Goal: Task Accomplishment & Management: Complete application form

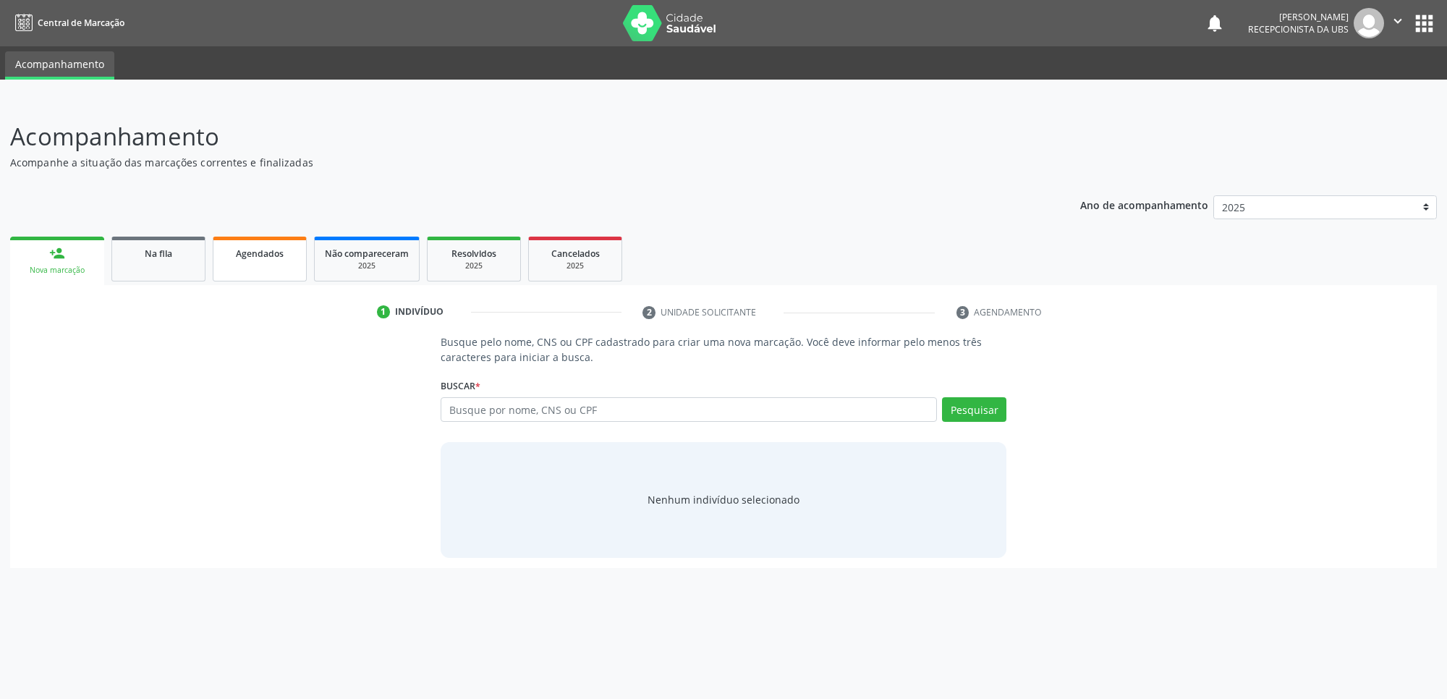
drag, startPoint x: 240, startPoint y: 276, endPoint x: 248, endPoint y: 261, distance: 16.5
click at [240, 274] on link "Agendados" at bounding box center [260, 259] width 94 height 45
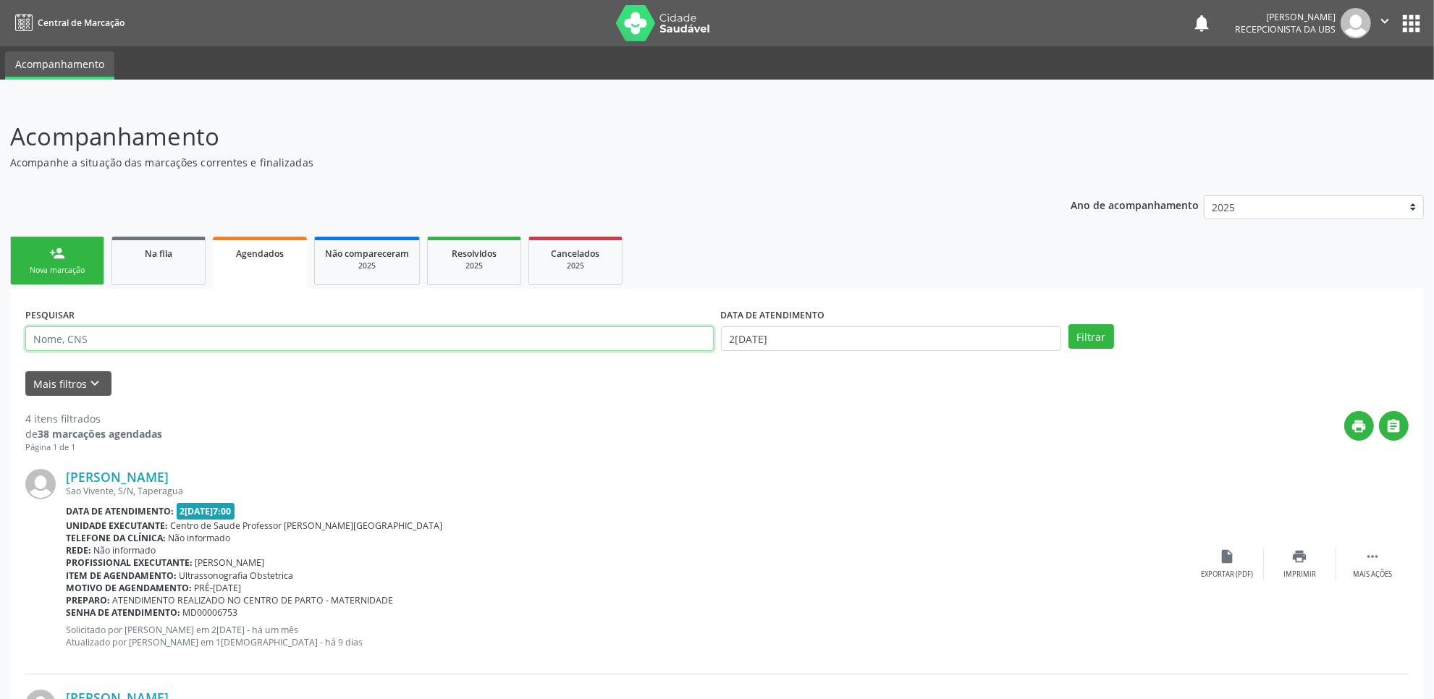
click at [248, 331] on input "text" at bounding box center [369, 338] width 688 height 25
type input "LUIZA"
click at [66, 251] on link "person_add Nova marcação" at bounding box center [57, 261] width 94 height 48
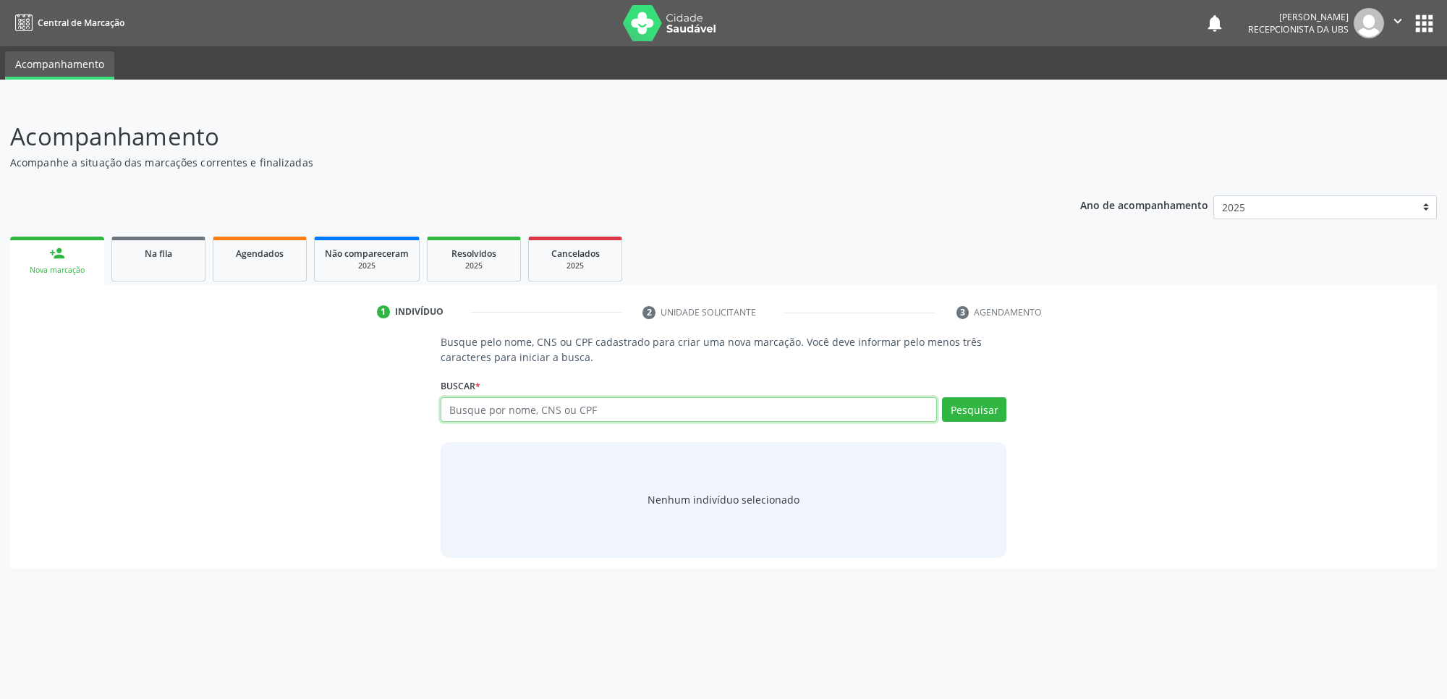
click at [583, 403] on input "text" at bounding box center [689, 409] width 496 height 25
paste input "706006814691241"
type input "706006814691241"
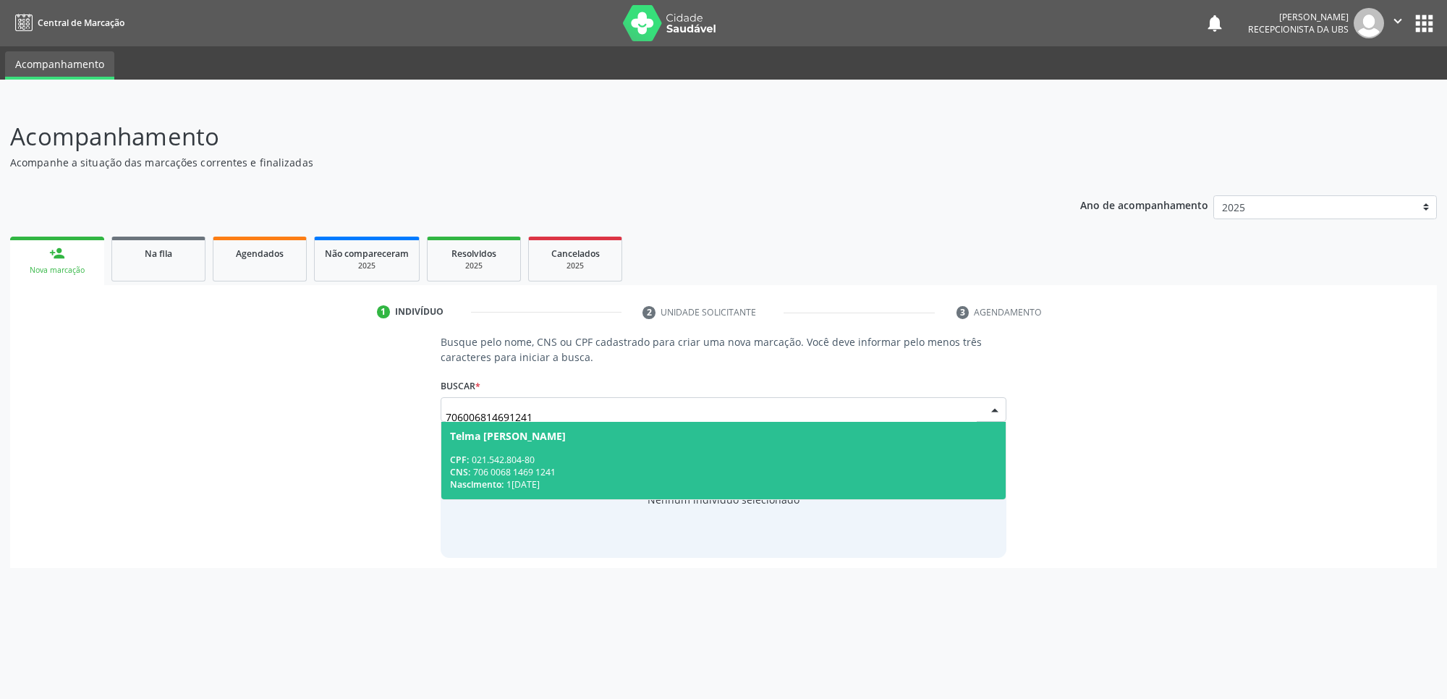
click at [609, 456] on div "CPF: 021.542.804-80" at bounding box center [723, 460] width 547 height 12
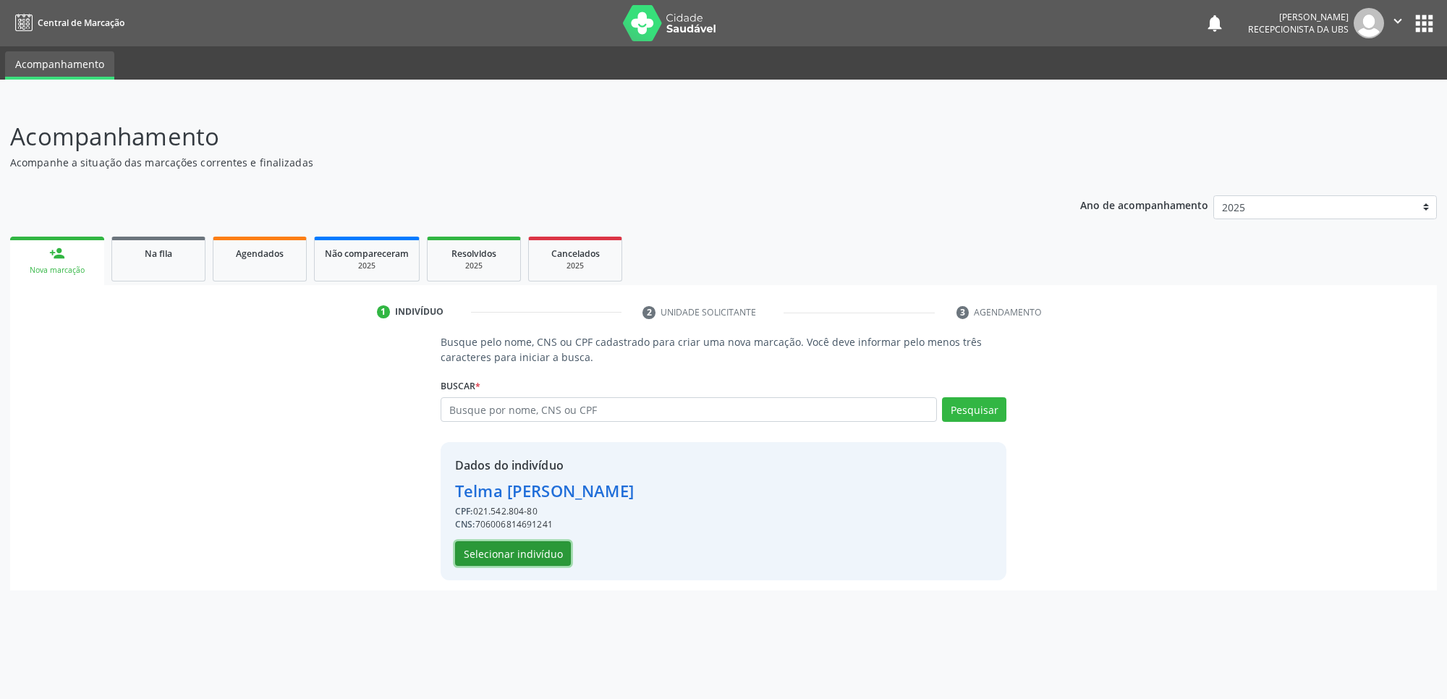
click at [515, 550] on button "Selecionar indivíduo" at bounding box center [513, 553] width 116 height 25
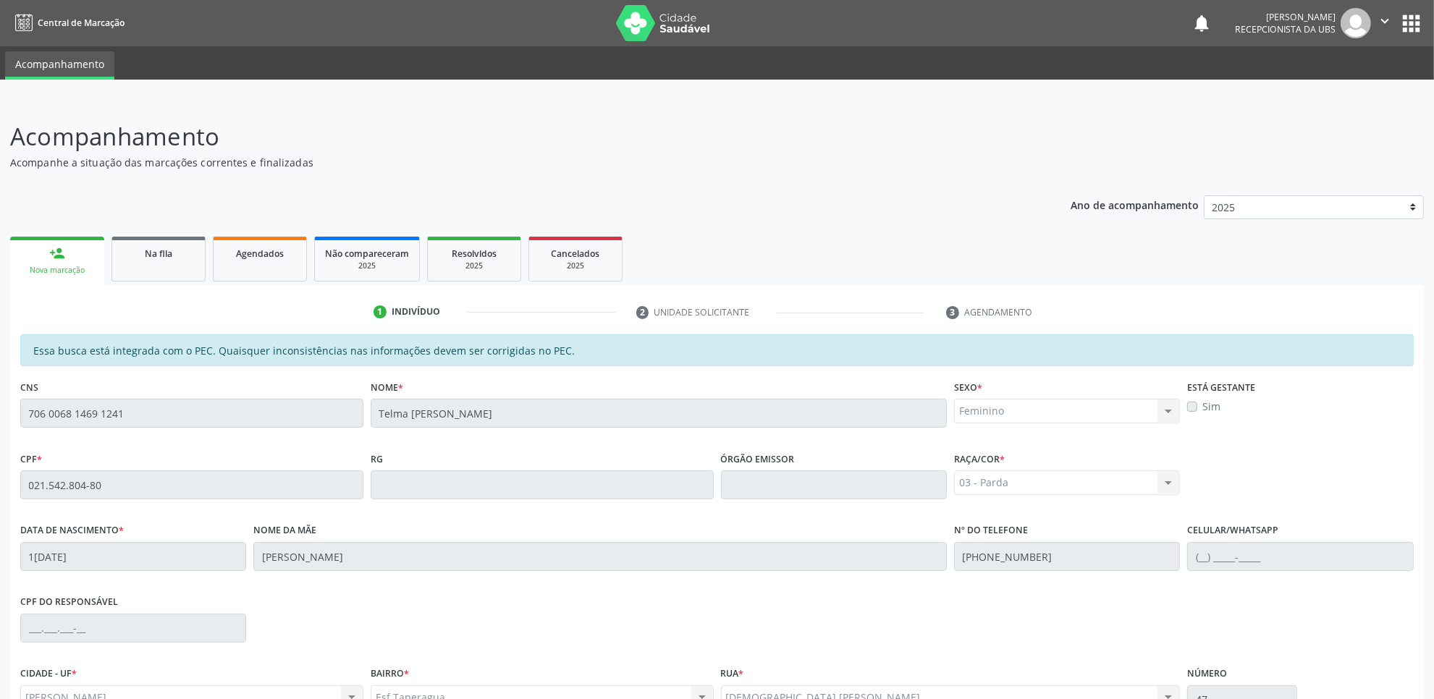
scroll to position [148, 0]
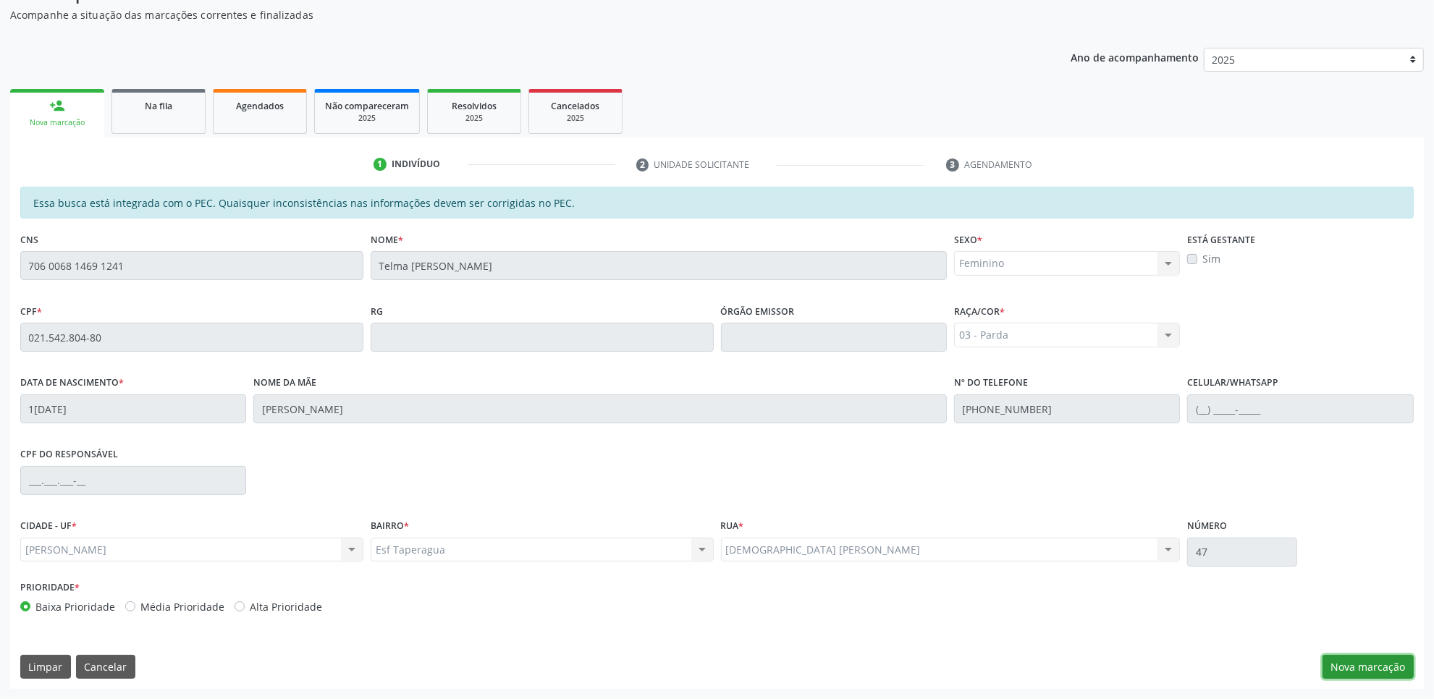
click at [1368, 659] on button "Nova marcação" at bounding box center [1367, 667] width 91 height 25
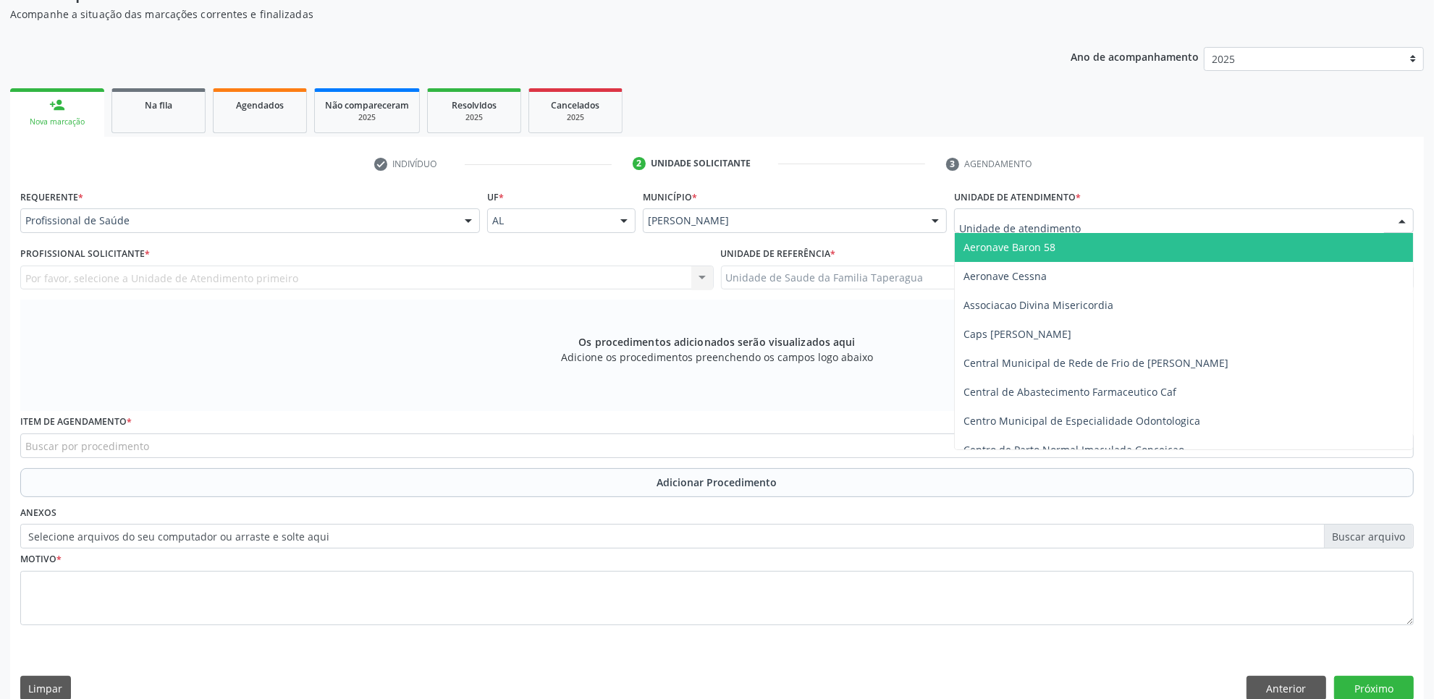
click at [1243, 217] on div at bounding box center [1184, 220] width 460 height 25
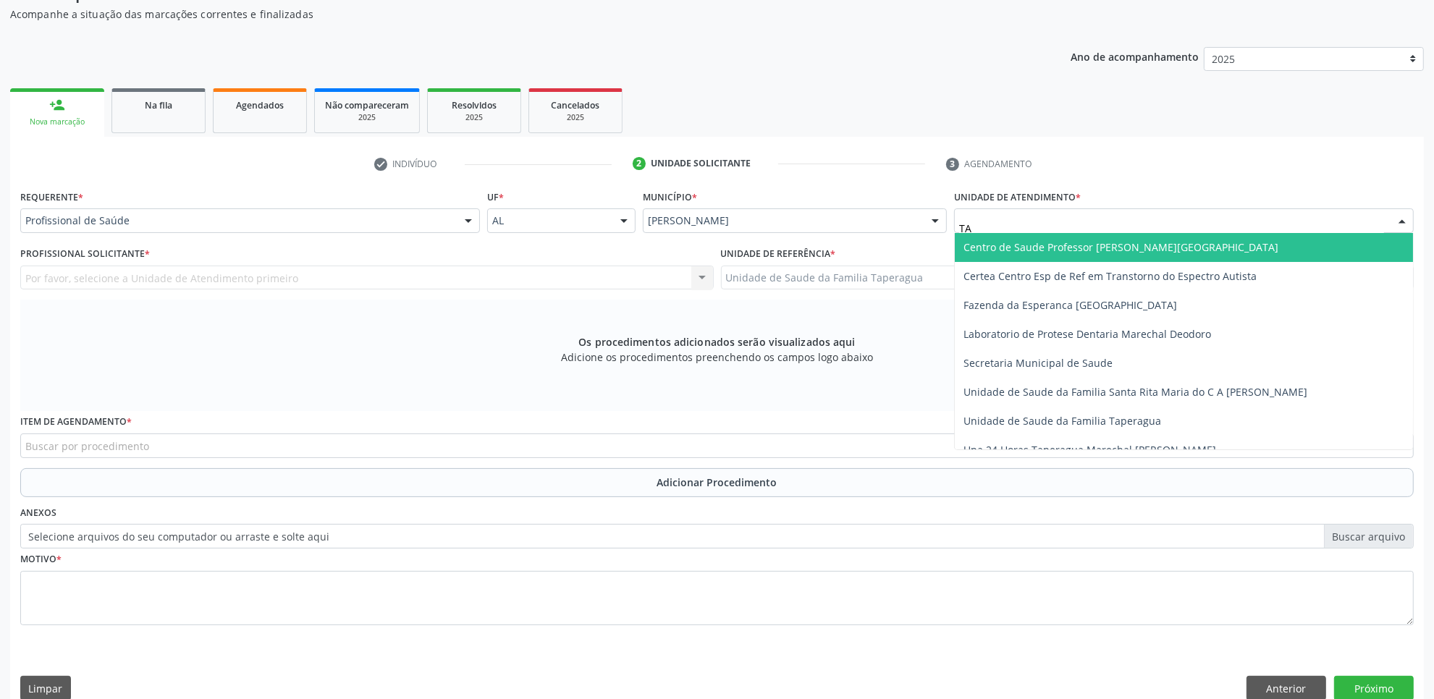
type input "TAP"
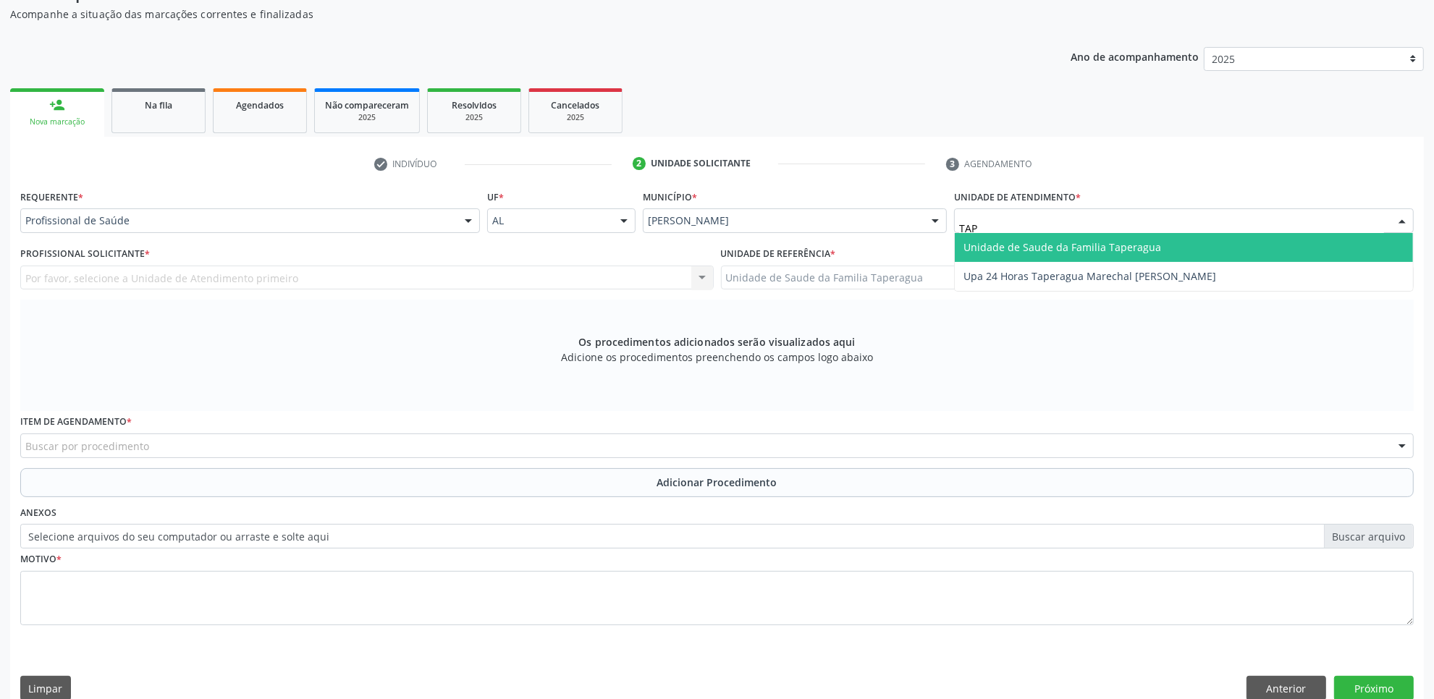
click at [1243, 246] on span "Unidade de Saude da Familia Taperagua" at bounding box center [1184, 247] width 458 height 29
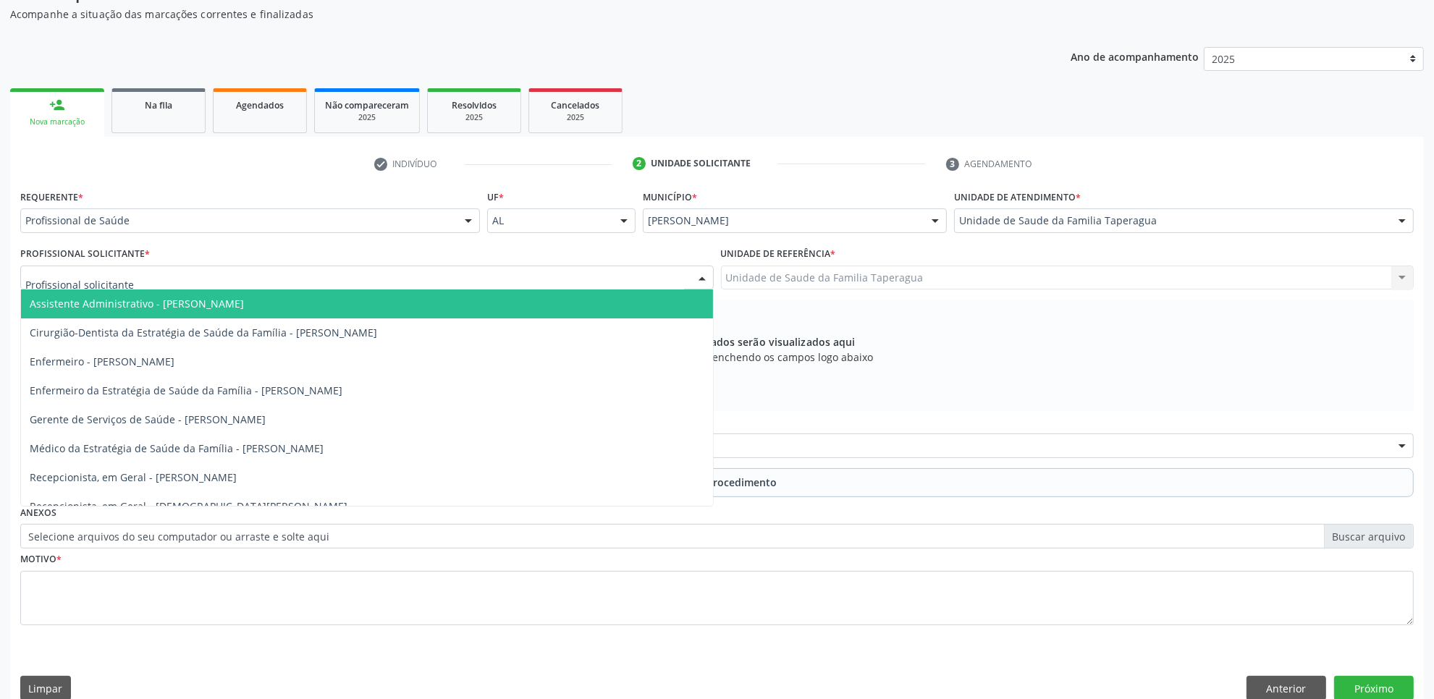
click at [388, 275] on div at bounding box center [366, 278] width 693 height 25
type input "JU"
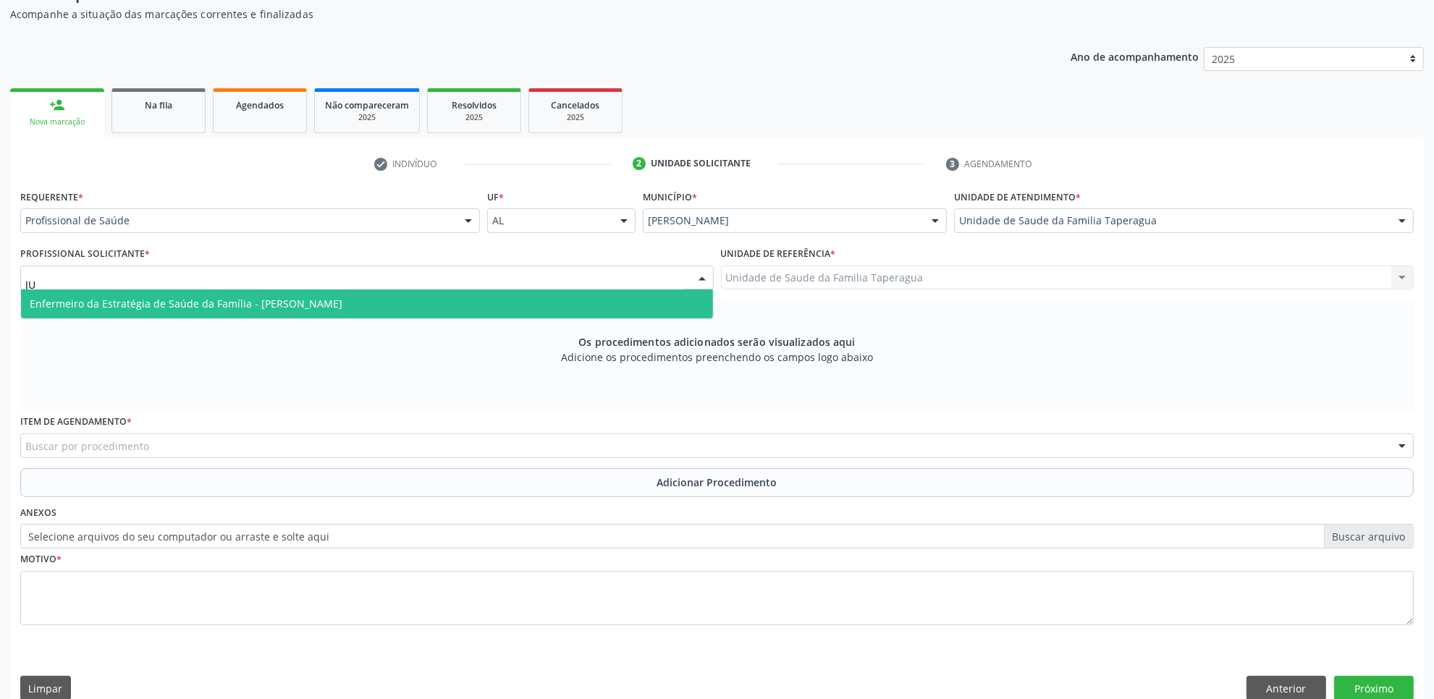
click at [389, 297] on span "Enfermeiro da Estratégia de Saúde da Família - Julilda Maria de Medeiros" at bounding box center [367, 303] width 692 height 29
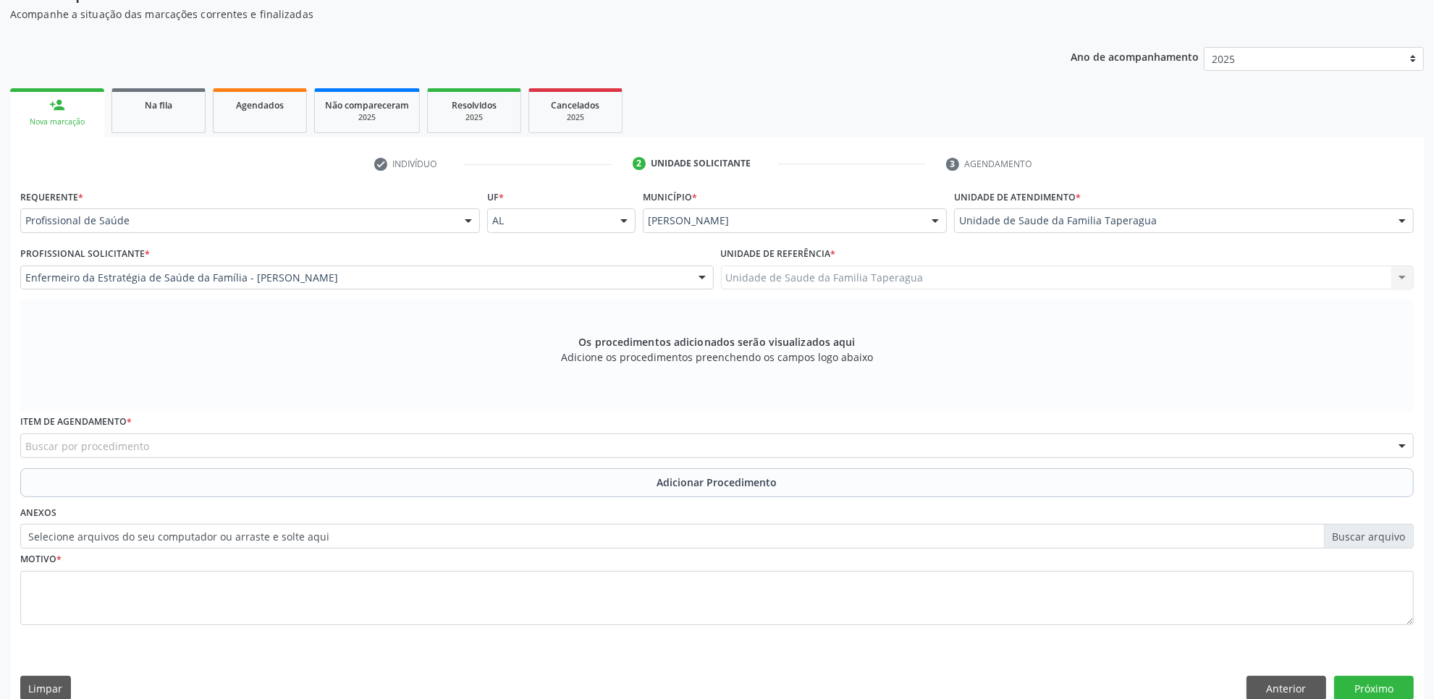
click at [387, 443] on div "Buscar por procedimento" at bounding box center [716, 446] width 1393 height 25
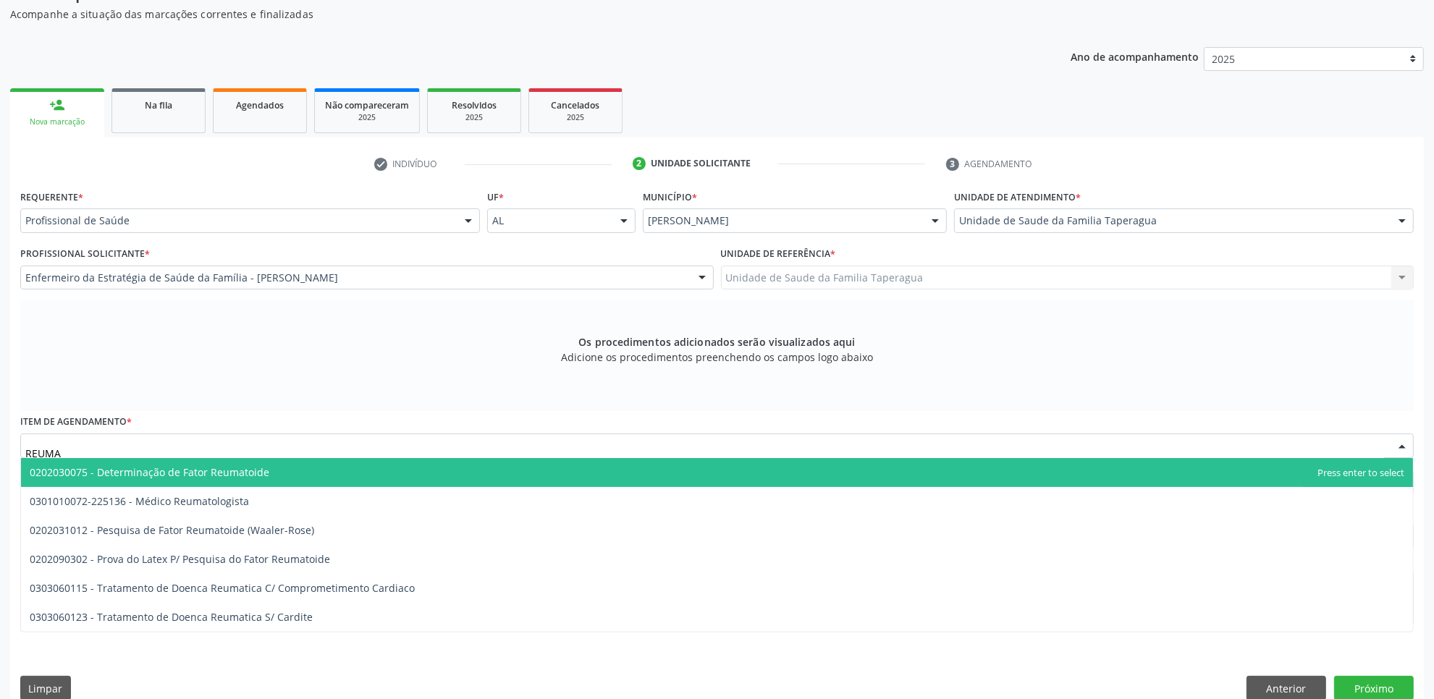
type input "REUMAT"
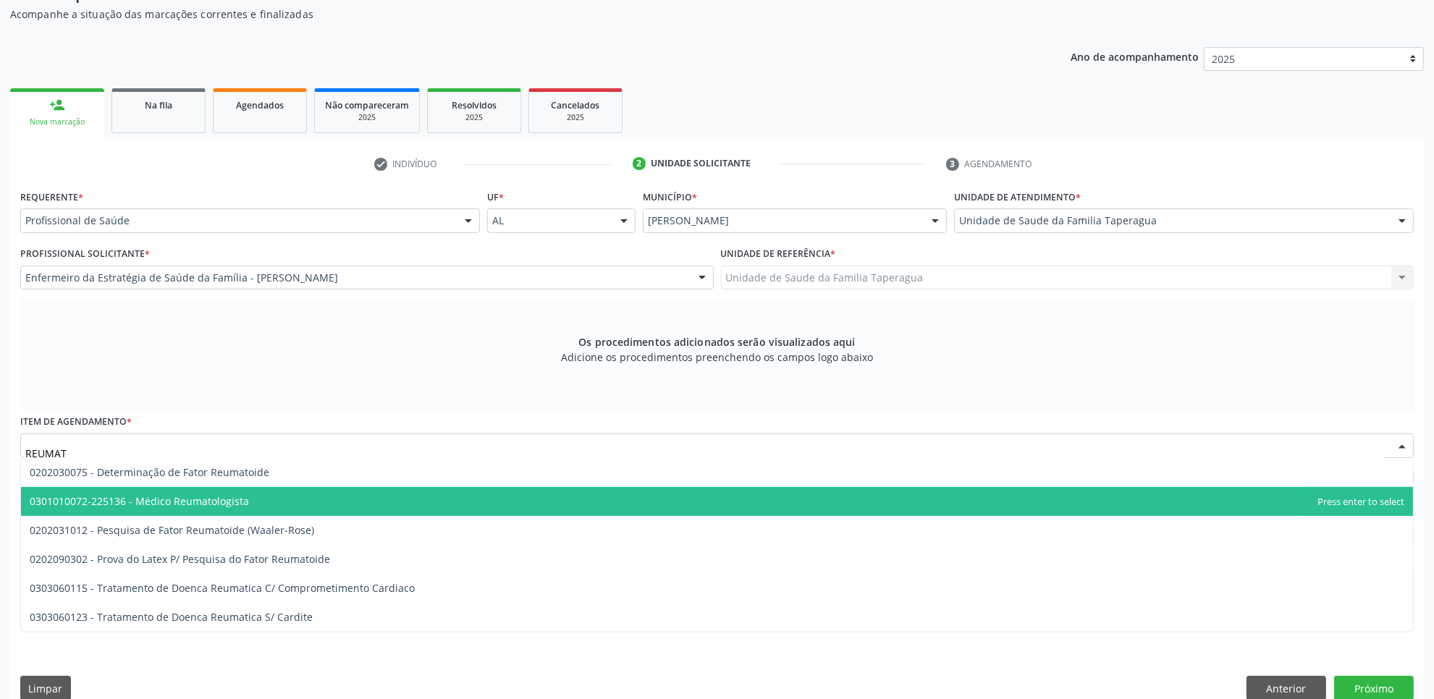
click at [364, 487] on span "0301010072-225136 - Médico Reumatologista" at bounding box center [717, 501] width 1392 height 29
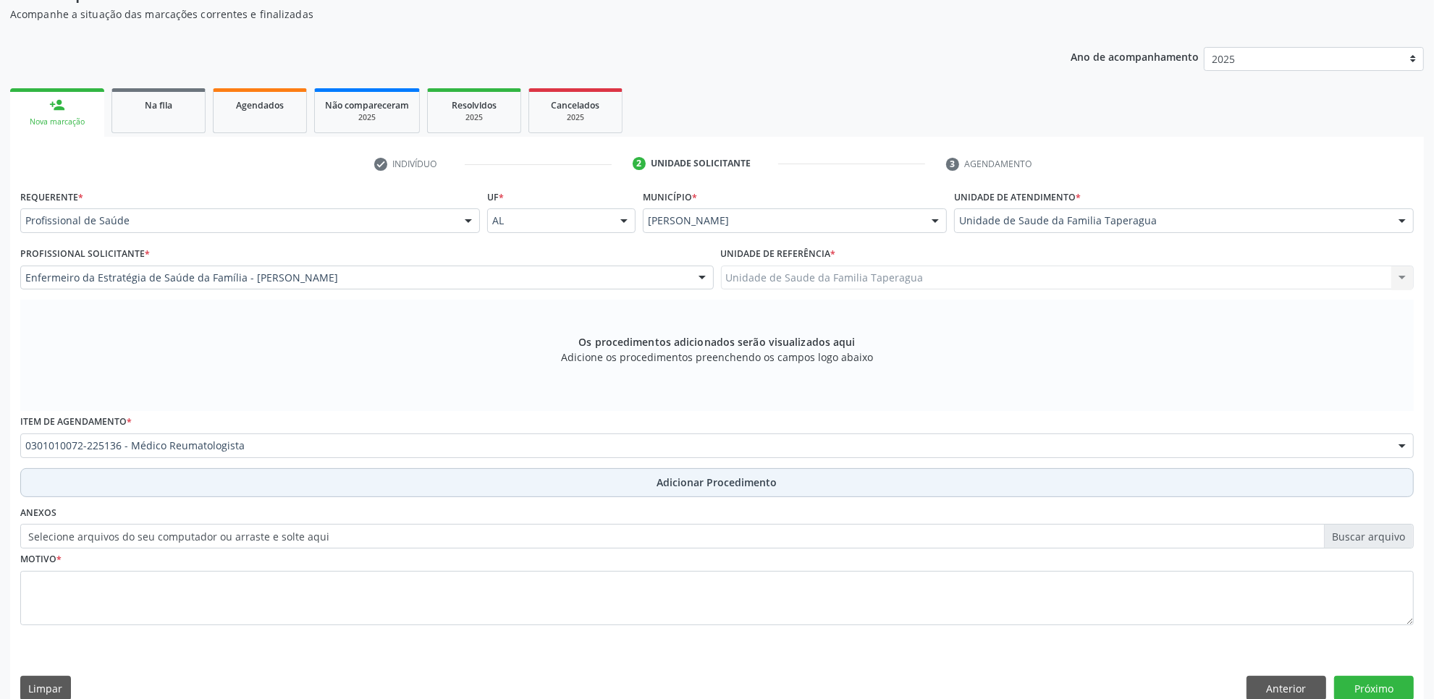
click at [406, 478] on button "Adicionar Procedimento" at bounding box center [716, 482] width 1393 height 29
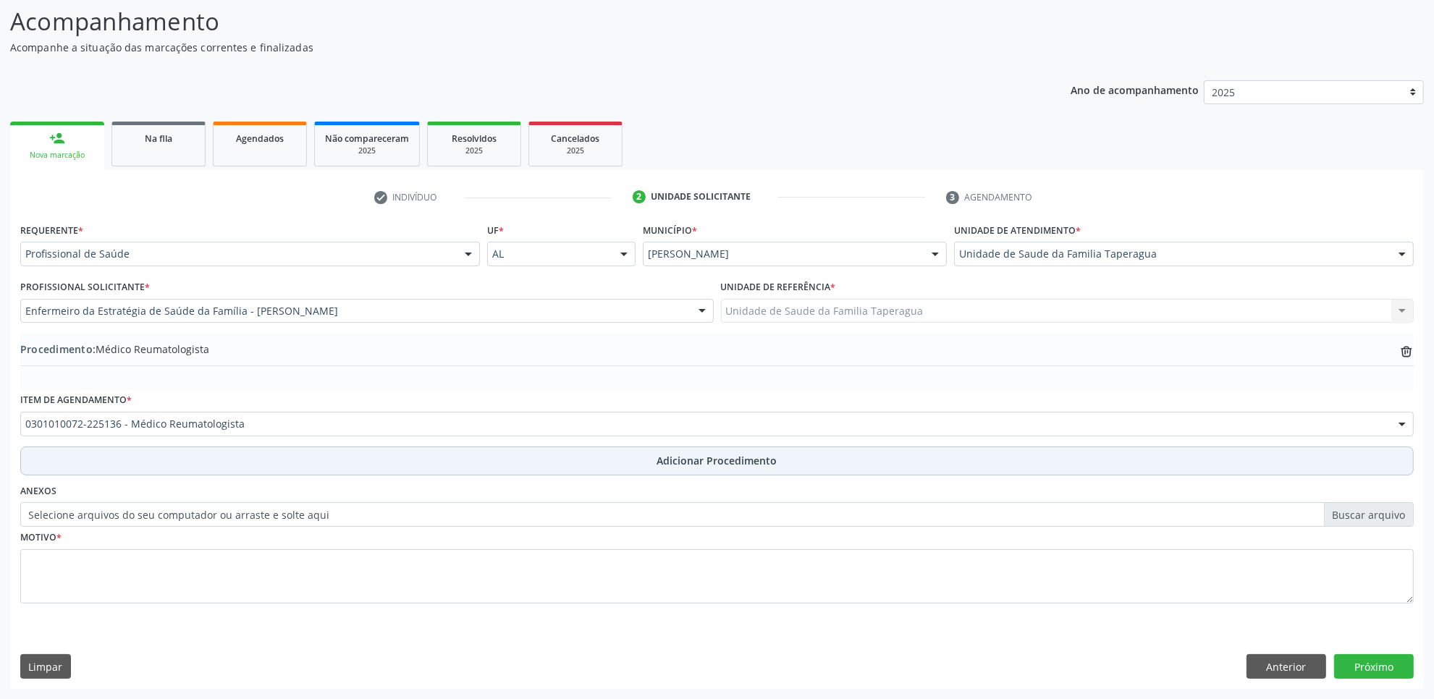
scroll to position [116, 0]
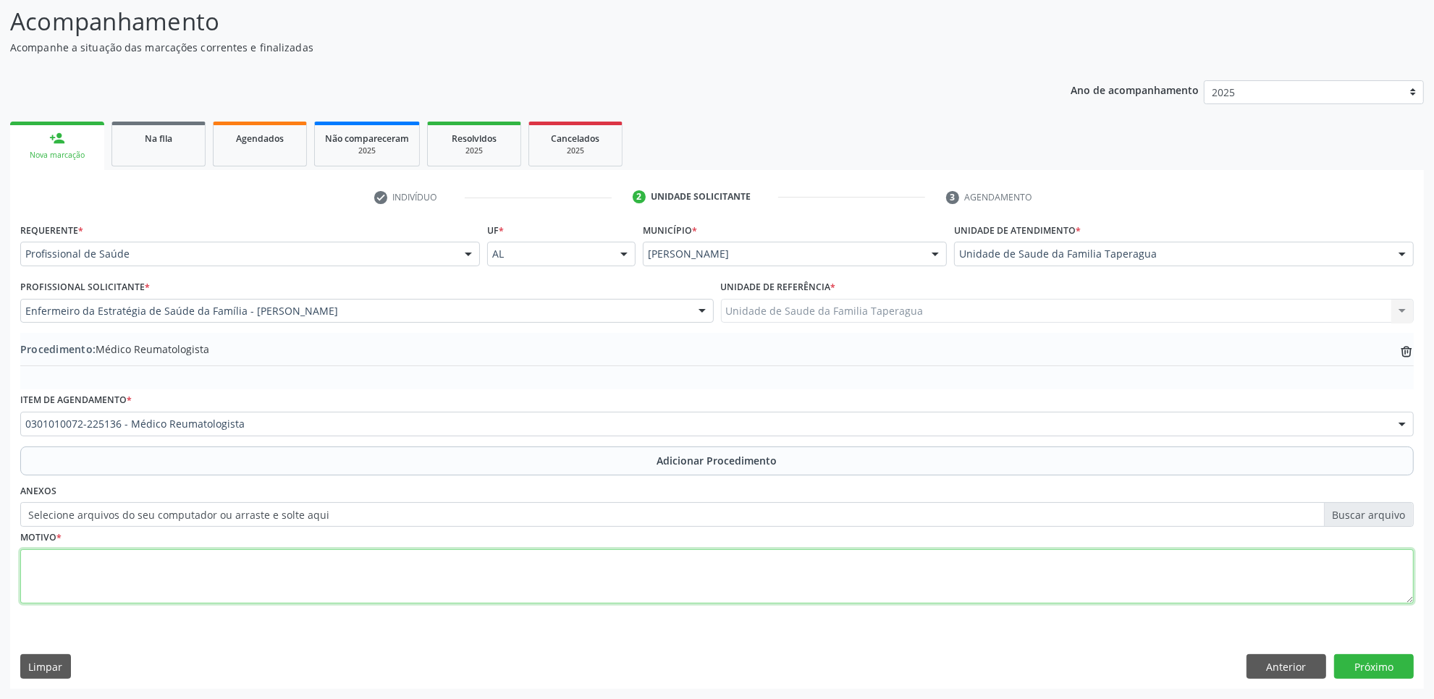
click at [411, 572] on textarea at bounding box center [716, 576] width 1393 height 55
type textarea "CID-10 M25 AVALIAÇÃO"
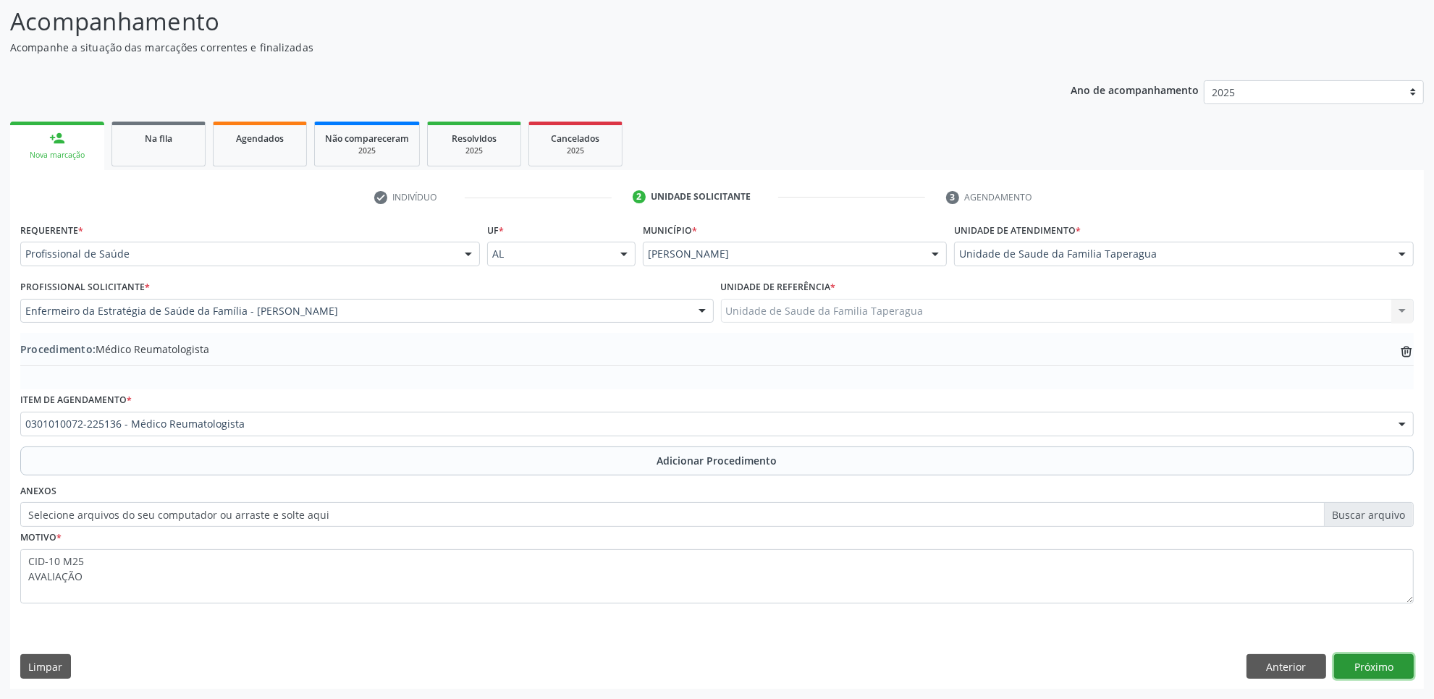
click at [1384, 666] on button "Próximo" at bounding box center [1374, 666] width 80 height 25
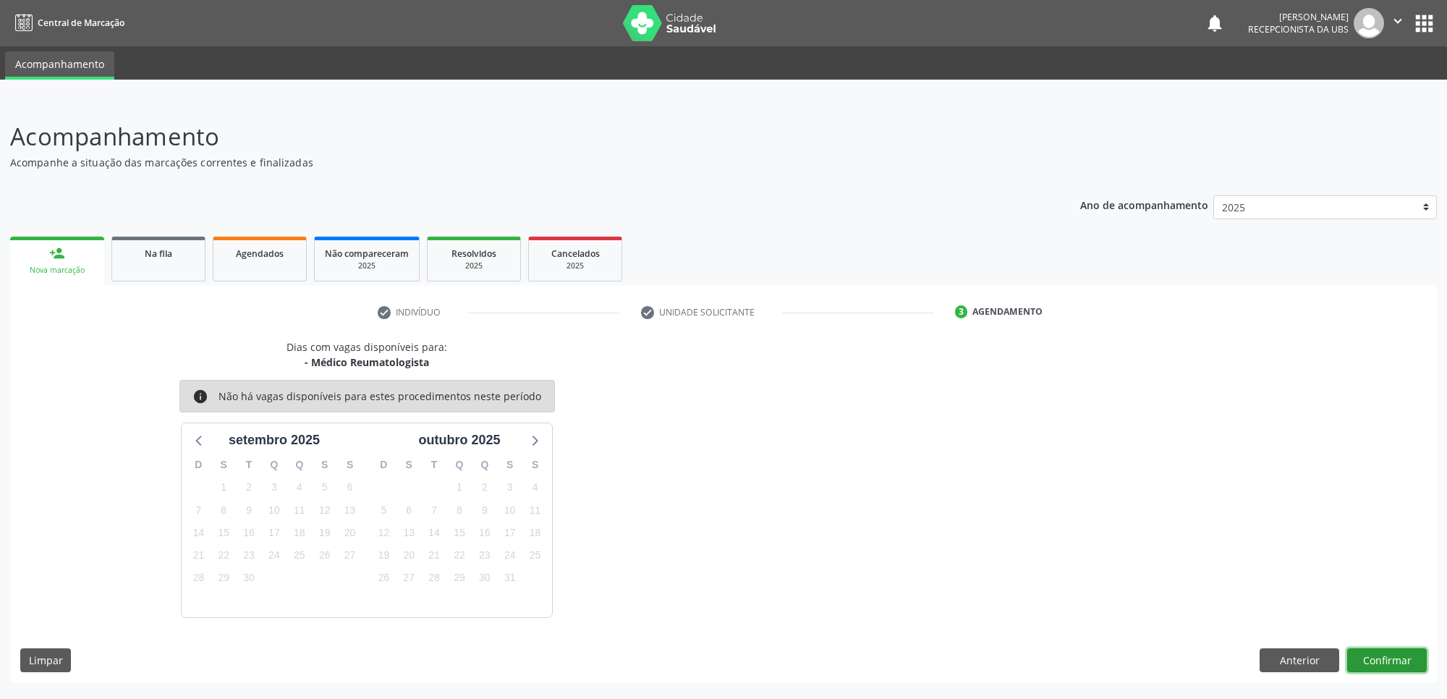
click at [1390, 657] on button "Confirmar" at bounding box center [1388, 660] width 80 height 25
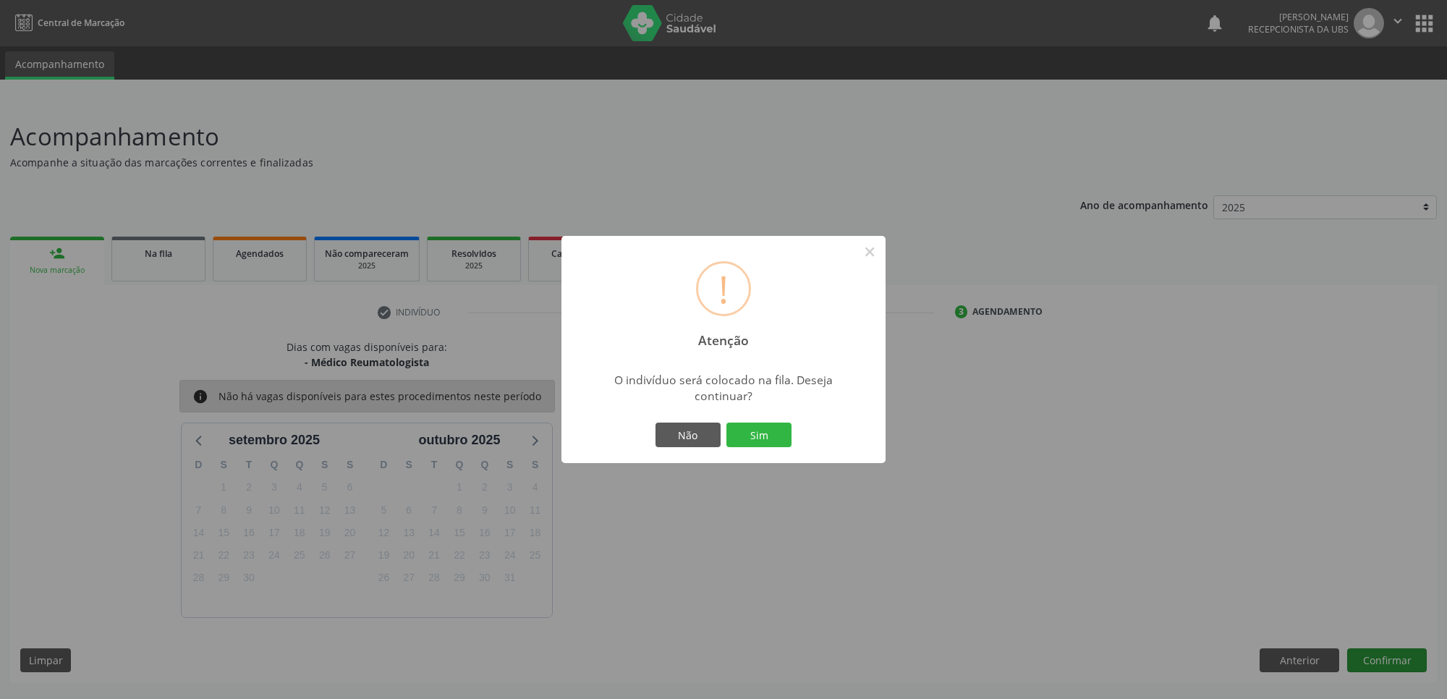
click at [727, 423] on button "Sim" at bounding box center [759, 435] width 65 height 25
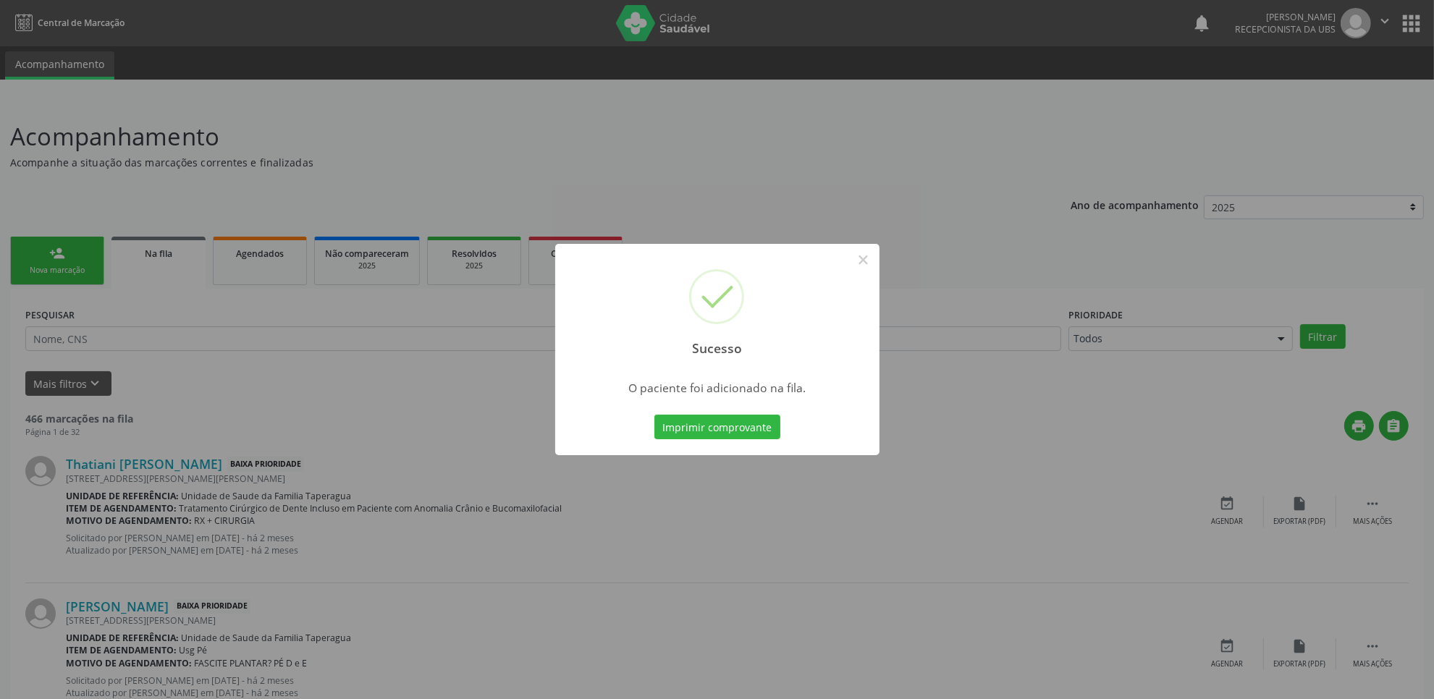
click at [1083, 533] on div "Sucesso × O paciente foi adicionado na fila. Imprimir comprovante Cancel" at bounding box center [717, 349] width 1434 height 699
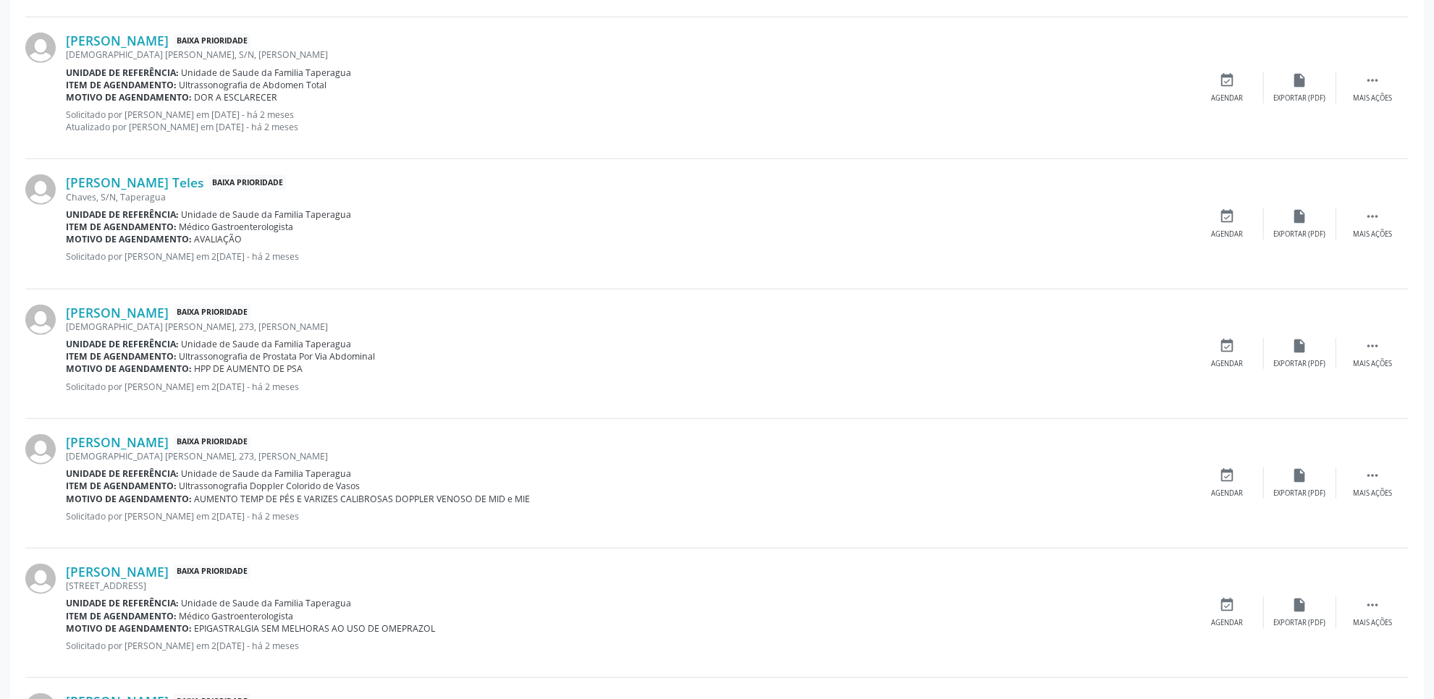
scroll to position [1842, 0]
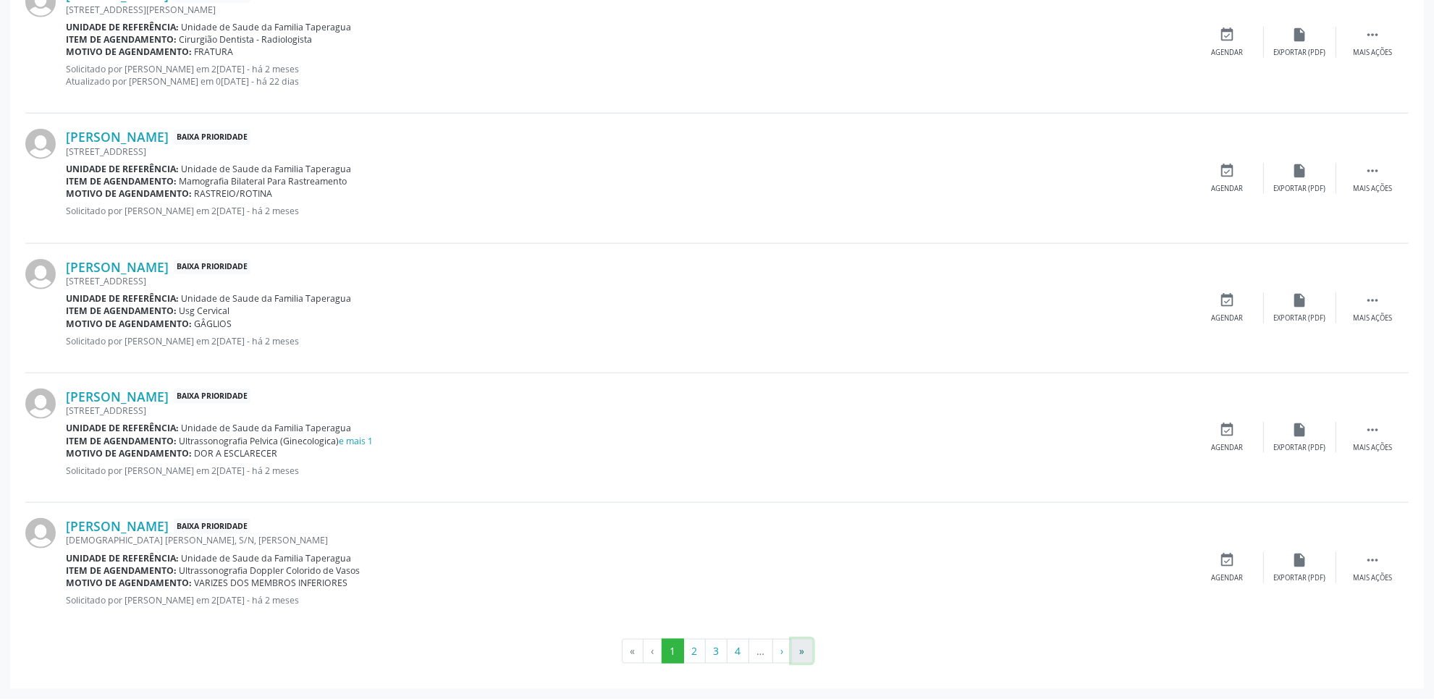
click at [801, 652] on button "»" at bounding box center [802, 651] width 22 height 25
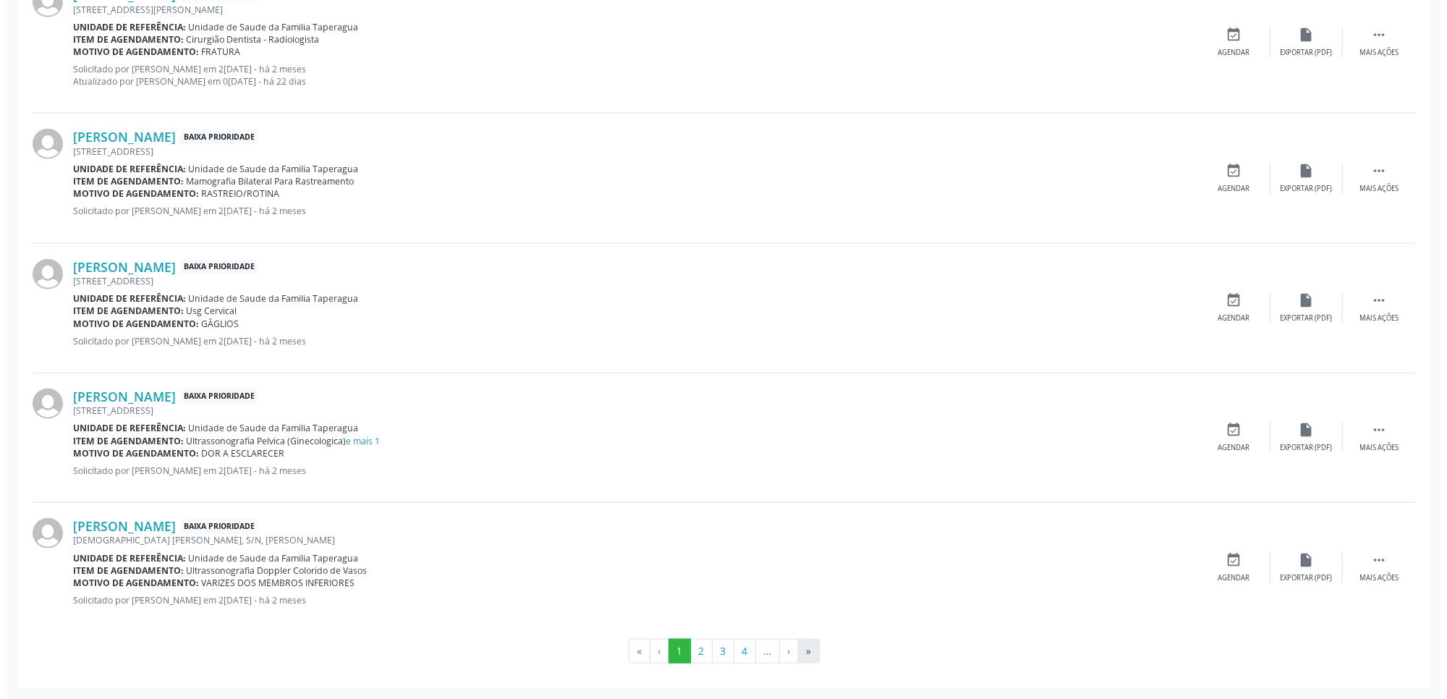
scroll to position [0, 0]
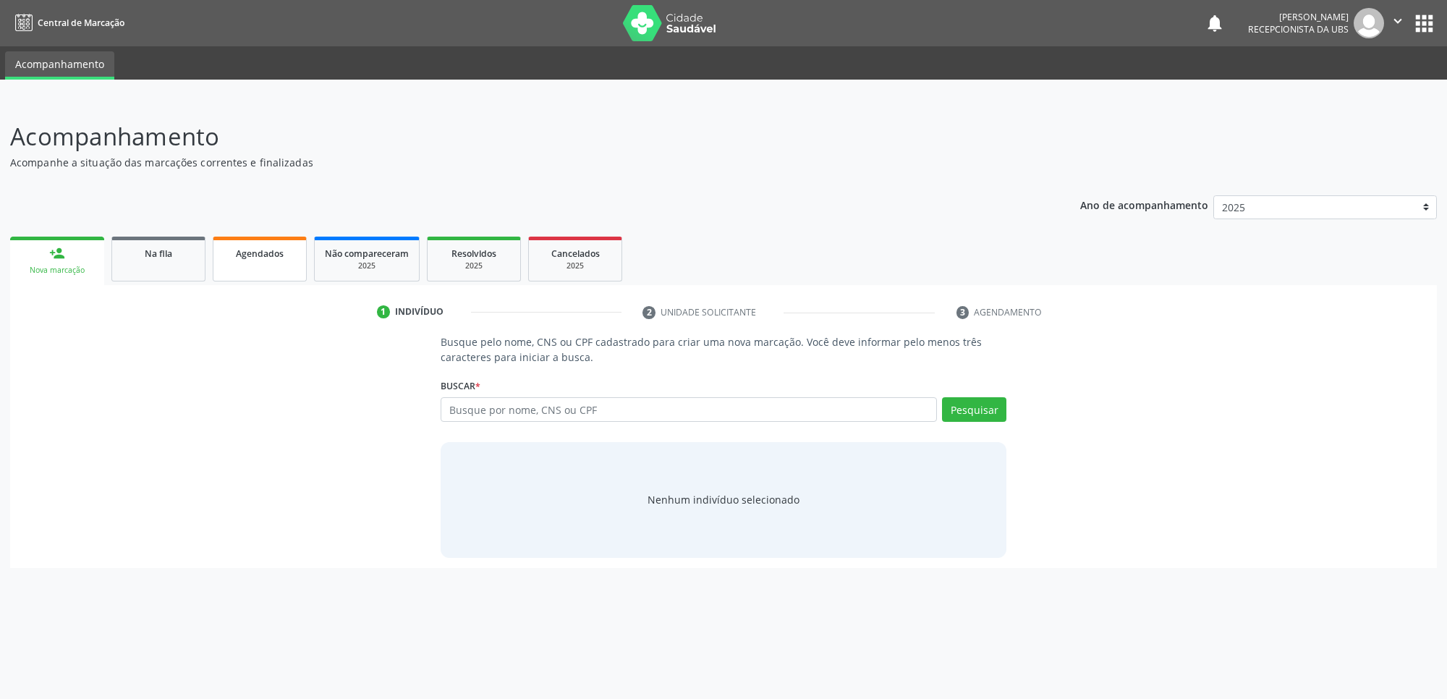
click at [253, 245] on div "Agendados" at bounding box center [260, 252] width 72 height 15
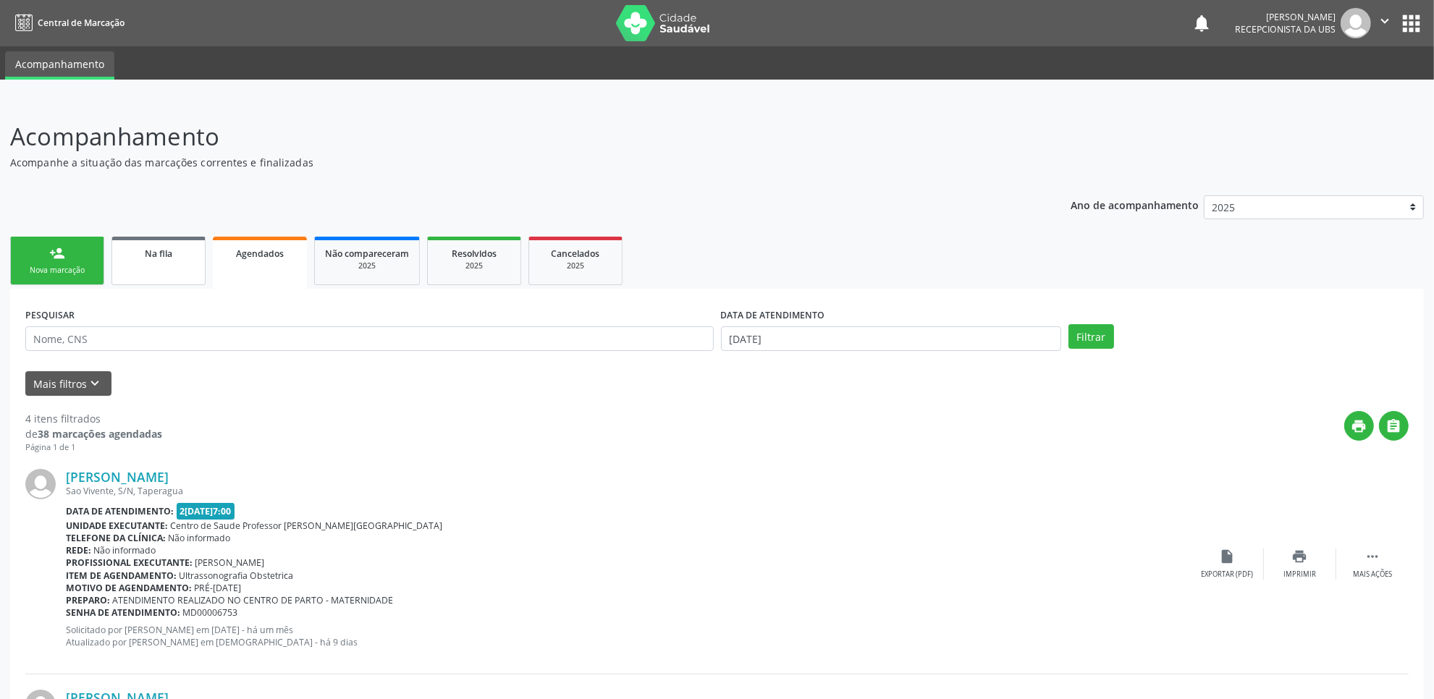
click at [177, 266] on link "Na fila" at bounding box center [158, 261] width 94 height 48
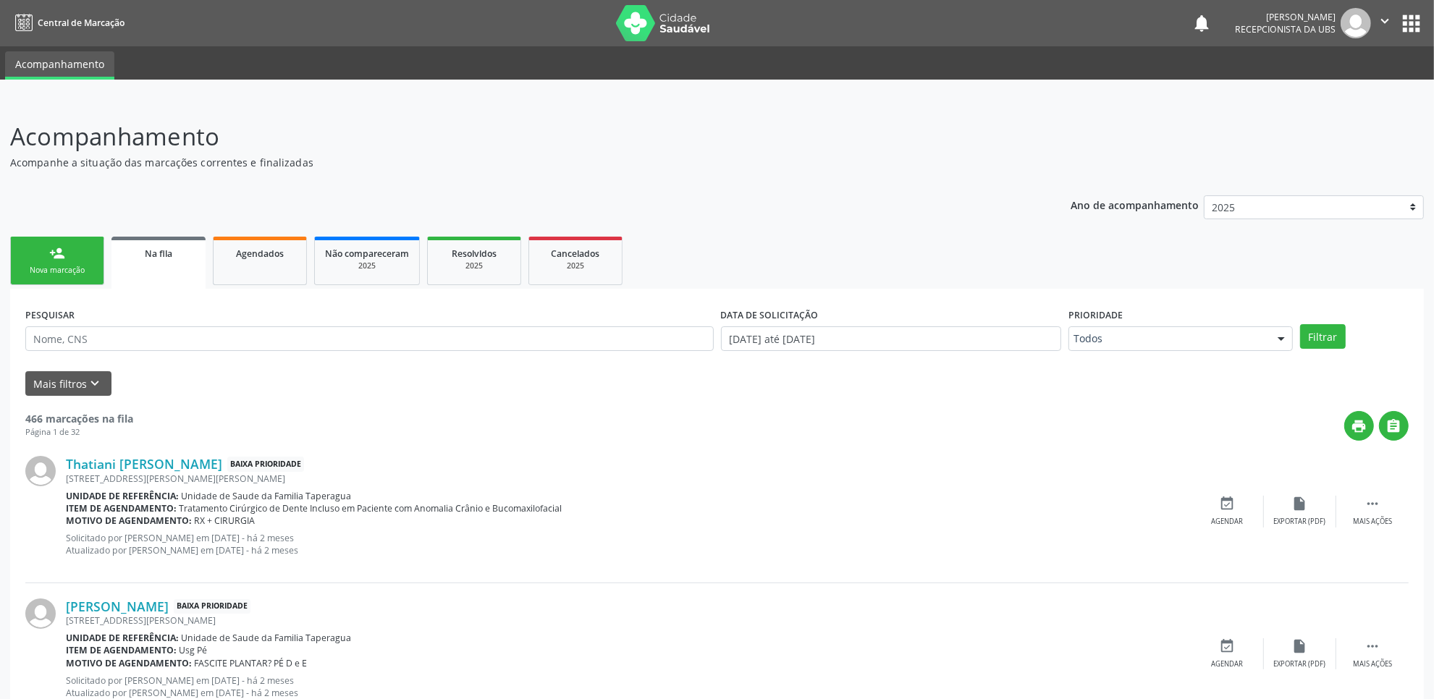
scroll to position [1842, 0]
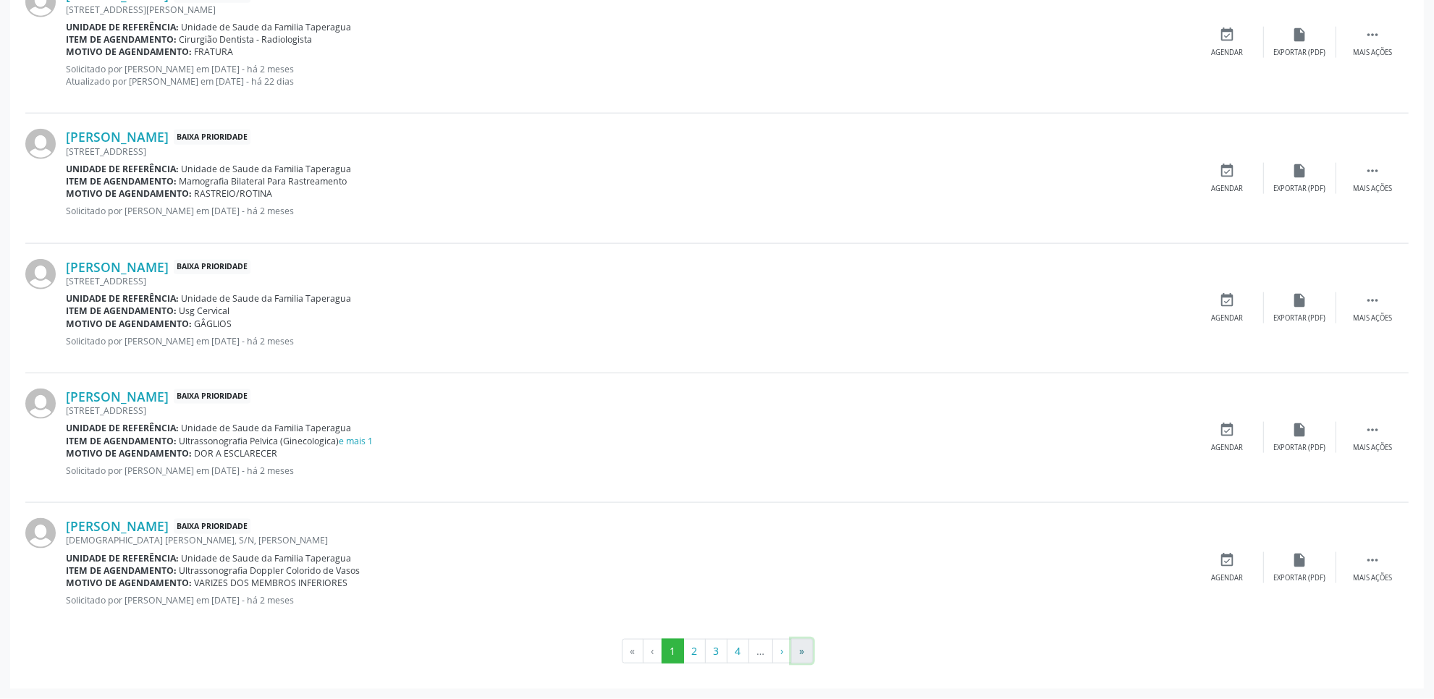
click at [801, 649] on button "»" at bounding box center [802, 651] width 22 height 25
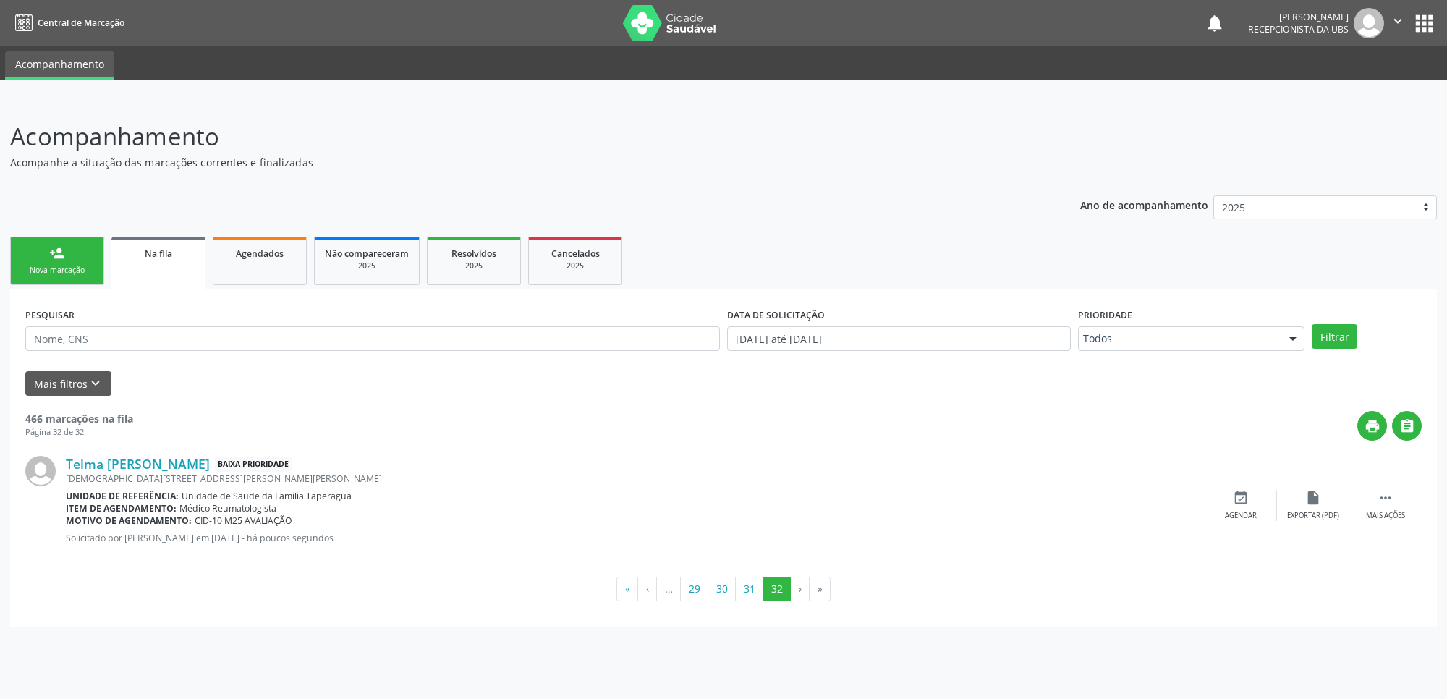
click at [64, 258] on div "person_add" at bounding box center [57, 253] width 16 height 16
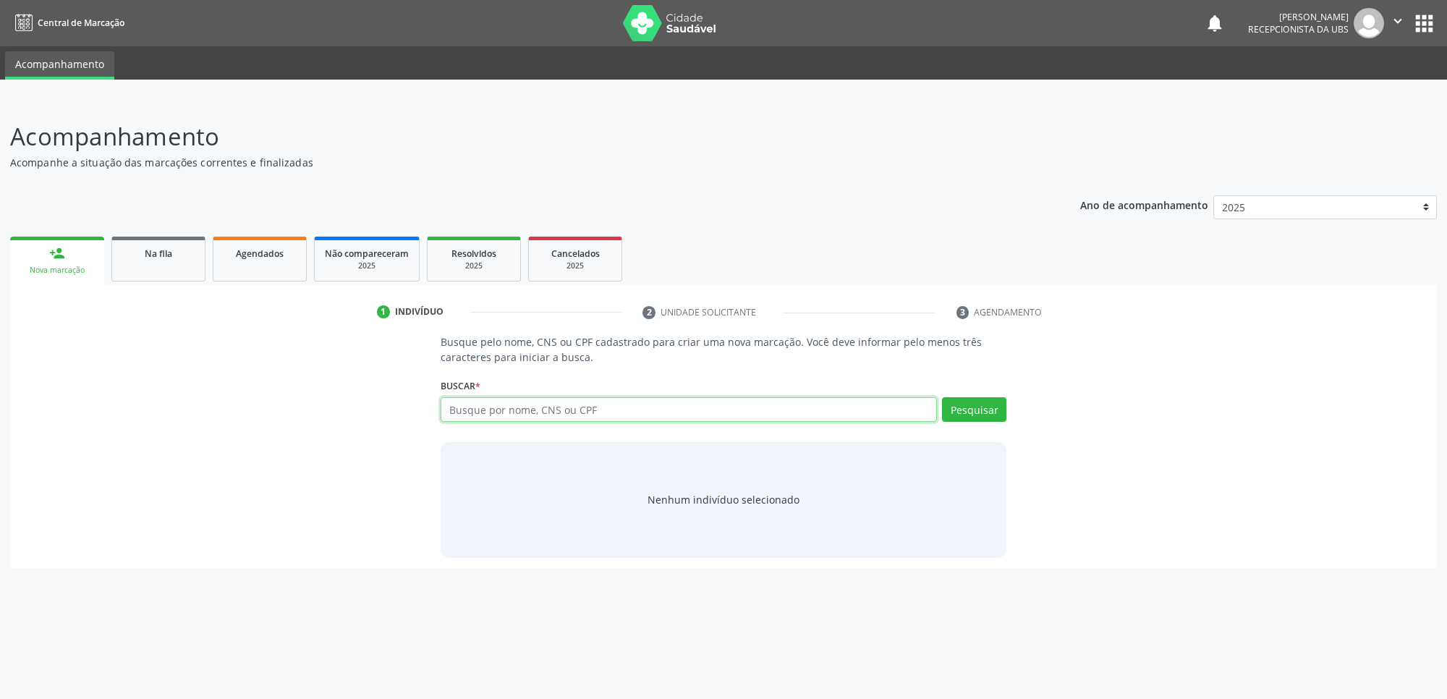
click at [512, 409] on input "text" at bounding box center [689, 409] width 496 height 25
paste input "706006814691241"
type input "706006814691241"
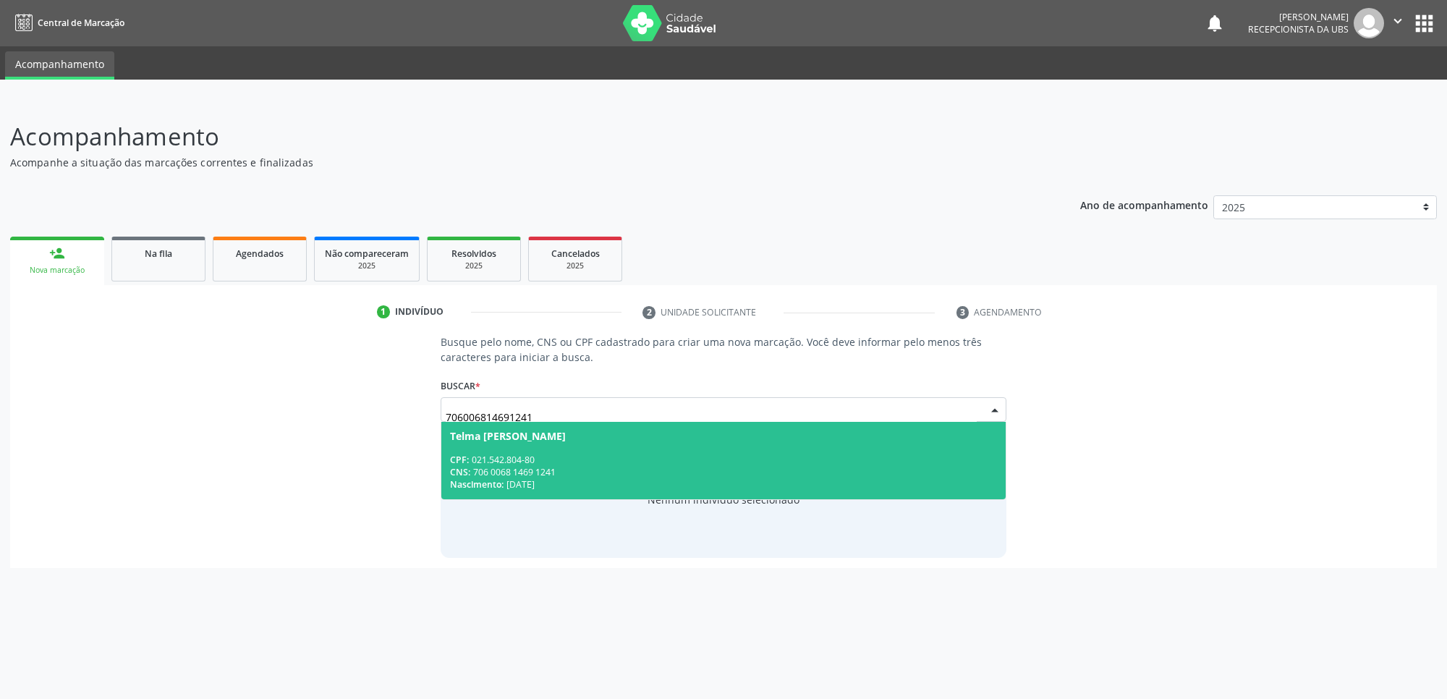
click at [496, 455] on div "CPF: 021.542.804-80" at bounding box center [723, 460] width 547 height 12
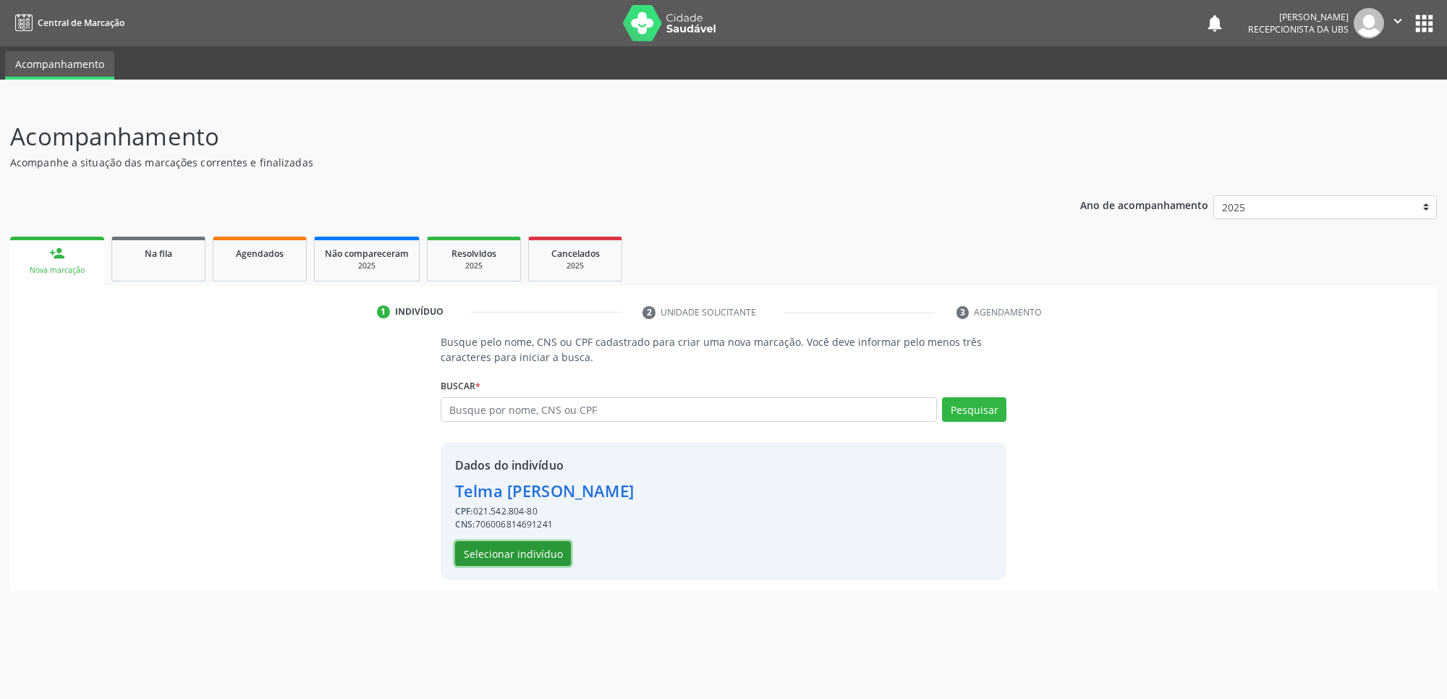
click at [549, 551] on button "Selecionar indivíduo" at bounding box center [513, 553] width 116 height 25
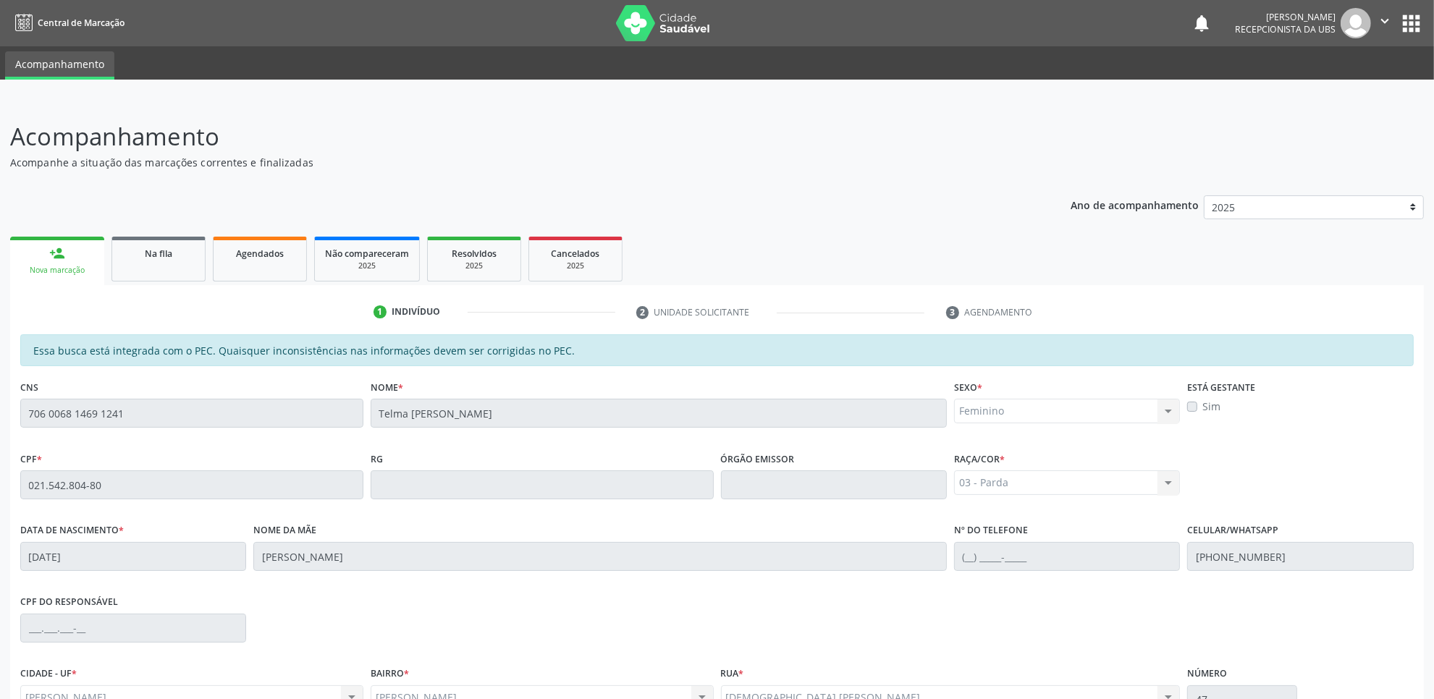
scroll to position [148, 0]
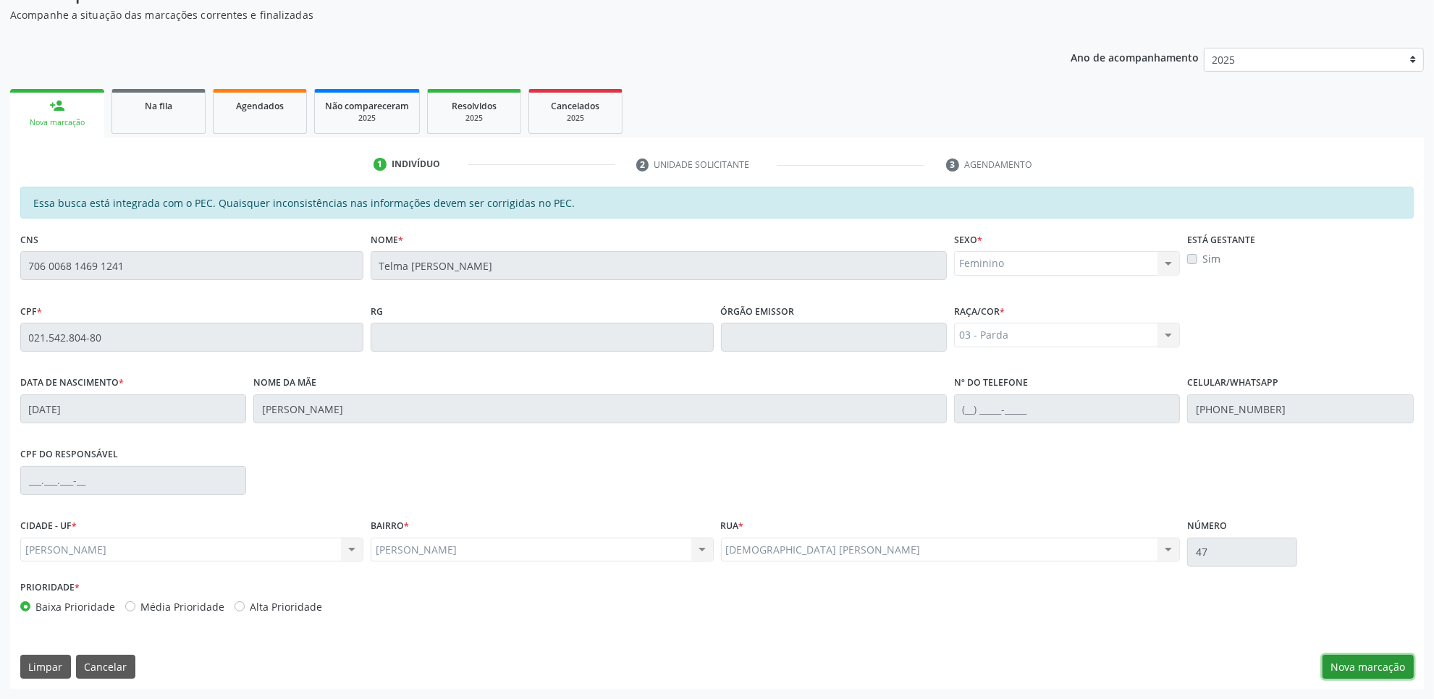
click at [1372, 662] on button "Nova marcação" at bounding box center [1367, 667] width 91 height 25
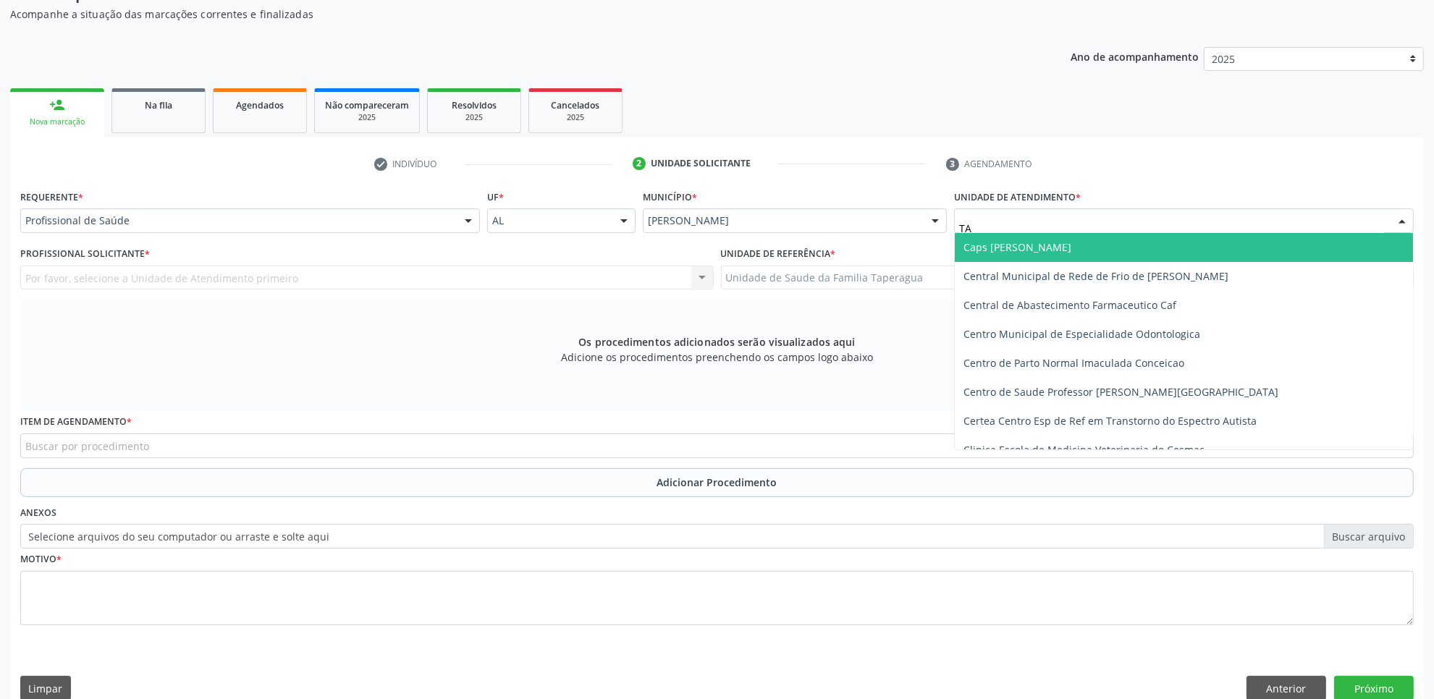
type input "TAP"
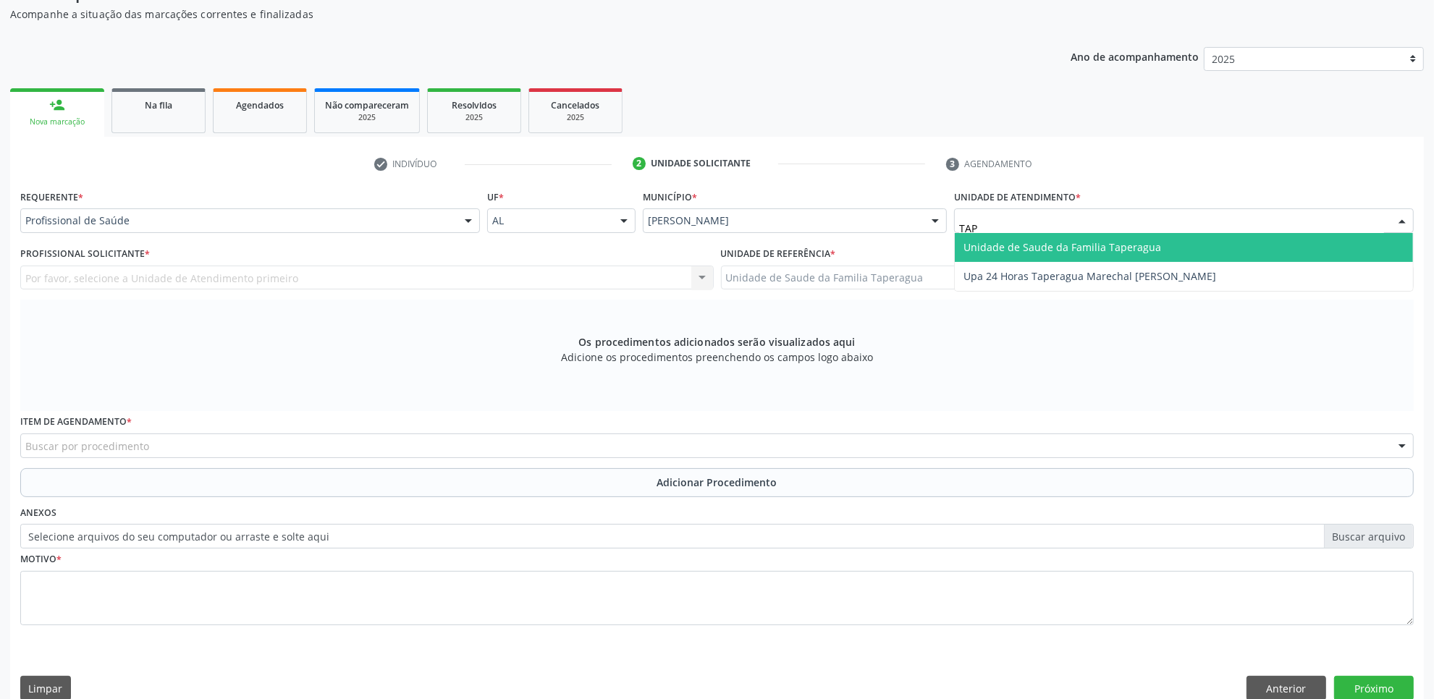
click at [1054, 242] on span "Unidade de Saude da Familia Taperagua" at bounding box center [1062, 247] width 198 height 14
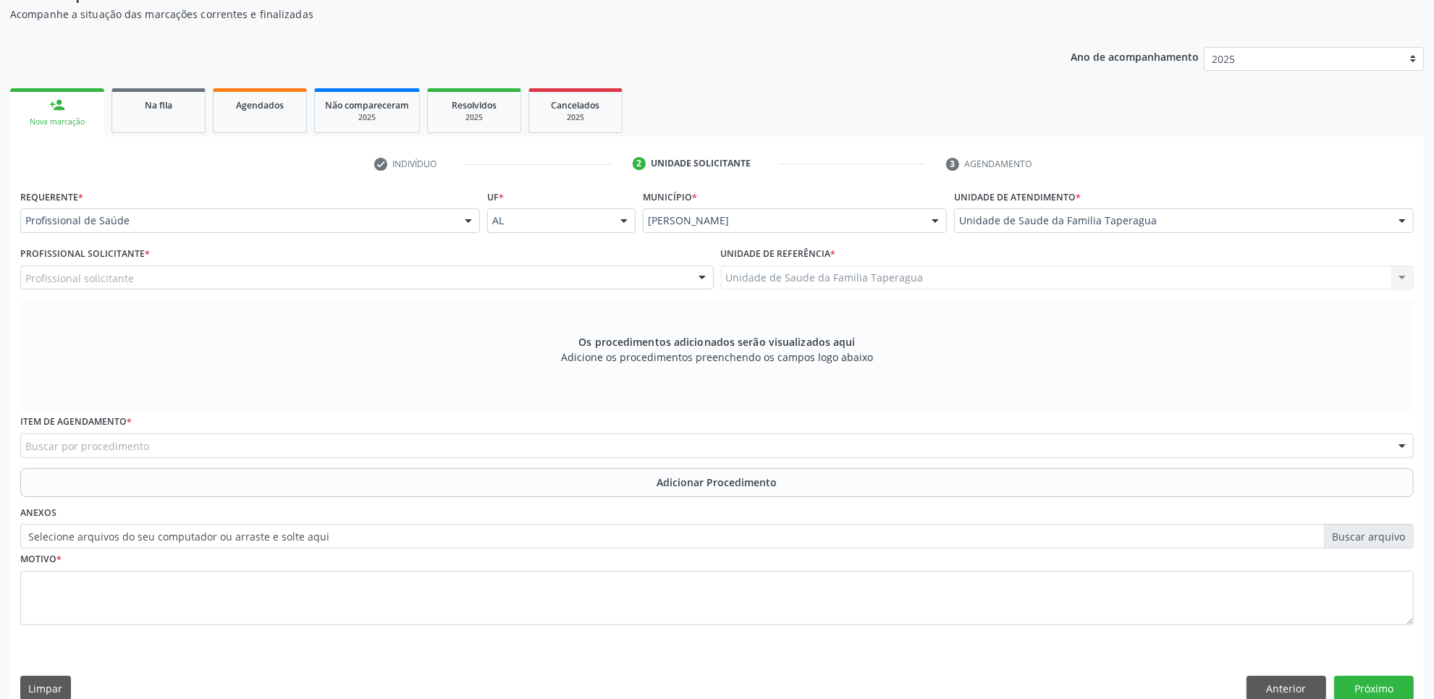
click at [355, 283] on div "Profissional solicitante" at bounding box center [366, 278] width 693 height 25
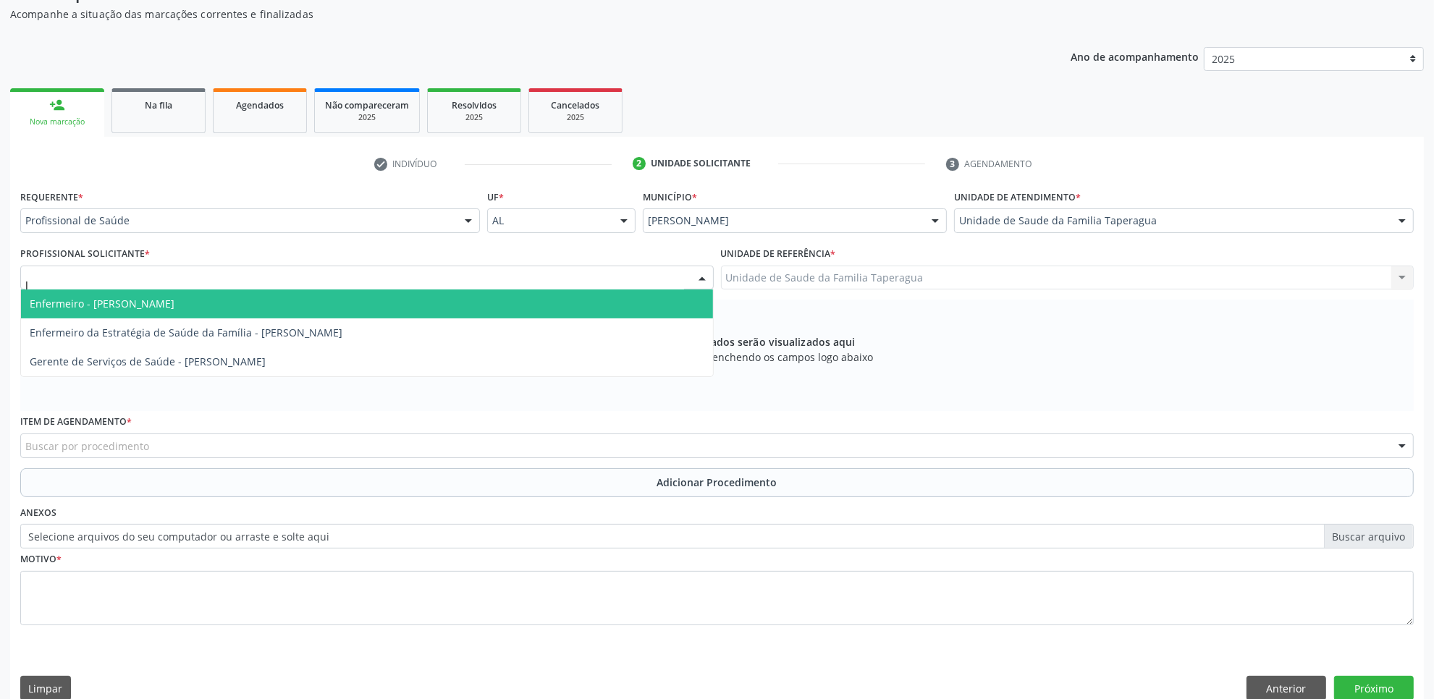
type input "JU"
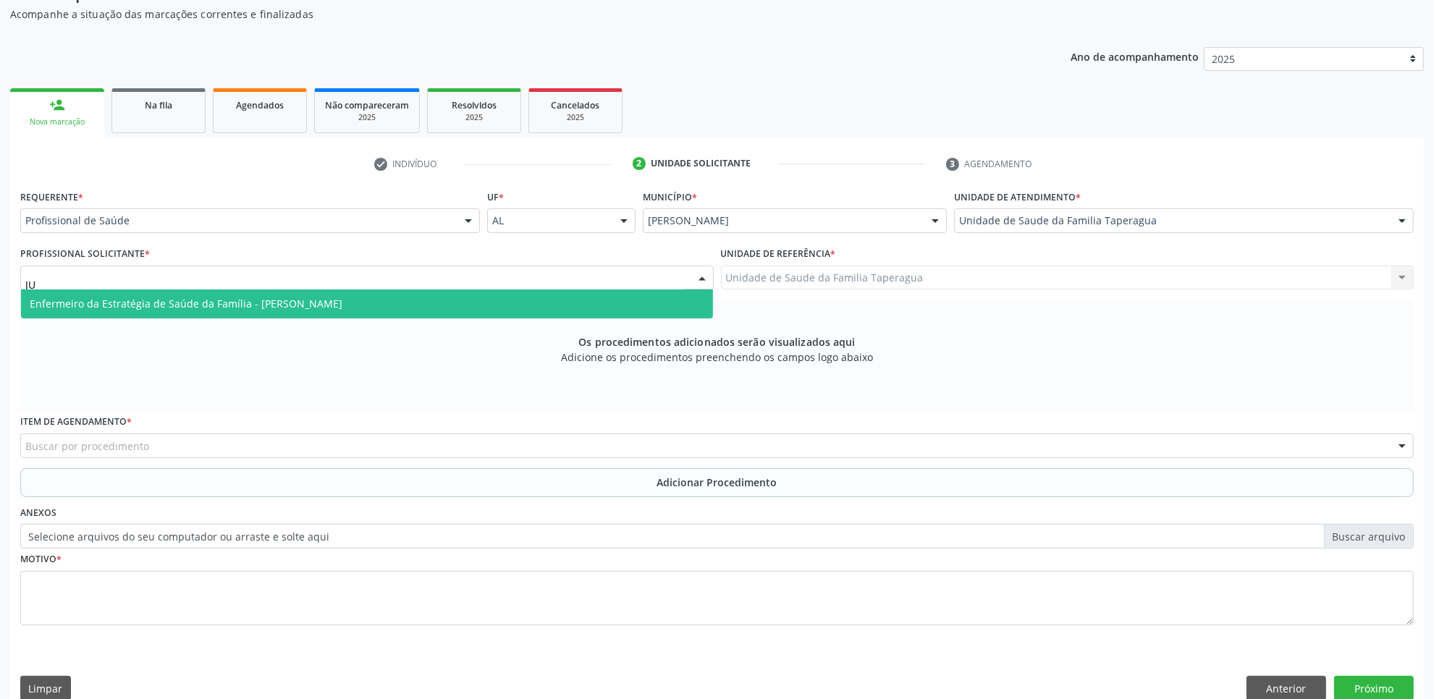
click at [342, 300] on span "Enfermeiro da Estratégia de Saúde da Família - Julilda Maria de Medeiros" at bounding box center [186, 304] width 313 height 14
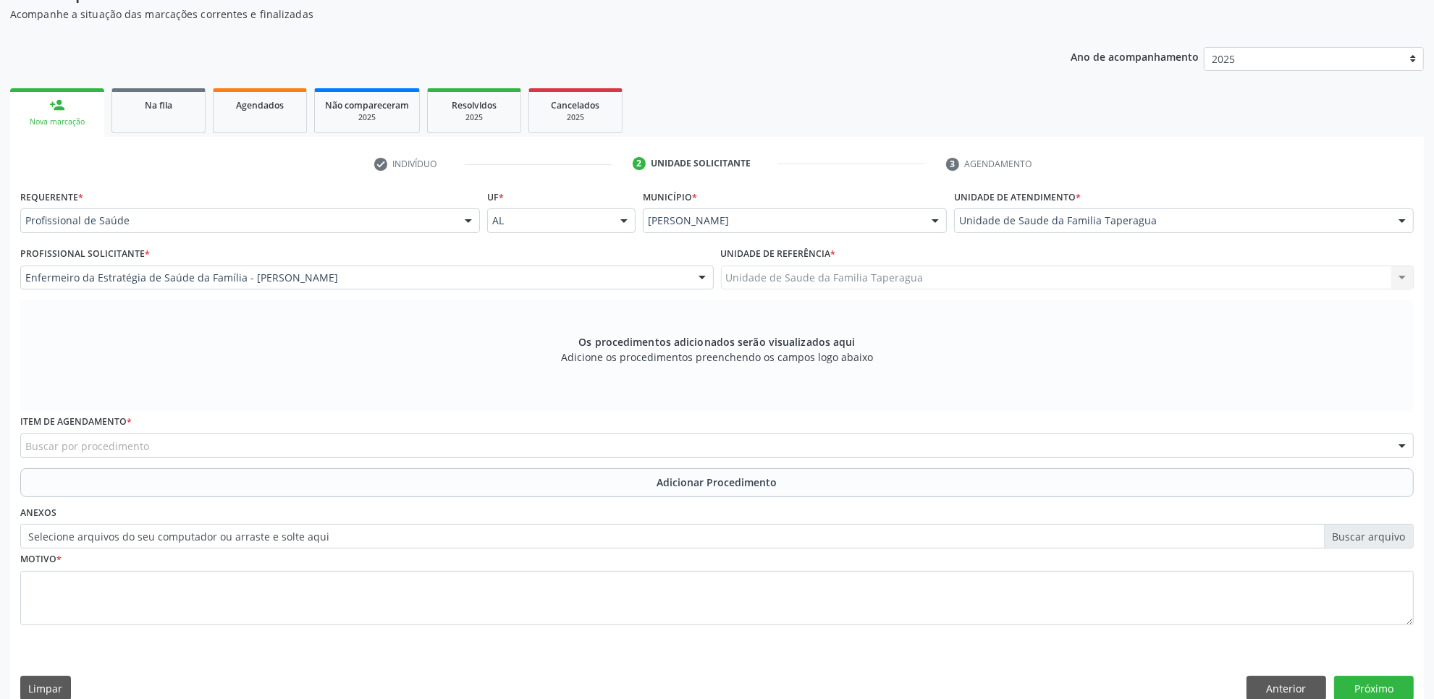
click at [342, 453] on div "Buscar por procedimento" at bounding box center [716, 446] width 1393 height 25
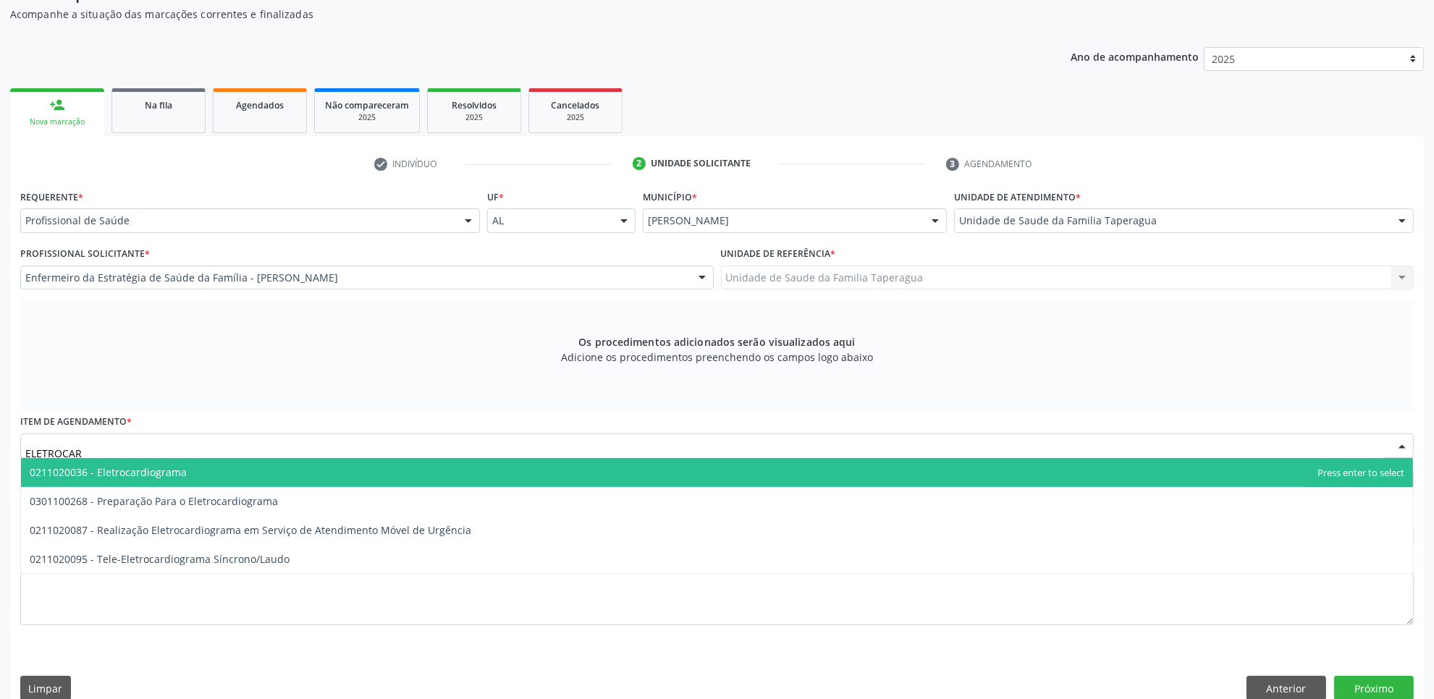
type input "ELETROCARD"
click at [342, 468] on span "0211020036 - Eletrocardiograma" at bounding box center [717, 472] width 1392 height 29
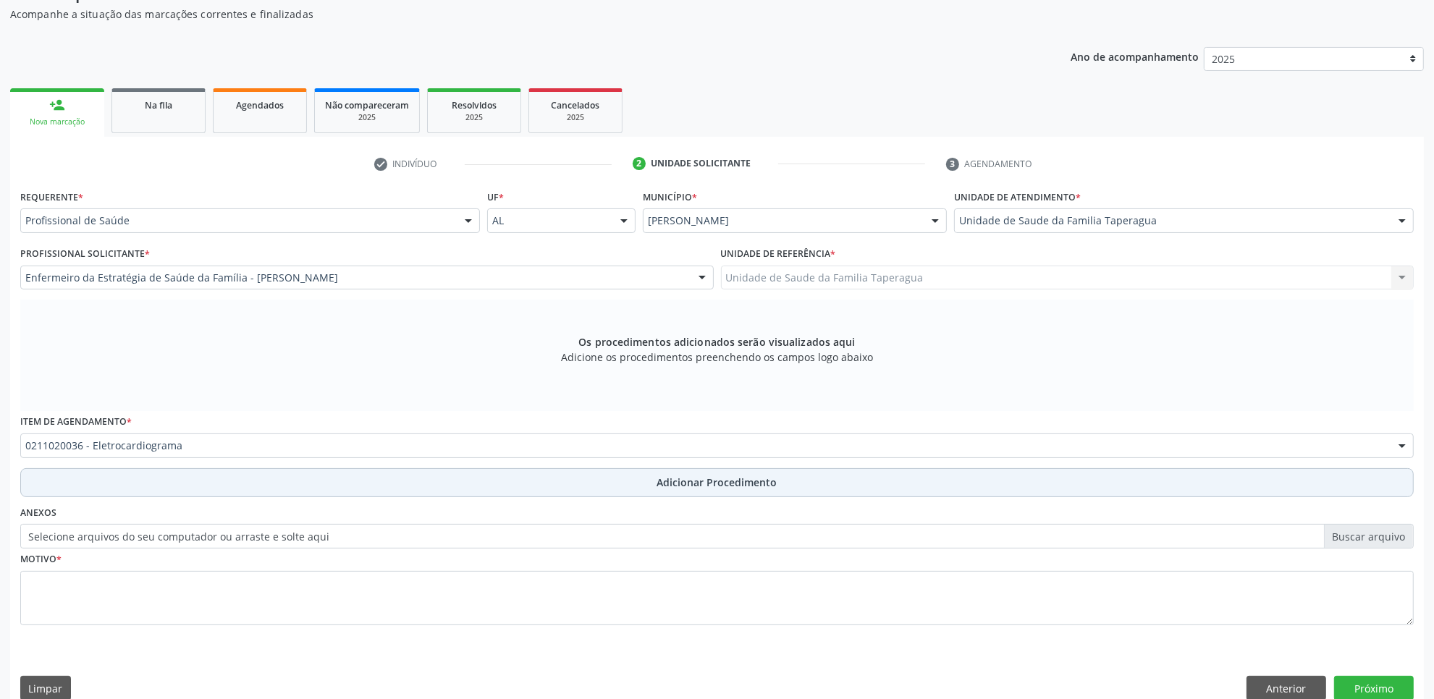
click at [359, 472] on button "Adicionar Procedimento" at bounding box center [716, 482] width 1393 height 29
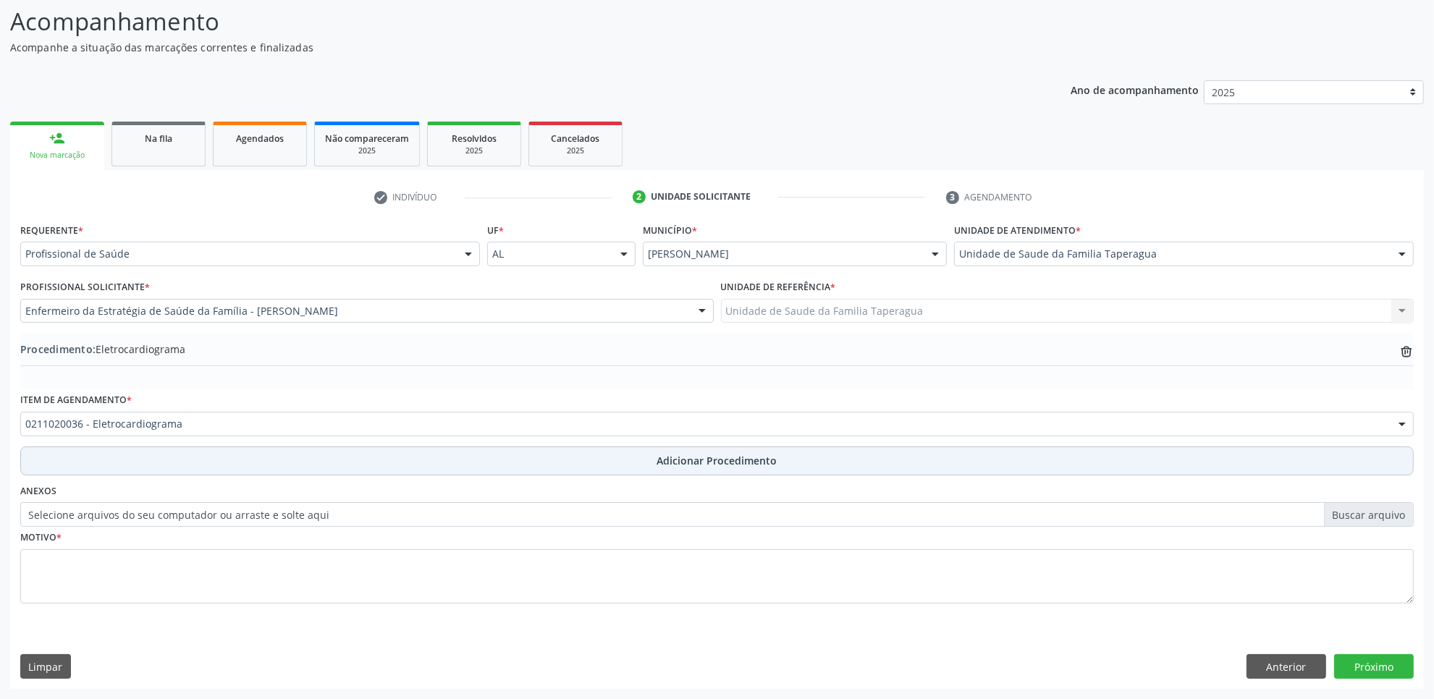
scroll to position [116, 0]
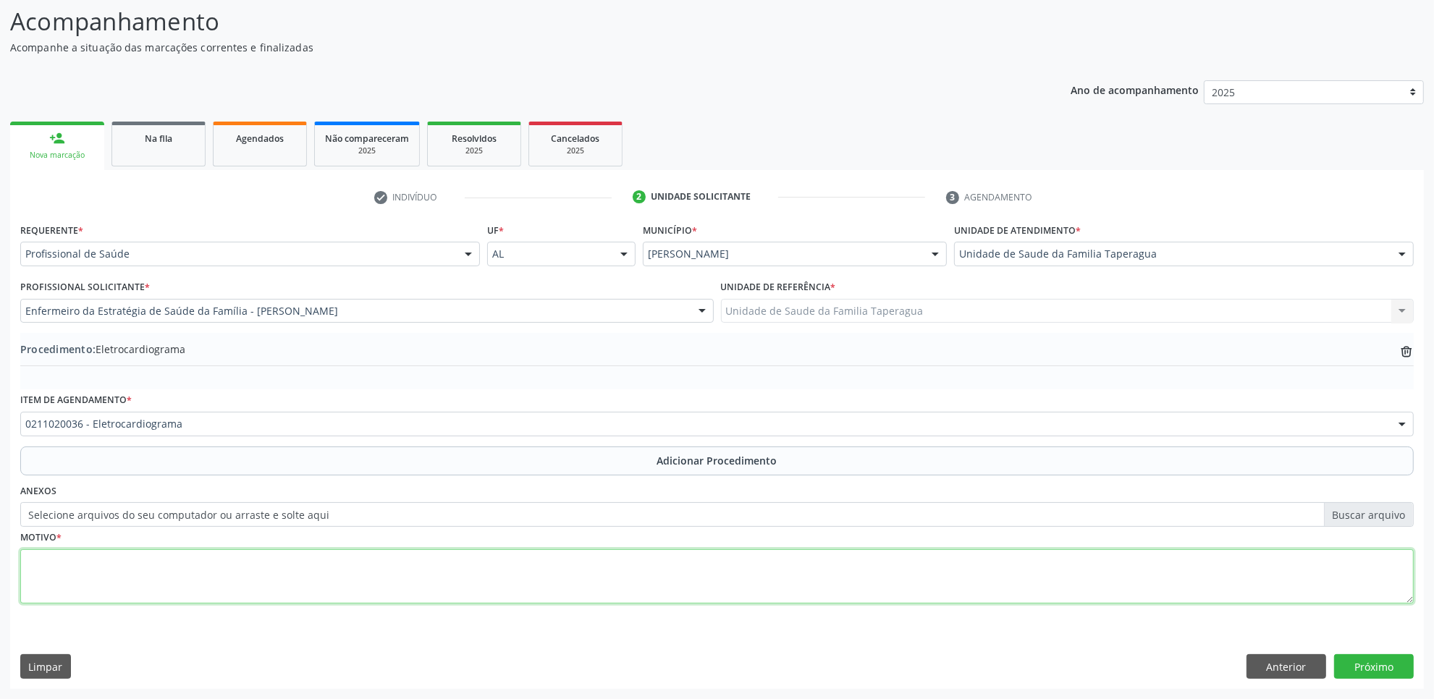
click at [381, 565] on textarea at bounding box center [716, 576] width 1393 height 55
type textarea "ROTINA/DIA"
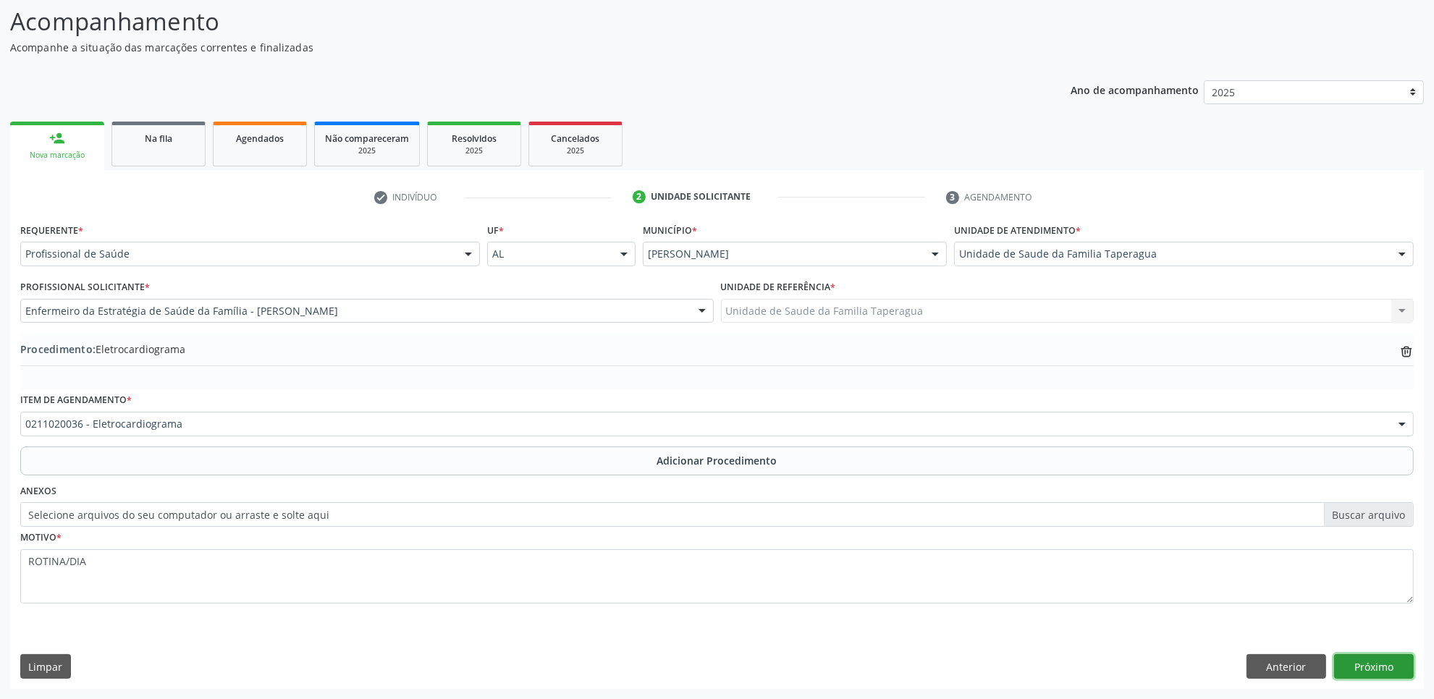
click at [1379, 659] on button "Próximo" at bounding box center [1374, 666] width 80 height 25
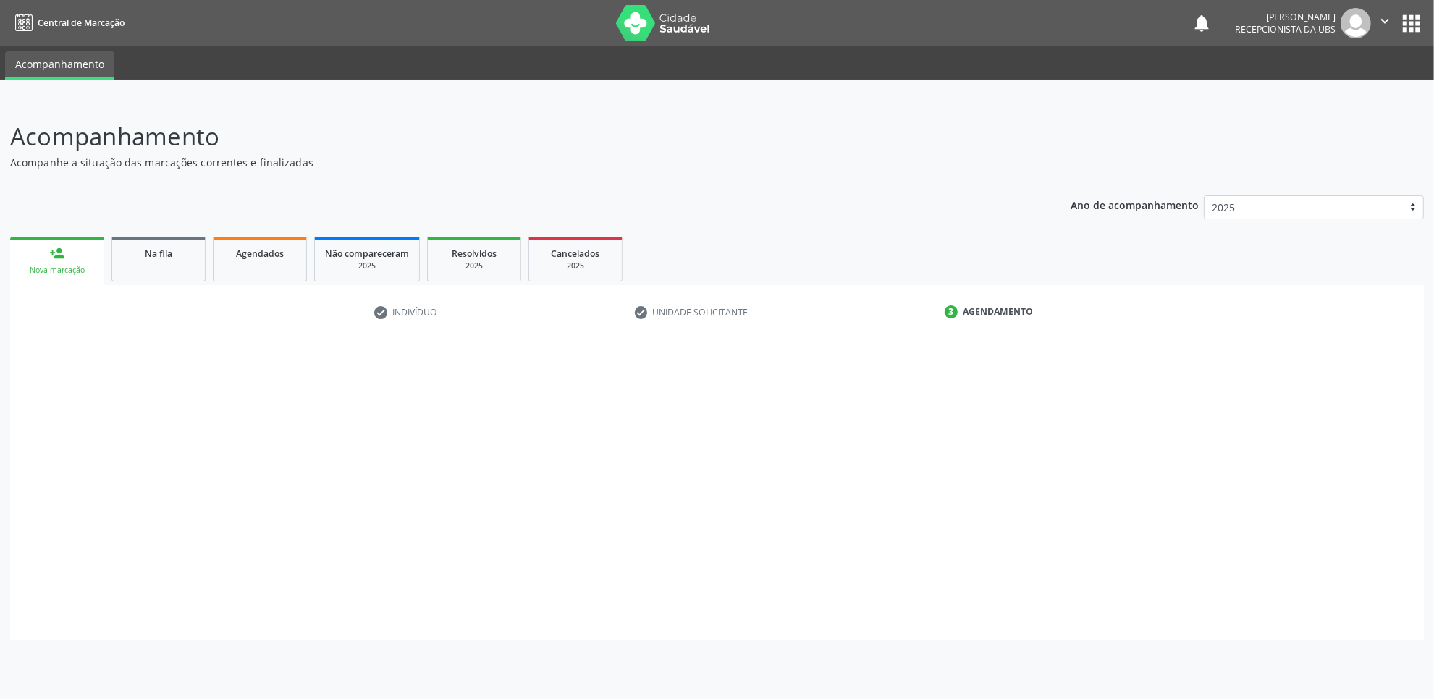
scroll to position [0, 0]
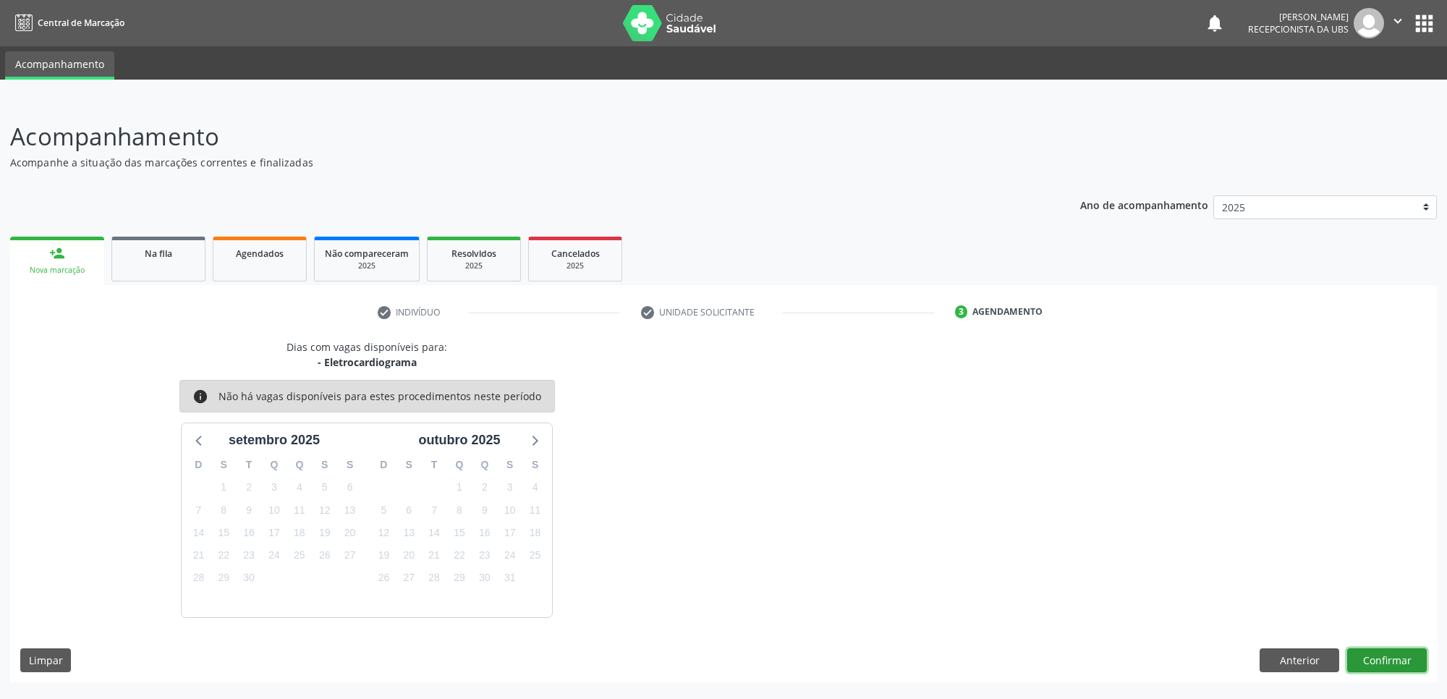
click at [1399, 657] on button "Confirmar" at bounding box center [1388, 660] width 80 height 25
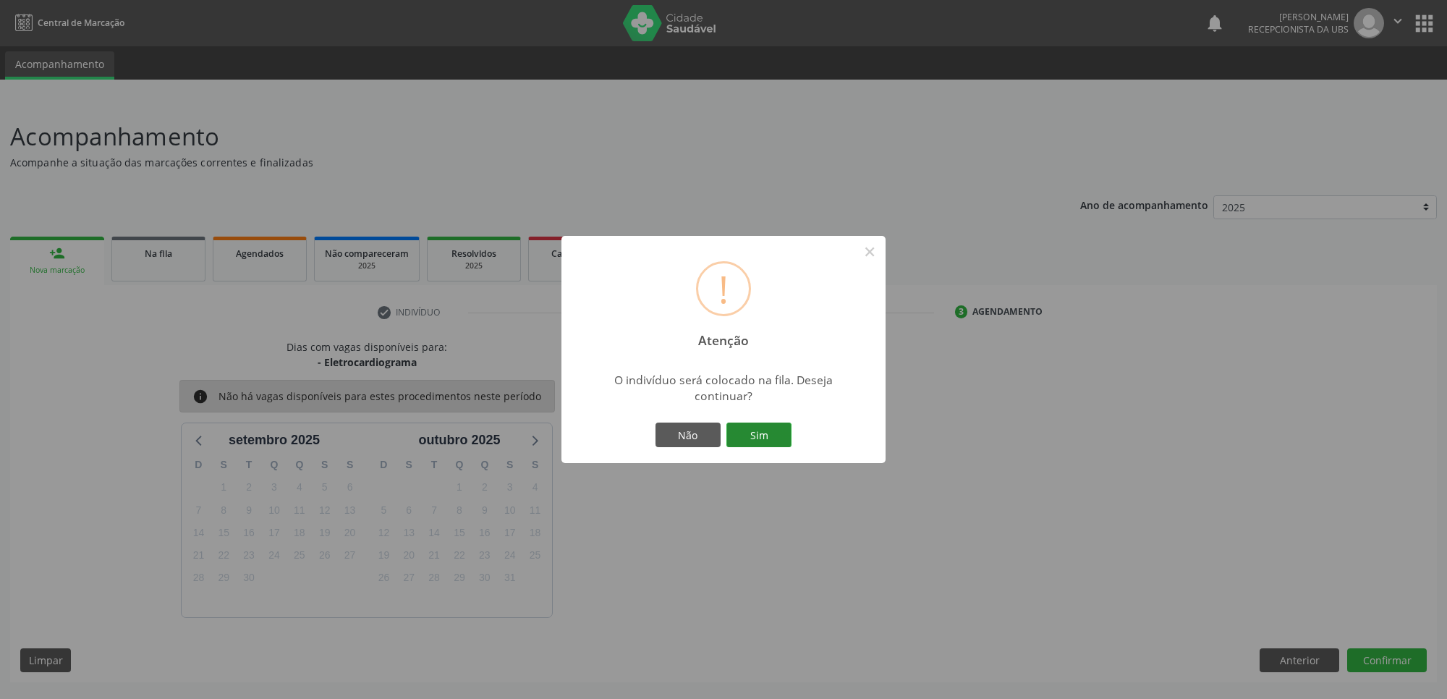
click at [749, 438] on button "Sim" at bounding box center [759, 435] width 65 height 25
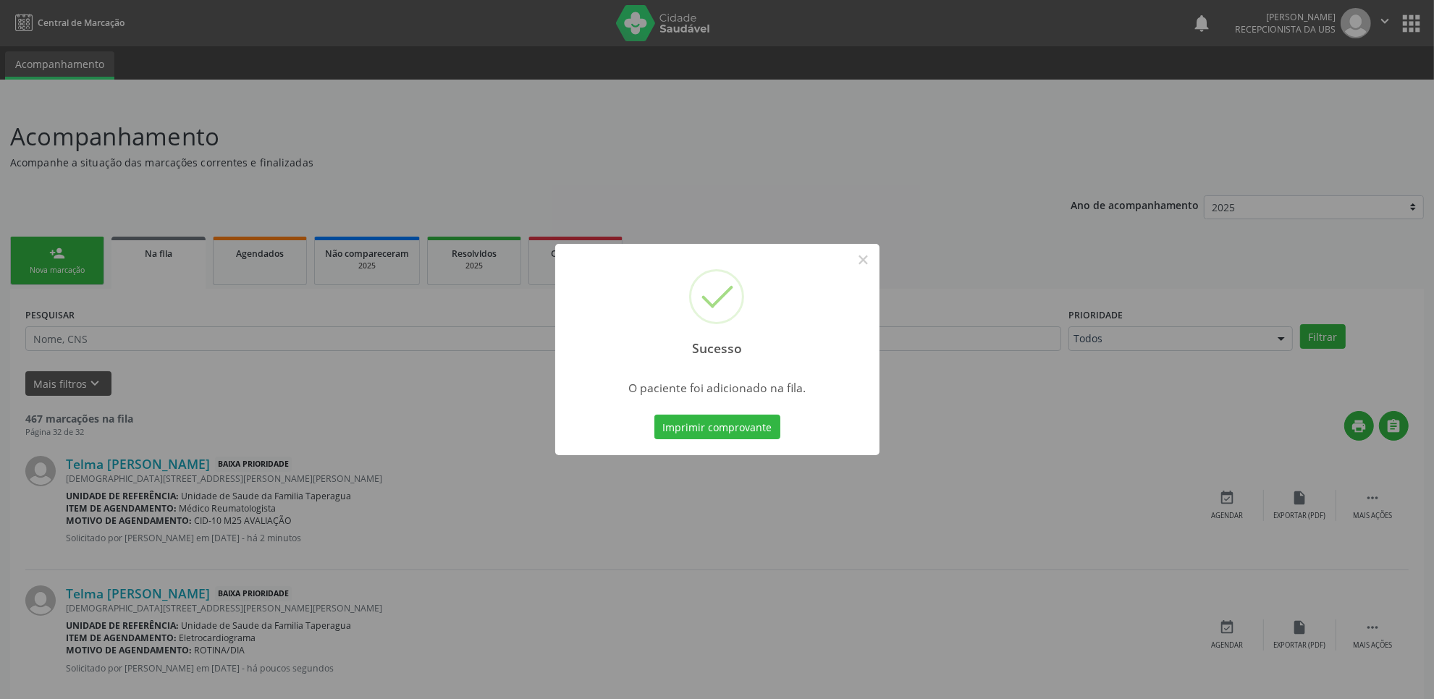
click at [56, 259] on div "Sucesso × O paciente foi adicionado na fila. Imprimir comprovante Cancel" at bounding box center [717, 349] width 1434 height 699
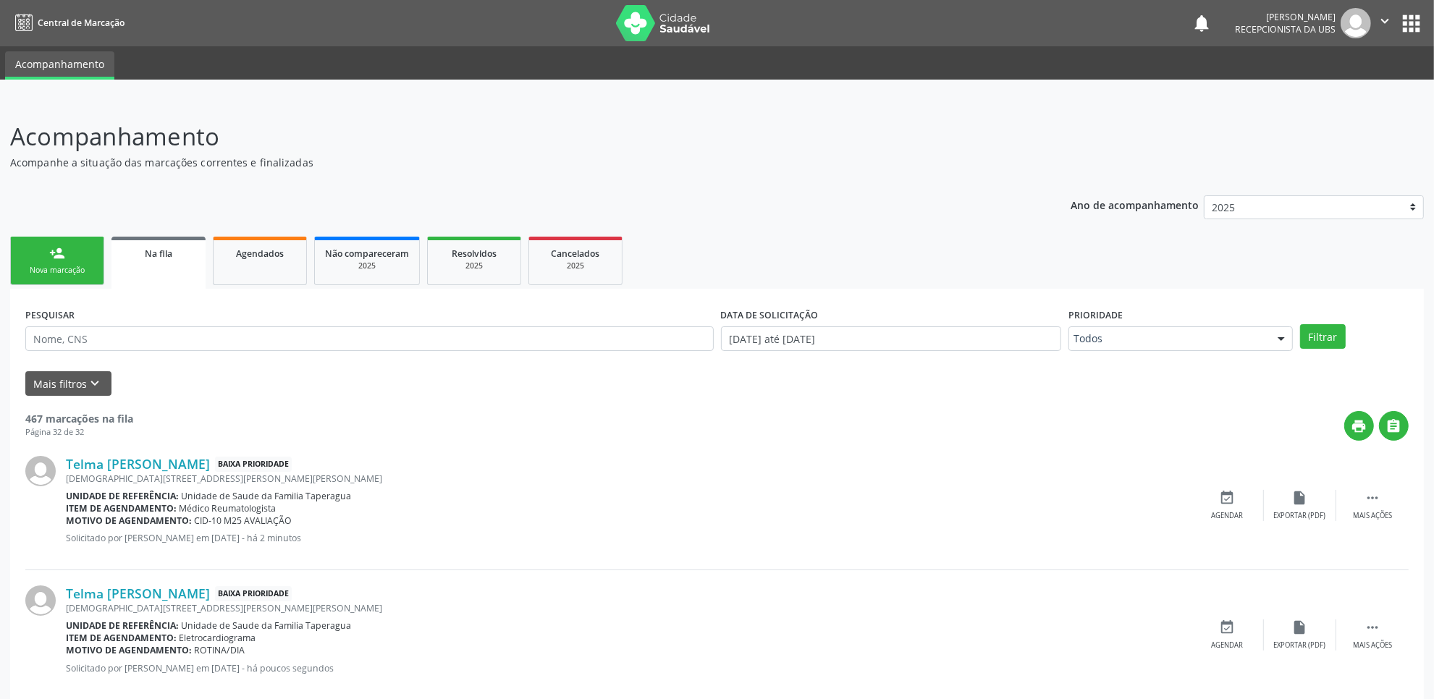
click at [56, 259] on div "person_add" at bounding box center [57, 253] width 16 height 16
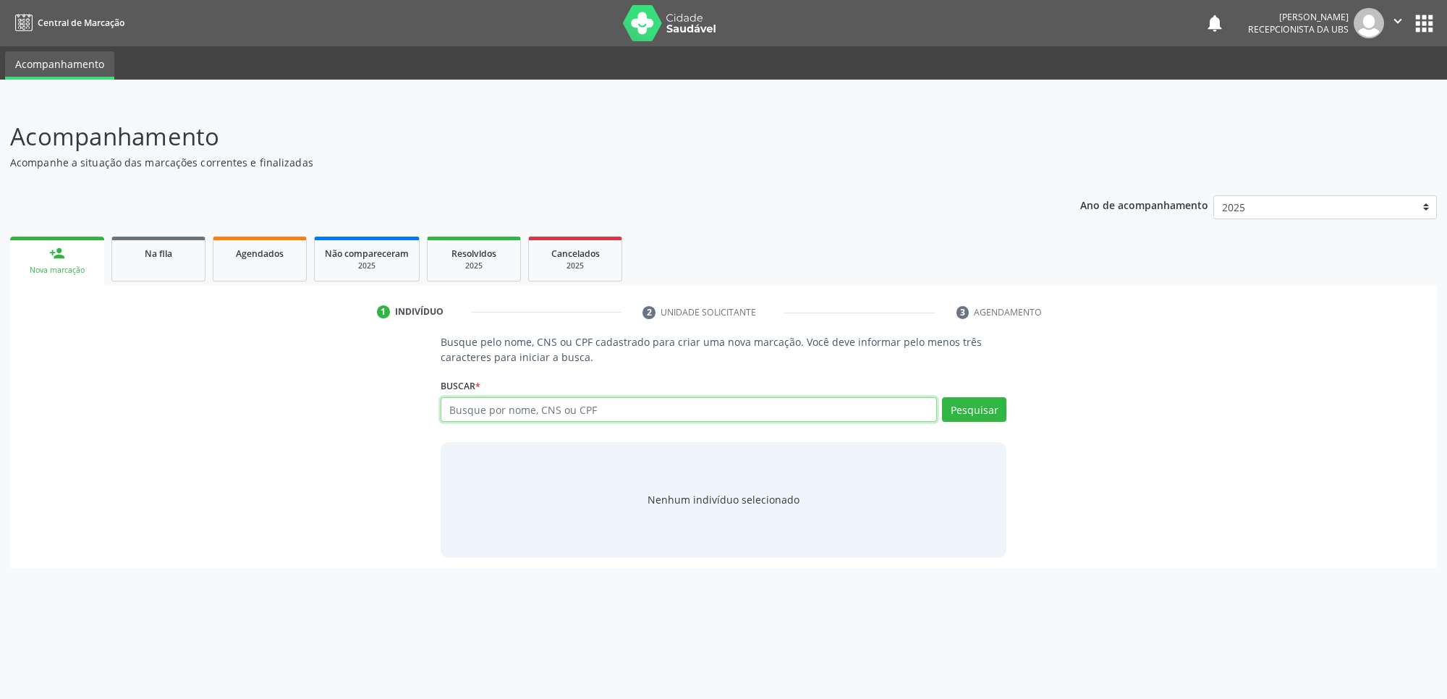
click at [508, 409] on input "text" at bounding box center [689, 409] width 496 height 25
paste input "706006814691241"
type input "706006814691241"
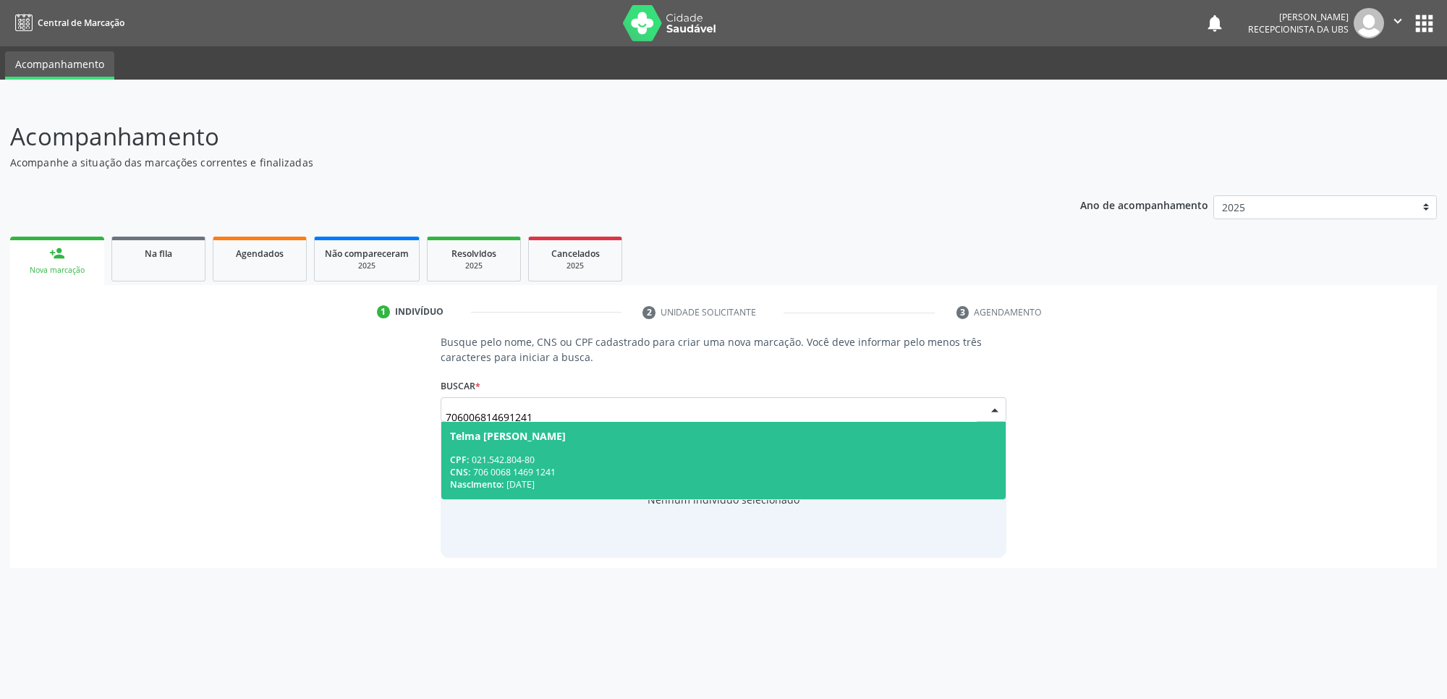
click at [525, 463] on div "CPF: 021.542.804-80" at bounding box center [723, 460] width 547 height 12
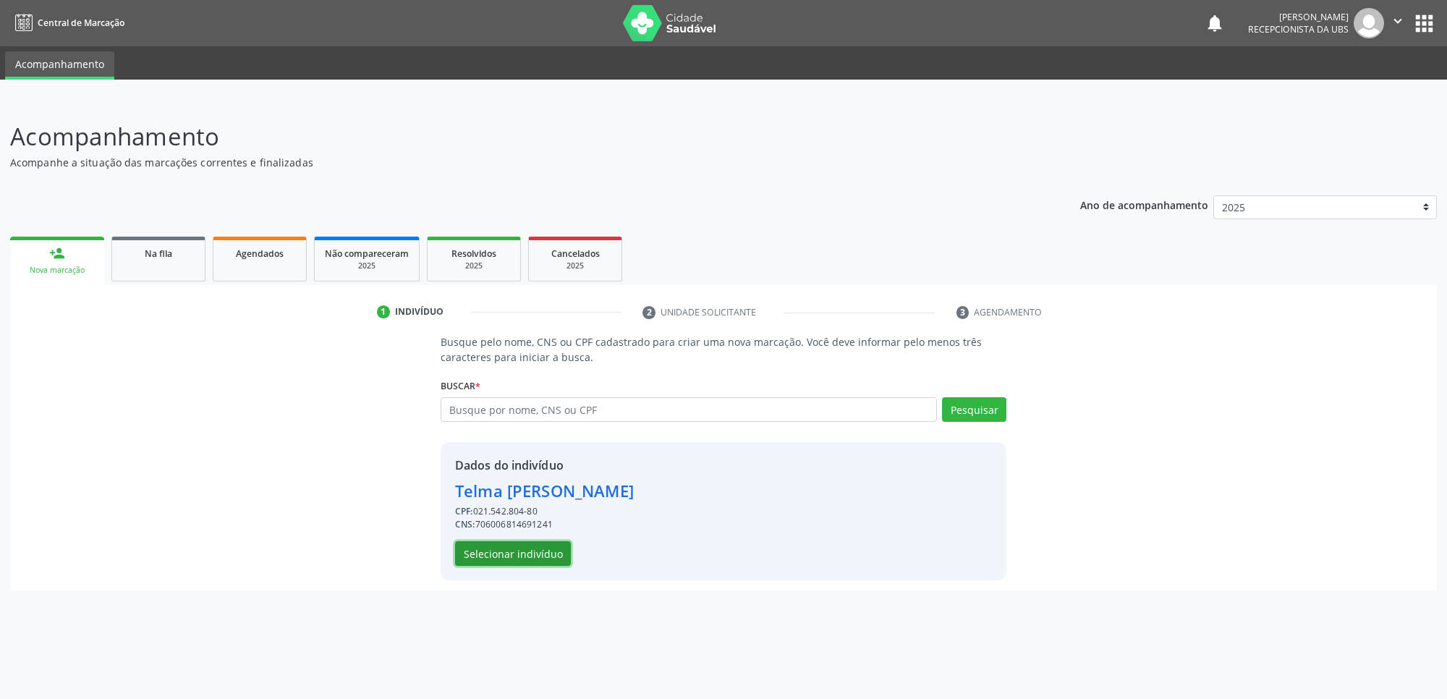
click at [537, 549] on button "Selecionar indivíduo" at bounding box center [513, 553] width 116 height 25
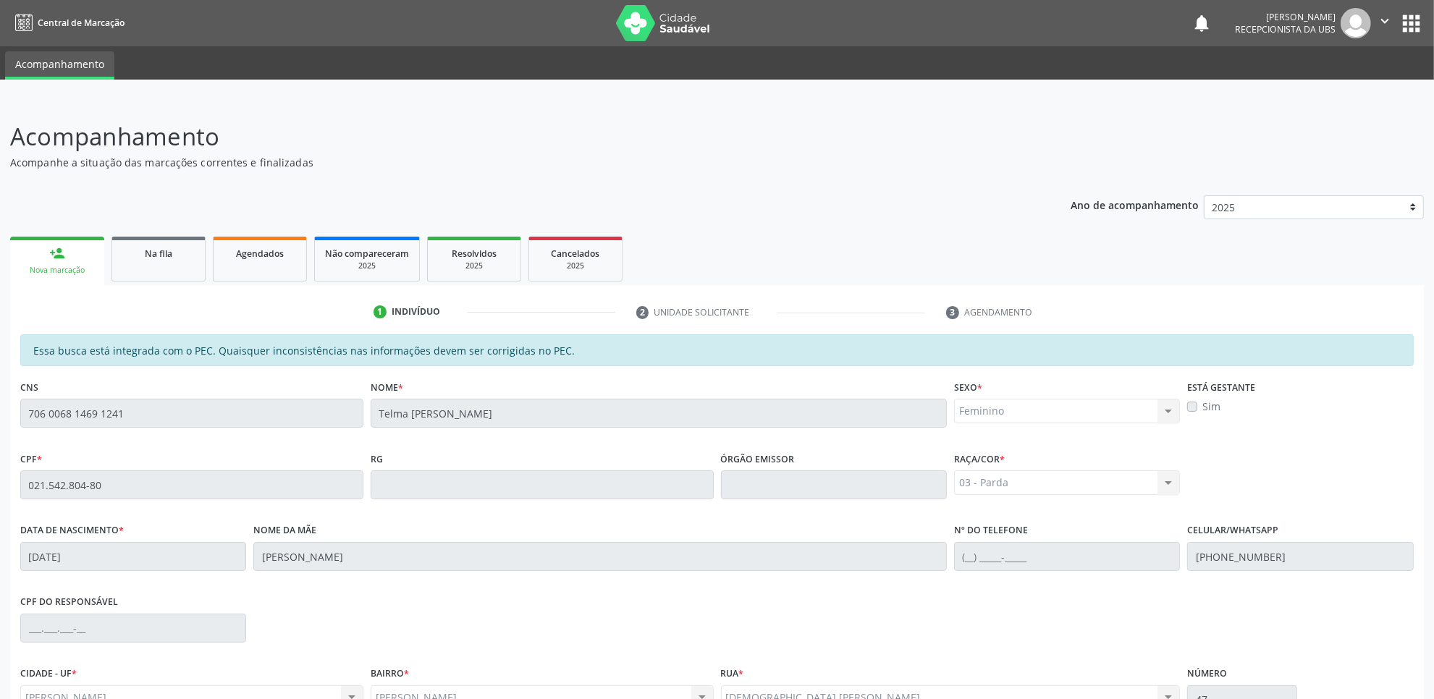
scroll to position [148, 0]
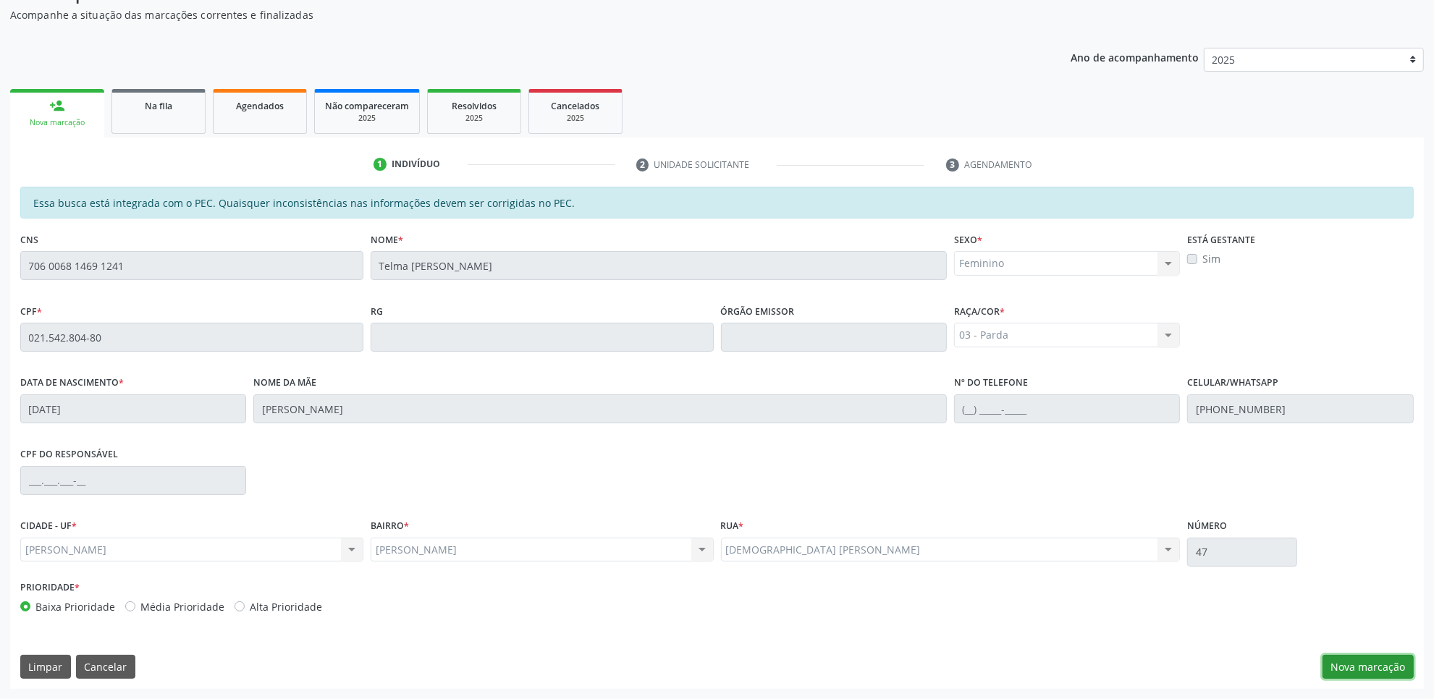
click at [1353, 667] on button "Nova marcação" at bounding box center [1367, 667] width 91 height 25
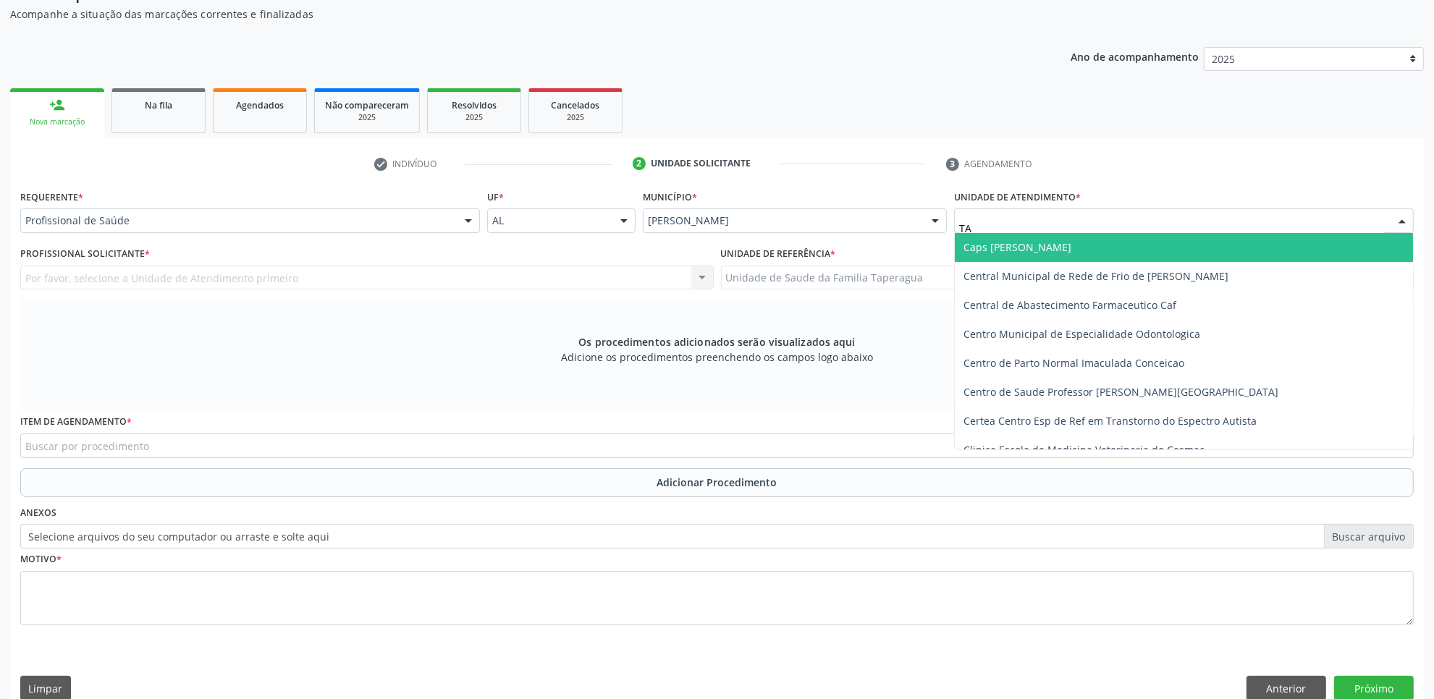
type input "TAP"
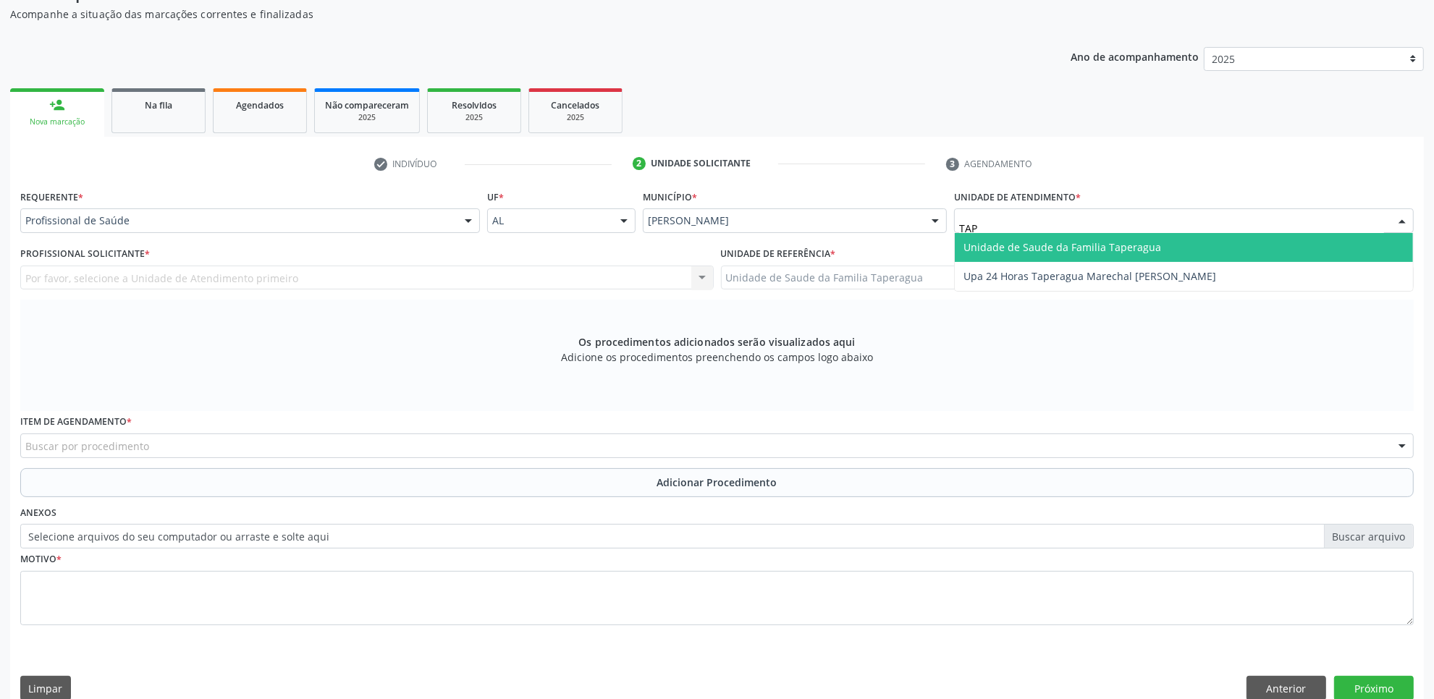
click at [1062, 240] on span "Unidade de Saude da Familia Taperagua" at bounding box center [1062, 247] width 198 height 14
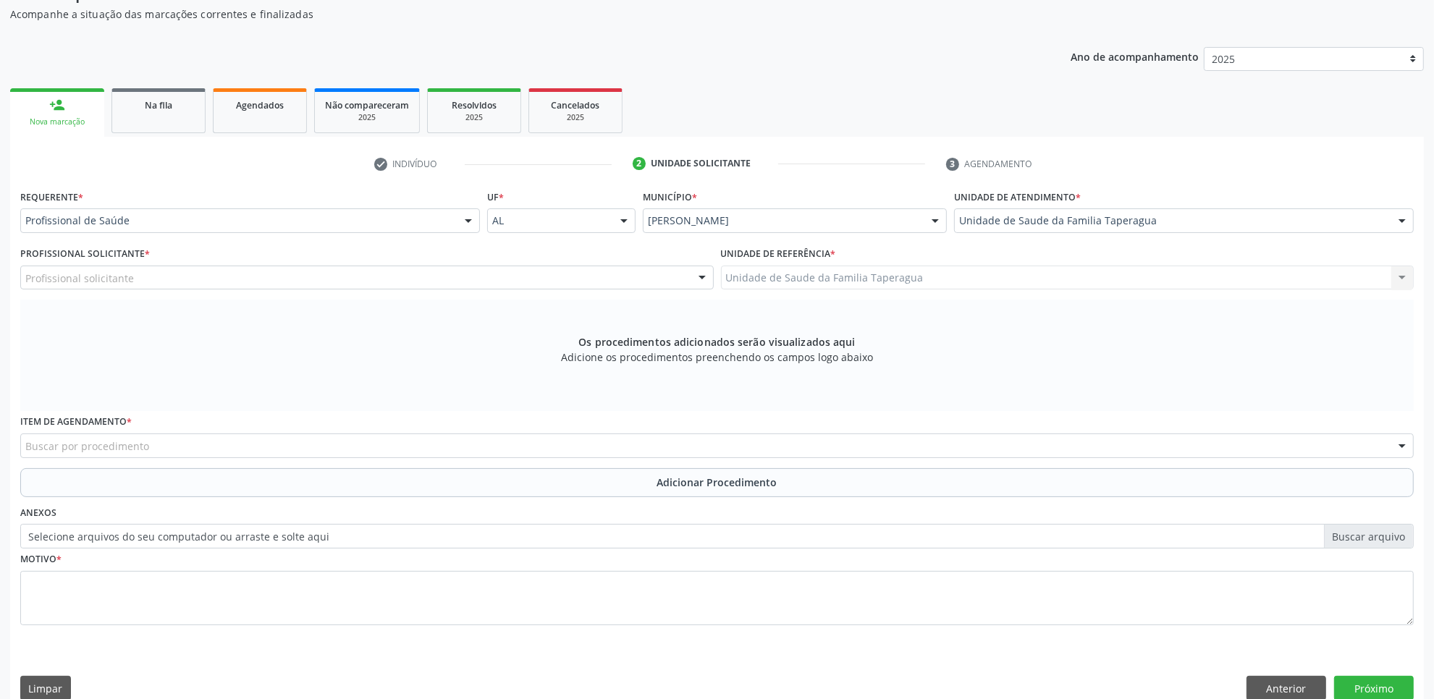
click at [402, 284] on div "Profissional solicitante" at bounding box center [366, 278] width 693 height 25
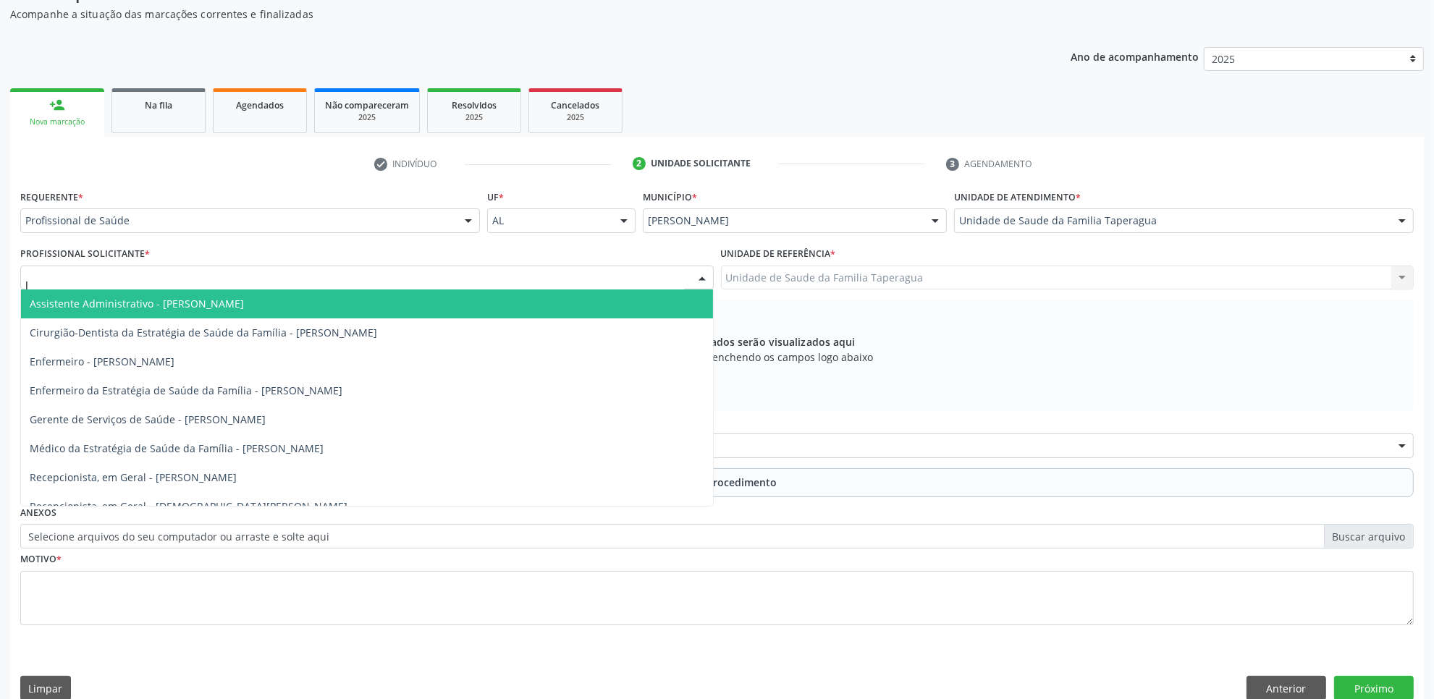
type input "JU"
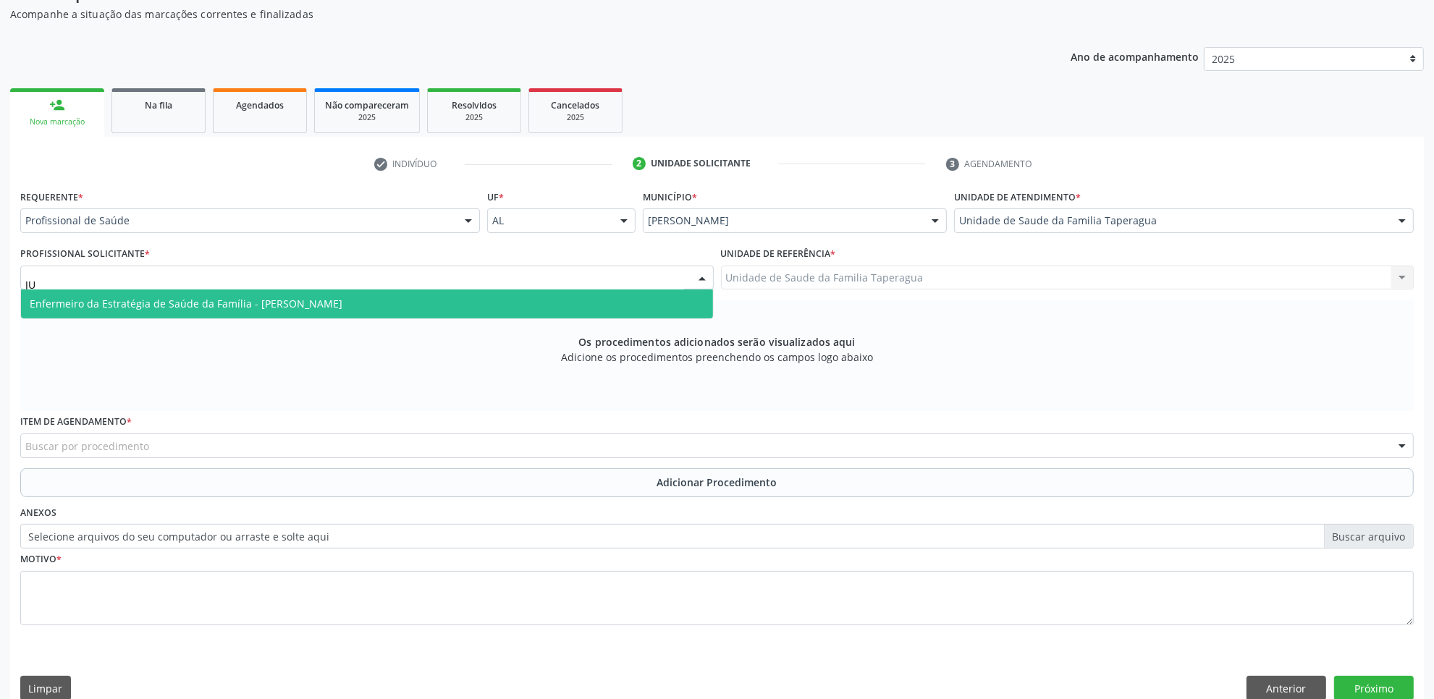
click at [402, 295] on span "Enfermeiro da Estratégia de Saúde da Família - Julilda Maria de Medeiros" at bounding box center [367, 303] width 692 height 29
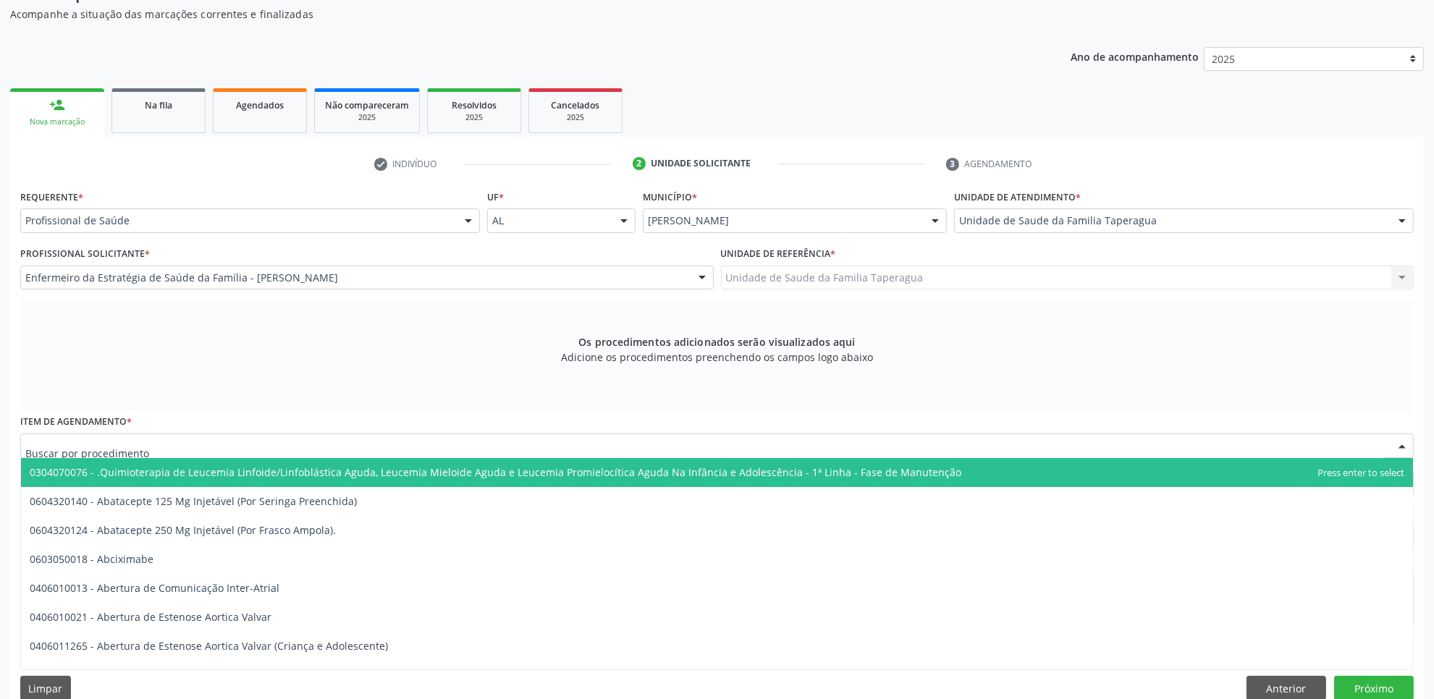
click at [400, 445] on div at bounding box center [716, 446] width 1393 height 25
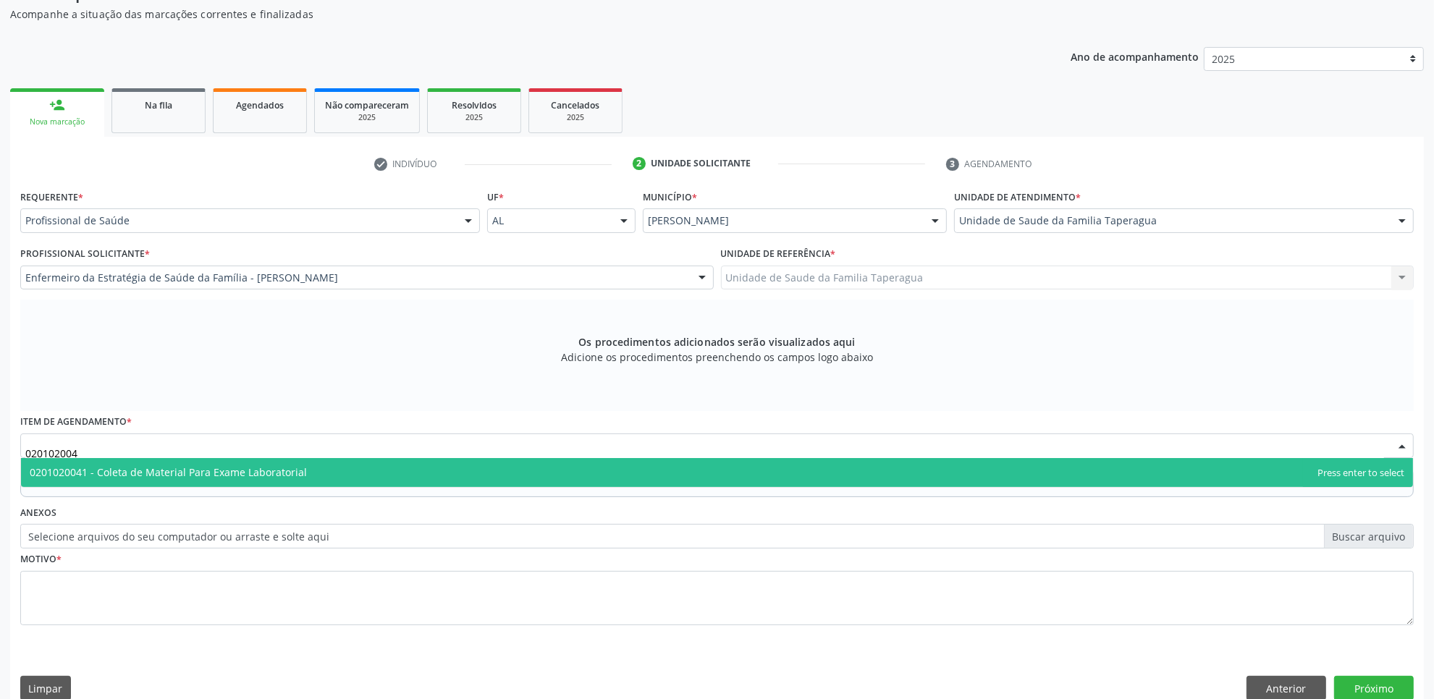
type input "0201020041"
click at [402, 463] on span "0201020041 - Coleta de Material Para Exame Laboratorial" at bounding box center [717, 472] width 1392 height 29
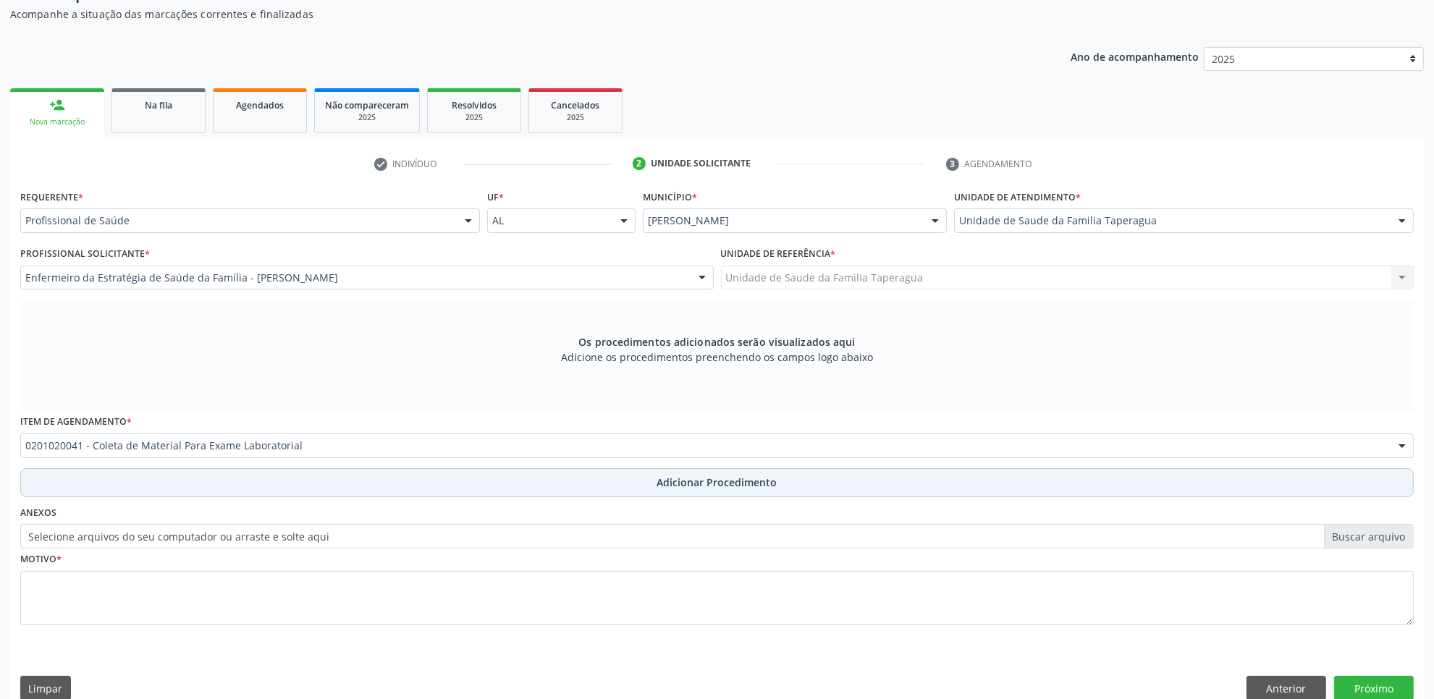
click at [402, 476] on button "Adicionar Procedimento" at bounding box center [716, 482] width 1393 height 29
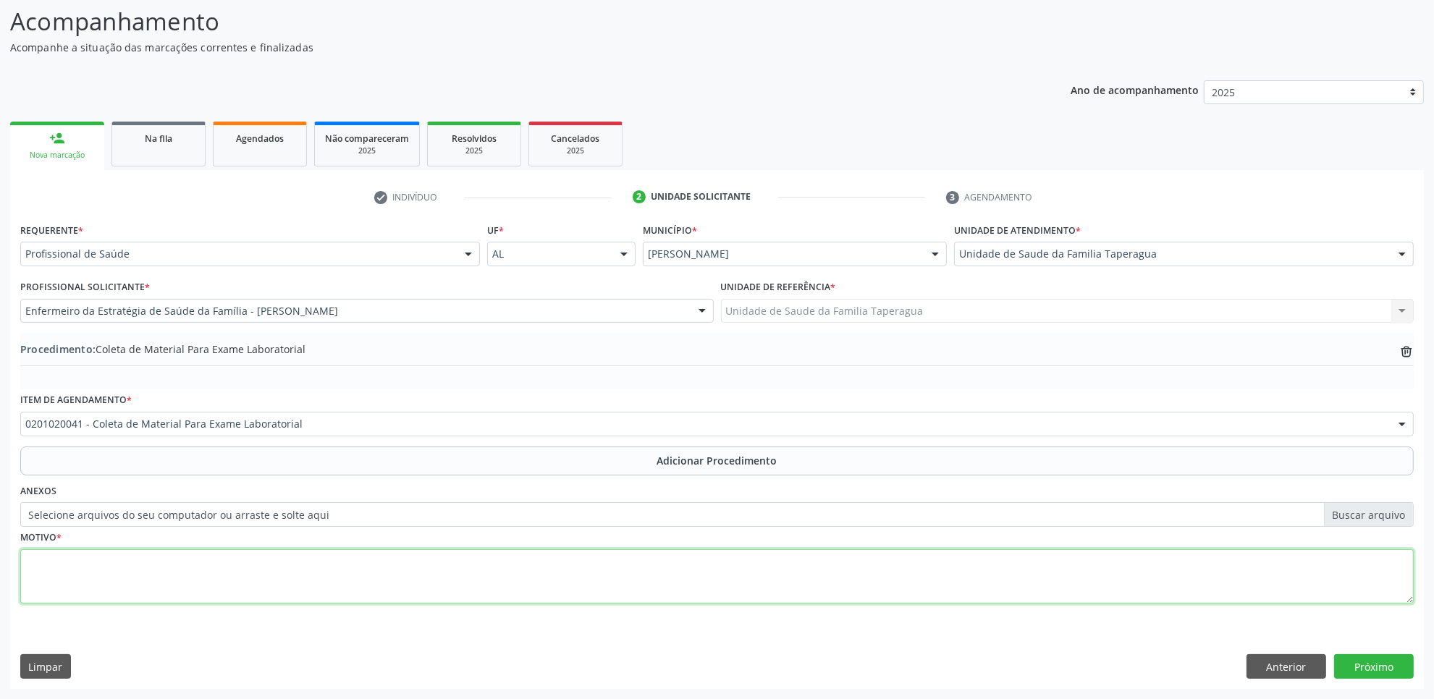
click at [416, 563] on textarea at bounding box center [716, 576] width 1393 height 55
click at [62, 559] on textarea "ROTIAN/DIA" at bounding box center [716, 576] width 1393 height 55
type textarea "ROTINA/DIA"
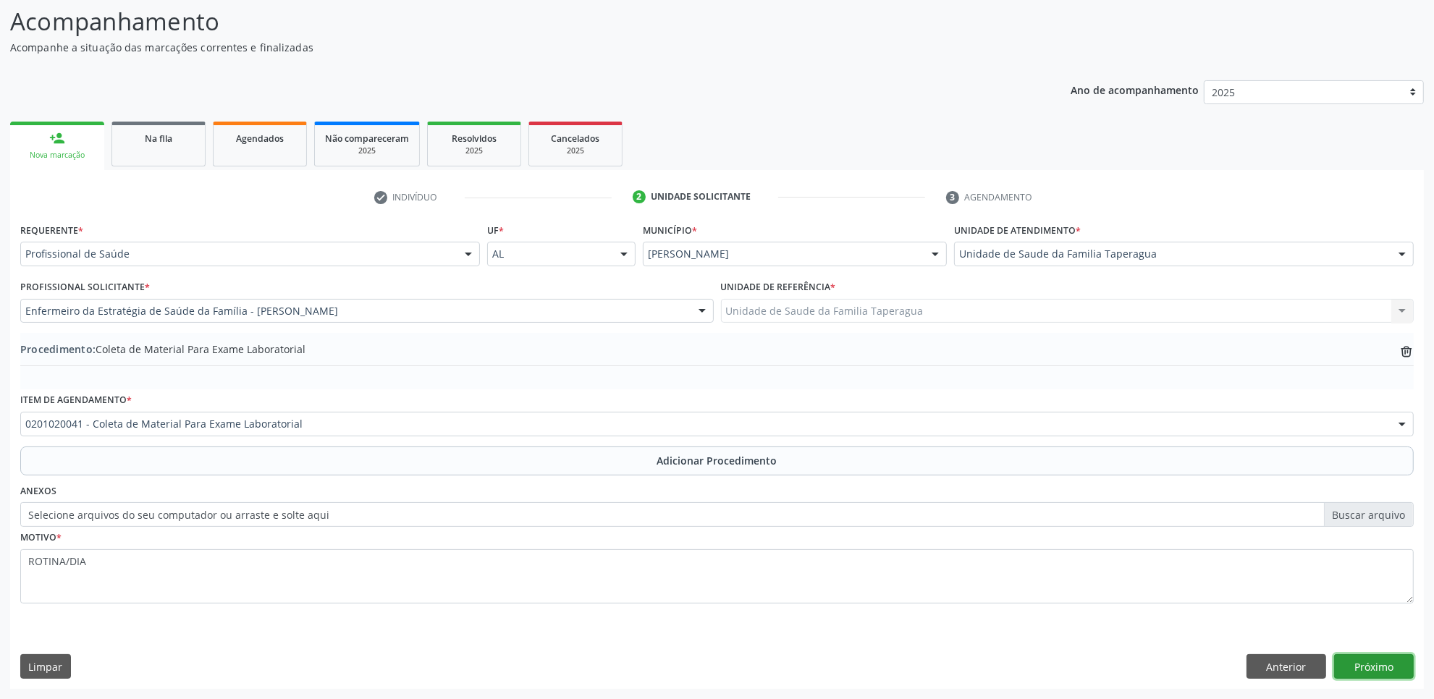
click at [1362, 664] on button "Próximo" at bounding box center [1374, 666] width 80 height 25
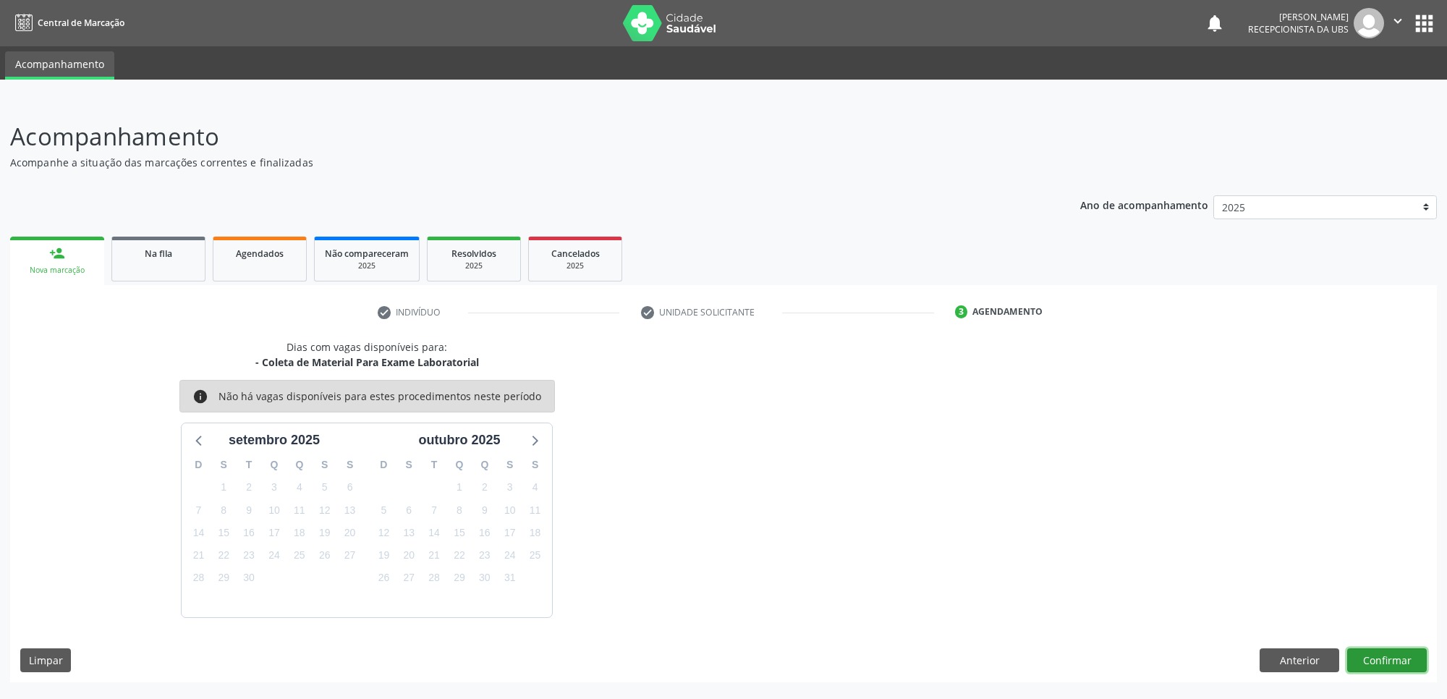
click at [1383, 655] on button "Confirmar" at bounding box center [1388, 660] width 80 height 25
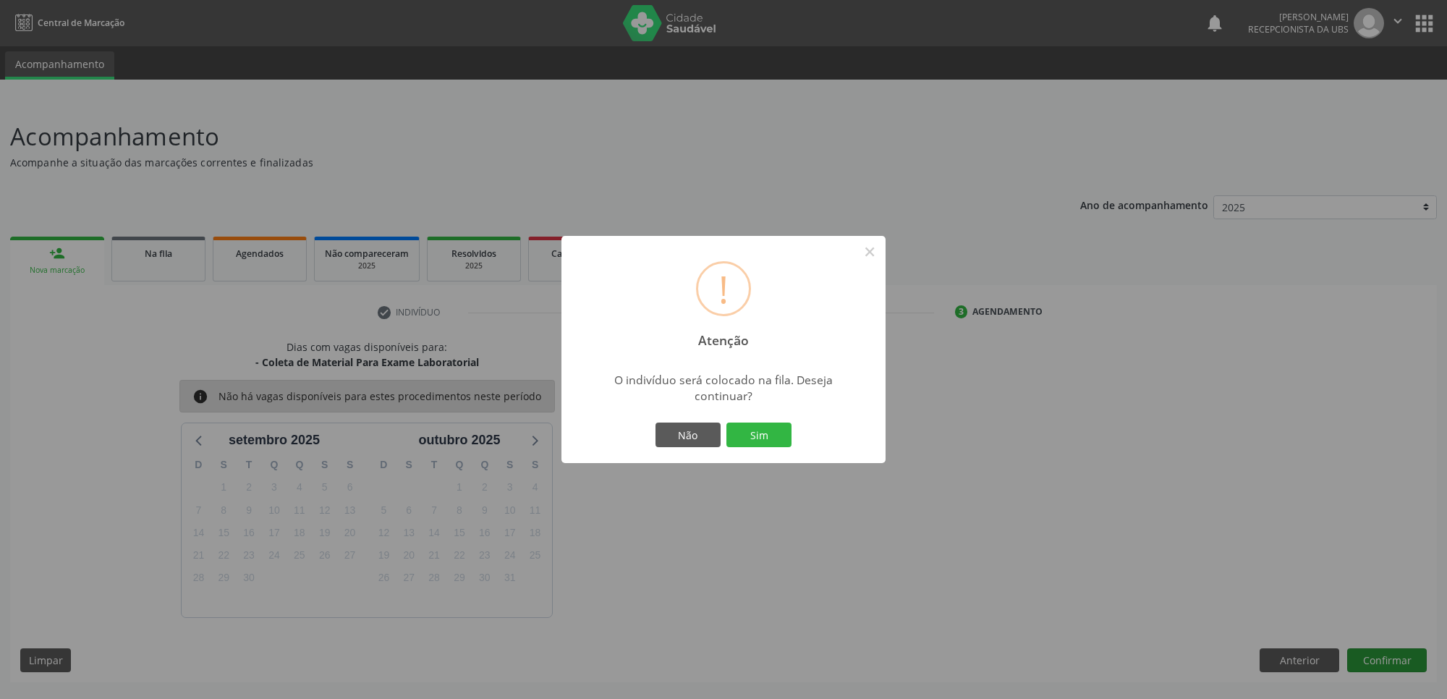
click at [727, 423] on button "Sim" at bounding box center [759, 435] width 65 height 25
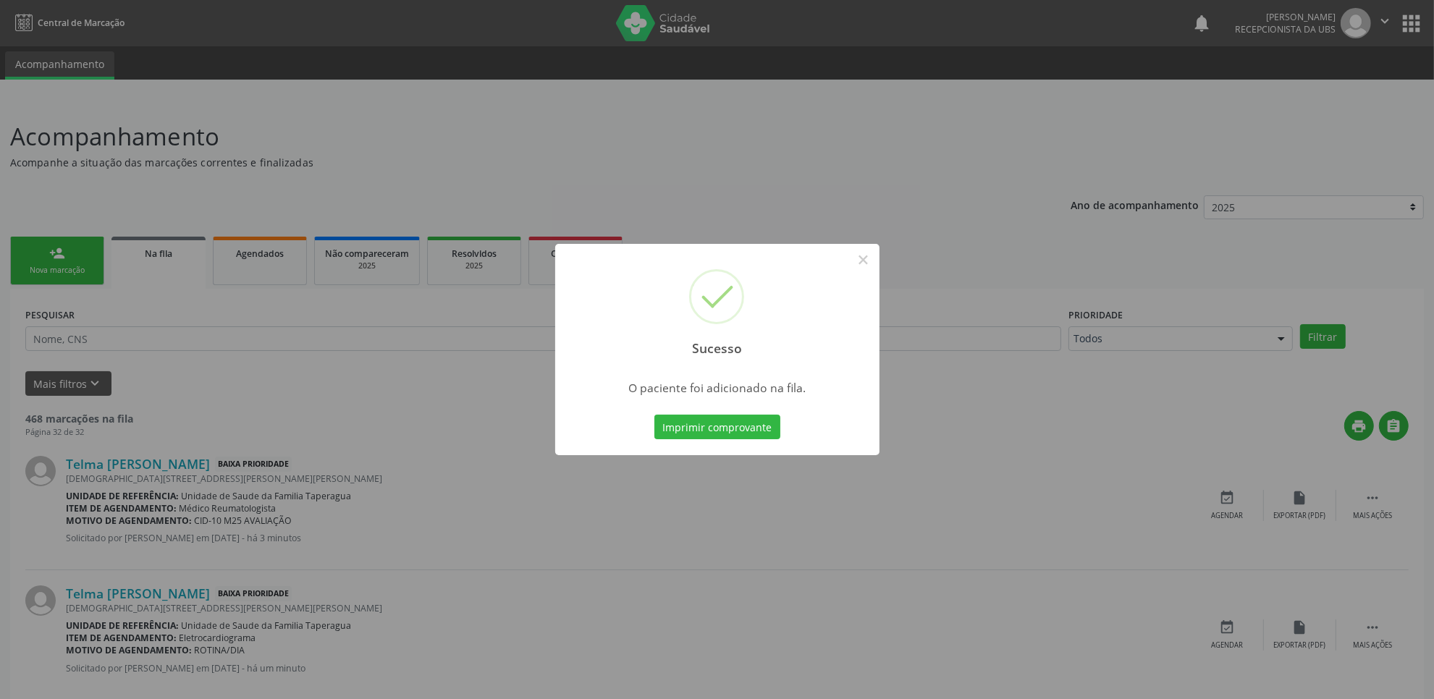
click at [399, 316] on div "Sucesso × O paciente foi adicionado na fila. Imprimir comprovante Cancel" at bounding box center [717, 349] width 1434 height 699
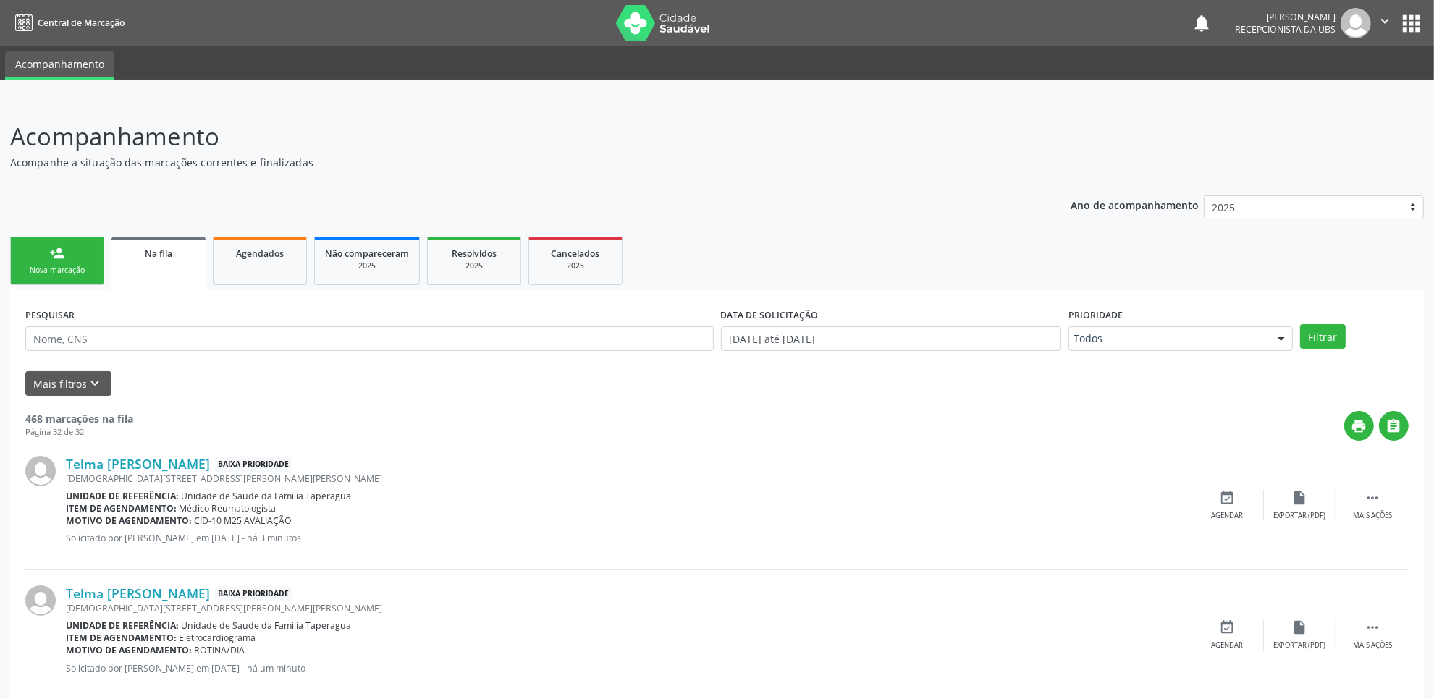
click at [94, 271] on link "person_add Nova marcação" at bounding box center [57, 261] width 94 height 48
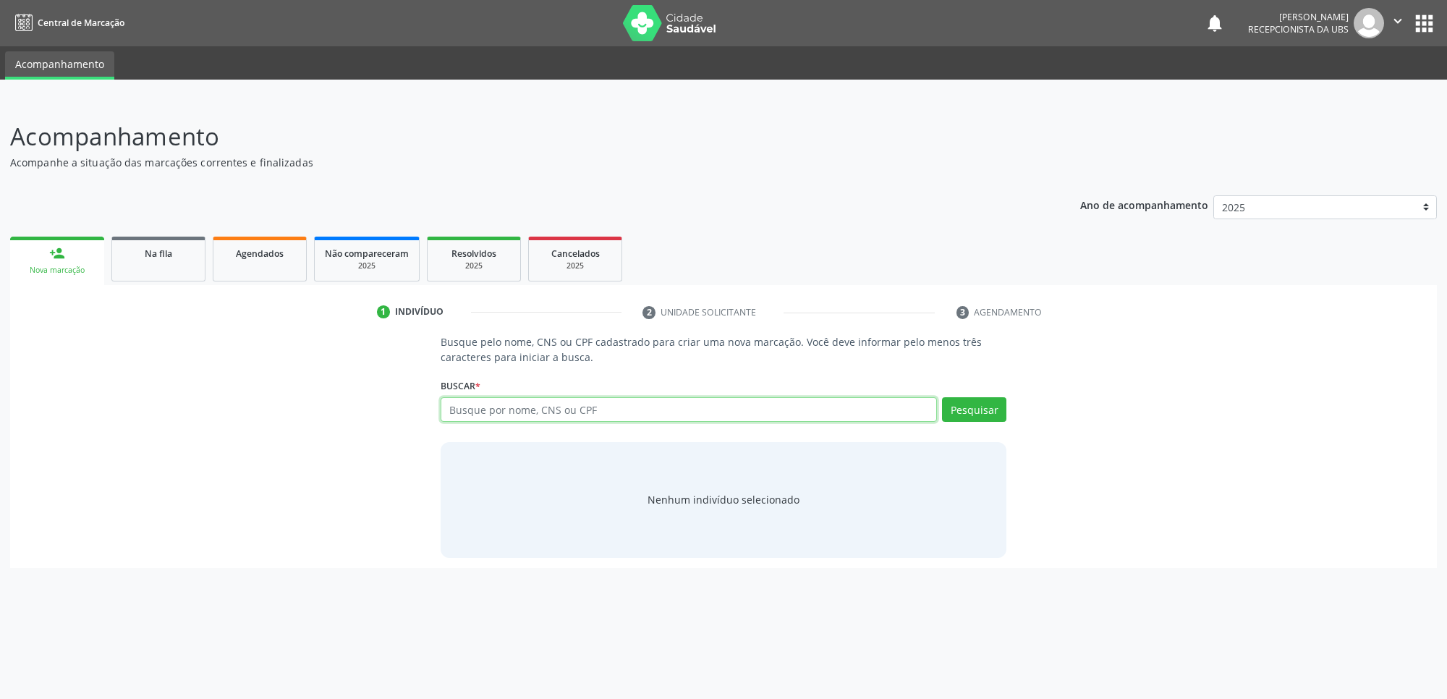
click at [586, 410] on input "text" at bounding box center [689, 409] width 496 height 25
paste input "704807022835241"
type input "704807022835241"
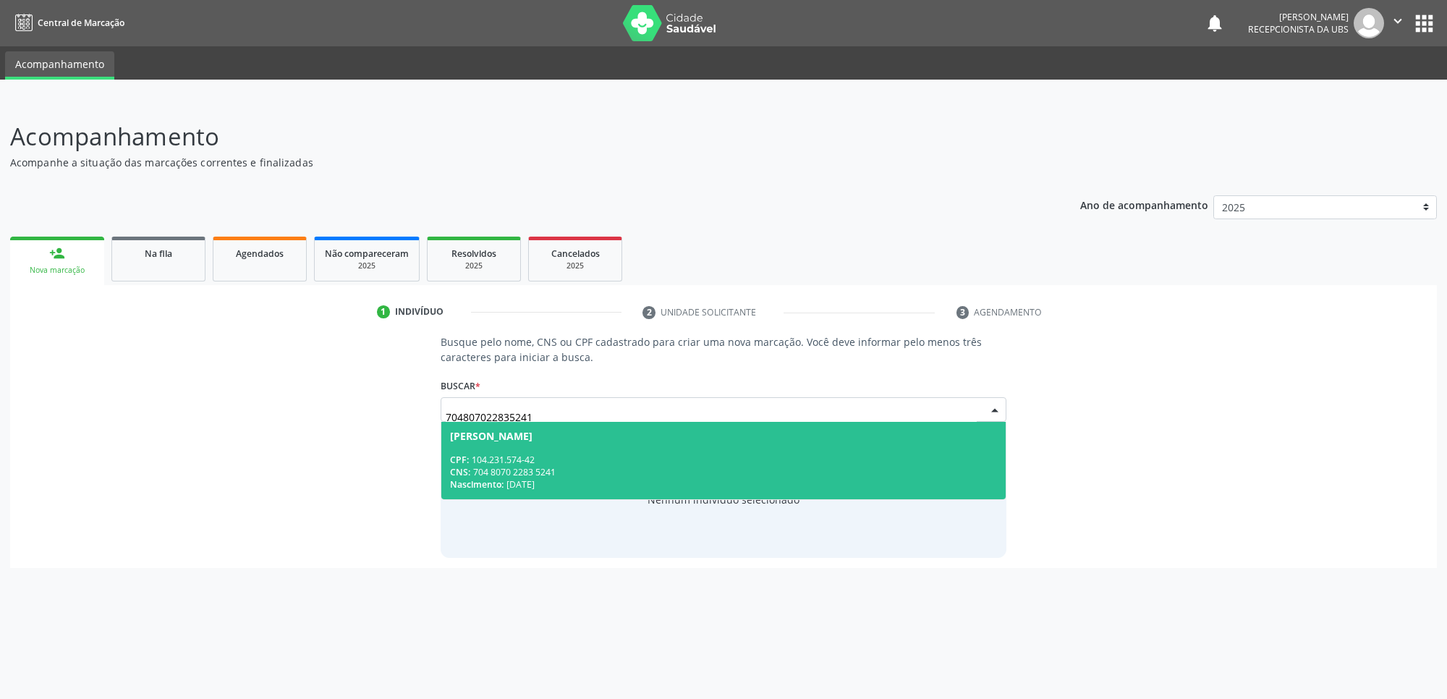
click at [587, 451] on span "Danusia Dantas da Silva CPF: 104.231.574-42 CNS: 704 8070 2283 5241 Nascimento:…" at bounding box center [723, 460] width 565 height 77
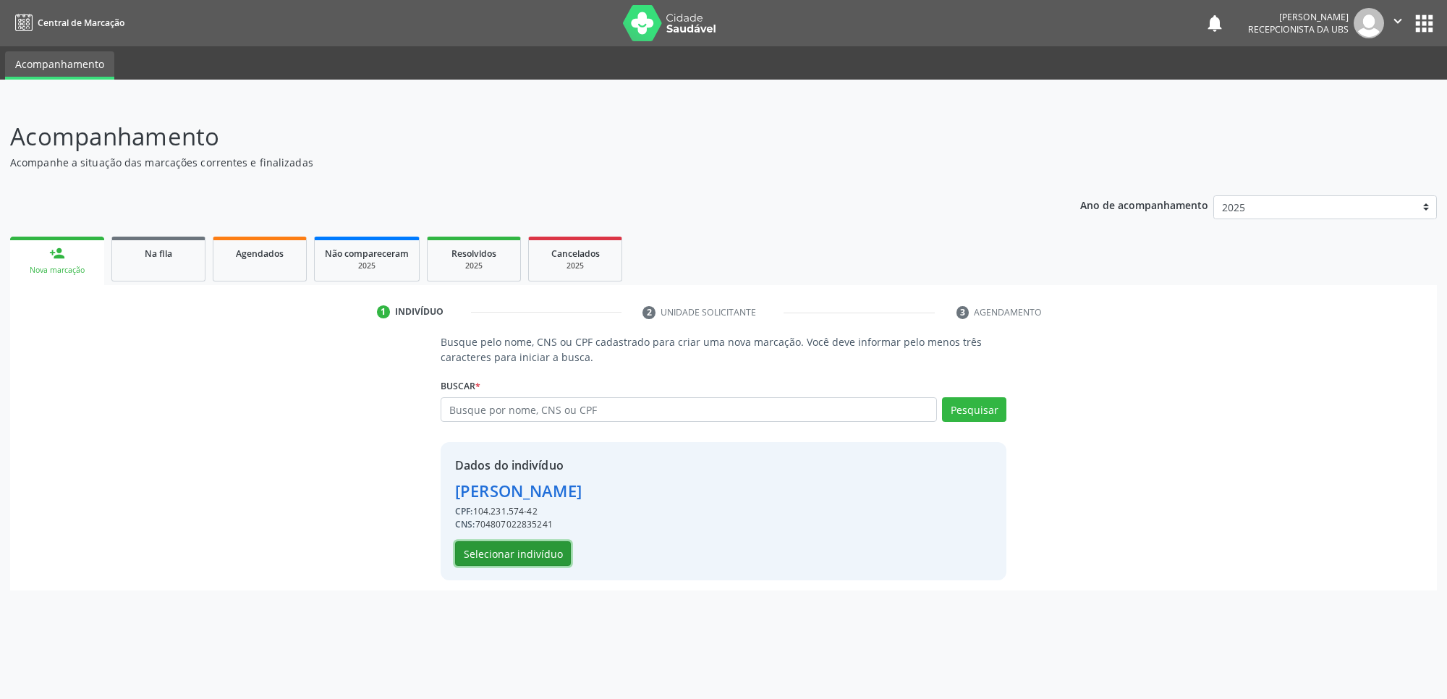
click at [532, 552] on button "Selecionar indivíduo" at bounding box center [513, 553] width 116 height 25
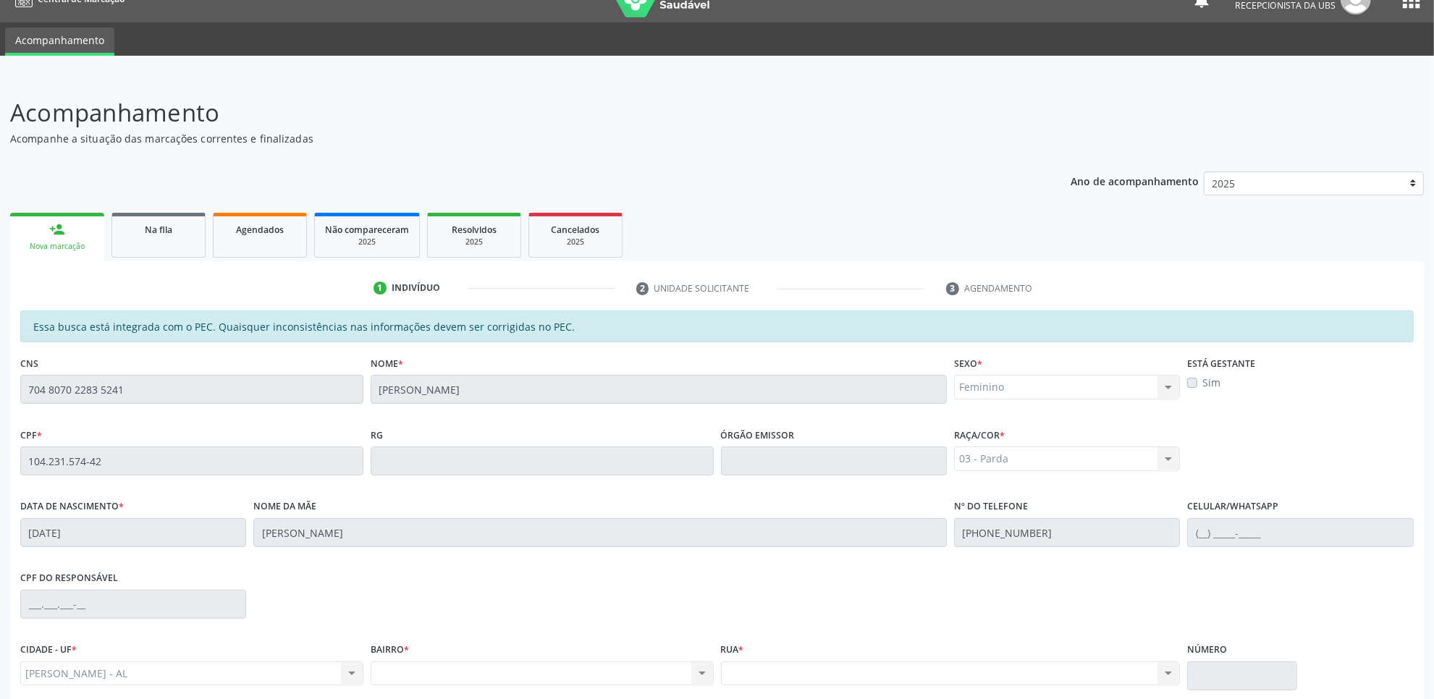
scroll to position [148, 0]
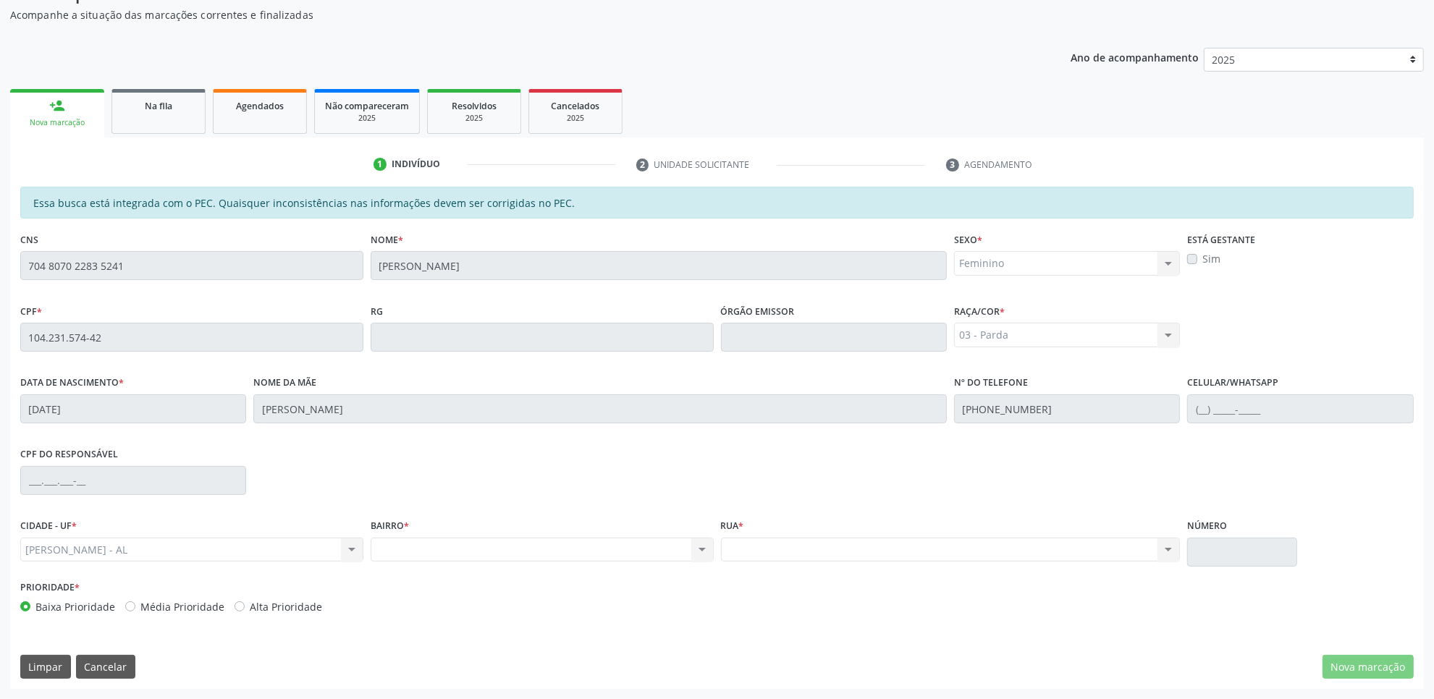
drag, startPoint x: 845, startPoint y: 135, endPoint x: 465, endPoint y: 118, distance: 379.6
click at [465, 118] on div "2025" at bounding box center [474, 118] width 72 height 11
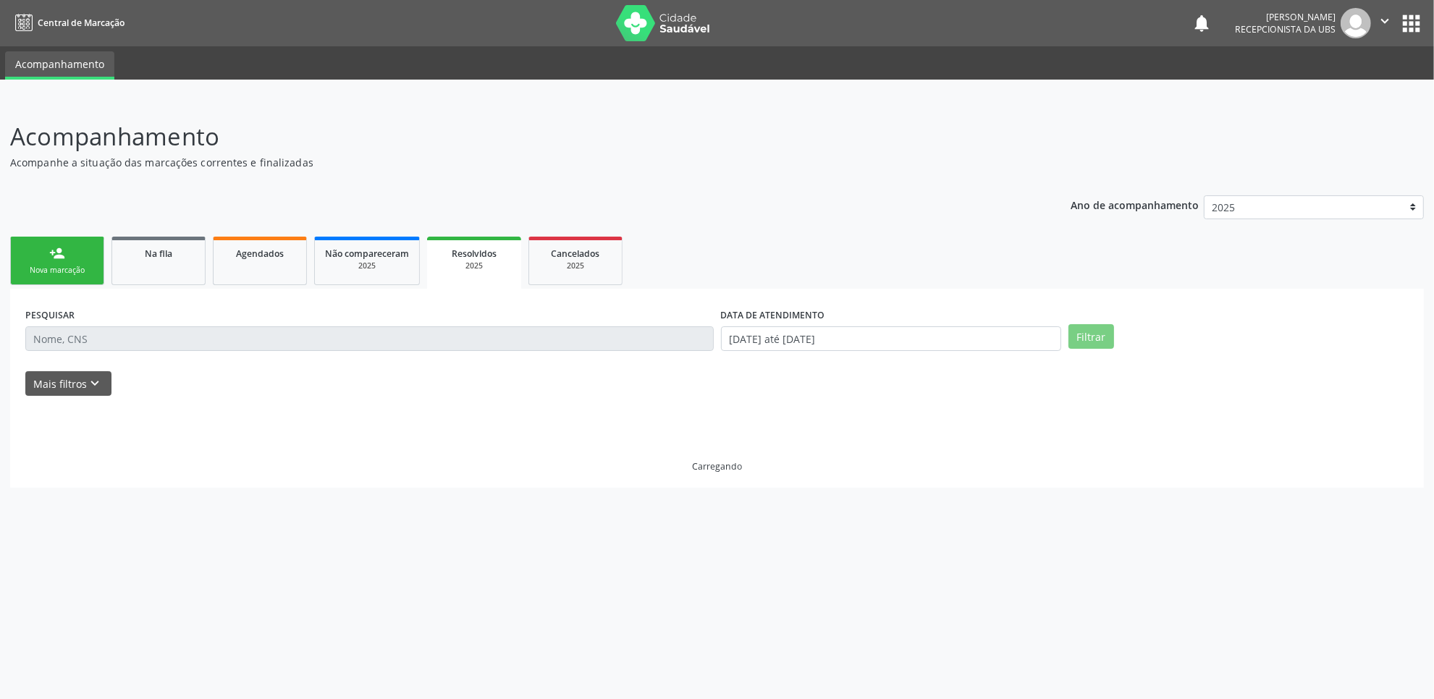
scroll to position [0, 0]
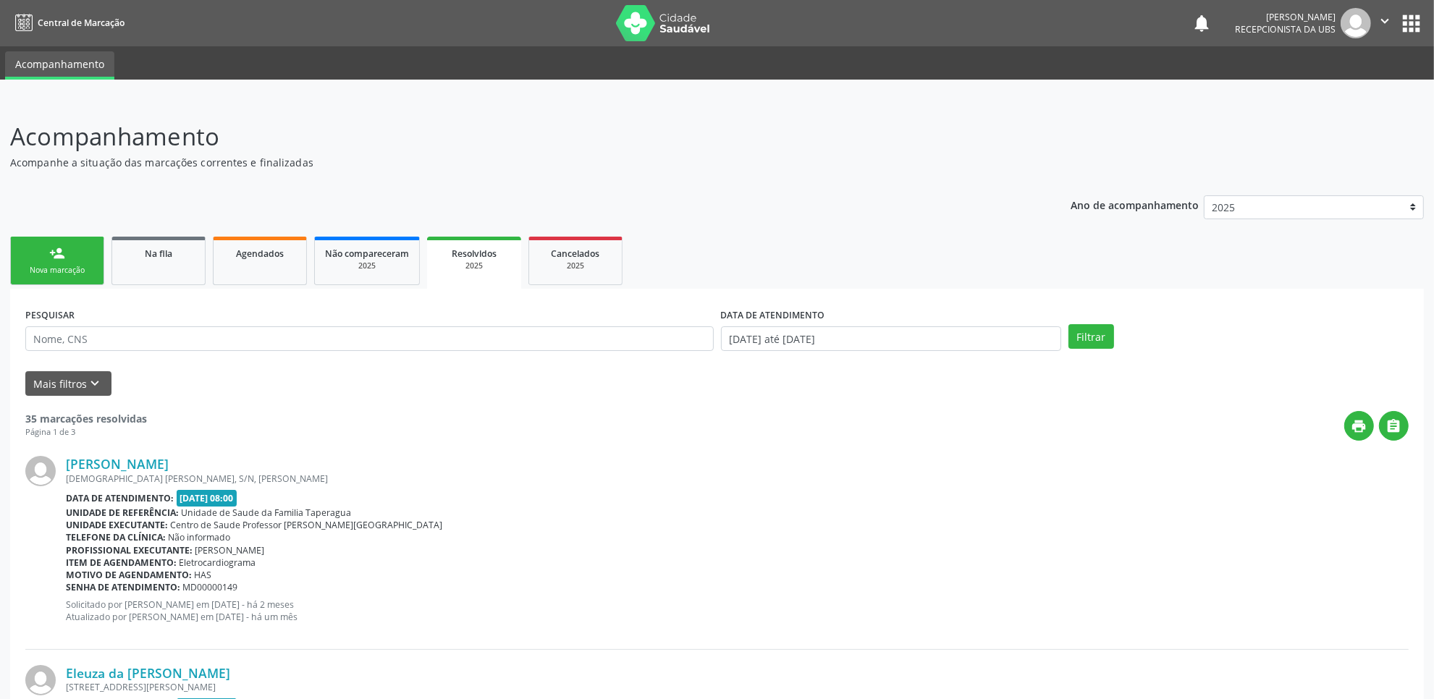
click at [38, 281] on link "person_add Nova marcação" at bounding box center [57, 261] width 94 height 48
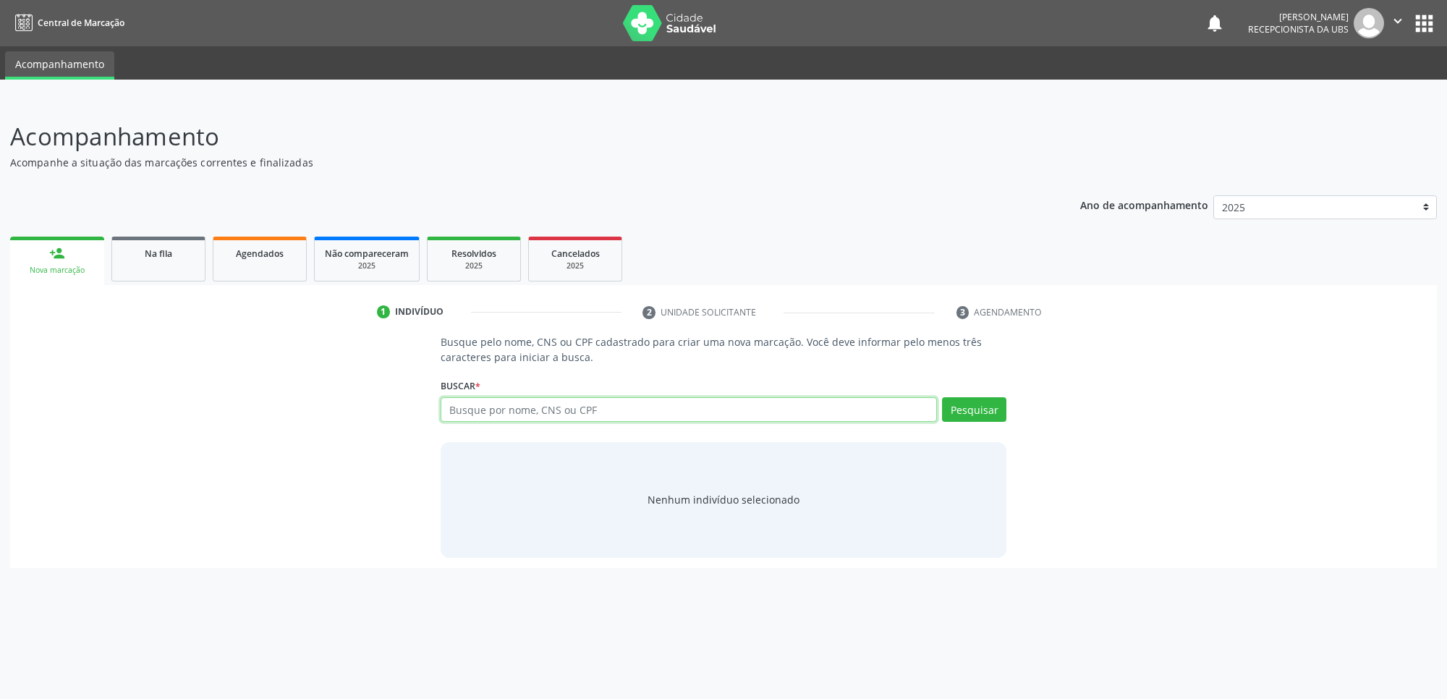
click at [490, 410] on input "text" at bounding box center [689, 409] width 496 height 25
paste input "704807022835241"
type input "704807022835241"
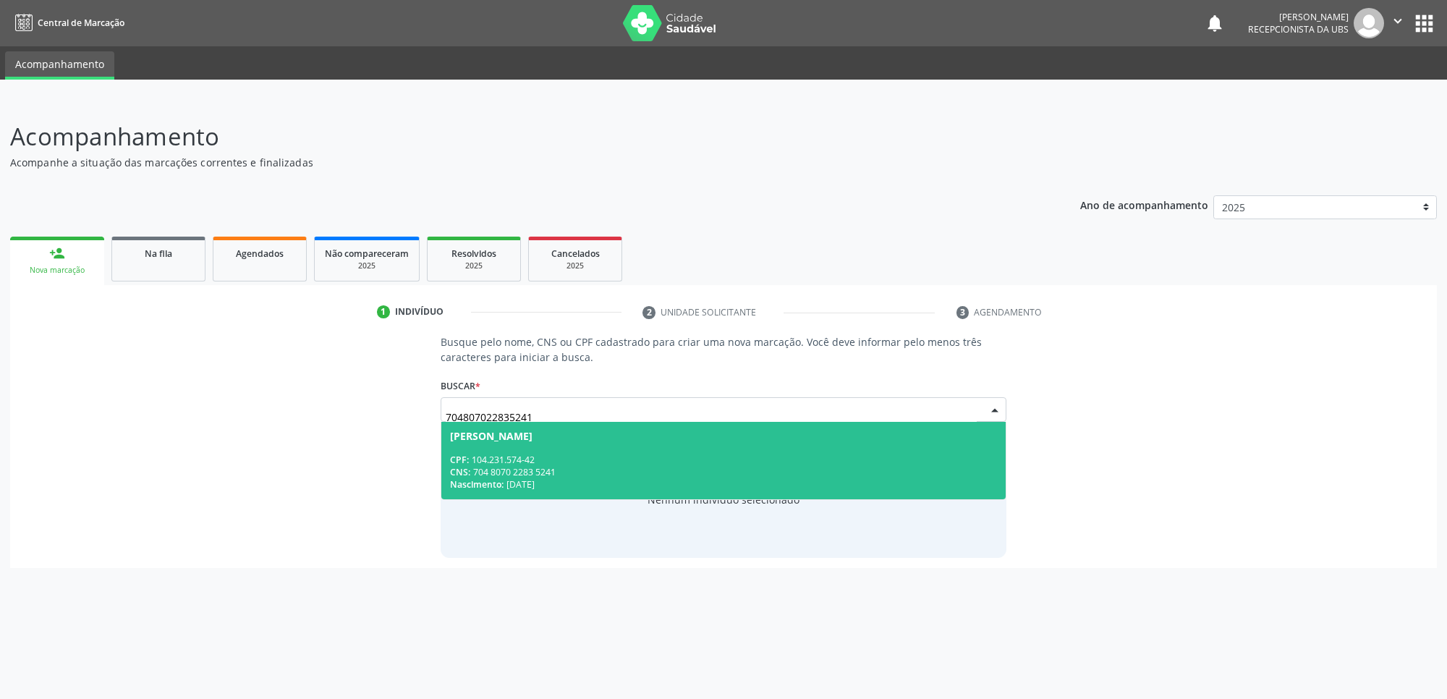
click at [551, 447] on span "Danusia Dantas da Silva CPF: 104.231.574-42 CNS: 704 8070 2283 5241 Nascimento:…" at bounding box center [723, 460] width 565 height 77
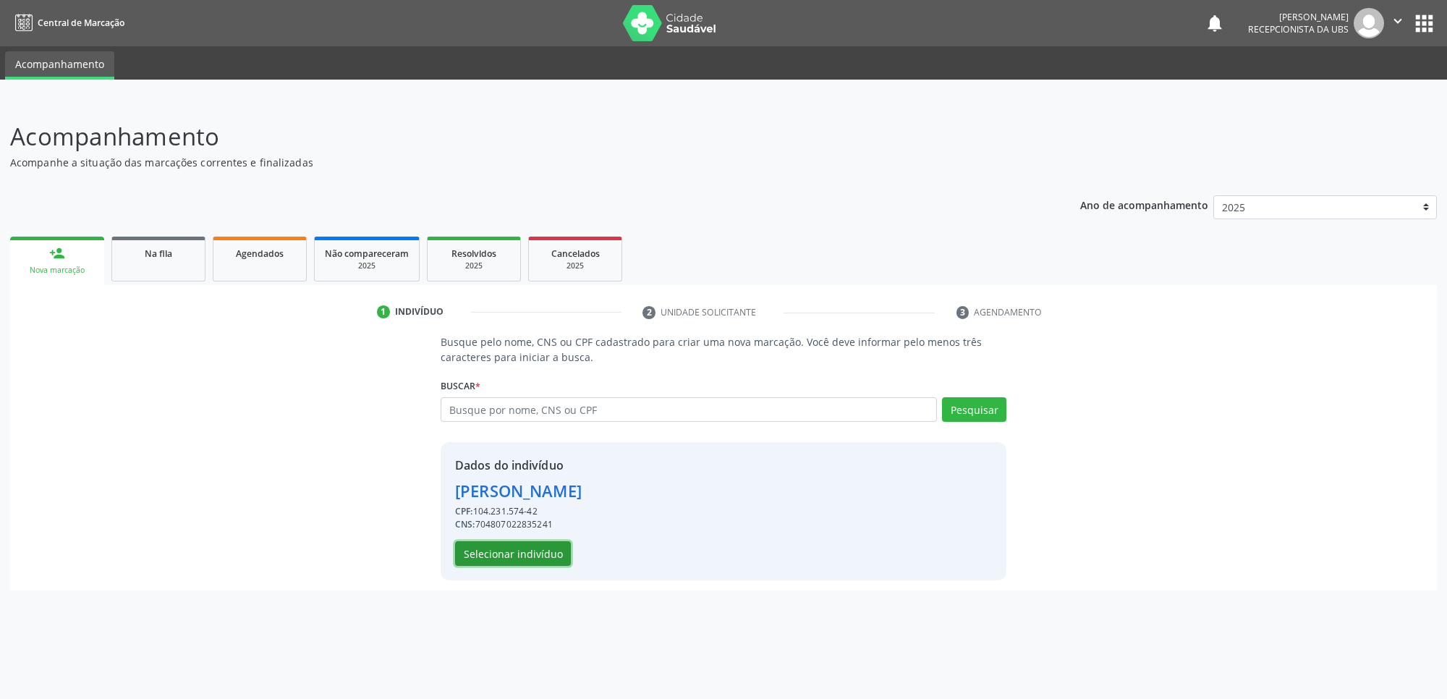
click at [507, 554] on button "Selecionar indivíduo" at bounding box center [513, 553] width 116 height 25
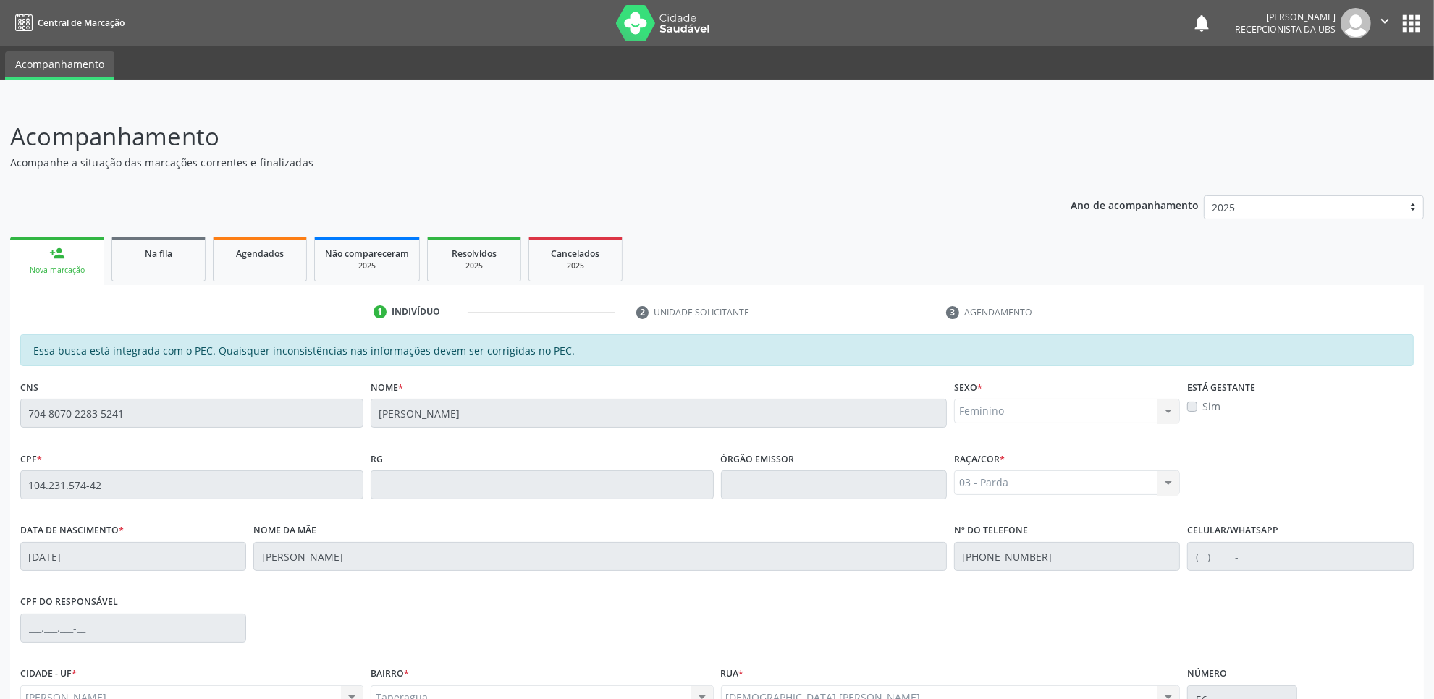
scroll to position [148, 0]
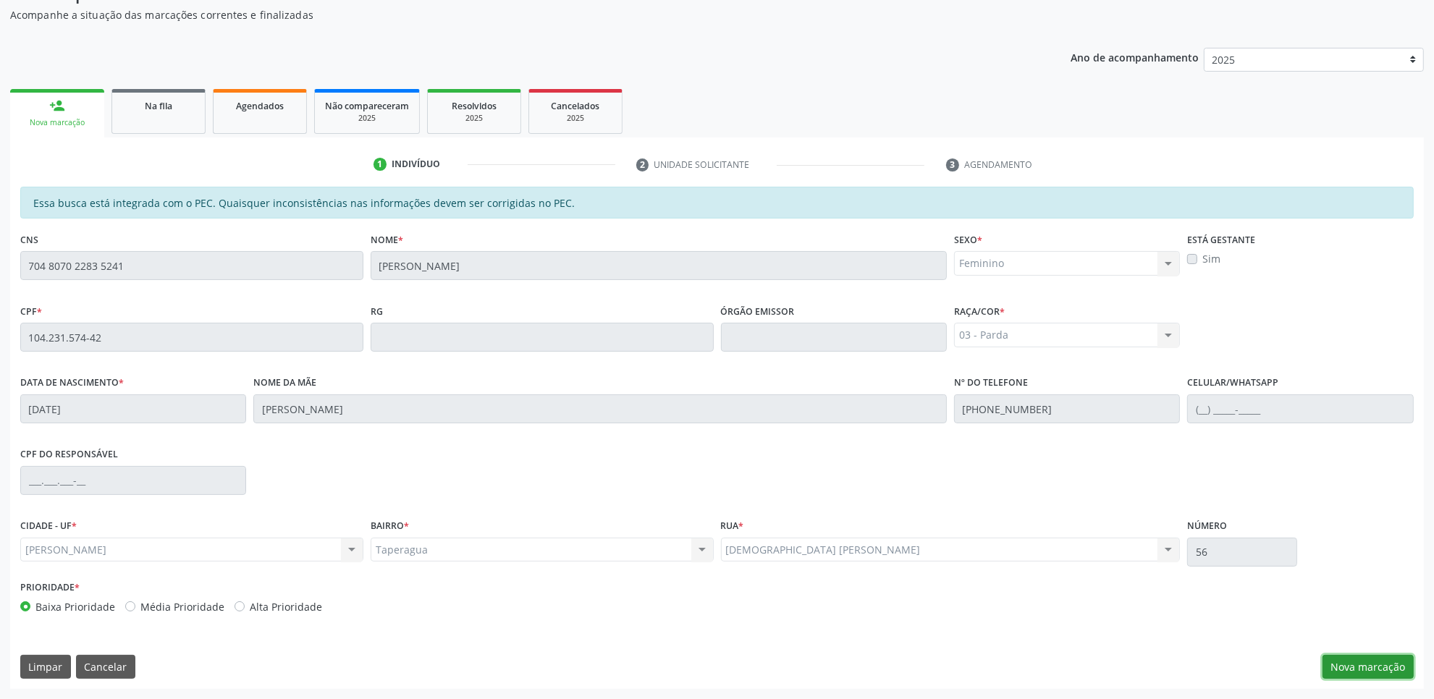
click at [1373, 662] on button "Nova marcação" at bounding box center [1367, 667] width 91 height 25
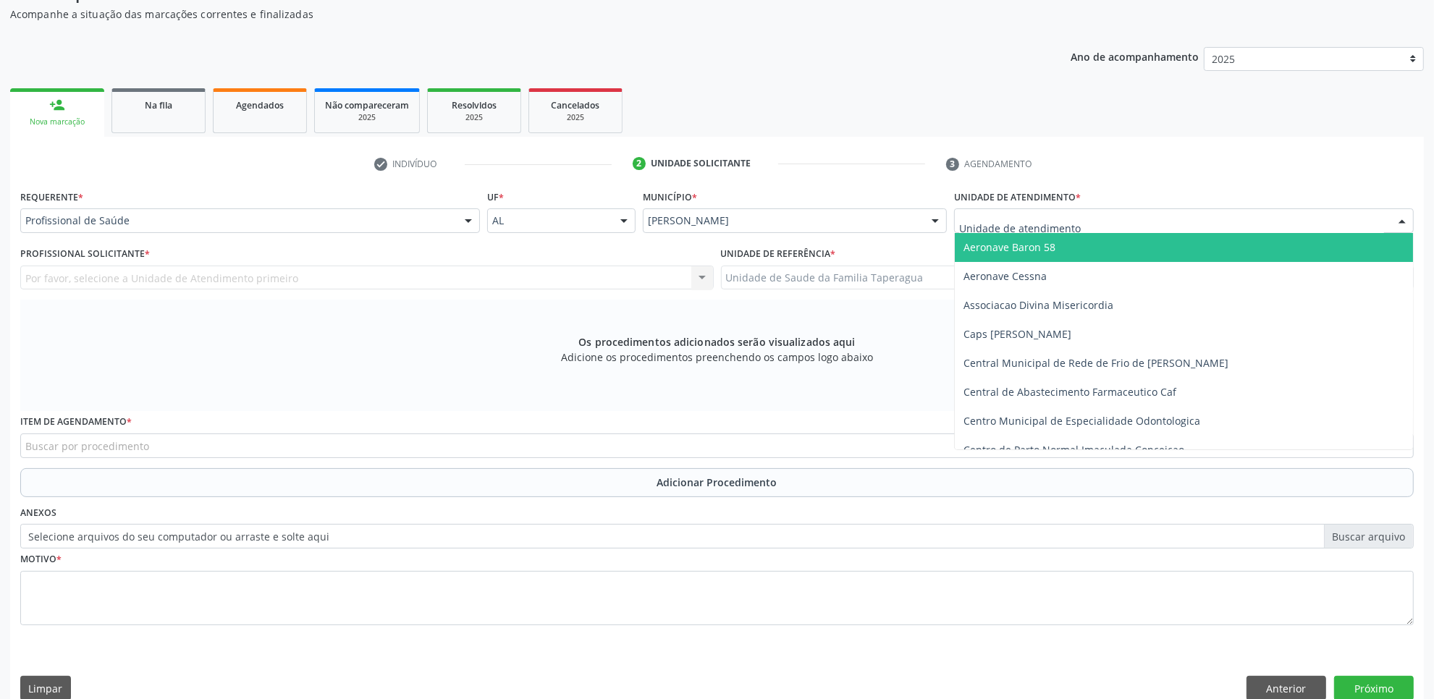
click at [1154, 224] on div at bounding box center [1184, 220] width 460 height 25
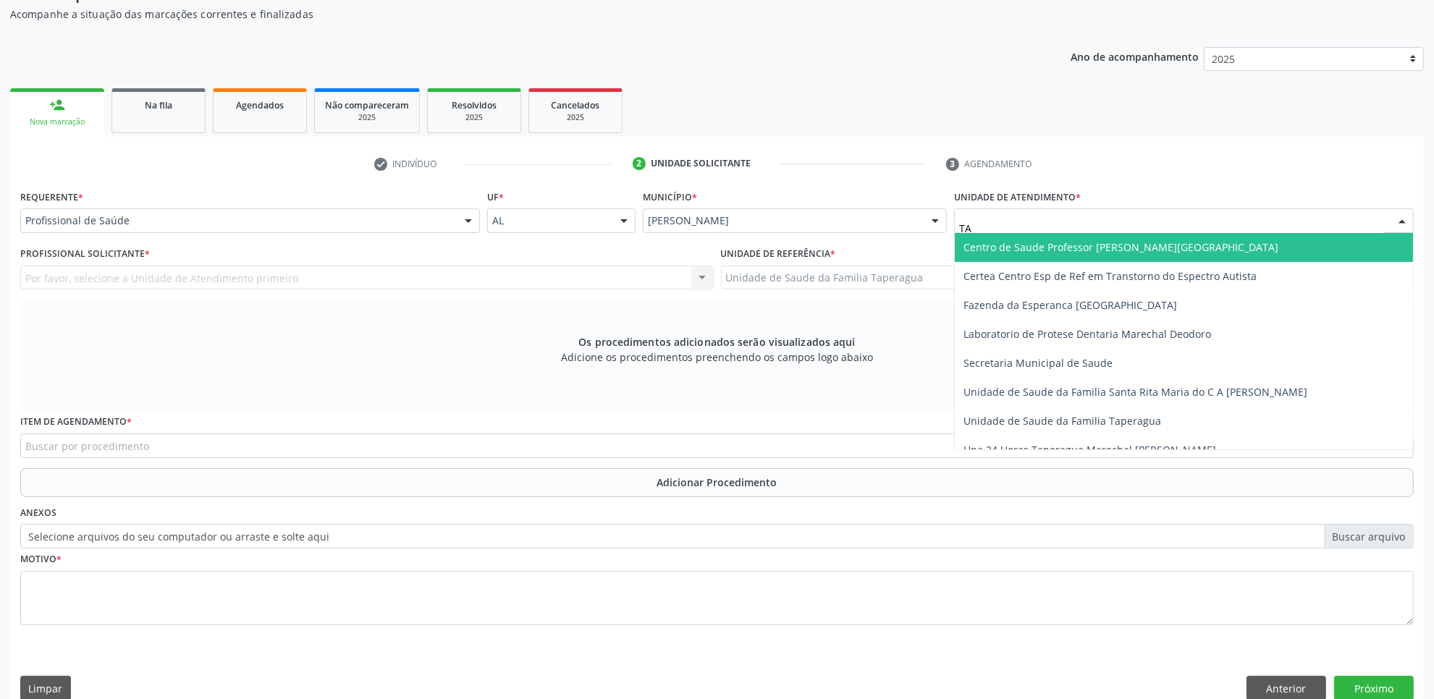
type input "TAP"
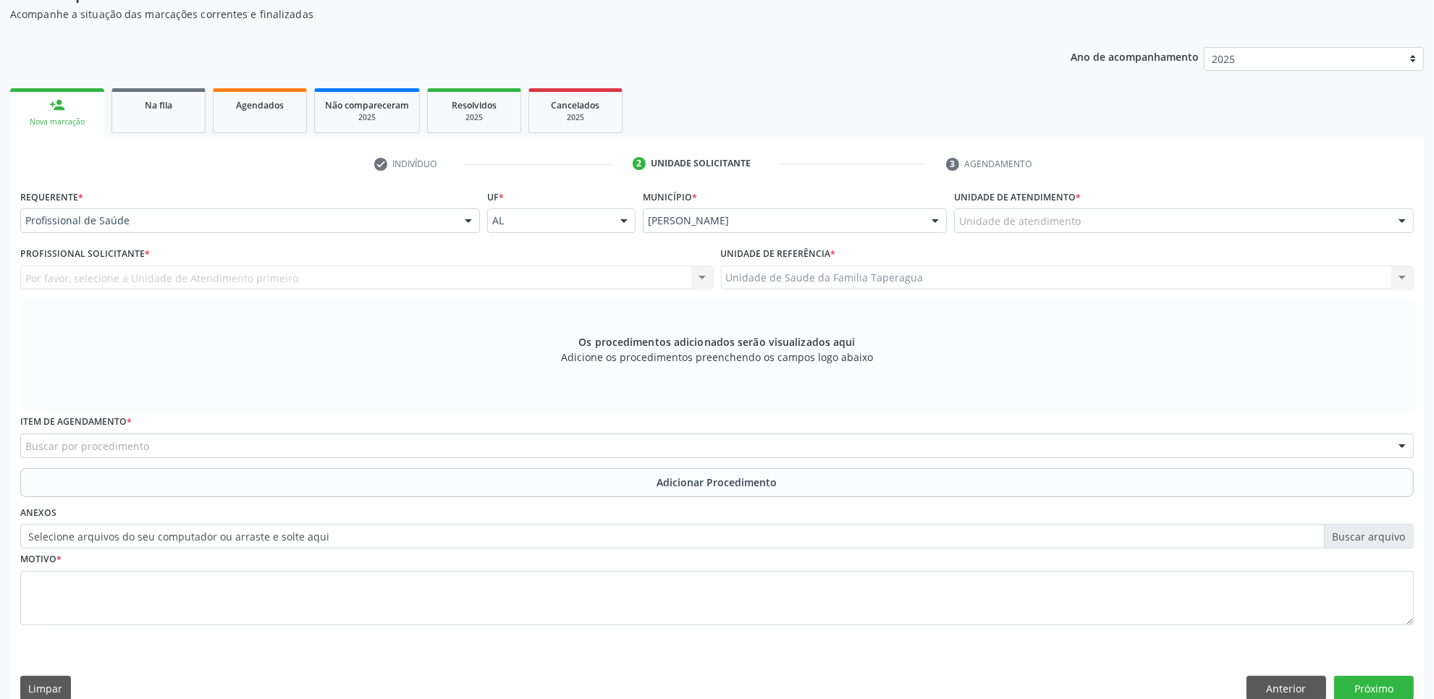
click at [394, 298] on div "Profissional Solicitante * Por favor, selecione a Unidade de Atendimento primei…" at bounding box center [367, 271] width 701 height 56
click at [324, 286] on div "Por favor, selecione a Unidade de Atendimento primeiro Nenhum resultado encontr…" at bounding box center [366, 278] width 693 height 25
click at [335, 270] on div "Por favor, selecione a Unidade de Atendimento primeiro Nenhum resultado encontr…" at bounding box center [366, 278] width 693 height 25
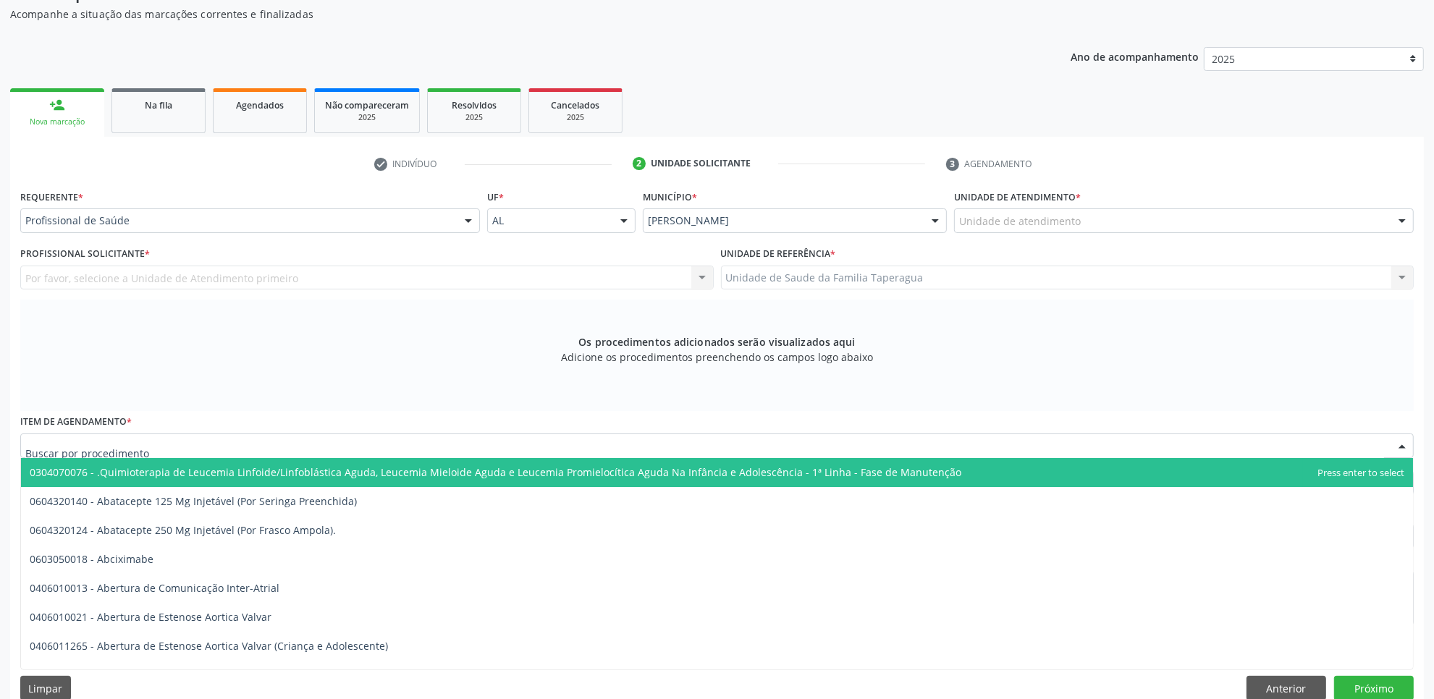
click at [323, 439] on div at bounding box center [716, 446] width 1393 height 25
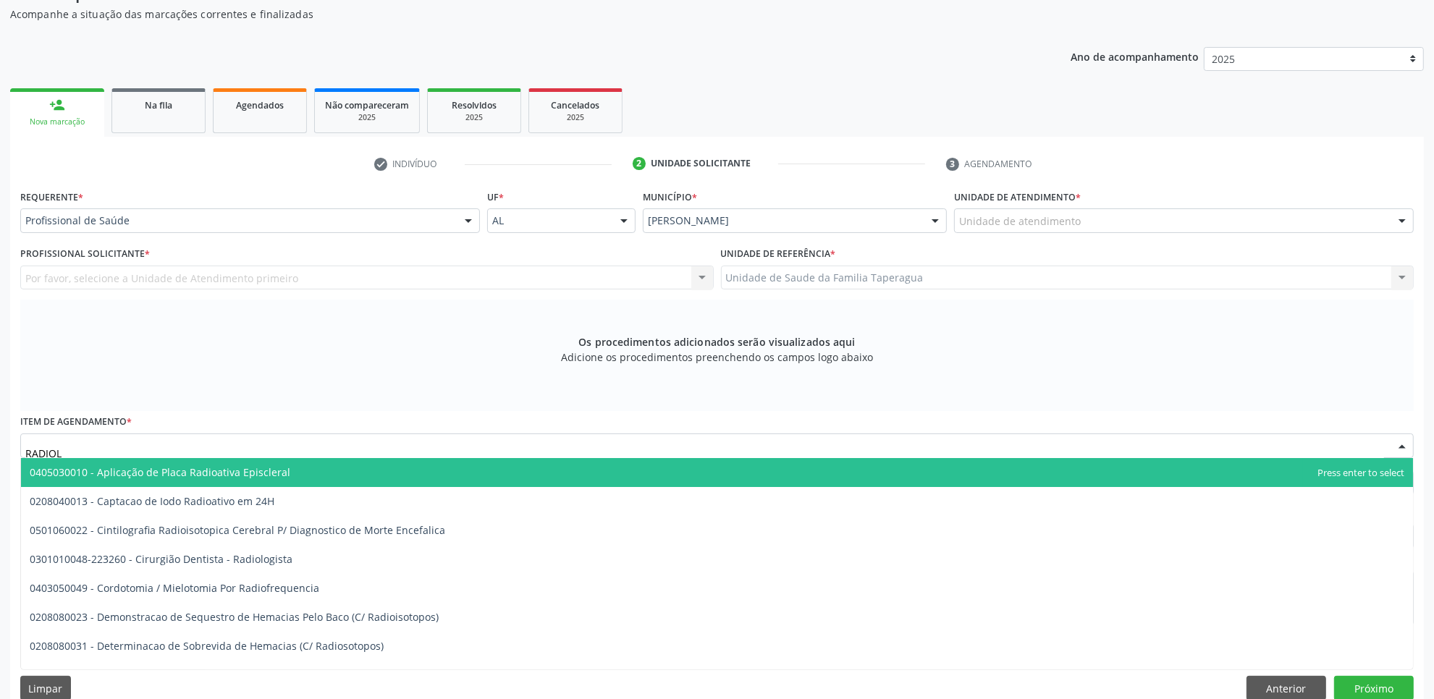
type input "RADIOLO"
click at [318, 476] on span "0301010048-223260 - Cirurgião Dentista - Radiologista" at bounding box center [717, 472] width 1392 height 29
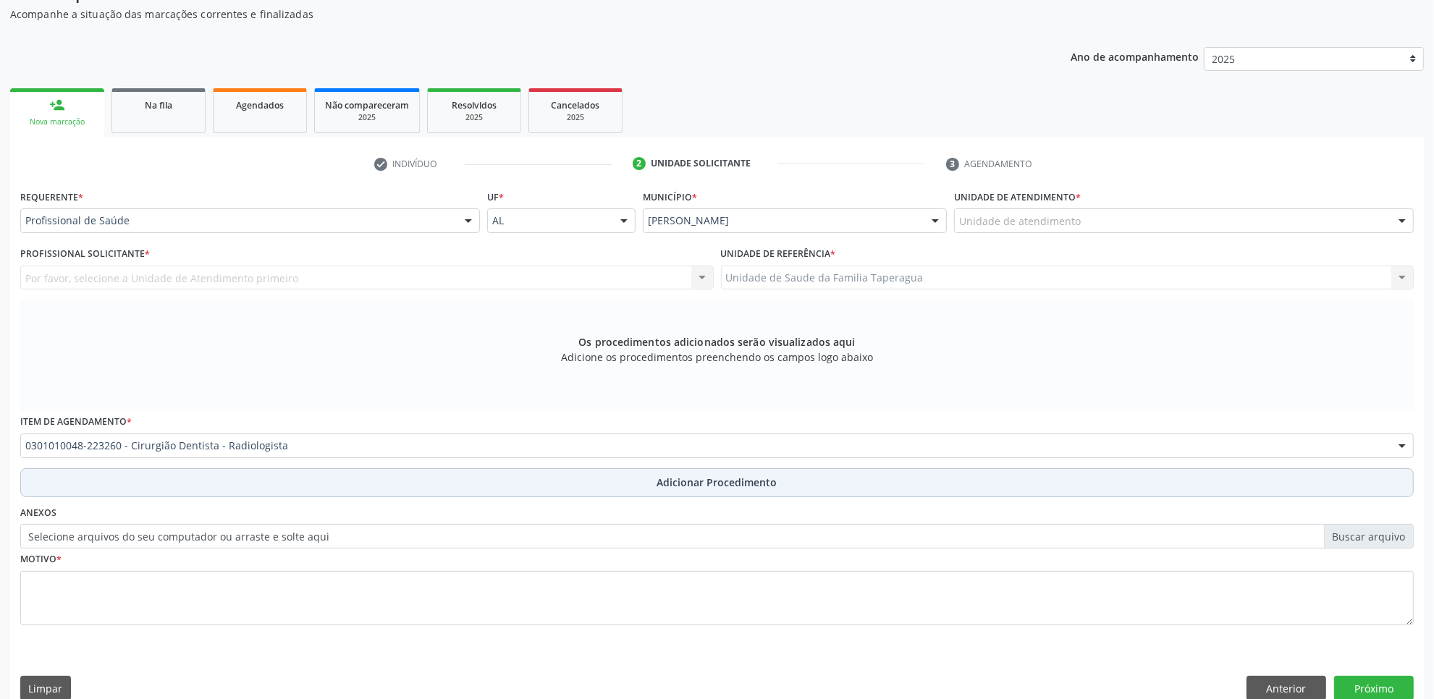
click at [342, 492] on button "Adicionar Procedimento" at bounding box center [716, 482] width 1393 height 29
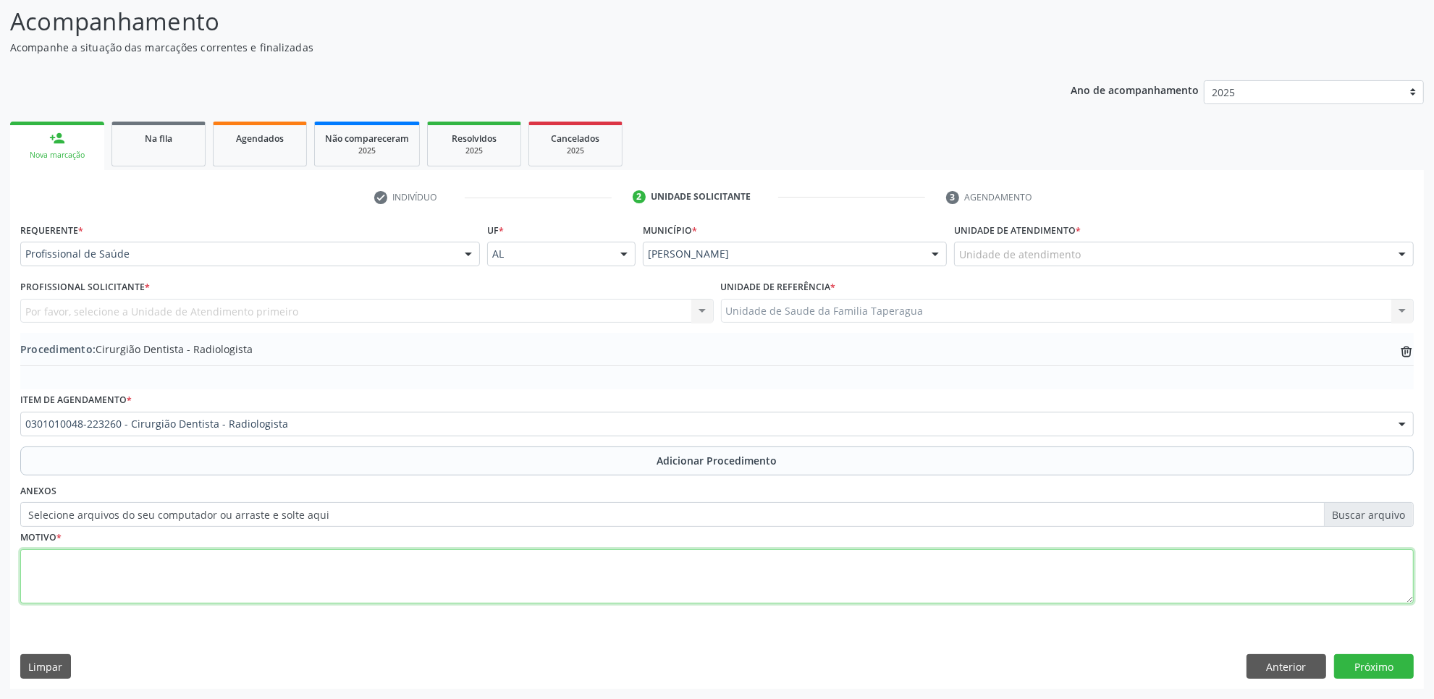
click at [346, 556] on textarea at bounding box center [716, 576] width 1393 height 55
drag, startPoint x: 62, startPoint y: 559, endPoint x: 22, endPoint y: 559, distance: 39.8
click at [22, 559] on textarea "CID-10 ENDODONTIA" at bounding box center [716, 576] width 1393 height 55
click at [22, 559] on textarea "K02(CID10)ENDODONTIA" at bounding box center [716, 576] width 1393 height 55
click at [47, 562] on textarea "K02(CID10)ENDODONTIA" at bounding box center [716, 576] width 1393 height 55
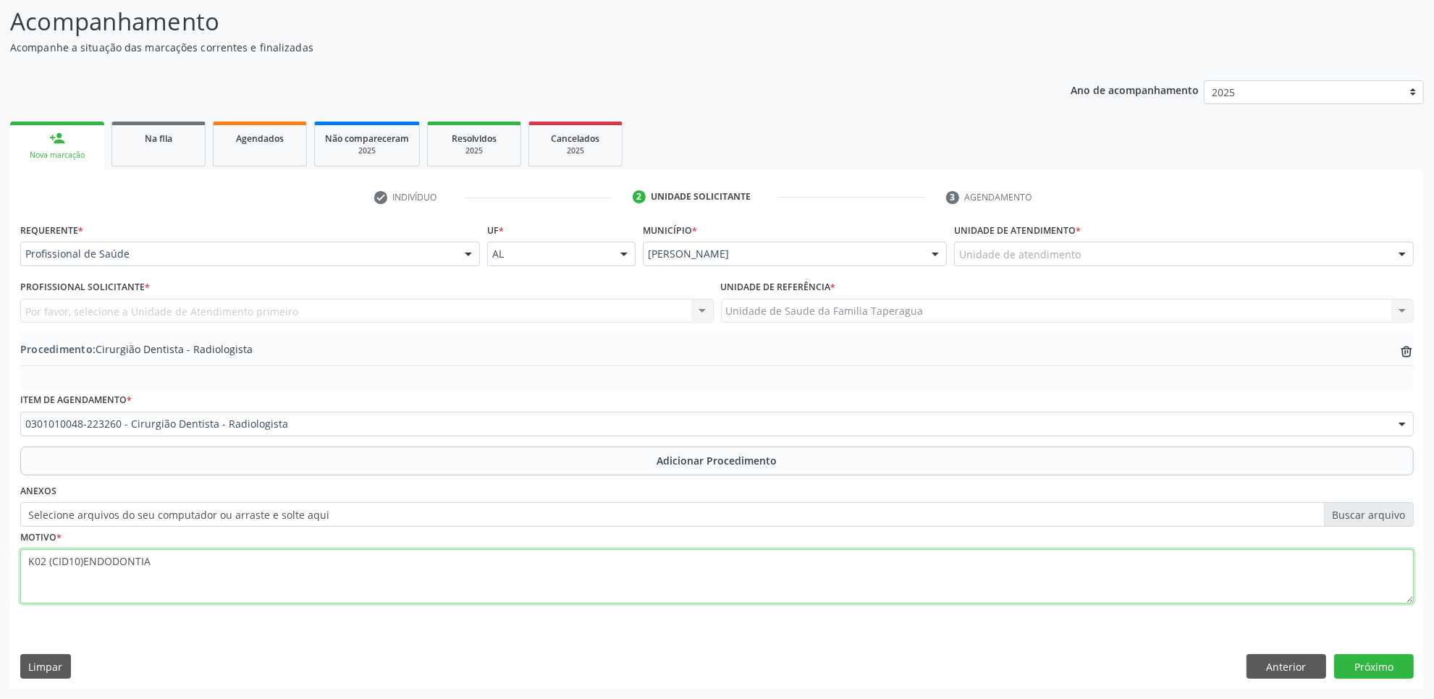
click at [82, 562] on textarea "K02 (CID10)ENDODONTIA" at bounding box center [716, 576] width 1393 height 55
click at [98, 559] on textarea "K02 (CID10) ENDODONTIA" at bounding box center [716, 576] width 1393 height 55
type textarea "K02 (CID10) - ELEMENTOS 15 e 25 ENDODONTIA"
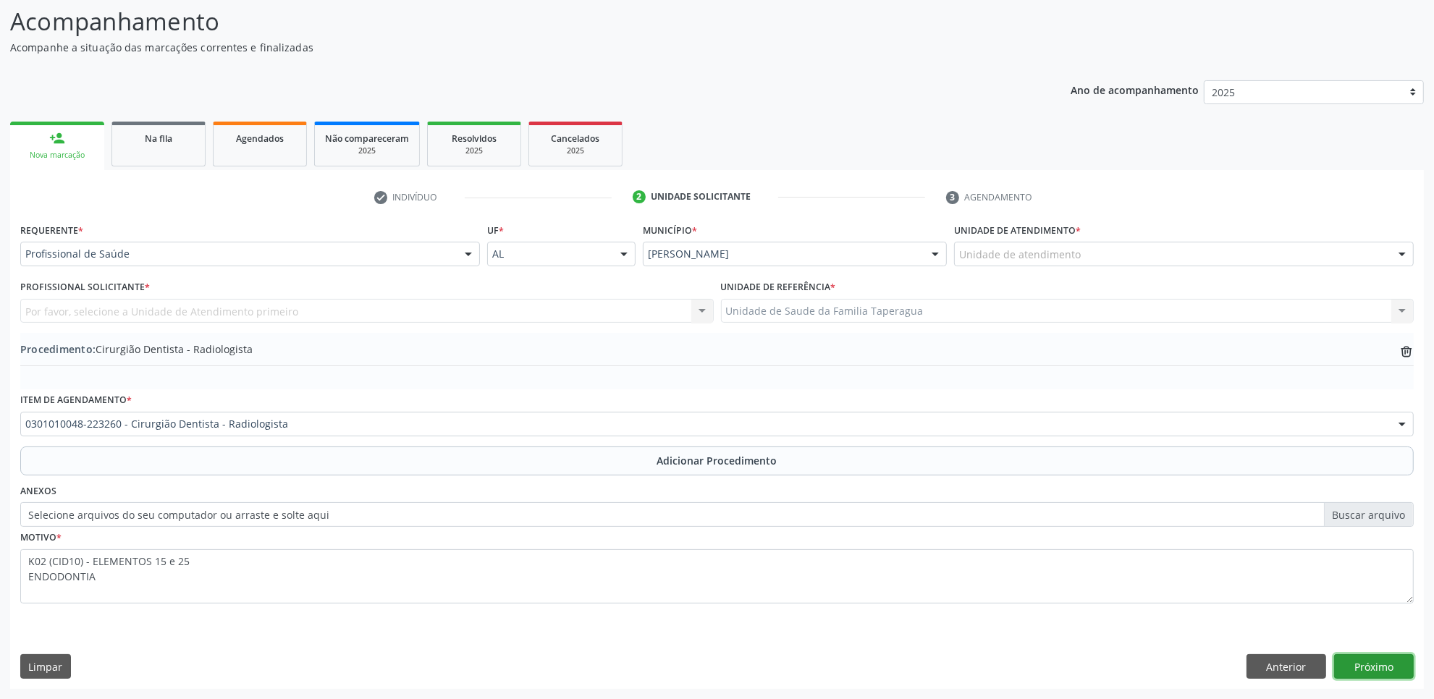
click at [1390, 669] on button "Próximo" at bounding box center [1374, 666] width 80 height 25
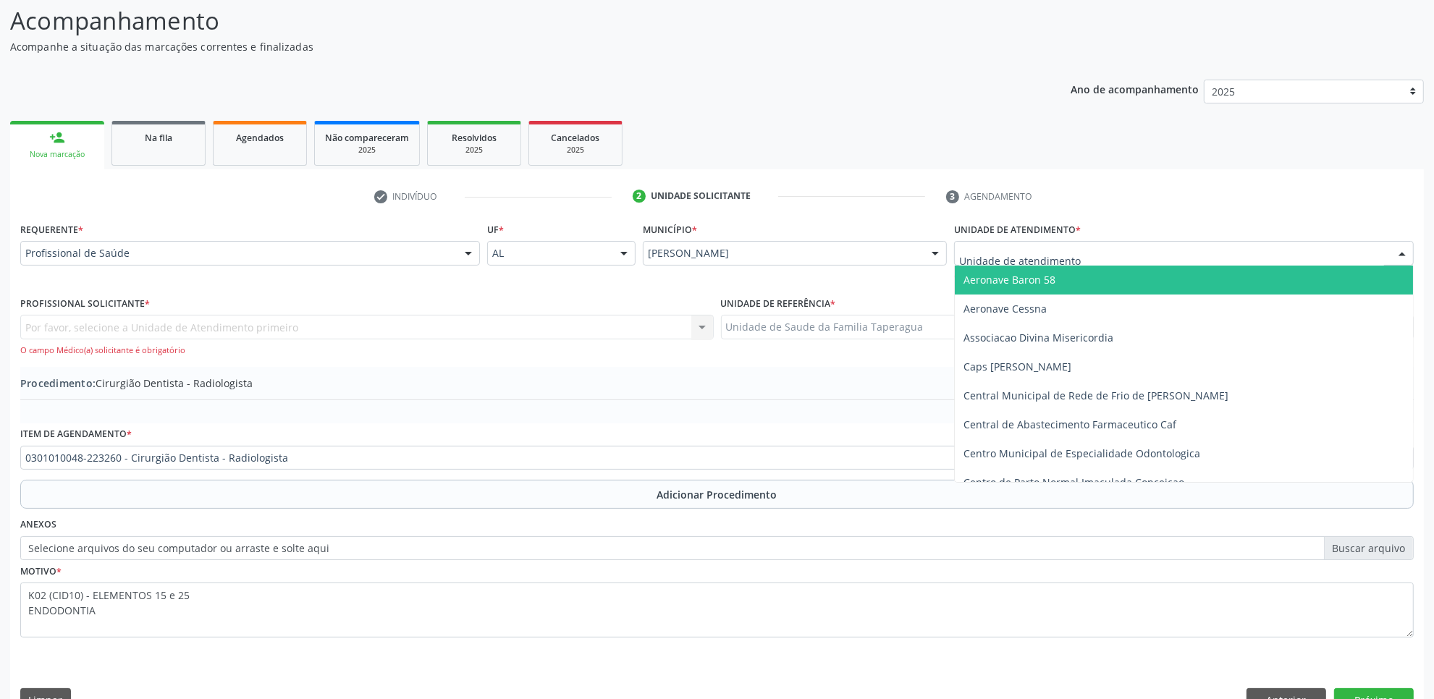
click at [1183, 250] on div at bounding box center [1184, 253] width 460 height 25
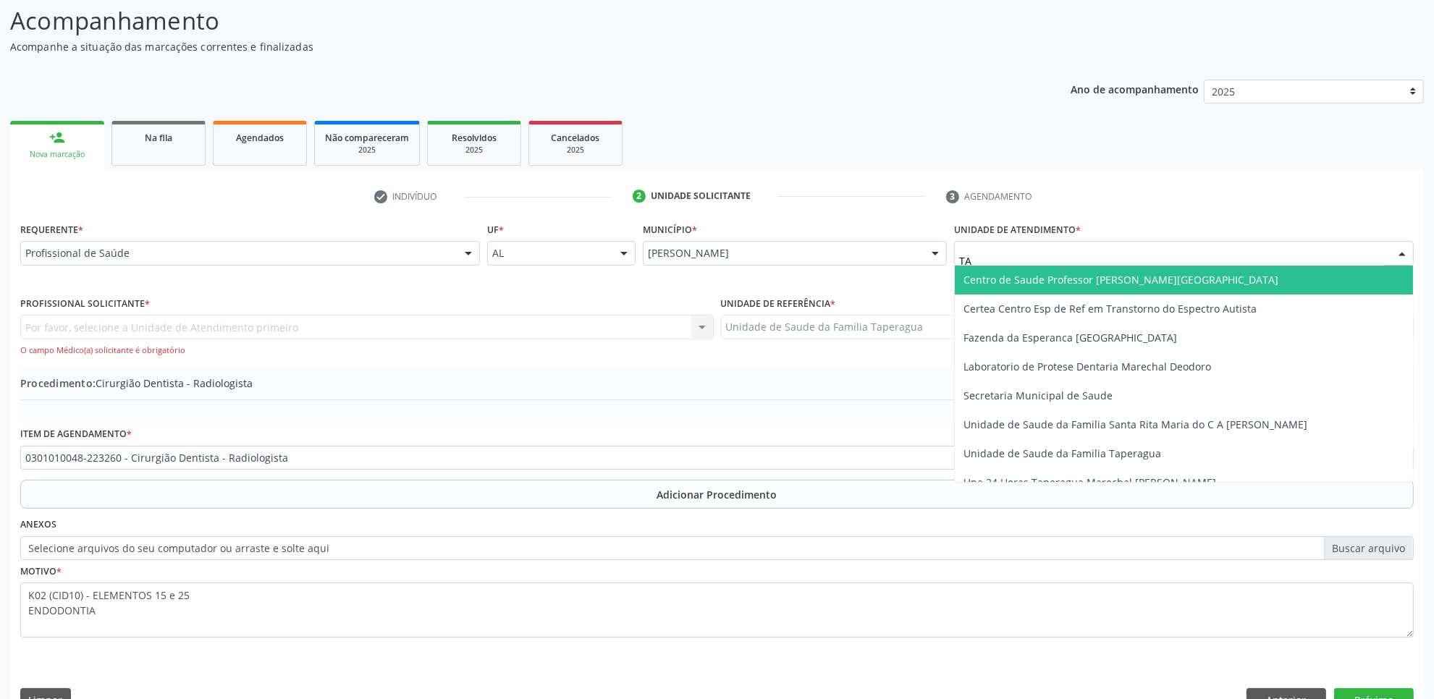
type input "TAP"
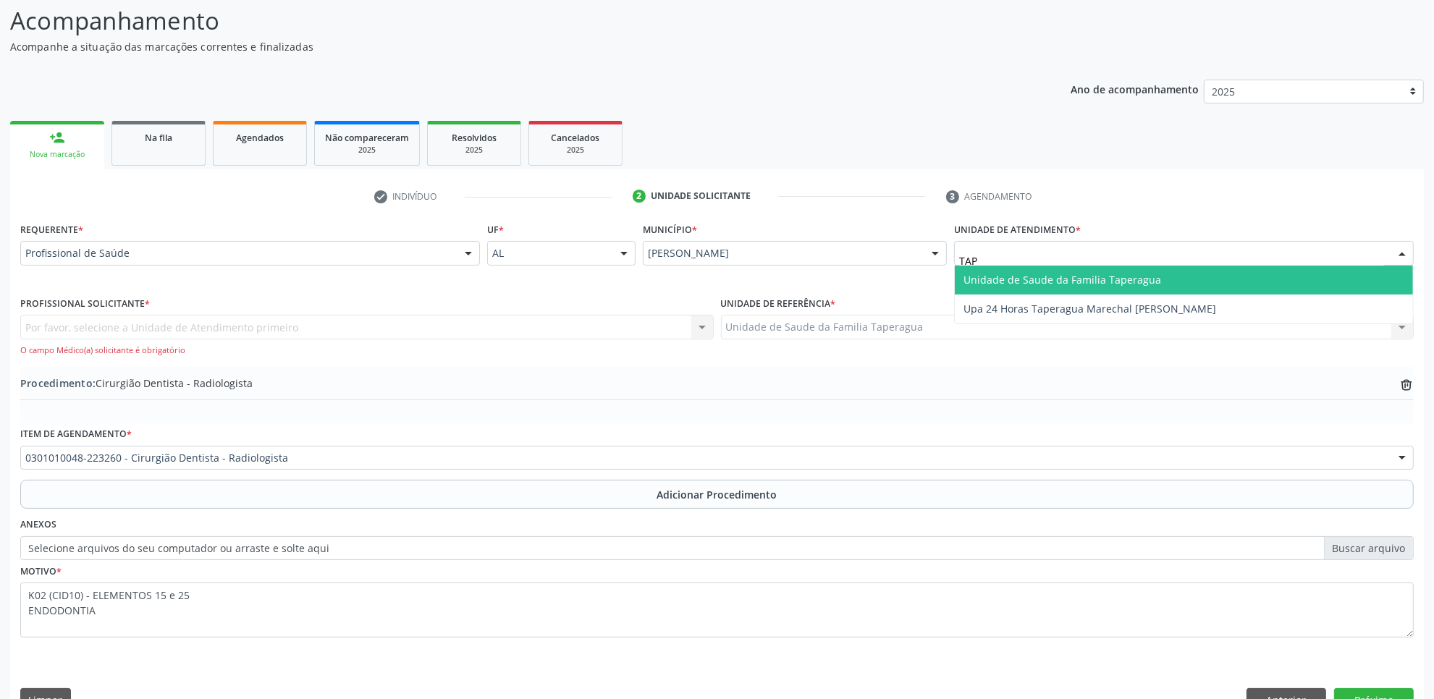
click at [1160, 281] on span "Unidade de Saude da Familia Taperagua" at bounding box center [1184, 280] width 458 height 29
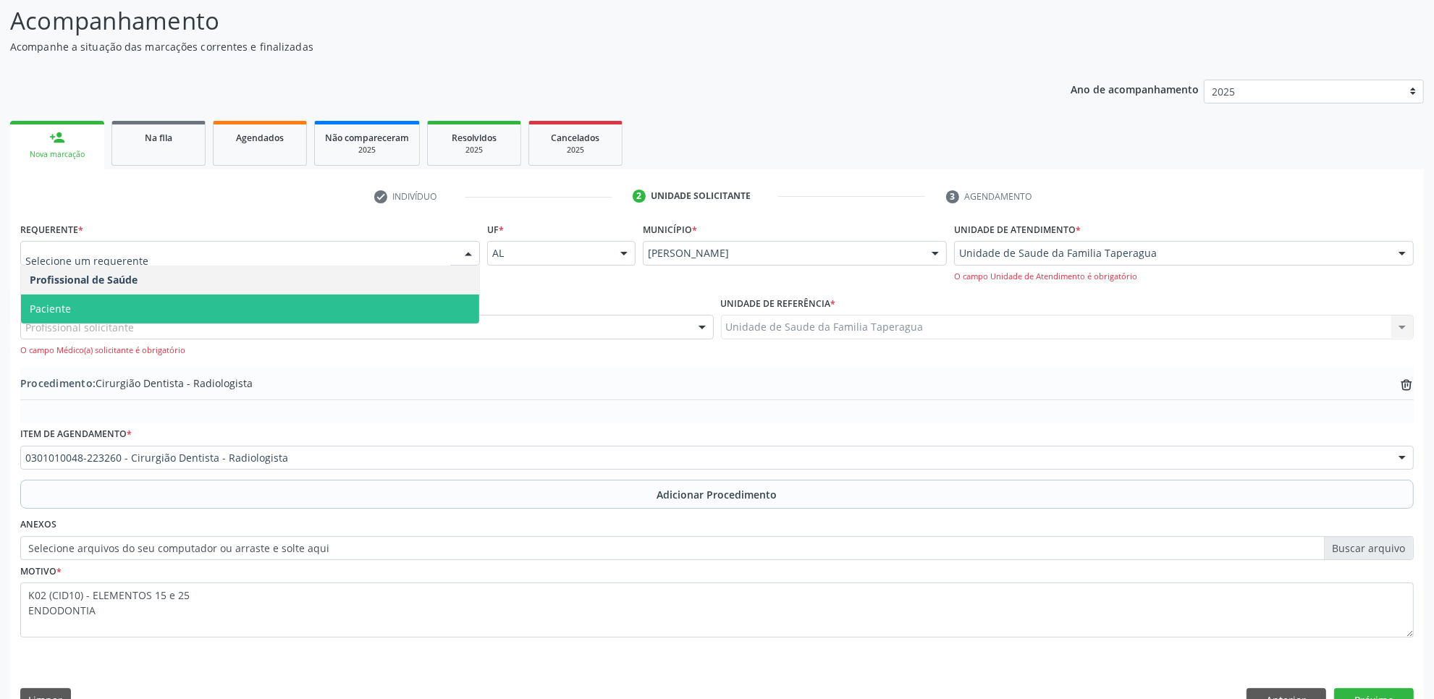
click at [455, 252] on div at bounding box center [250, 253] width 460 height 25
click at [410, 312] on span "Paciente" at bounding box center [250, 309] width 458 height 29
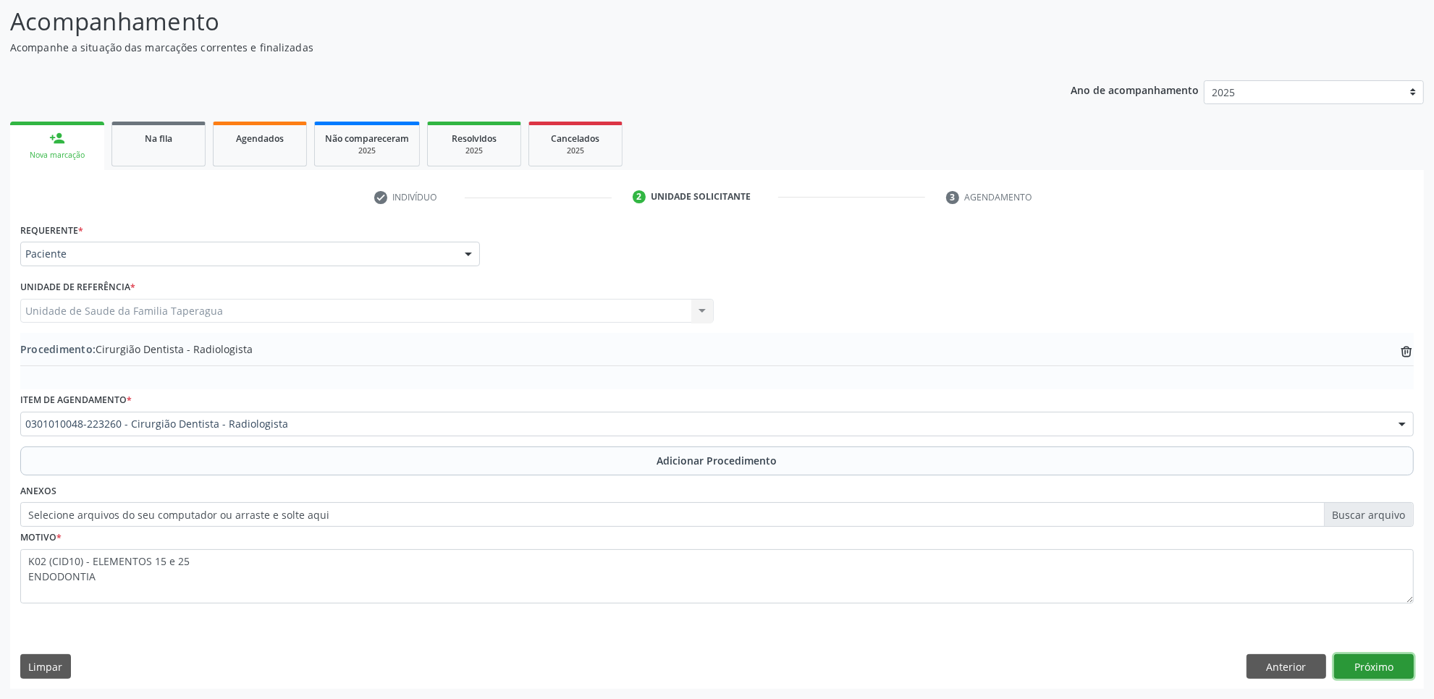
click at [1386, 668] on button "Próximo" at bounding box center [1374, 666] width 80 height 25
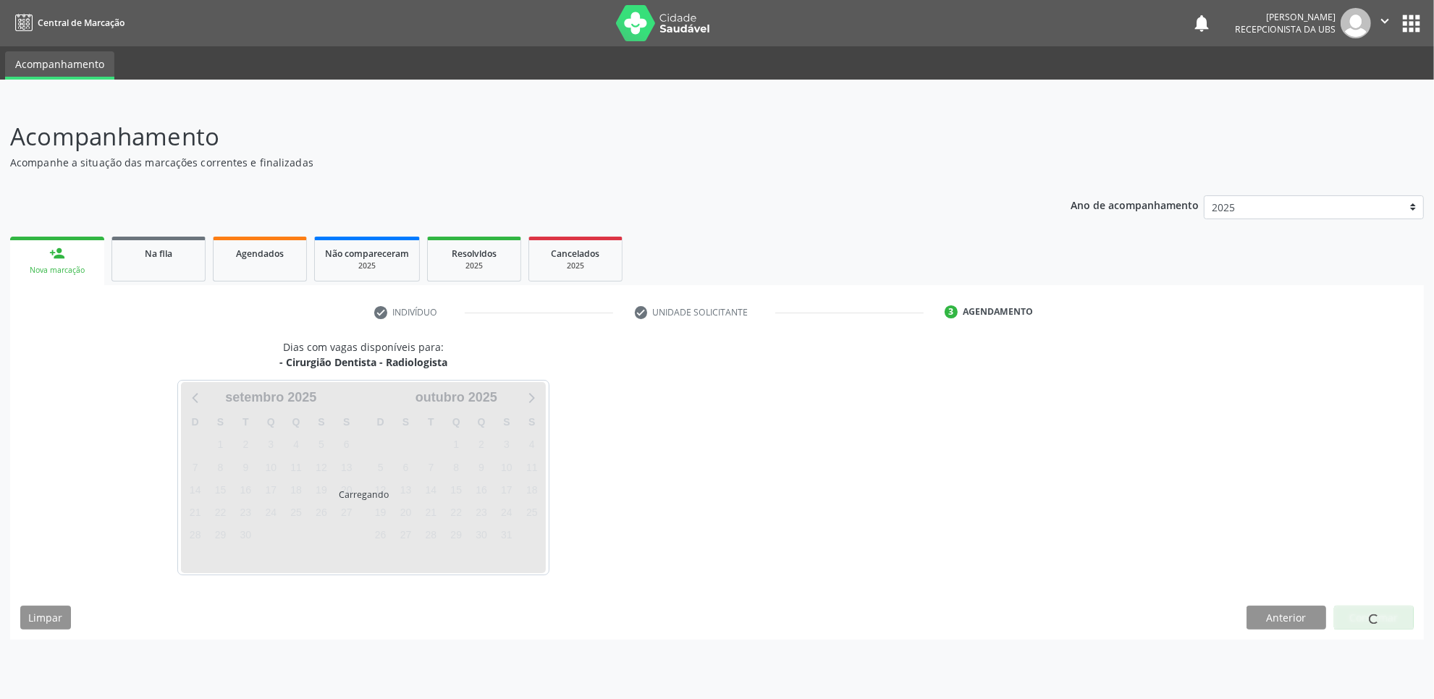
scroll to position [0, 0]
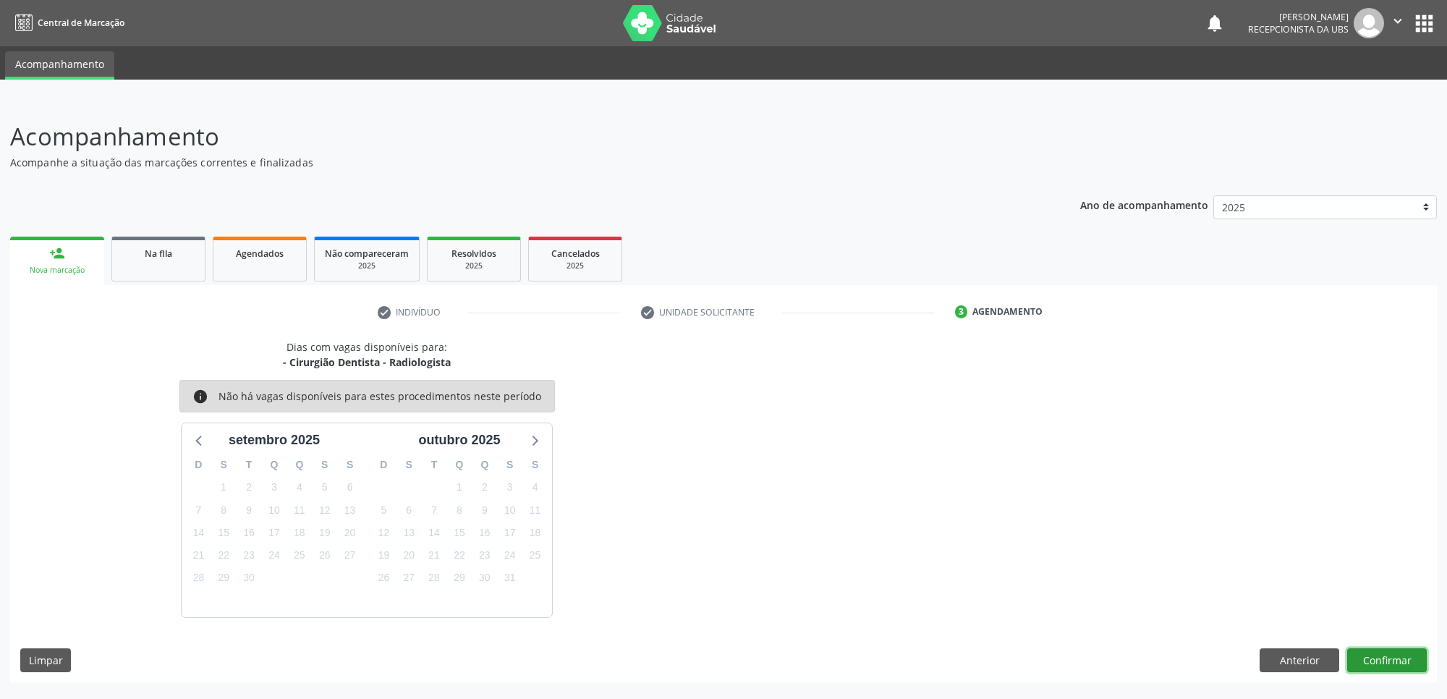
click at [1382, 652] on button "Confirmar" at bounding box center [1388, 660] width 80 height 25
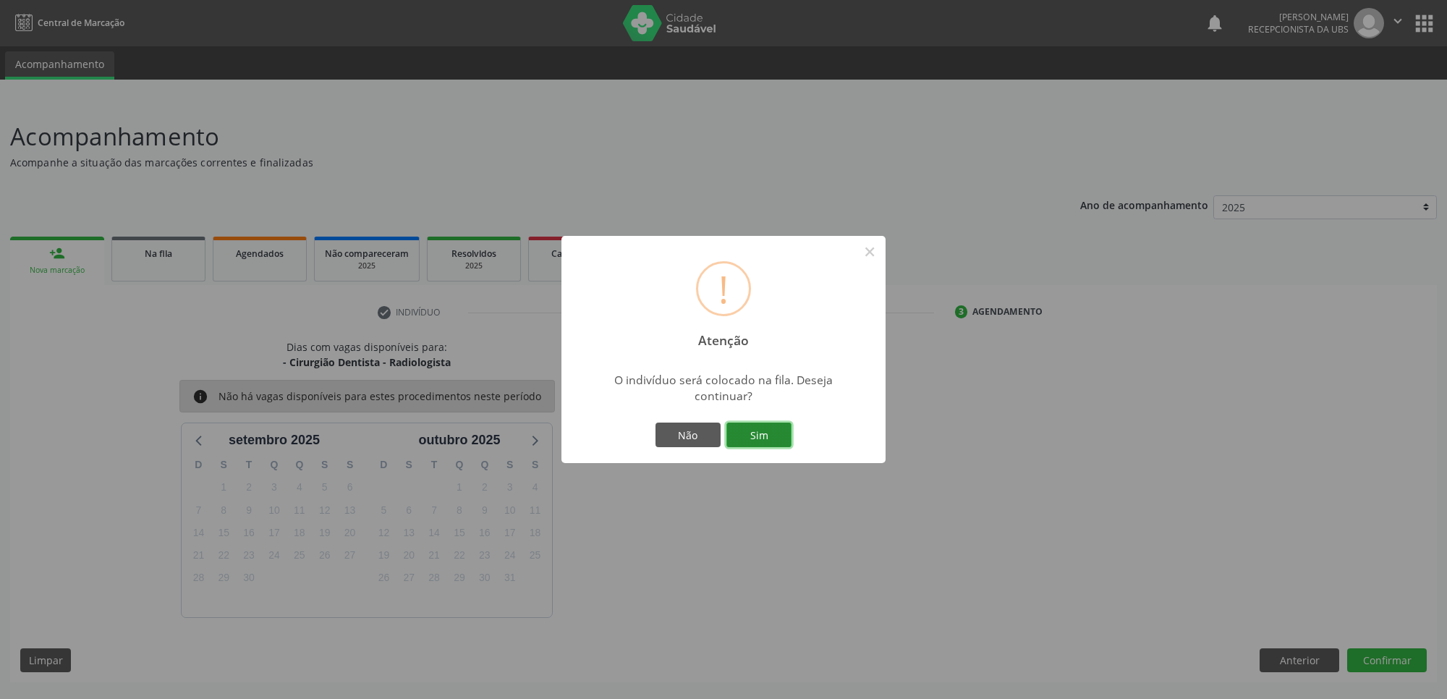
drag, startPoint x: 1382, startPoint y: 652, endPoint x: 767, endPoint y: 431, distance: 653.6
click at [767, 431] on button "Sim" at bounding box center [759, 435] width 65 height 25
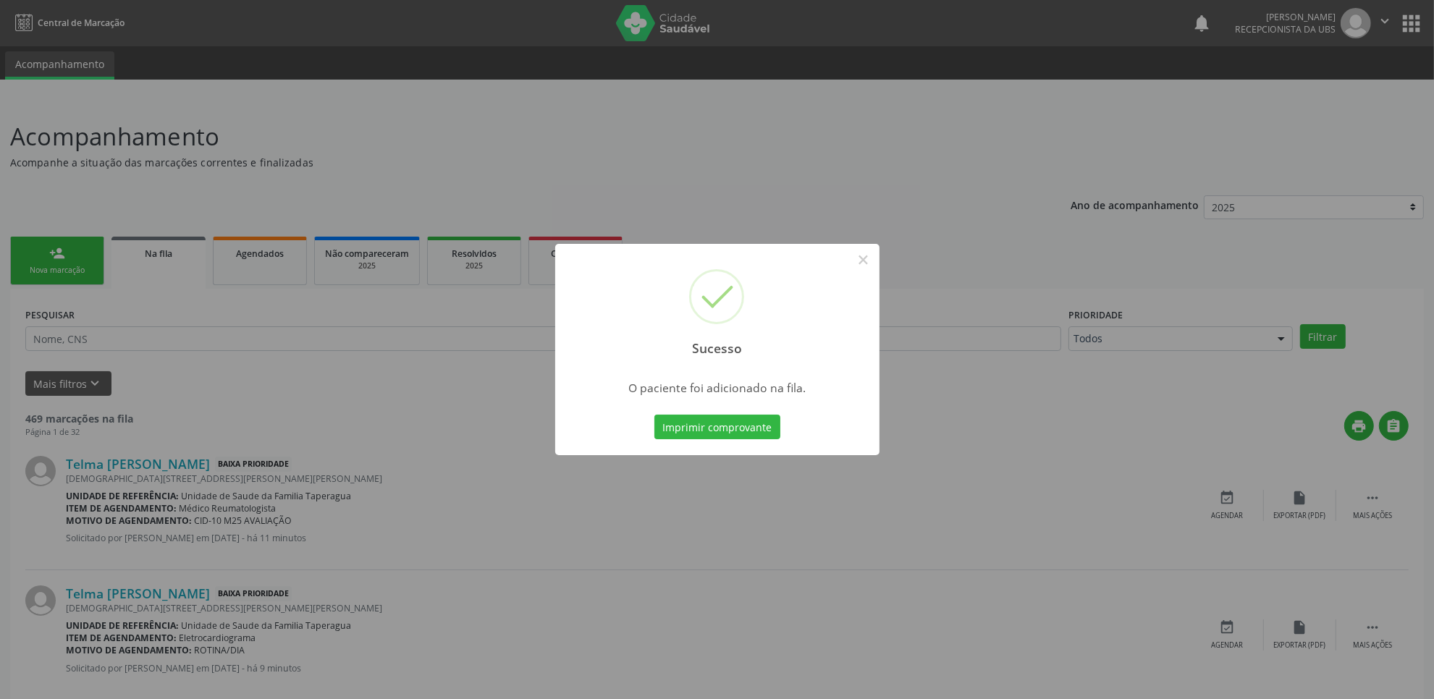
click at [65, 242] on div "Sucesso × O paciente foi adicionado na fila. Imprimir comprovante Cancel" at bounding box center [717, 349] width 1434 height 699
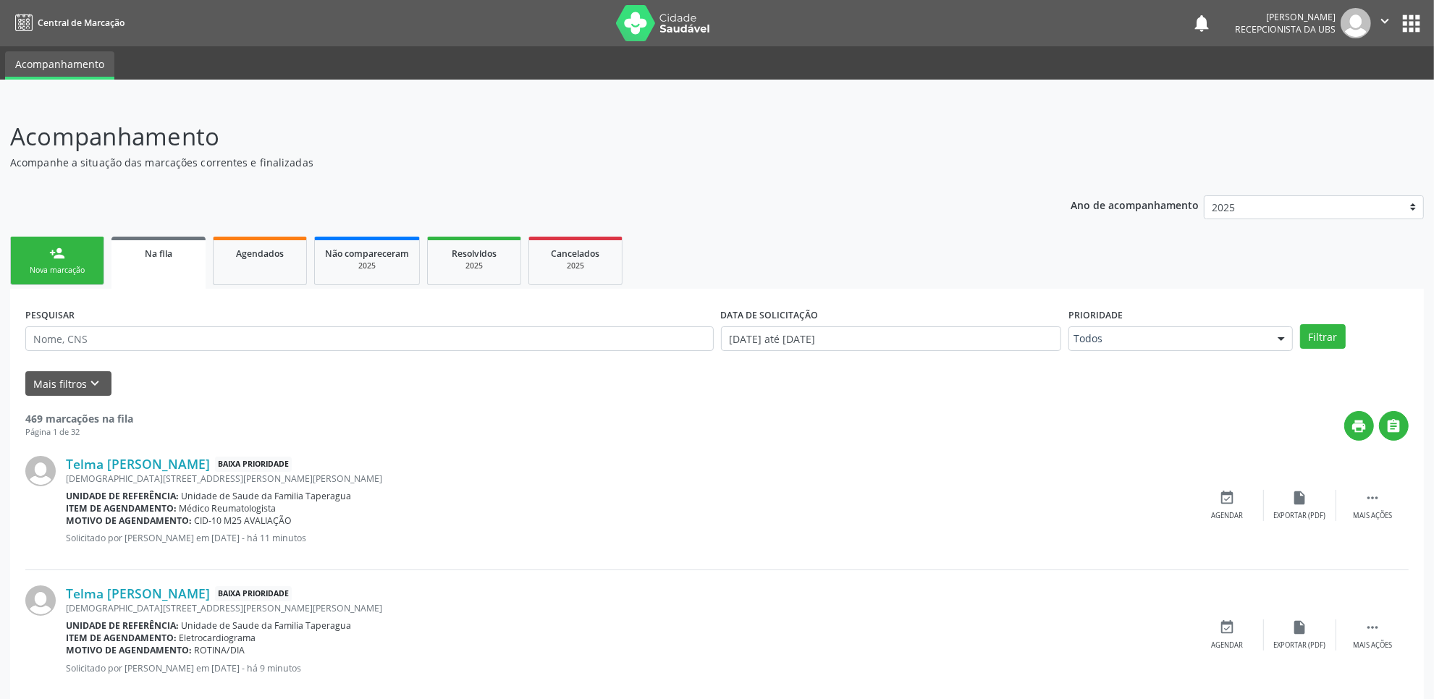
click at [51, 273] on div "Nova marcação" at bounding box center [57, 270] width 72 height 11
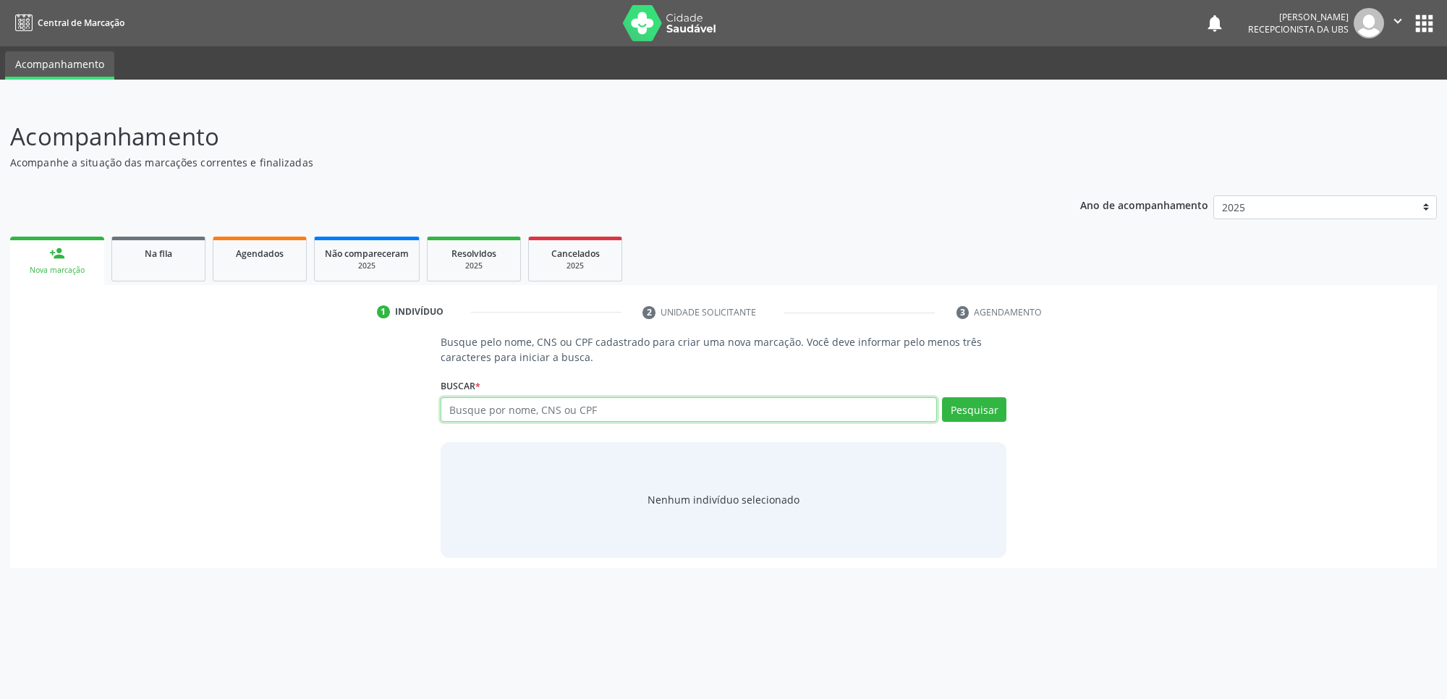
click at [565, 405] on input "text" at bounding box center [689, 409] width 496 height 25
paste input "707304096410070"
type input "707304096410070"
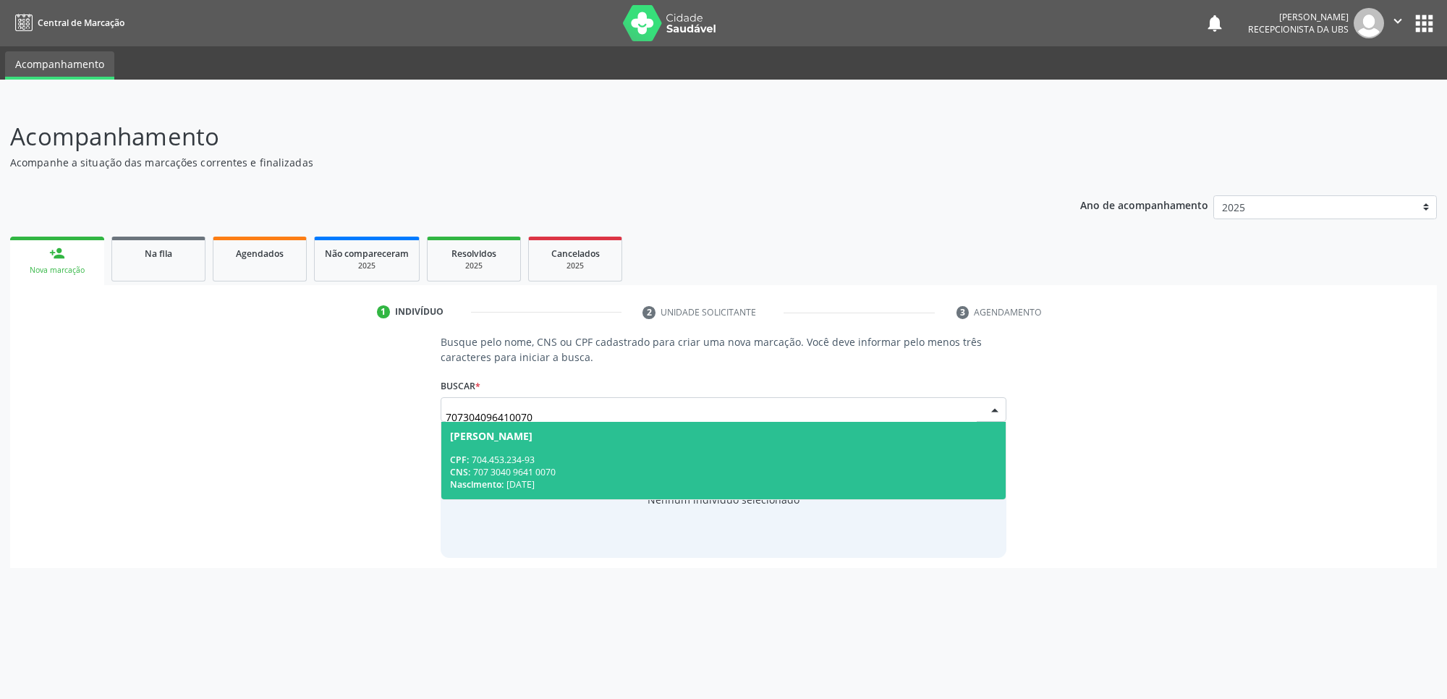
click at [575, 443] on span "Ana Paula Alexandre da Silva CPF: 704.453.234-93 CNS: 707 3040 9641 0070 Nascim…" at bounding box center [723, 460] width 565 height 77
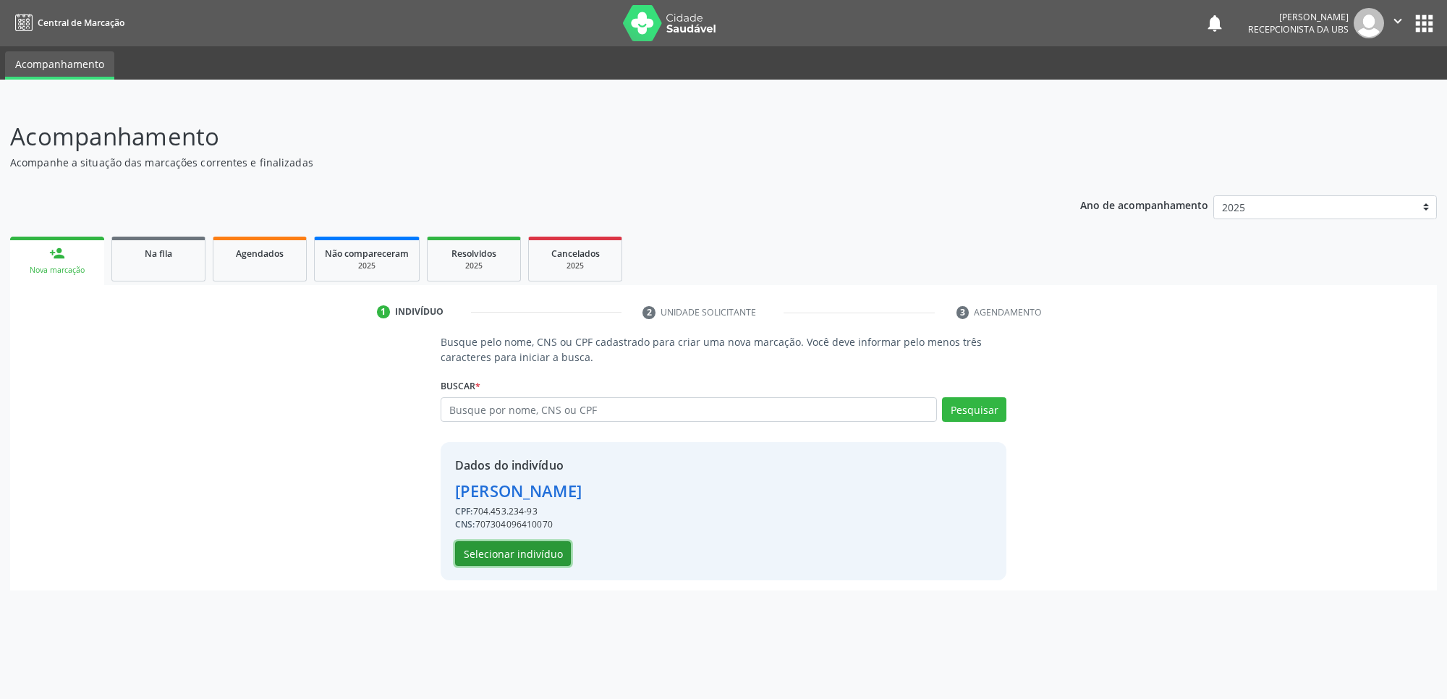
click at [545, 547] on button "Selecionar indivíduo" at bounding box center [513, 553] width 116 height 25
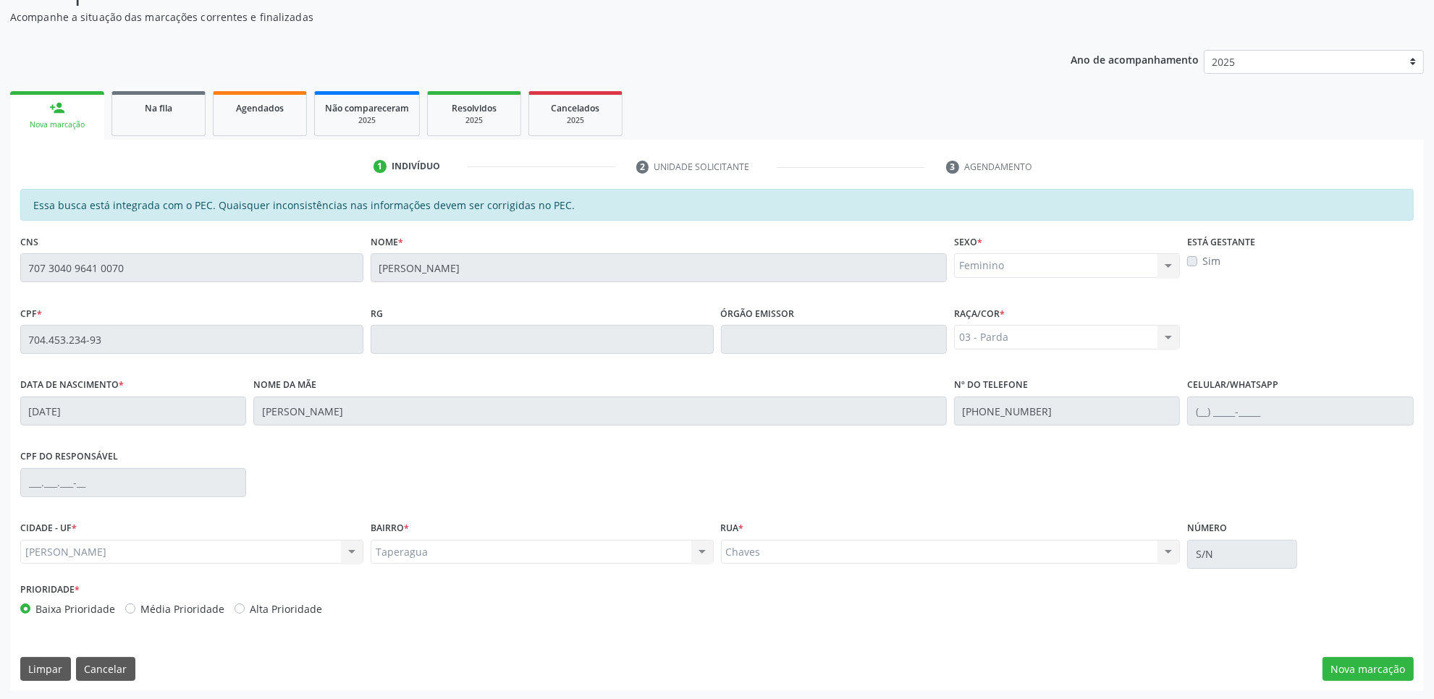
scroll to position [148, 0]
click at [1344, 669] on button "Nova marcação" at bounding box center [1367, 667] width 91 height 25
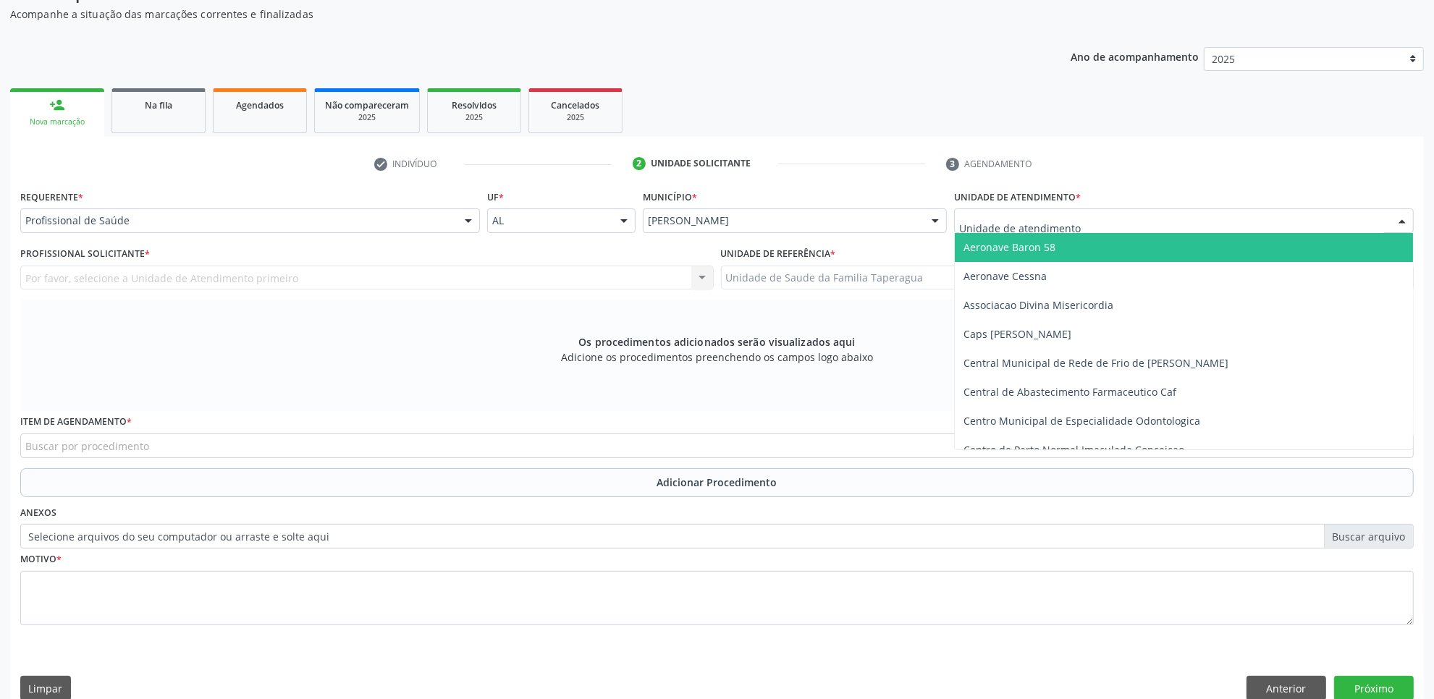
click at [1128, 227] on div at bounding box center [1184, 220] width 460 height 25
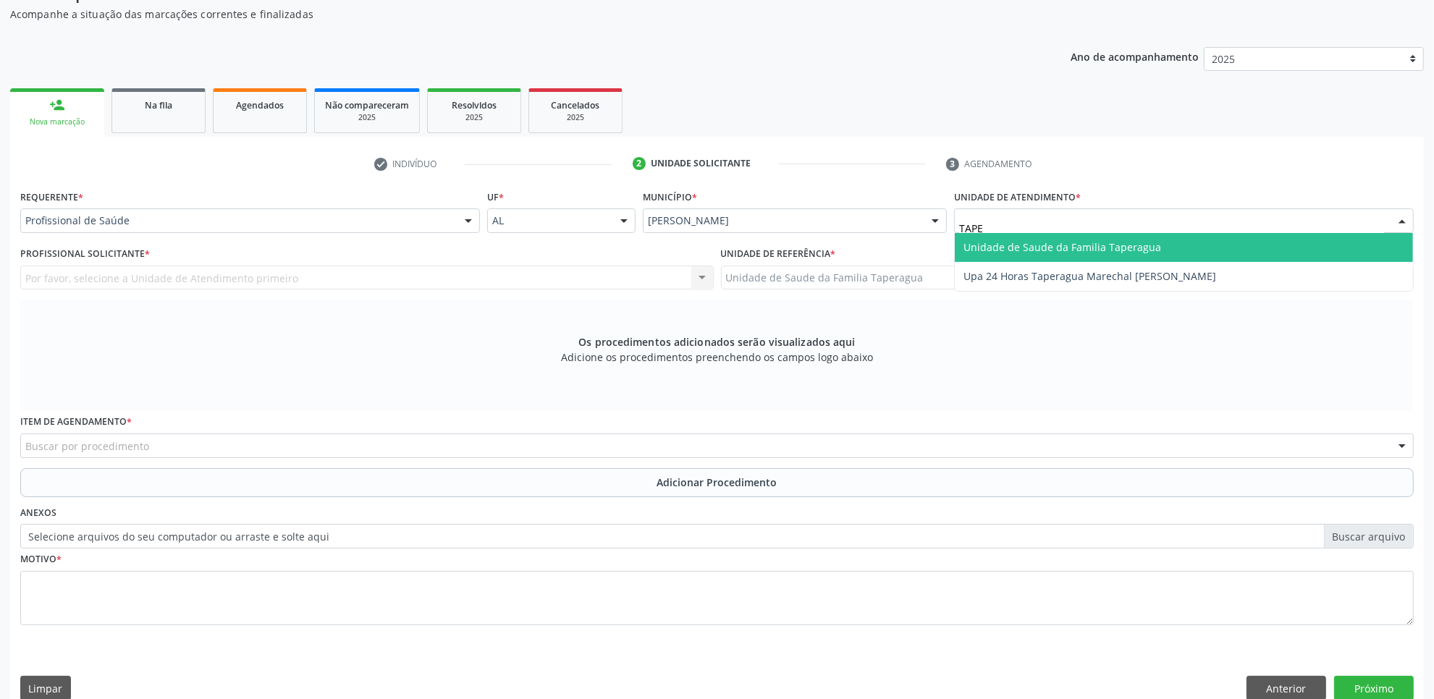
type input "TAPER"
click at [1128, 248] on span "Unidade de Saude da Familia Taperagua" at bounding box center [1062, 247] width 198 height 14
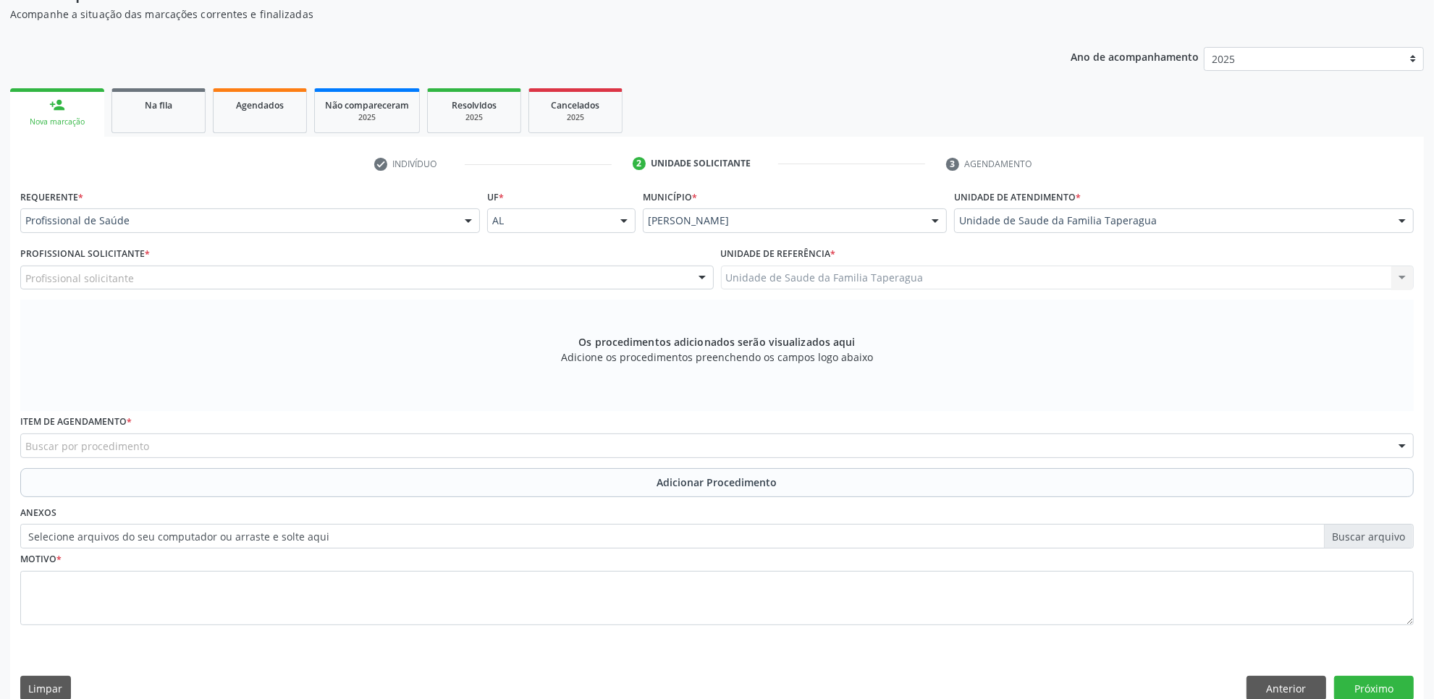
click at [511, 283] on div "Profissional solicitante" at bounding box center [366, 278] width 693 height 25
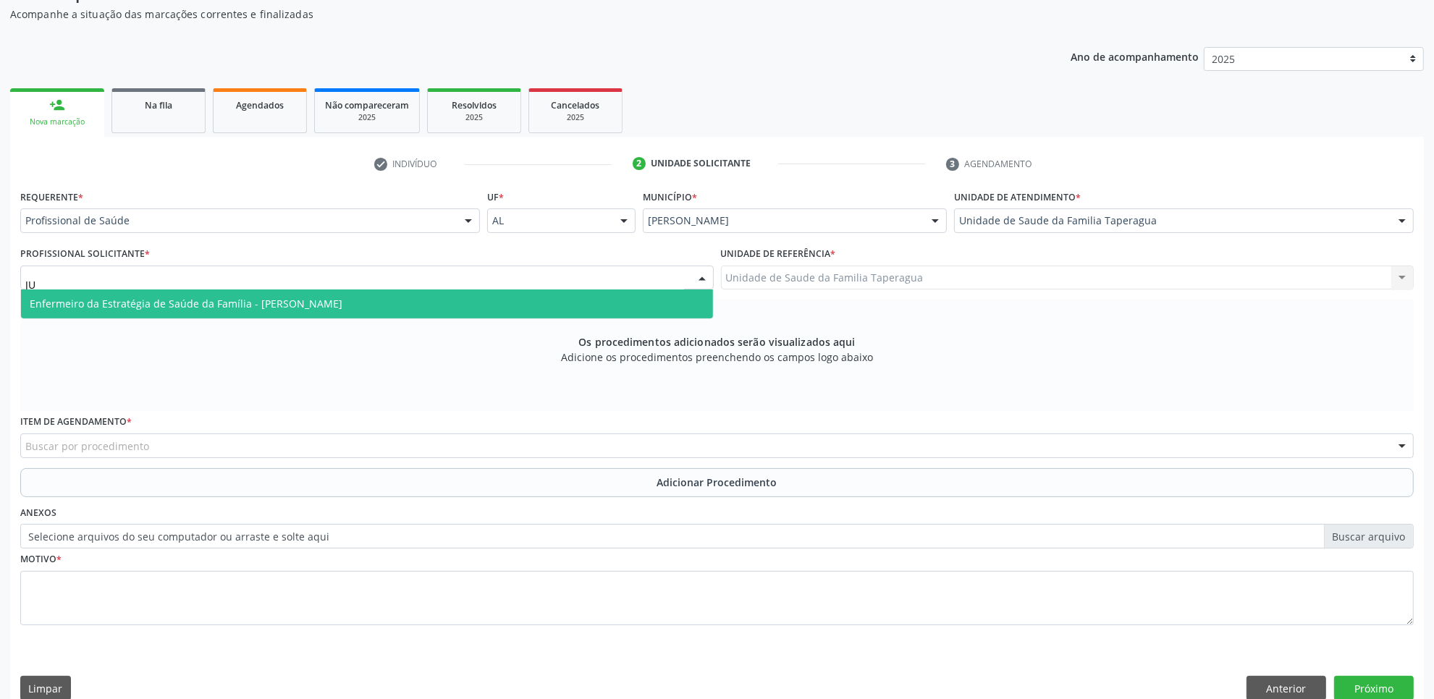
type input "JUL"
click at [503, 300] on span "Enfermeiro da Estratégia de Saúde da Família - Julilda Maria de Medeiros" at bounding box center [367, 303] width 692 height 29
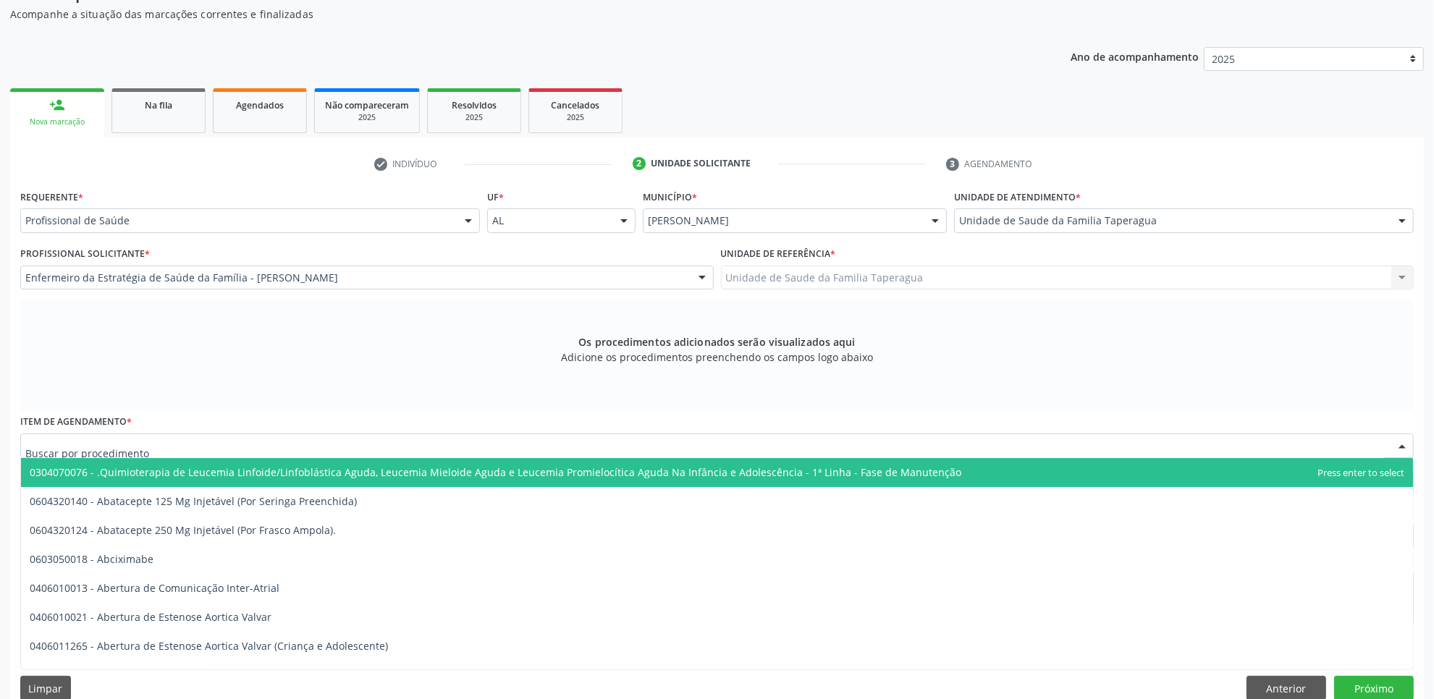
click at [468, 438] on div at bounding box center [716, 446] width 1393 height 25
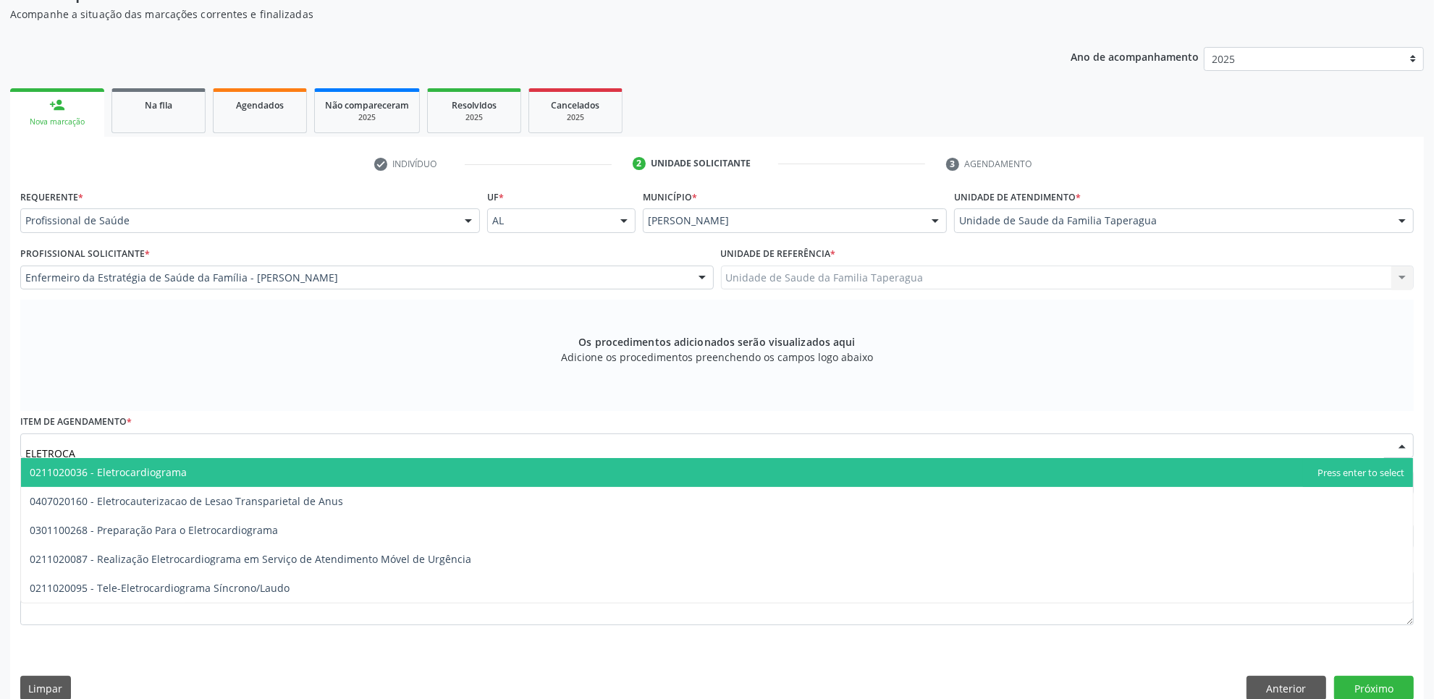
type input "ELETROCAR"
click at [468, 467] on span "0211020036 - Eletrocardiograma" at bounding box center [717, 472] width 1392 height 29
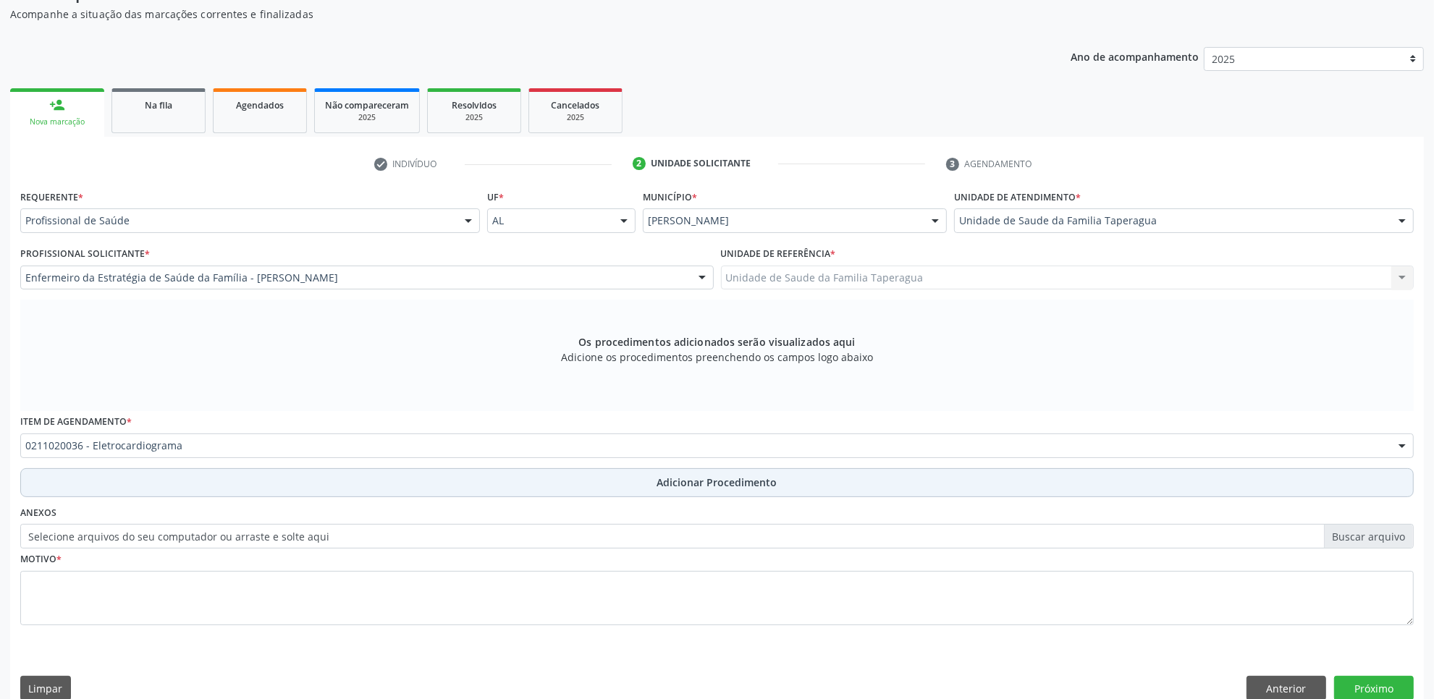
click at [468, 483] on button "Adicionar Procedimento" at bounding box center [716, 482] width 1393 height 29
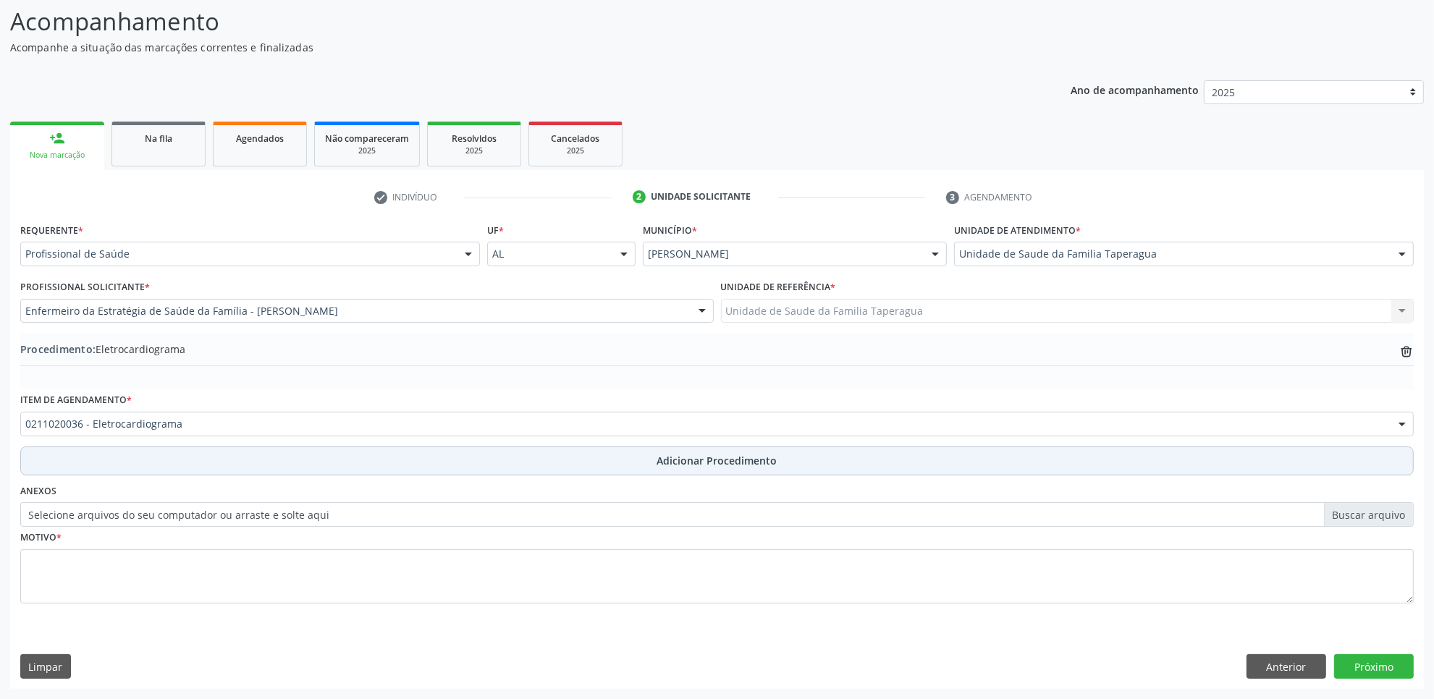
scroll to position [116, 0]
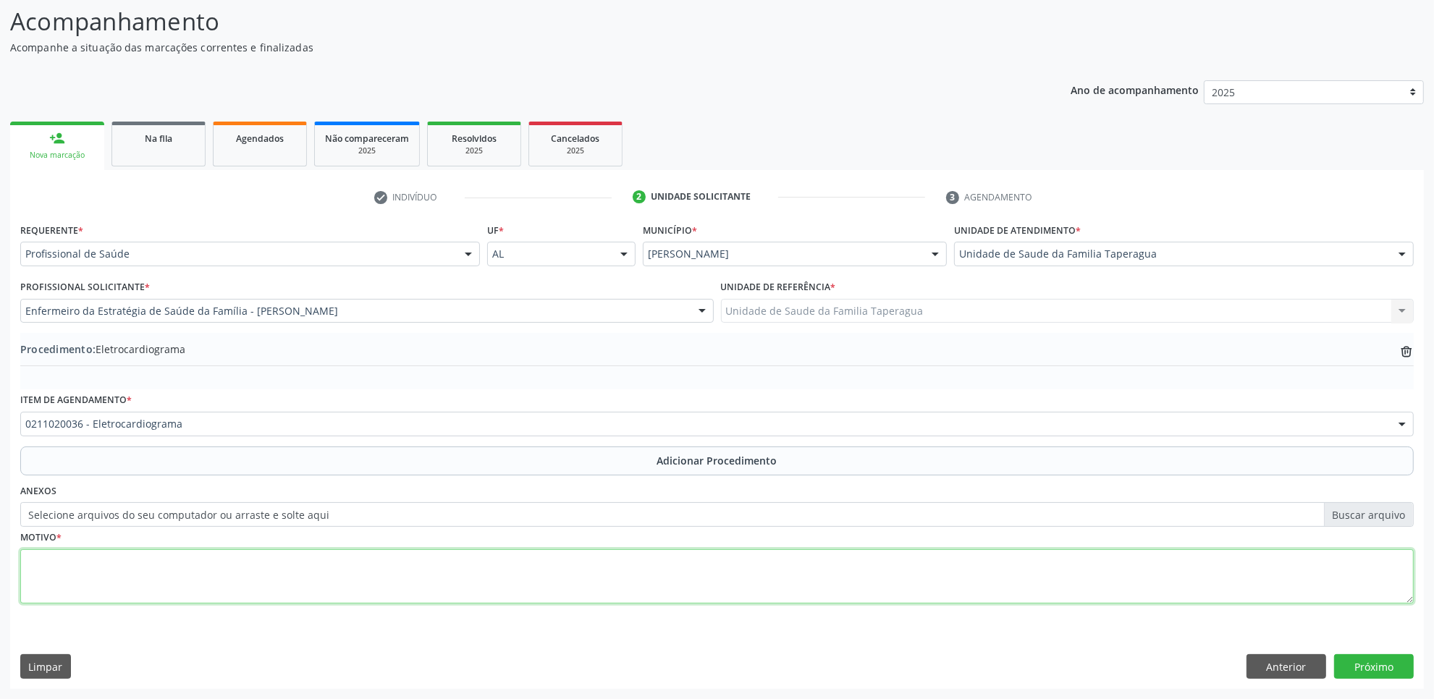
click at [461, 583] on textarea at bounding box center [716, 576] width 1393 height 55
type textarea "ROTINA"
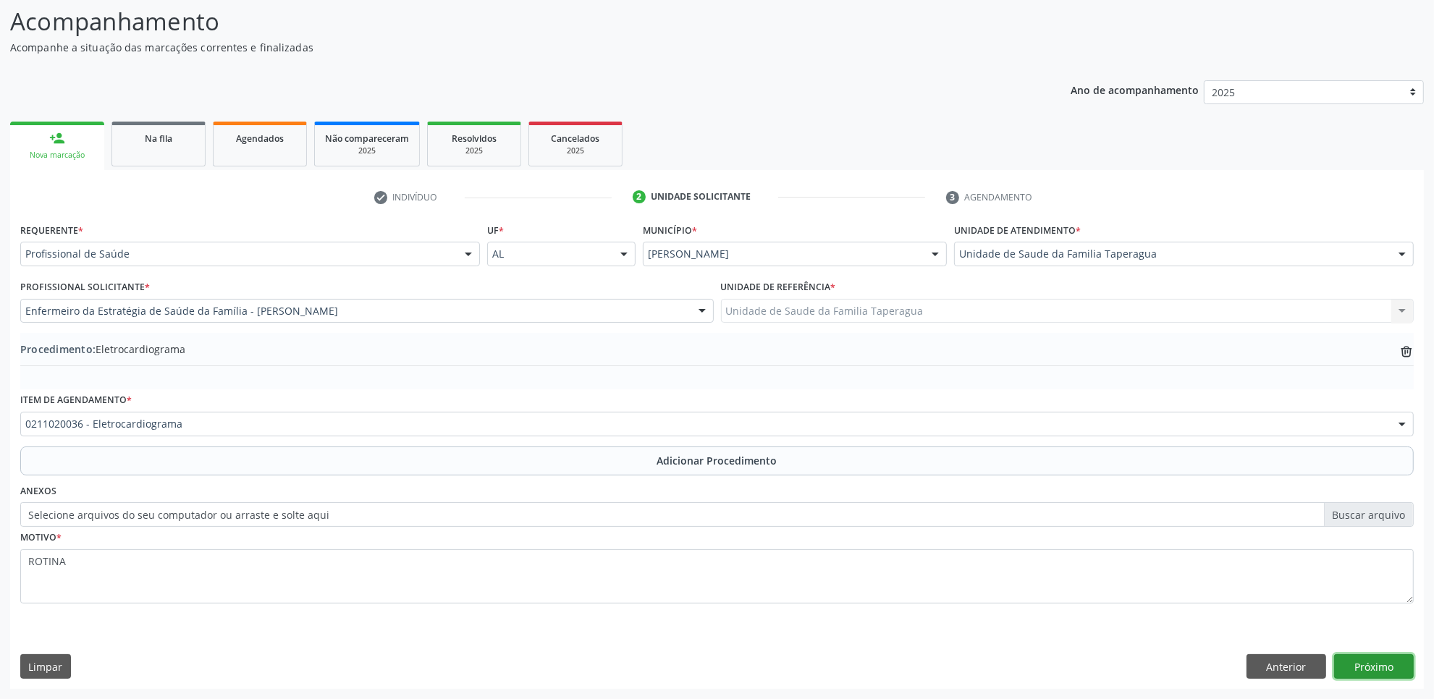
click at [1392, 672] on button "Próximo" at bounding box center [1374, 666] width 80 height 25
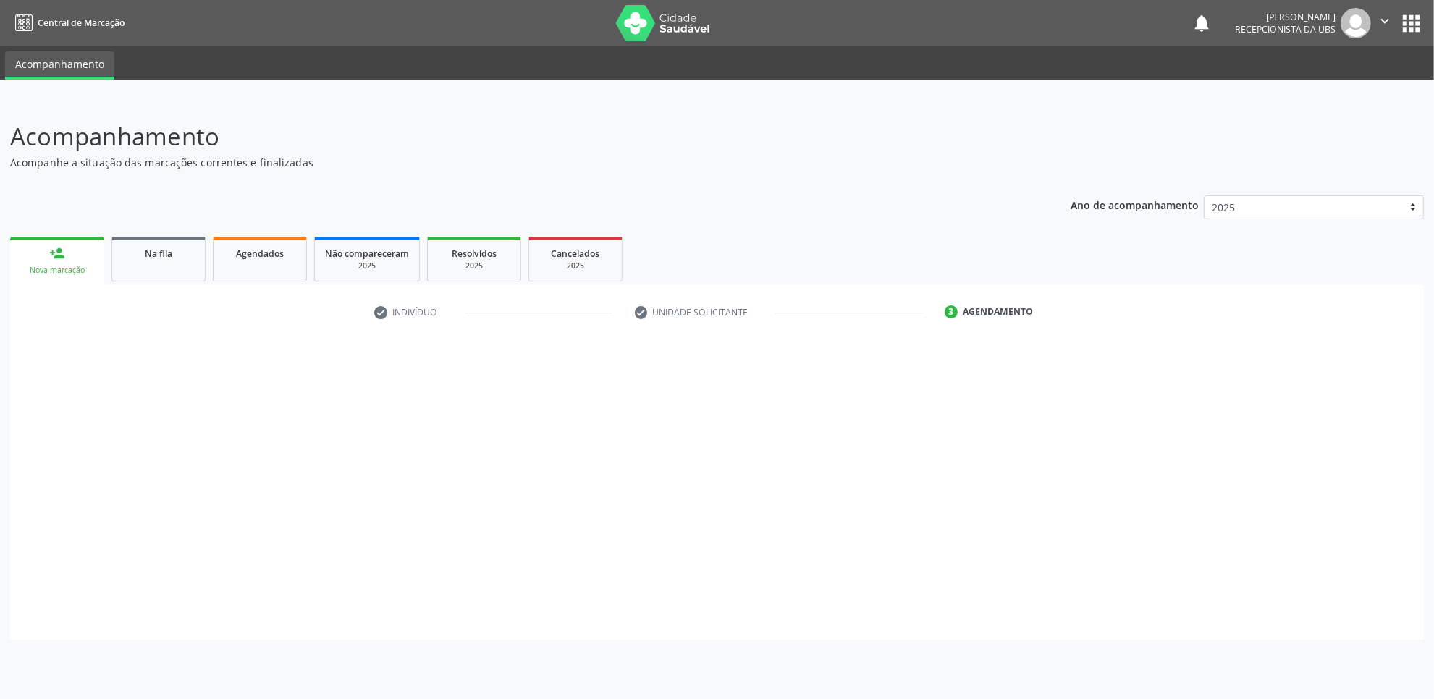
scroll to position [0, 0]
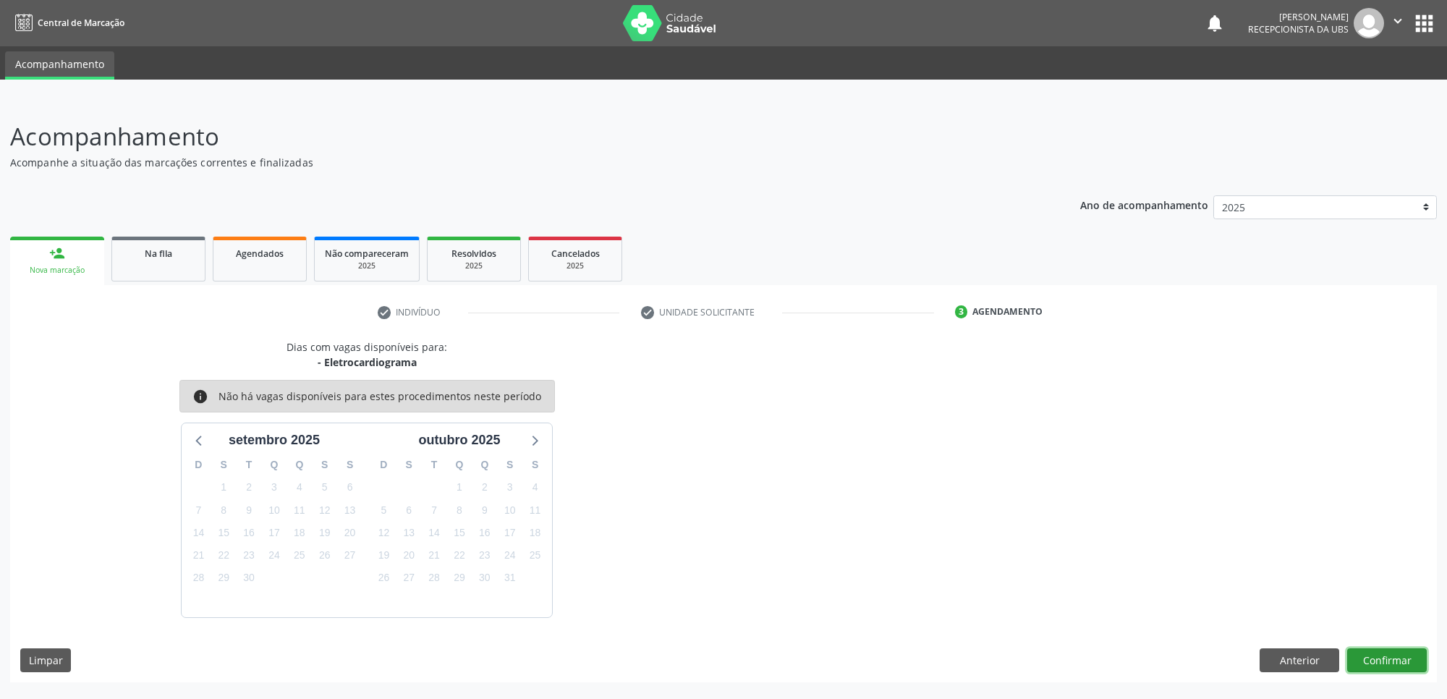
click at [1377, 648] on button "Confirmar" at bounding box center [1388, 660] width 80 height 25
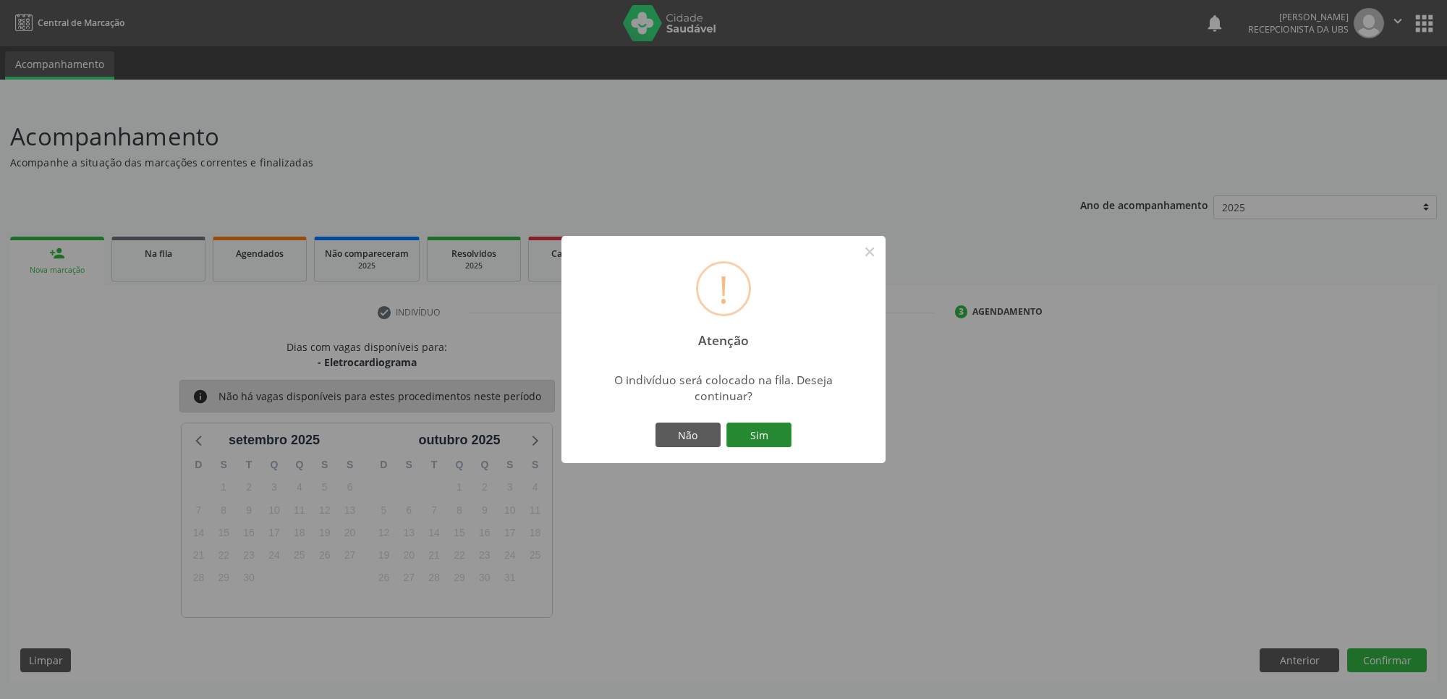
click at [785, 428] on button "Sim" at bounding box center [759, 435] width 65 height 25
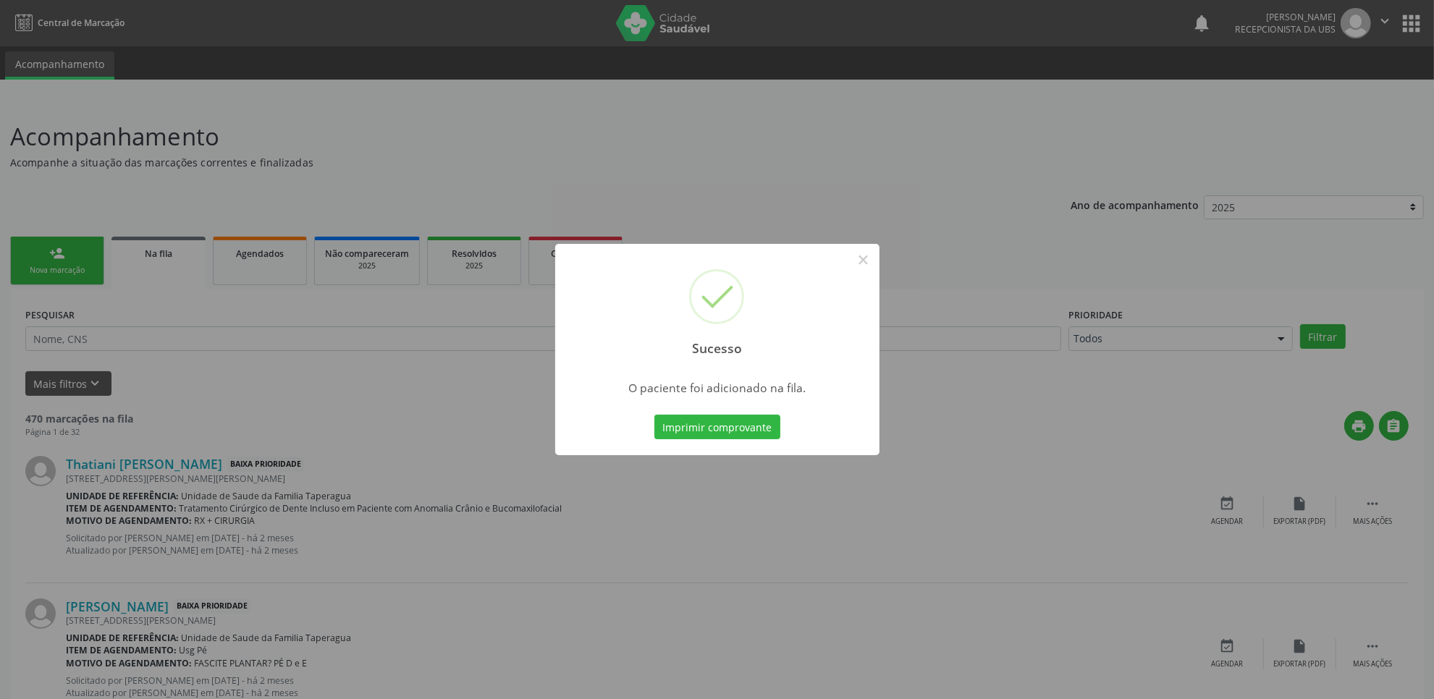
click at [340, 370] on div "Sucesso × O paciente foi adicionado na fila. Imprimir comprovante Cancel" at bounding box center [717, 349] width 1434 height 699
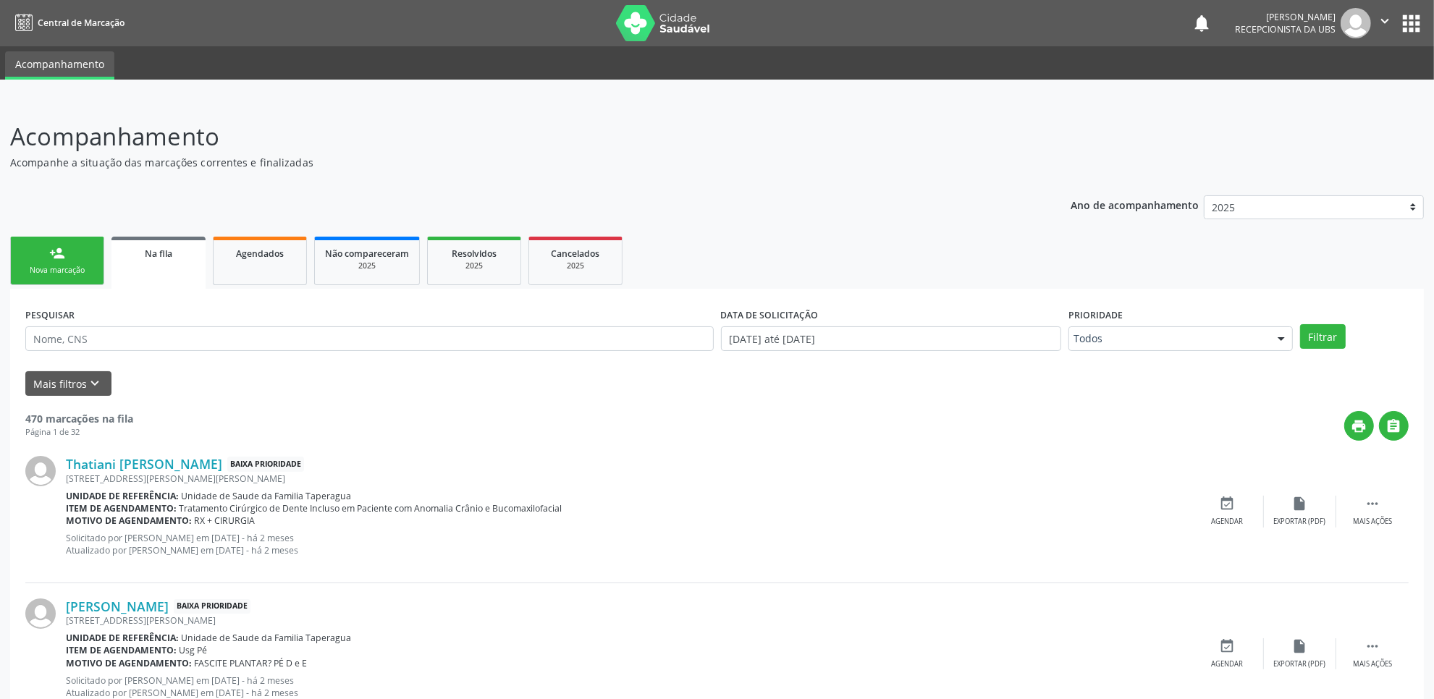
click at [59, 255] on div "person_add" at bounding box center [57, 253] width 16 height 16
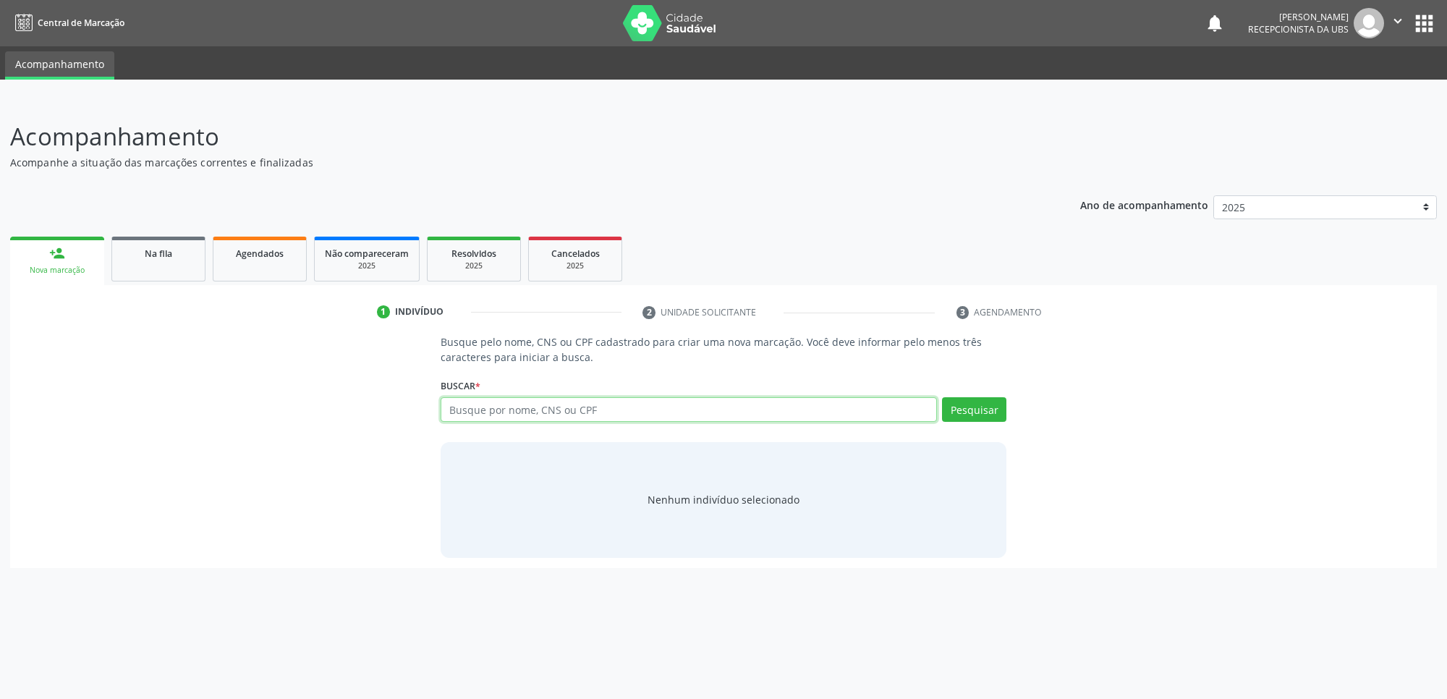
click at [570, 413] on input "text" at bounding box center [689, 409] width 496 height 25
paste input "707304096410070"
type input "707304096410070"
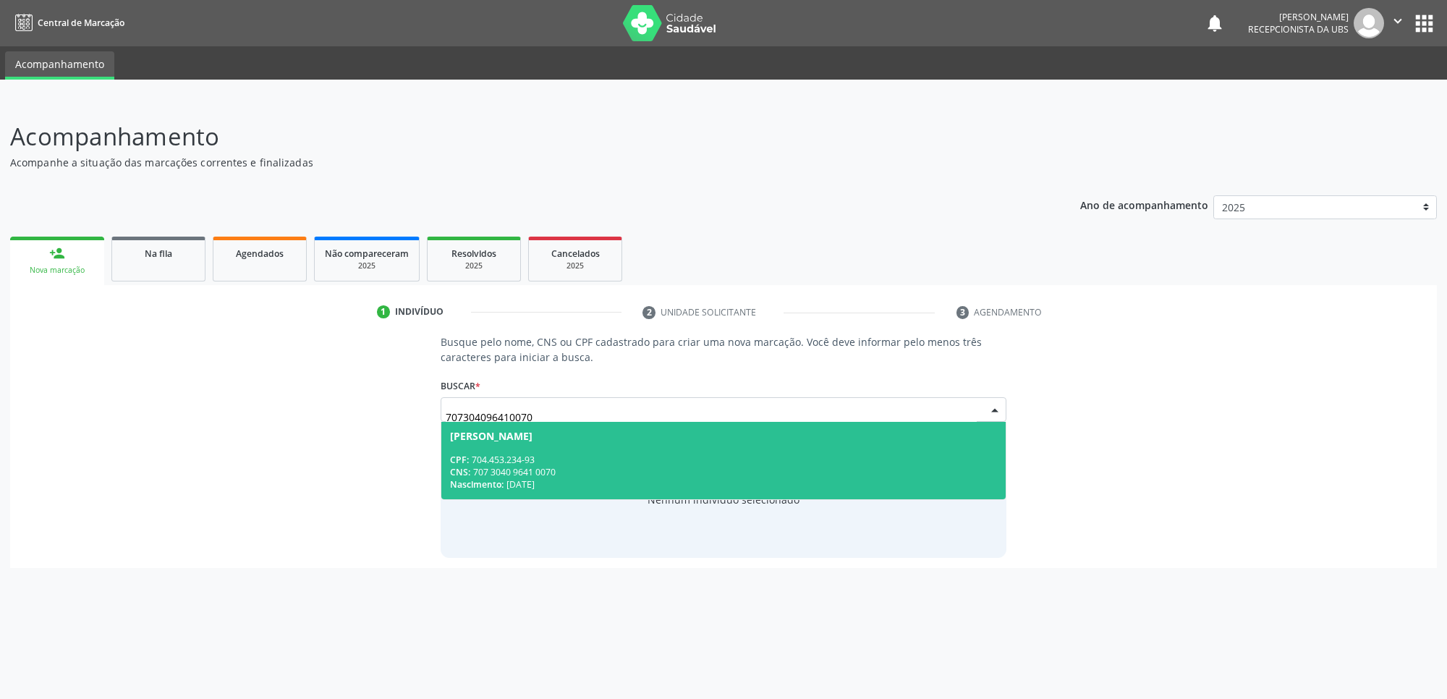
click at [601, 475] on div "CNS: 707 3040 9641 0070" at bounding box center [723, 472] width 547 height 12
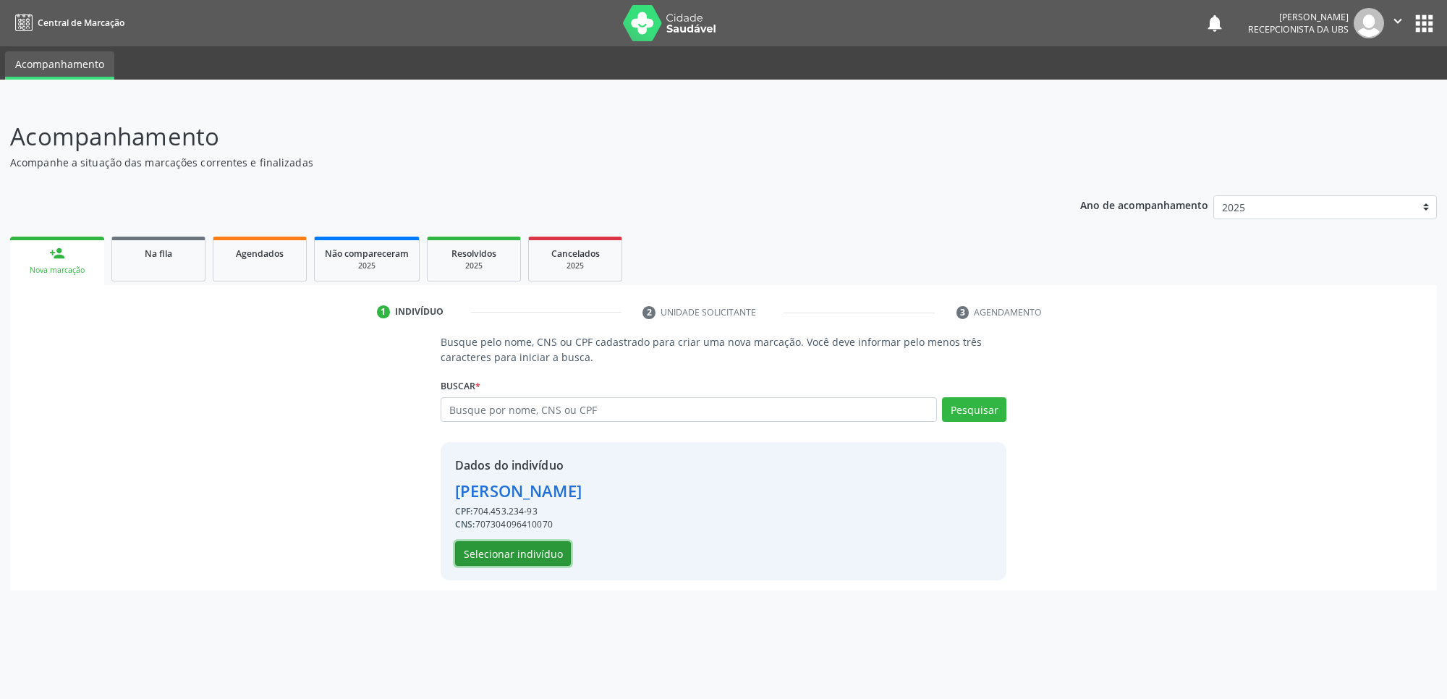
click at [529, 561] on button "Selecionar indivíduo" at bounding box center [513, 553] width 116 height 25
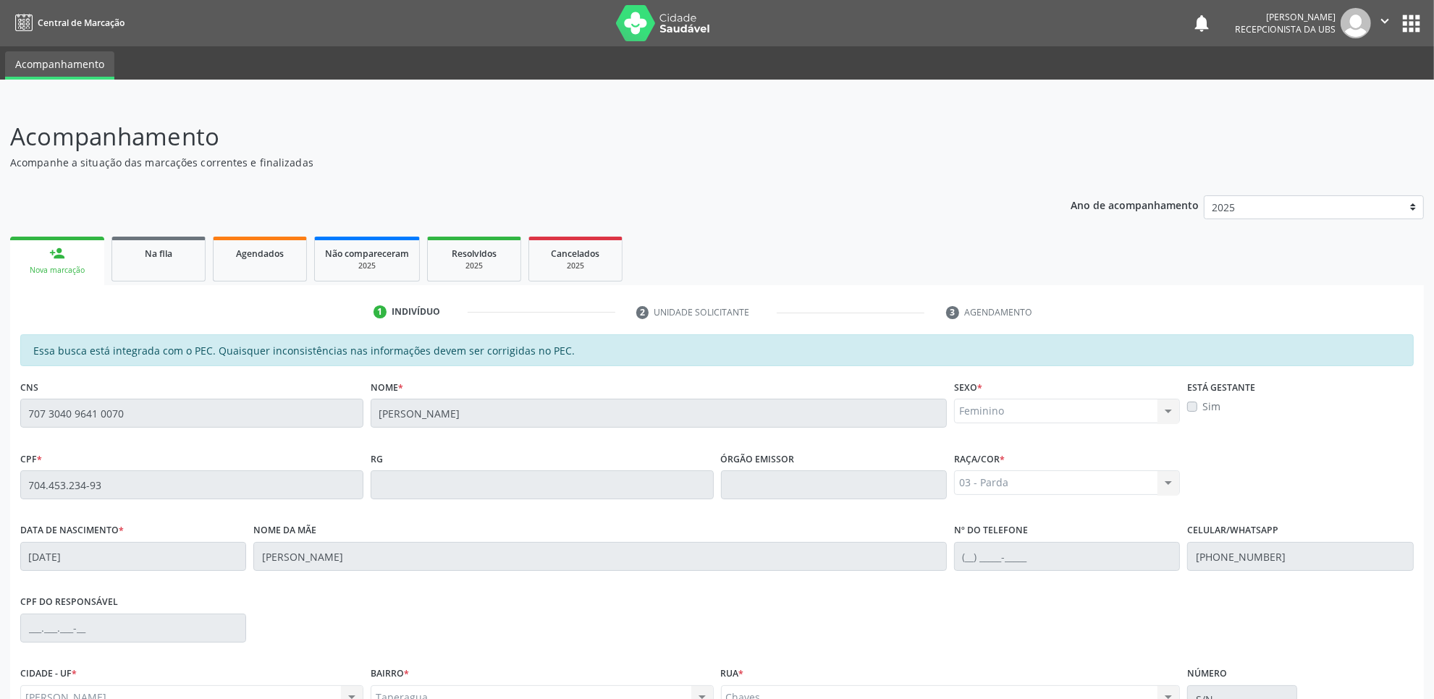
scroll to position [148, 0]
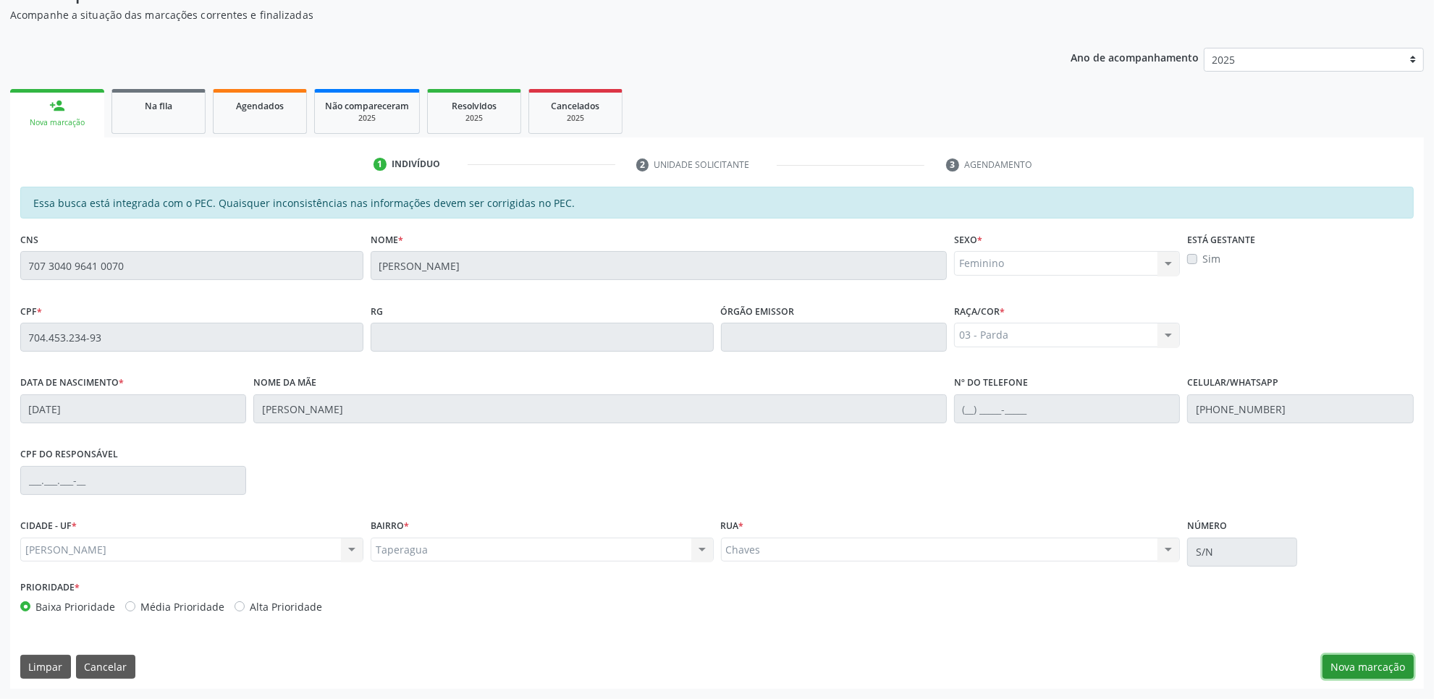
click at [1347, 670] on button "Nova marcação" at bounding box center [1367, 667] width 91 height 25
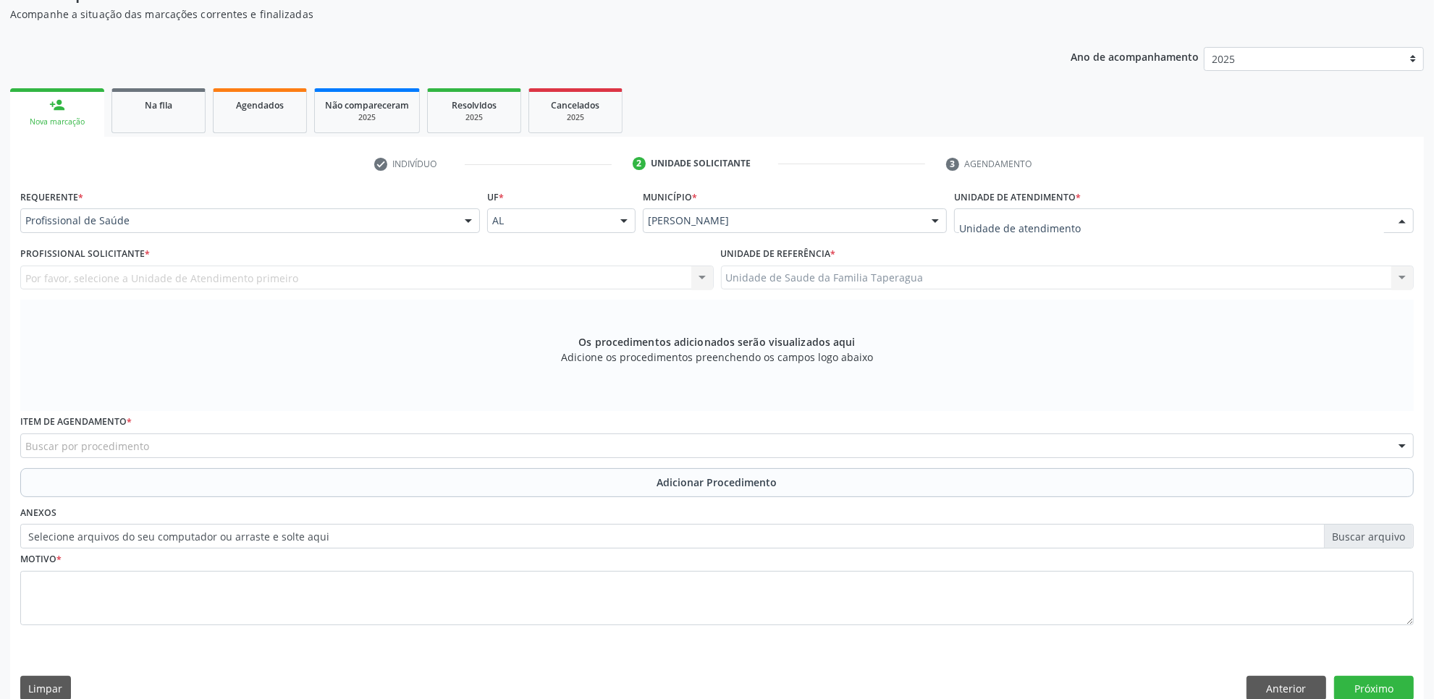
click at [1169, 215] on div at bounding box center [1184, 220] width 460 height 25
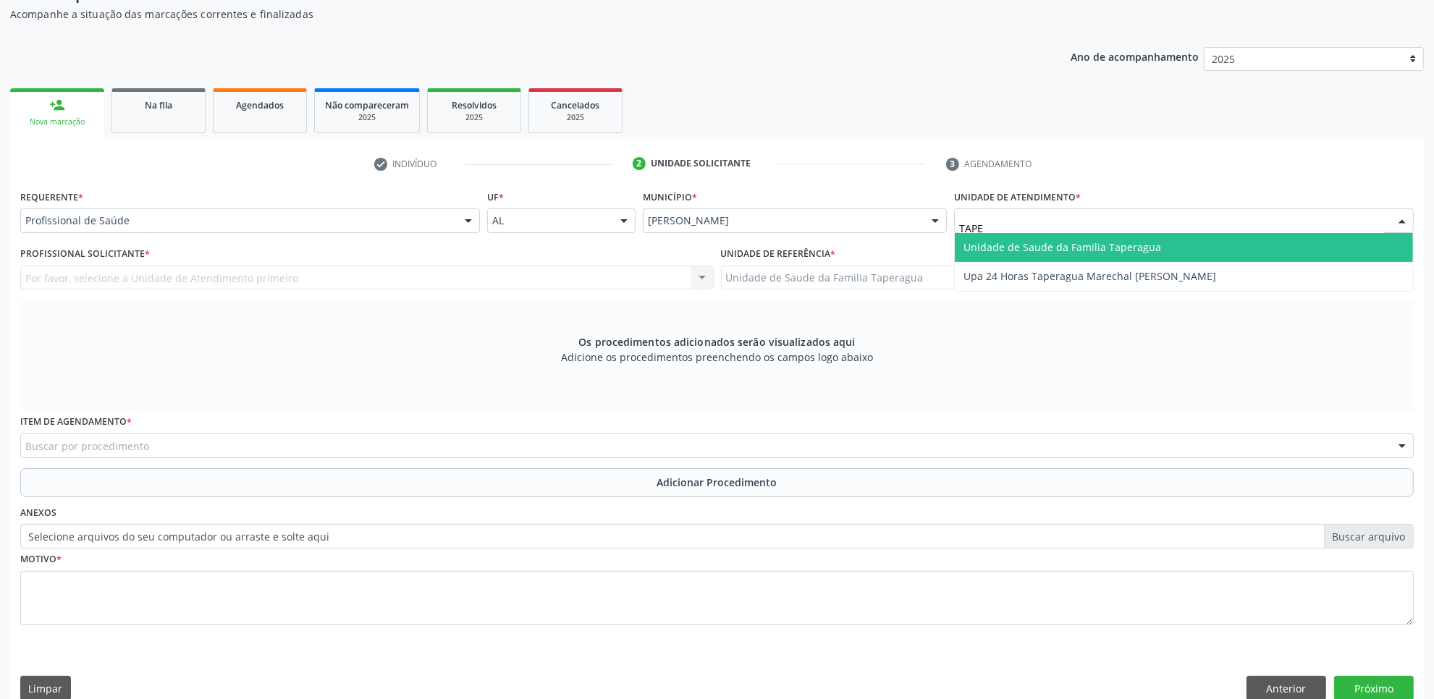
type input "TAPER"
click at [1159, 242] on span "Unidade de Saude da Familia Taperagua" at bounding box center [1184, 247] width 458 height 29
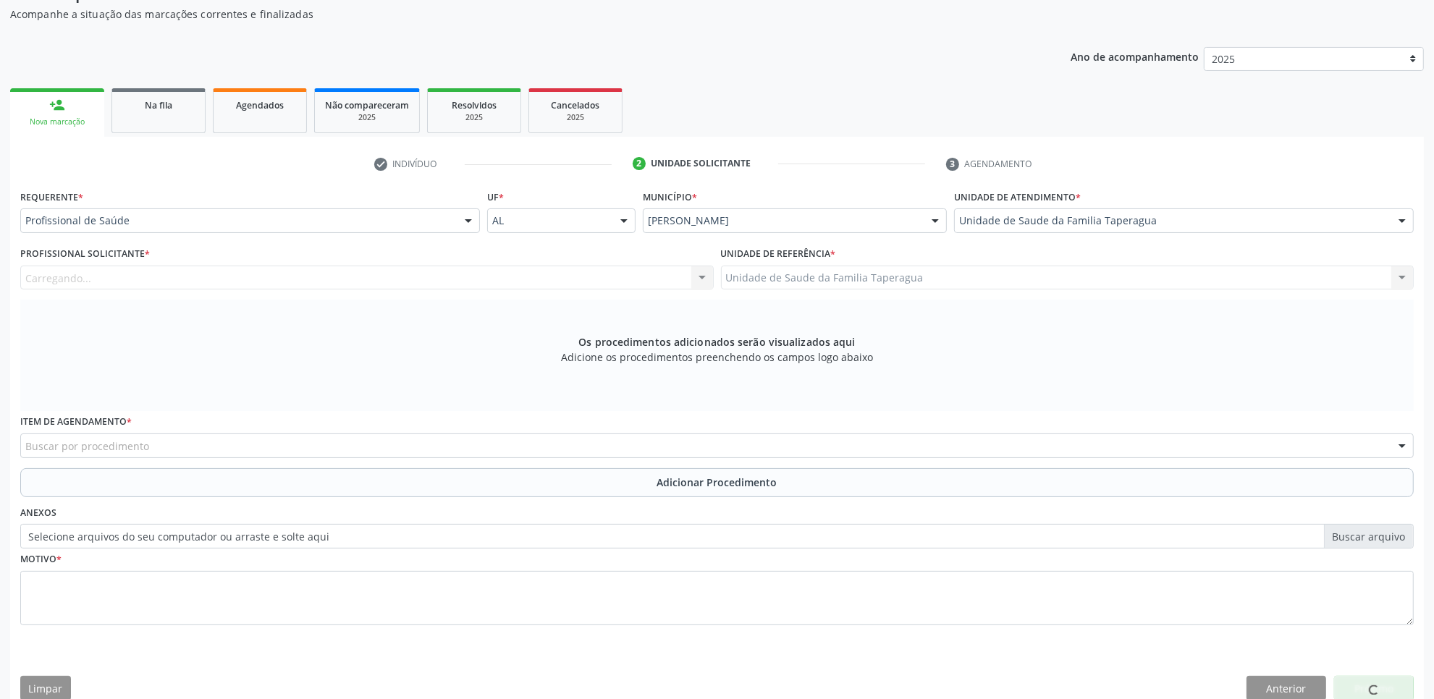
click at [475, 279] on div "Carregando... Nenhum resultado encontrado para: " " Não há nenhuma opção para s…" at bounding box center [366, 278] width 693 height 25
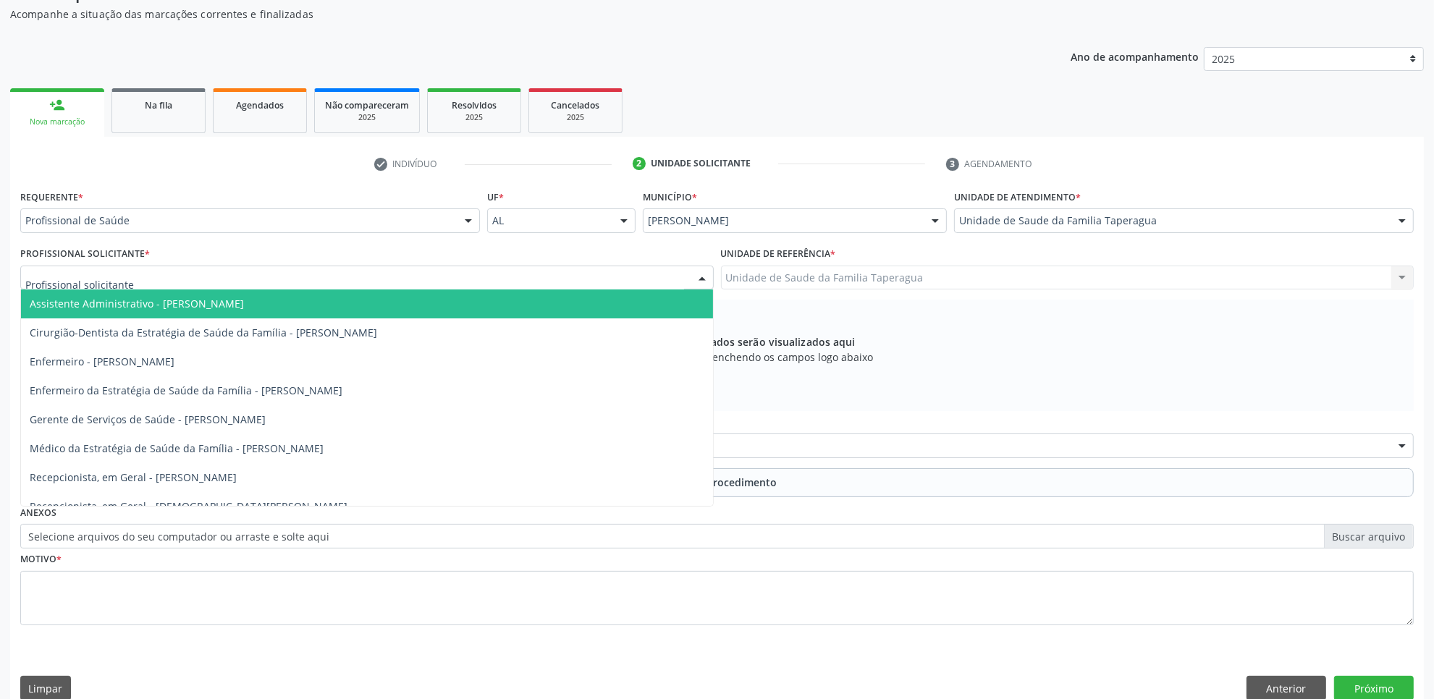
click at [468, 283] on div at bounding box center [366, 278] width 693 height 25
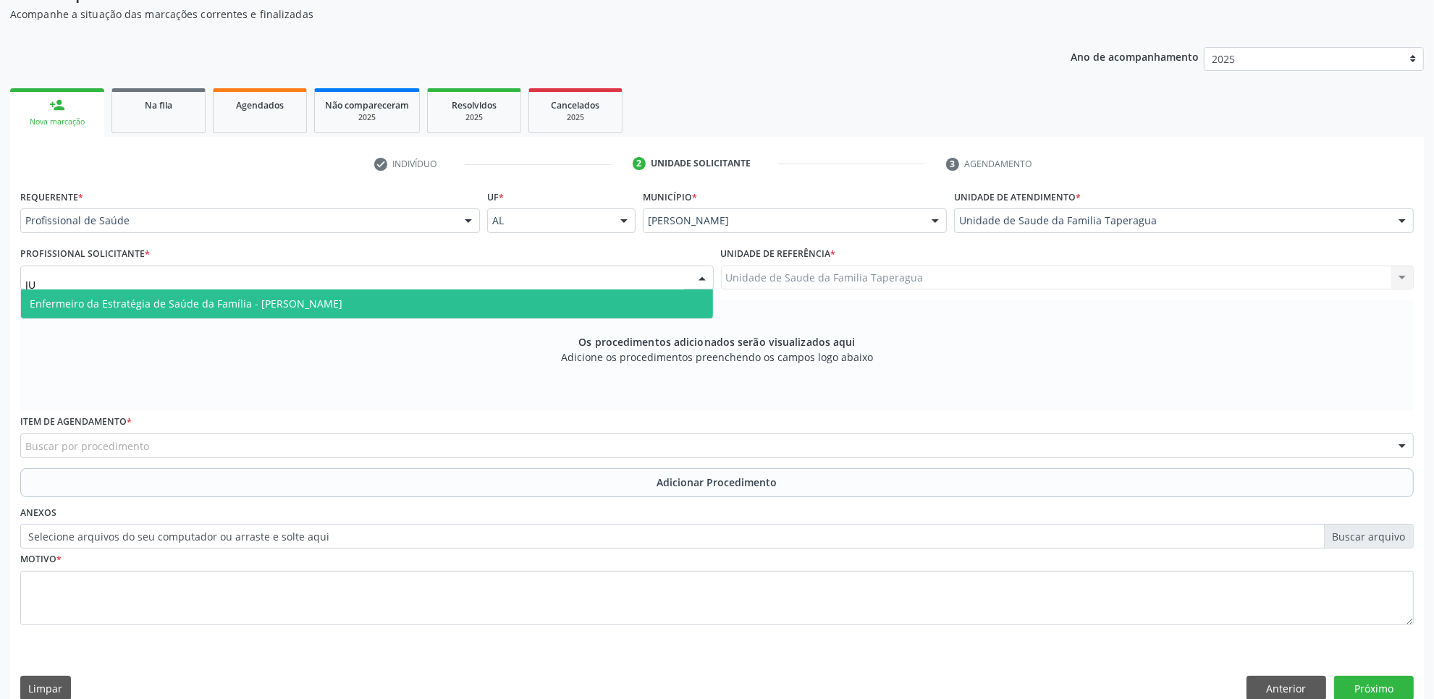
type input "JUL"
click at [467, 303] on span "Enfermeiro da Estratégia de Saúde da Família - Julilda Maria de Medeiros" at bounding box center [367, 303] width 692 height 29
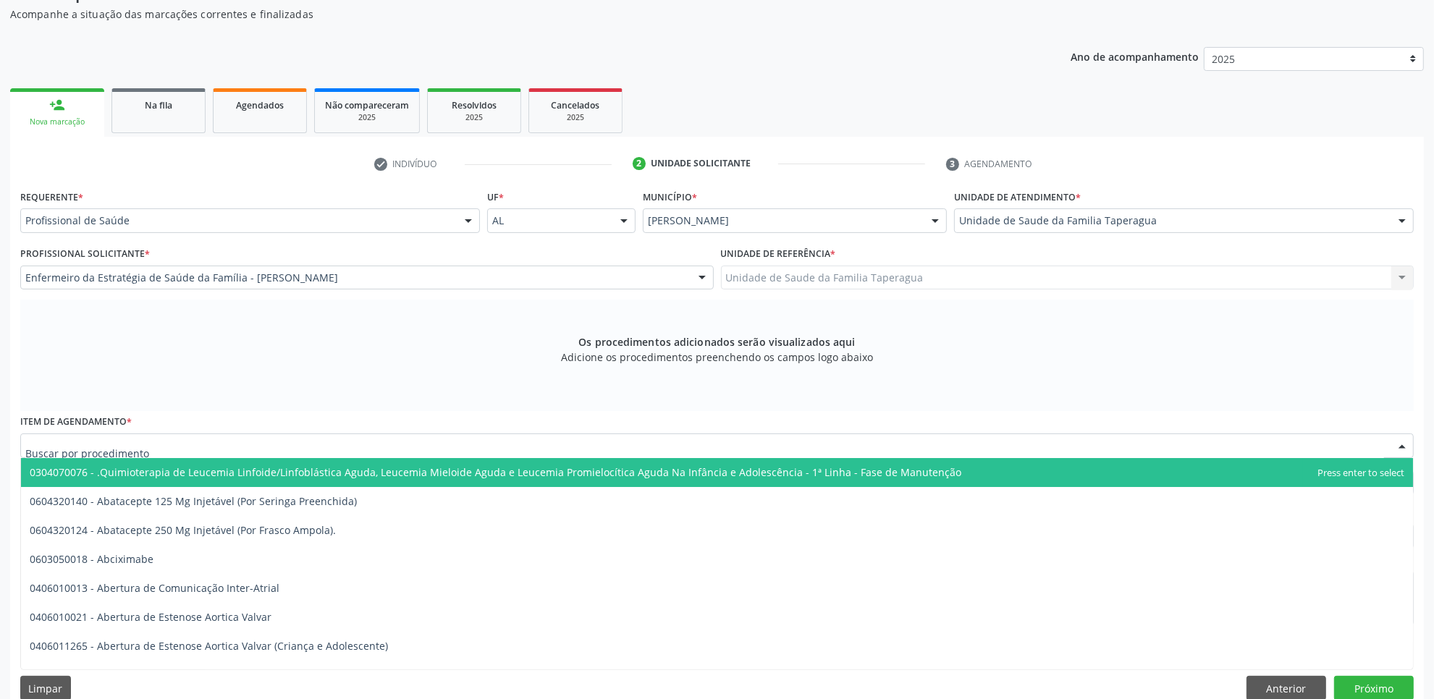
click at [443, 439] on div at bounding box center [716, 446] width 1393 height 25
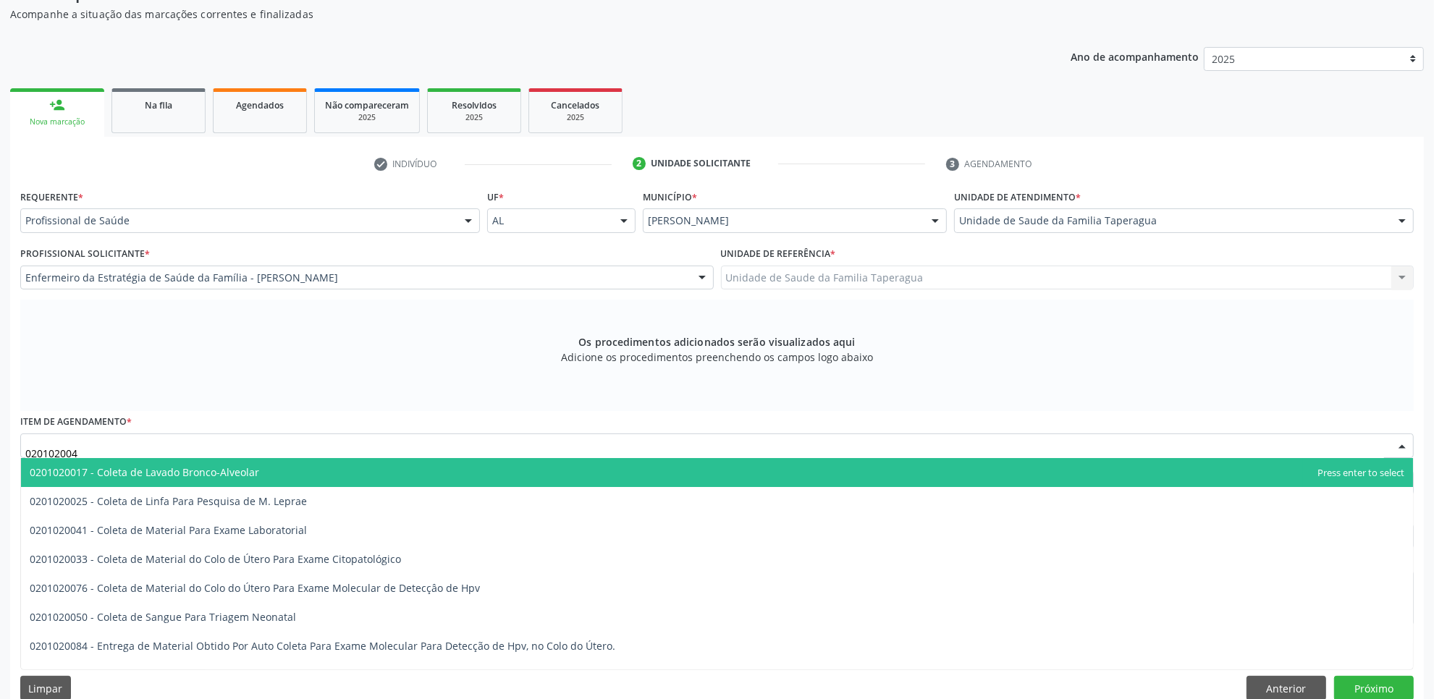
type input "0201020041"
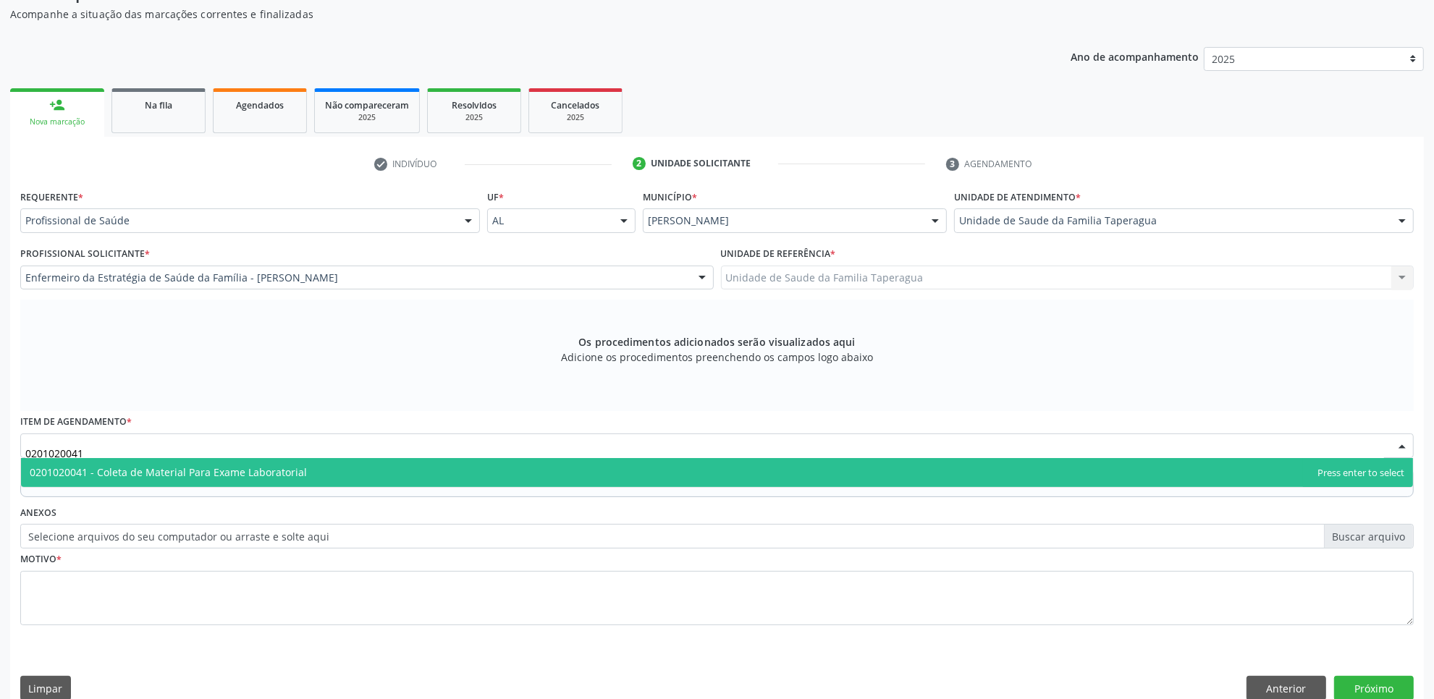
click at [443, 471] on span "0201020041 - Coleta de Material Para Exame Laboratorial" at bounding box center [717, 472] width 1392 height 29
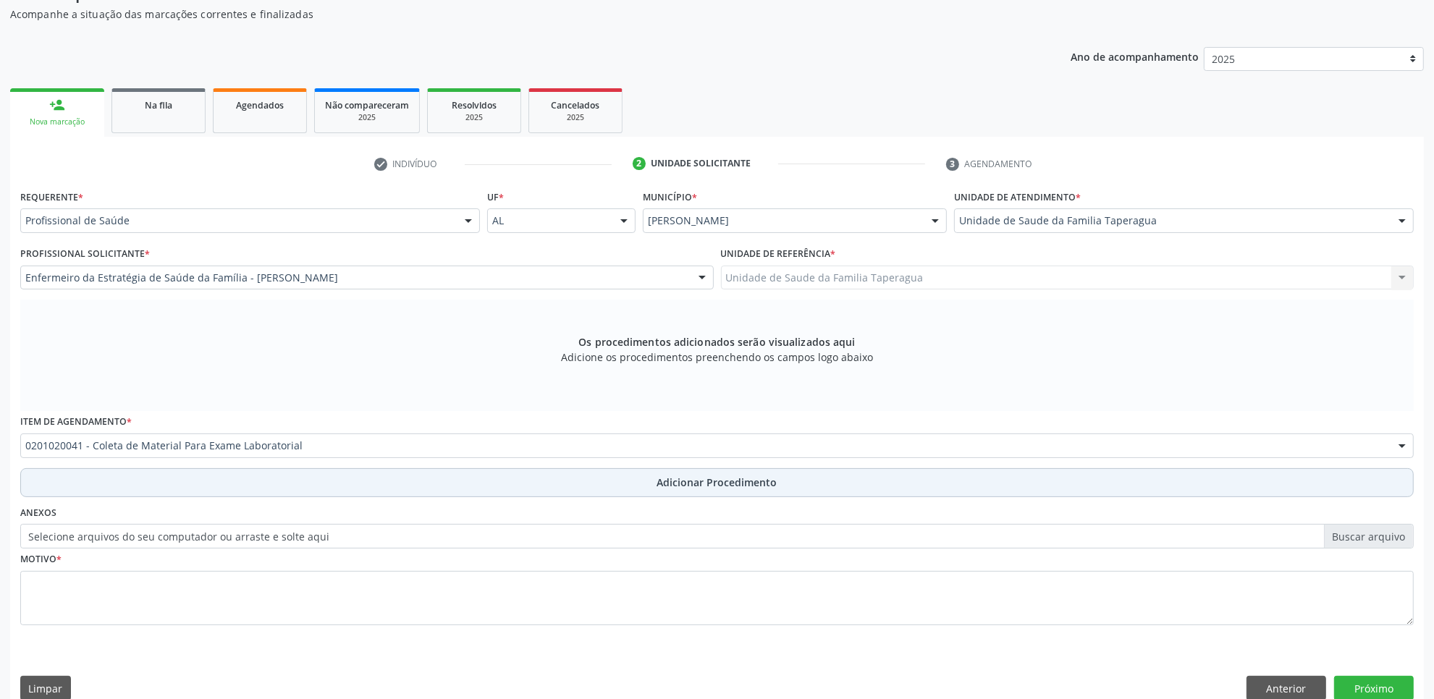
click at [443, 486] on button "Adicionar Procedimento" at bounding box center [716, 482] width 1393 height 29
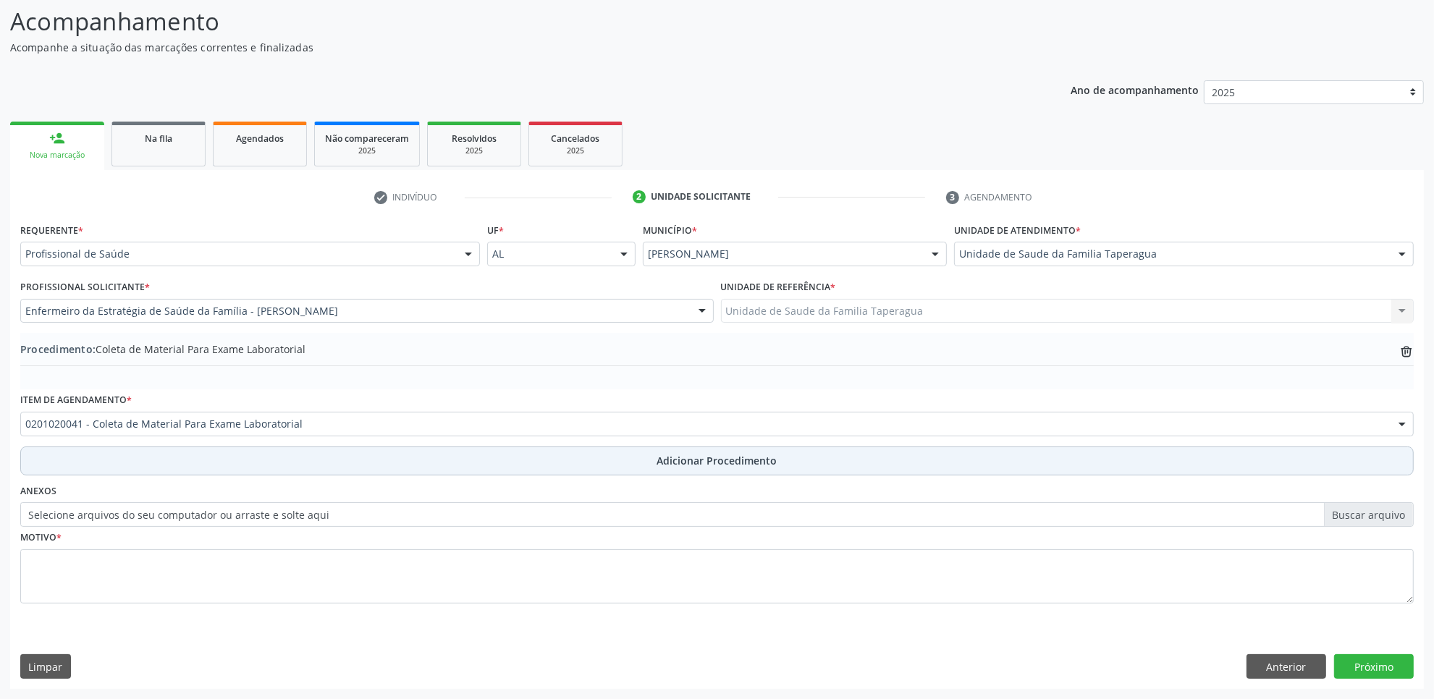
scroll to position [116, 0]
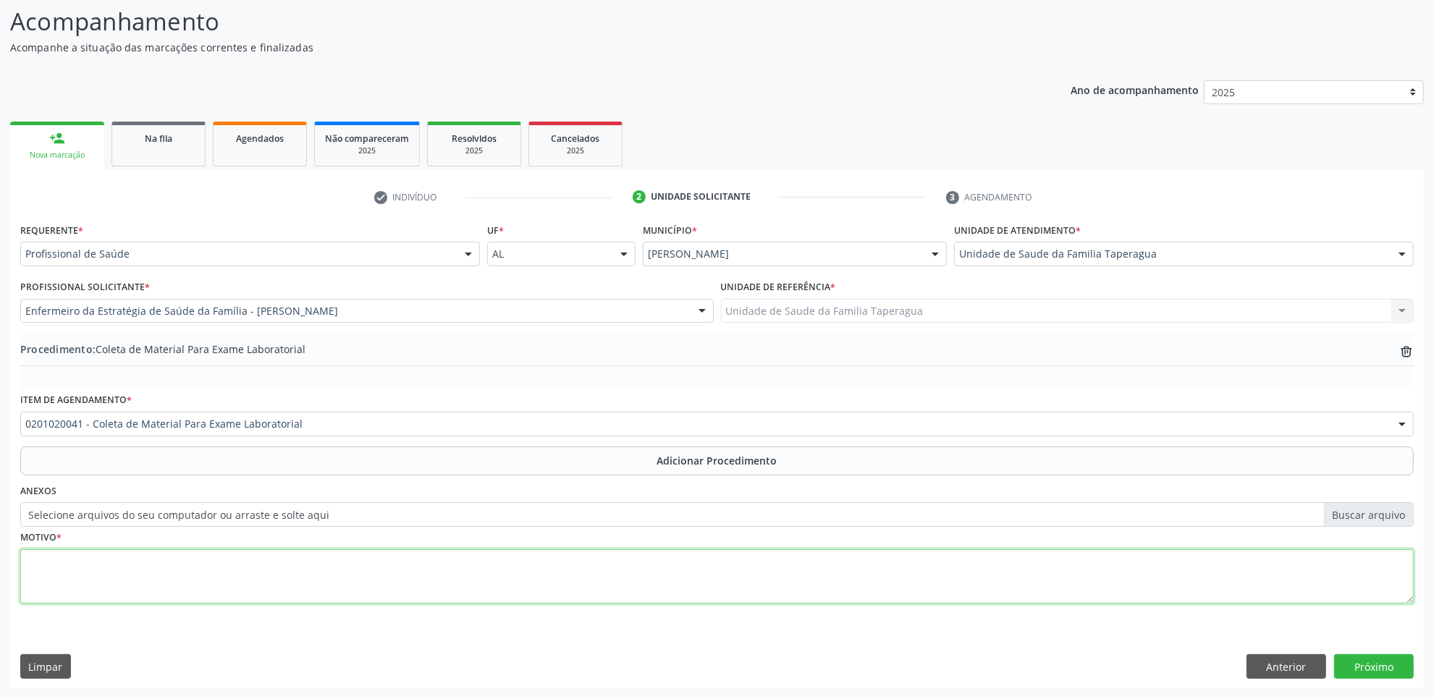
click at [434, 563] on textarea at bounding box center [716, 576] width 1393 height 55
type textarea "ROTINA"
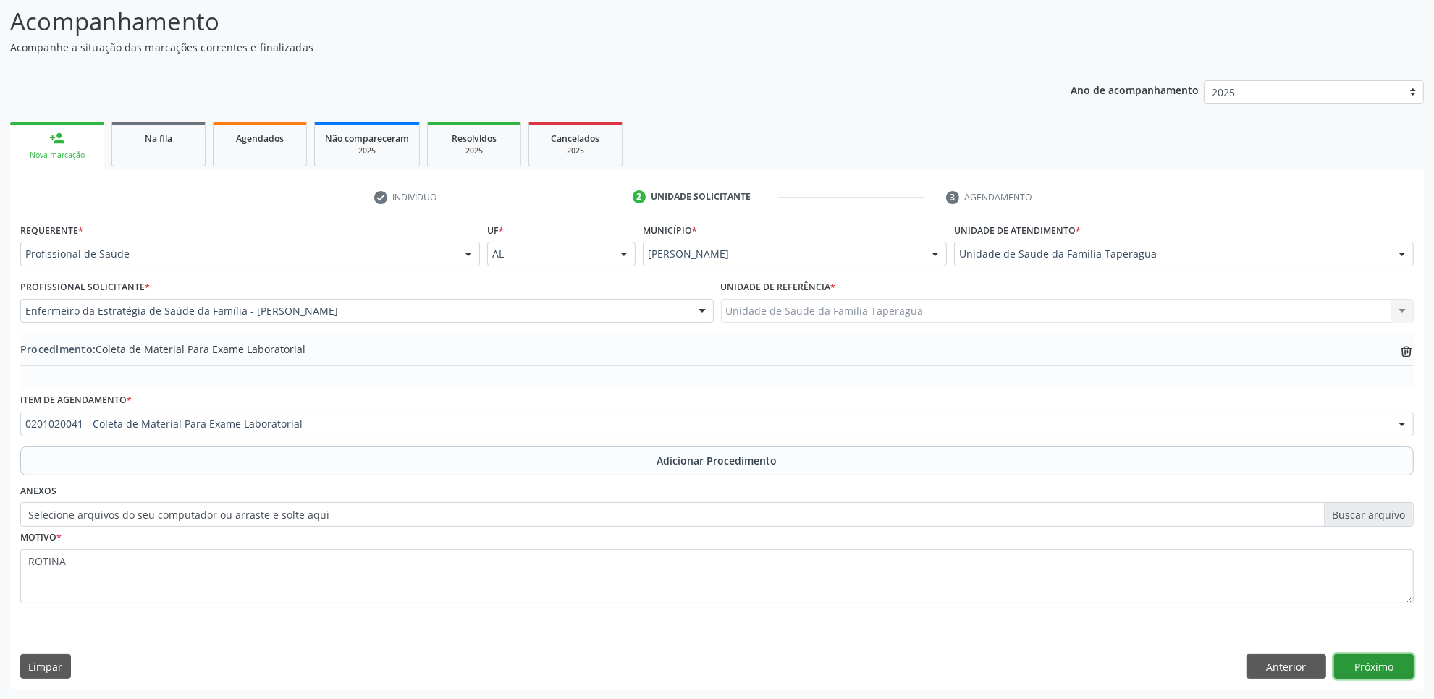
click at [1377, 668] on button "Próximo" at bounding box center [1374, 666] width 80 height 25
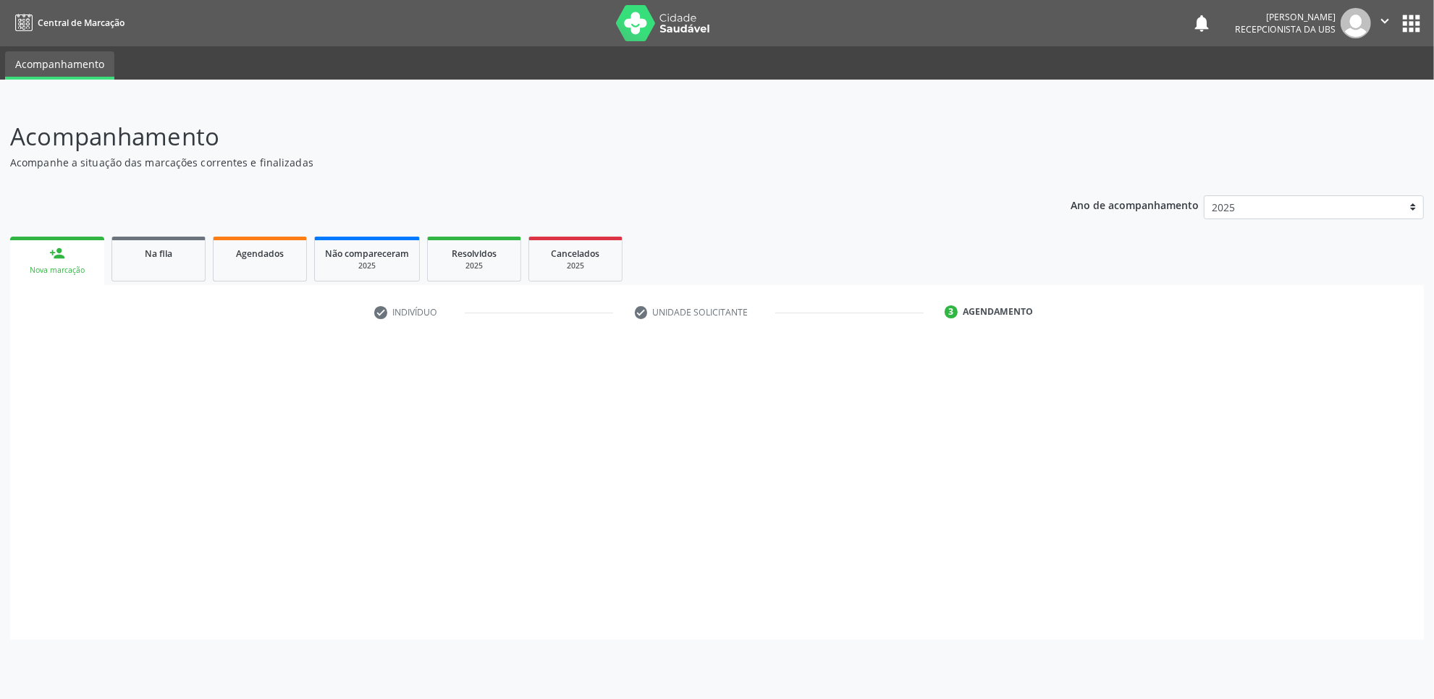
scroll to position [0, 0]
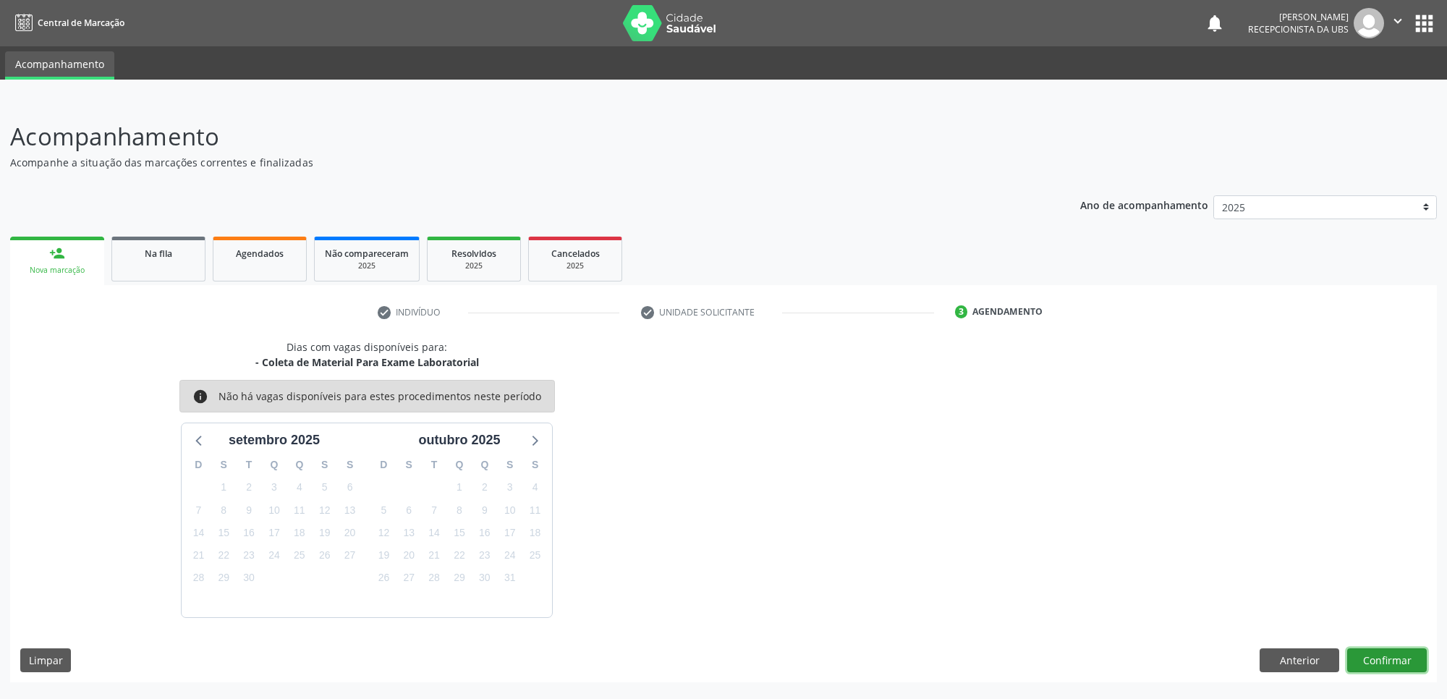
click at [1388, 656] on button "Confirmar" at bounding box center [1388, 660] width 80 height 25
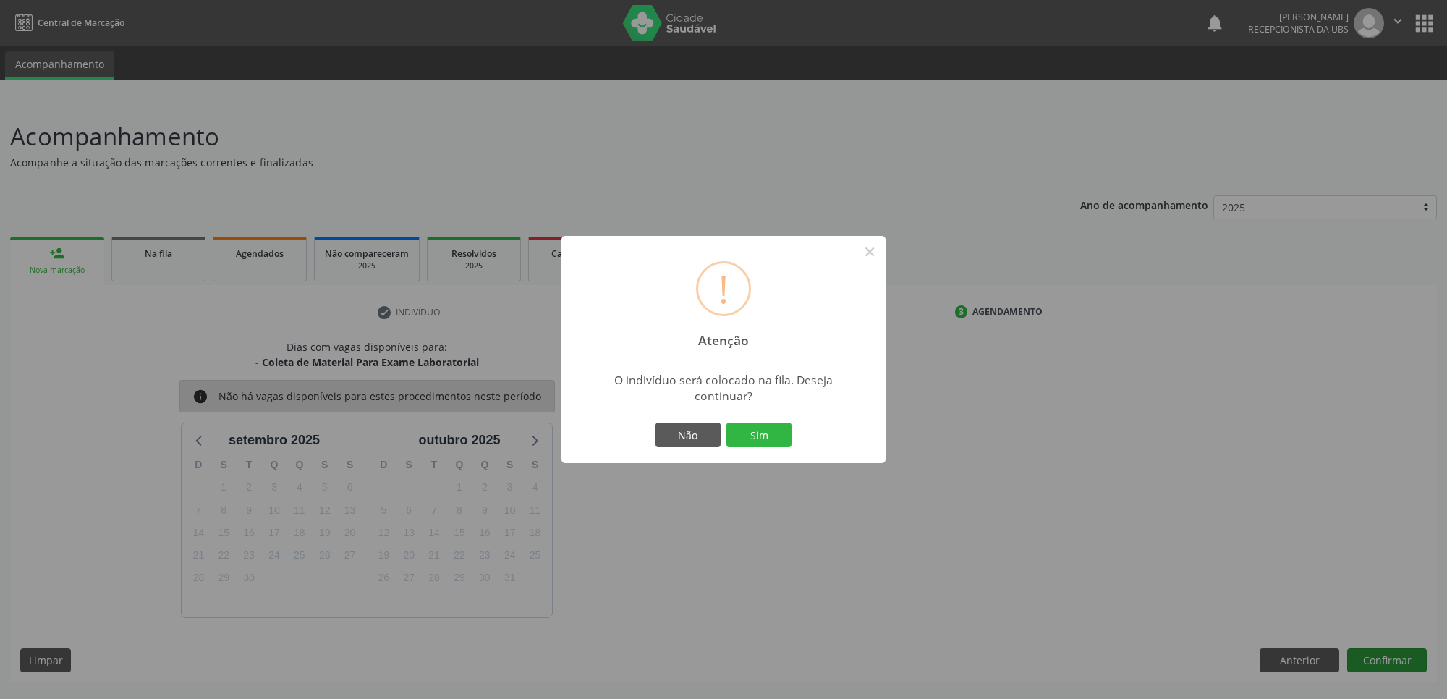
click at [727, 423] on button "Sim" at bounding box center [759, 435] width 65 height 25
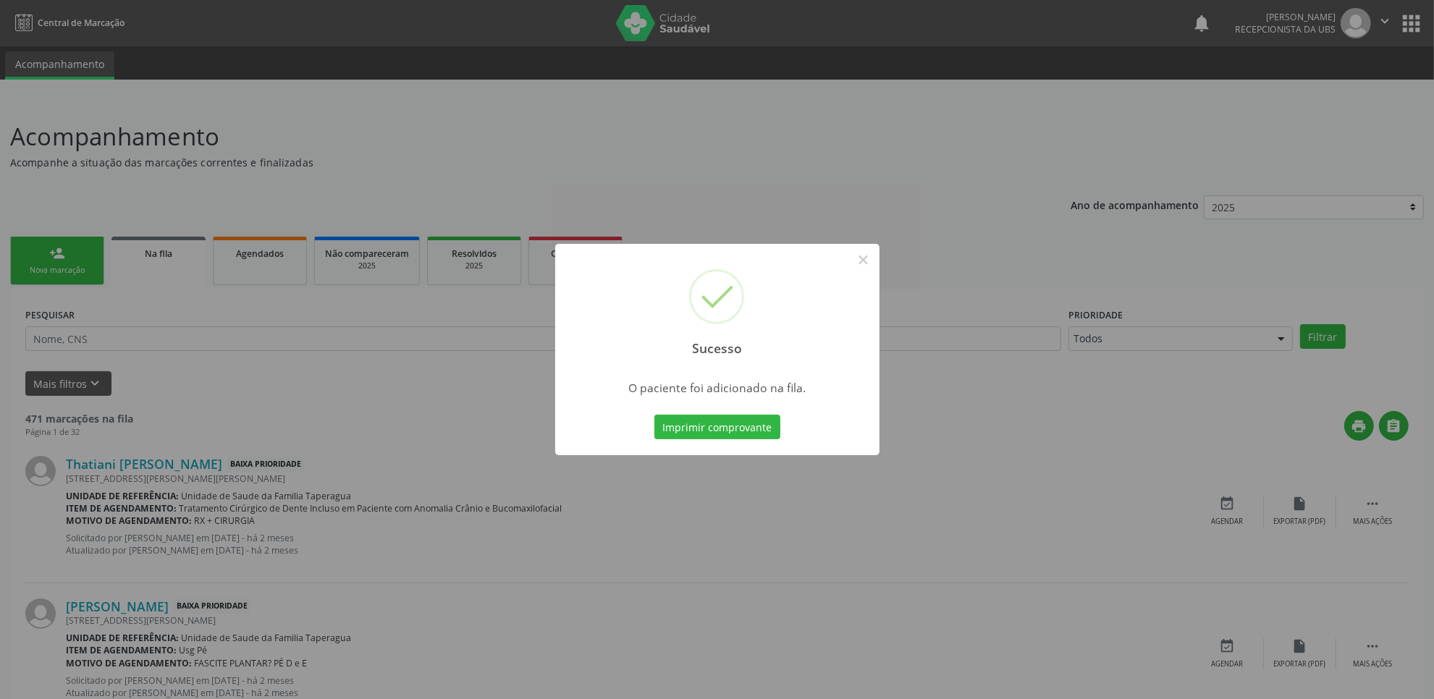
click at [1261, 400] on div "Sucesso × O paciente foi adicionado na fila. Imprimir comprovante Cancel" at bounding box center [717, 349] width 1434 height 699
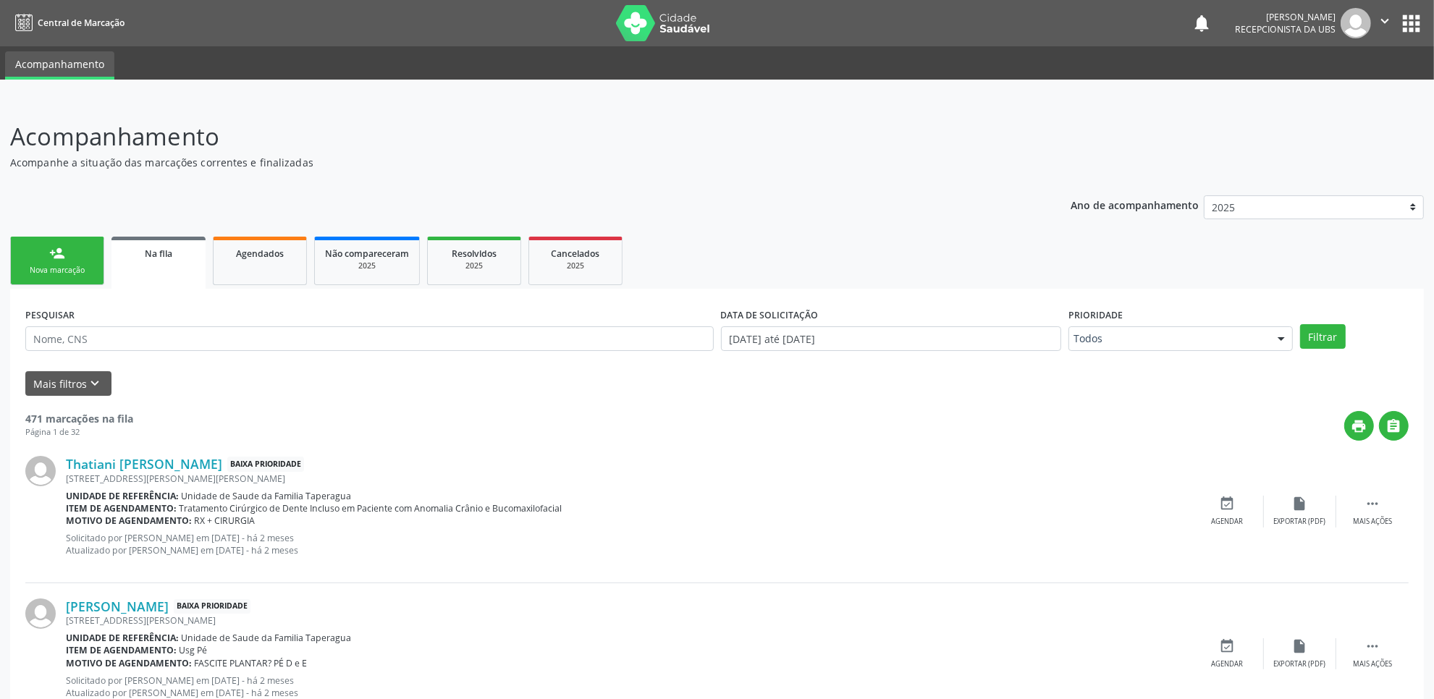
click at [72, 266] on div "Nova marcação" at bounding box center [57, 270] width 72 height 11
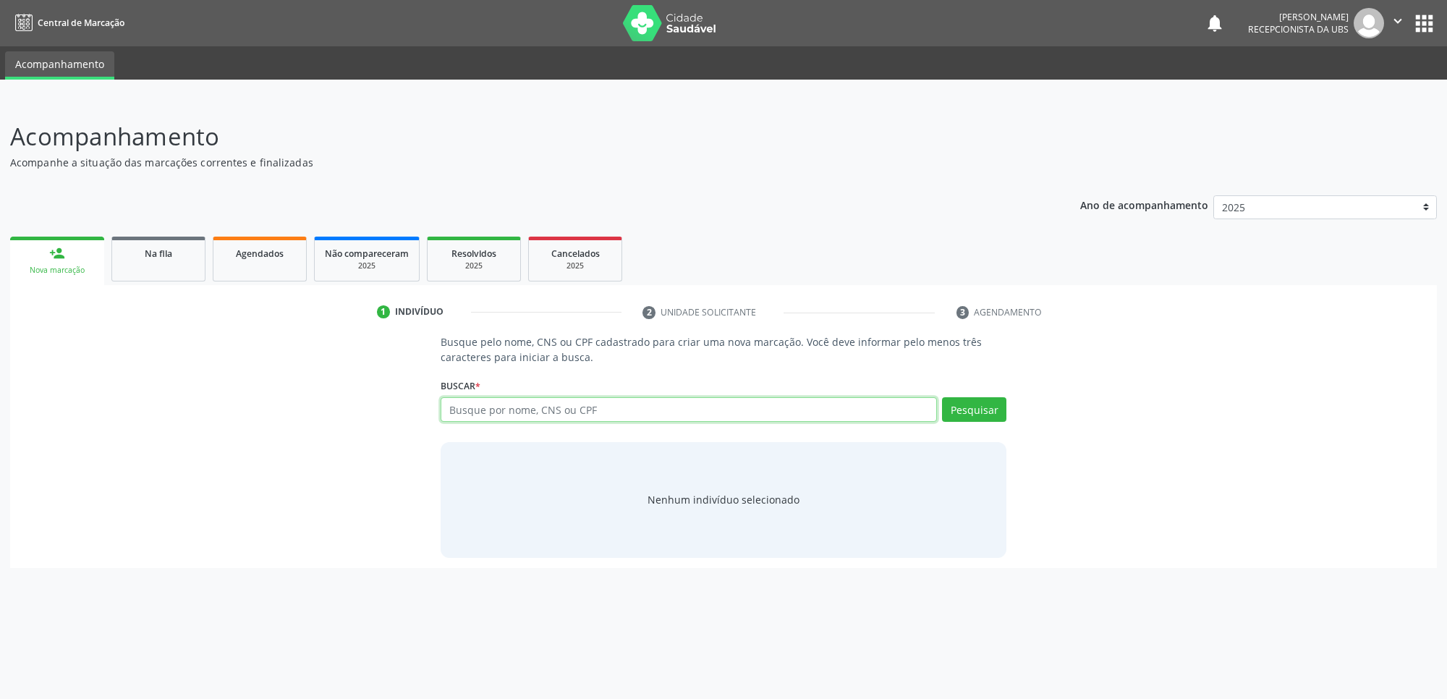
click at [499, 402] on input "text" at bounding box center [689, 409] width 496 height 25
paste input "898004619090826"
type input "898004619090826"
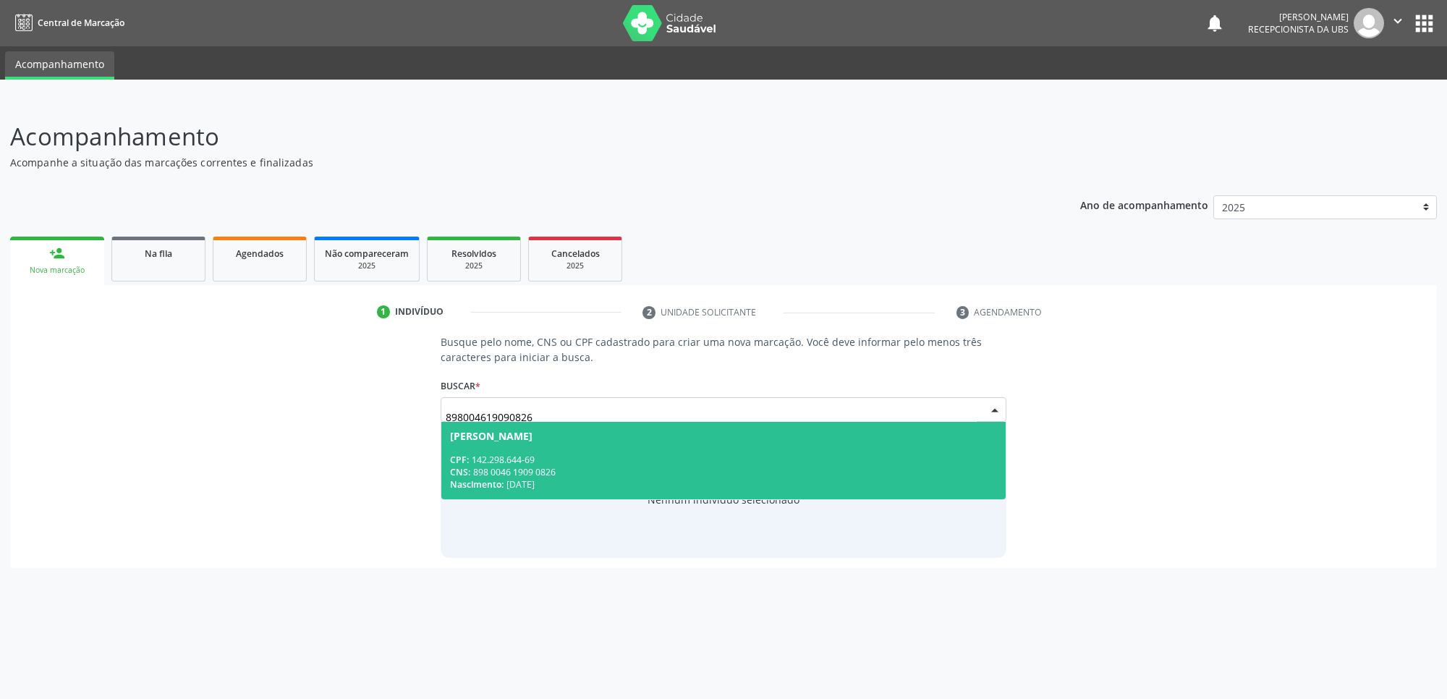
click at [522, 485] on div "Nascimento: 21/03/2015" at bounding box center [723, 484] width 547 height 12
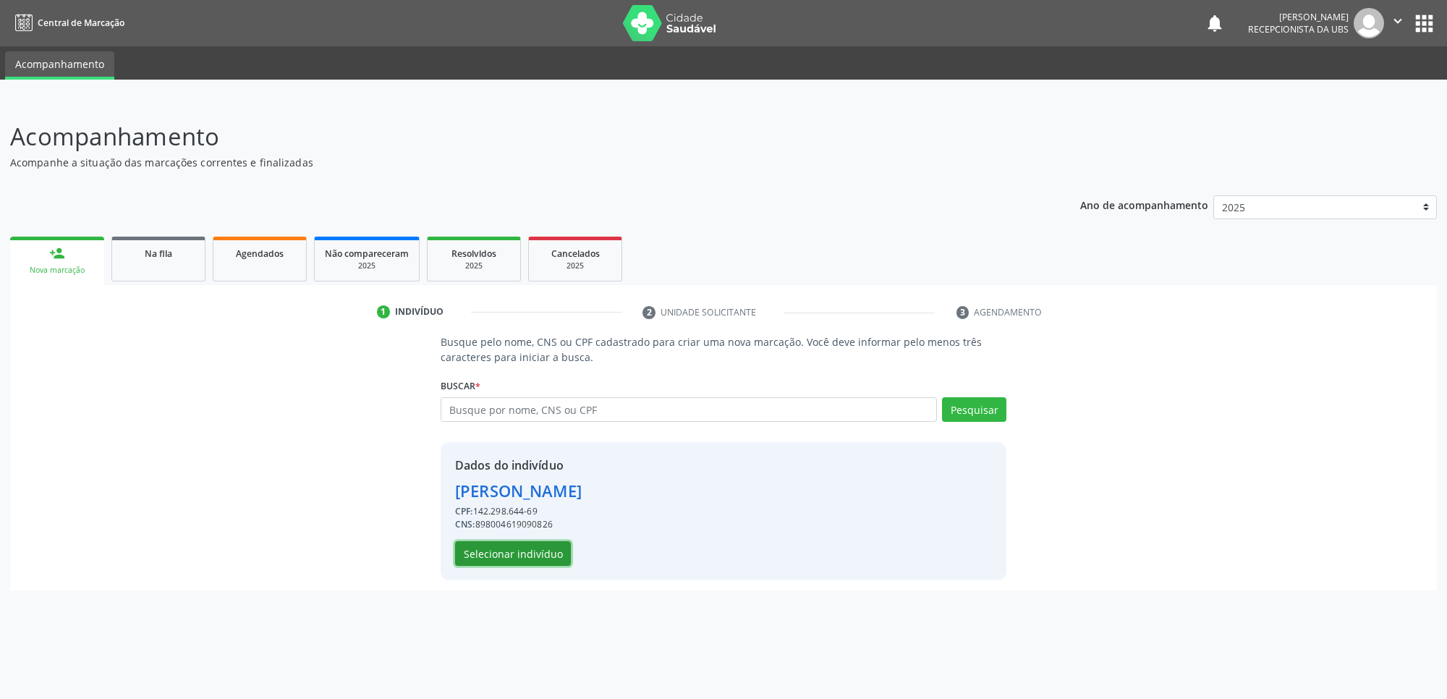
click at [507, 550] on button "Selecionar indivíduo" at bounding box center [513, 553] width 116 height 25
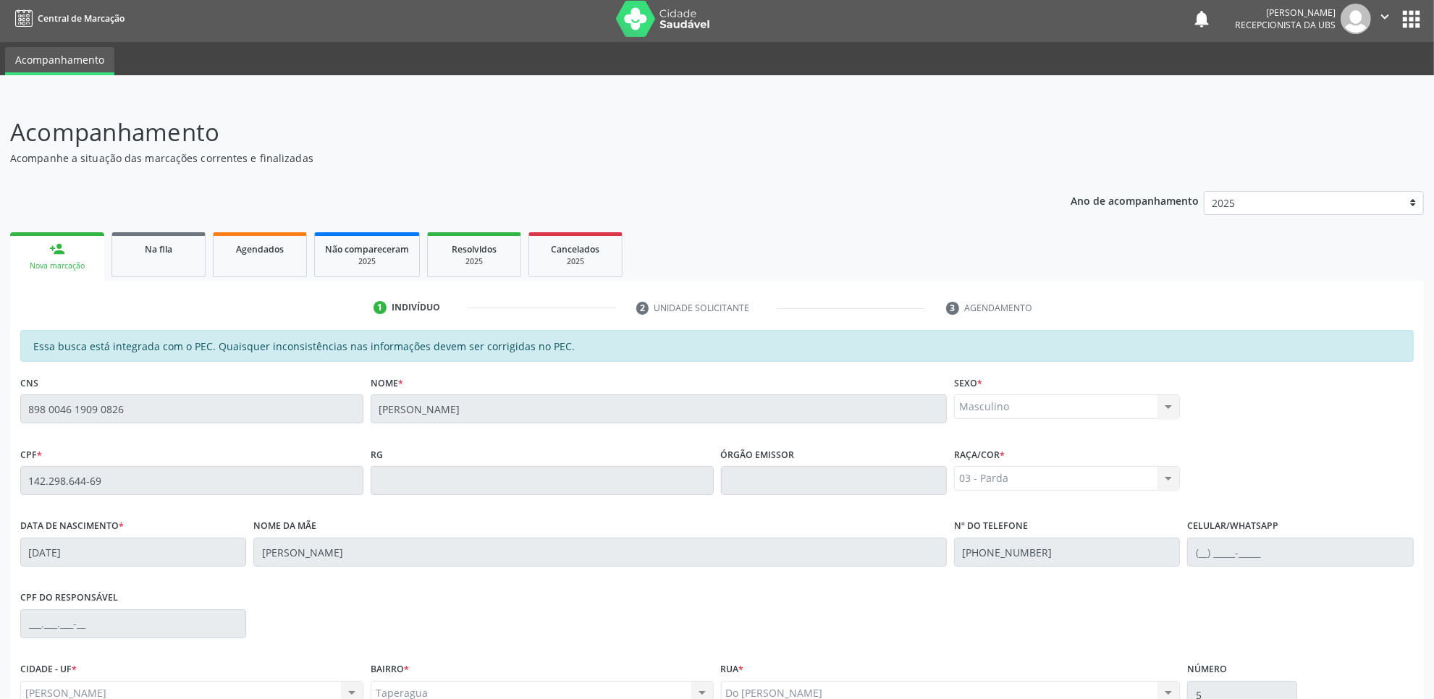
scroll to position [148, 0]
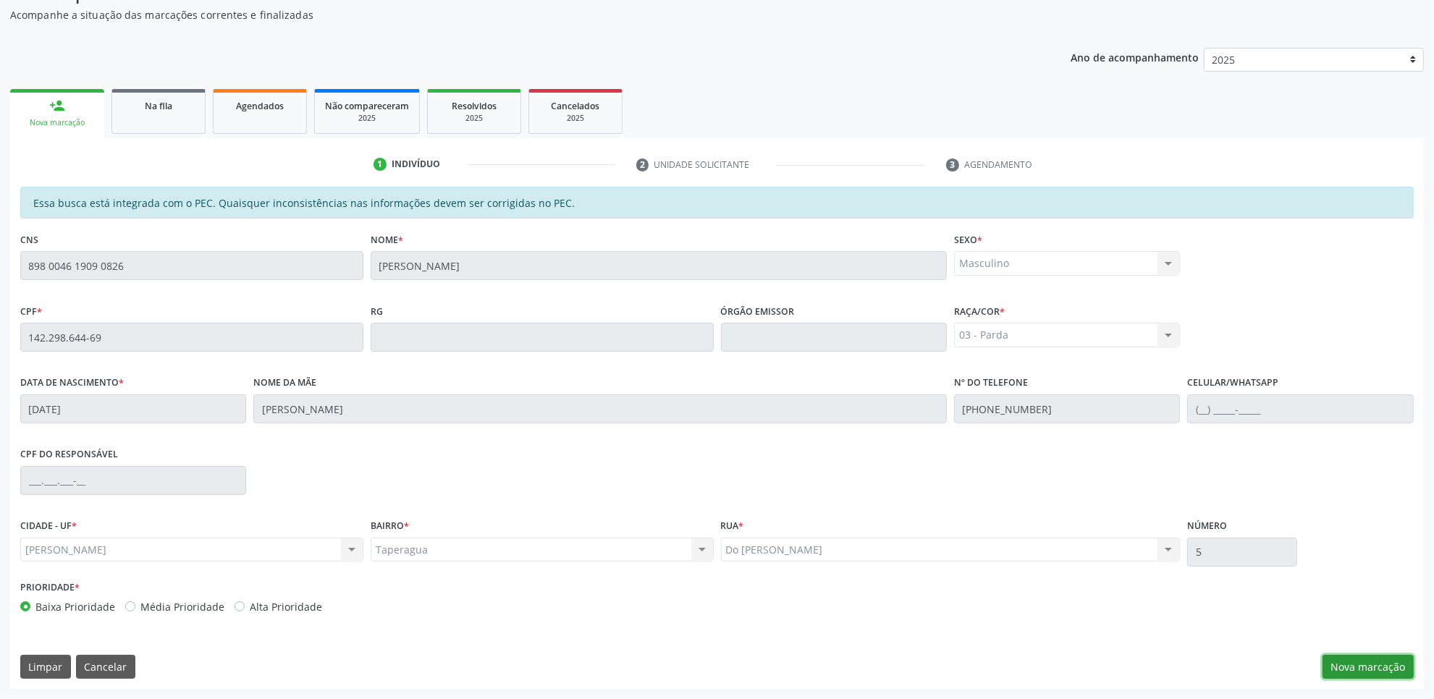
click at [1358, 669] on button "Nova marcação" at bounding box center [1367, 667] width 91 height 25
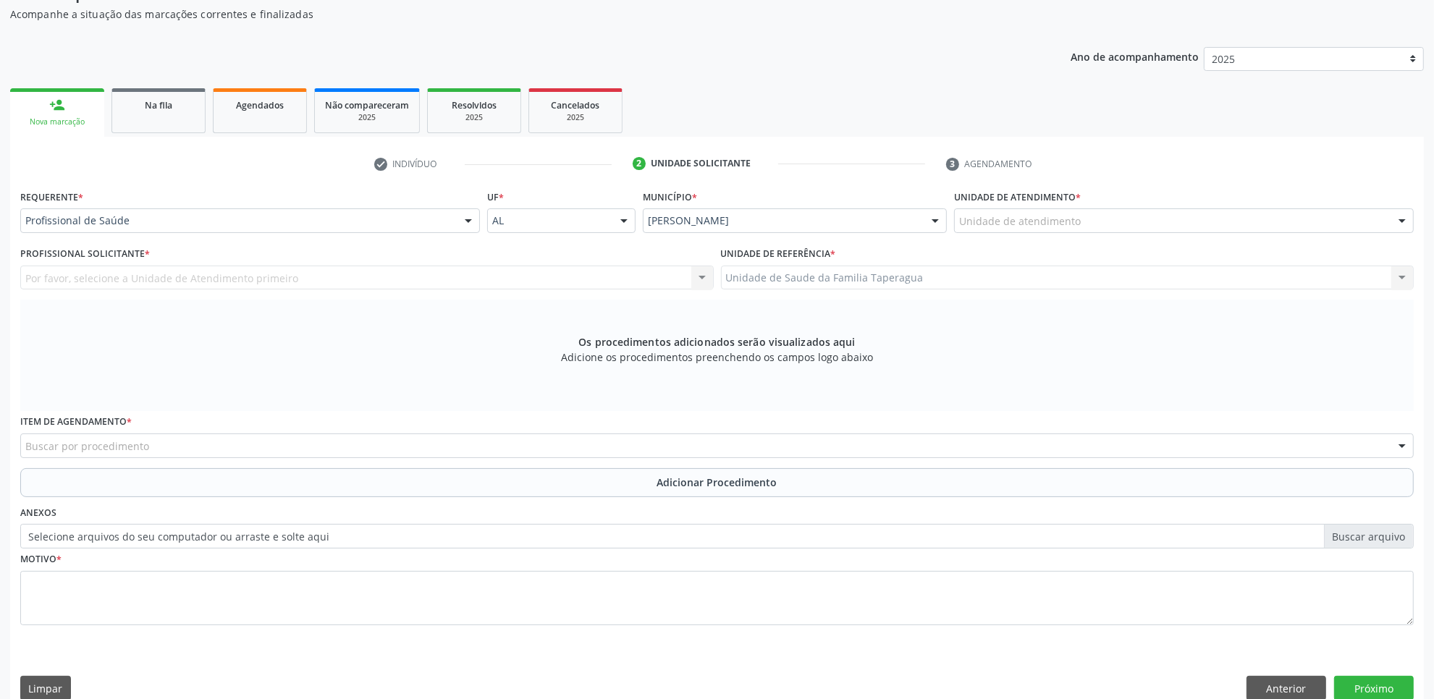
click at [1136, 224] on div "Unidade de atendimento" at bounding box center [1184, 220] width 460 height 25
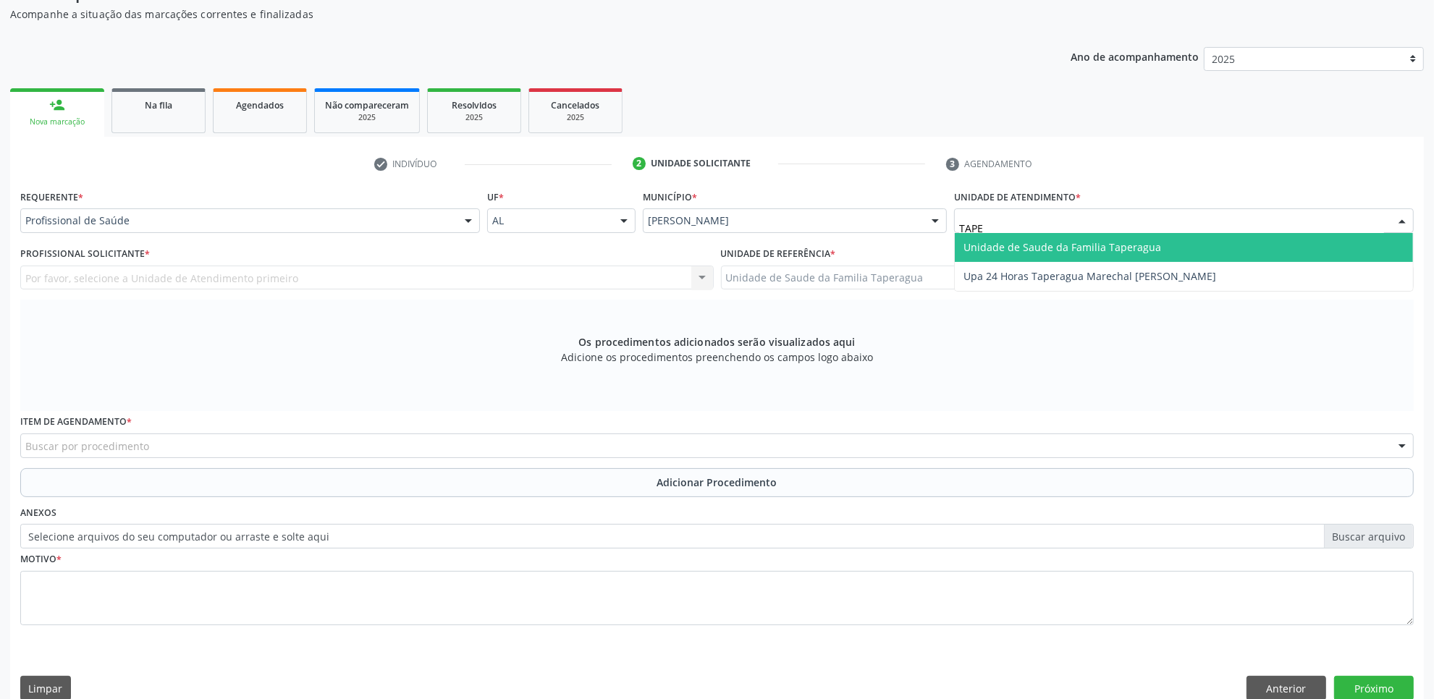
type input "TAPER"
click at [1133, 244] on span "Unidade de Saude da Familia Taperagua" at bounding box center [1062, 247] width 198 height 14
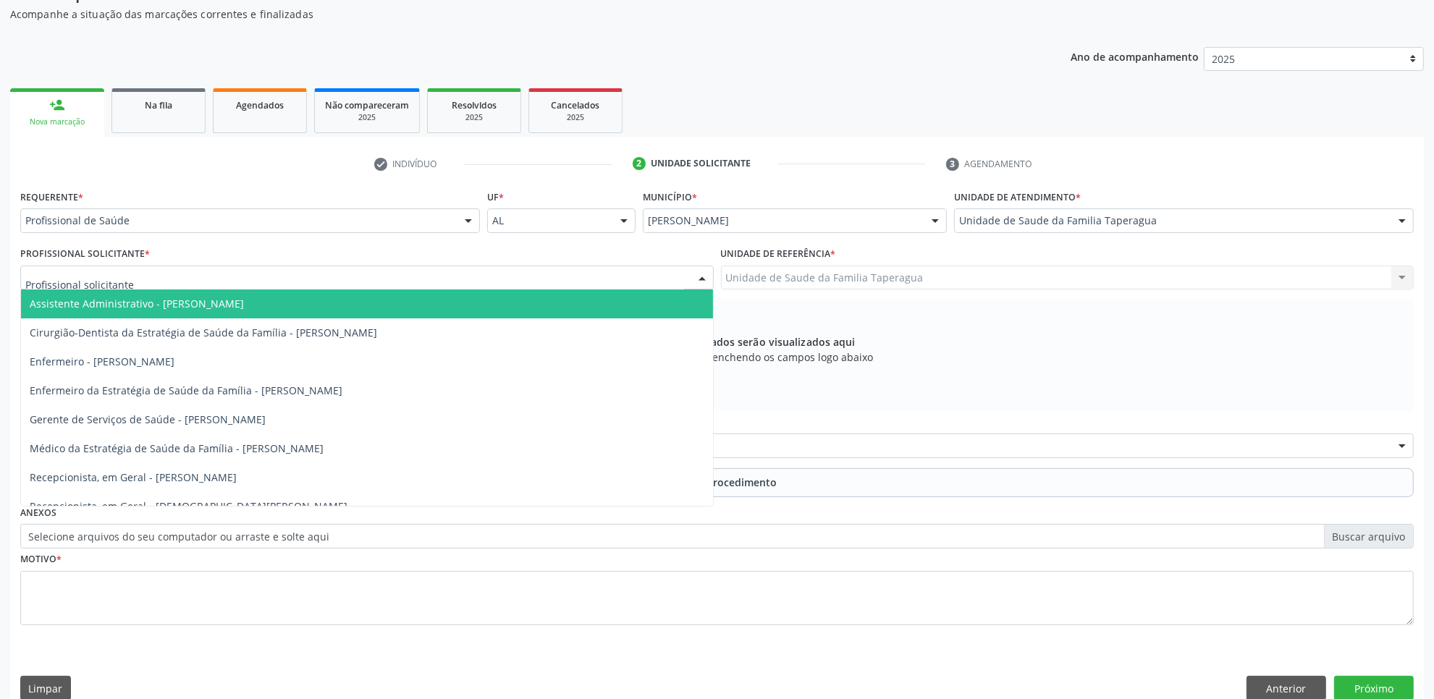
click at [468, 284] on div at bounding box center [366, 278] width 693 height 25
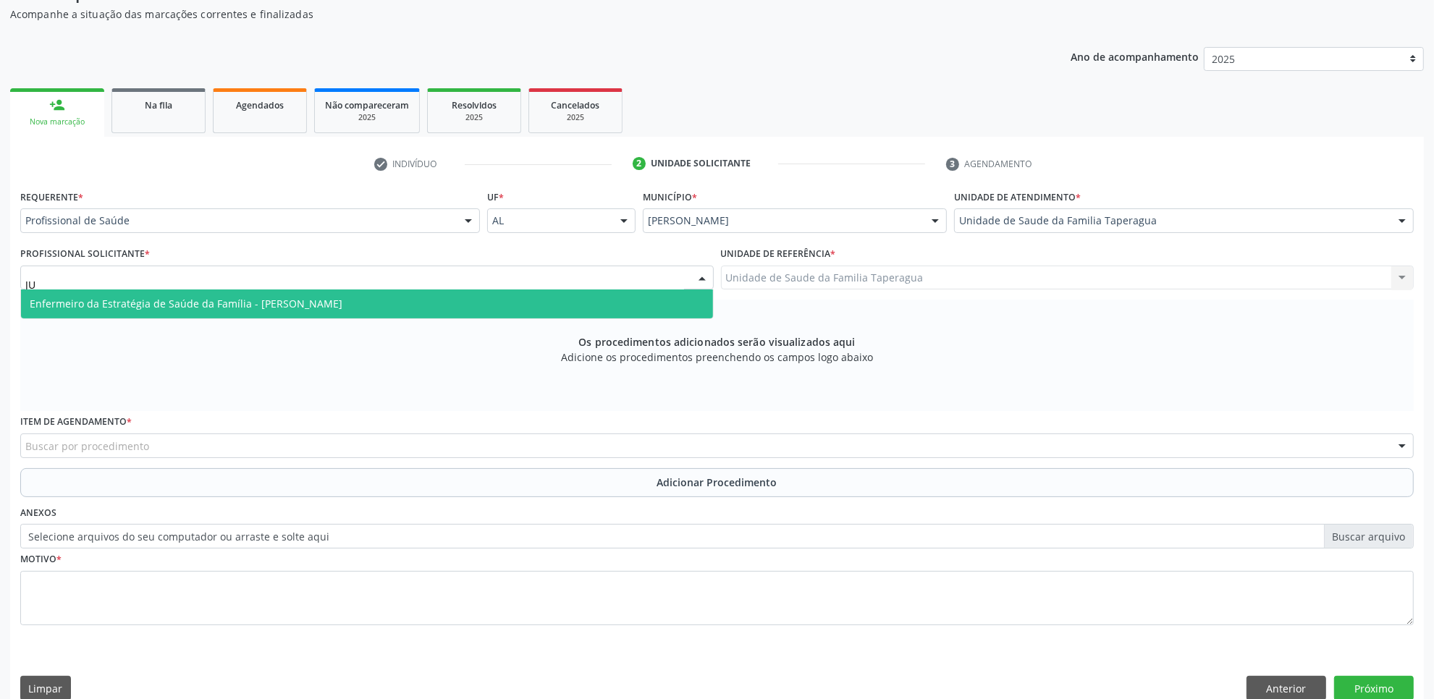
type input "JUL"
click at [464, 305] on span "Enfermeiro da Estratégia de Saúde da Família - Julilda Maria de Medeiros" at bounding box center [367, 303] width 692 height 29
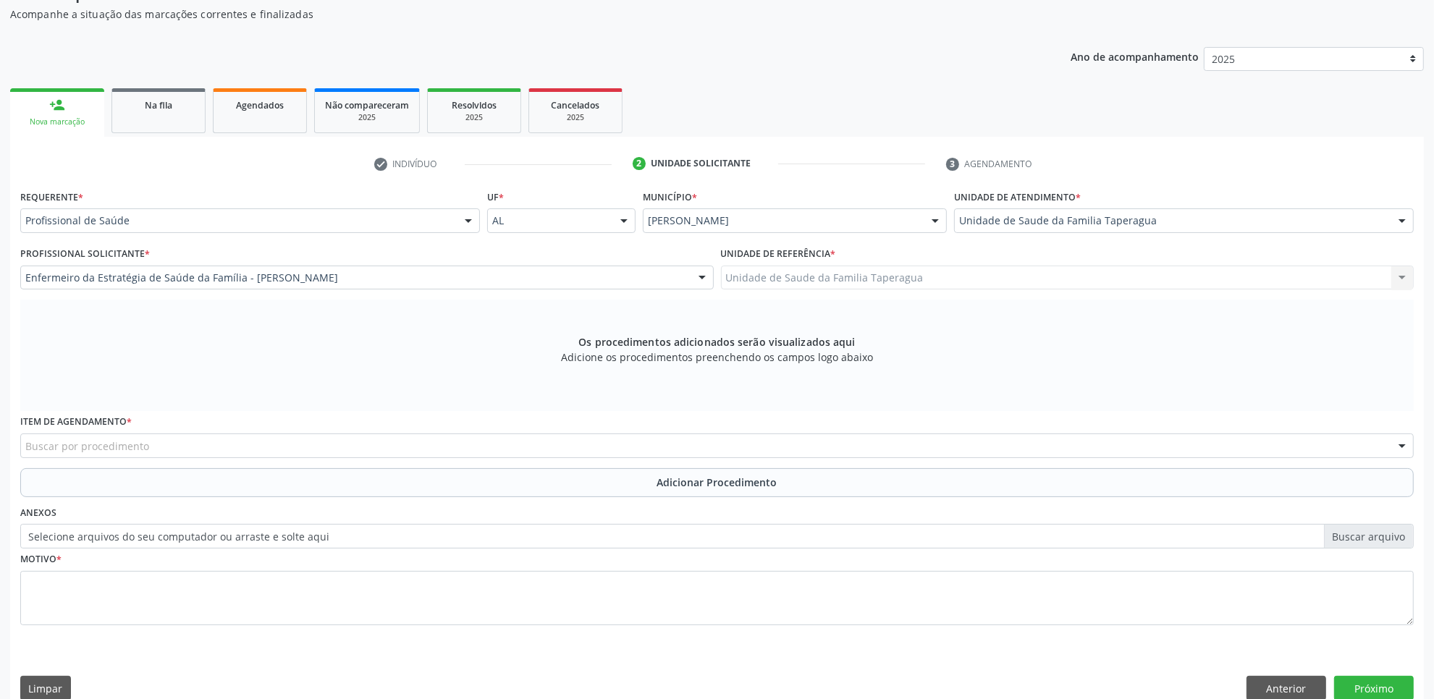
click at [439, 445] on div "Buscar por procedimento" at bounding box center [716, 446] width 1393 height 25
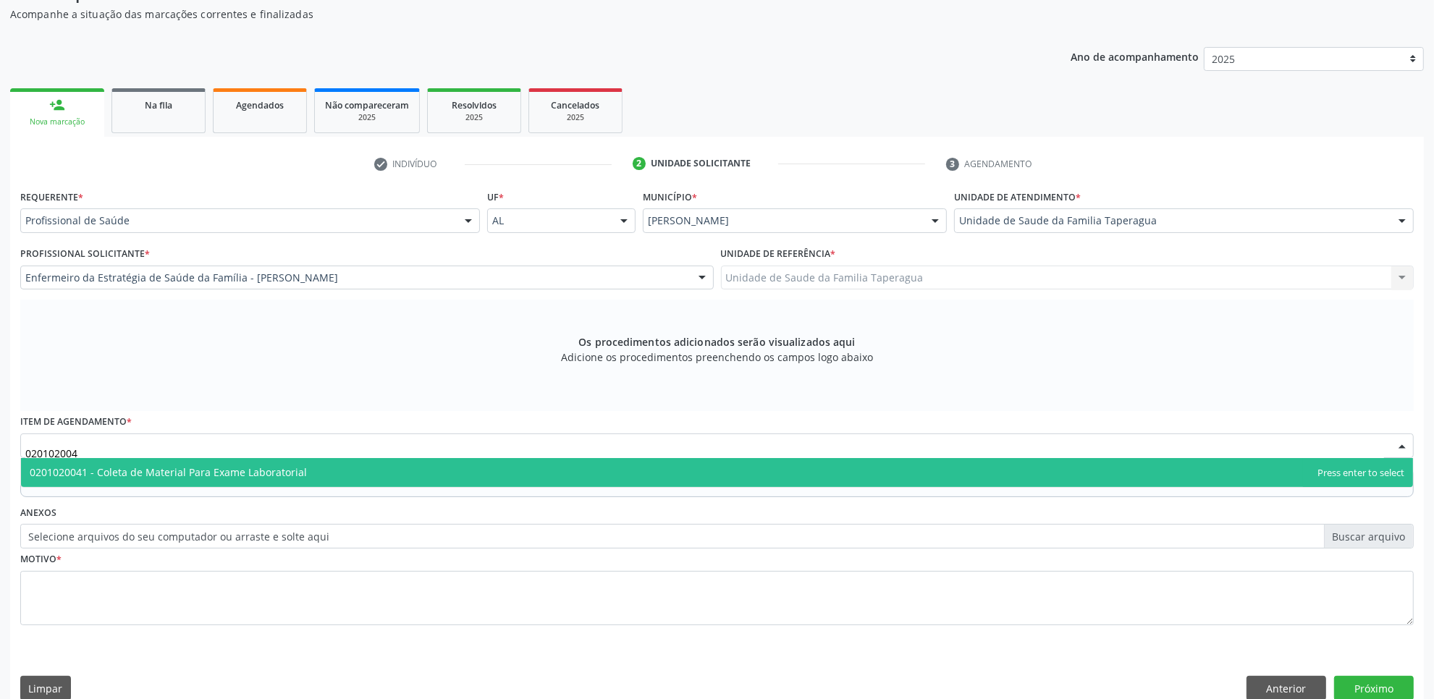
type input "0201020041"
click at [438, 472] on span "0201020041 - Coleta de Material Para Exame Laboratorial" at bounding box center [717, 472] width 1392 height 29
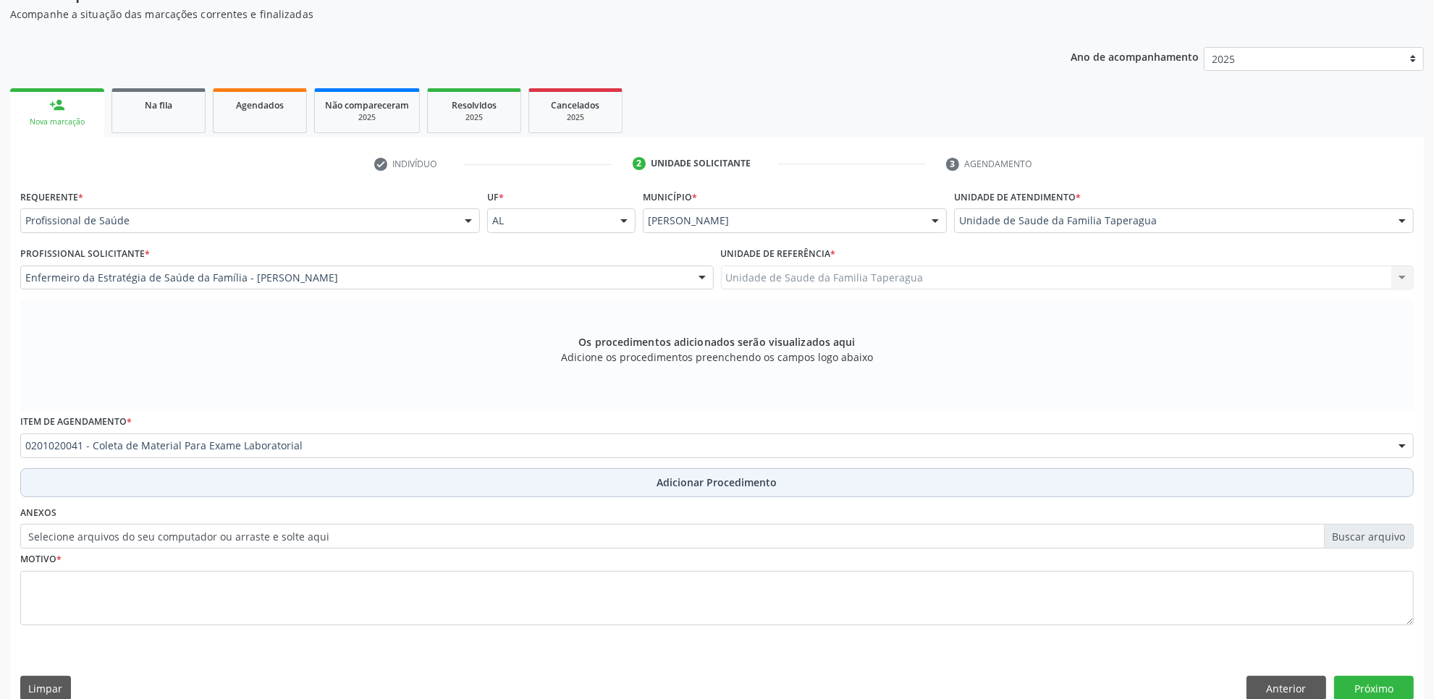
click at [438, 480] on button "Adicionar Procedimento" at bounding box center [716, 482] width 1393 height 29
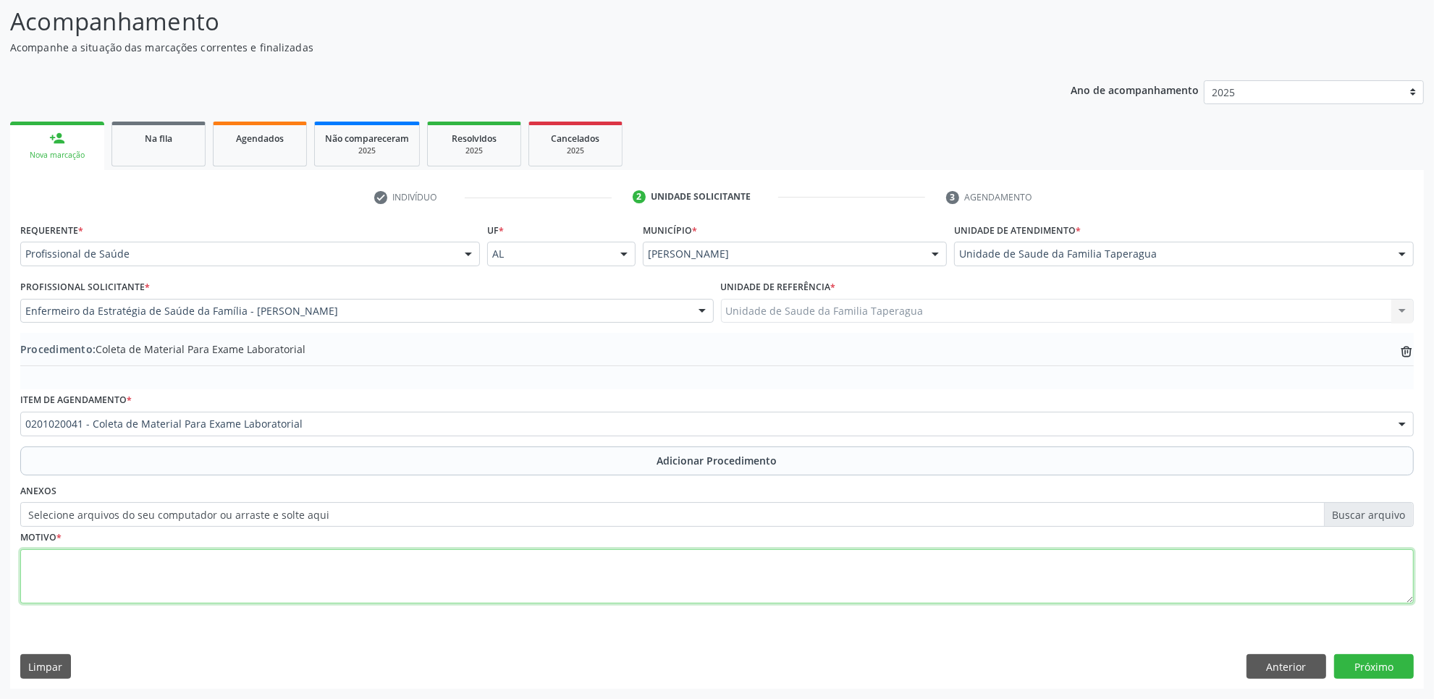
click at [501, 570] on textarea at bounding box center [716, 576] width 1393 height 55
type textarea "AVALIAÇÃO"
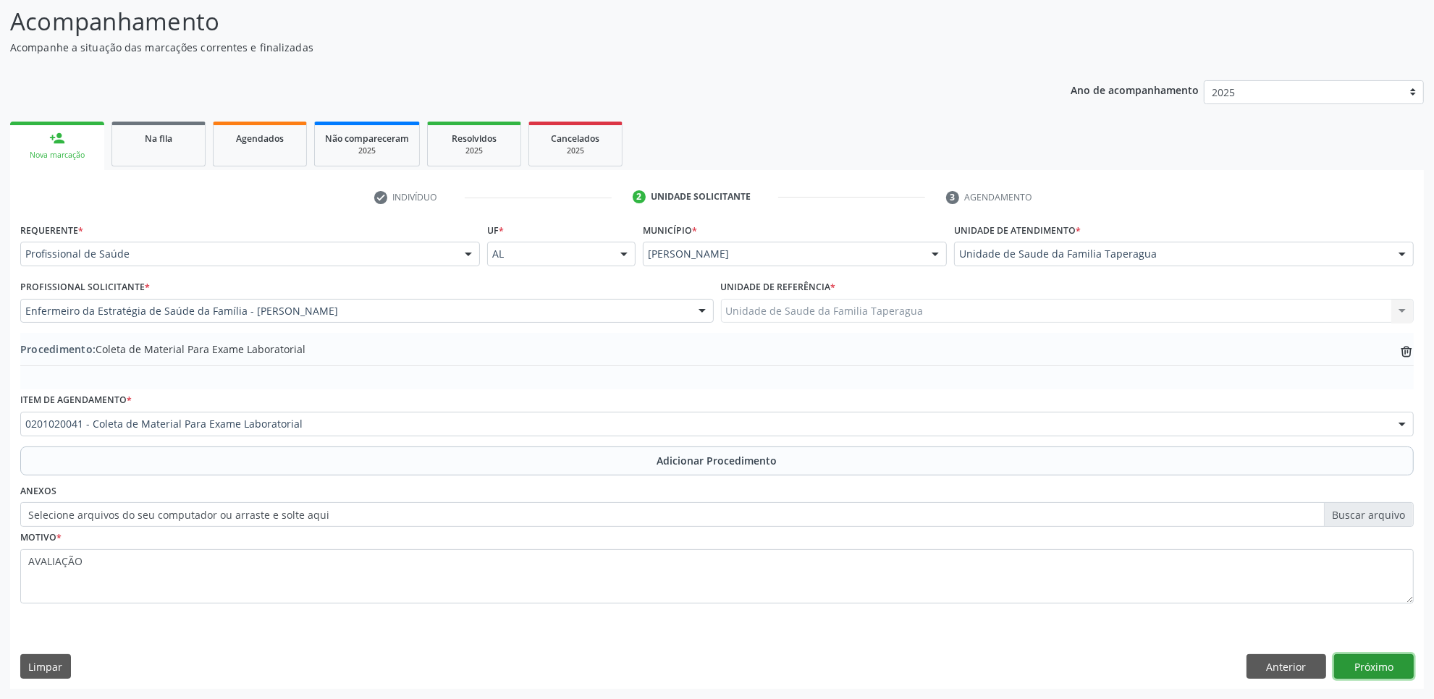
click at [1370, 663] on button "Próximo" at bounding box center [1374, 666] width 80 height 25
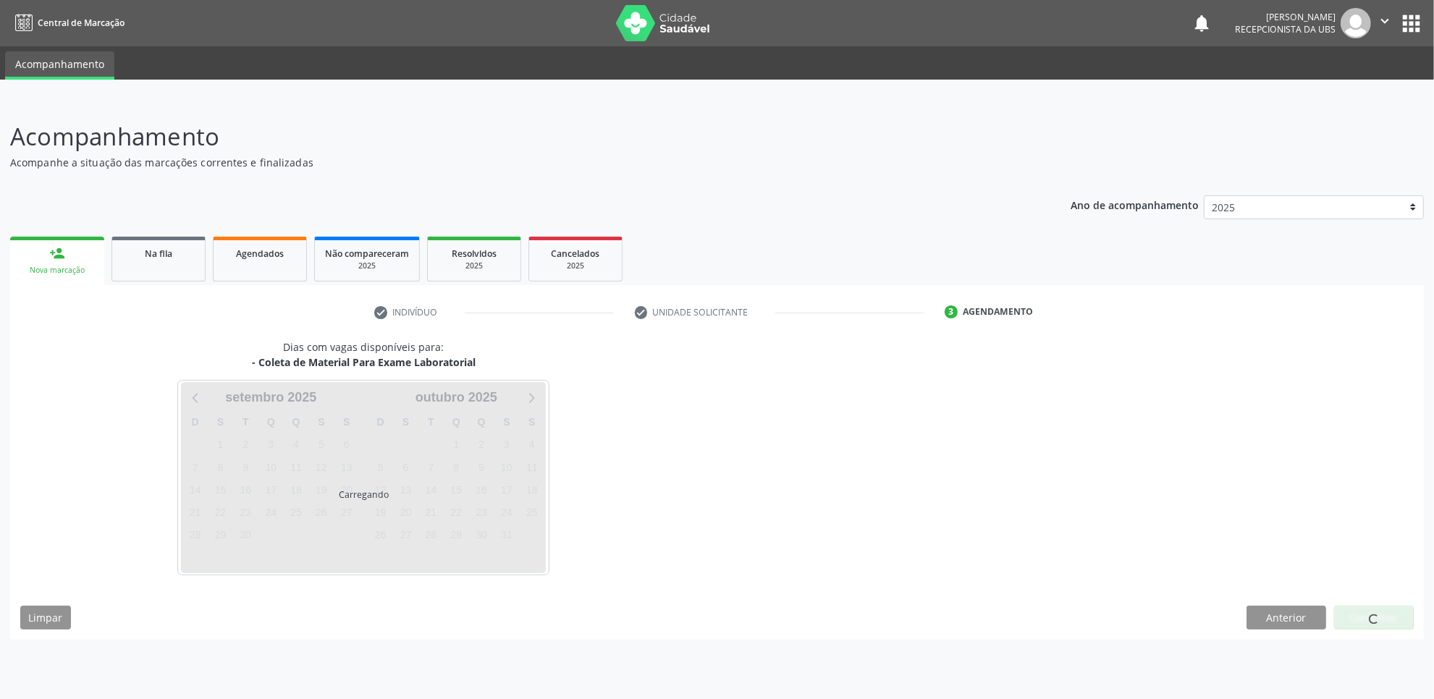
scroll to position [0, 0]
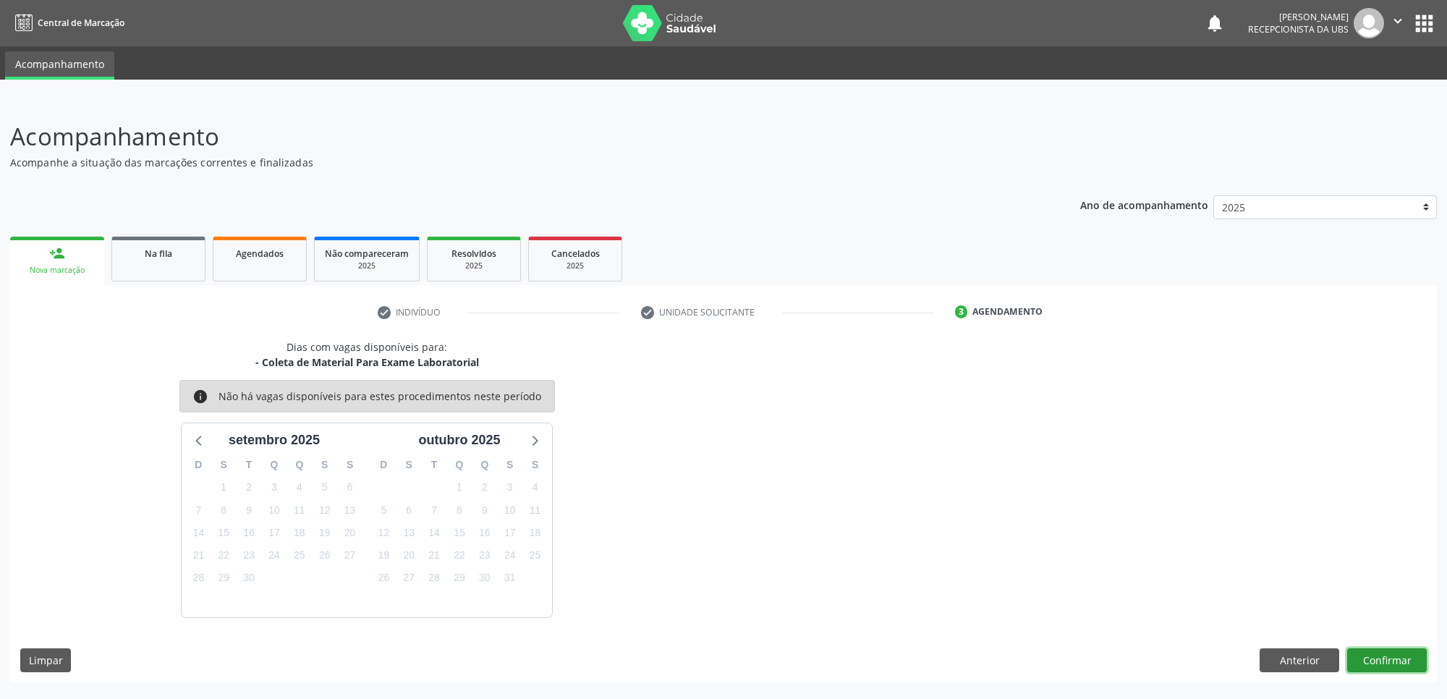
click at [1377, 653] on button "Confirmar" at bounding box center [1388, 660] width 80 height 25
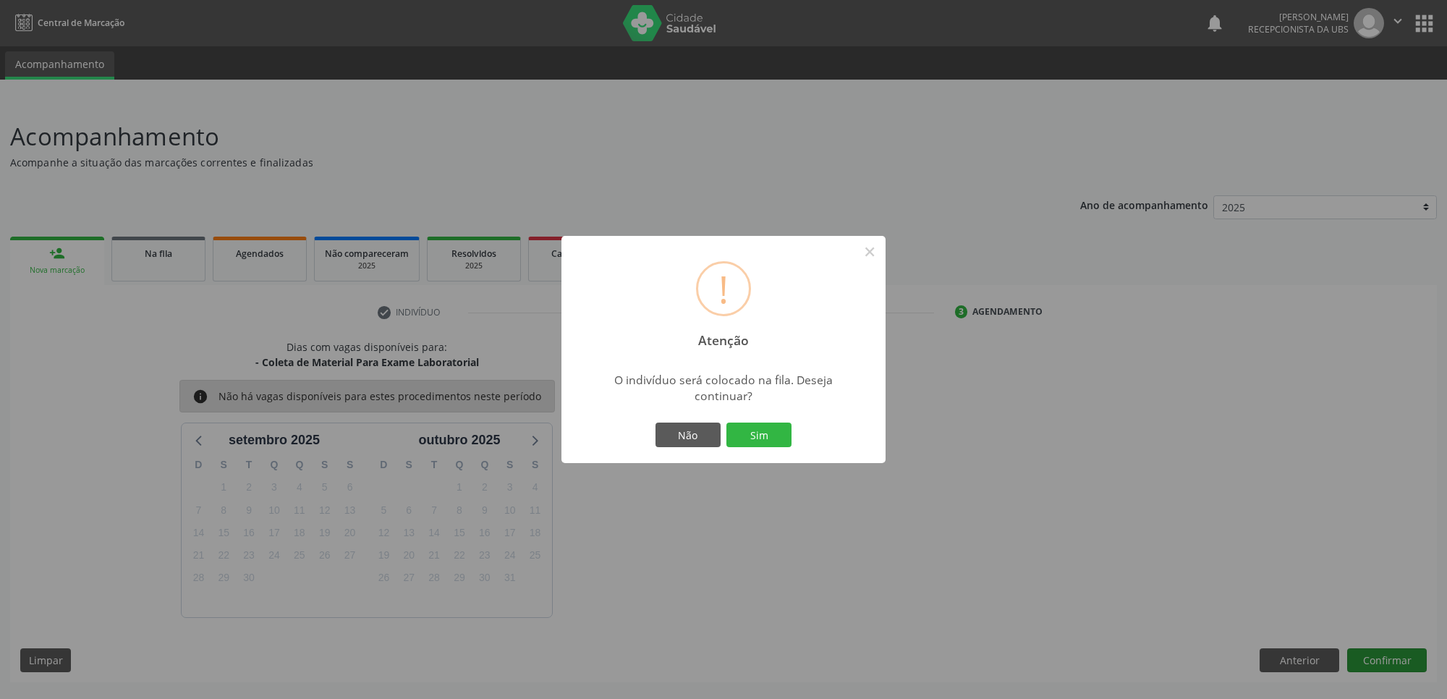
click at [727, 423] on button "Sim" at bounding box center [759, 435] width 65 height 25
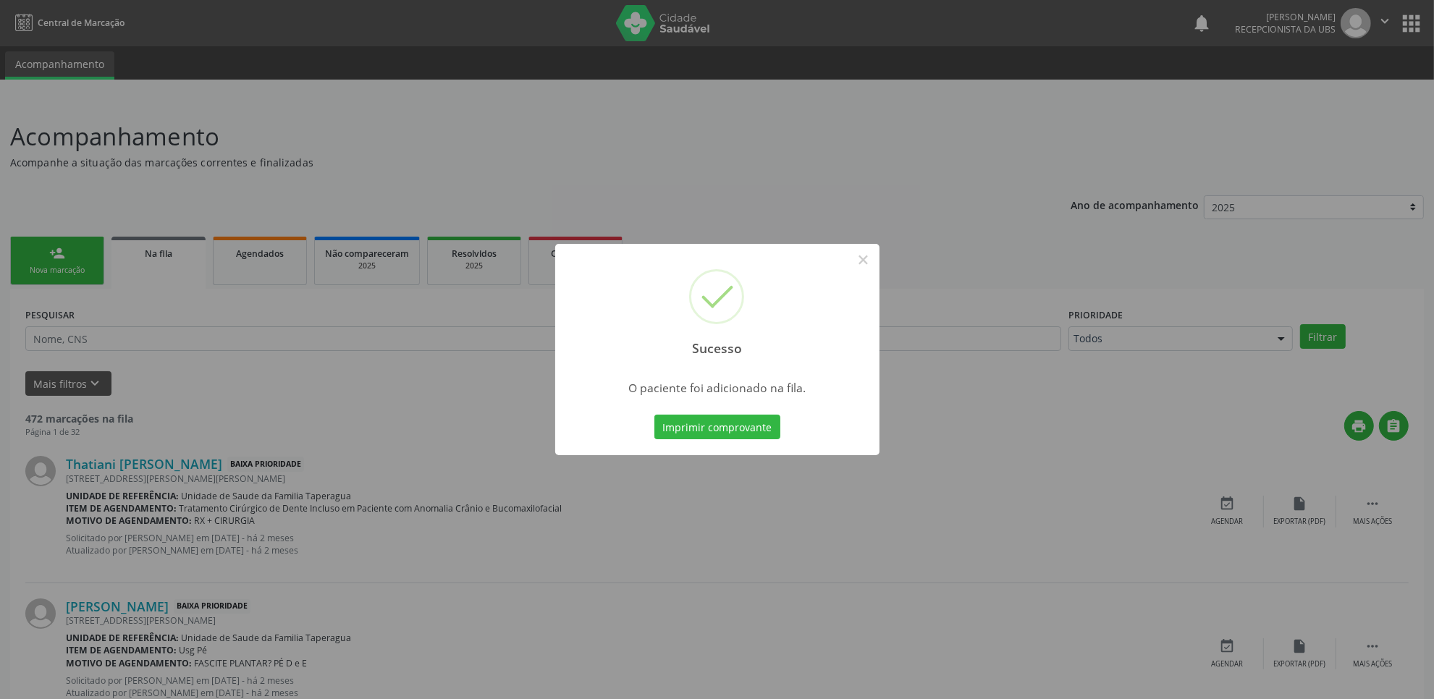
click at [559, 109] on div "Sucesso × O paciente foi adicionado na fila. Imprimir comprovante Cancel" at bounding box center [717, 349] width 1434 height 699
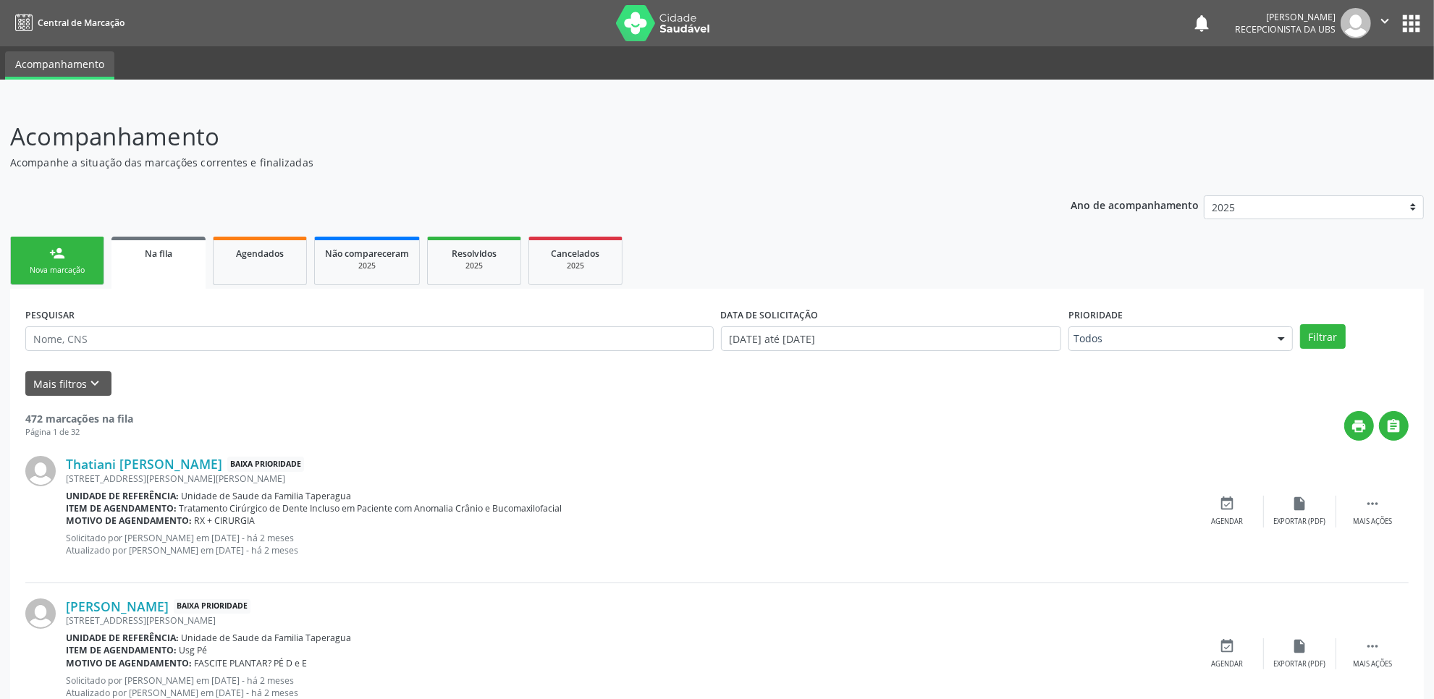
click at [98, 284] on ul "person_add Nova marcação Na fila Agendados Não compareceram 2025 Resolvidos 202…" at bounding box center [716, 261] width 1413 height 56
click at [89, 275] on div "Nova marcação" at bounding box center [57, 270] width 72 height 11
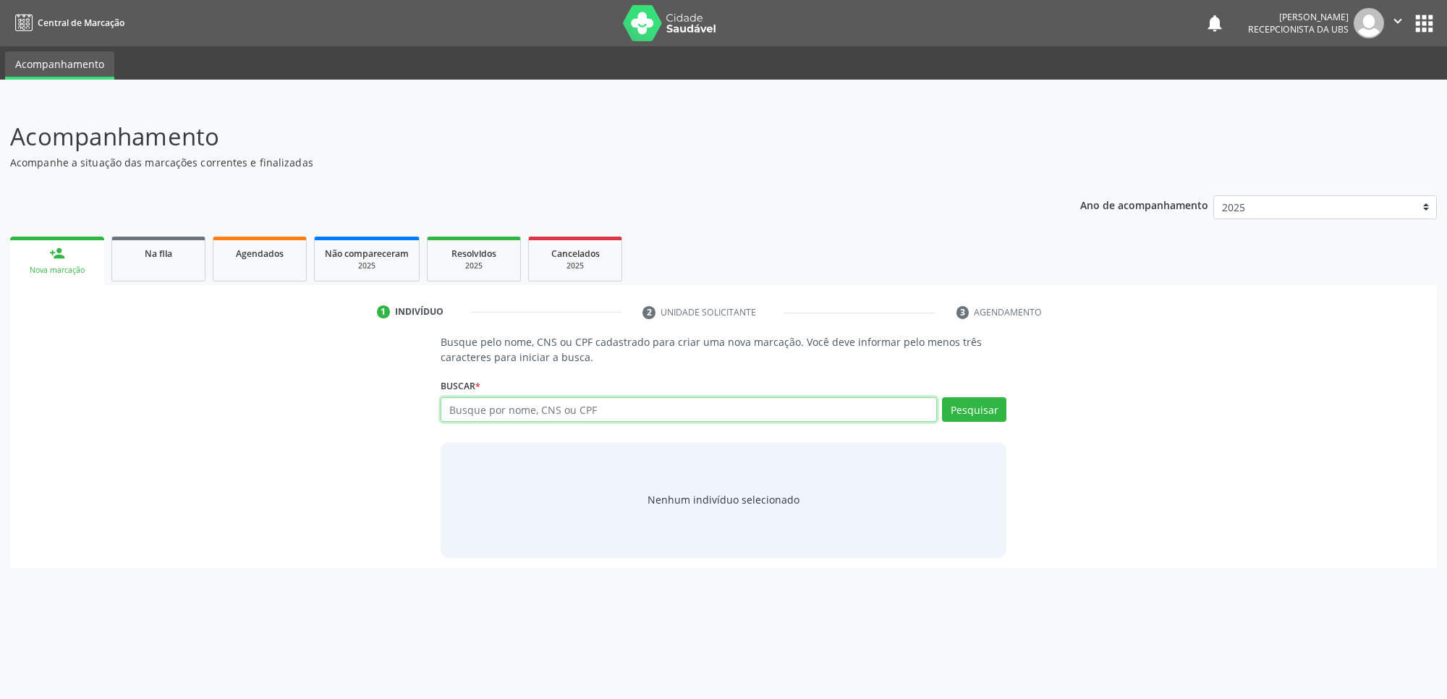
click at [614, 409] on input "text" at bounding box center [689, 409] width 496 height 25
paste input "702004782314990"
type input "702004782314990"
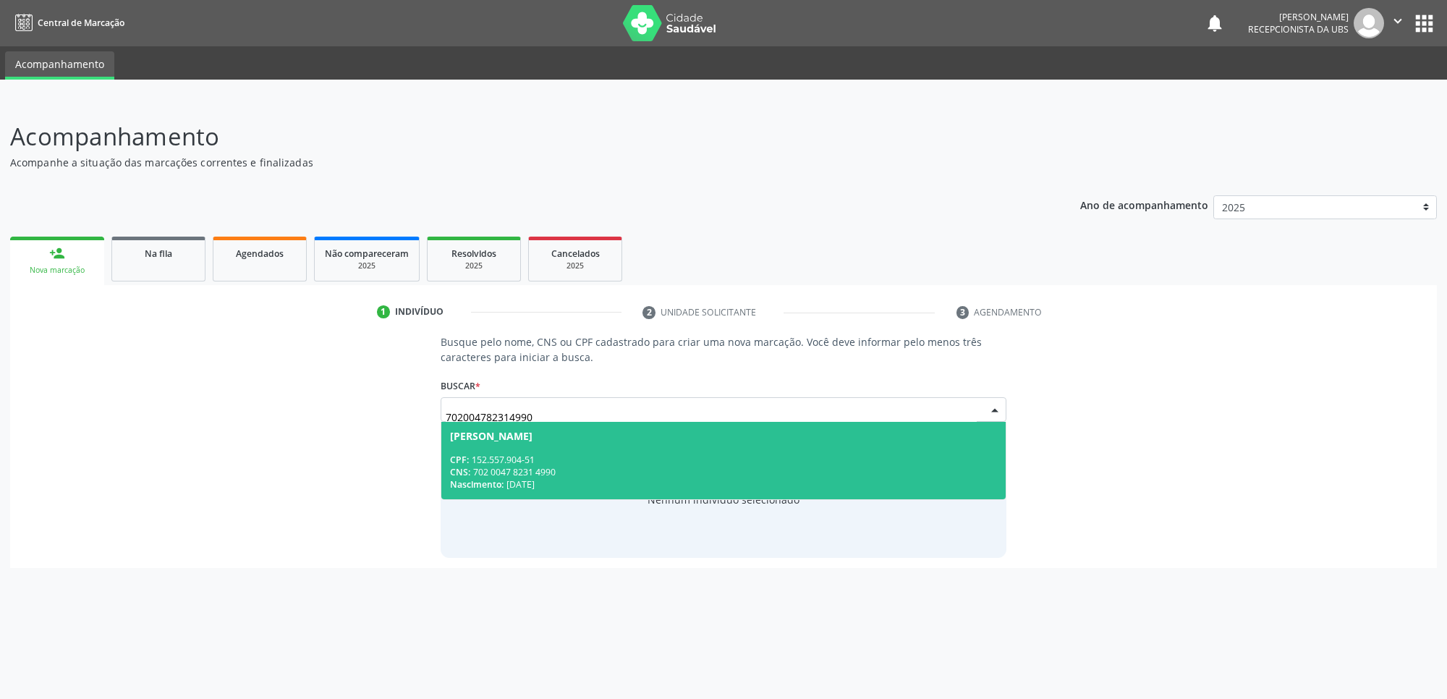
click at [523, 467] on div "CNS: 702 0047 8231 4990" at bounding box center [723, 472] width 547 height 12
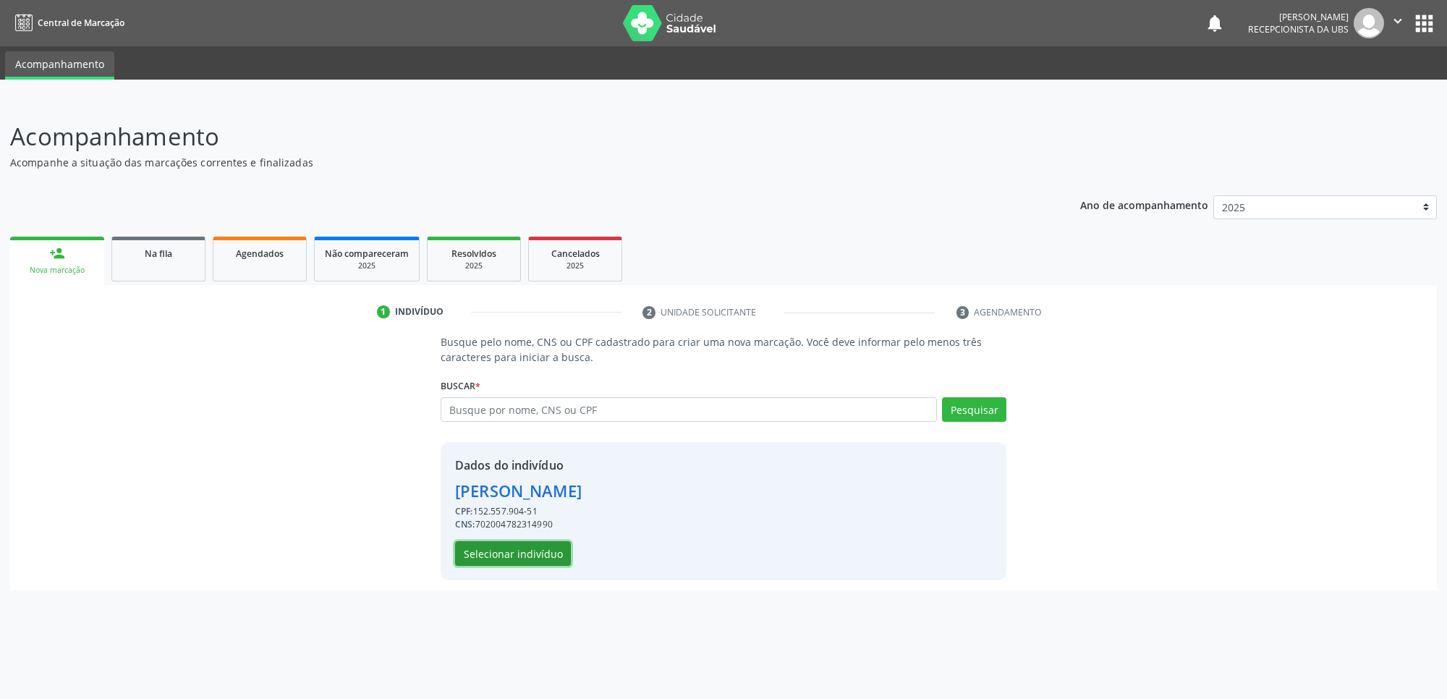
click at [512, 545] on button "Selecionar indivíduo" at bounding box center [513, 553] width 116 height 25
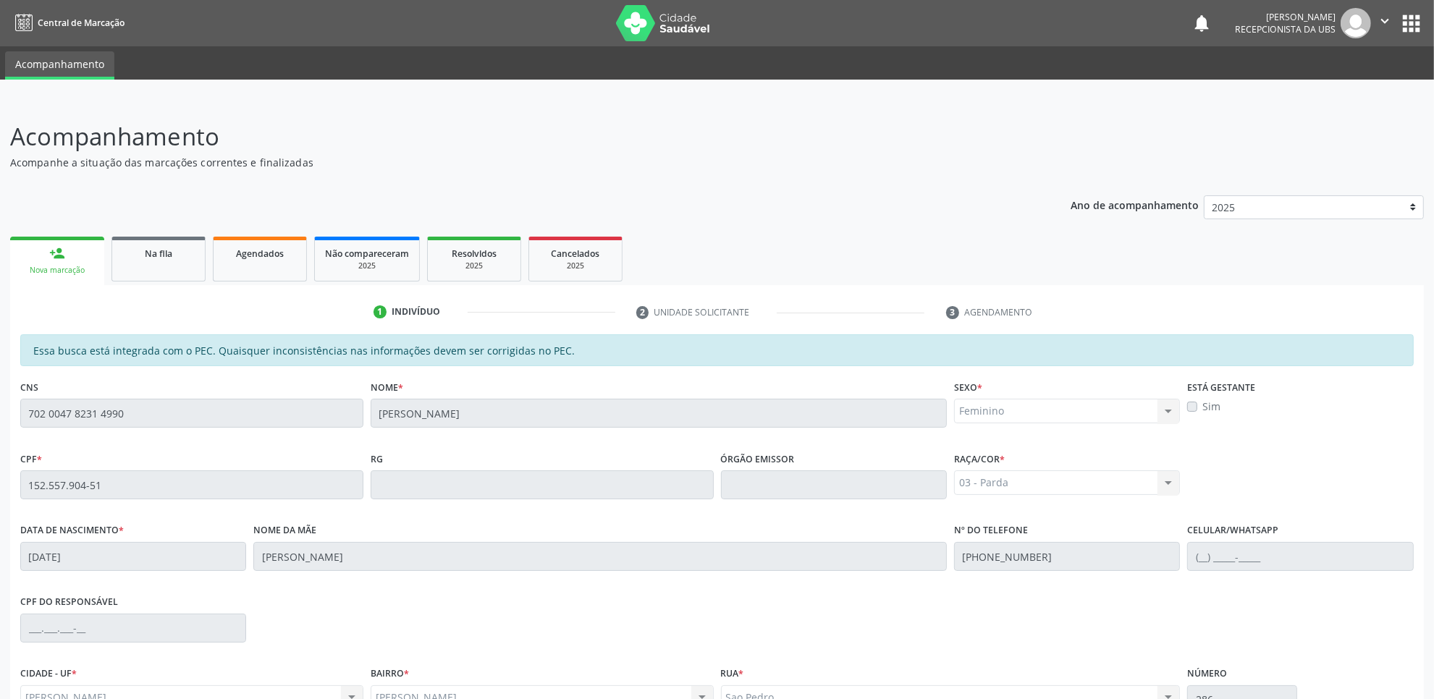
scroll to position [148, 0]
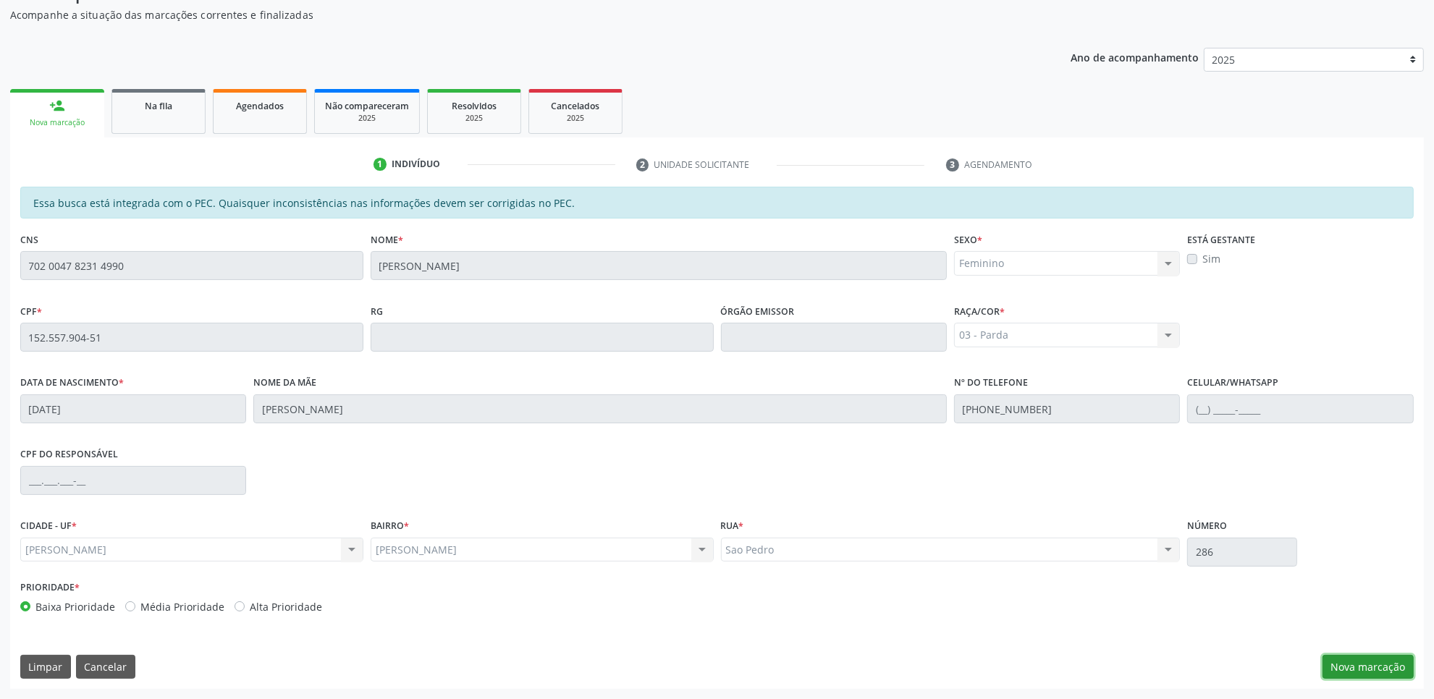
click at [1347, 663] on button "Nova marcação" at bounding box center [1367, 667] width 91 height 25
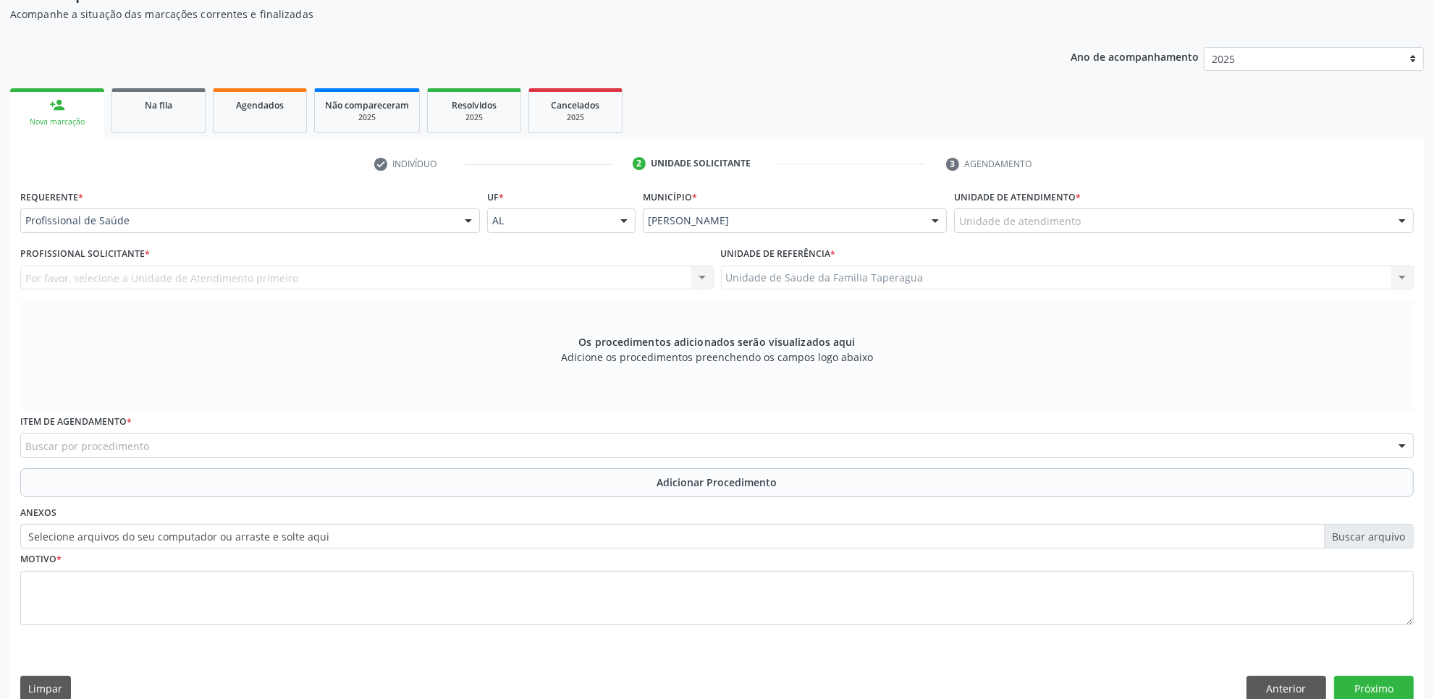
click at [1135, 227] on div "Unidade de atendimento" at bounding box center [1184, 220] width 460 height 25
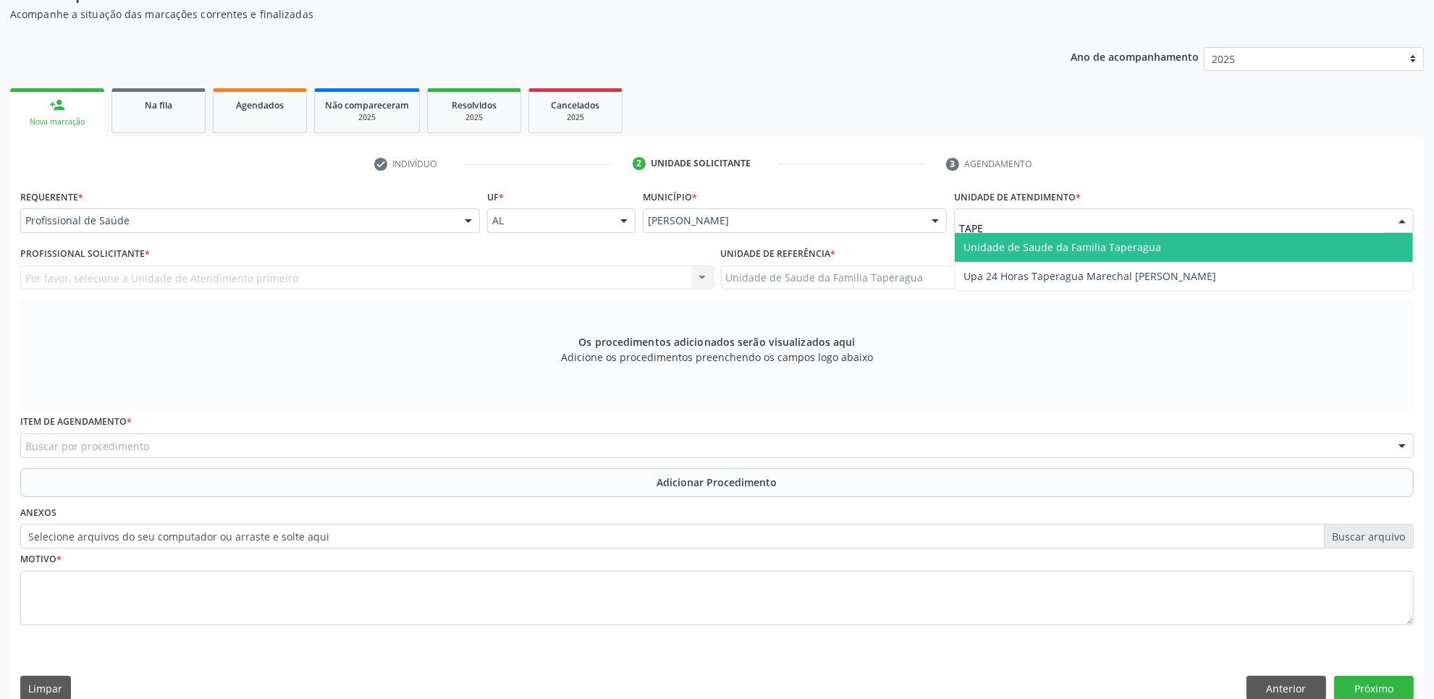
type input "TAPER"
click at [1133, 244] on span "Unidade de Saude da Familia Taperagua" at bounding box center [1062, 247] width 198 height 14
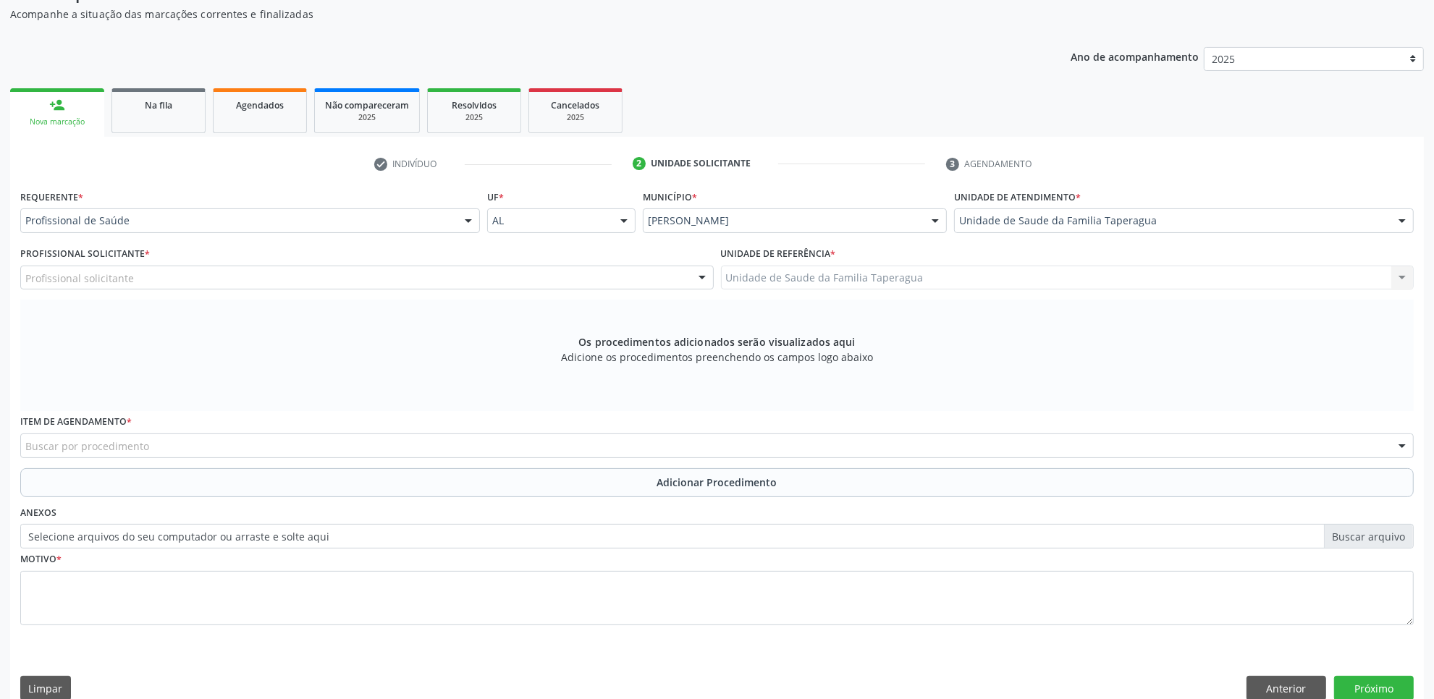
click at [415, 276] on div "Profissional solicitante" at bounding box center [366, 278] width 693 height 25
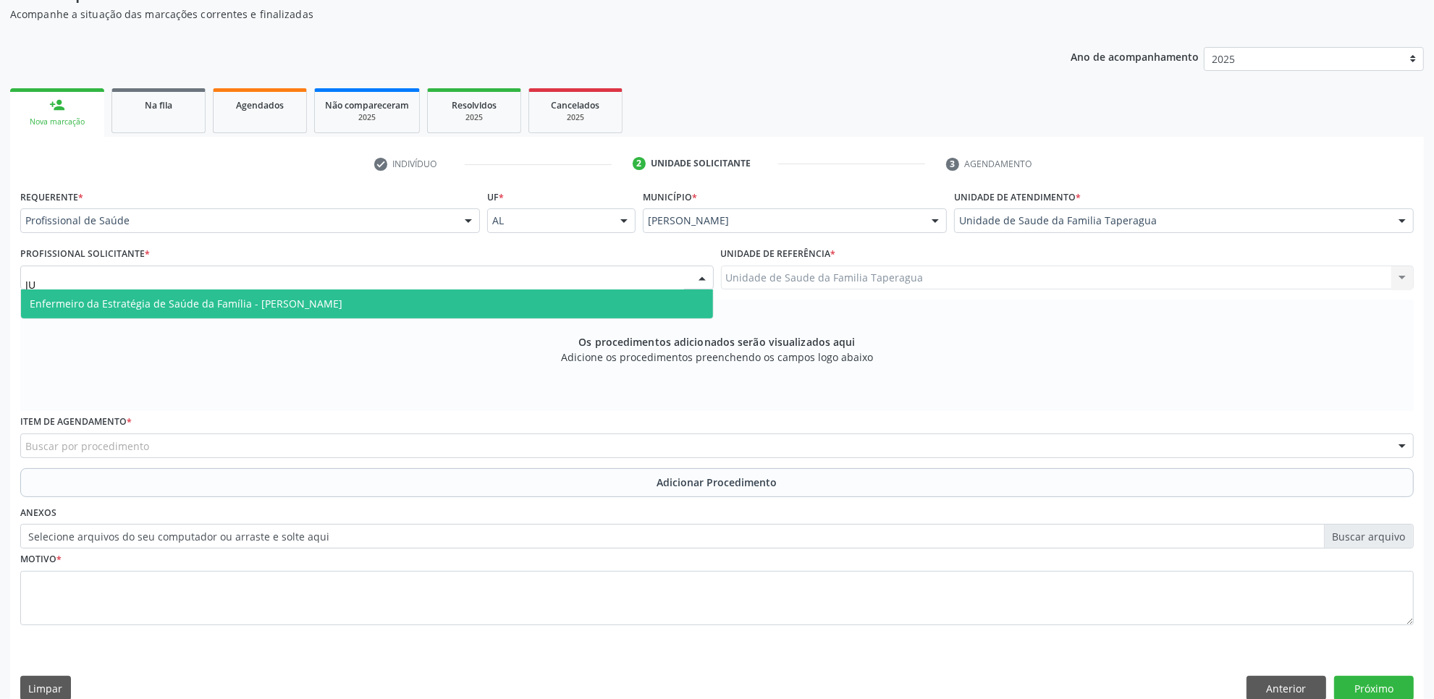
type input "JUL"
click at [415, 294] on span "Enfermeiro da Estratégia de Saúde da Família - Julilda Maria de Medeiros" at bounding box center [367, 303] width 692 height 29
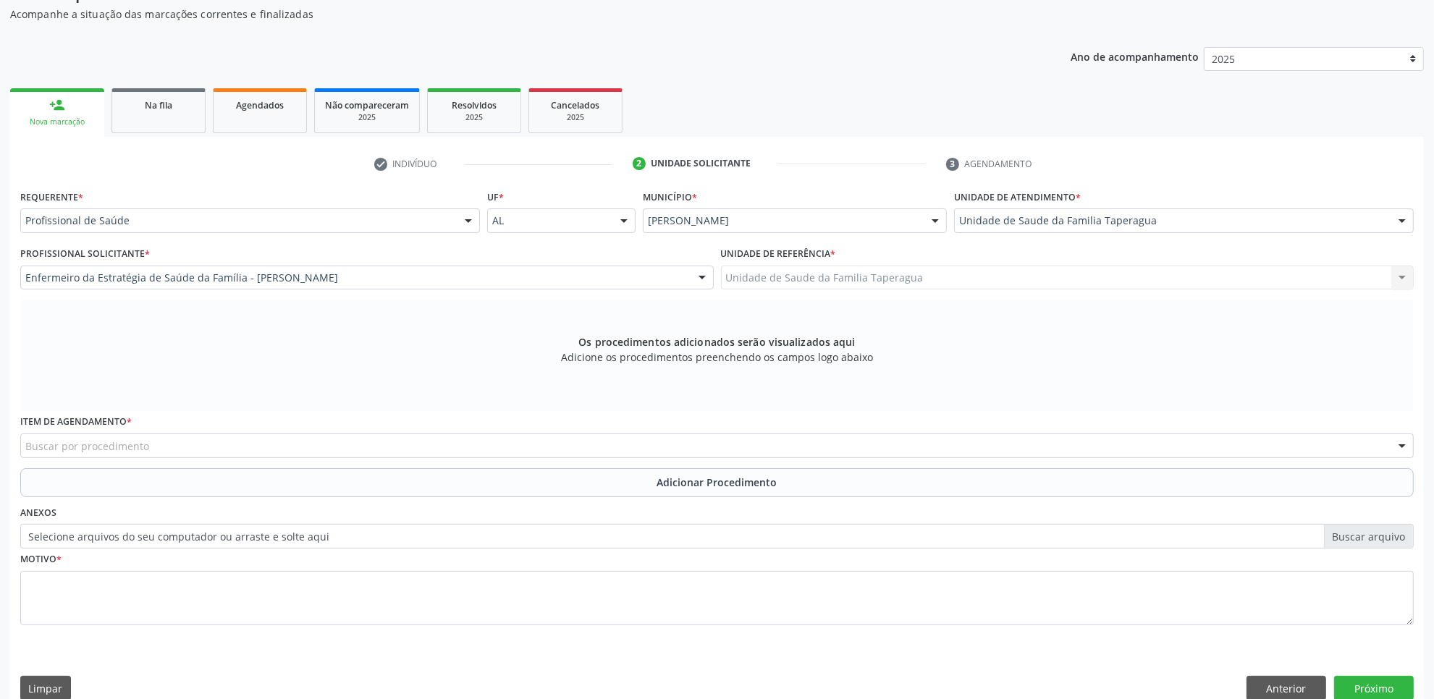
click at [392, 444] on div "Buscar por procedimento" at bounding box center [716, 446] width 1393 height 25
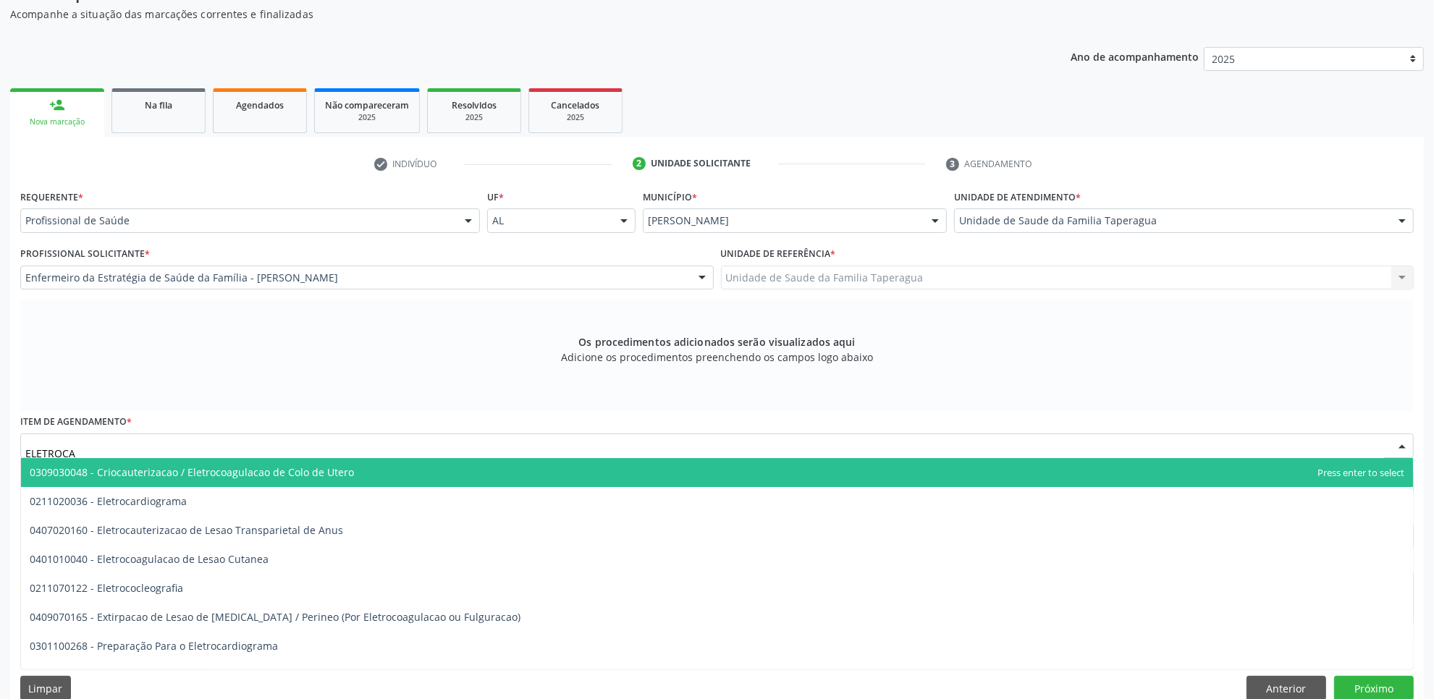
type input "ELETROCAR"
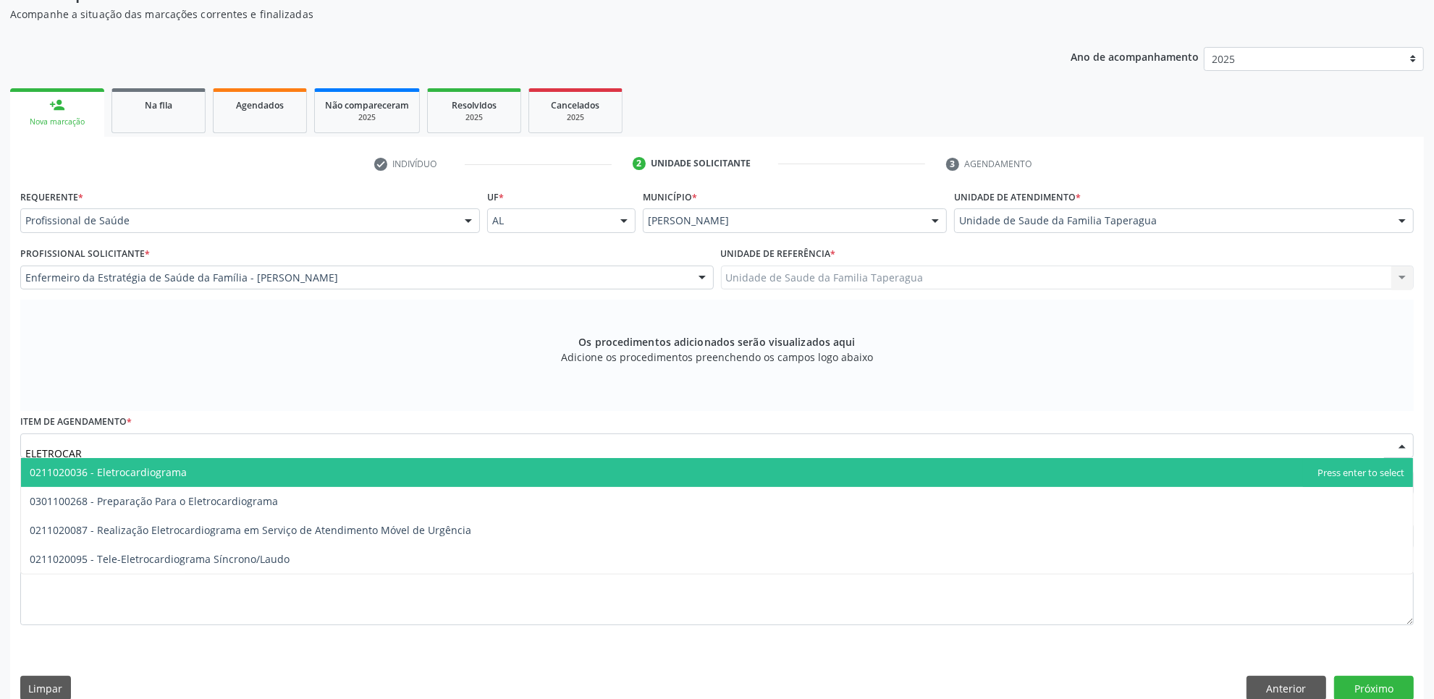
click at [392, 465] on span "0211020036 - Eletrocardiograma" at bounding box center [717, 472] width 1392 height 29
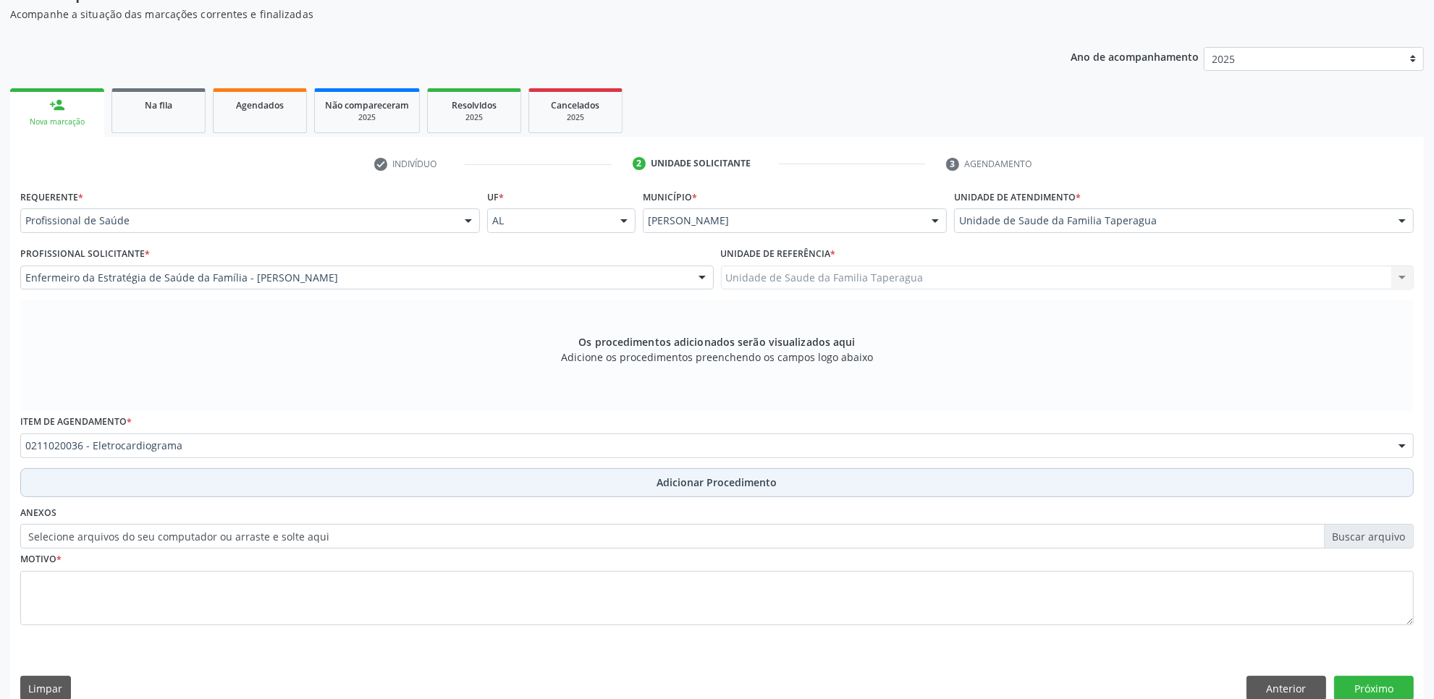
click at [399, 491] on button "Adicionar Procedimento" at bounding box center [716, 482] width 1393 height 29
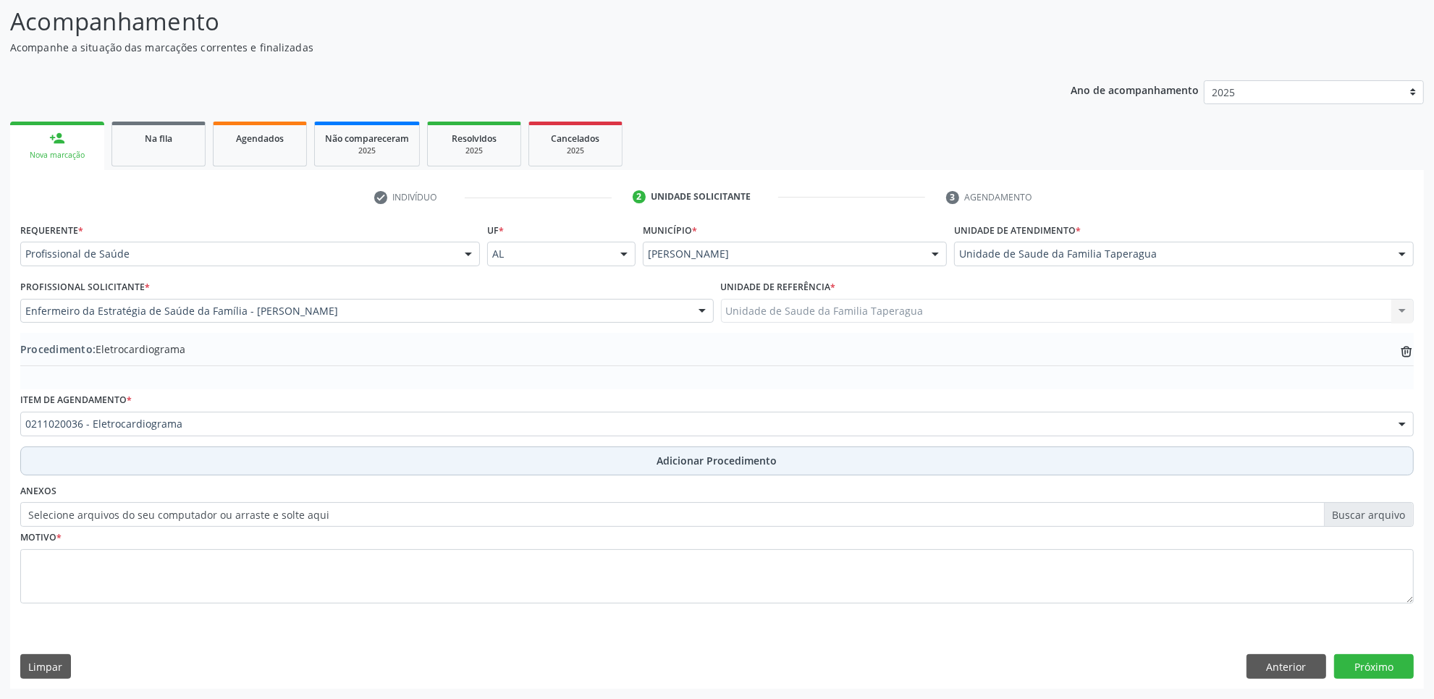
scroll to position [116, 0]
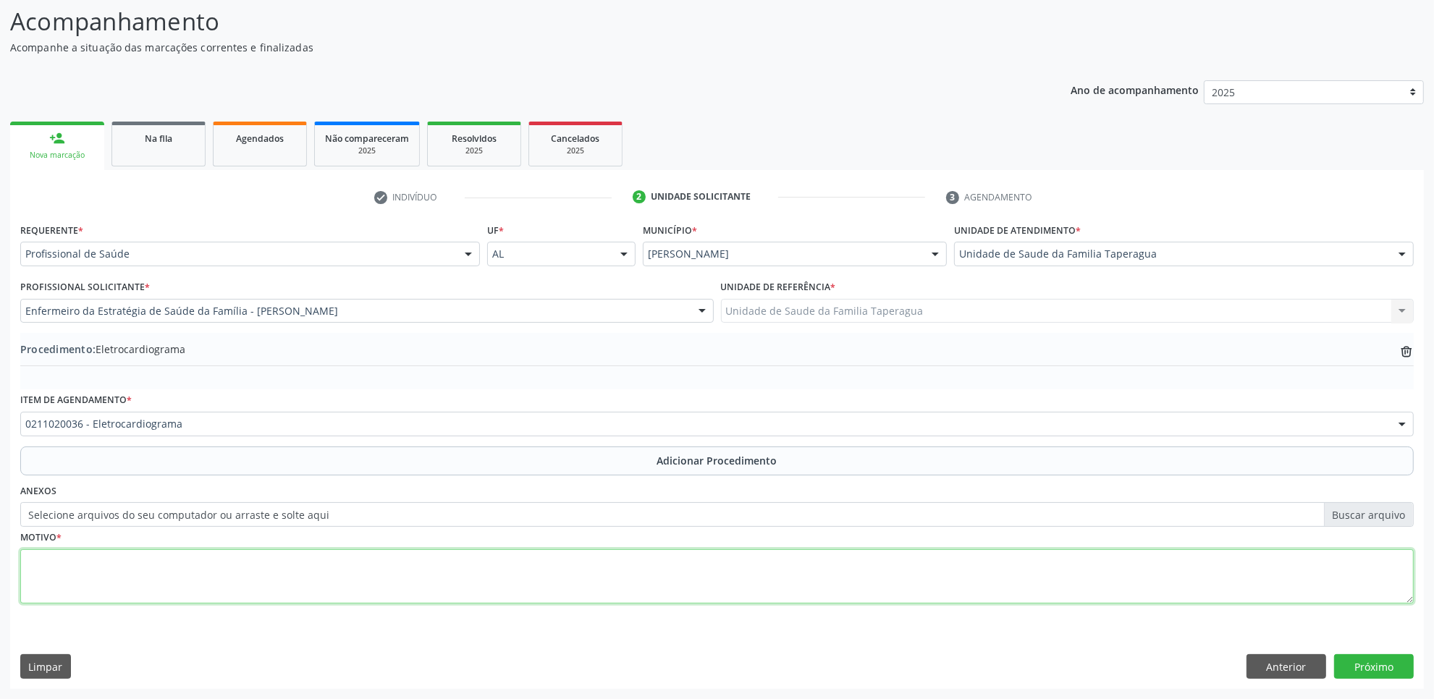
click at [406, 562] on textarea at bounding box center [716, 576] width 1393 height 55
type textarea "ROTINA"
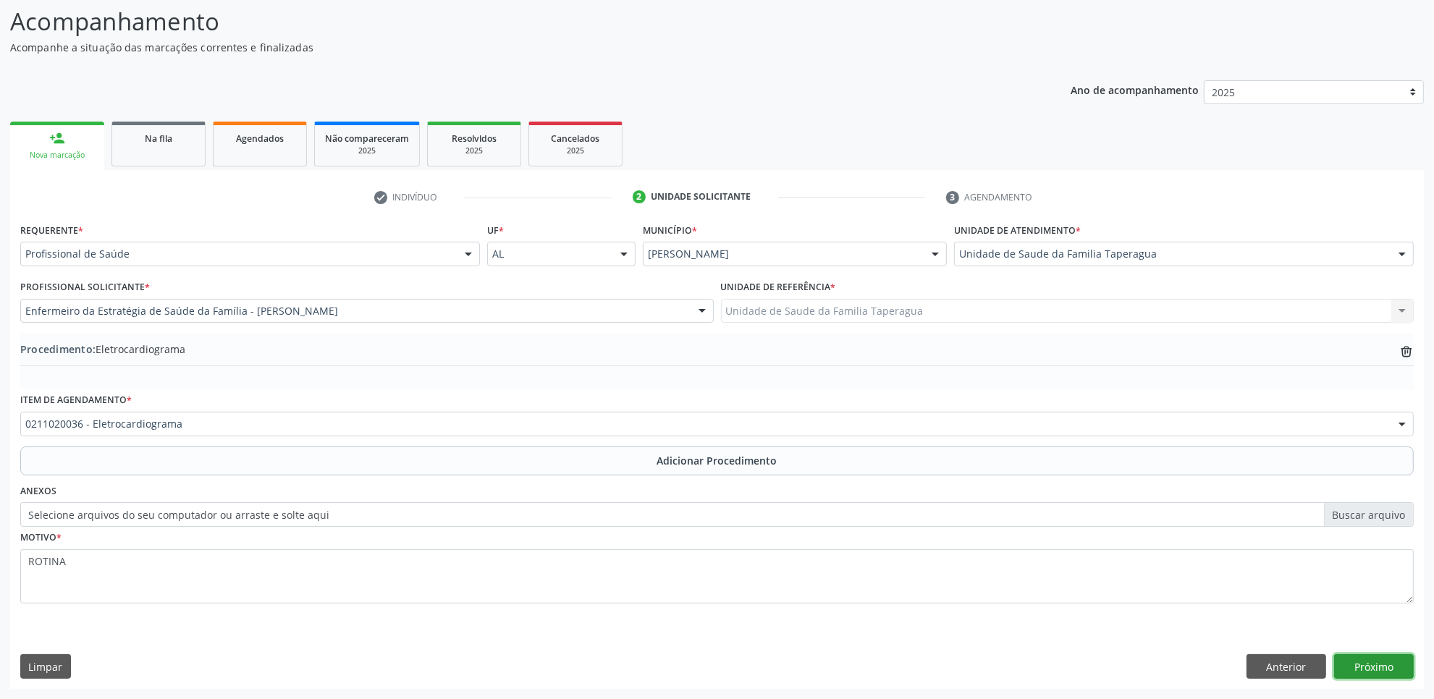
click at [1358, 666] on button "Próximo" at bounding box center [1374, 666] width 80 height 25
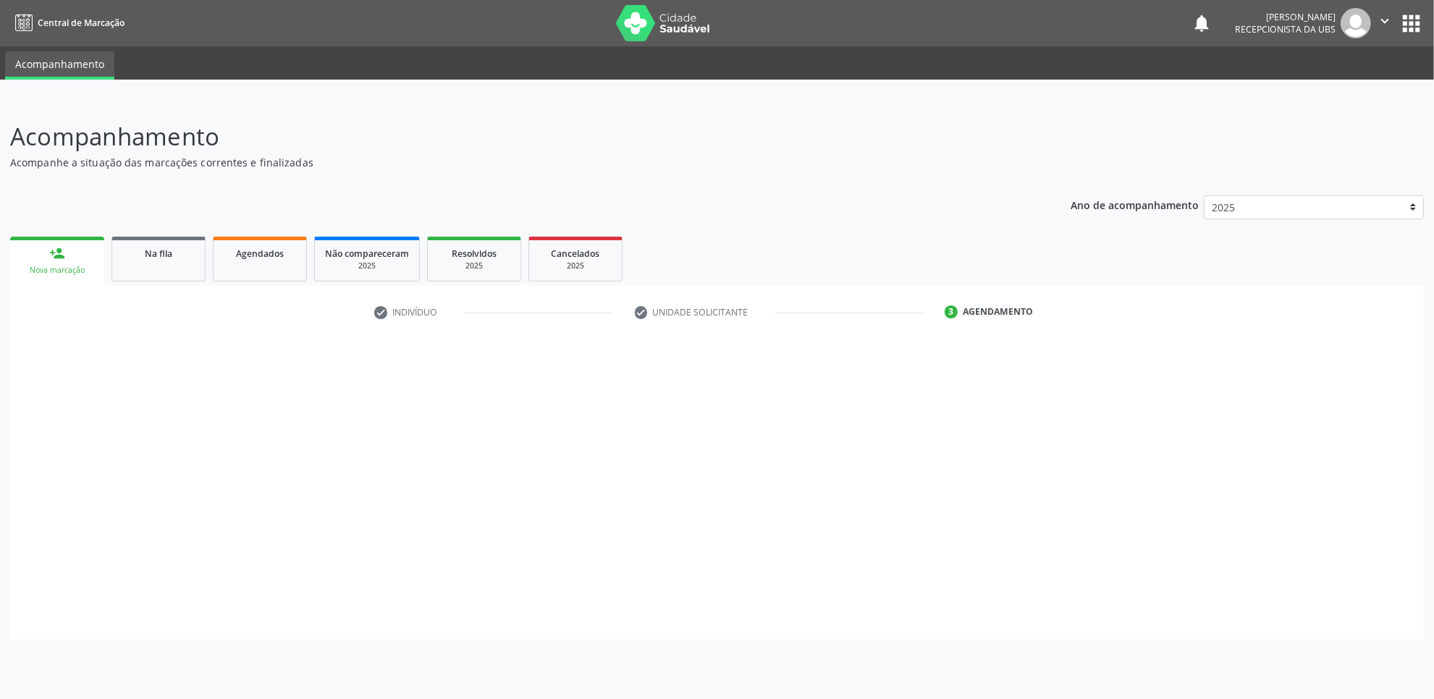
scroll to position [0, 0]
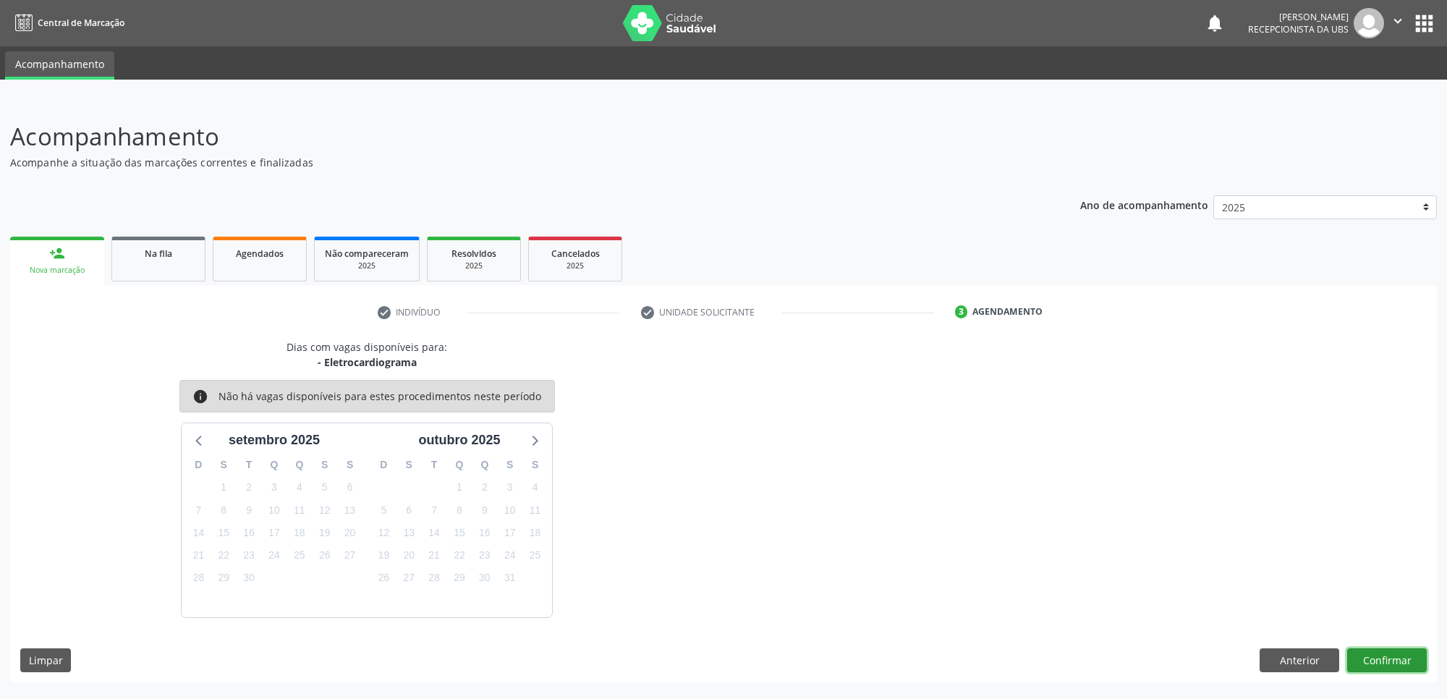
click at [1386, 649] on button "Confirmar" at bounding box center [1388, 660] width 80 height 25
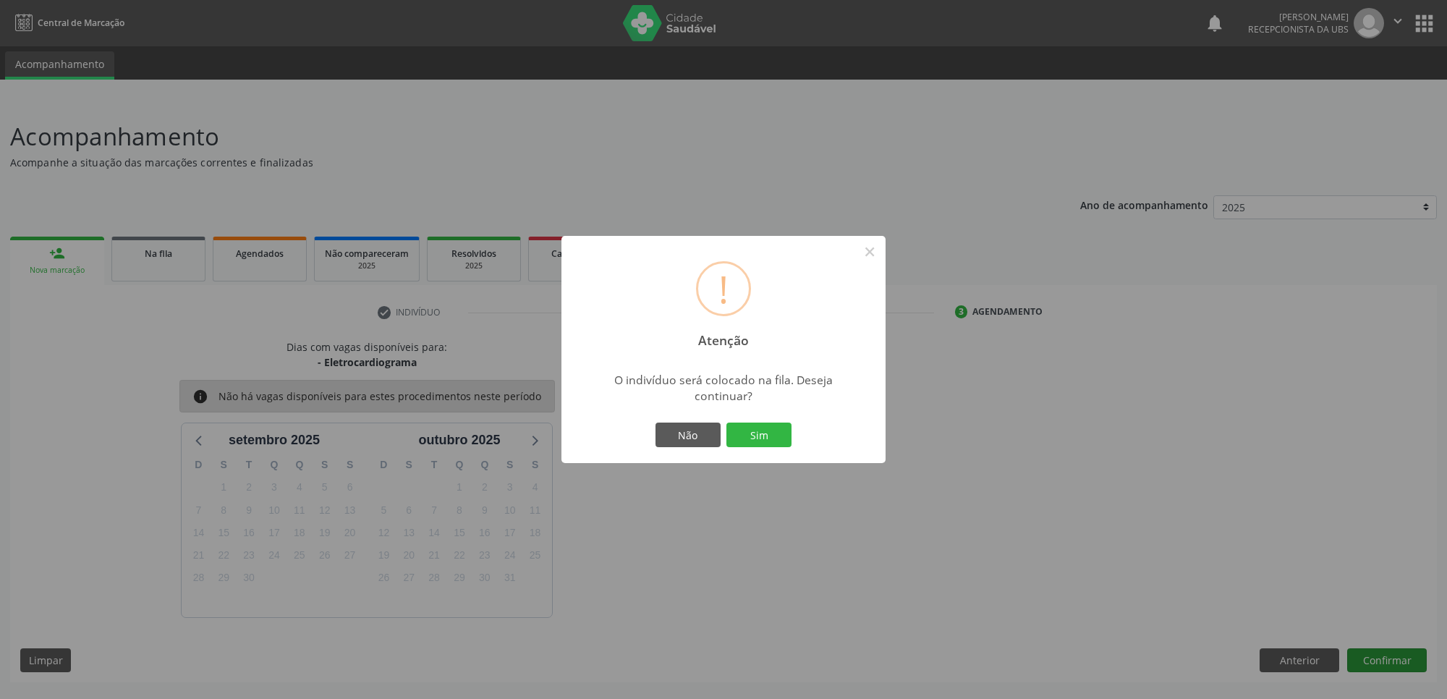
click at [727, 423] on button "Sim" at bounding box center [759, 435] width 65 height 25
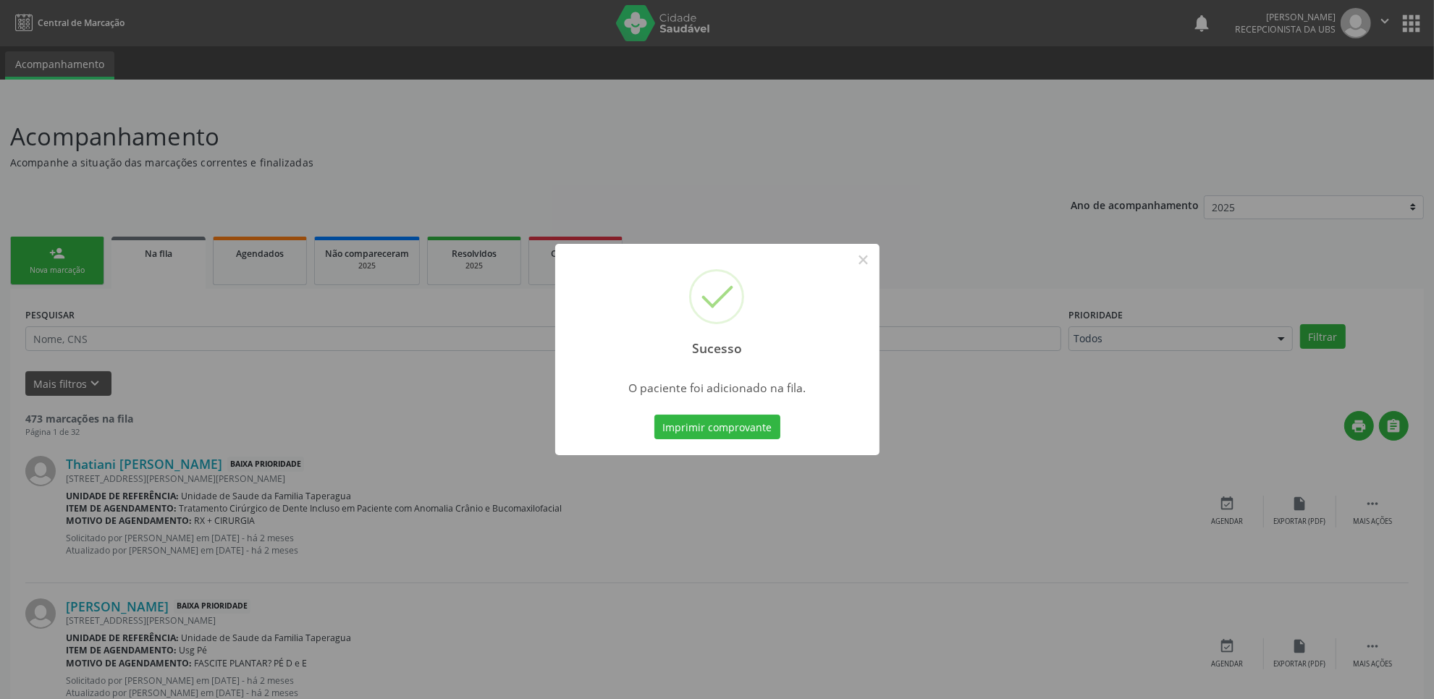
click at [1188, 263] on div "Sucesso × O paciente foi adicionado na fila. Imprimir comprovante Cancel" at bounding box center [717, 349] width 1434 height 699
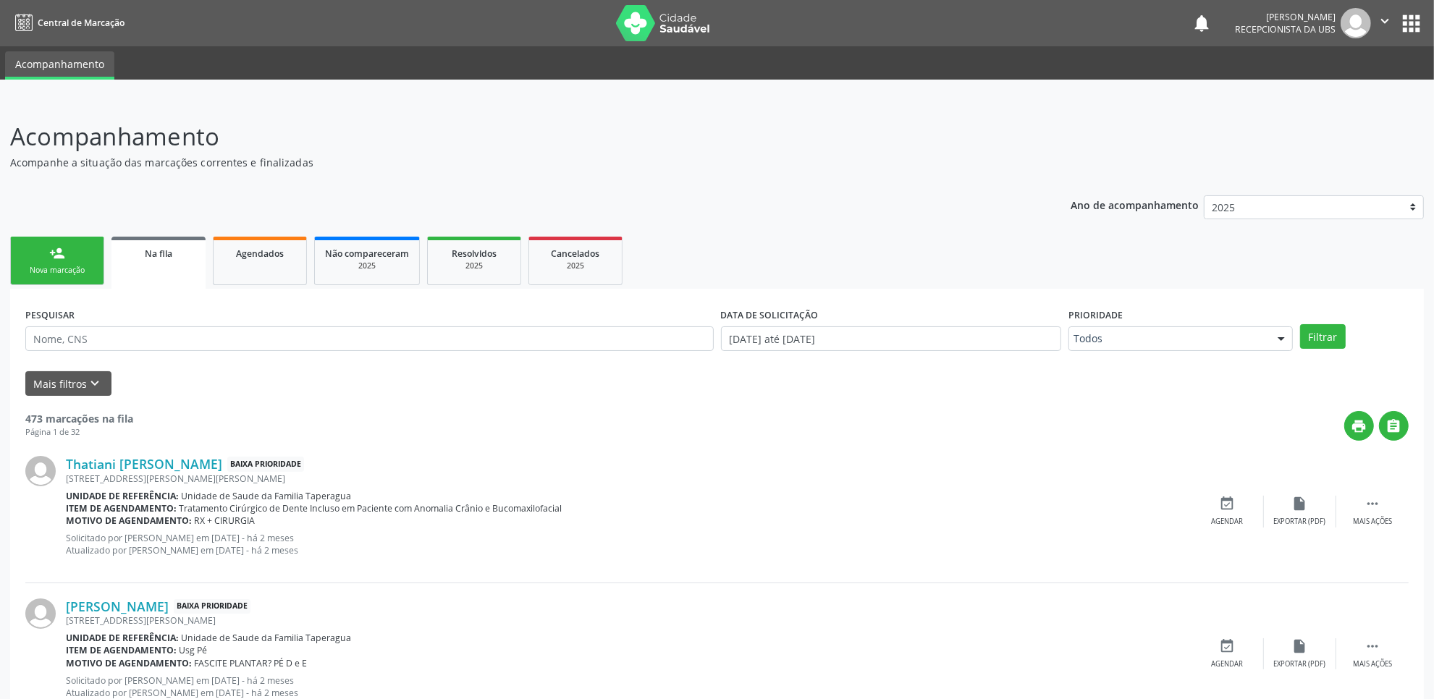
click at [72, 258] on link "person_add Nova marcação" at bounding box center [57, 261] width 94 height 48
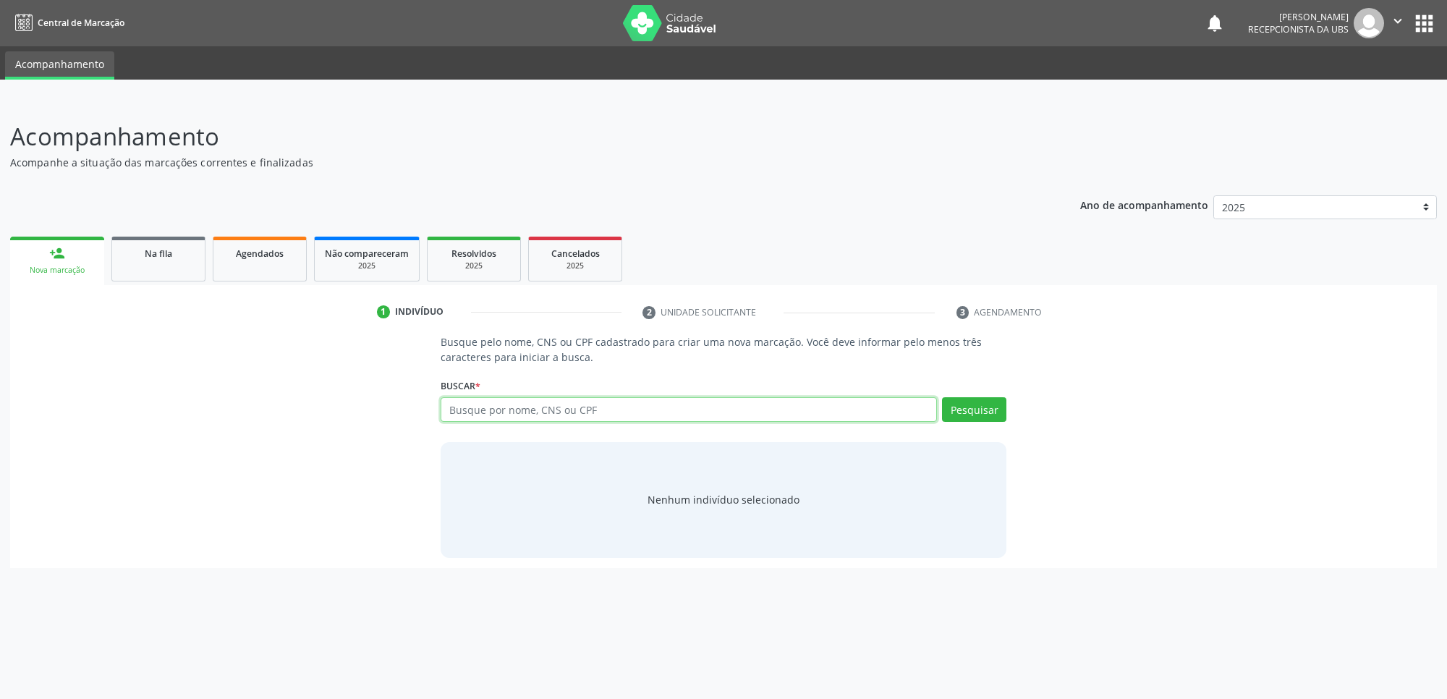
click at [559, 407] on input "text" at bounding box center [689, 409] width 496 height 25
paste input "702004782314990"
type input "702004782314990"
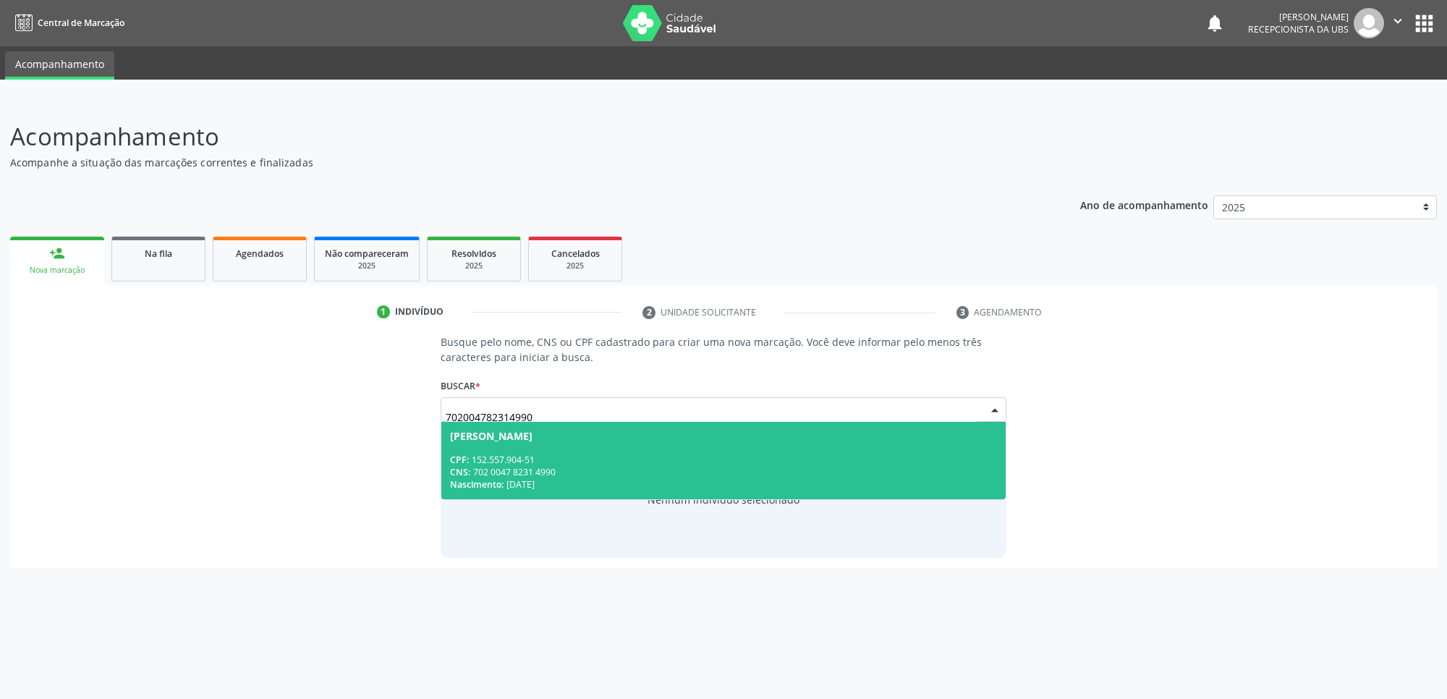
click at [563, 454] on div "CPF: 152.557.904-51" at bounding box center [723, 460] width 547 height 12
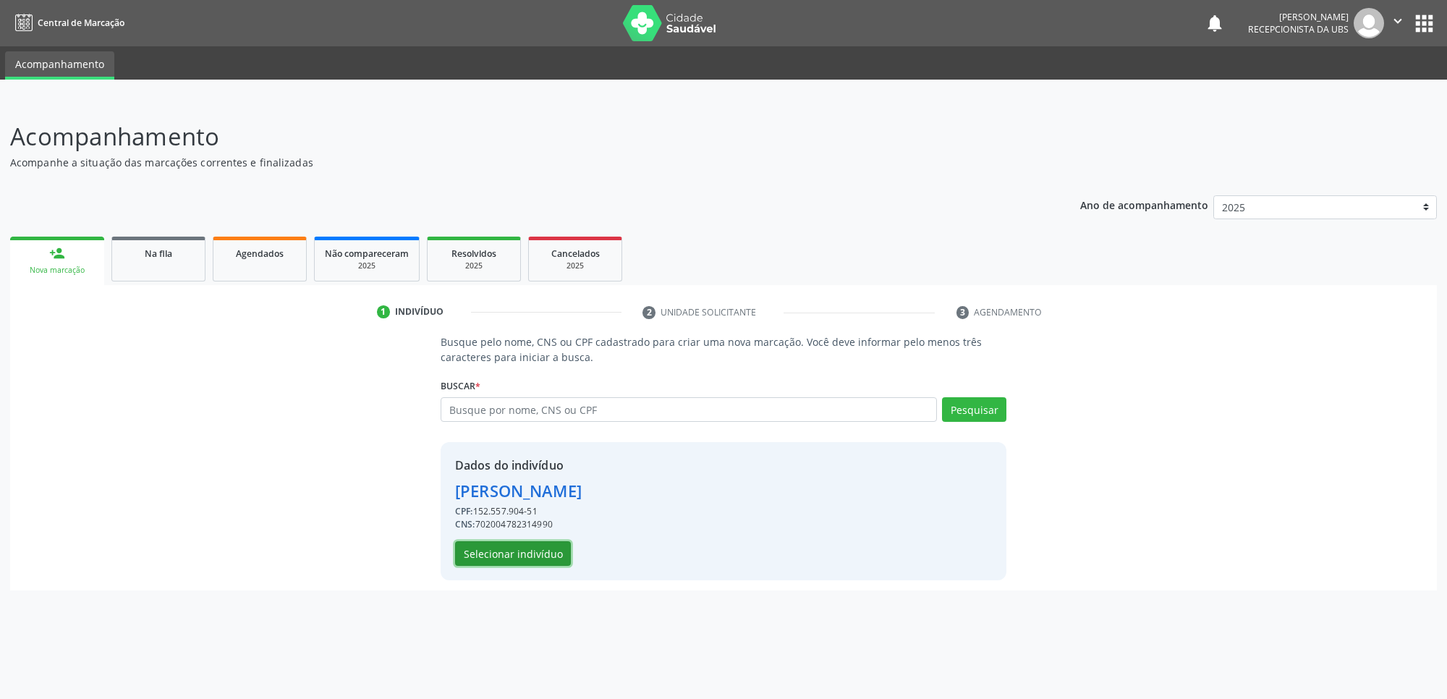
click at [541, 558] on button "Selecionar indivíduo" at bounding box center [513, 553] width 116 height 25
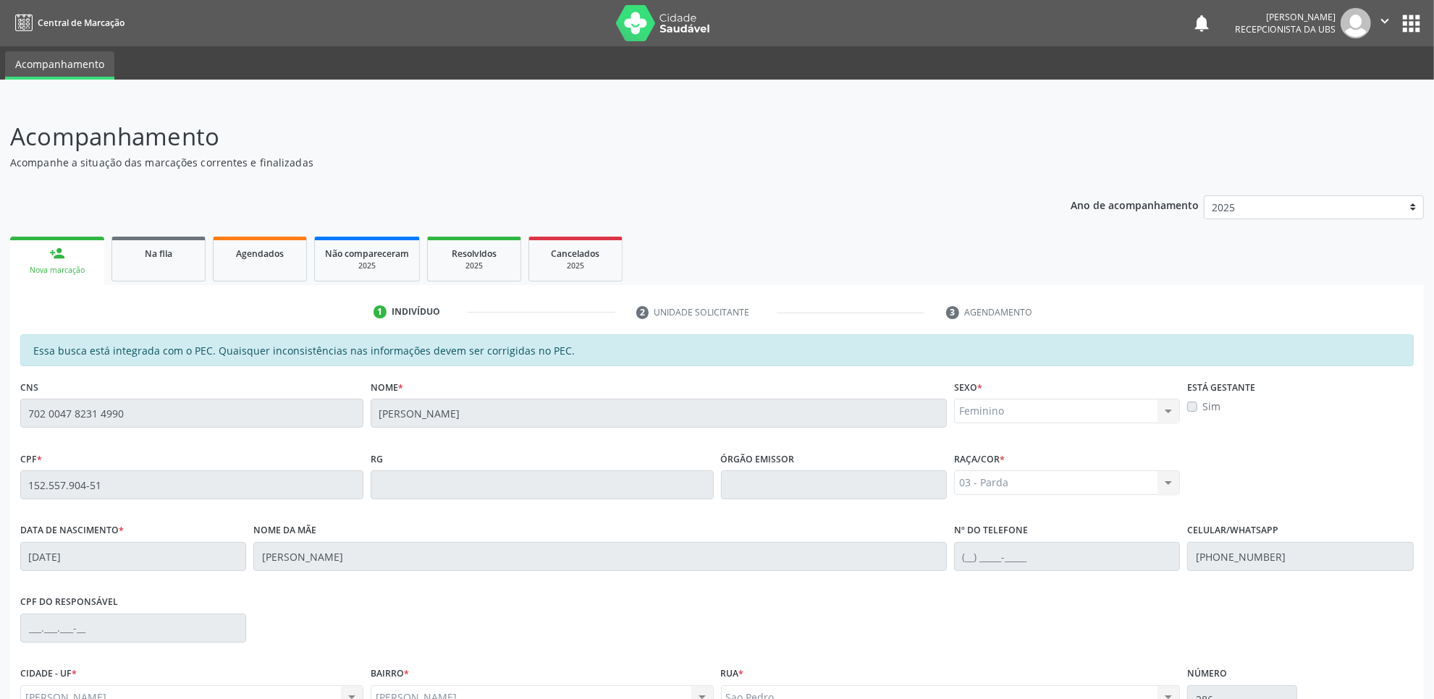
scroll to position [148, 0]
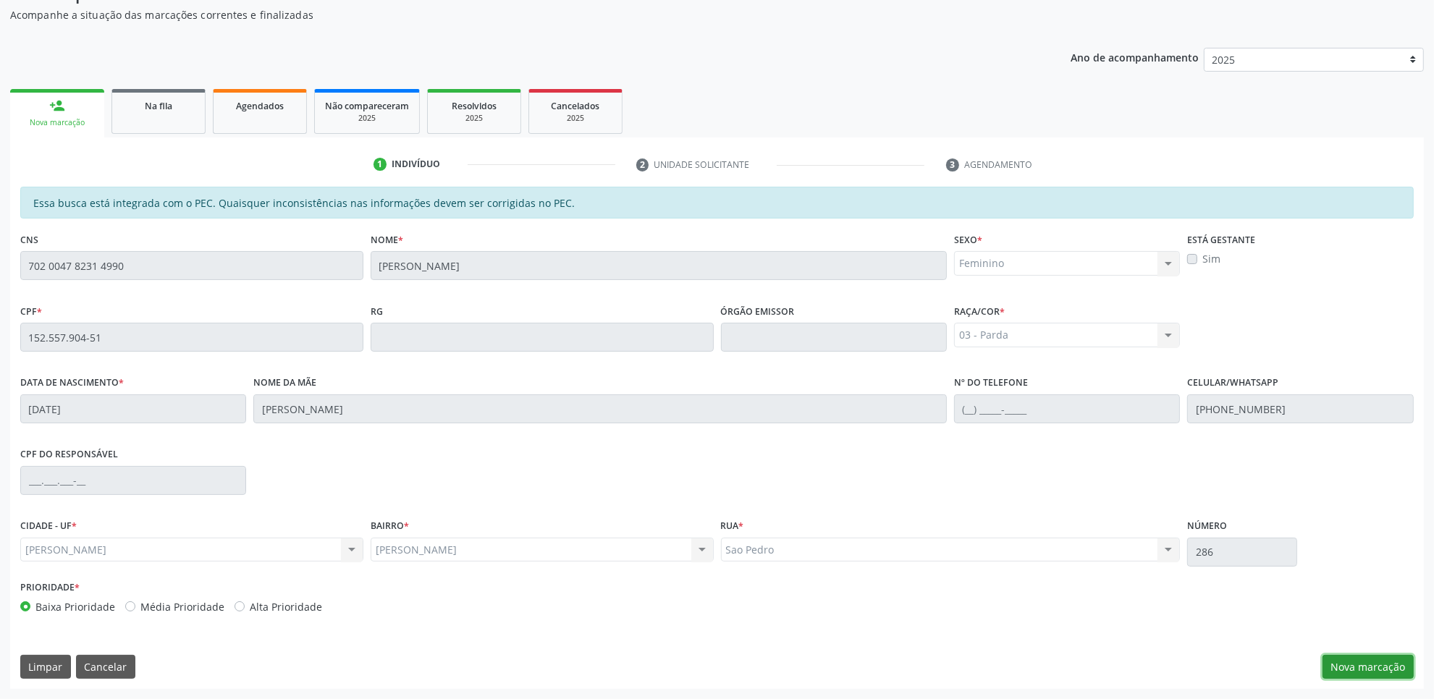
click at [1376, 671] on button "Nova marcação" at bounding box center [1367, 667] width 91 height 25
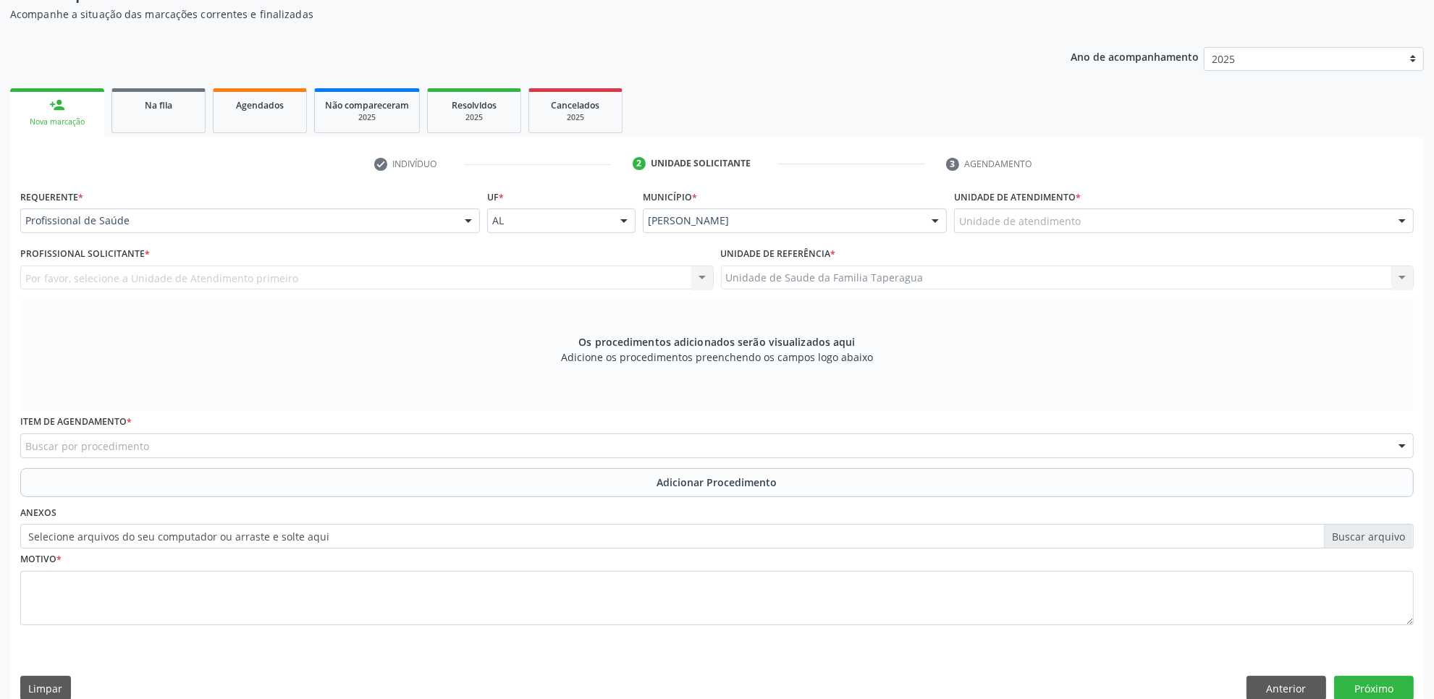
click at [1093, 219] on div "Unidade de atendimento" at bounding box center [1184, 220] width 460 height 25
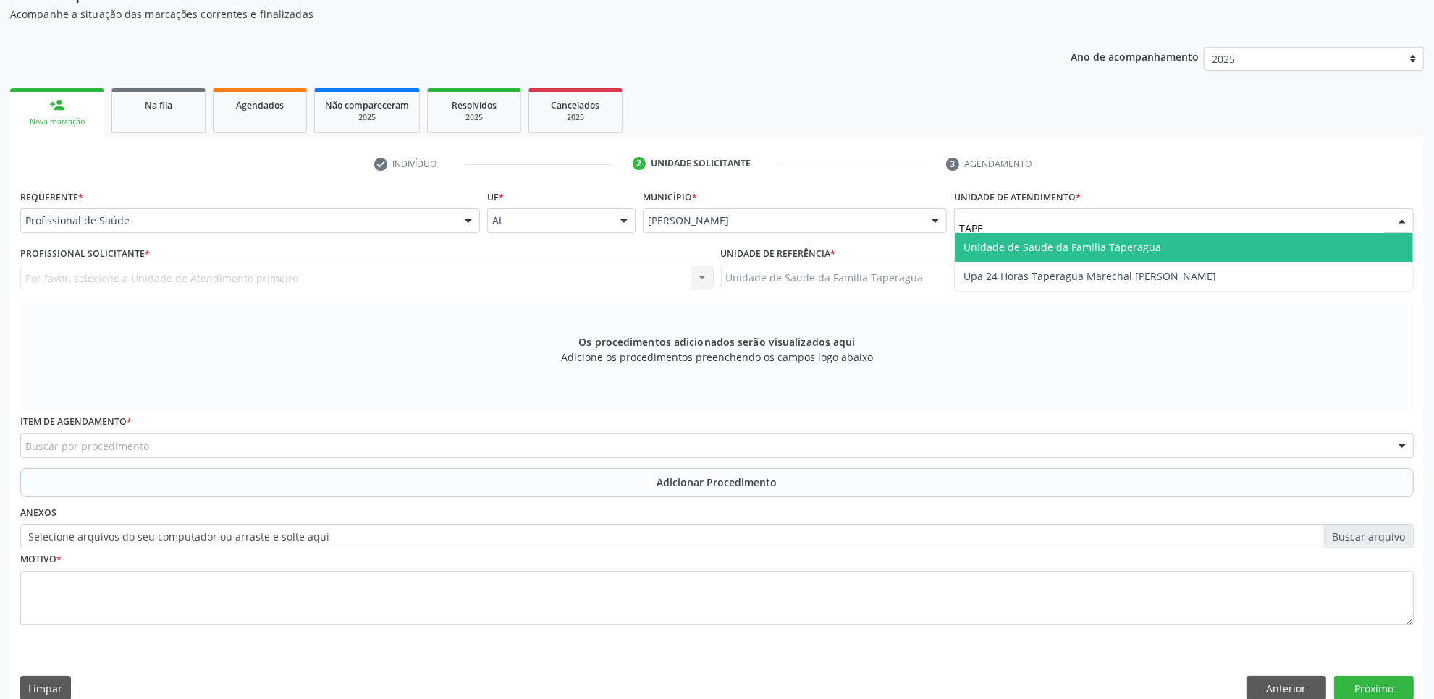
type input "TAPER"
click at [1094, 245] on span "Unidade de Saude da Familia Taperagua" at bounding box center [1062, 247] width 198 height 14
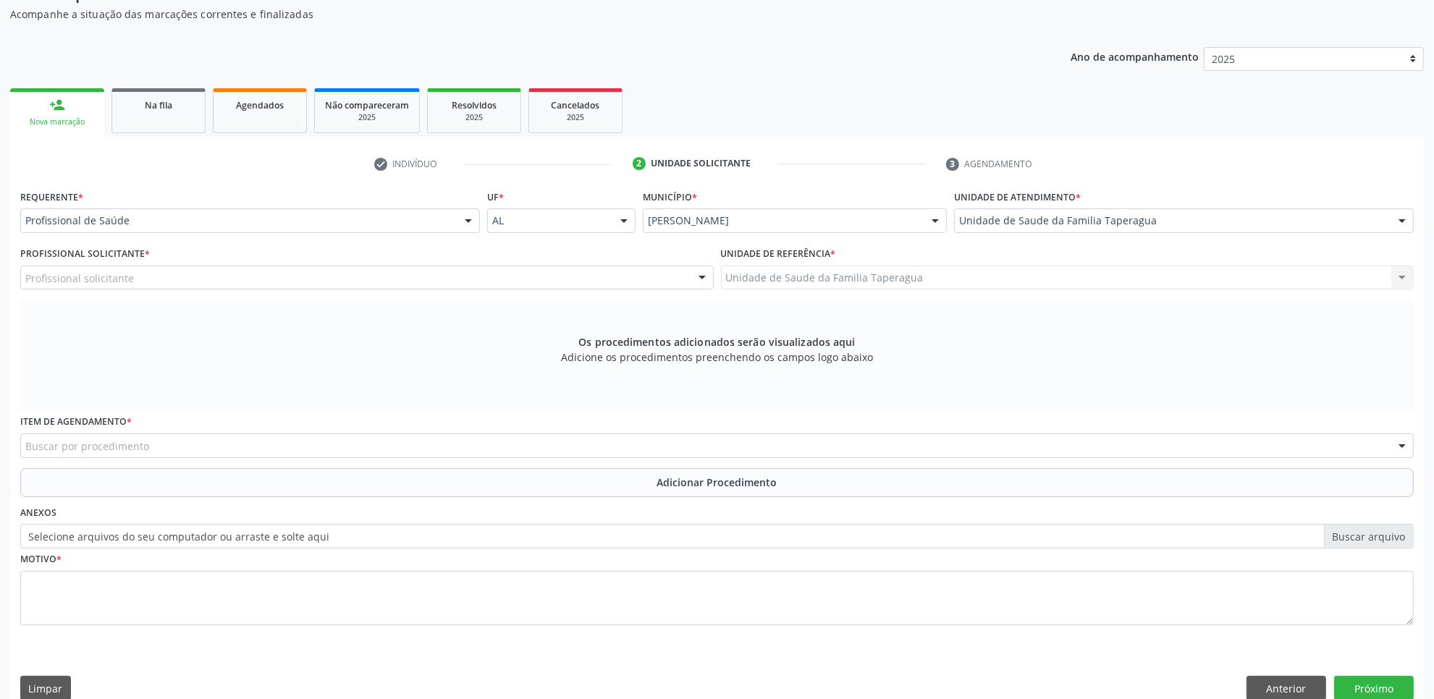
click at [421, 273] on div "Profissional solicitante" at bounding box center [366, 278] width 693 height 25
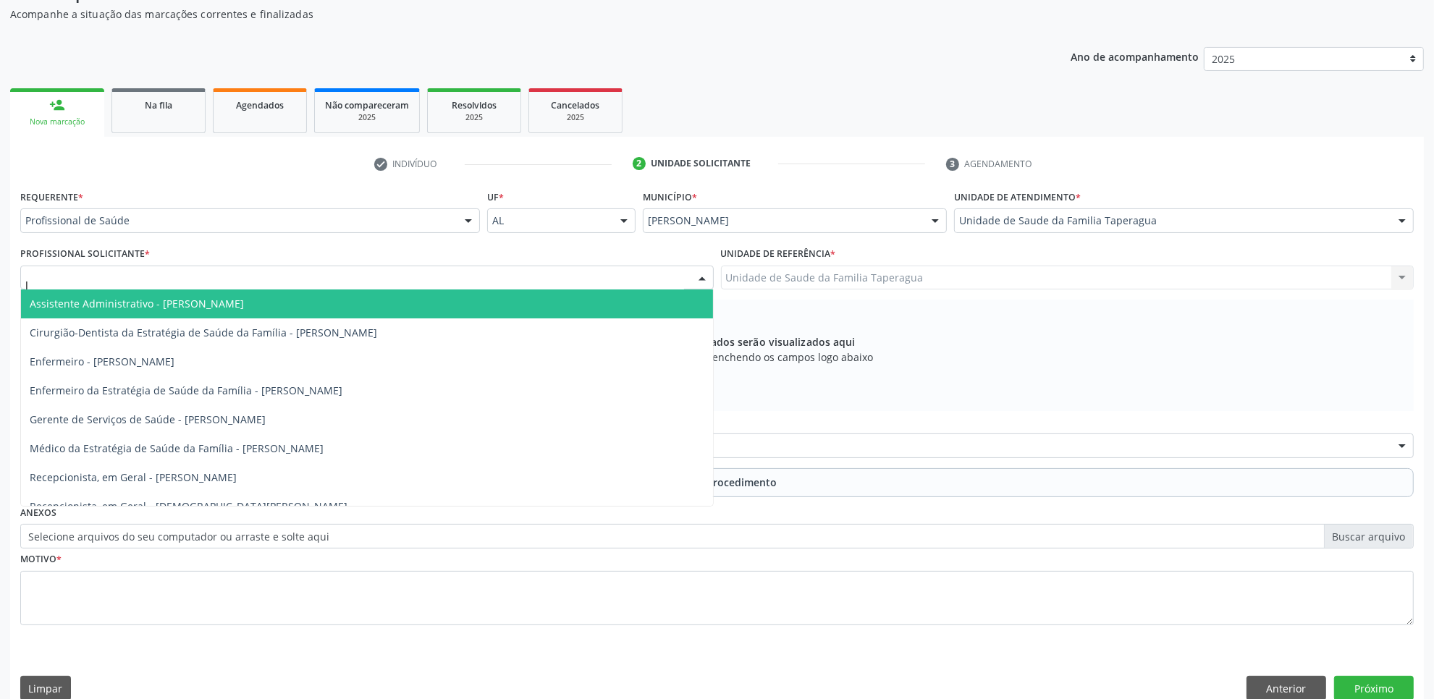
type input "JU"
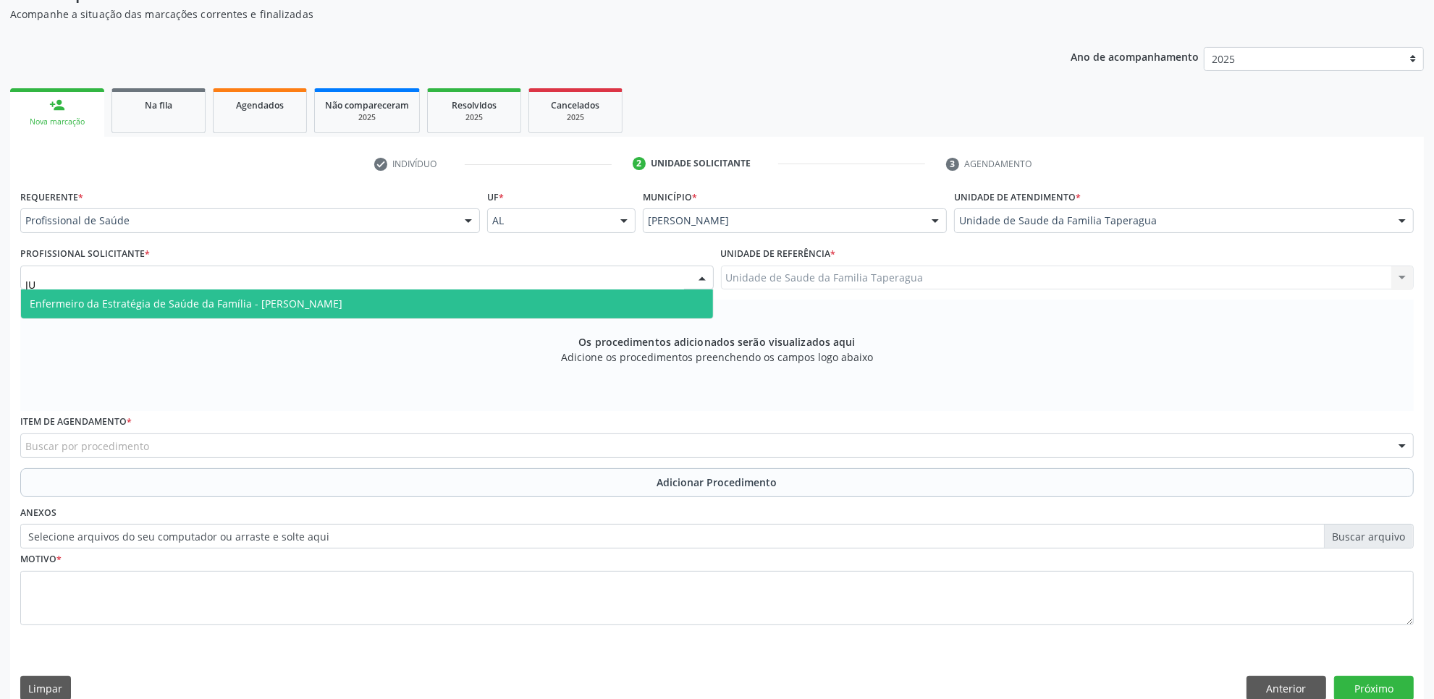
click at [422, 297] on span "Enfermeiro da Estratégia de Saúde da Família - Julilda Maria de Medeiros" at bounding box center [367, 303] width 692 height 29
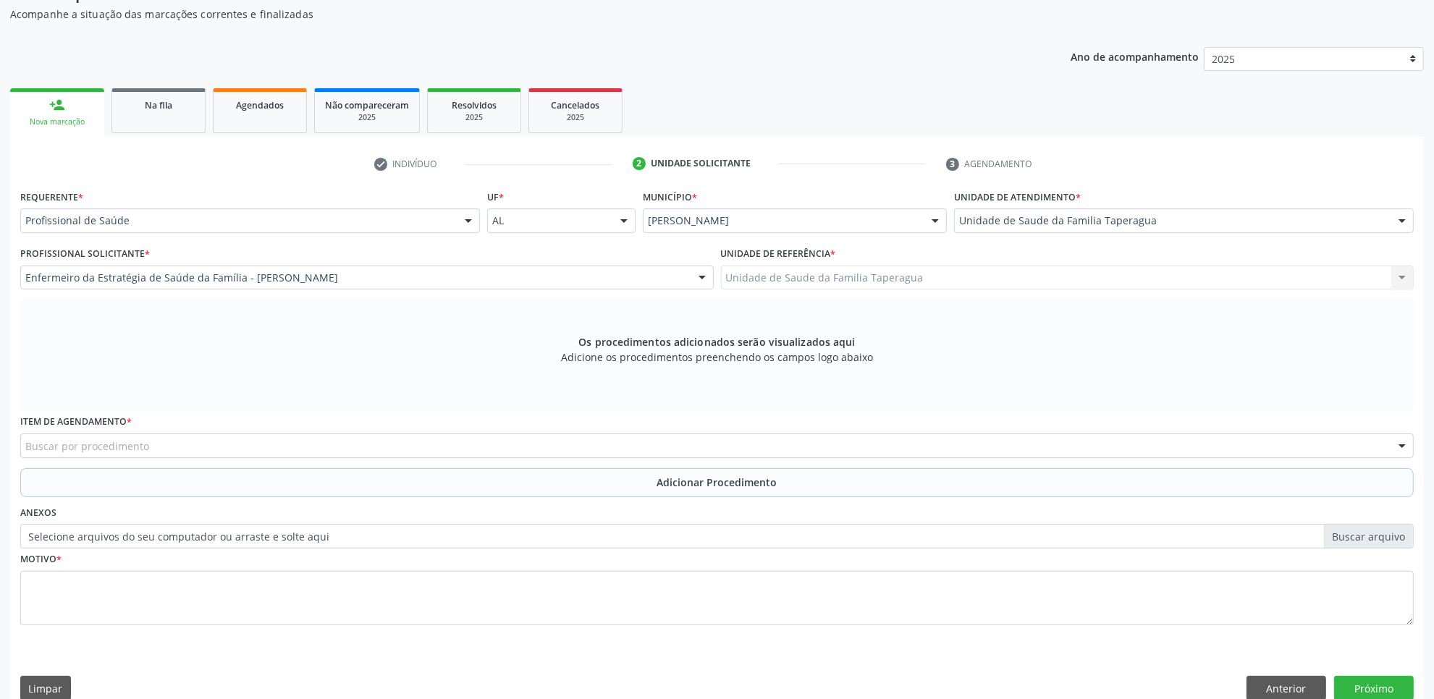
click at [402, 444] on div "Buscar por procedimento" at bounding box center [716, 446] width 1393 height 25
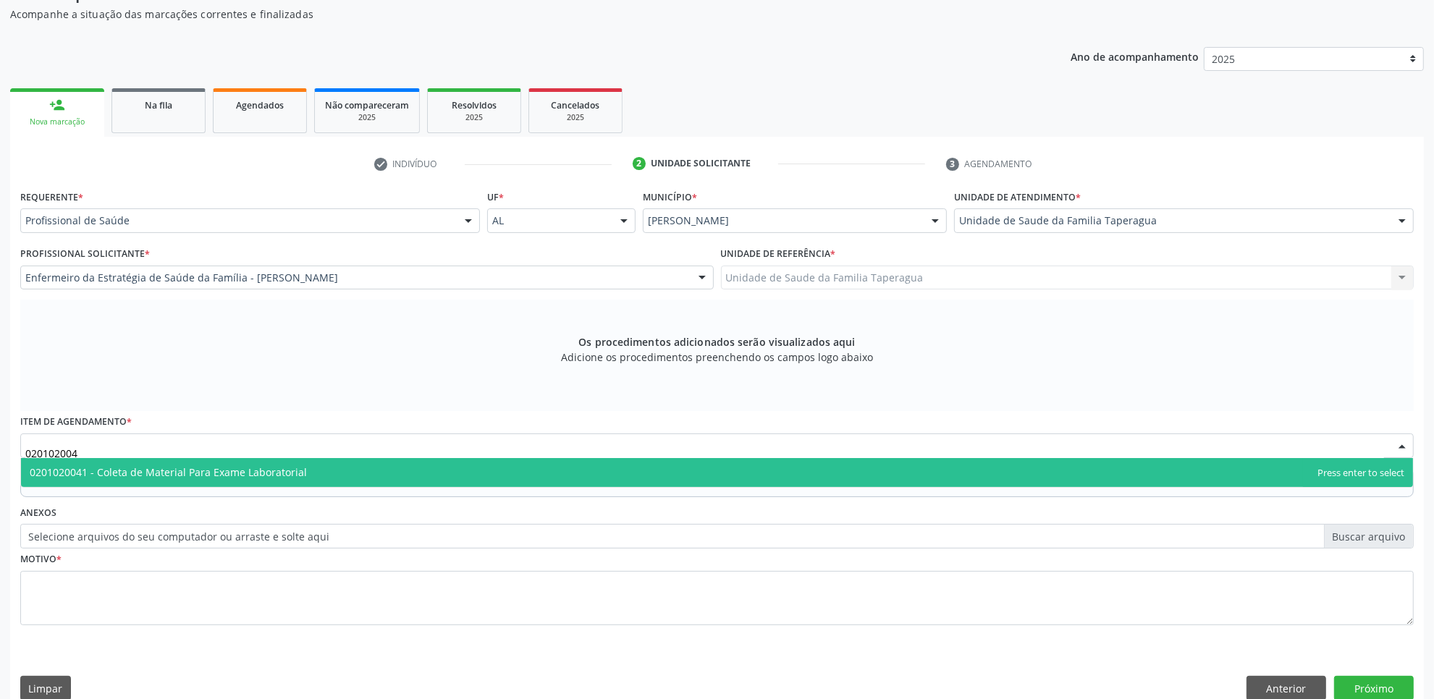
type input "0201020041"
click at [403, 472] on span "0201020041 - Coleta de Material Para Exame Laboratorial" at bounding box center [717, 472] width 1392 height 29
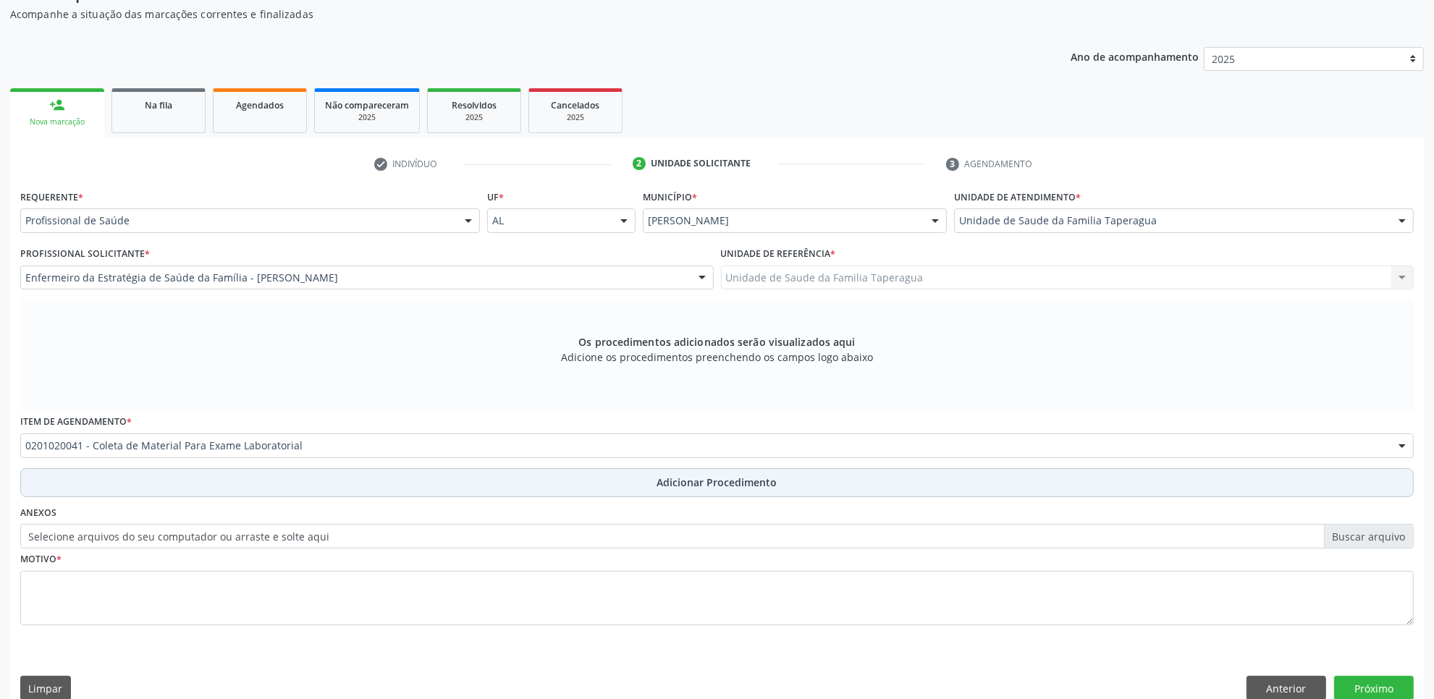
click at [400, 485] on button "Adicionar Procedimento" at bounding box center [716, 482] width 1393 height 29
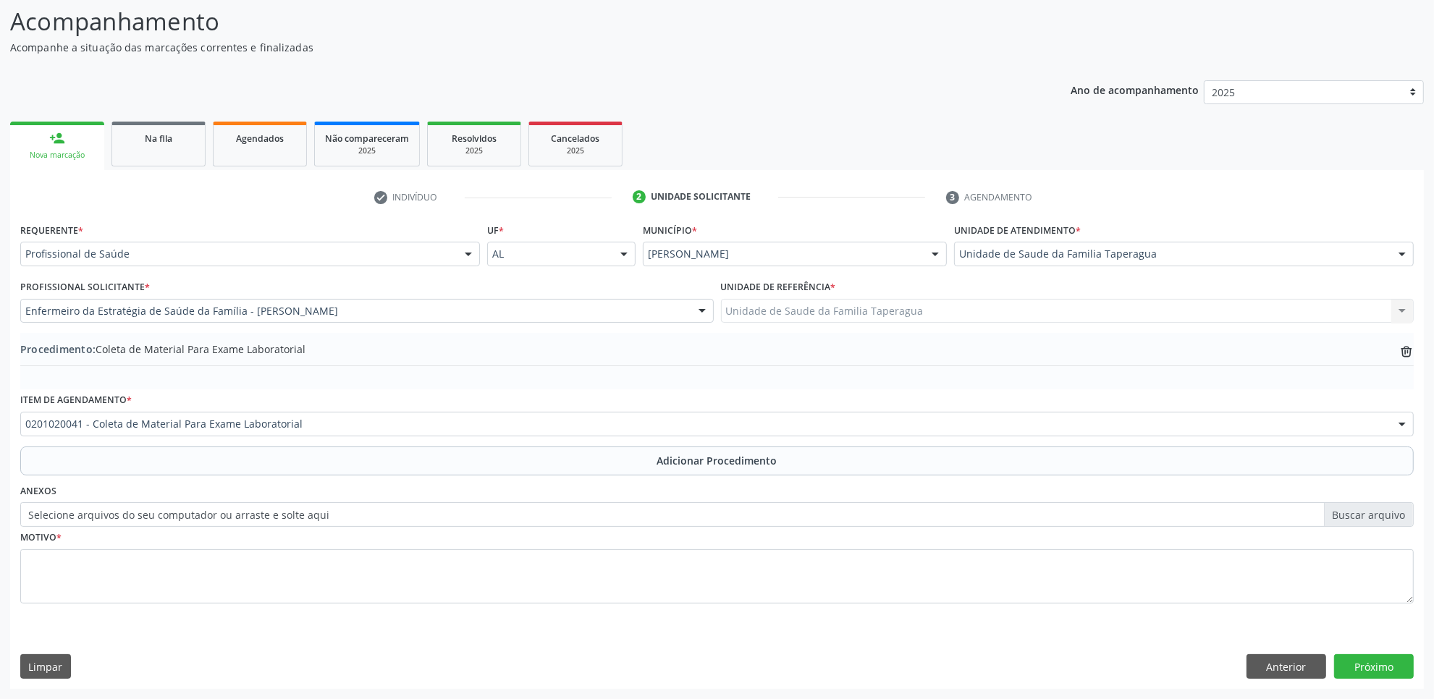
scroll to position [116, 0]
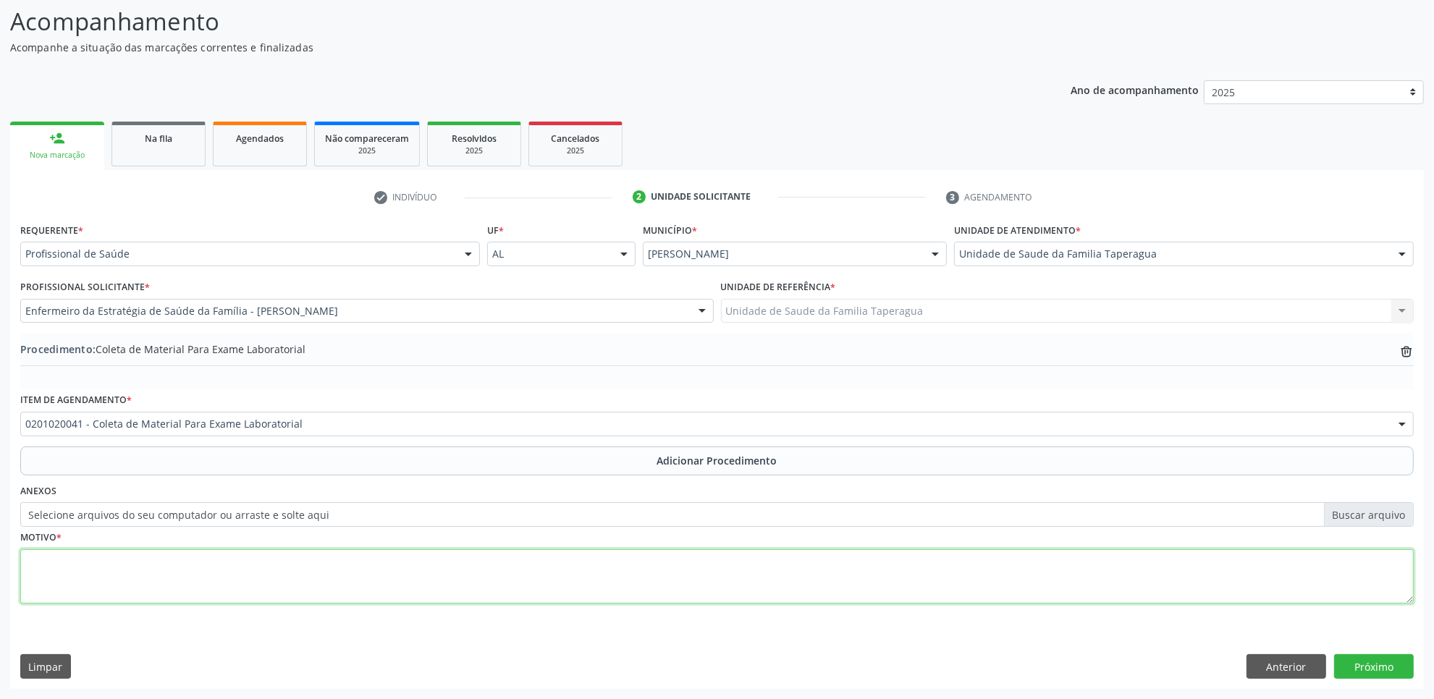
click at [399, 577] on textarea at bounding box center [716, 576] width 1393 height 55
type textarea "ROTINA"
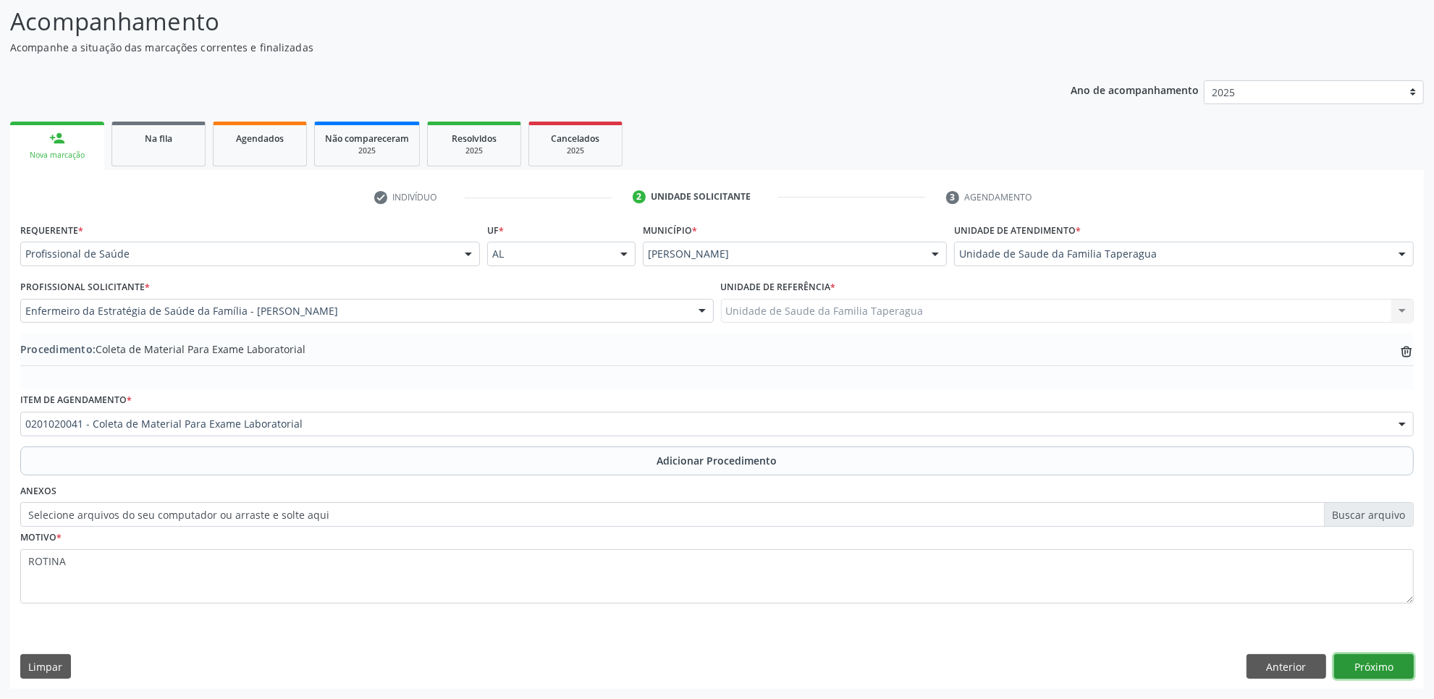
click at [1358, 657] on button "Próximo" at bounding box center [1374, 666] width 80 height 25
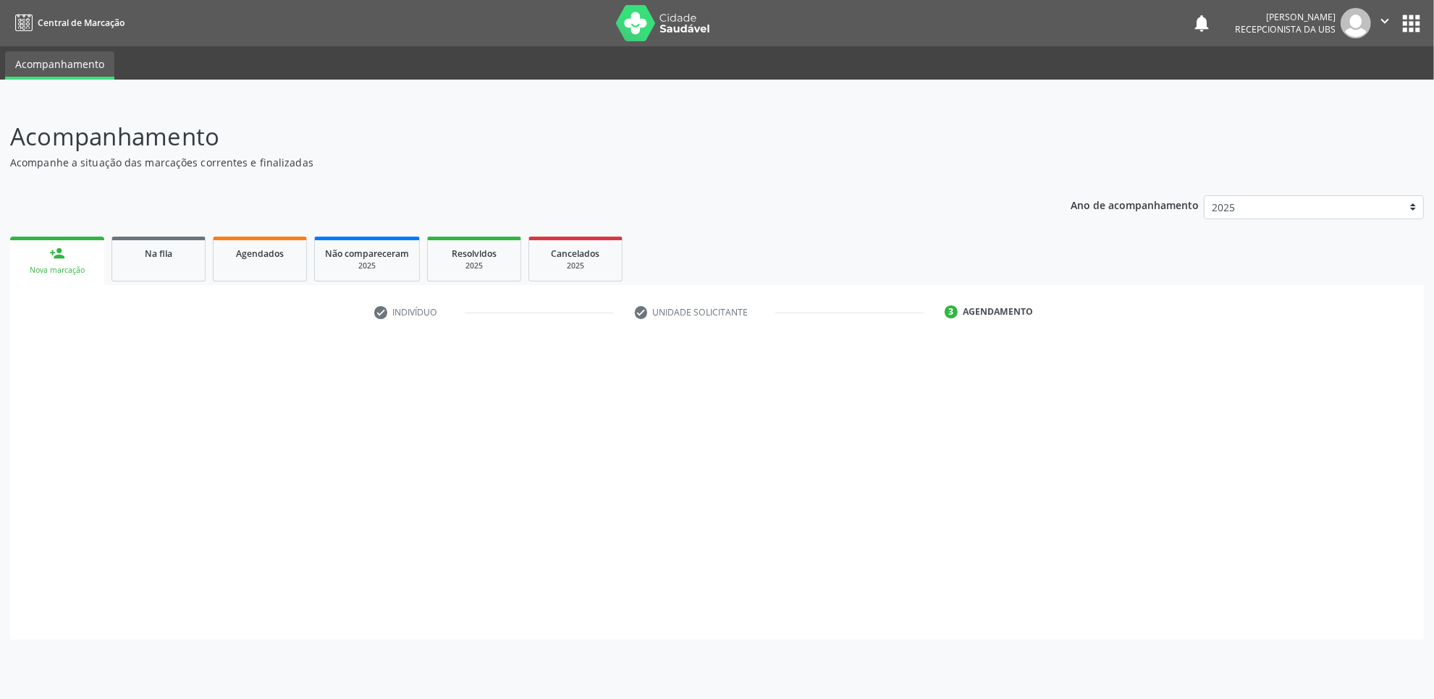
scroll to position [0, 0]
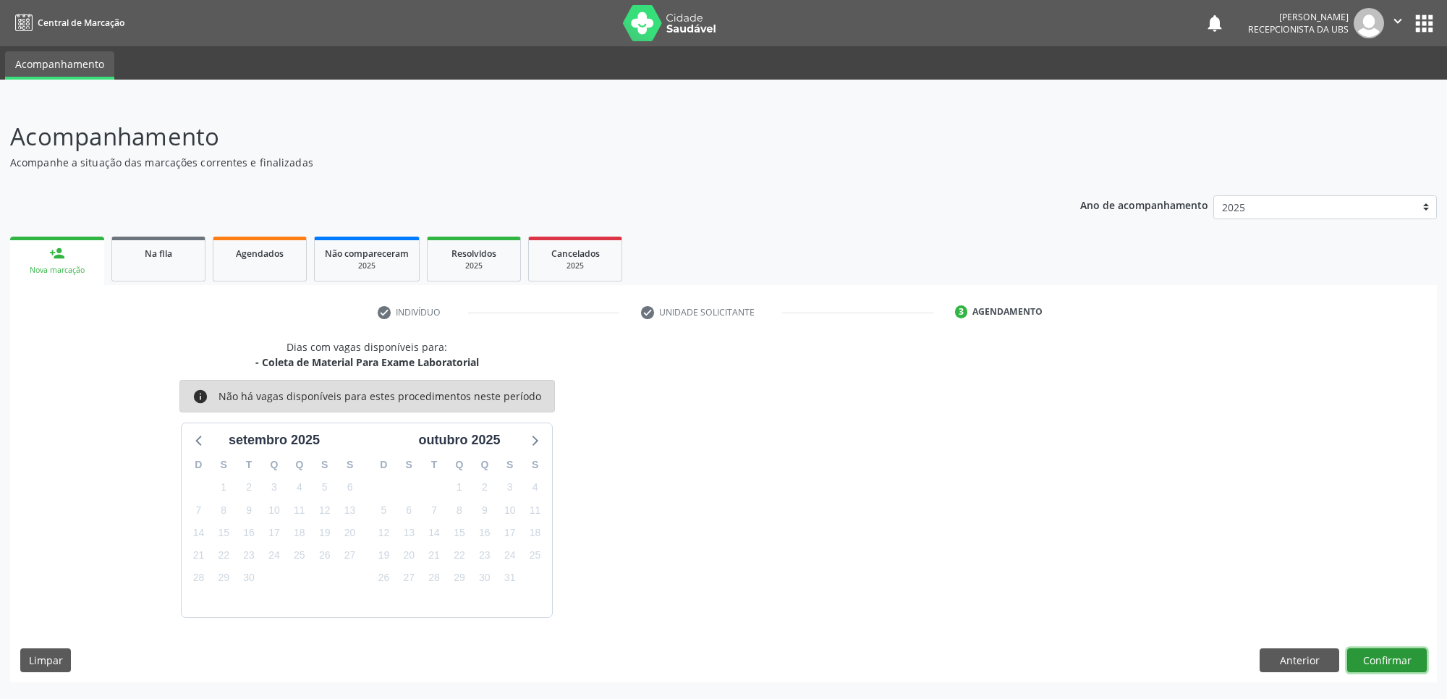
click at [1403, 652] on button "Confirmar" at bounding box center [1388, 660] width 80 height 25
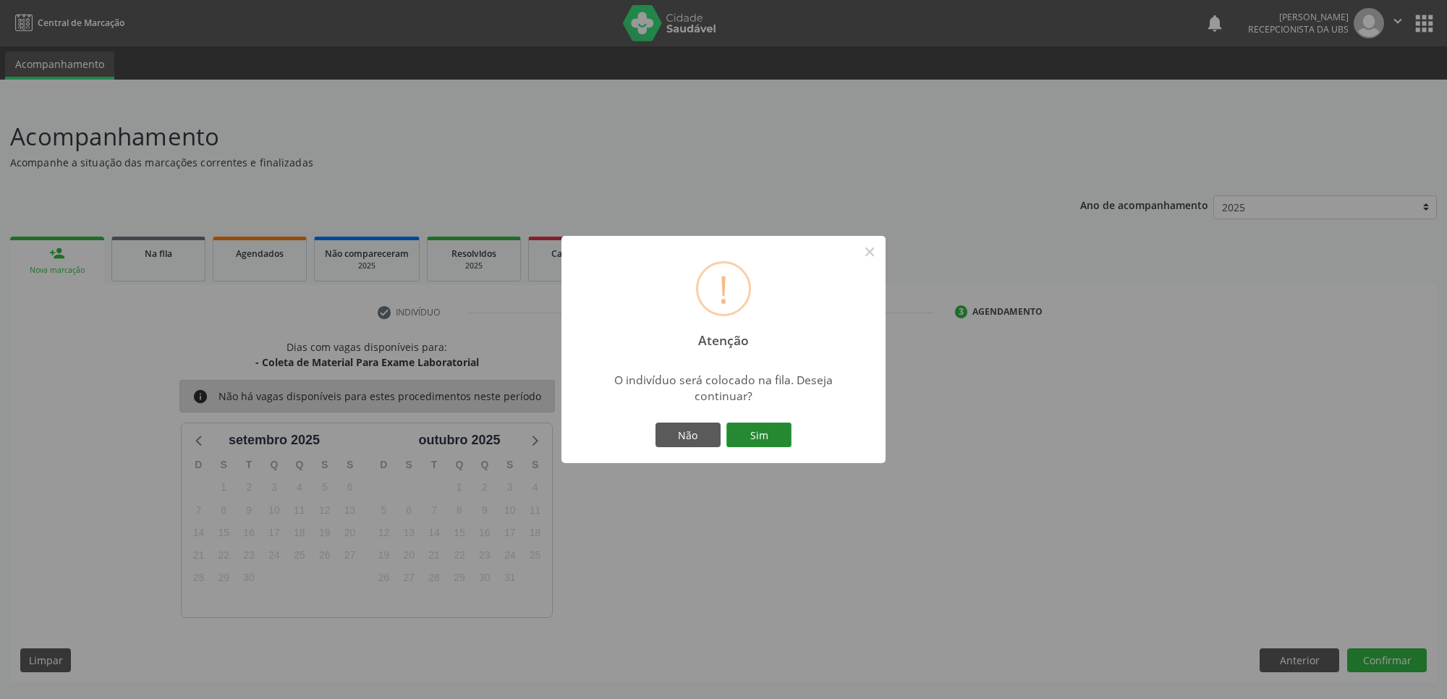
click at [764, 429] on button "Sim" at bounding box center [759, 435] width 65 height 25
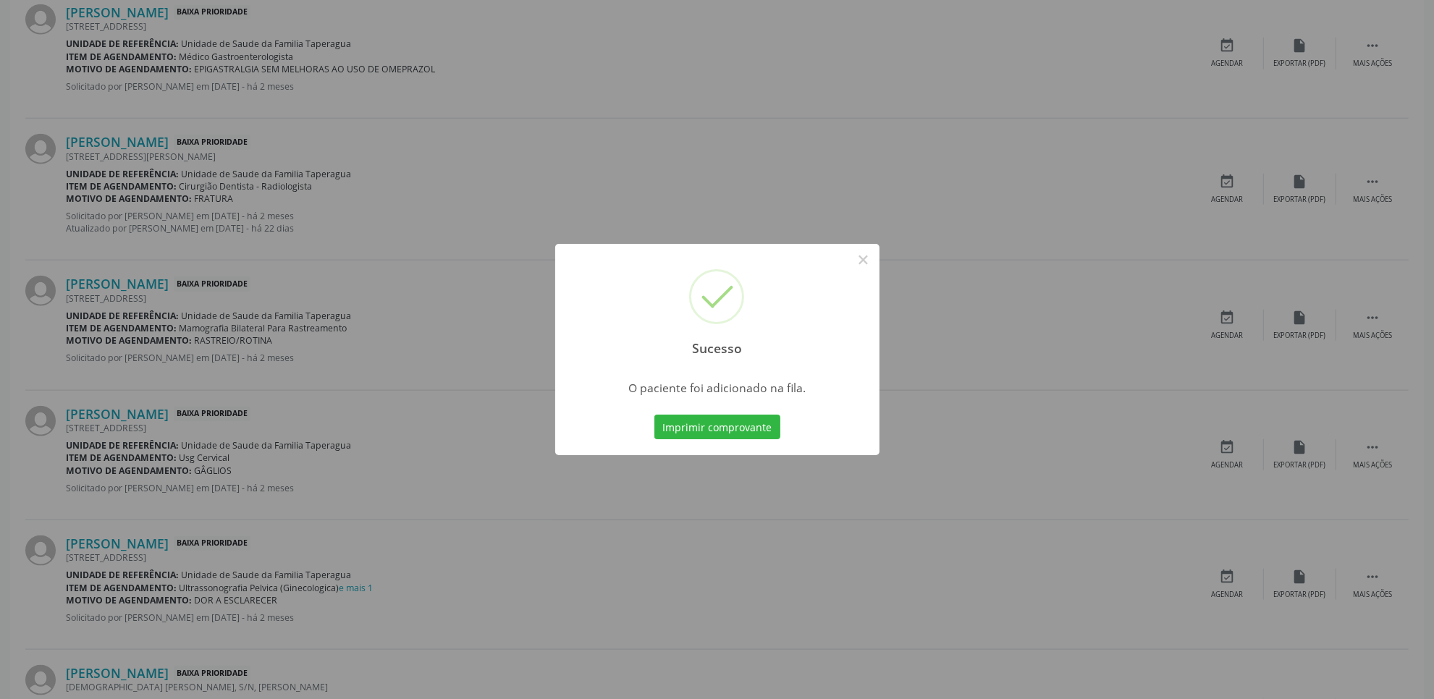
scroll to position [1842, 0]
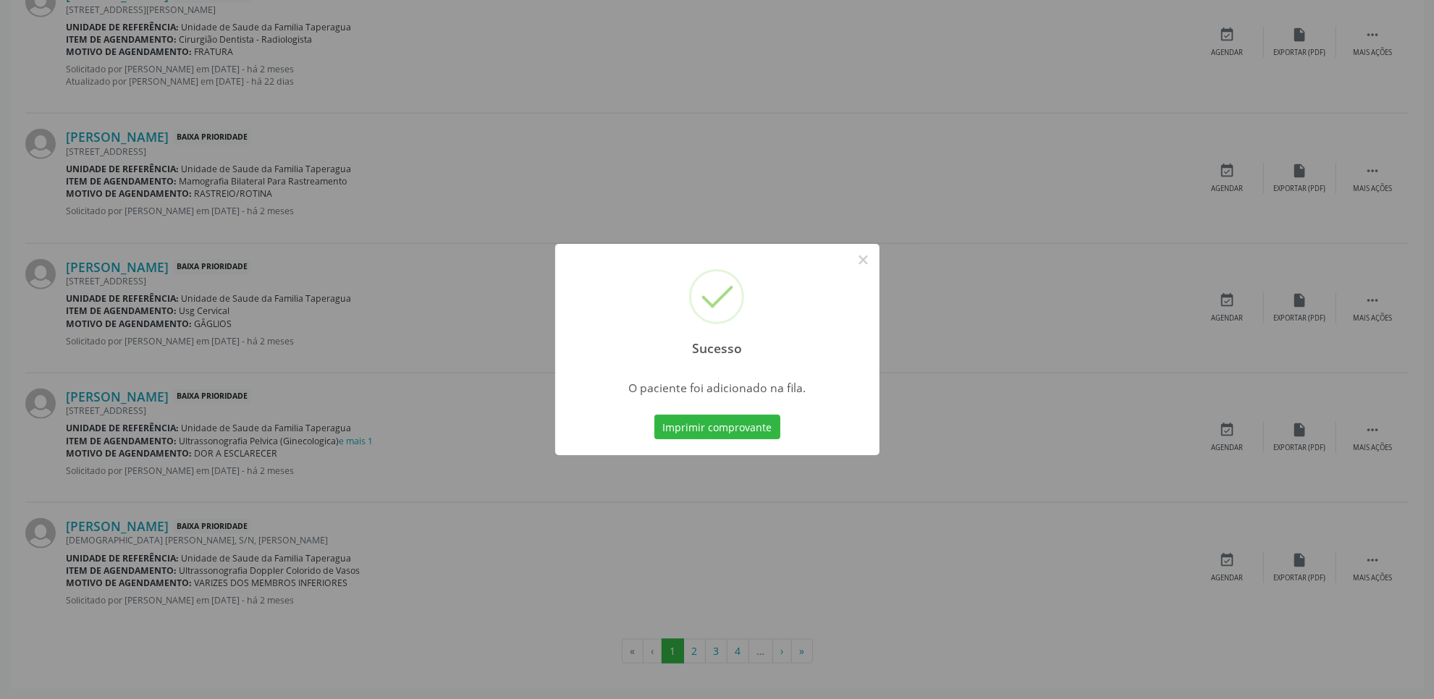
click at [989, 359] on div "Sucesso × O paciente foi adicionado na fila. Imprimir comprovante Cancel" at bounding box center [717, 349] width 1434 height 699
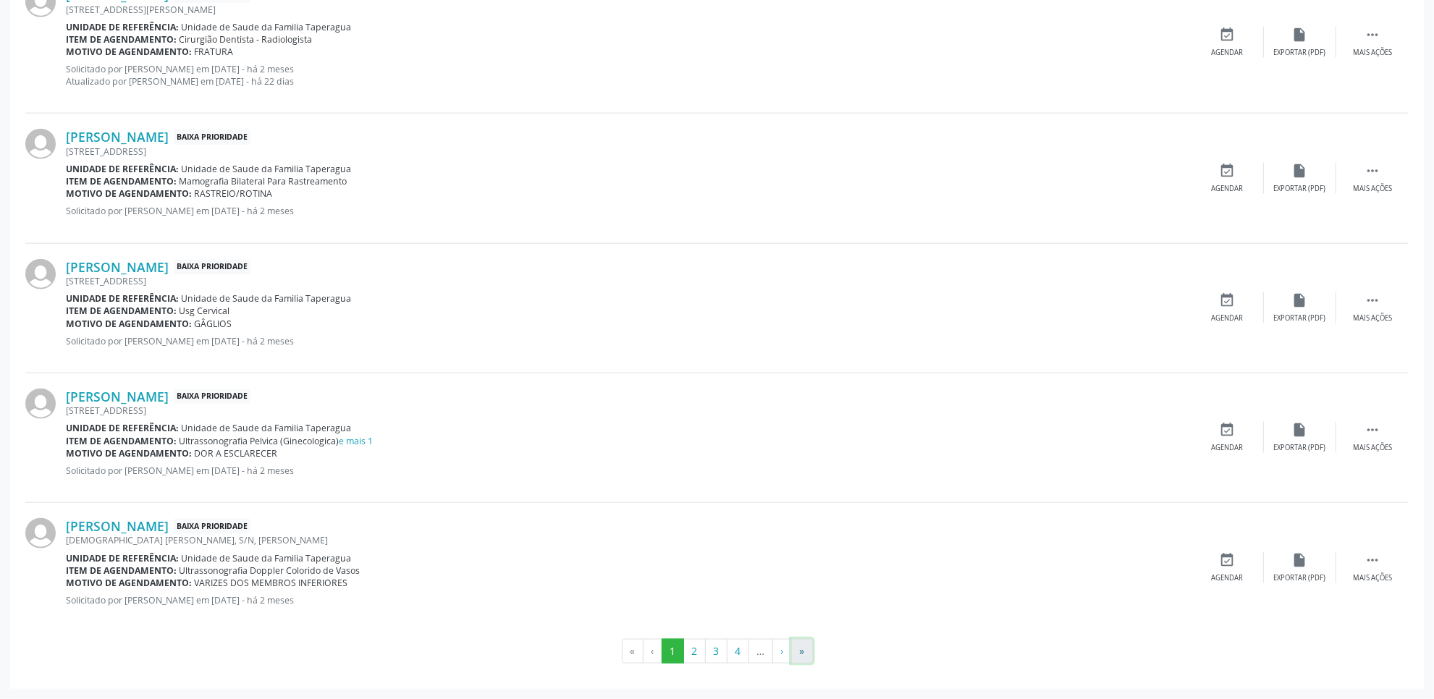
click at [801, 656] on button "»" at bounding box center [802, 651] width 22 height 25
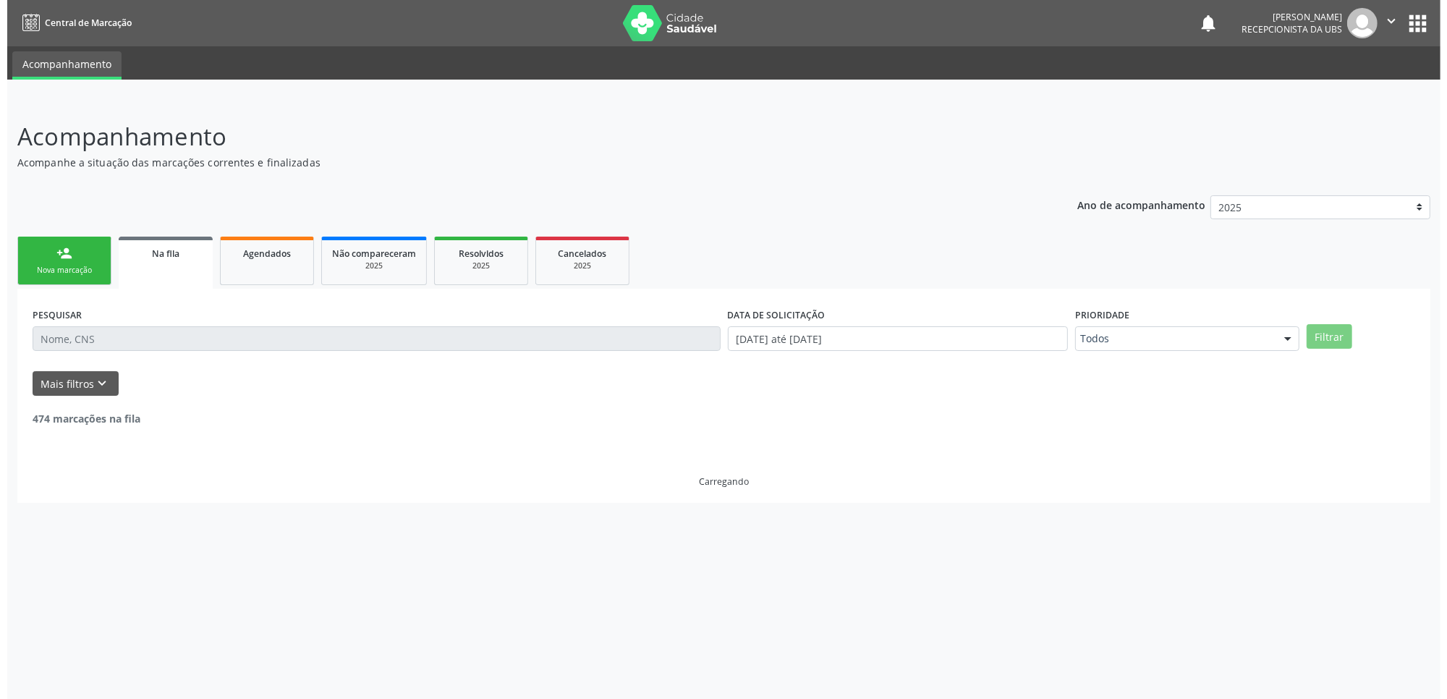
scroll to position [0, 0]
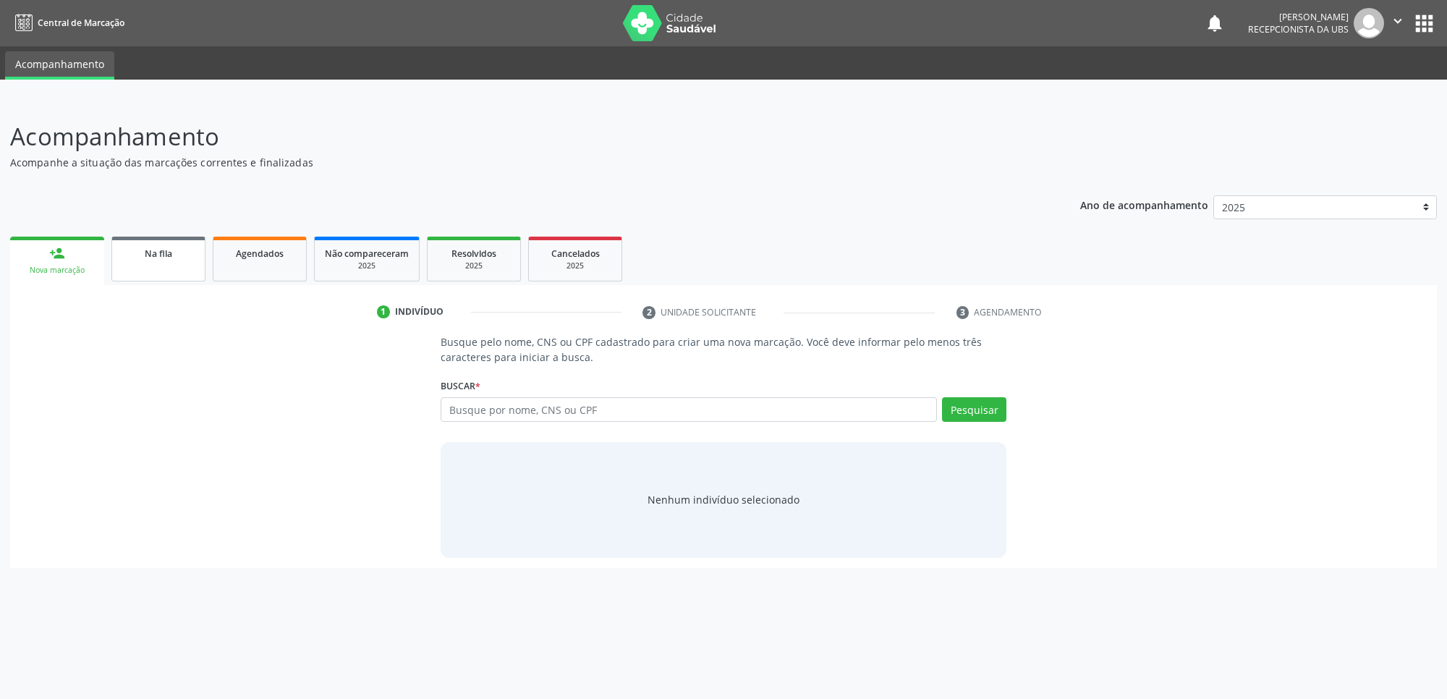
click at [197, 251] on link "Na fila" at bounding box center [158, 259] width 94 height 45
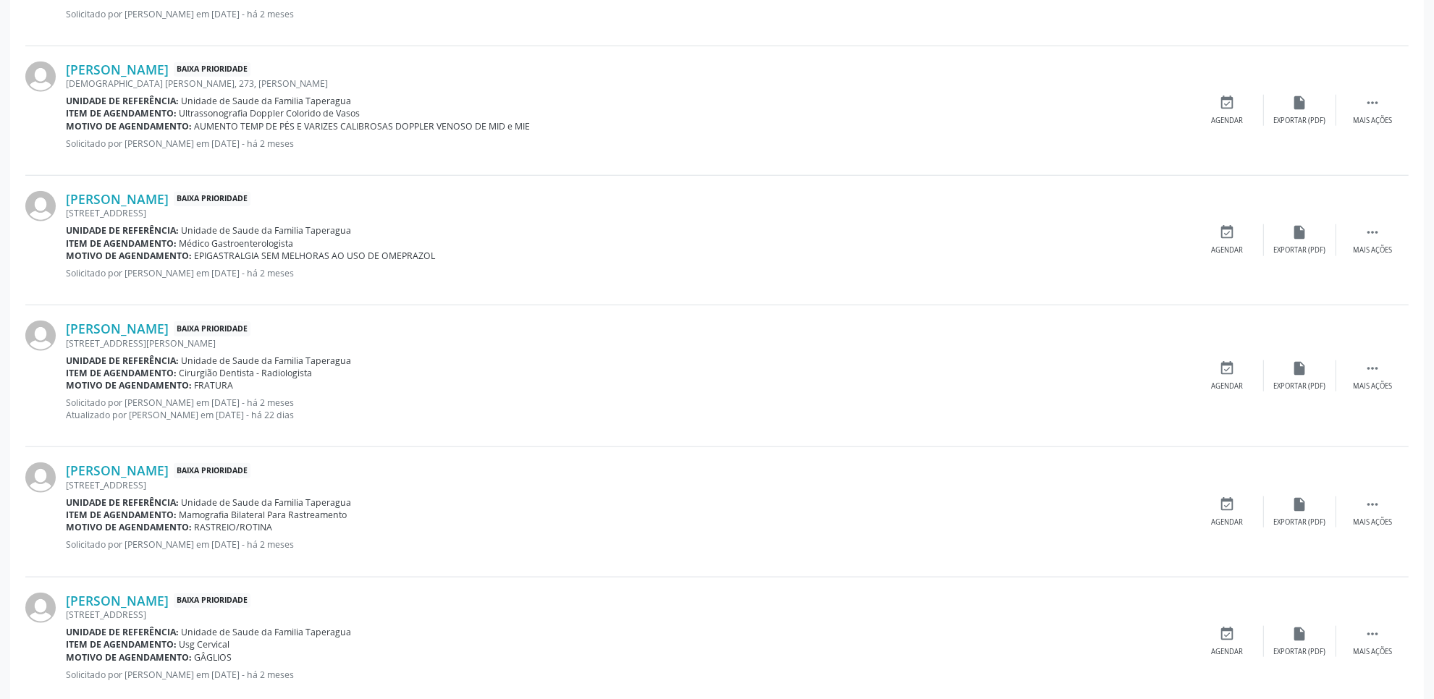
scroll to position [1842, 0]
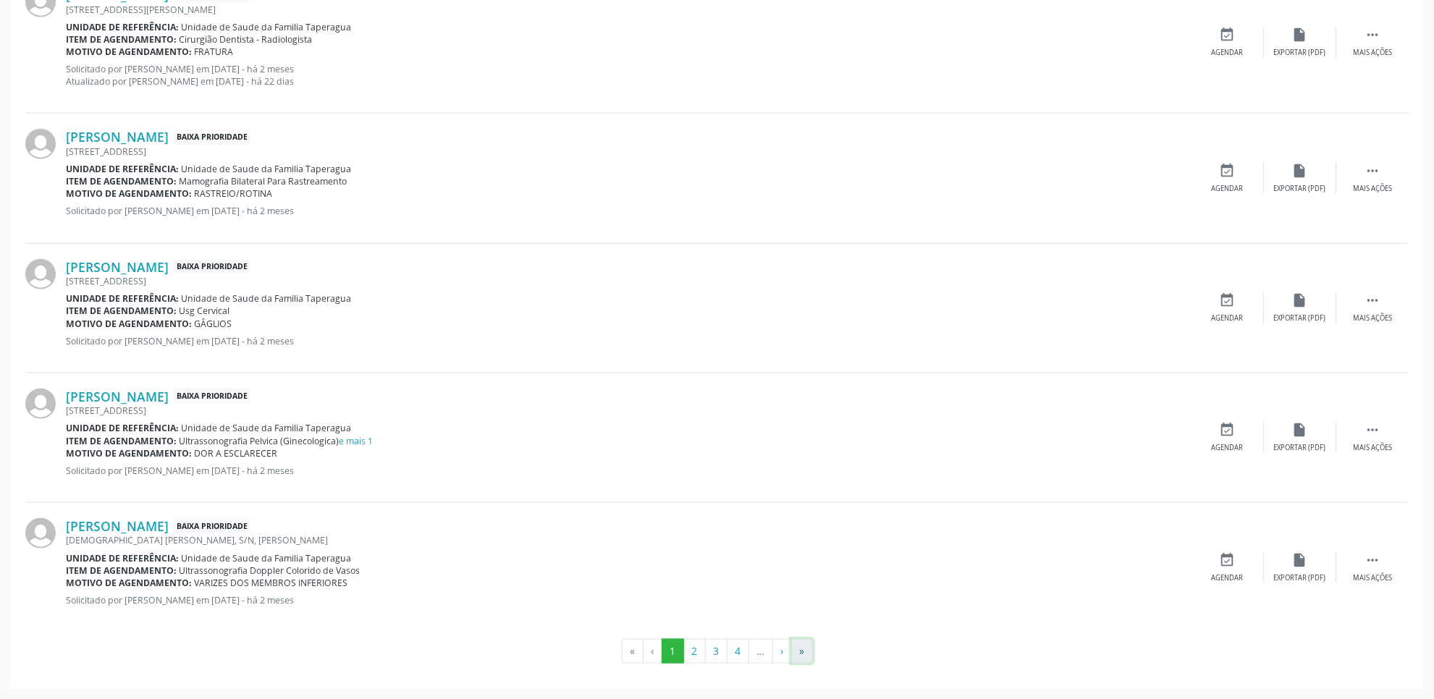
click at [807, 656] on button "»" at bounding box center [802, 651] width 22 height 25
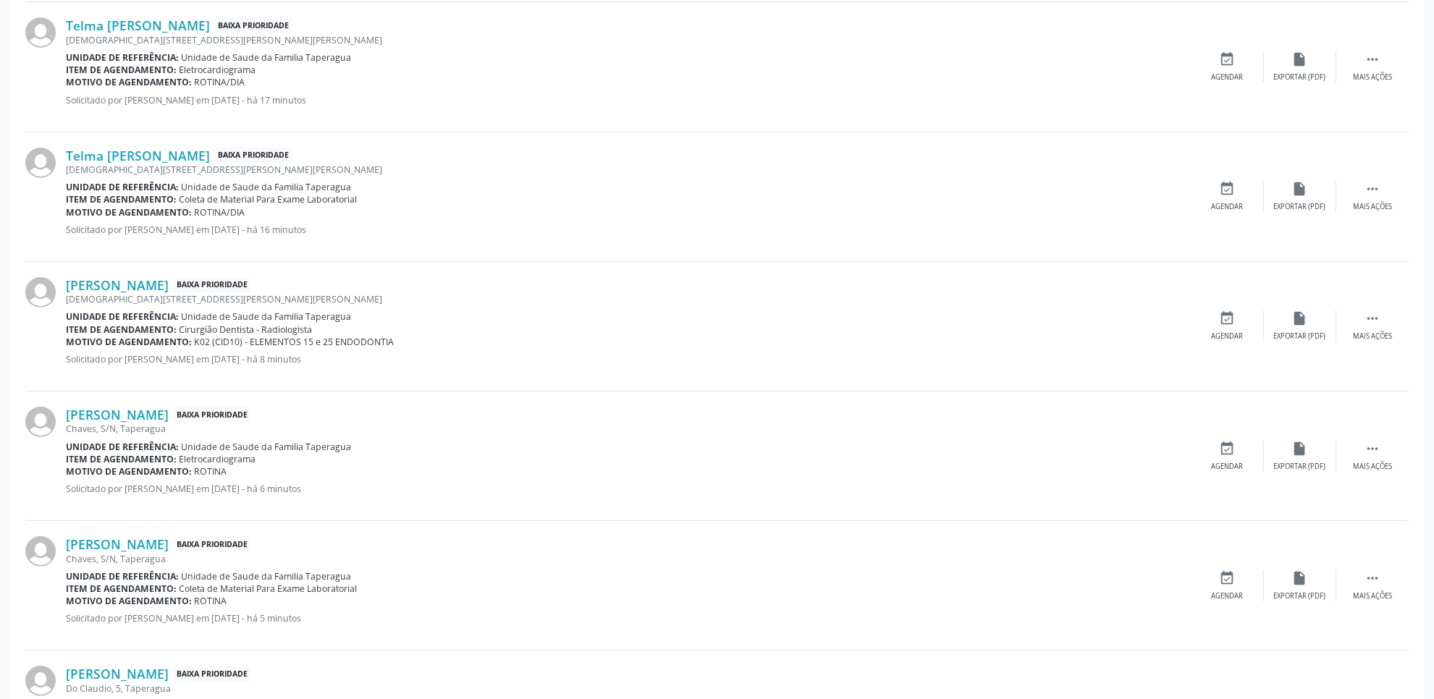
scroll to position [0, 0]
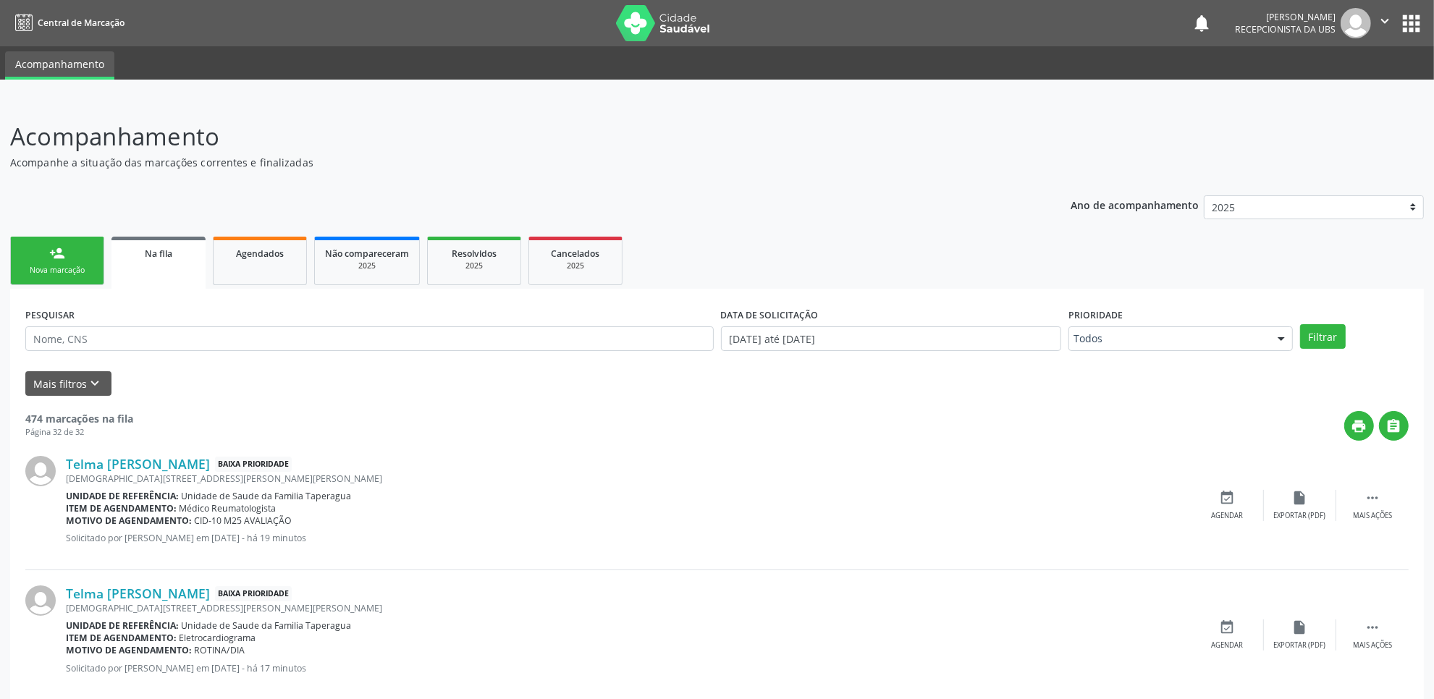
click at [80, 245] on link "person_add Nova marcação" at bounding box center [57, 261] width 94 height 48
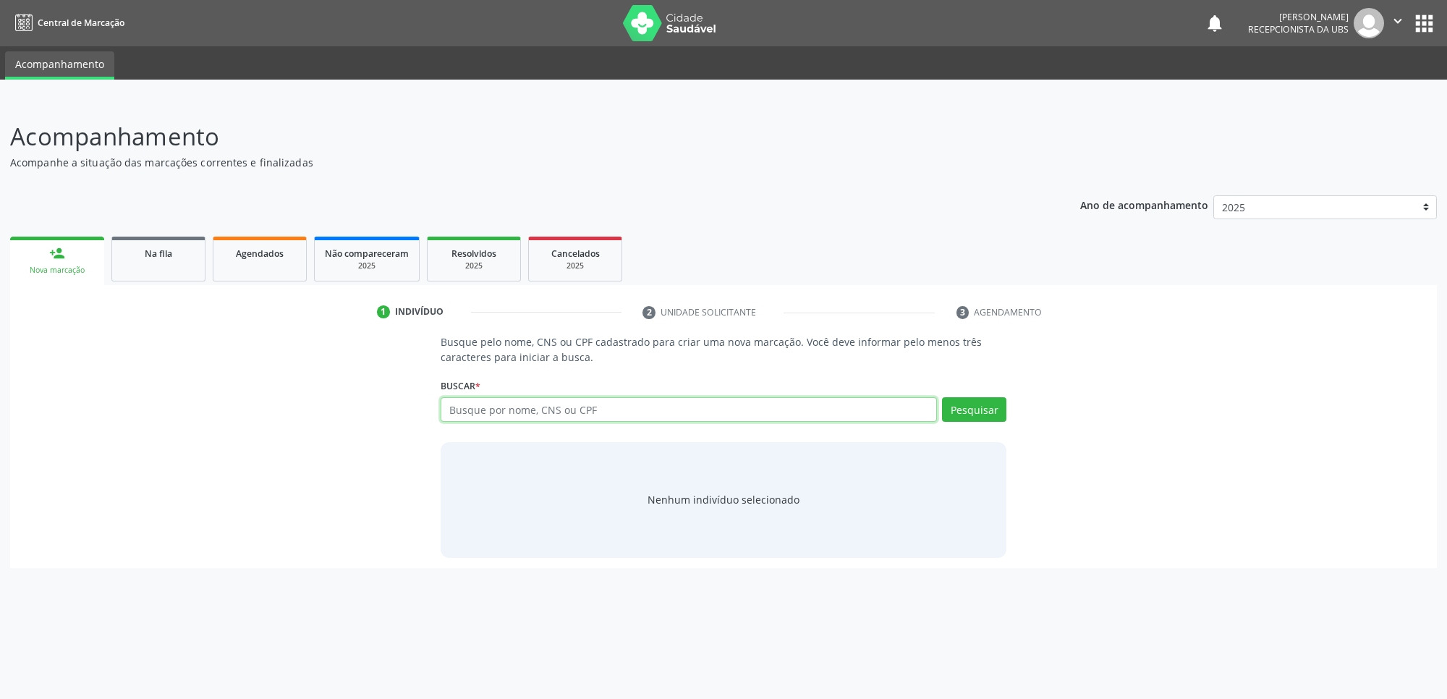
click at [476, 399] on input "text" at bounding box center [689, 409] width 496 height 25
paste input "706200074651163"
type input "706200074651163"
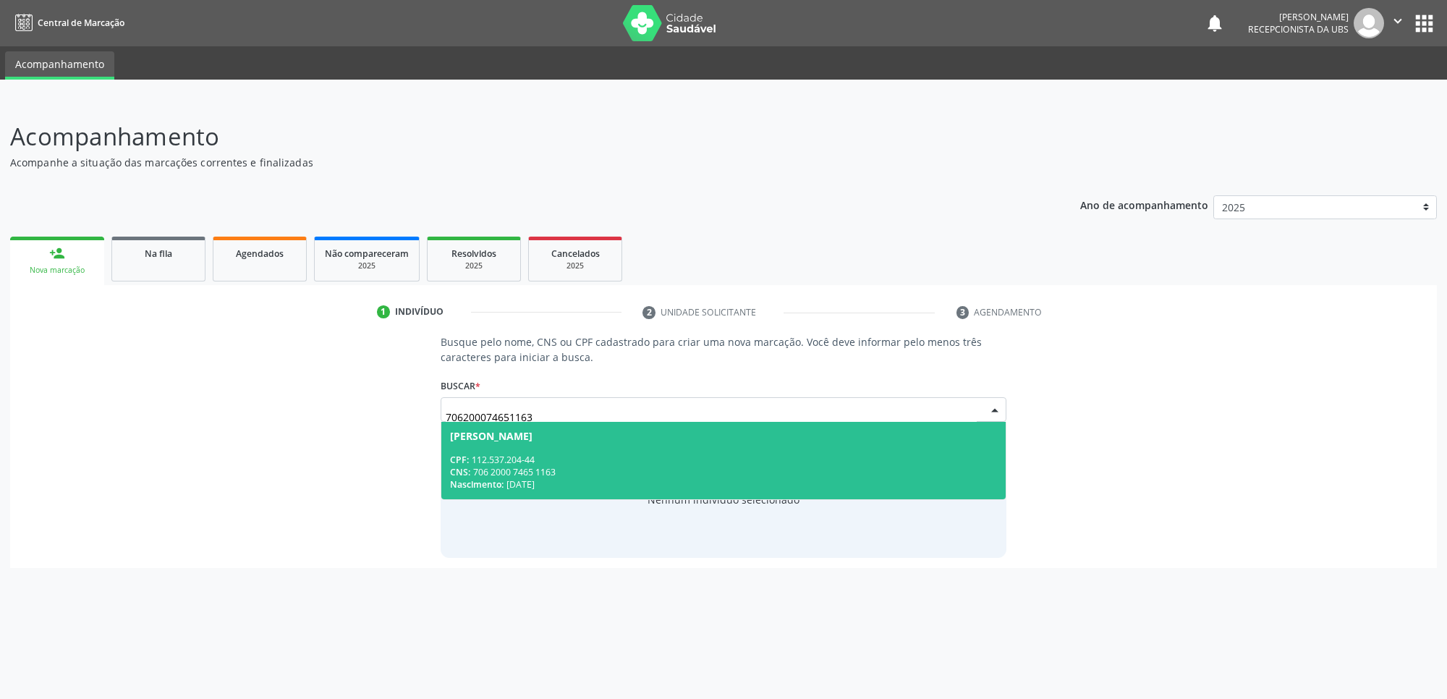
click at [518, 446] on span "Joao Paulo Dias Neto CPF: 112.537.204-44 CNS: 706 2000 7465 1163 Nascimento: 22…" at bounding box center [723, 460] width 565 height 77
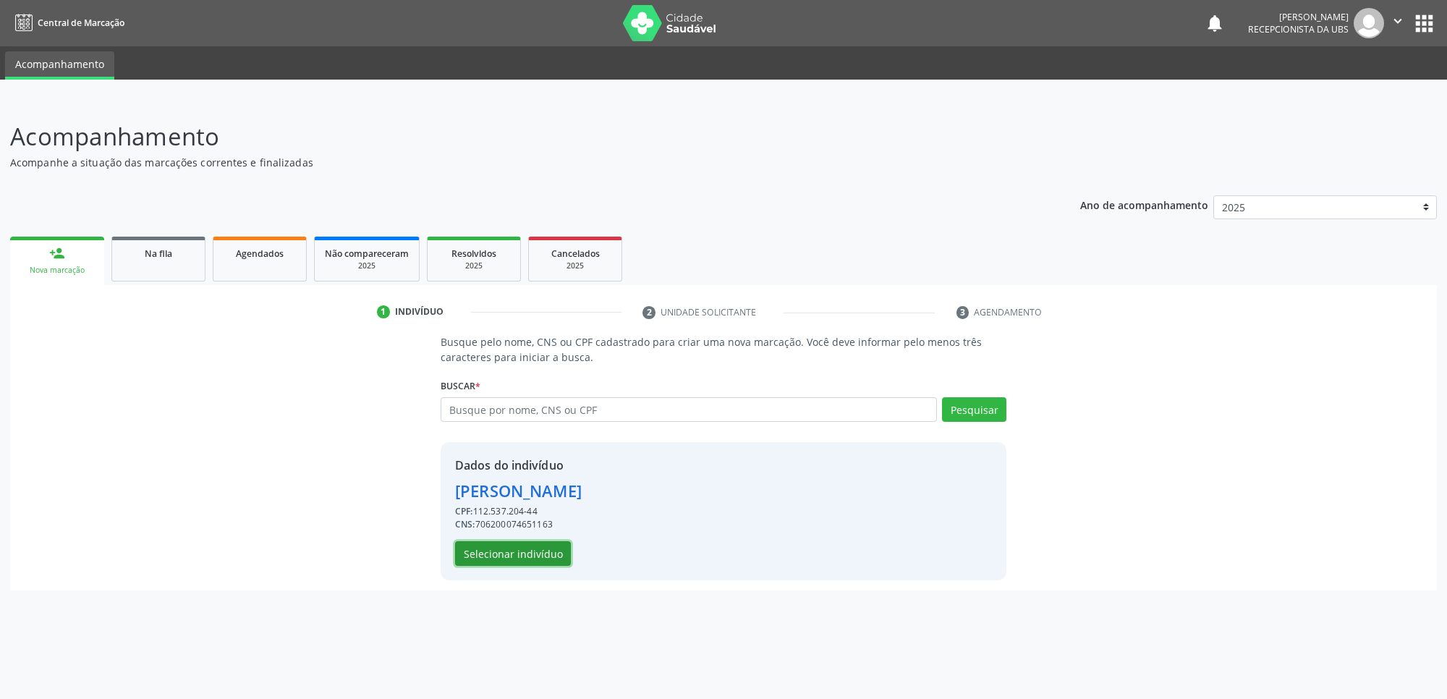
click at [525, 555] on button "Selecionar indivíduo" at bounding box center [513, 553] width 116 height 25
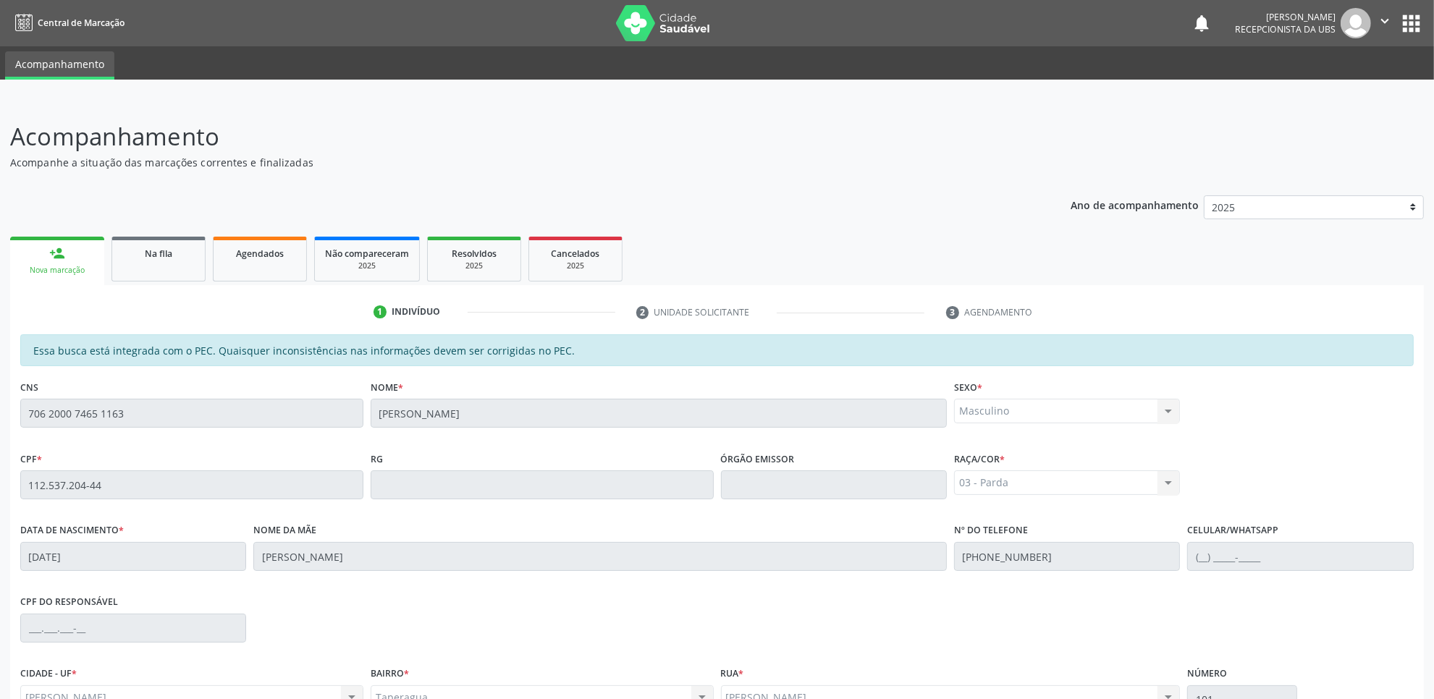
scroll to position [148, 0]
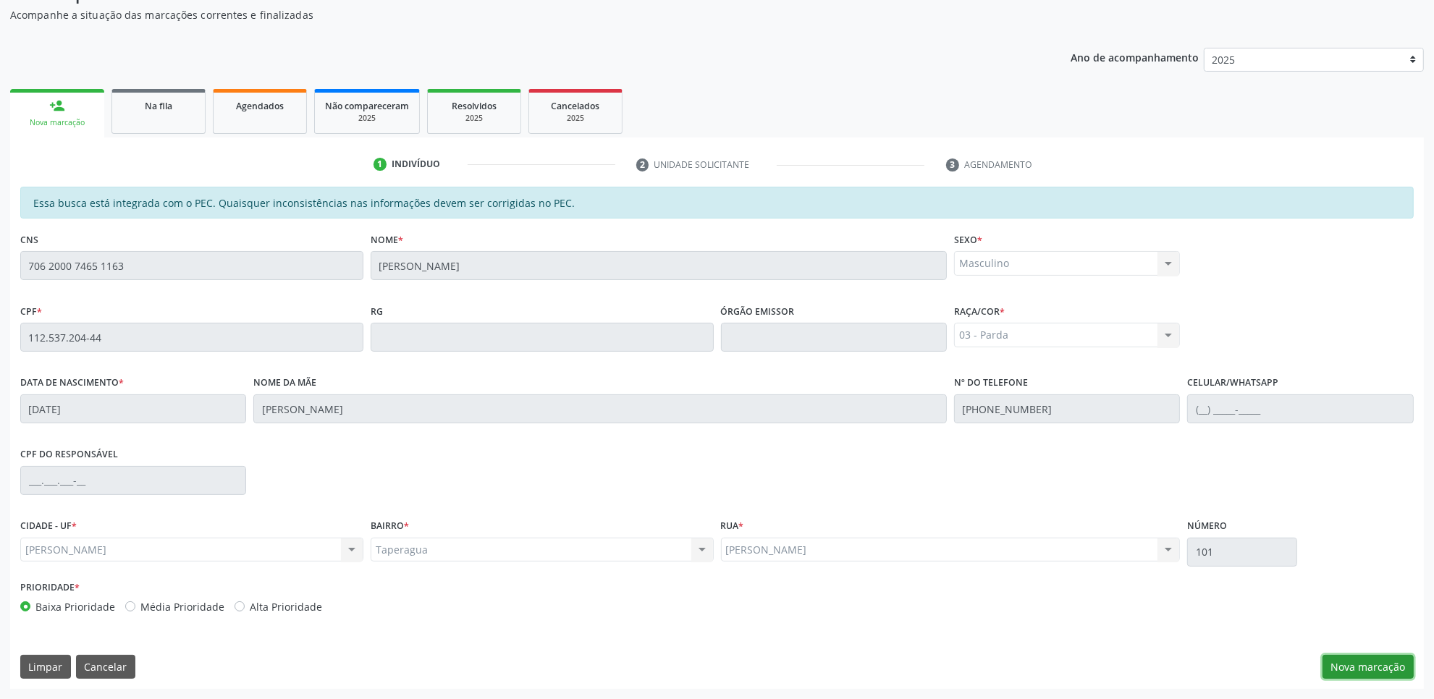
click at [1358, 664] on button "Nova marcação" at bounding box center [1367, 667] width 91 height 25
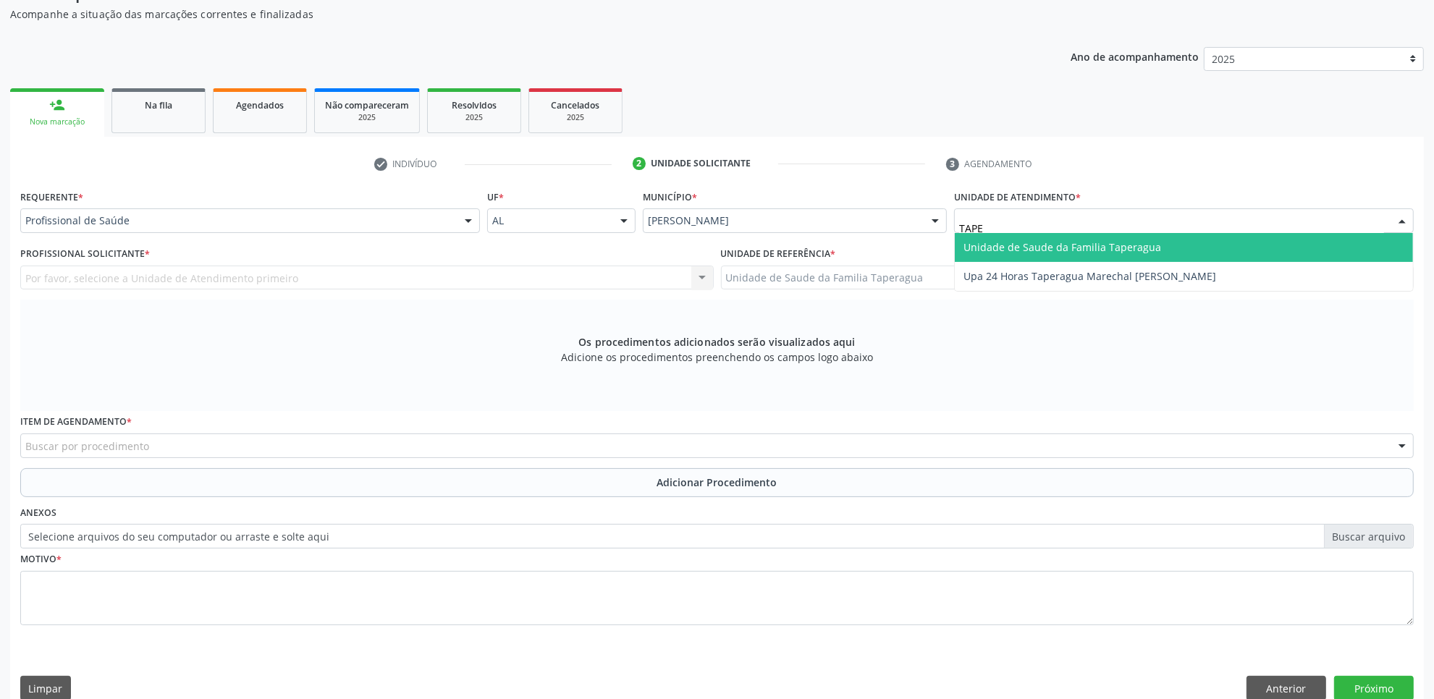
type input "TAPER"
click at [1054, 241] on span "Unidade de Saude da Familia Taperagua" at bounding box center [1062, 247] width 198 height 14
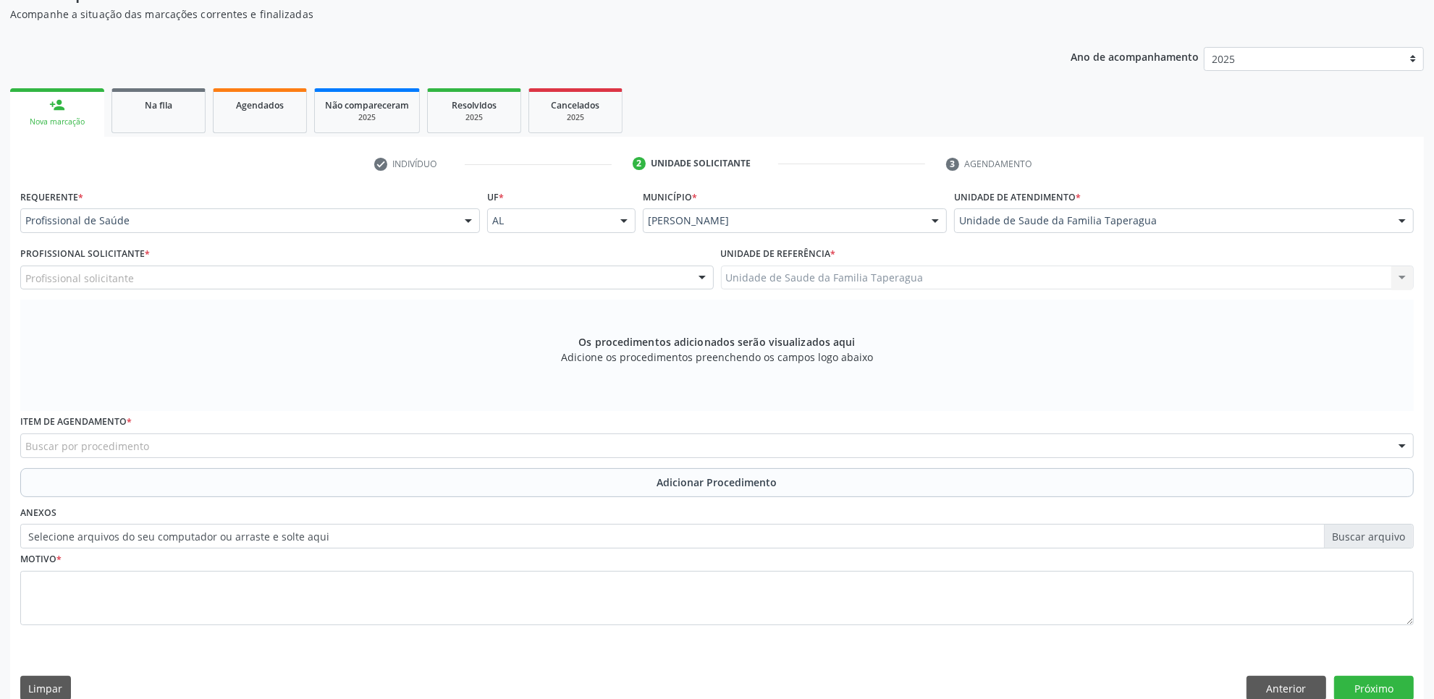
click at [639, 273] on div "Profissional solicitante" at bounding box center [366, 278] width 693 height 25
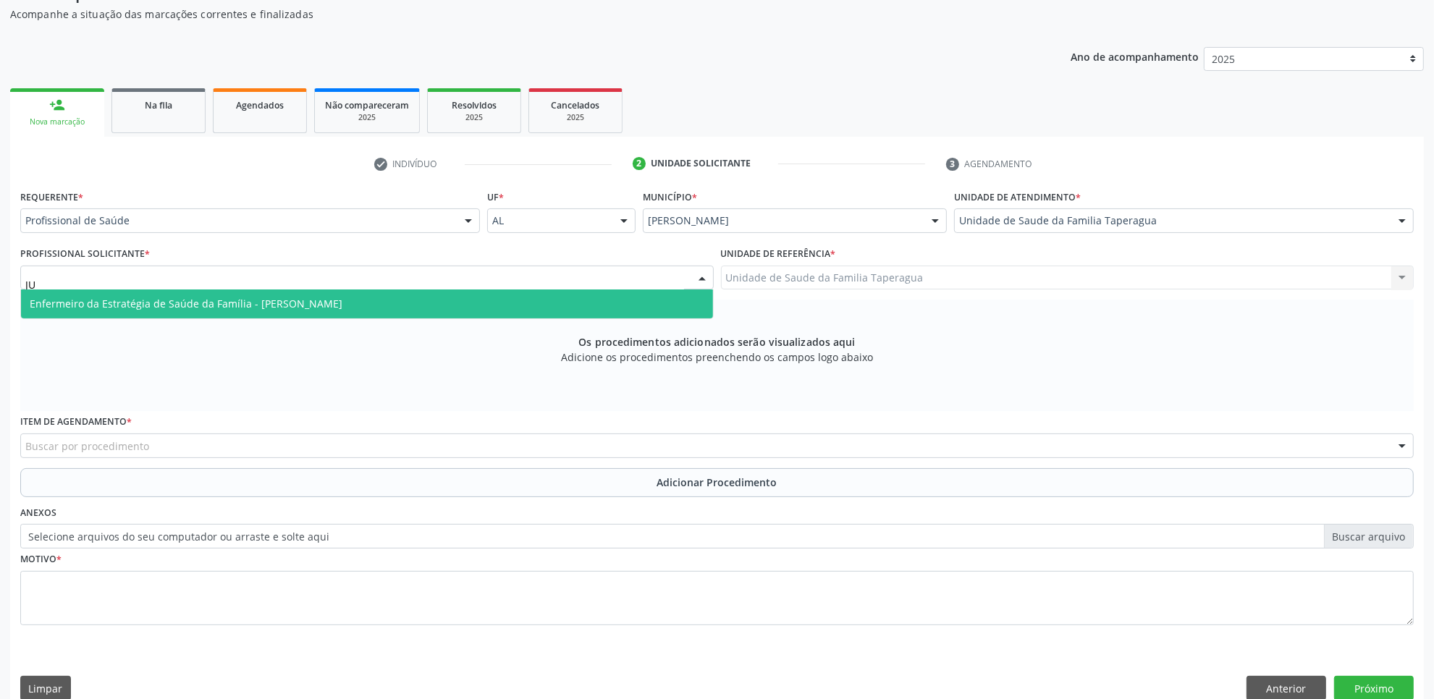
type input "JUL"
click at [616, 306] on span "Enfermeiro da Estratégia de Saúde da Família - Julilda Maria de Medeiros" at bounding box center [367, 303] width 692 height 29
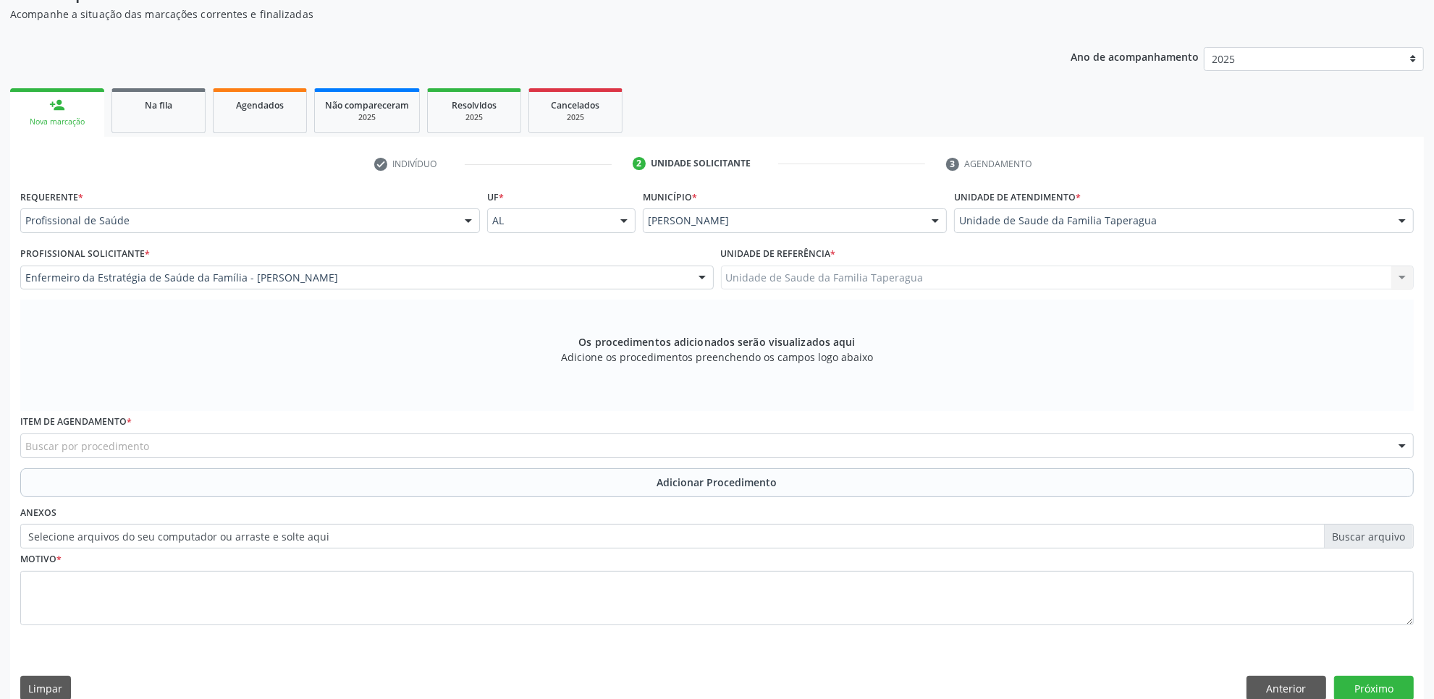
click at [565, 441] on div "Buscar por procedimento" at bounding box center [716, 446] width 1393 height 25
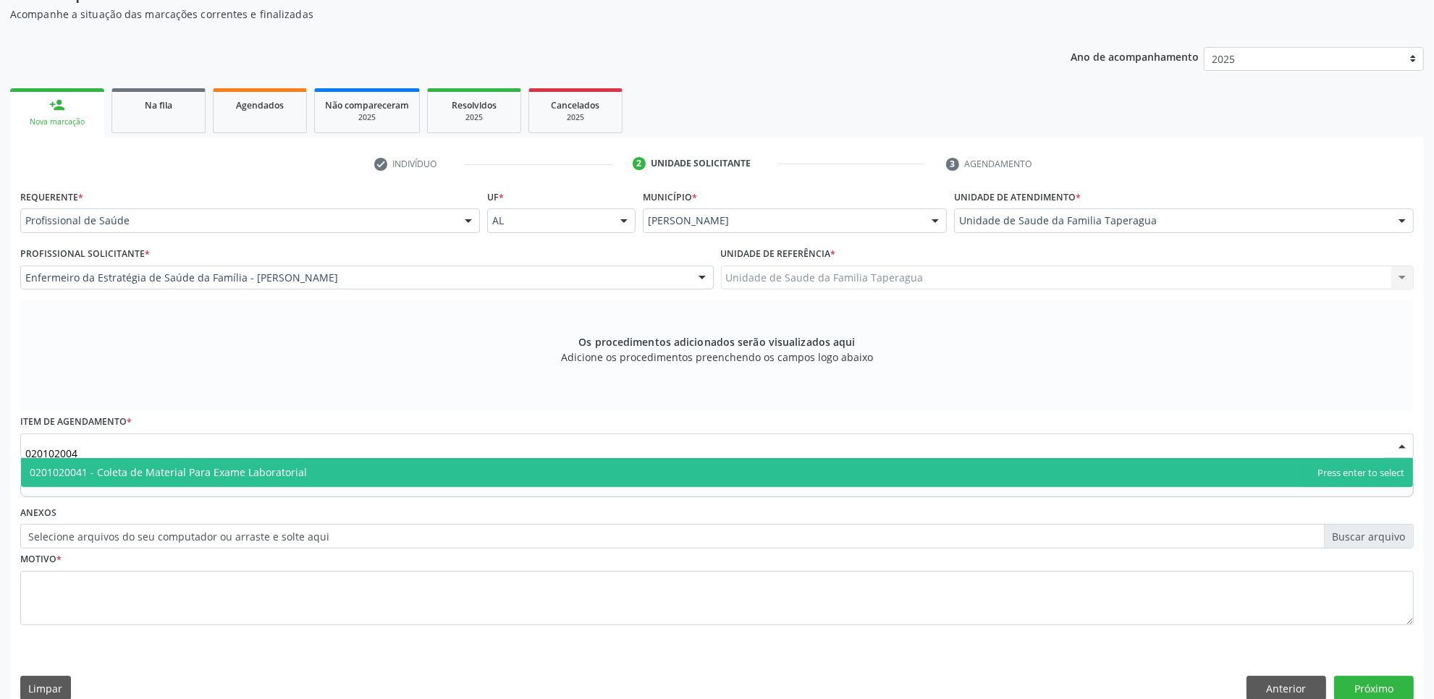
type input "0201020041"
click at [563, 468] on span "0201020041 - Coleta de Material Para Exame Laboratorial" at bounding box center [717, 472] width 1392 height 29
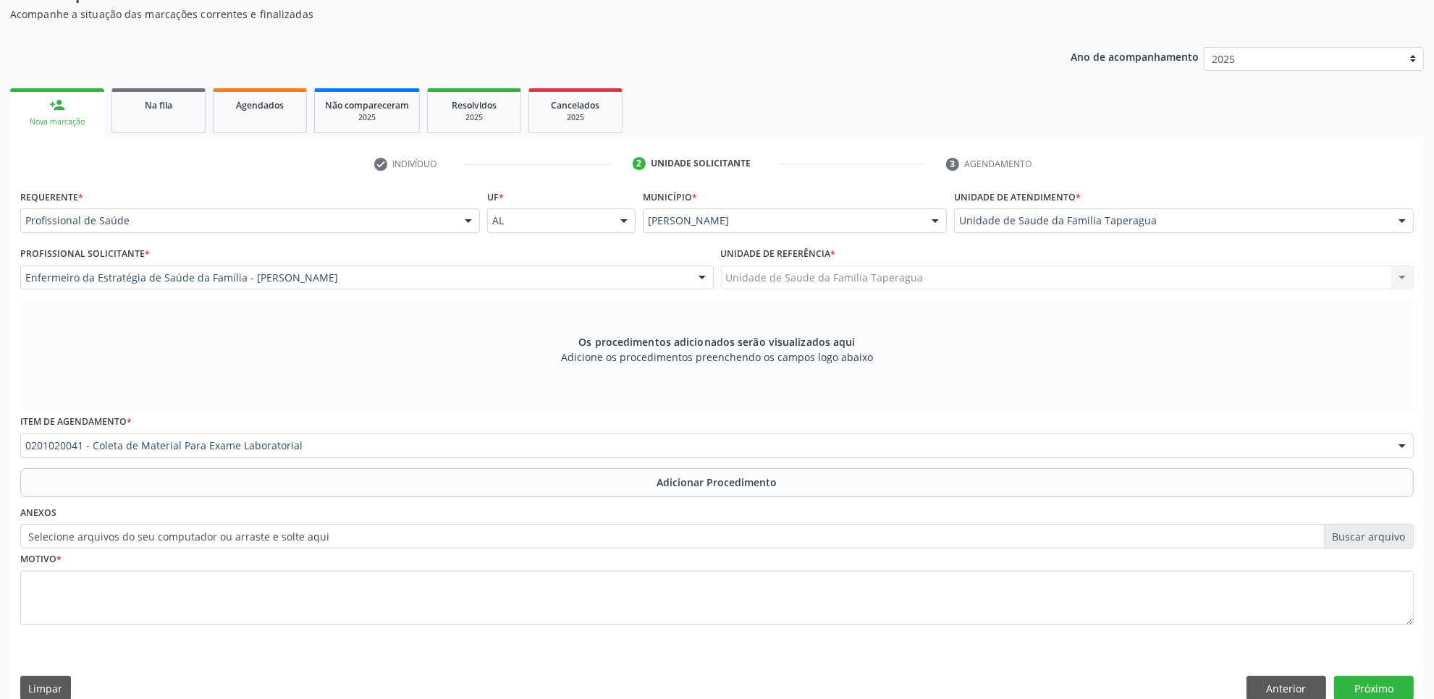
click at [554, 504] on div "Anexos Selecione arquivos do seu computador ou arraste e solte aqui" at bounding box center [717, 525] width 1400 height 46
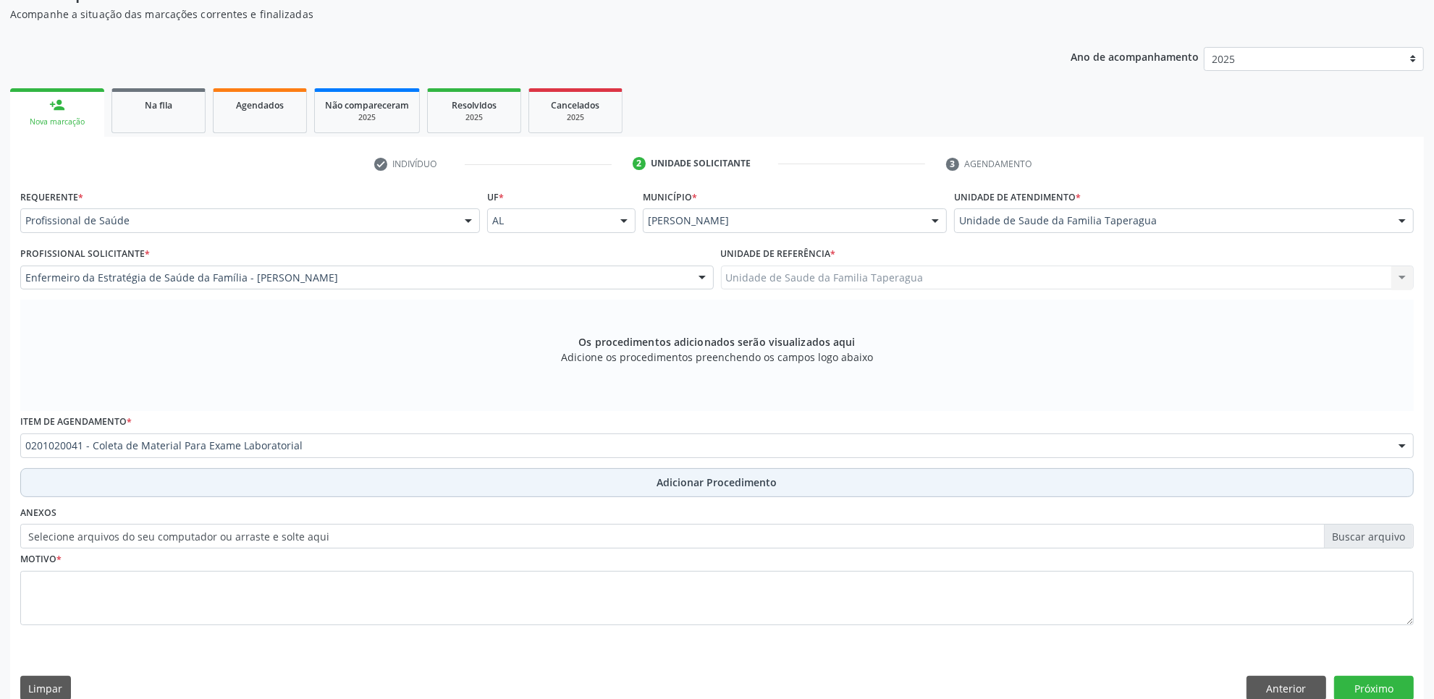
click at [554, 491] on button "Adicionar Procedimento" at bounding box center [716, 482] width 1393 height 29
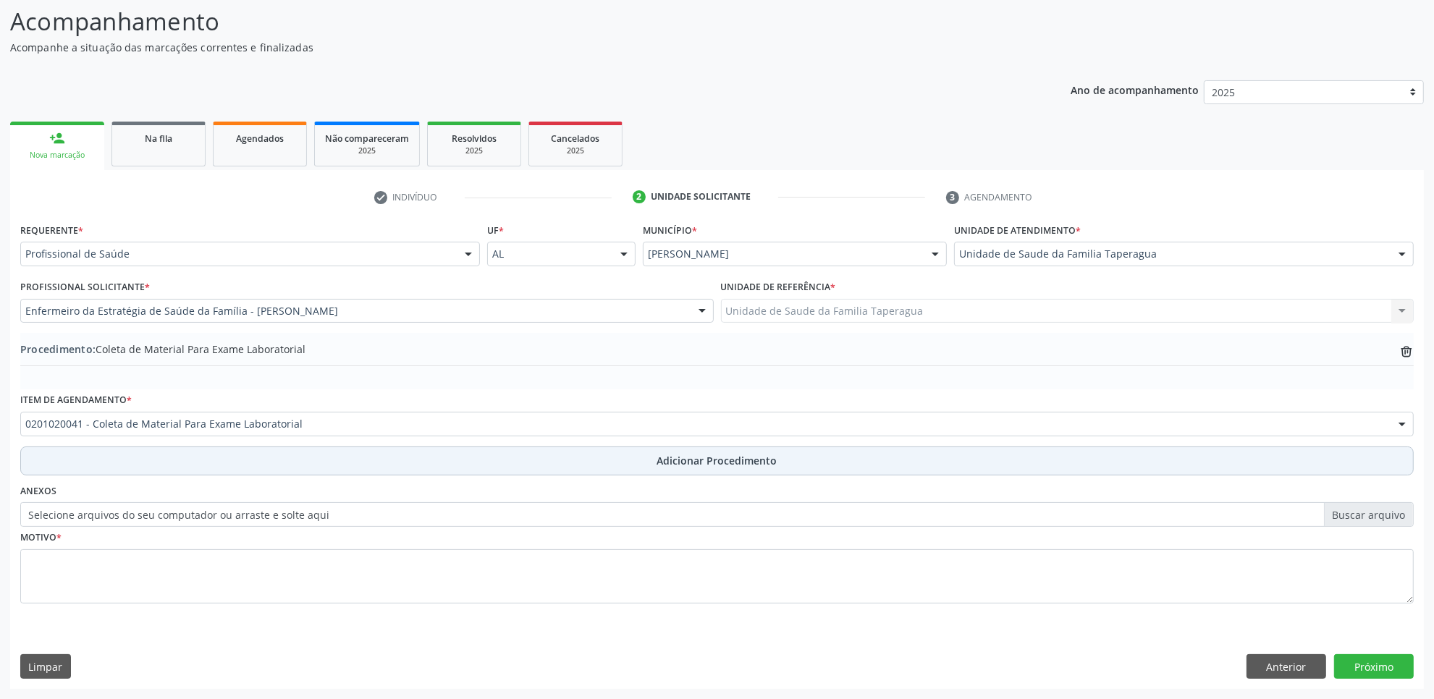
scroll to position [116, 0]
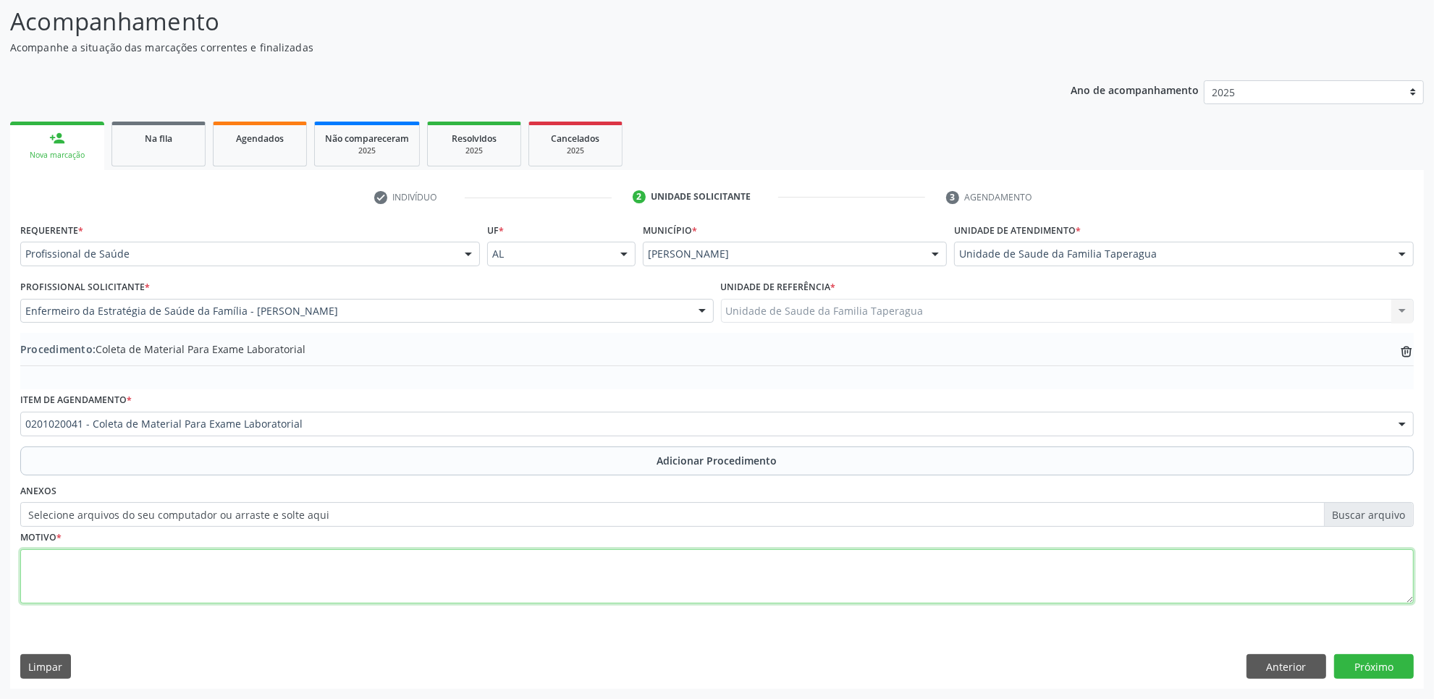
click at [530, 551] on textarea at bounding box center [716, 576] width 1393 height 55
type textarea "ROTINA"
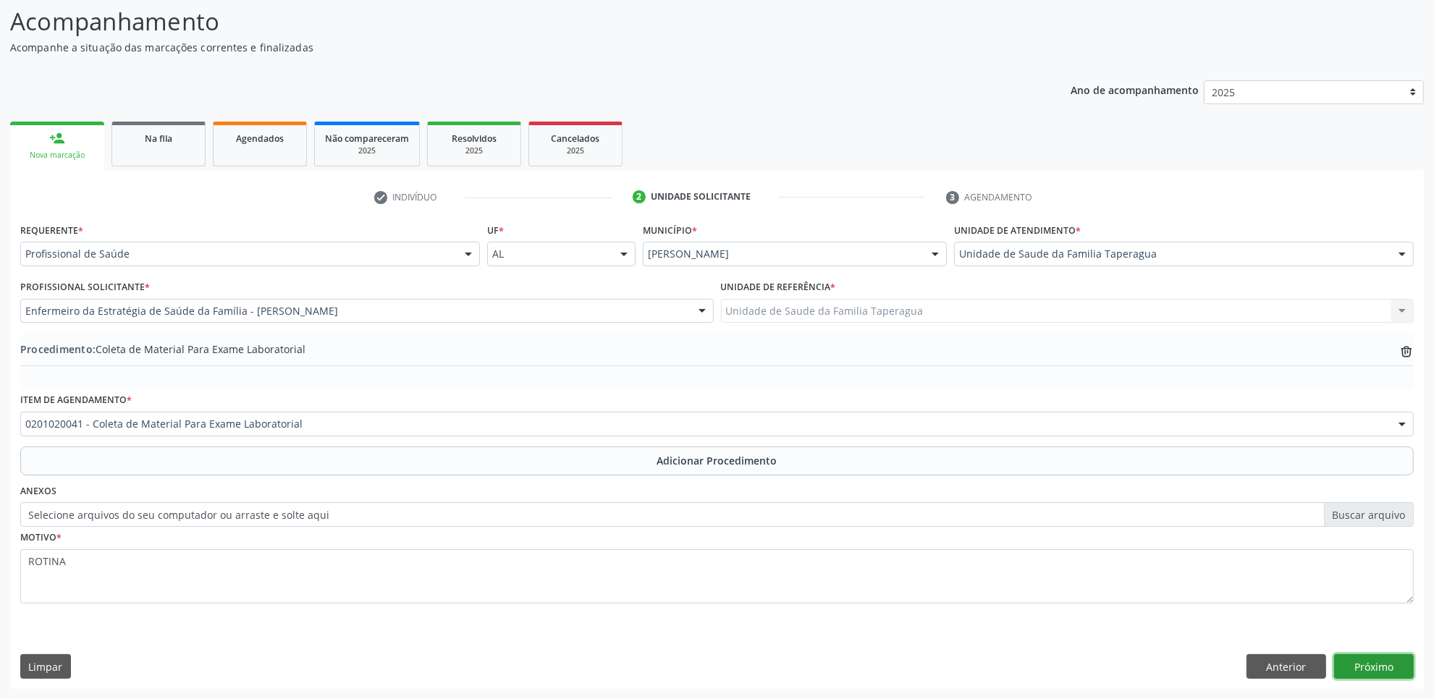
click at [1375, 655] on button "Próximo" at bounding box center [1374, 666] width 80 height 25
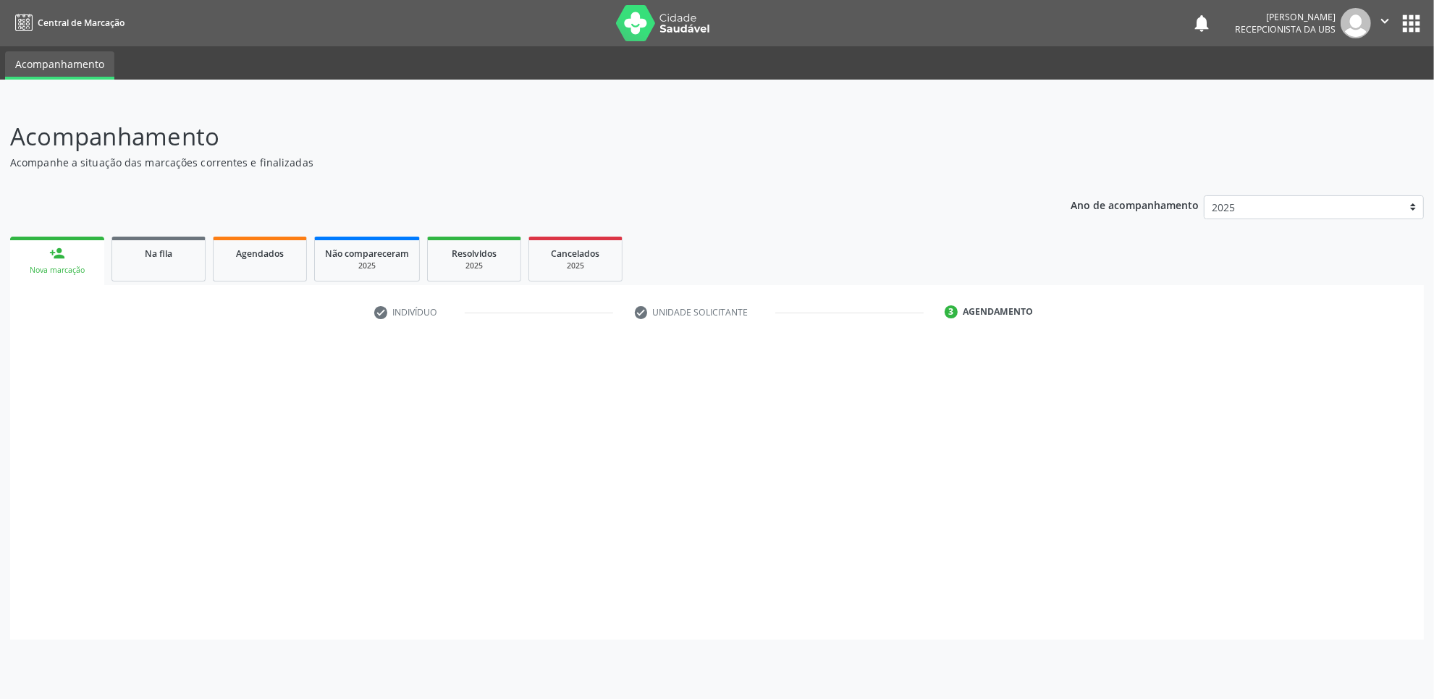
scroll to position [0, 0]
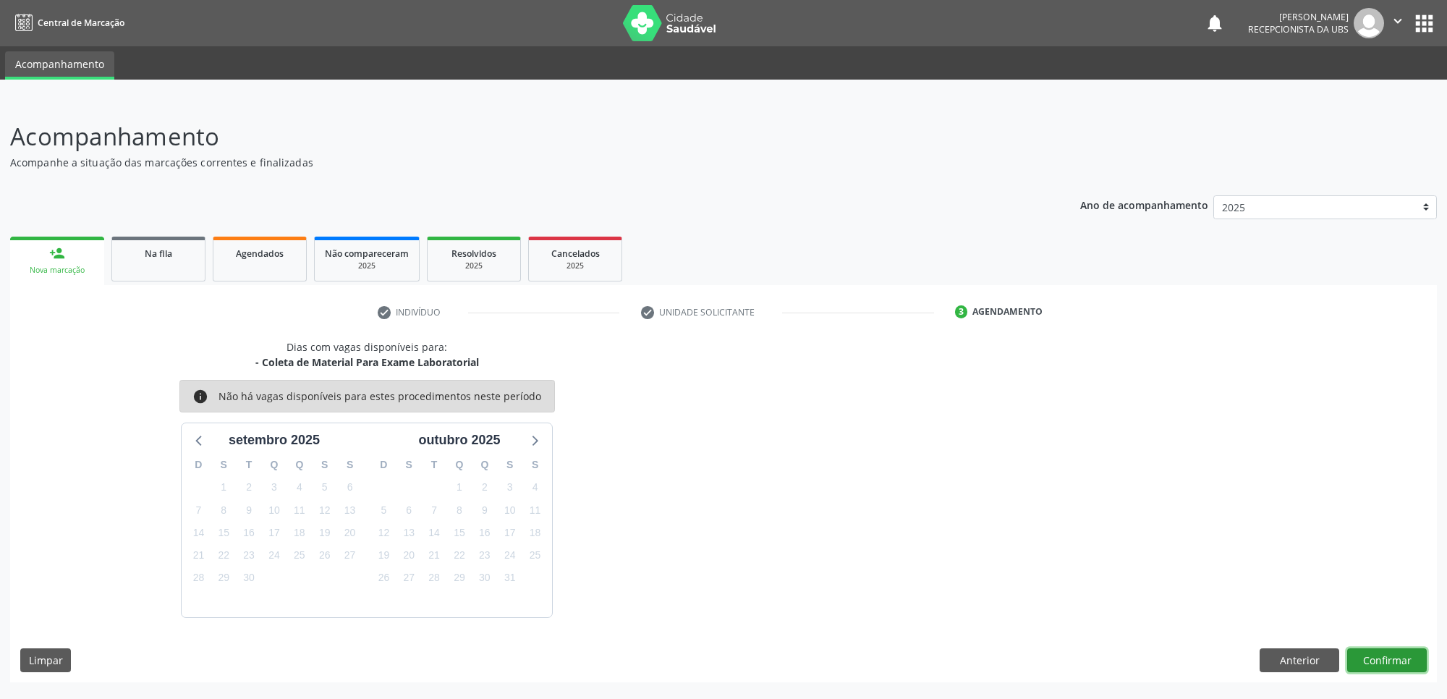
click at [1384, 657] on button "Confirmar" at bounding box center [1388, 660] width 80 height 25
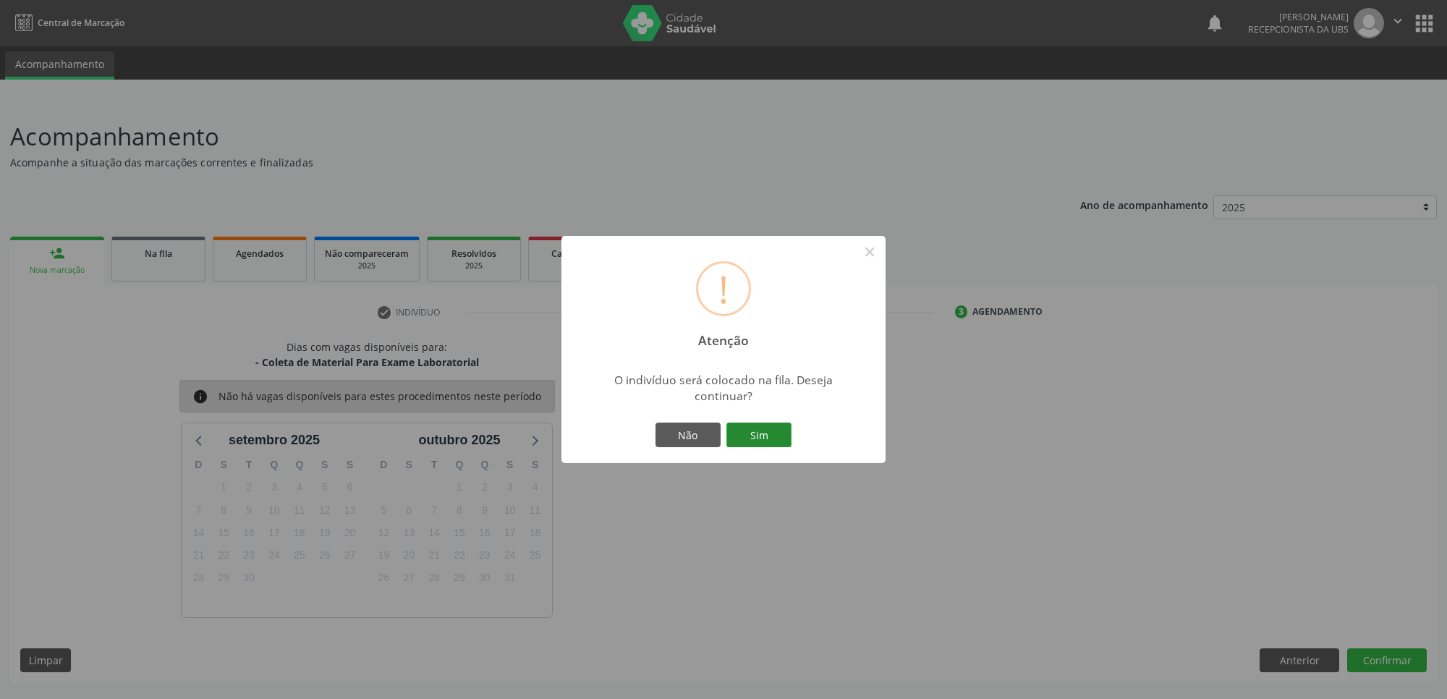
click at [755, 431] on button "Sim" at bounding box center [759, 435] width 65 height 25
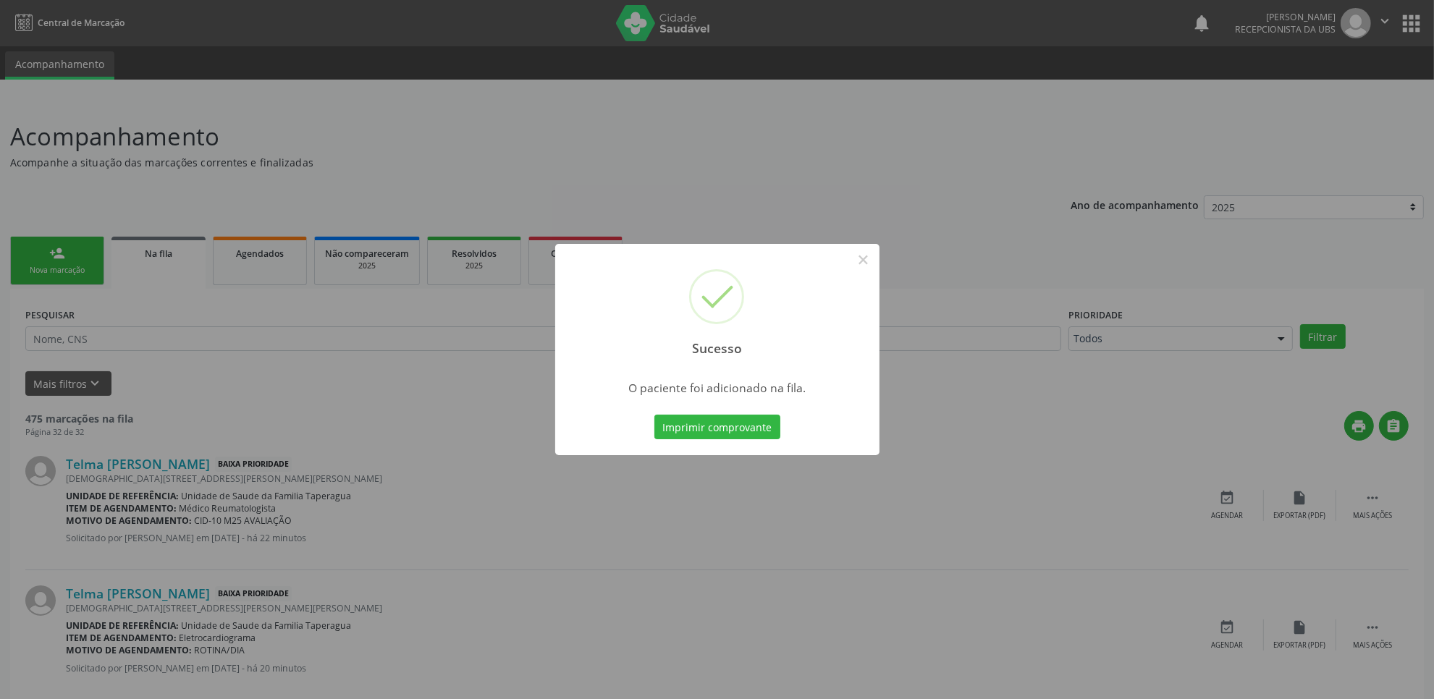
click at [454, 198] on div "Sucesso × O paciente foi adicionado na fila. Imprimir comprovante Cancel" at bounding box center [717, 349] width 1434 height 699
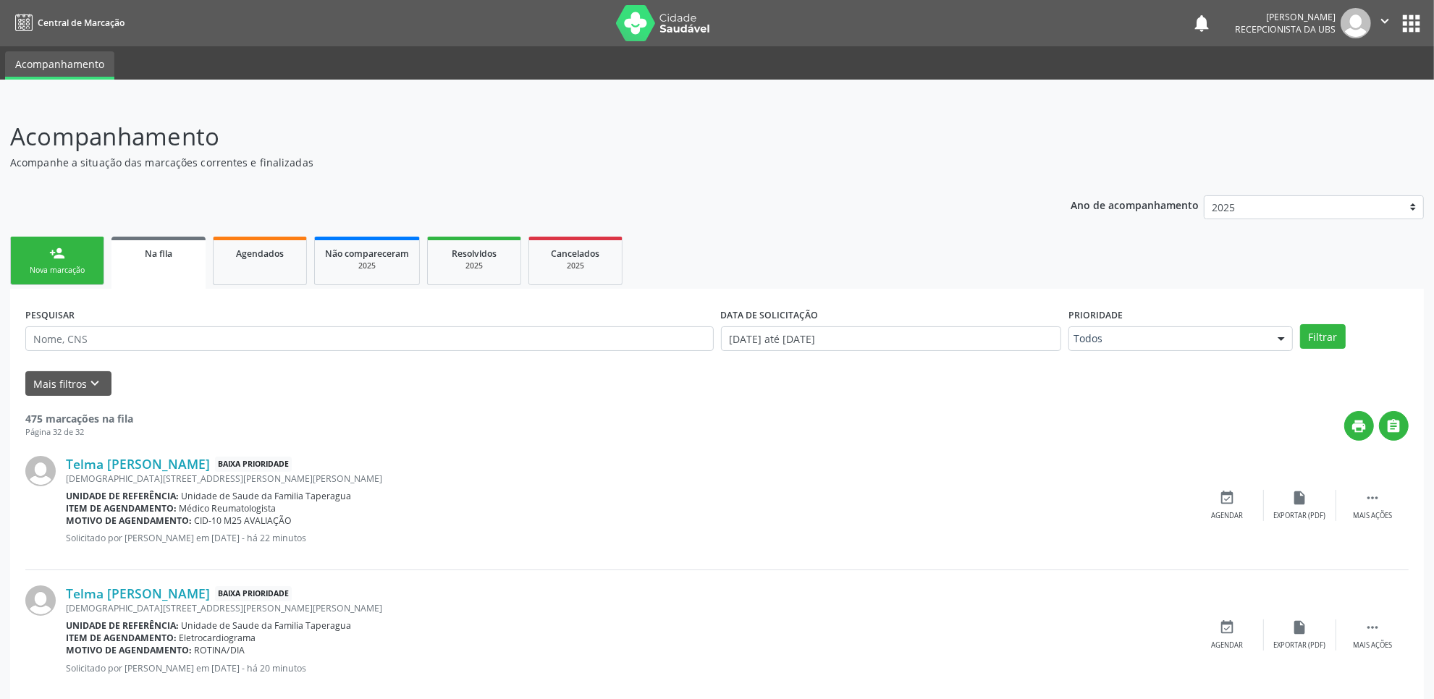
click at [82, 263] on link "person_add Nova marcação" at bounding box center [57, 261] width 94 height 48
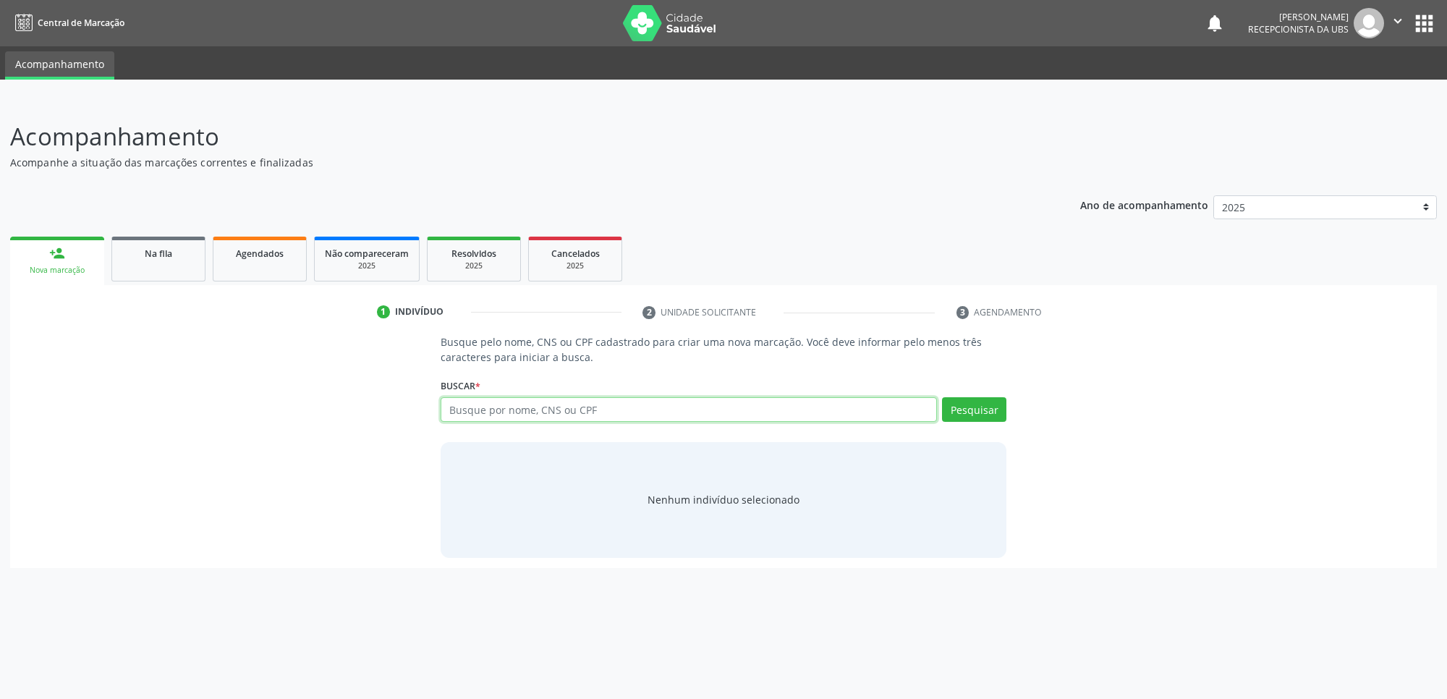
click at [562, 402] on input "text" at bounding box center [689, 409] width 496 height 25
paste input "702000848325584"
type input "702000848325584"
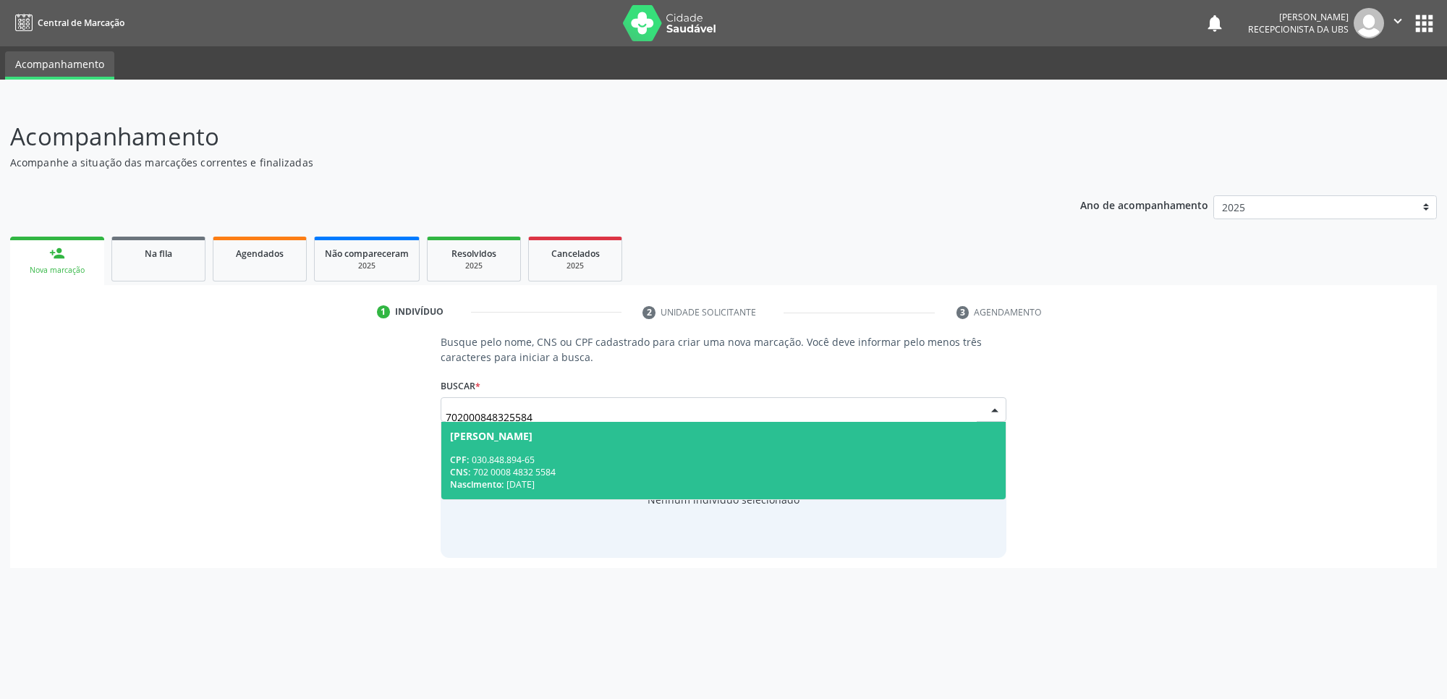
click at [575, 481] on div "Nascimento: 07/09/1978" at bounding box center [723, 484] width 547 height 12
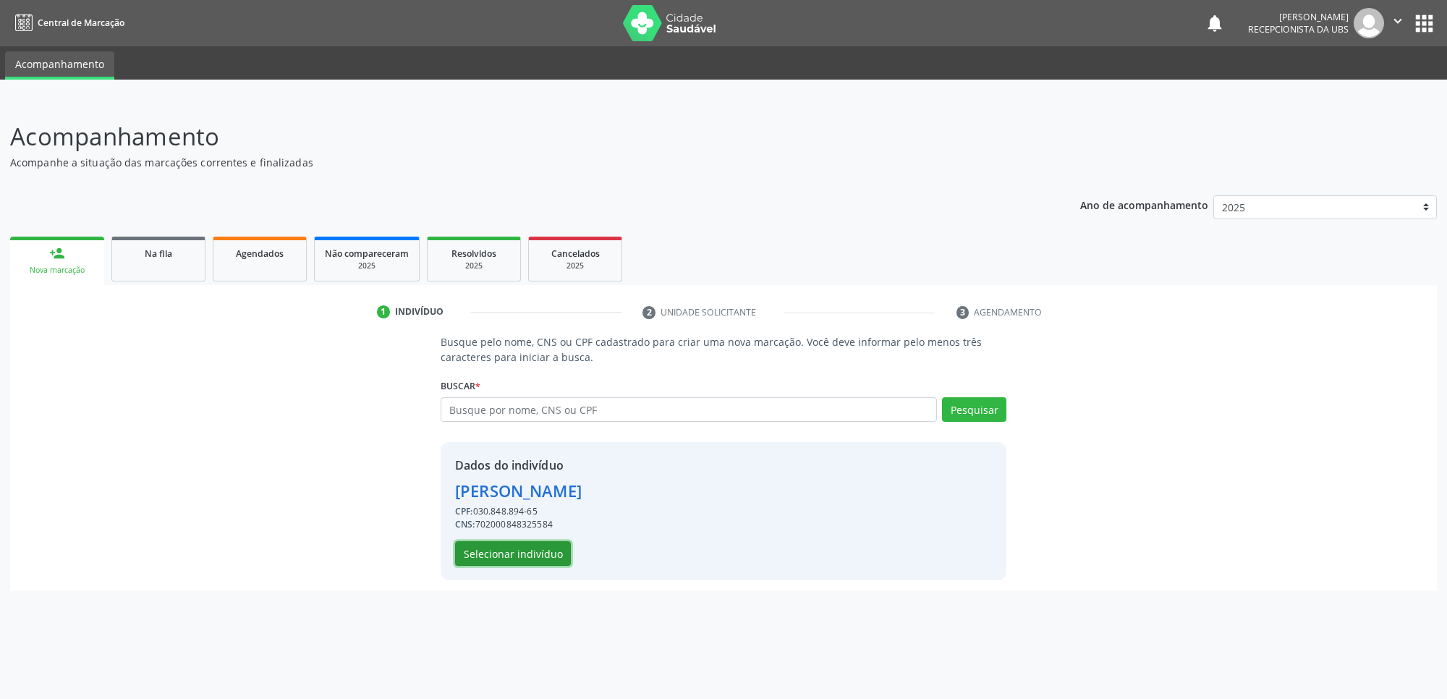
click at [547, 544] on button "Selecionar indivíduo" at bounding box center [513, 553] width 116 height 25
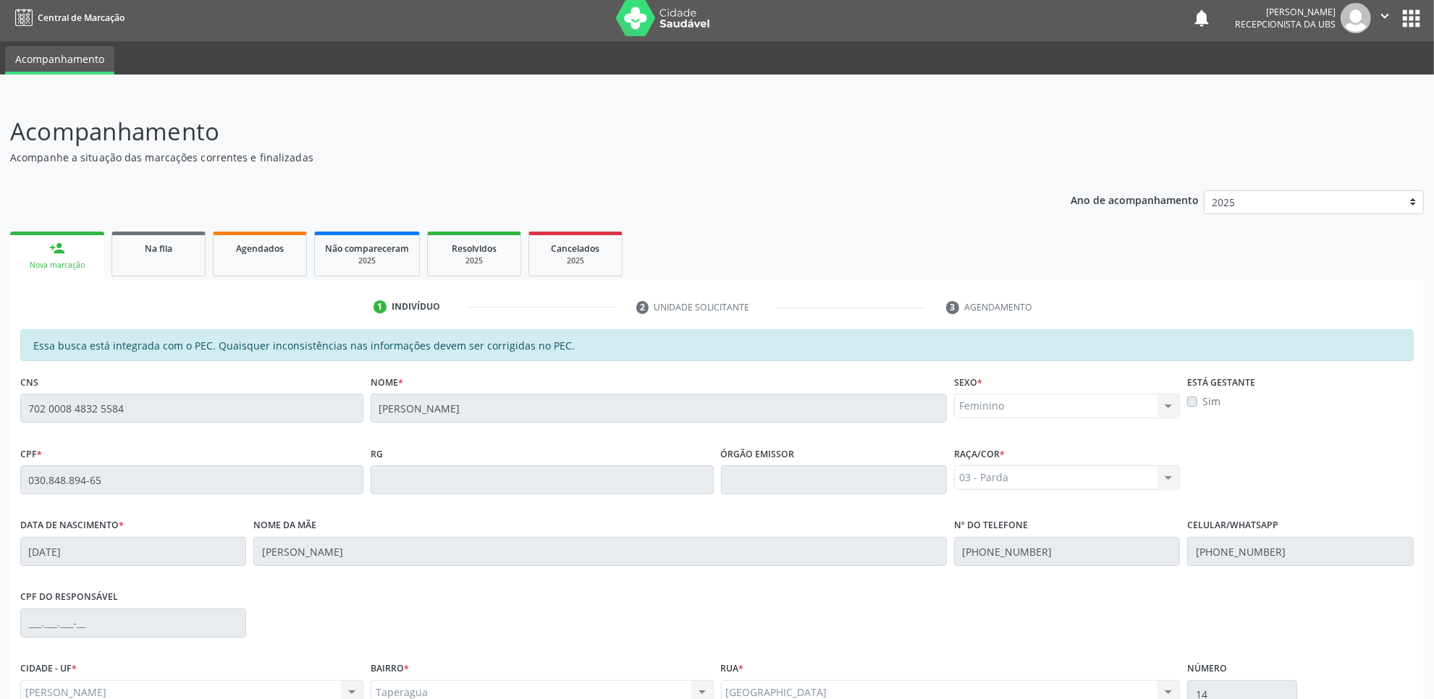
scroll to position [148, 0]
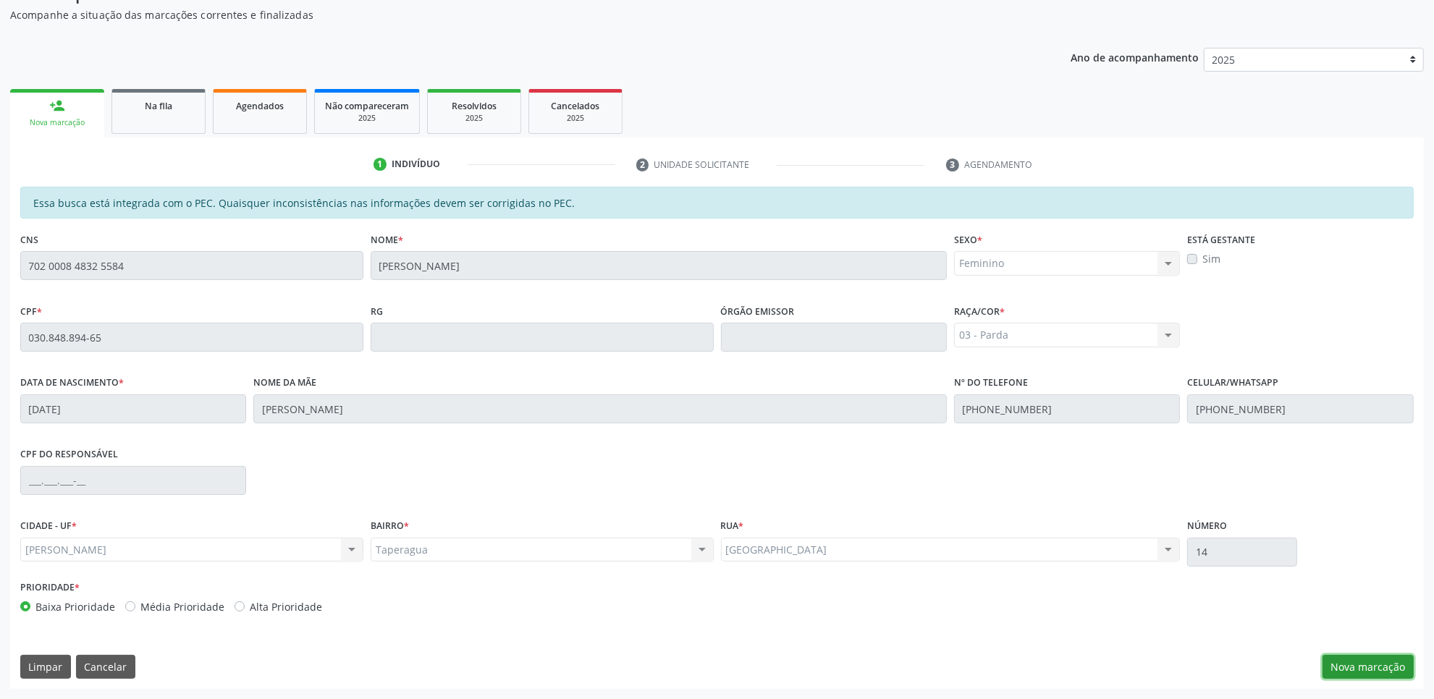
click at [1379, 656] on button "Nova marcação" at bounding box center [1367, 667] width 91 height 25
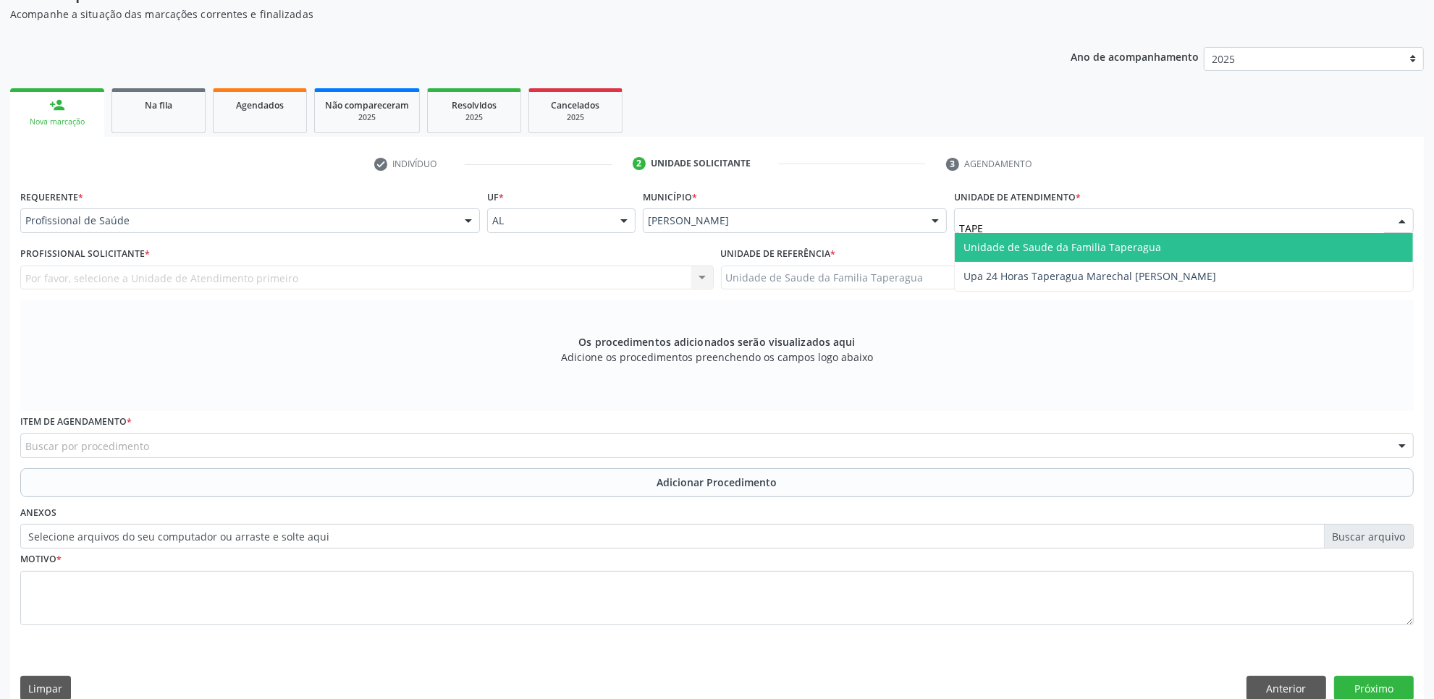
type input "TAPER"
click at [1057, 237] on span "Unidade de Saude da Familia Taperagua" at bounding box center [1184, 247] width 458 height 29
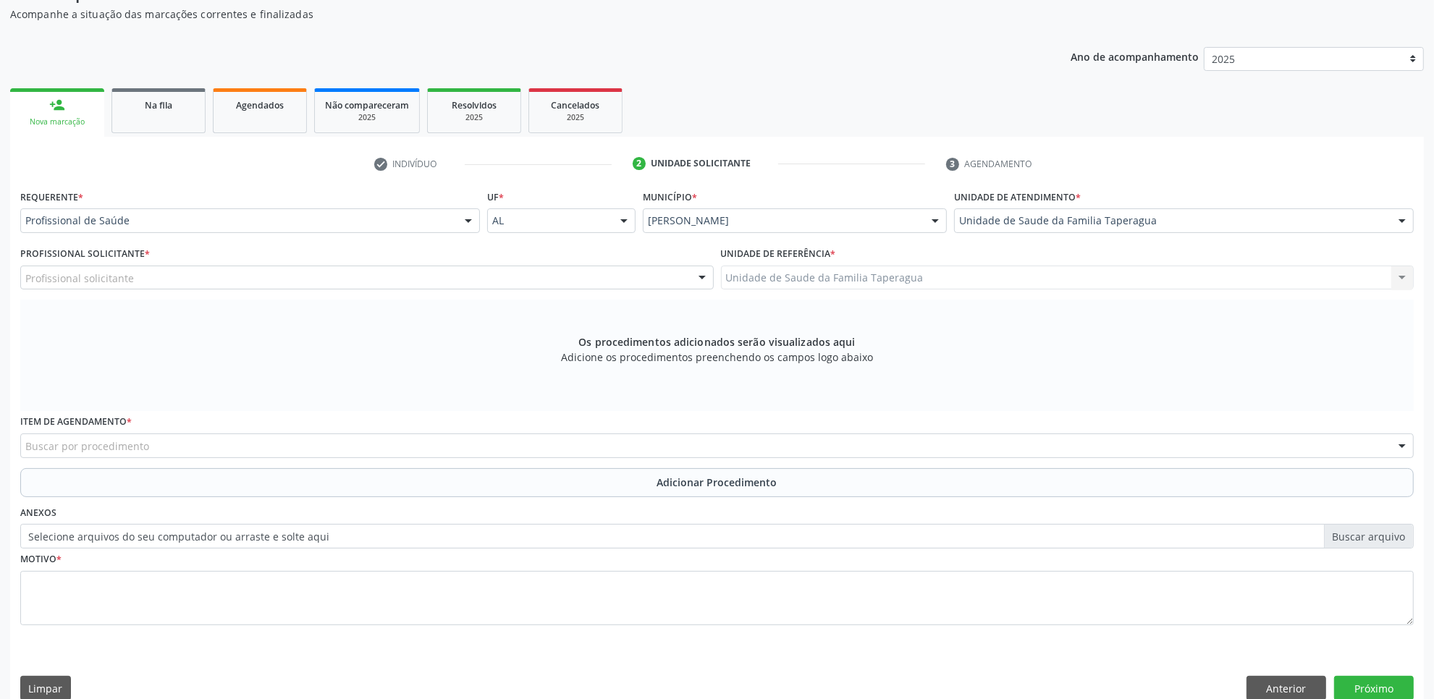
click at [527, 272] on div "Profissional solicitante" at bounding box center [366, 278] width 693 height 25
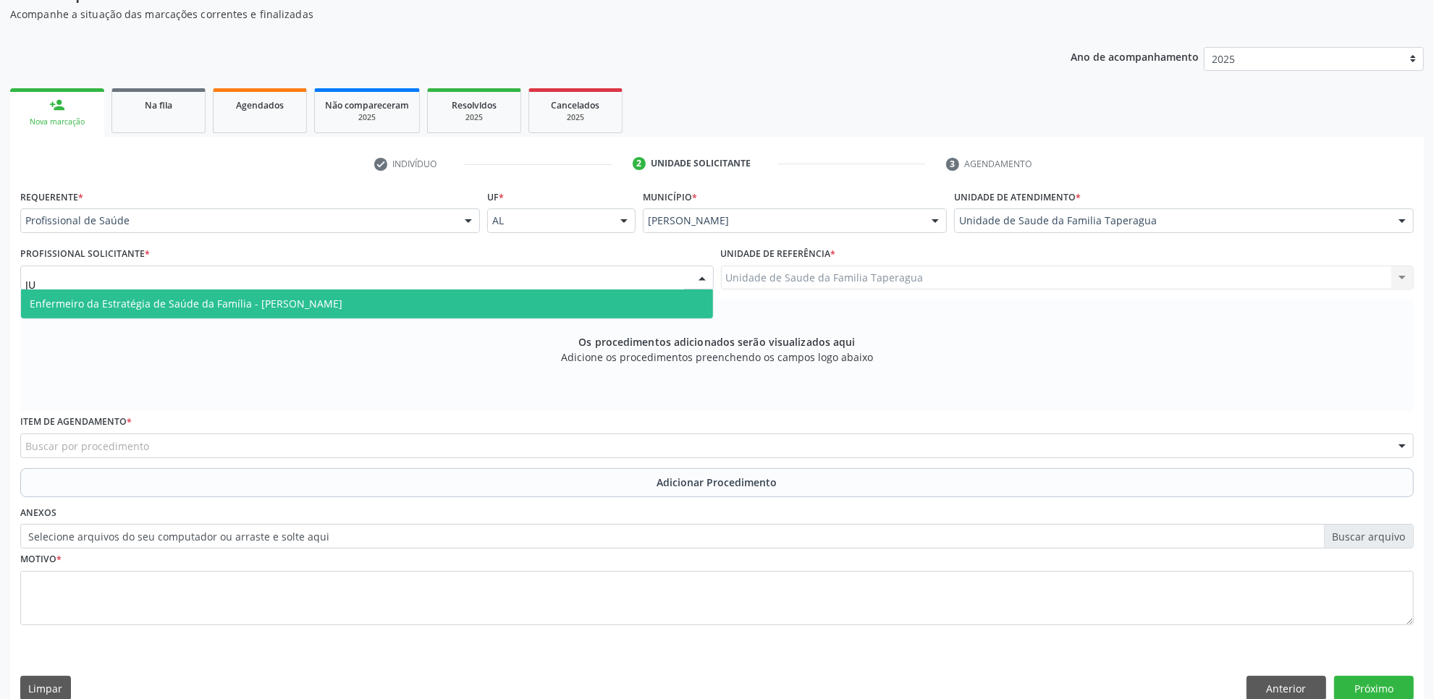
type input "J"
type input "JULI"
click at [520, 301] on span "Enfermeiro da Estratégia de Saúde da Família - Julilda Maria de Medeiros" at bounding box center [367, 303] width 692 height 29
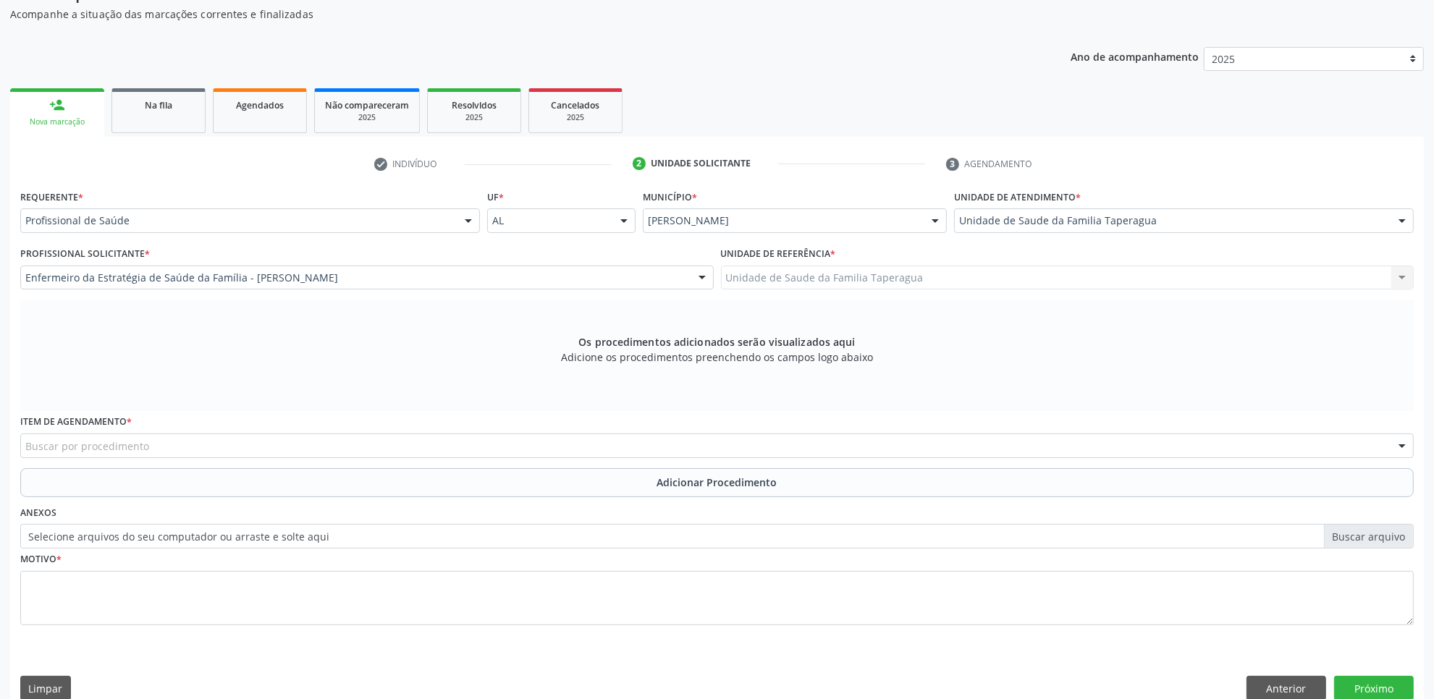
click at [483, 441] on div "Buscar por procedimento" at bounding box center [716, 446] width 1393 height 25
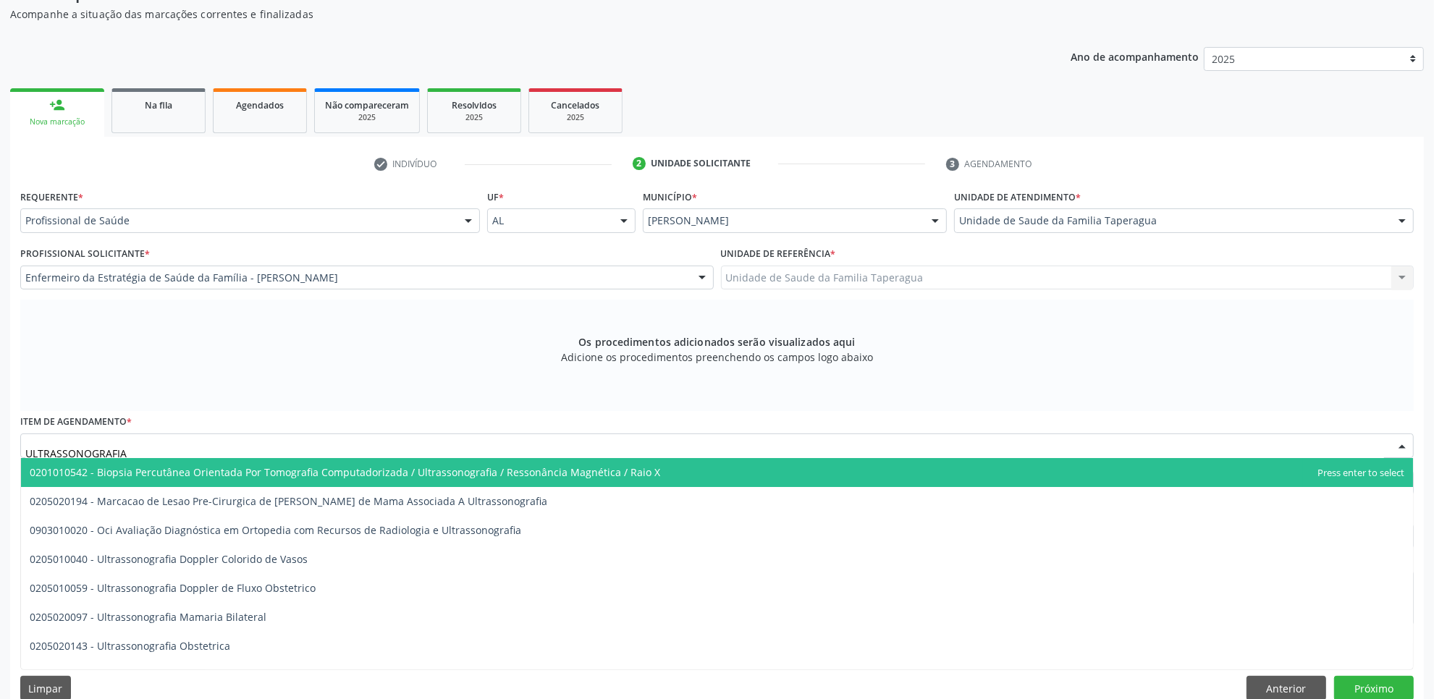
type input "ULTRASSONOGRAFIA M"
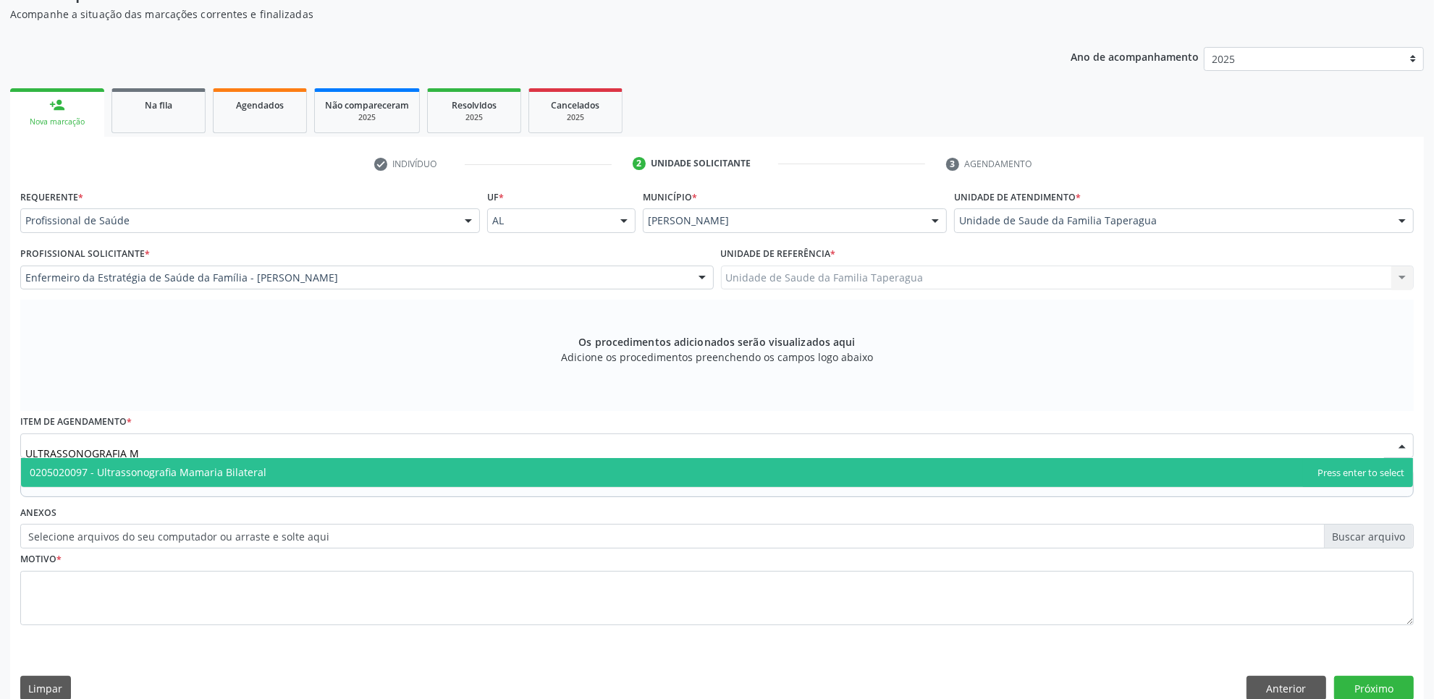
click at [475, 465] on span "0205020097 - Ultrassonografia Mamaria Bilateral" at bounding box center [717, 472] width 1392 height 29
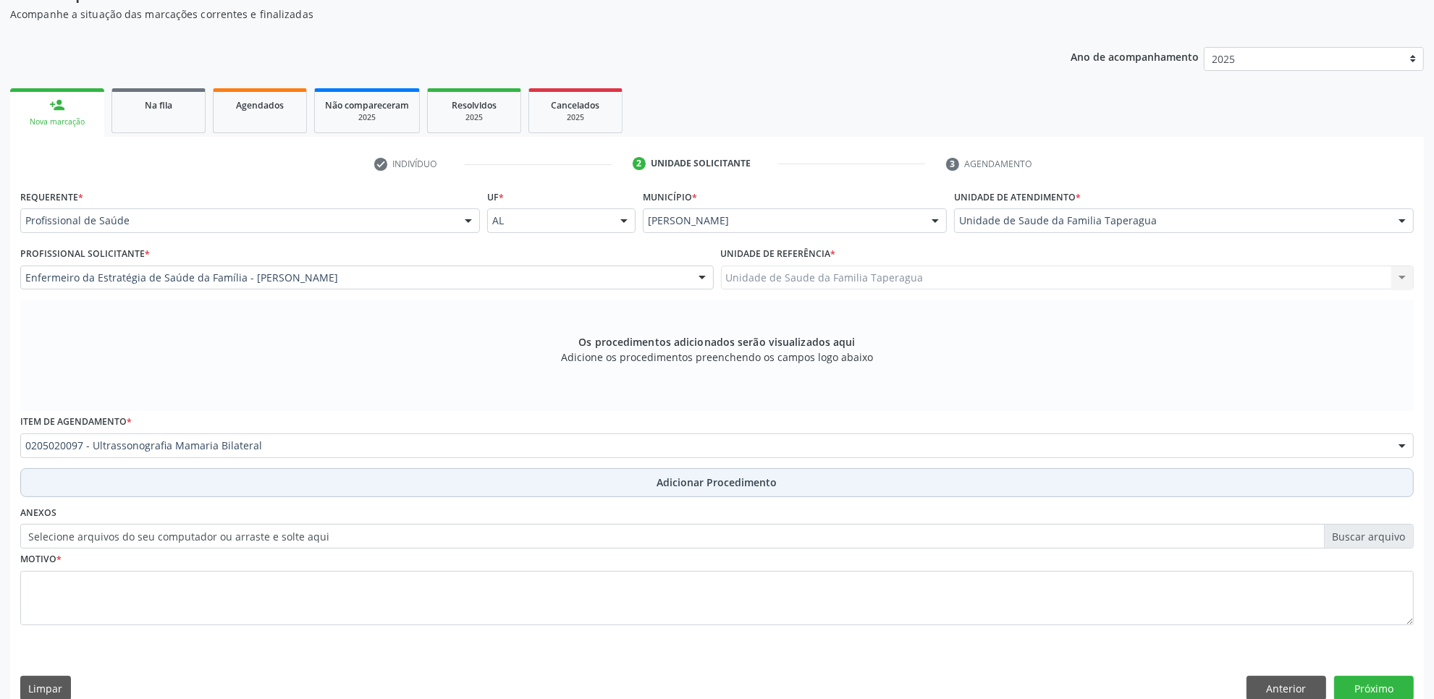
click at [468, 483] on button "Adicionar Procedimento" at bounding box center [716, 482] width 1393 height 29
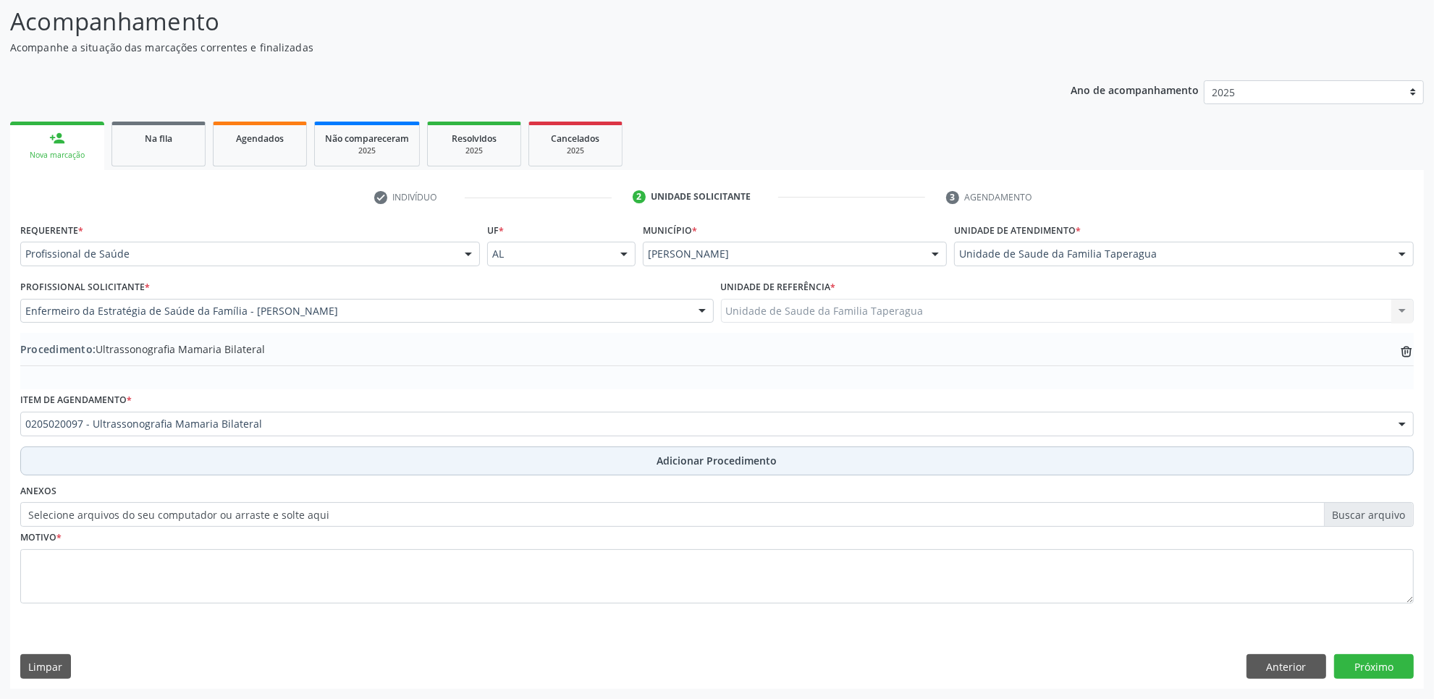
scroll to position [116, 0]
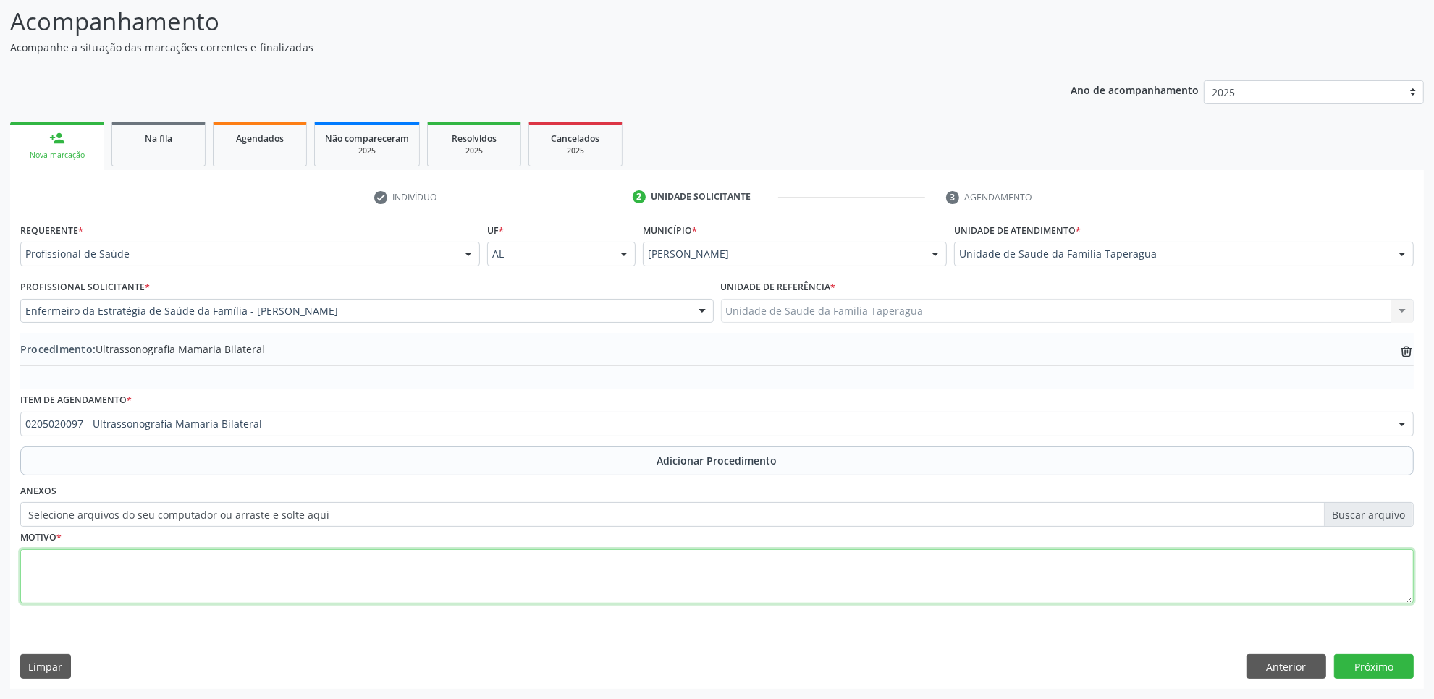
click at [460, 572] on textarea at bounding box center [716, 576] width 1393 height 55
type textarea "ROTINA"
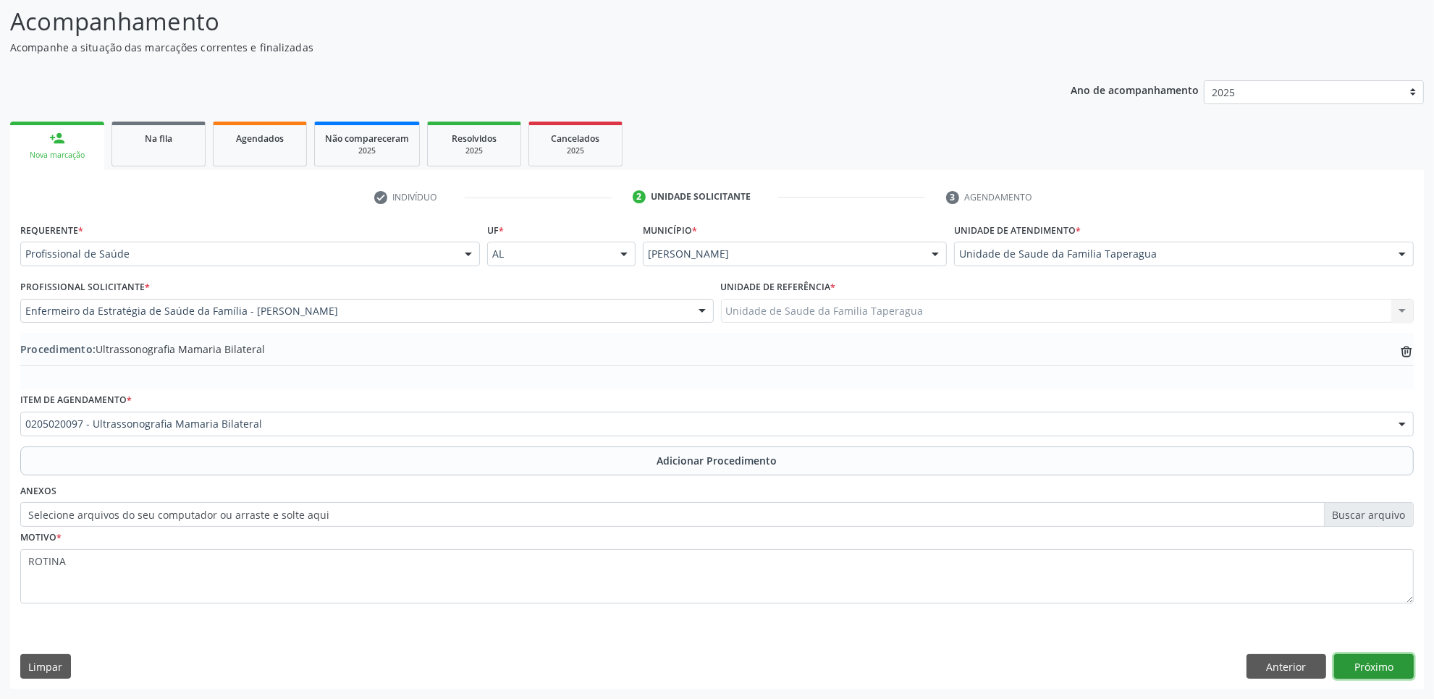
click at [1353, 659] on button "Próximo" at bounding box center [1374, 666] width 80 height 25
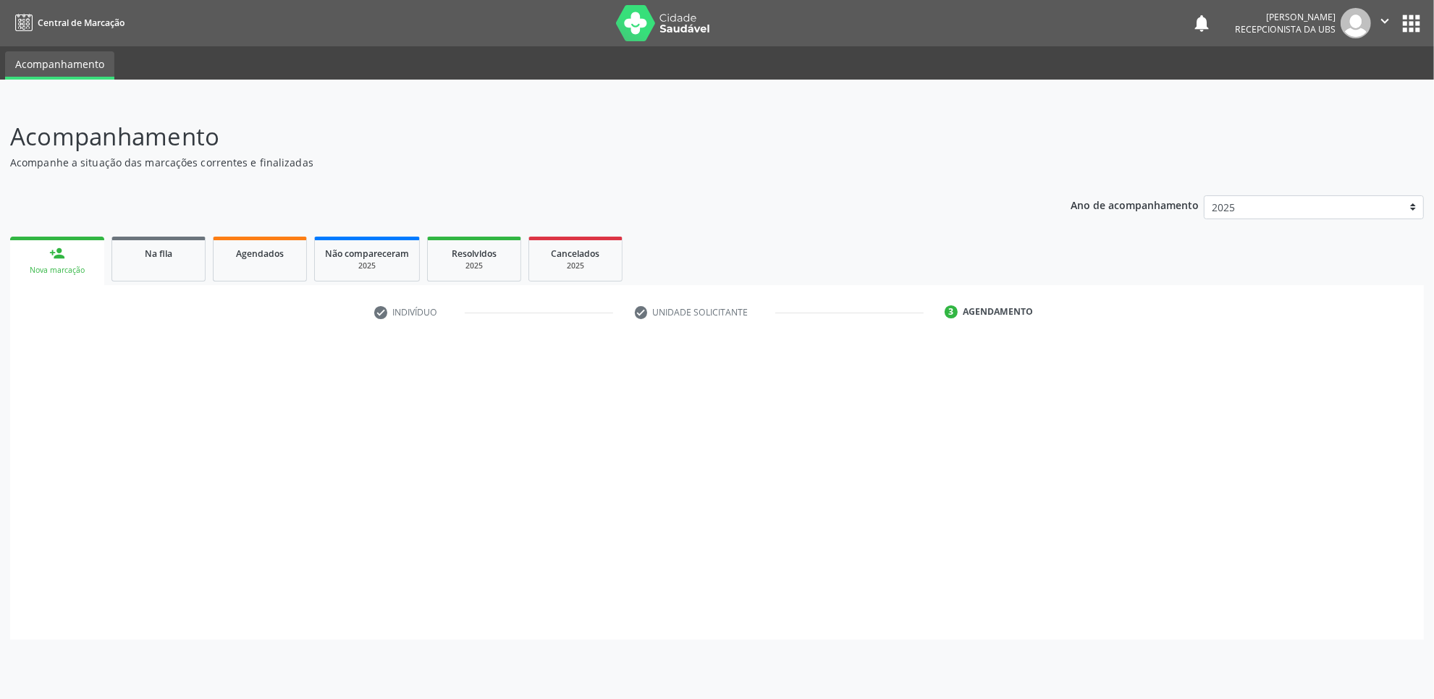
scroll to position [0, 0]
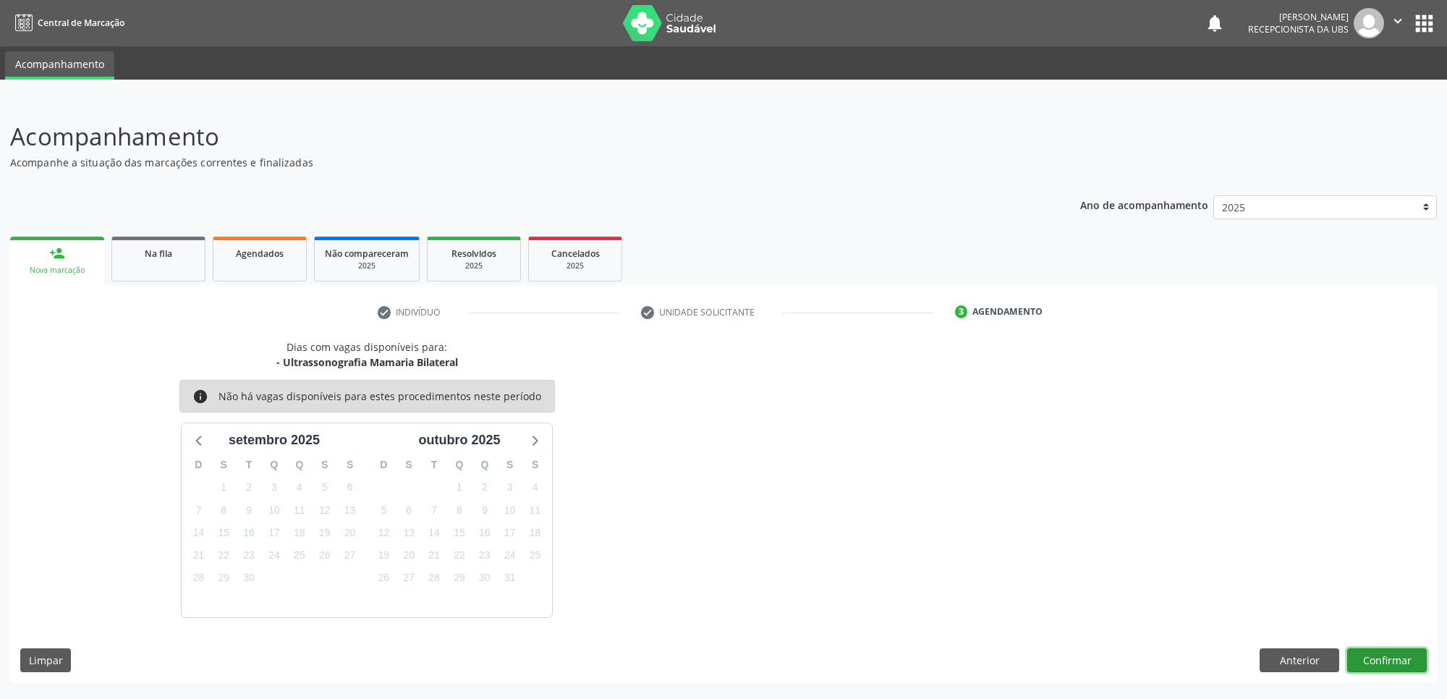
click at [1387, 659] on button "Confirmar" at bounding box center [1388, 660] width 80 height 25
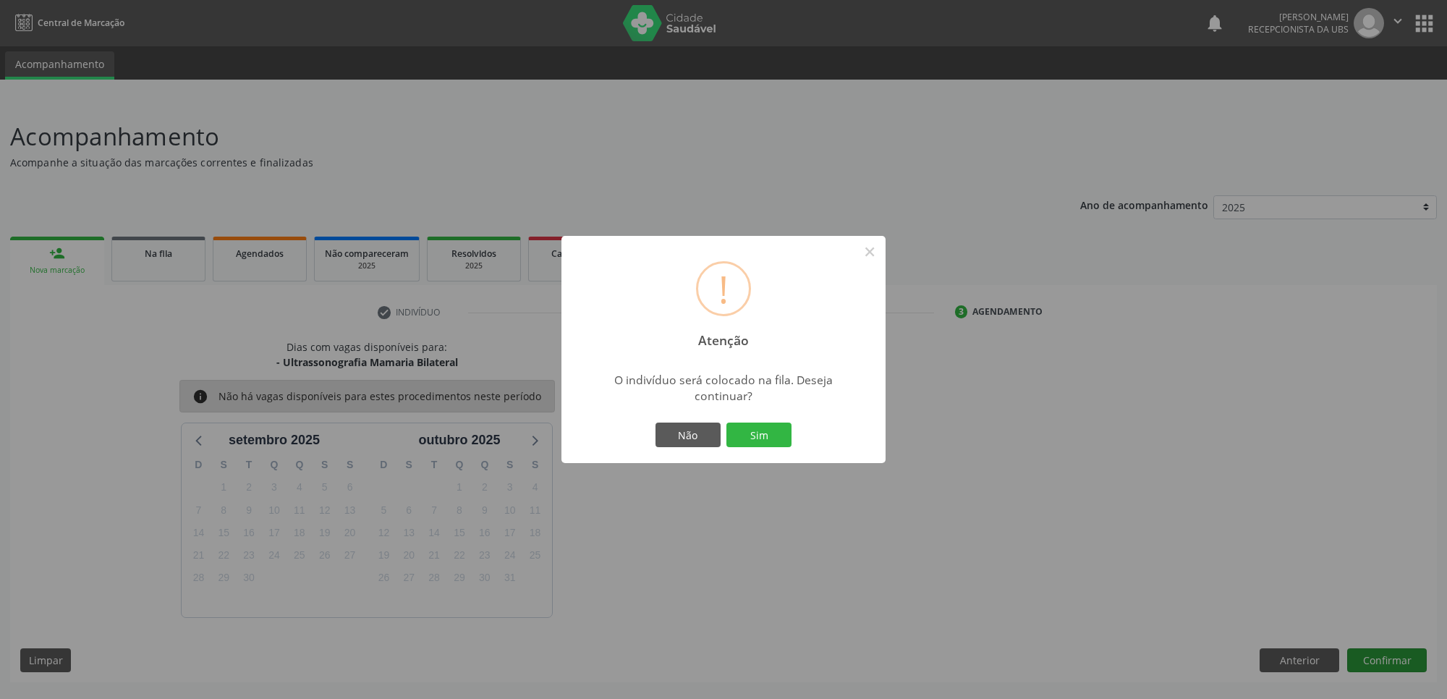
click at [727, 423] on button "Sim" at bounding box center [759, 435] width 65 height 25
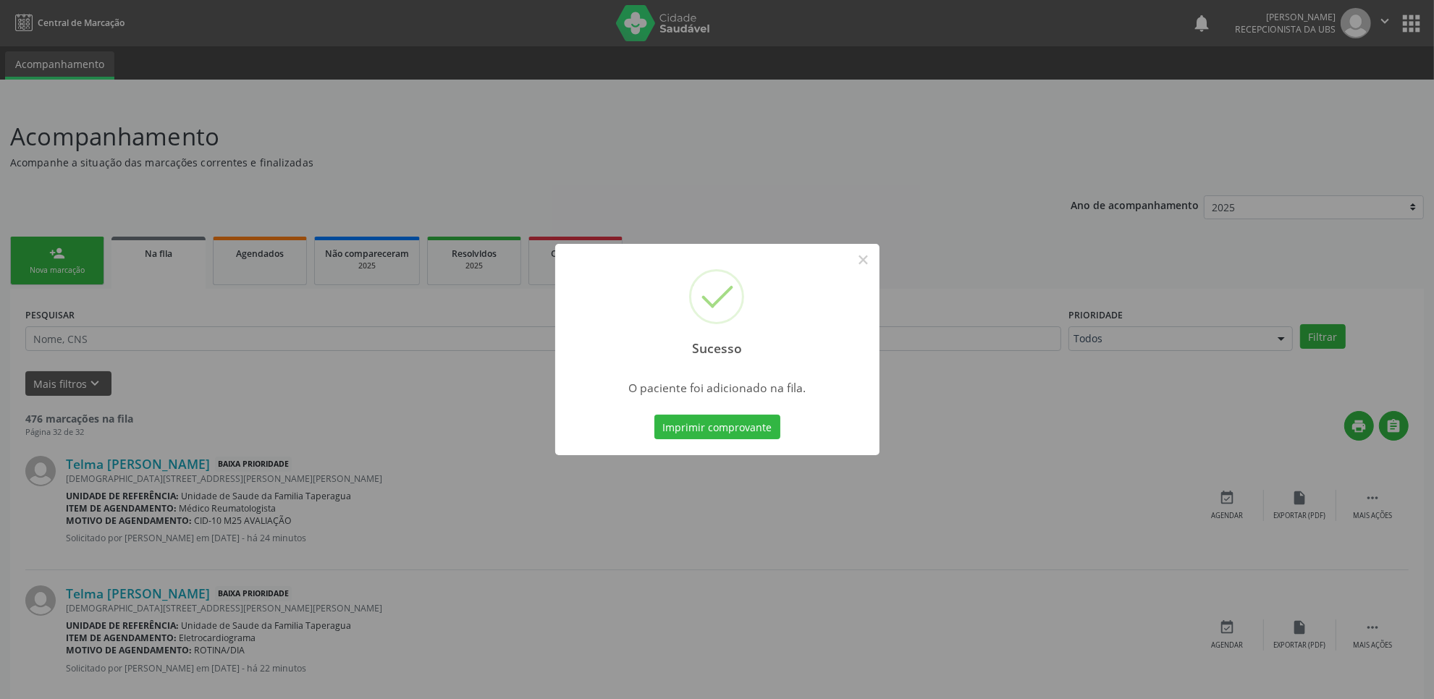
scroll to position [1235, 0]
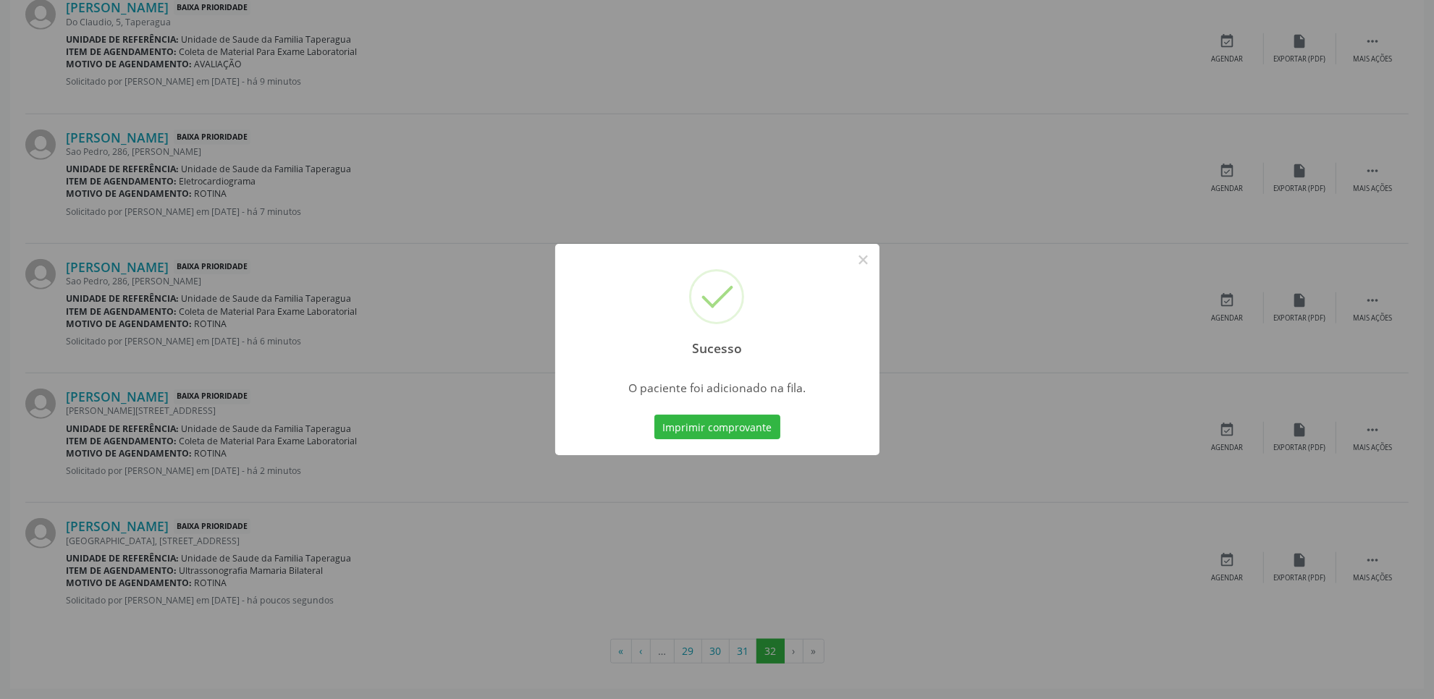
click at [1028, 574] on div "Sucesso × O paciente foi adicionado na fila. Imprimir comprovante Cancel" at bounding box center [717, 349] width 1434 height 699
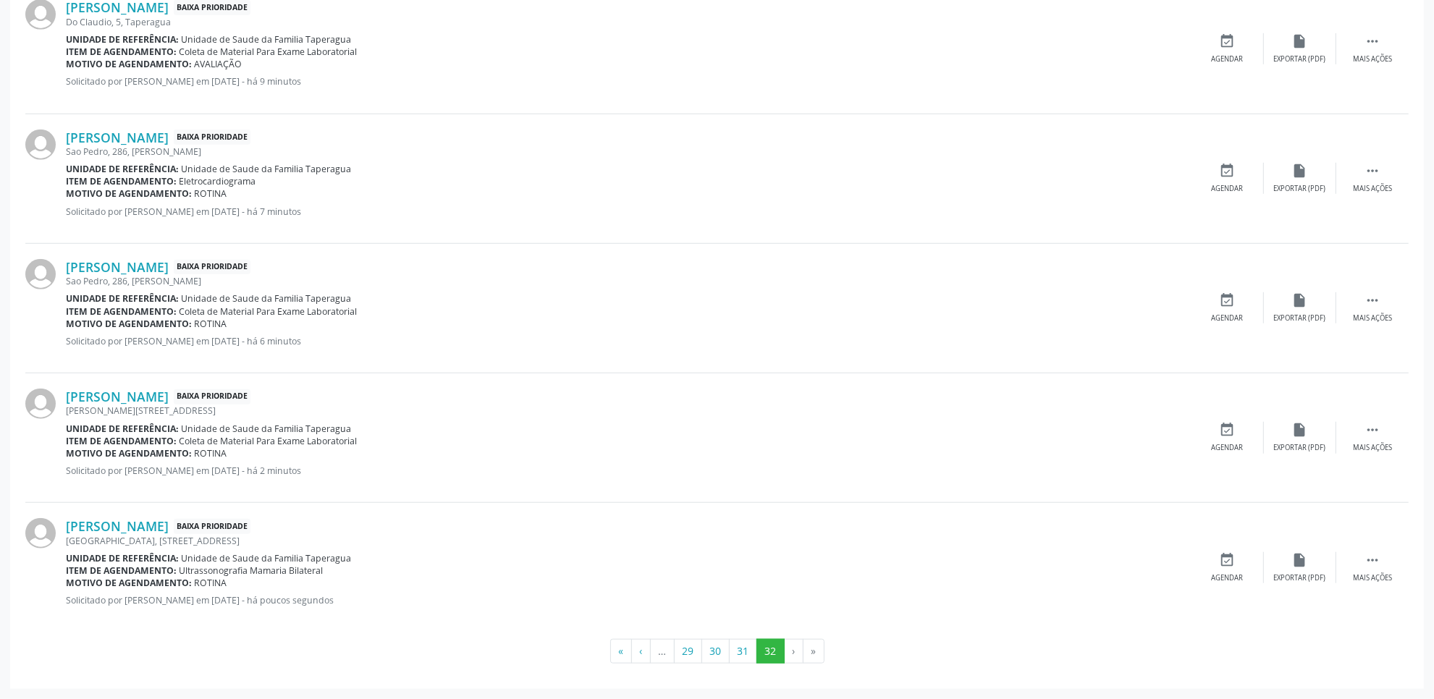
scroll to position [0, 0]
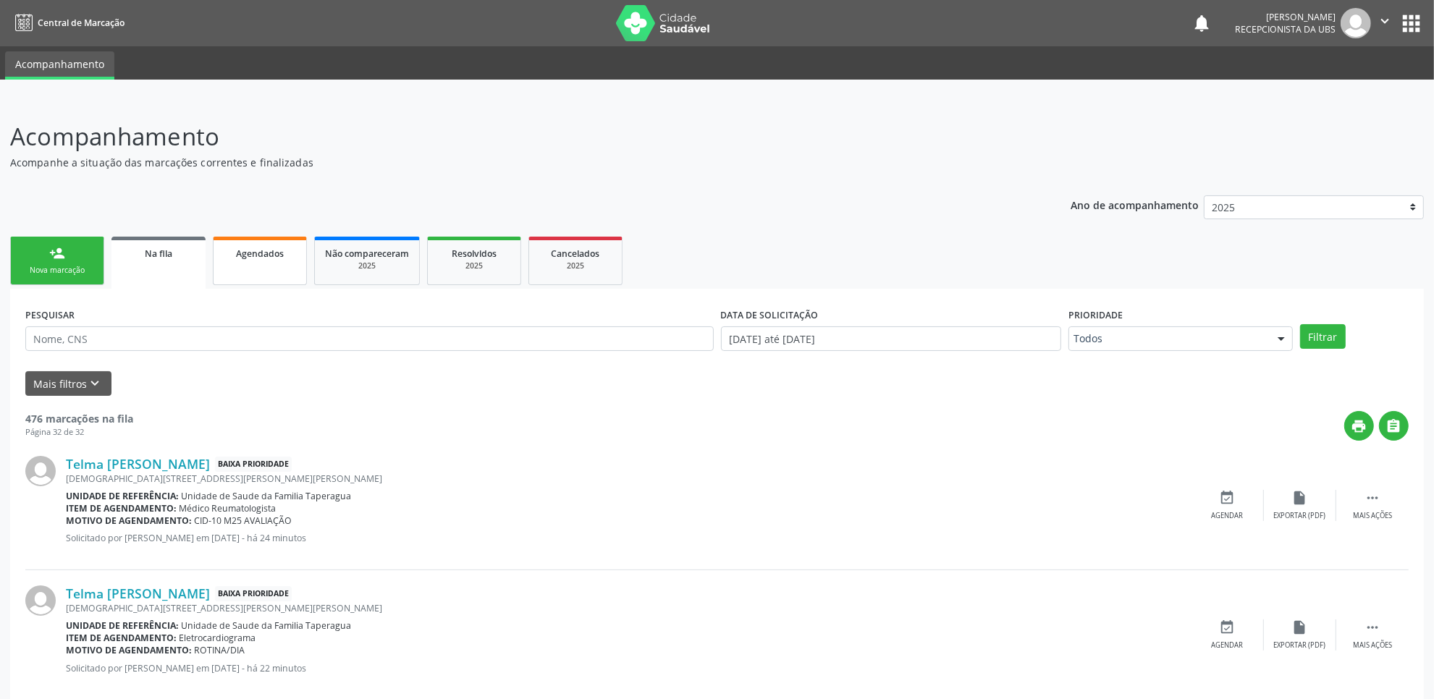
click at [277, 265] on link "Agendados" at bounding box center [260, 261] width 94 height 48
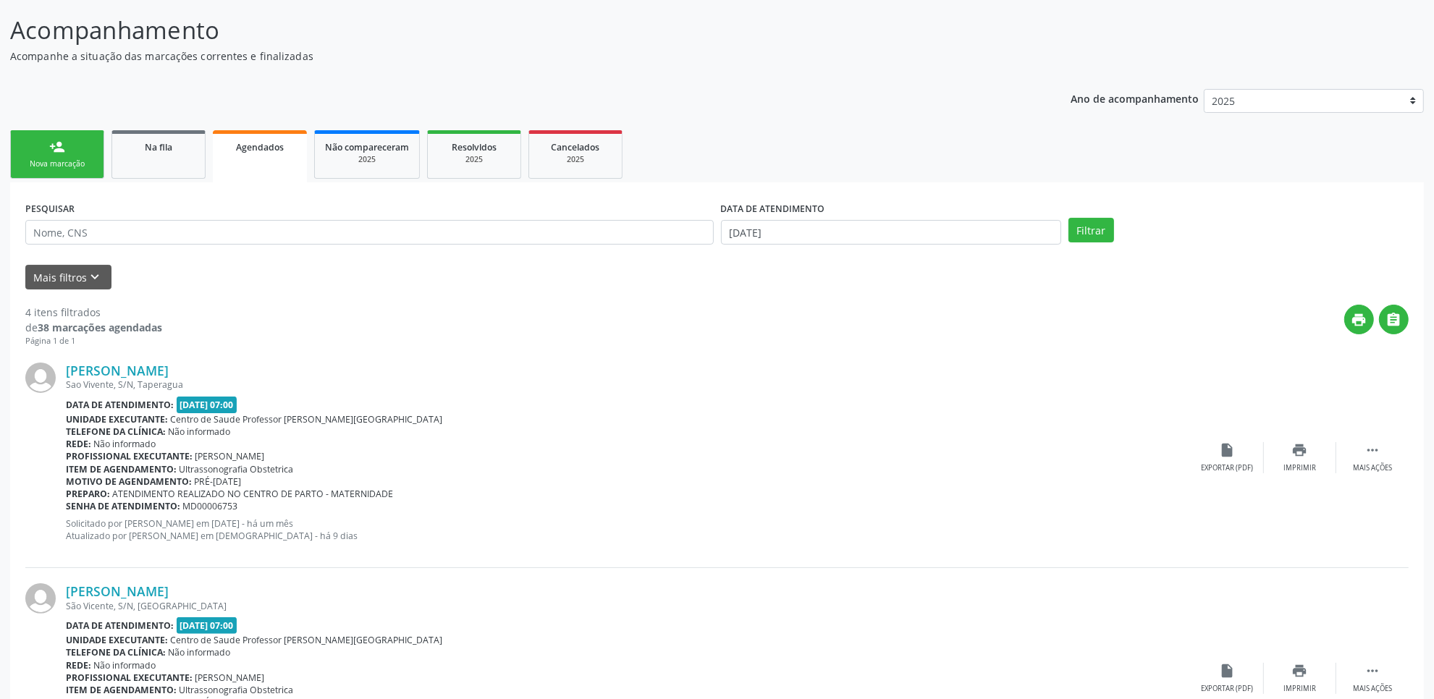
scroll to position [142, 0]
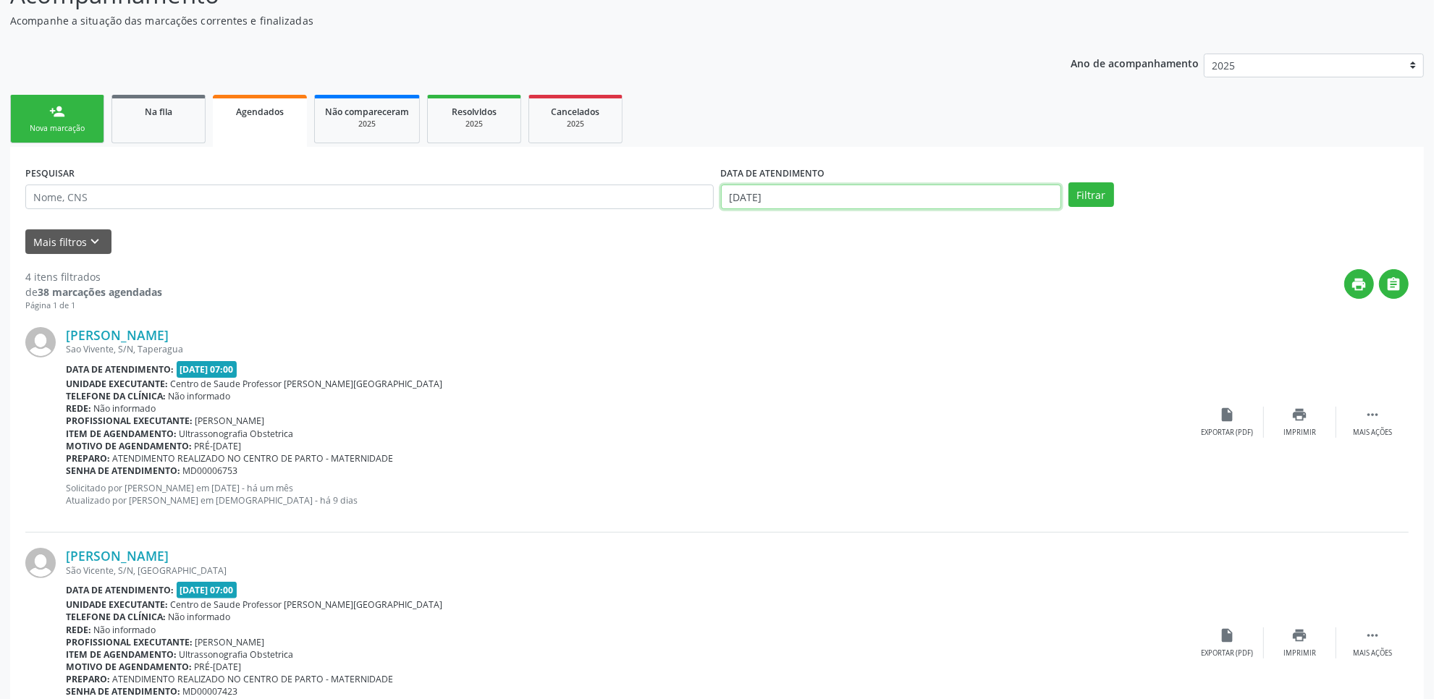
click at [949, 198] on input "25/09/2025" at bounding box center [891, 197] width 340 height 25
click at [856, 360] on span "25" at bounding box center [864, 356] width 28 height 28
type input "25/09/2025"
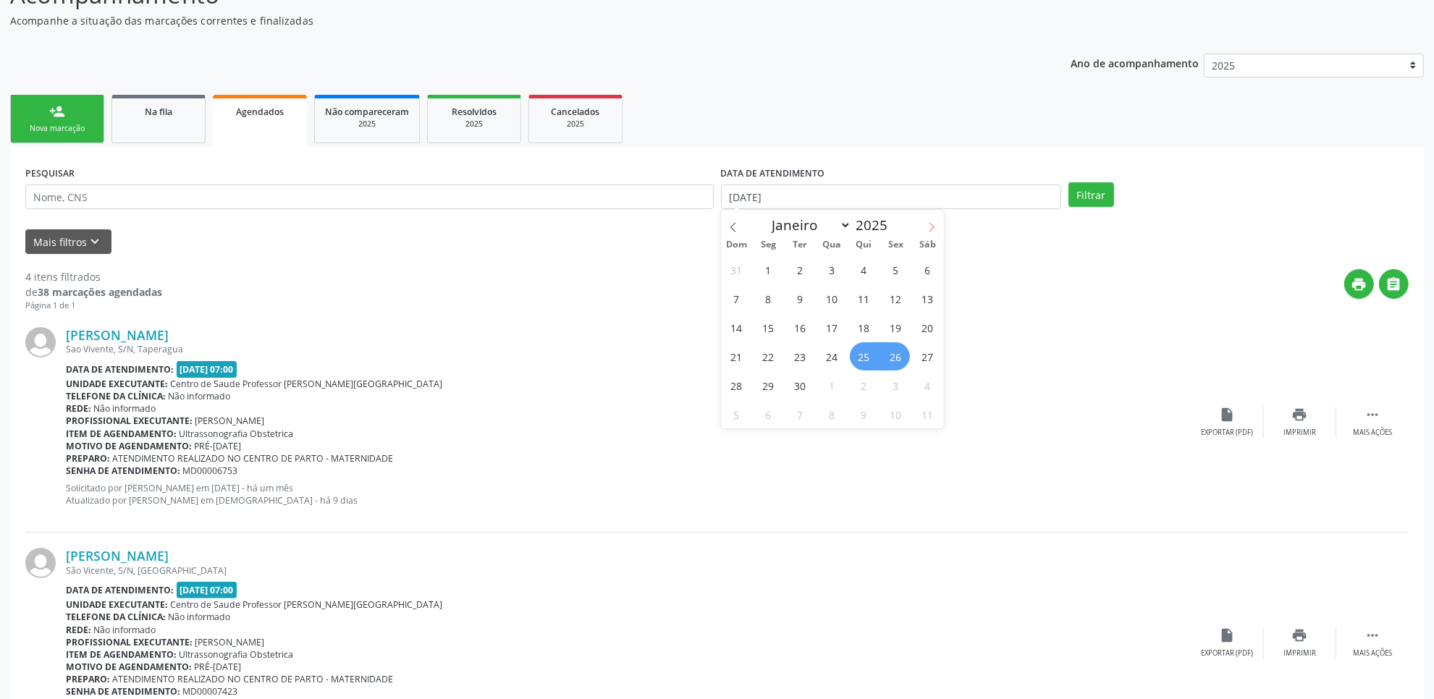
click at [931, 222] on icon at bounding box center [931, 227] width 10 height 10
select select "9"
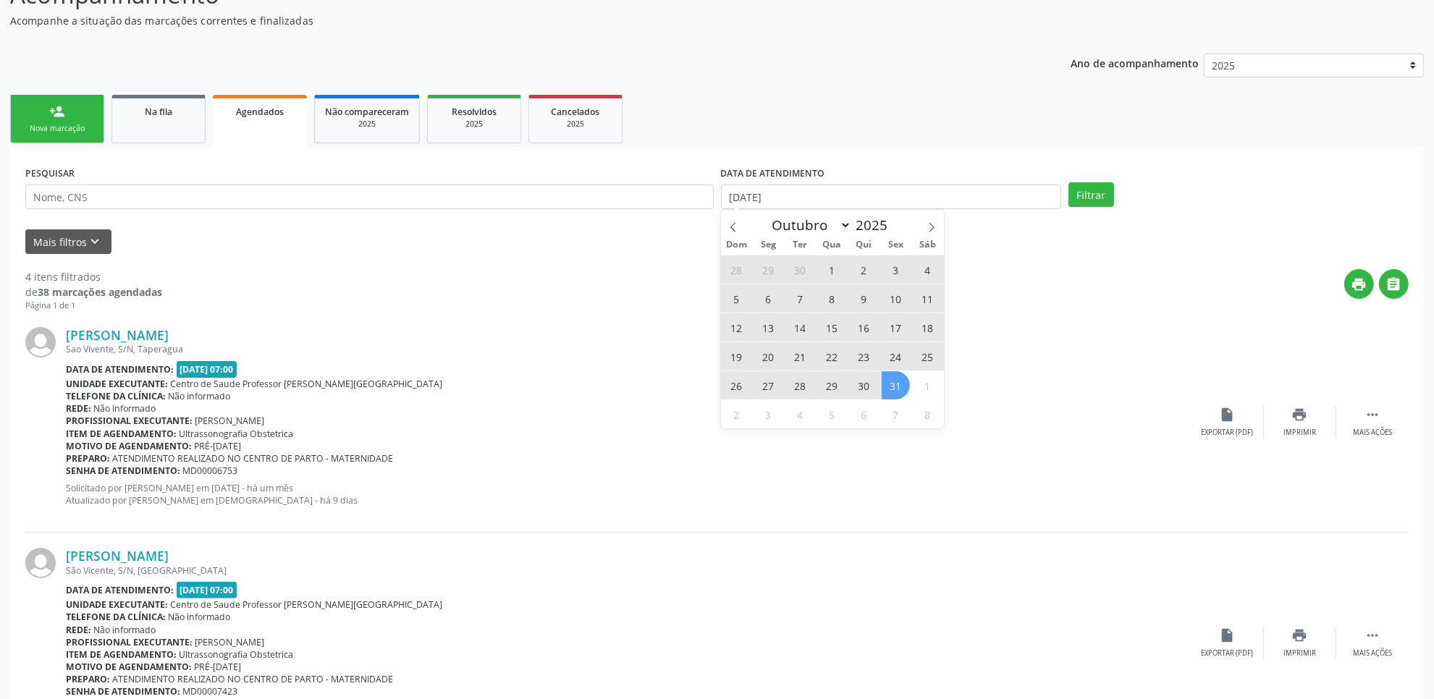
click at [900, 398] on span "31" at bounding box center [896, 385] width 28 height 28
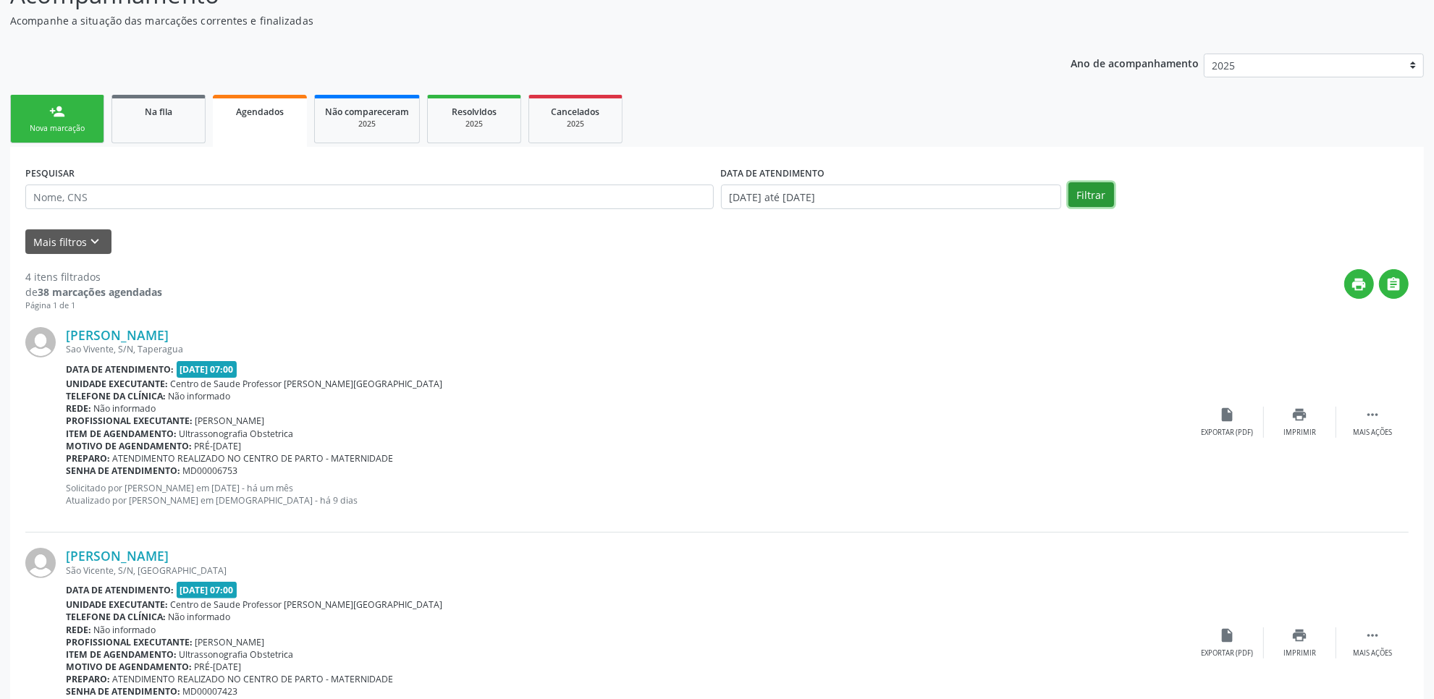
click at [1083, 198] on button "Filtrar" at bounding box center [1091, 194] width 46 height 25
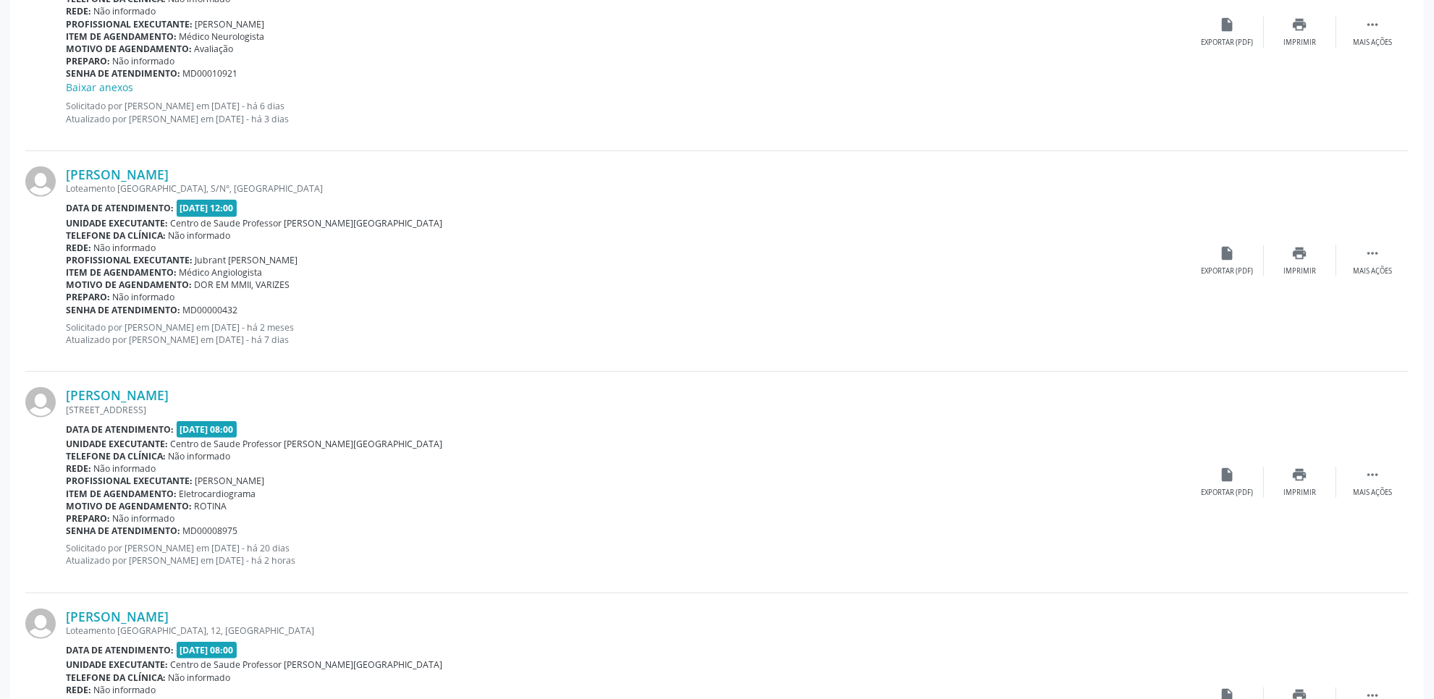
scroll to position [1207, 0]
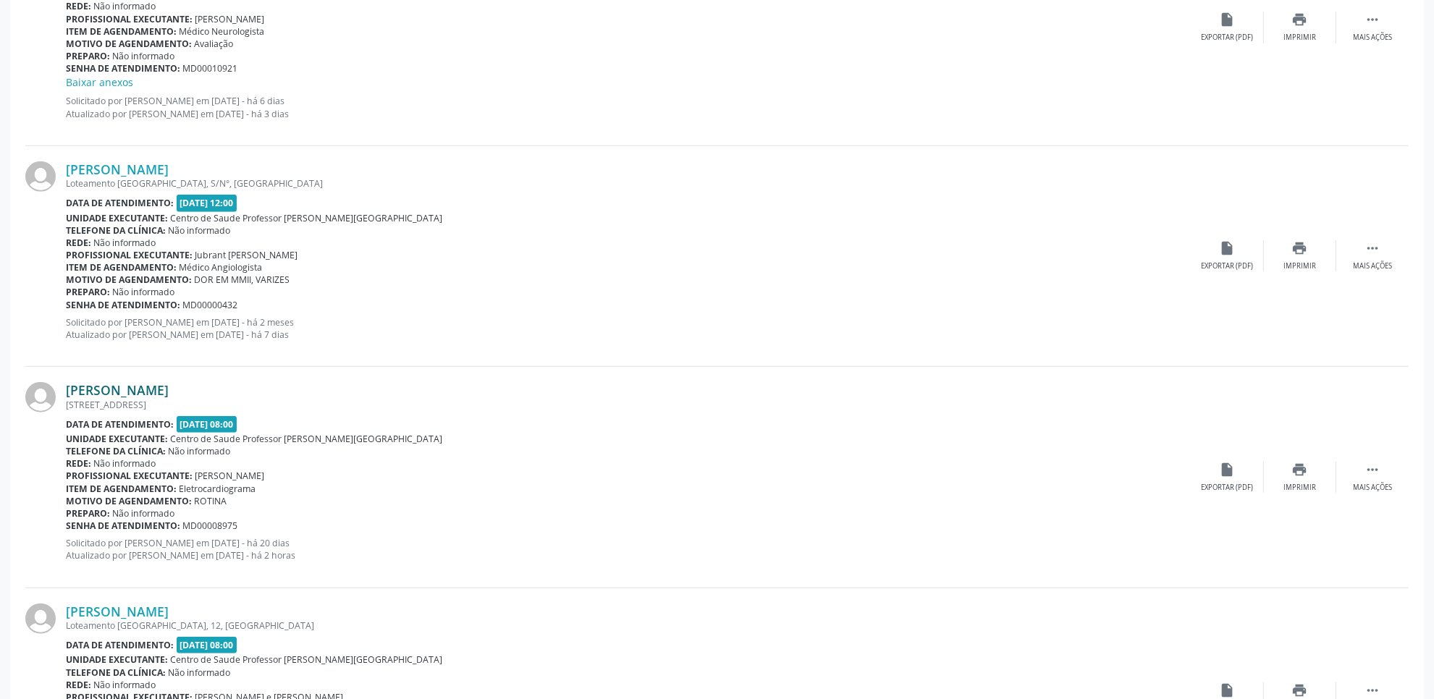
click at [169, 388] on link "Madalena de Melo Santos" at bounding box center [117, 390] width 103 height 16
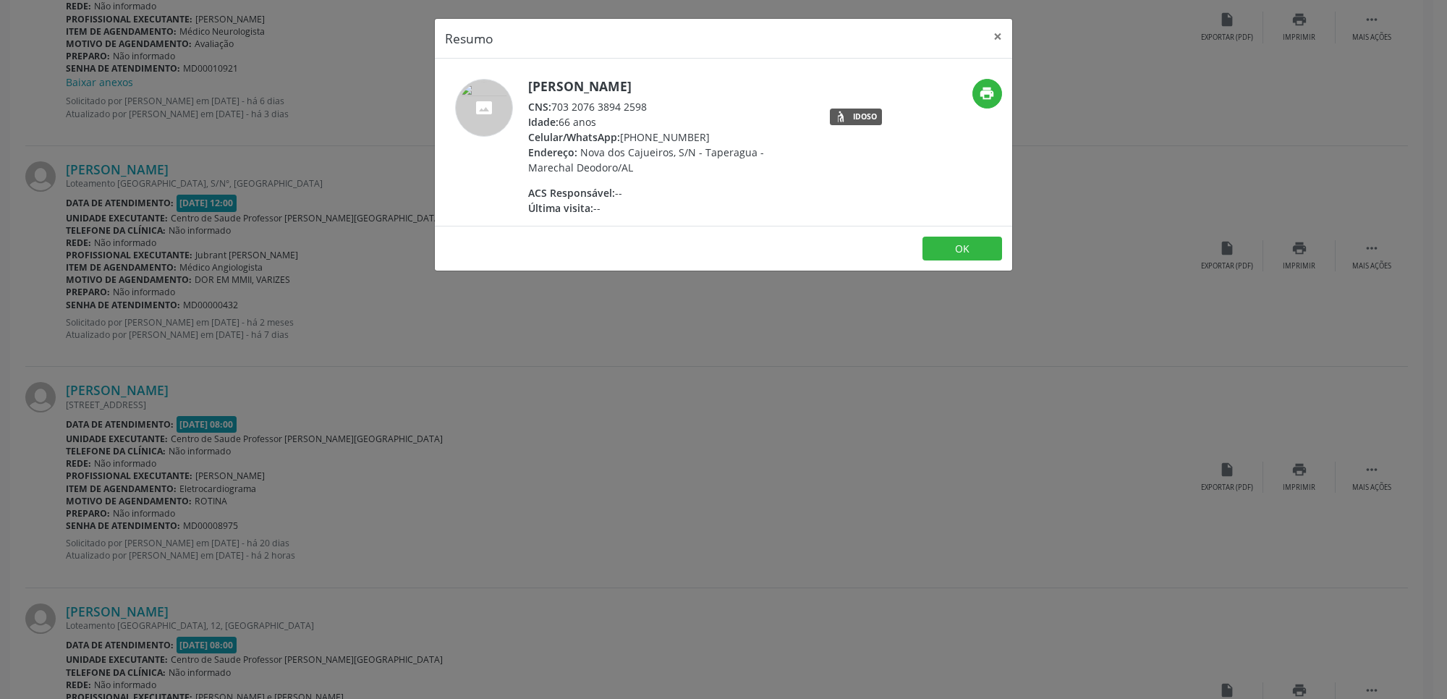
drag, startPoint x: 558, startPoint y: 103, endPoint x: 664, endPoint y: 106, distance: 105.7
click at [664, 106] on div "CNS: 703 2076 3894 2598" at bounding box center [669, 106] width 282 height 15
copy div "703 2076 3894 2598"
click at [438, 447] on div "Resumo × Madalena de Melo Santos CNS: 703 2076 3894 2598 Idade: 66 anos Celular…" at bounding box center [723, 349] width 1447 height 699
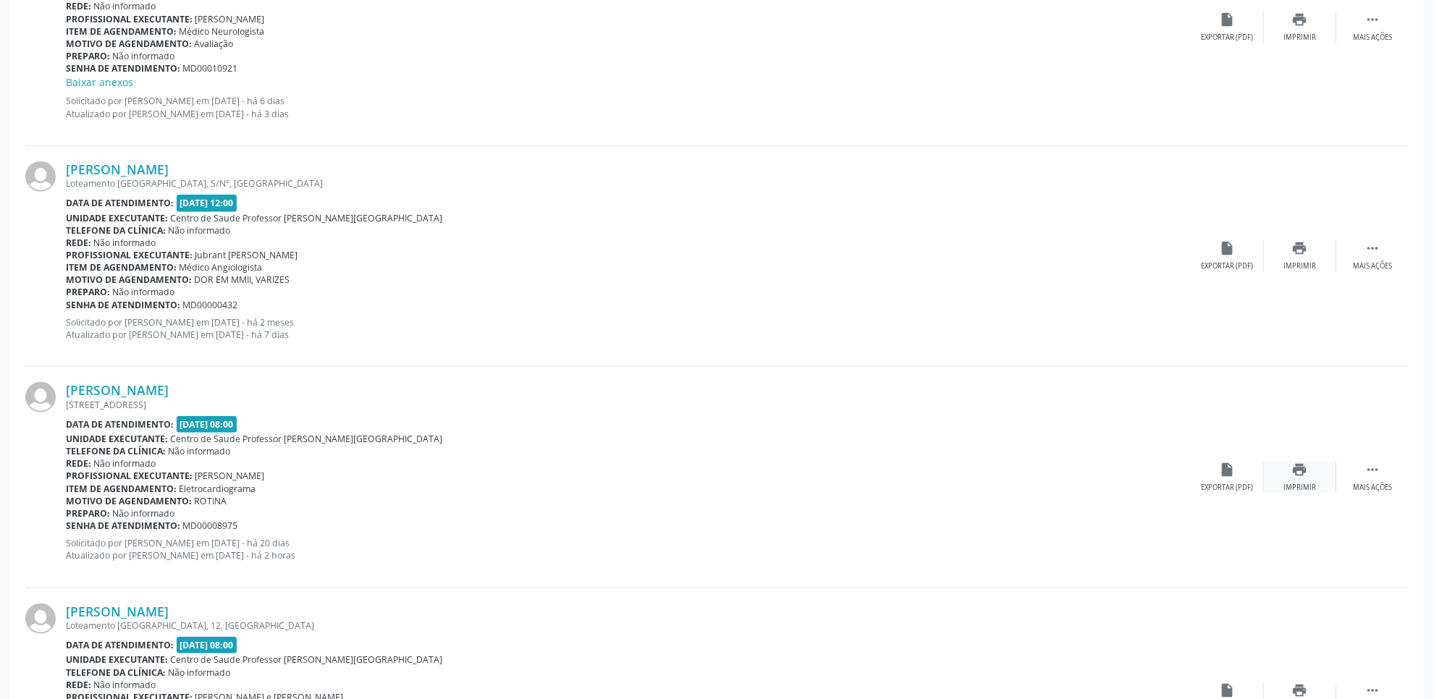
click at [1286, 481] on div "print Imprimir" at bounding box center [1300, 477] width 72 height 31
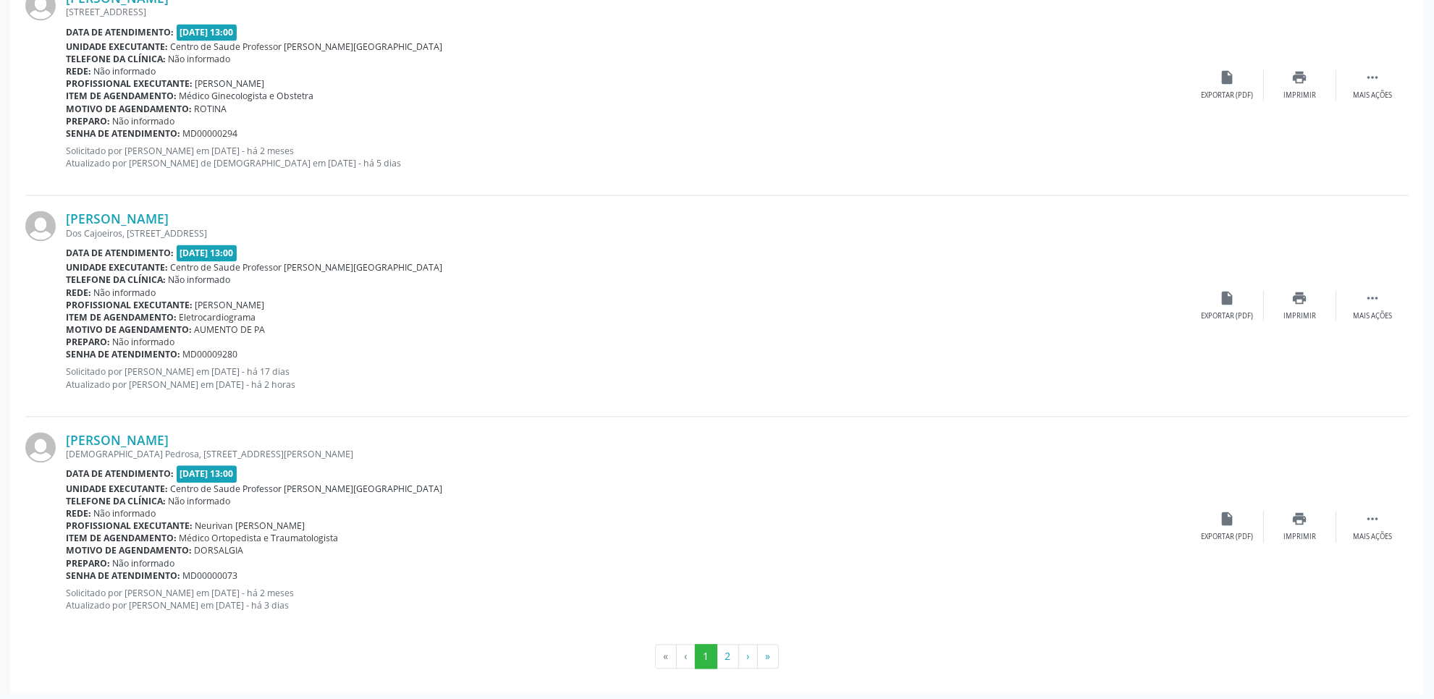
scroll to position [3153, 0]
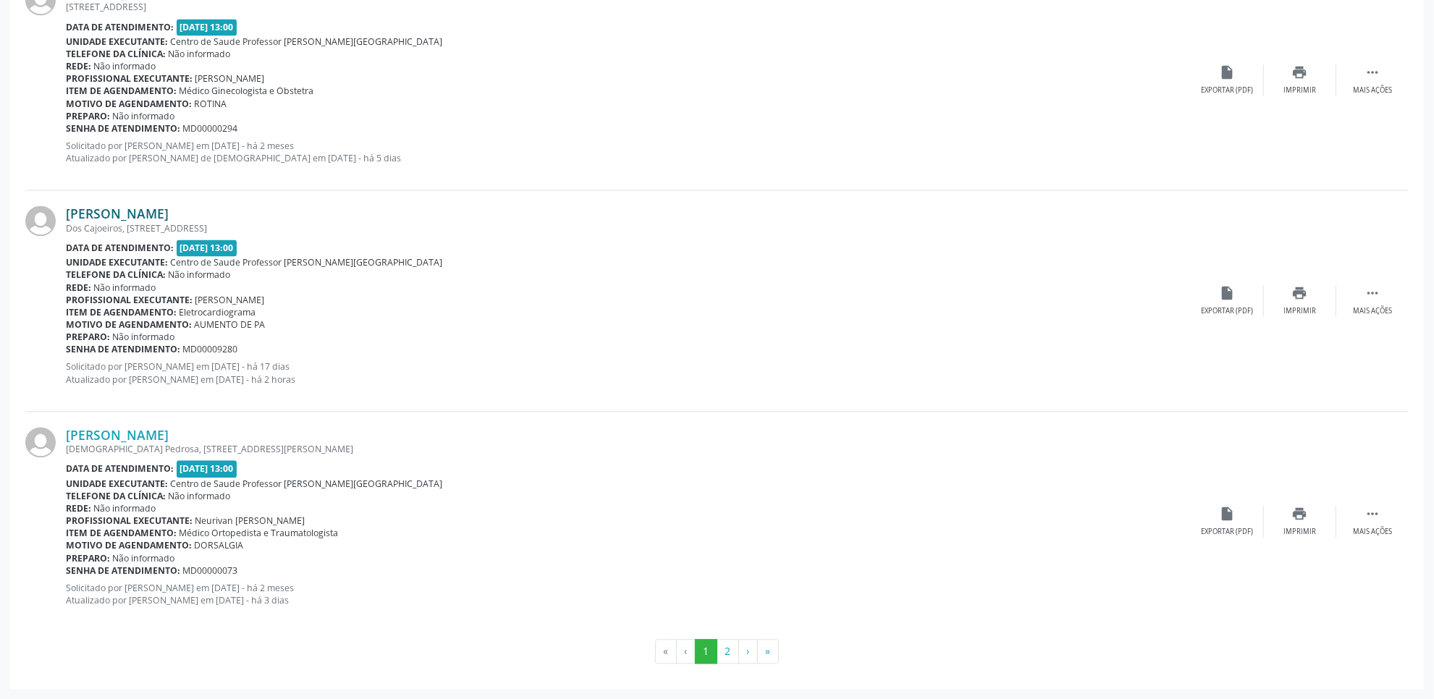
click at [143, 213] on link "Janaína de Melo Sena" at bounding box center [117, 214] width 103 height 16
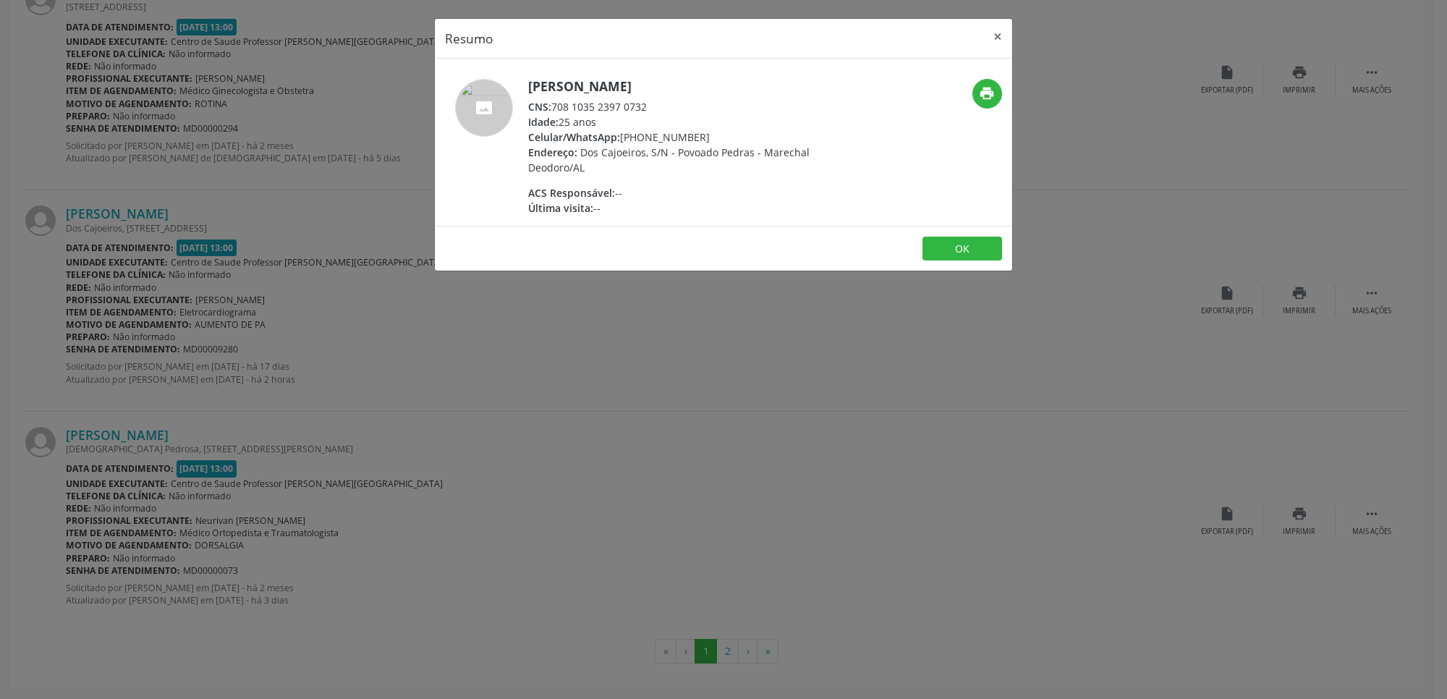
drag, startPoint x: 552, startPoint y: 107, endPoint x: 667, endPoint y: 99, distance: 114.6
click at [667, 99] on div "CNS: 708 1035 2397 0732" at bounding box center [669, 106] width 282 height 15
copy div "708 1035 2397 0732"
click at [1235, 292] on div "Resumo × Janaína de Melo Sena CNS: 708 1035 2397 0732 Idade: 25 anos Celular/Wh…" at bounding box center [723, 349] width 1447 height 699
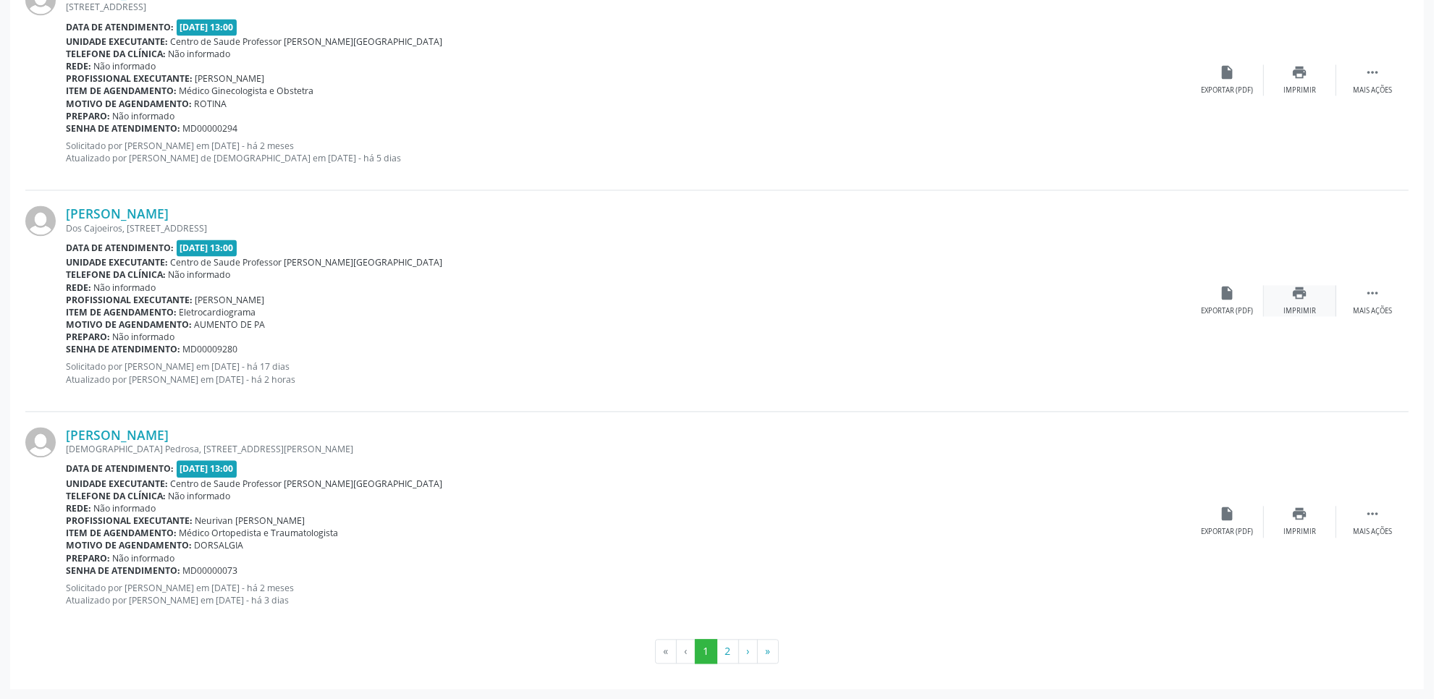
click at [1292, 297] on icon "print" at bounding box center [1300, 293] width 16 height 16
click at [728, 652] on button "2" at bounding box center [727, 651] width 22 height 25
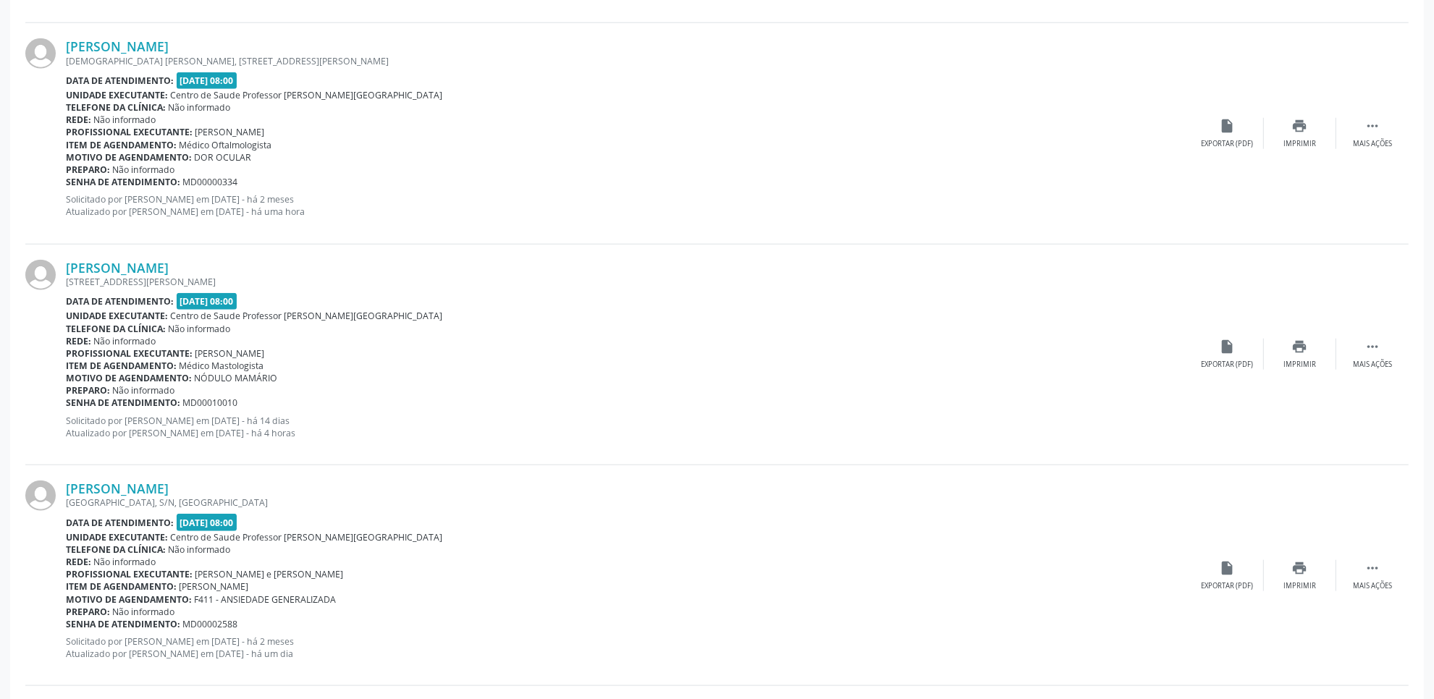
scroll to position [1539, 0]
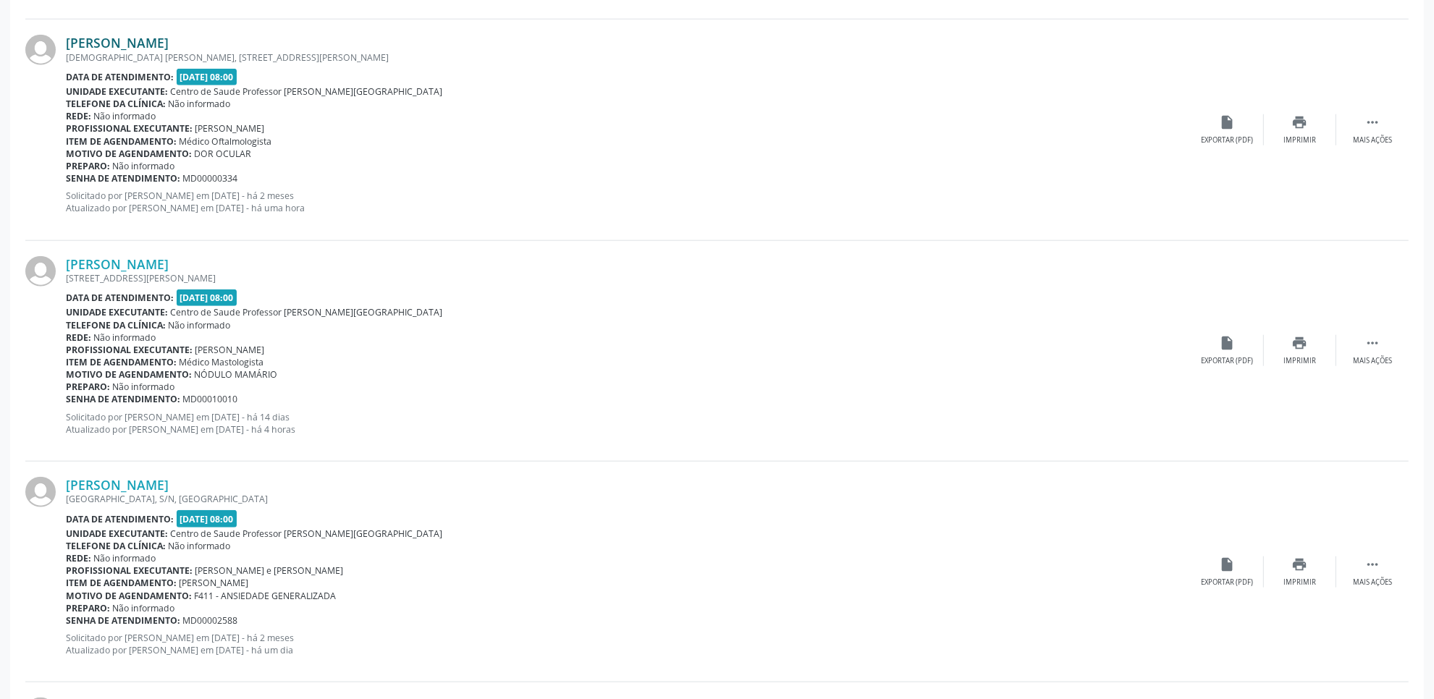
click at [169, 42] on link "Elenilda dos Santos Nascimento da Silva" at bounding box center [117, 43] width 103 height 16
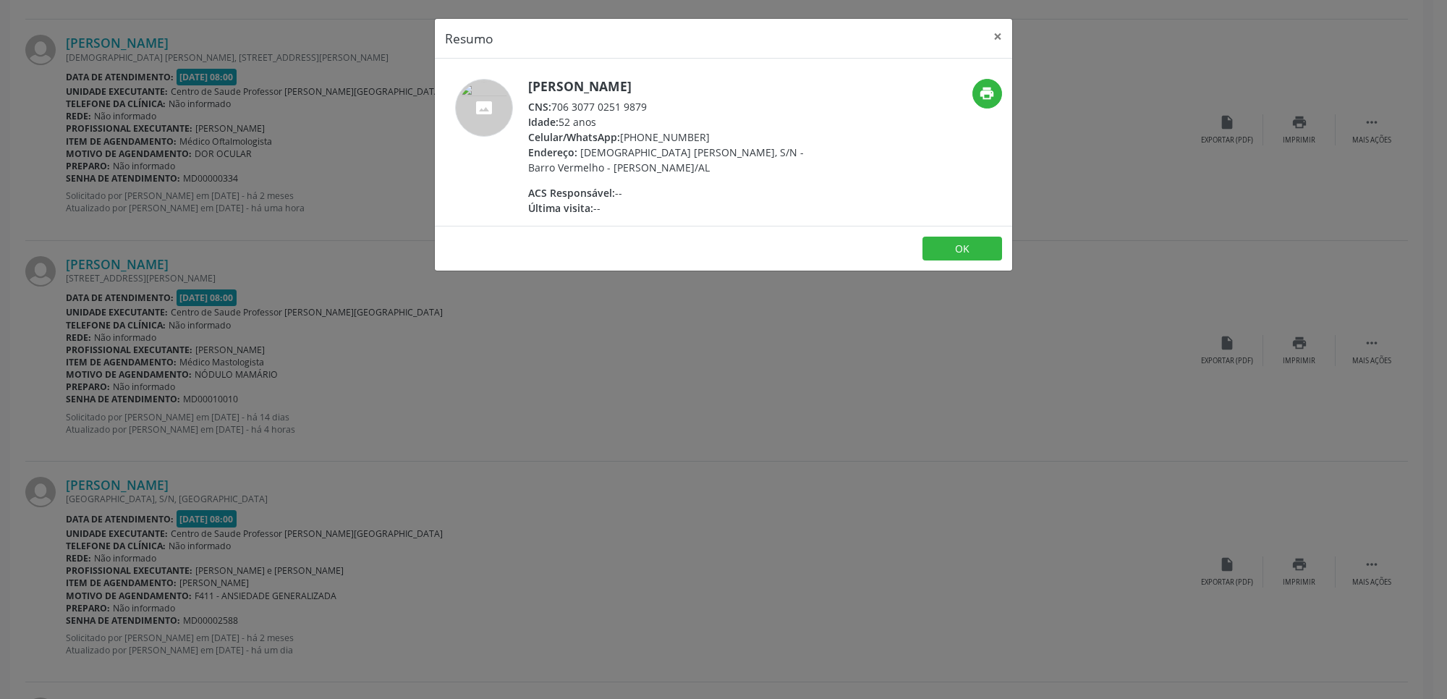
drag, startPoint x: 554, startPoint y: 117, endPoint x: 727, endPoint y: 123, distance: 173.1
click at [727, 114] on div "CNS: 706 3077 0251 9879" at bounding box center [669, 106] width 282 height 15
copy div "706 3077 0251 9879"
click at [1100, 331] on div "Resumo × Elenilda dos Santos Nascimento da Silva CNS: 706 3077 0251 9879 Idade:…" at bounding box center [723, 349] width 1447 height 699
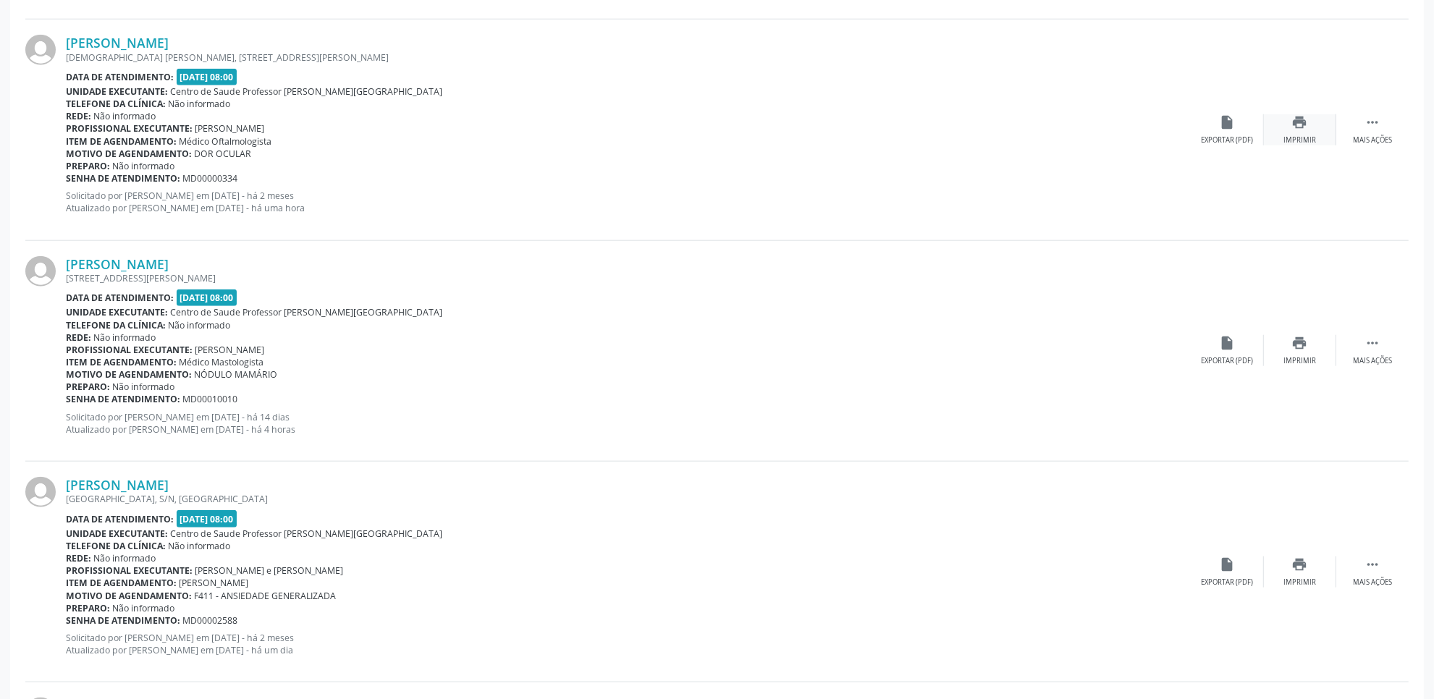
click at [1304, 118] on icon "print" at bounding box center [1300, 122] width 16 height 16
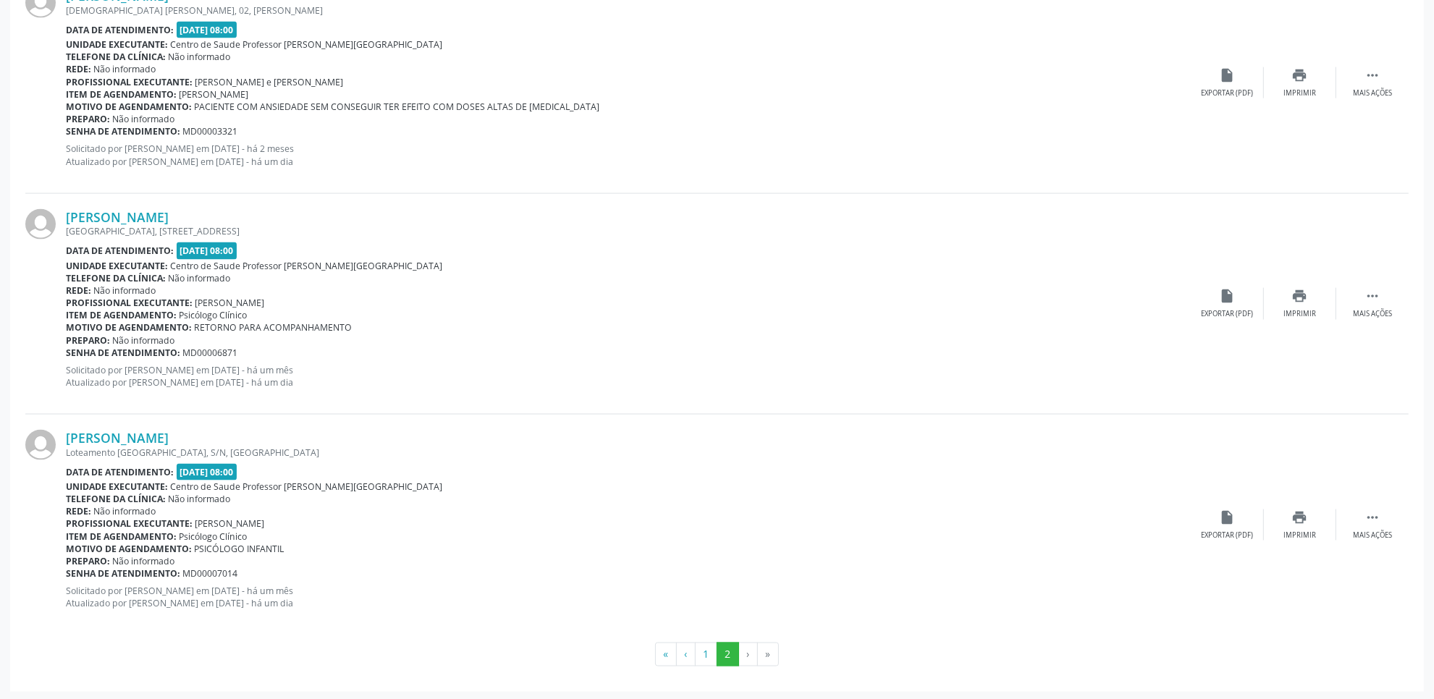
scroll to position [2253, 0]
click at [706, 648] on button "1" at bounding box center [706, 652] width 22 height 25
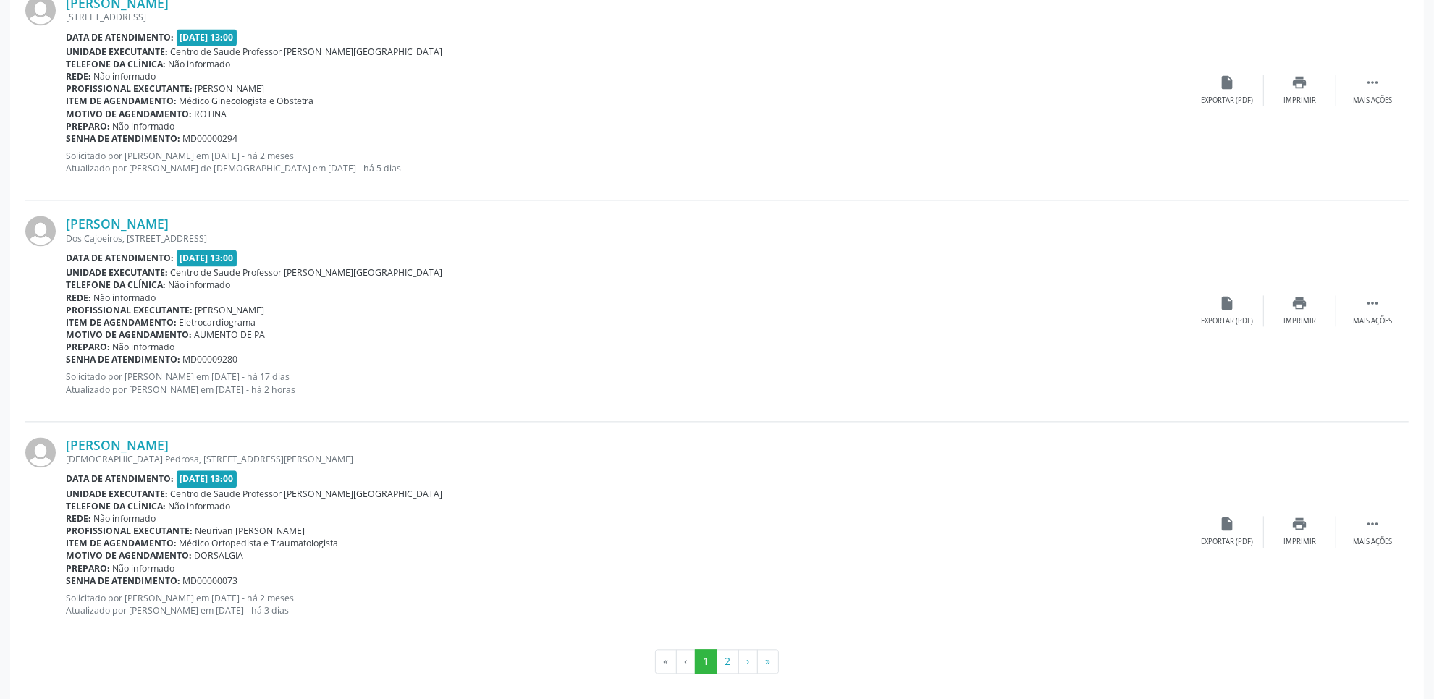
scroll to position [3153, 0]
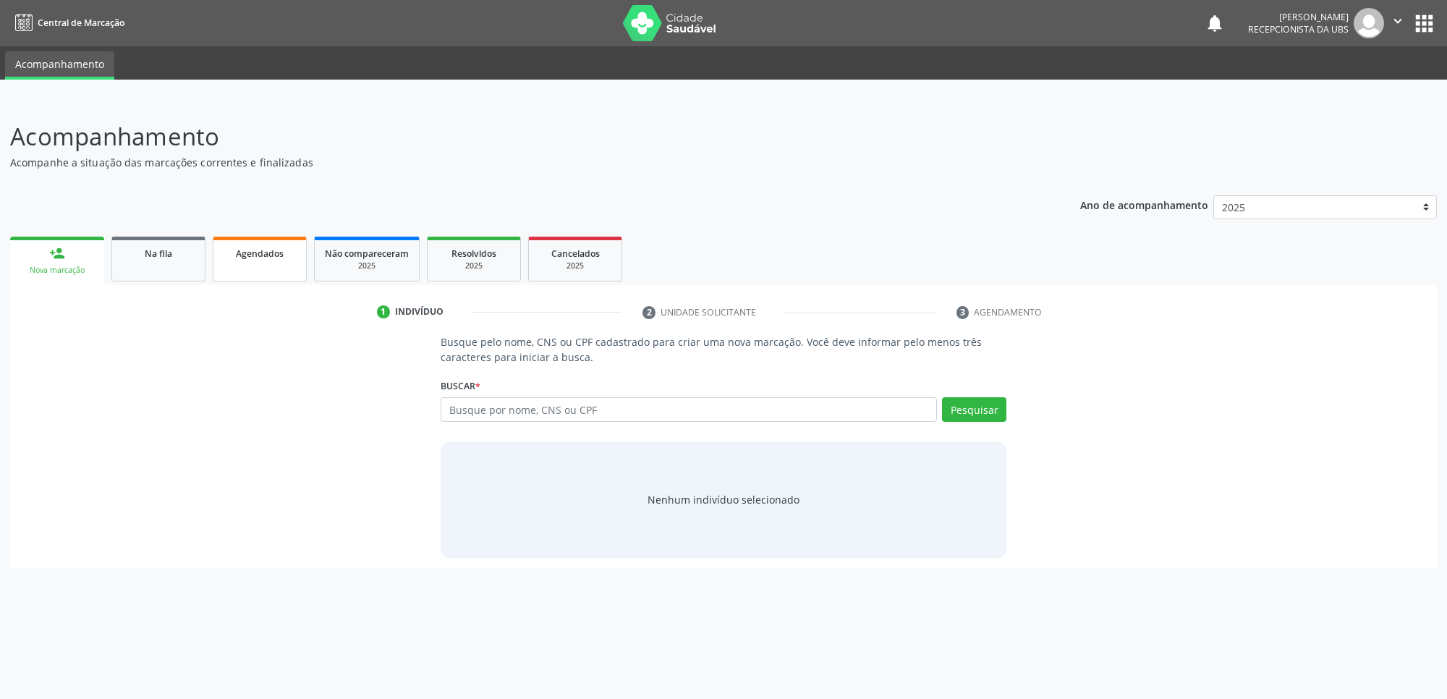
click at [262, 261] on link "Agendados" at bounding box center [260, 259] width 94 height 45
click at [583, 270] on div "2025" at bounding box center [575, 266] width 72 height 11
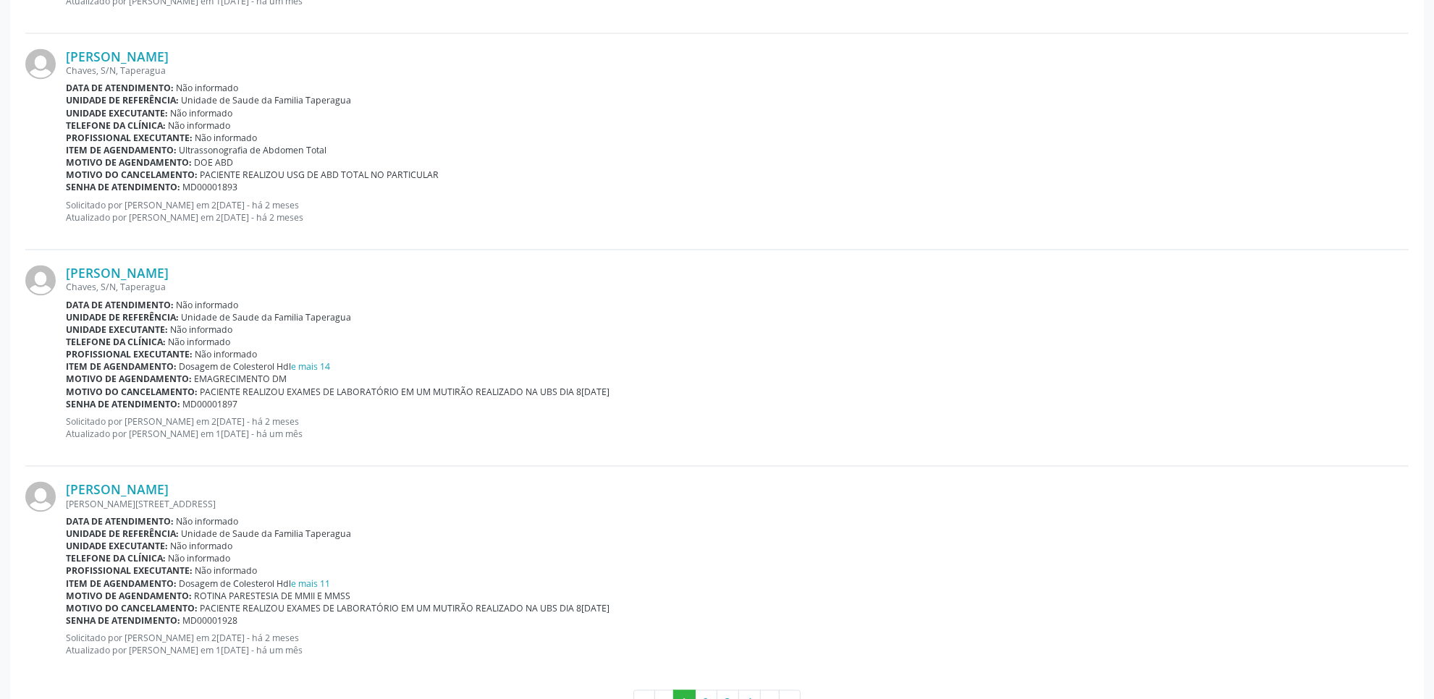
scroll to position [3027, 0]
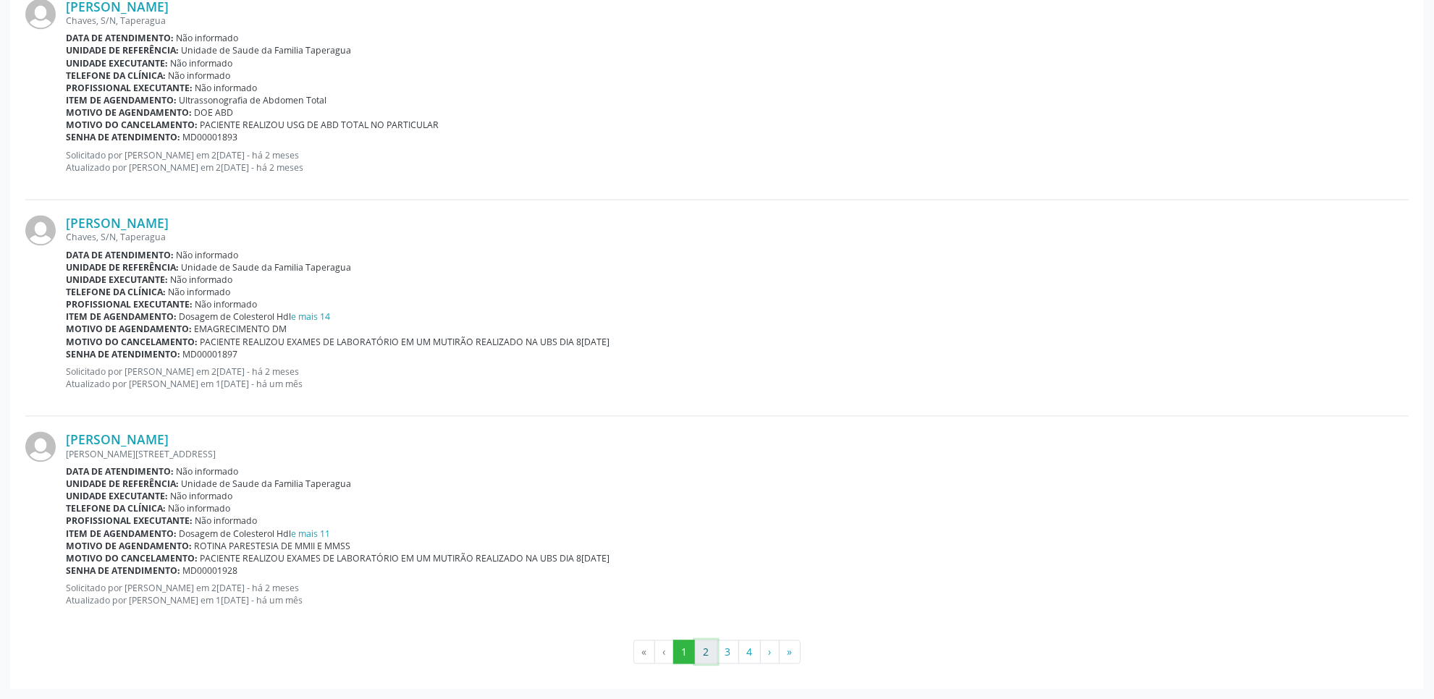
click at [710, 649] on button "2" at bounding box center [706, 652] width 22 height 25
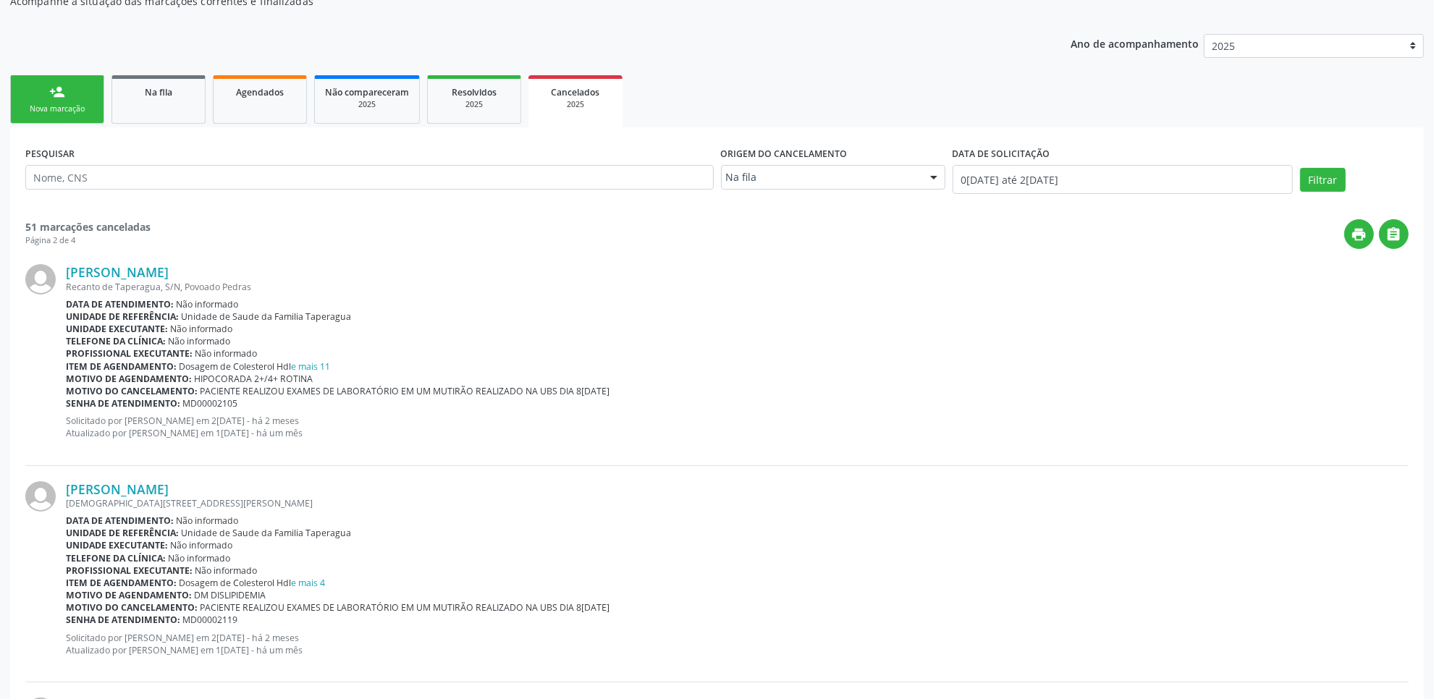
scroll to position [0, 0]
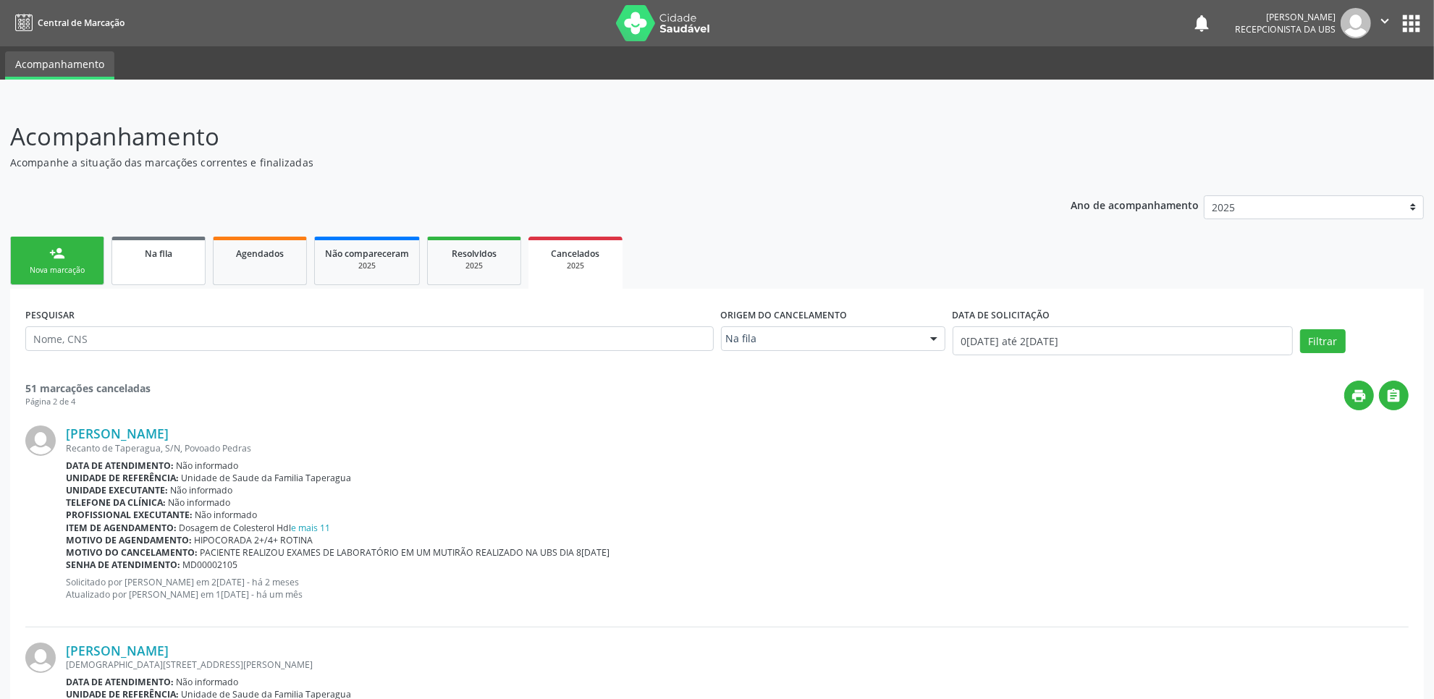
click at [174, 270] on link "Na fila" at bounding box center [158, 261] width 94 height 48
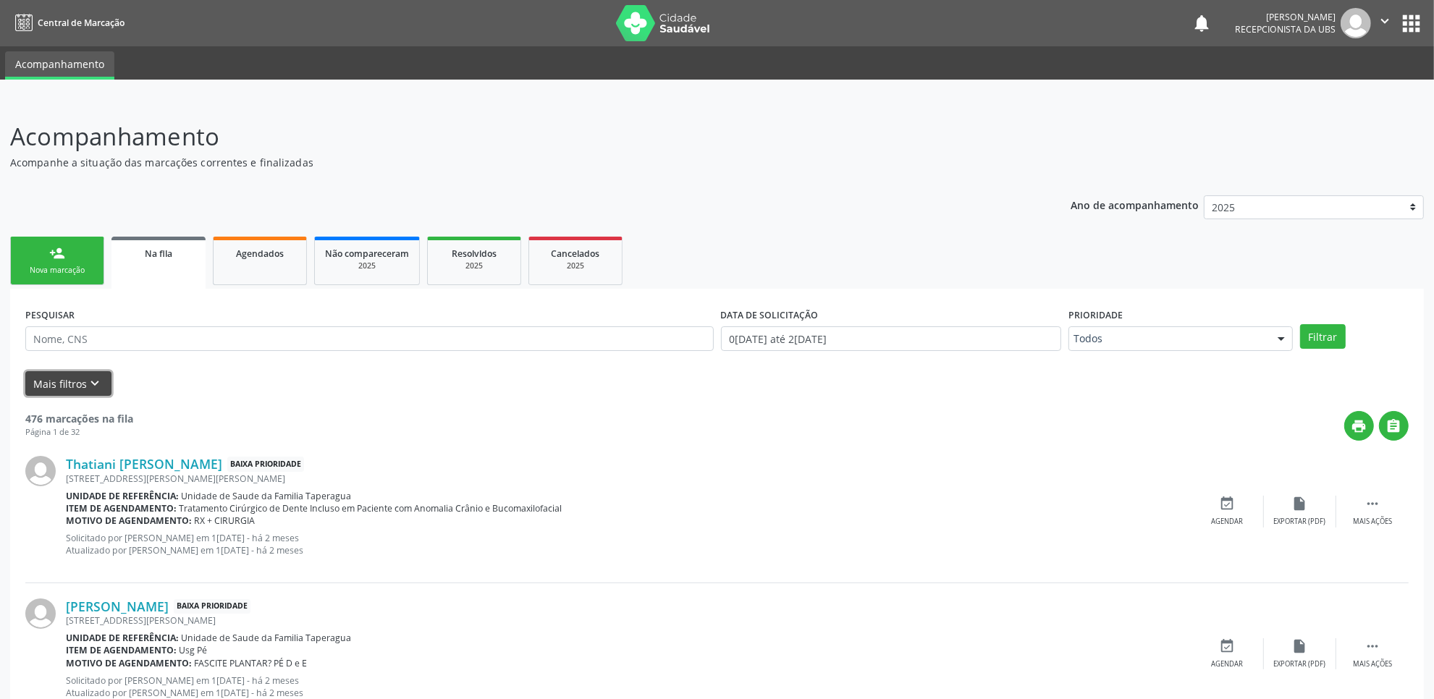
click at [77, 387] on button "Mais filtros keyboard_arrow_down" at bounding box center [68, 383] width 86 height 25
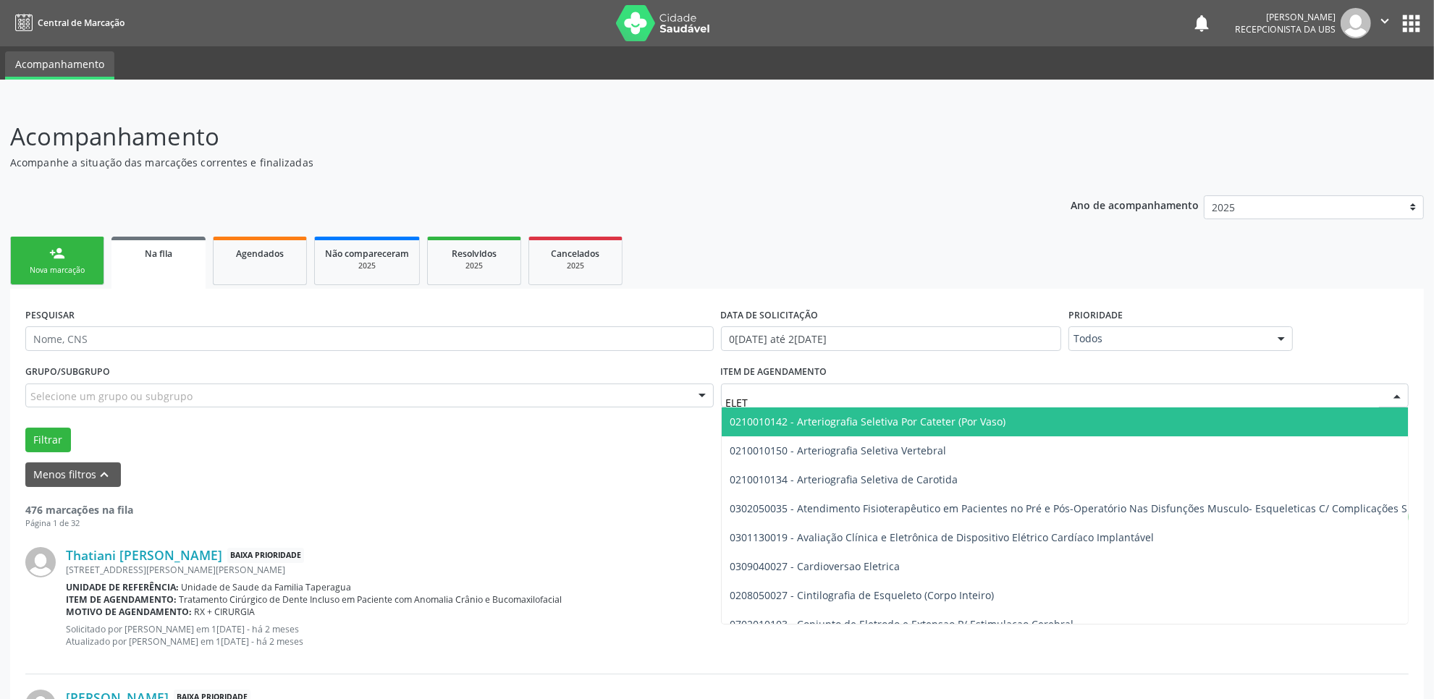
type input "ELETR"
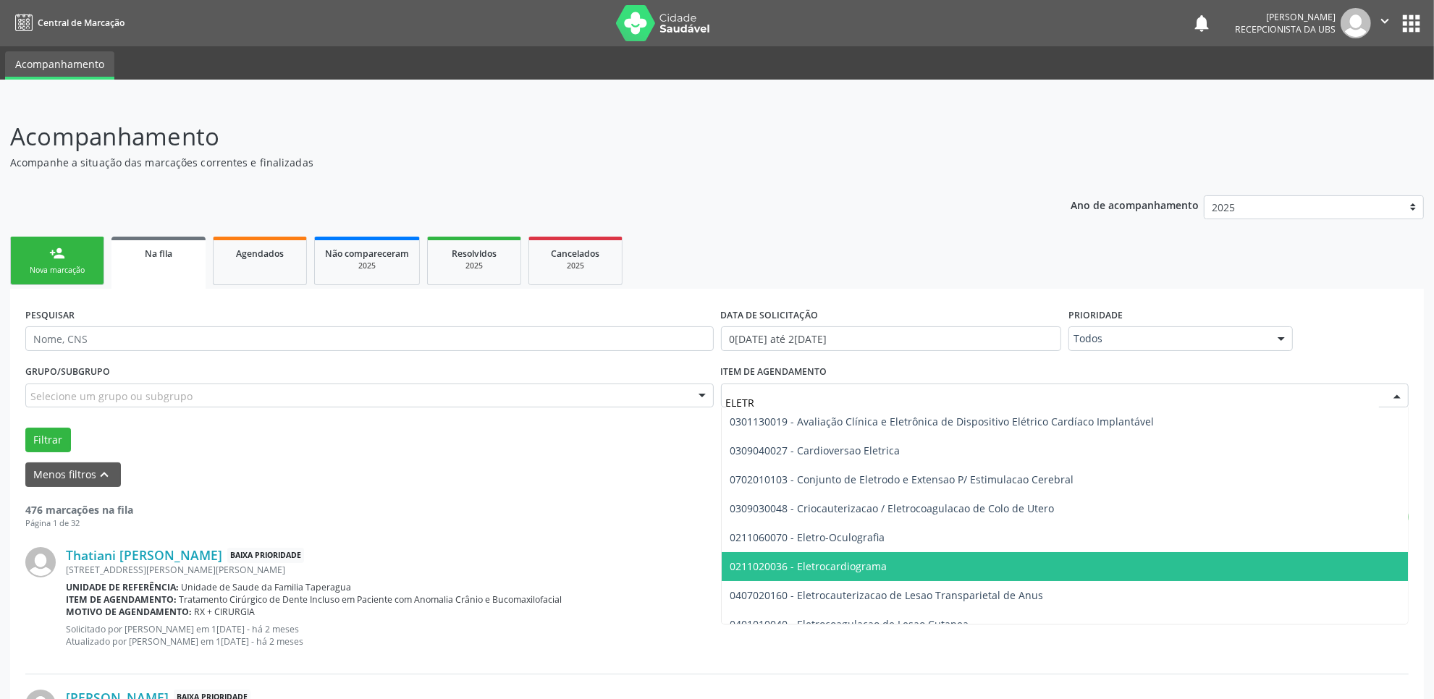
click at [863, 559] on span "0211020036 - Eletrocardiograma" at bounding box center [808, 566] width 157 height 14
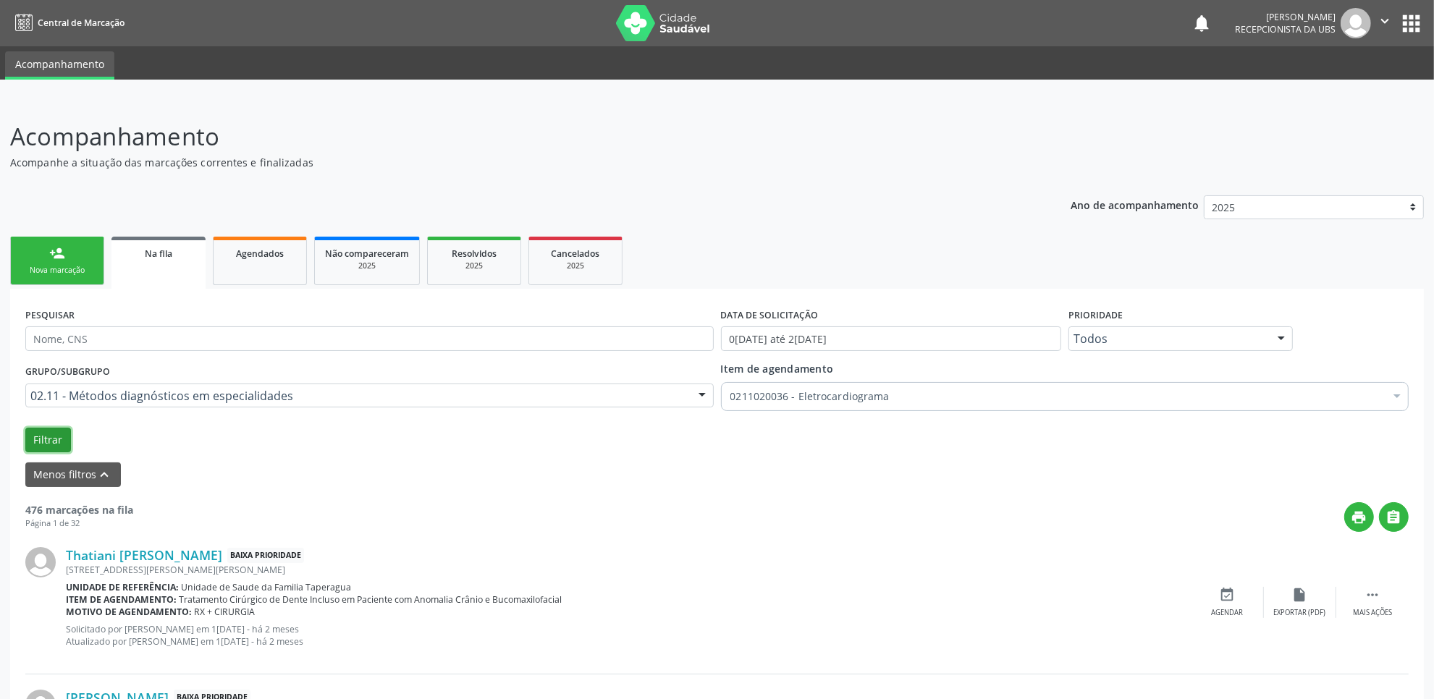
click at [44, 431] on button "Filtrar" at bounding box center [48, 440] width 46 height 25
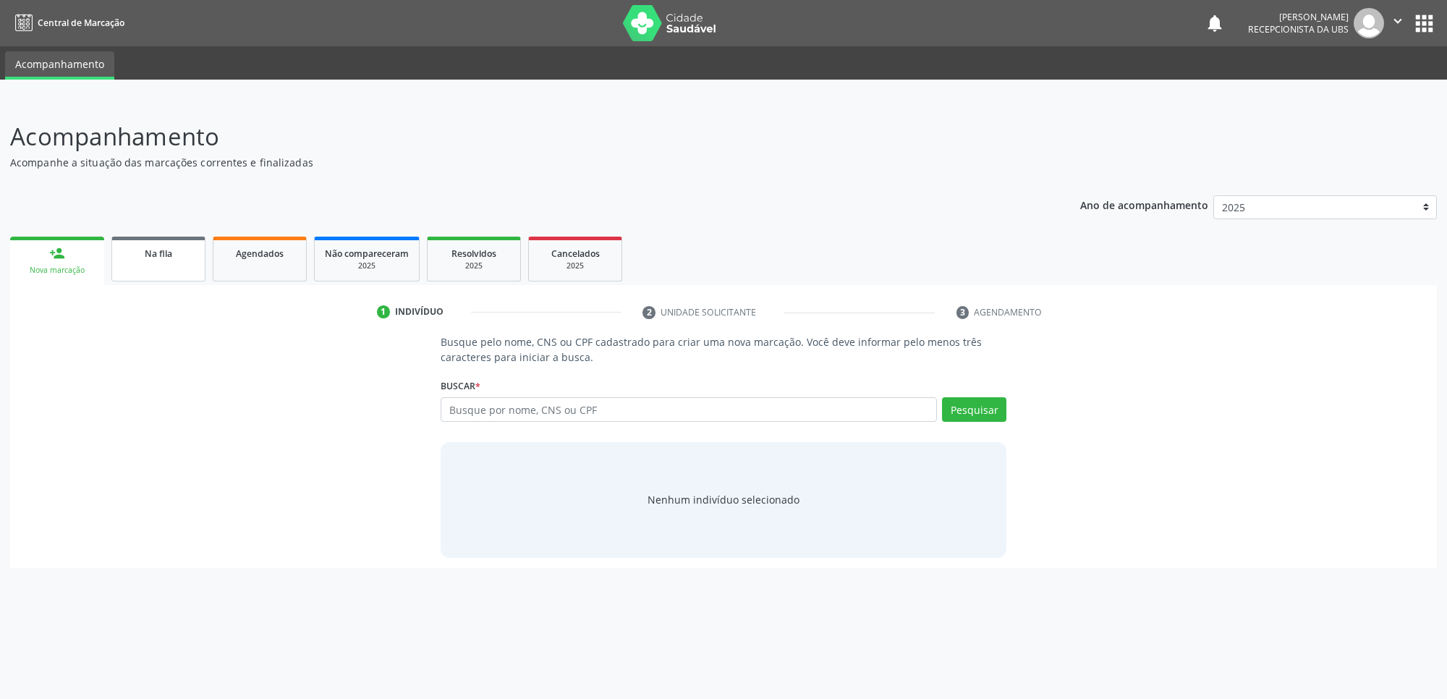
click at [167, 241] on link "Na fila" at bounding box center [158, 259] width 94 height 45
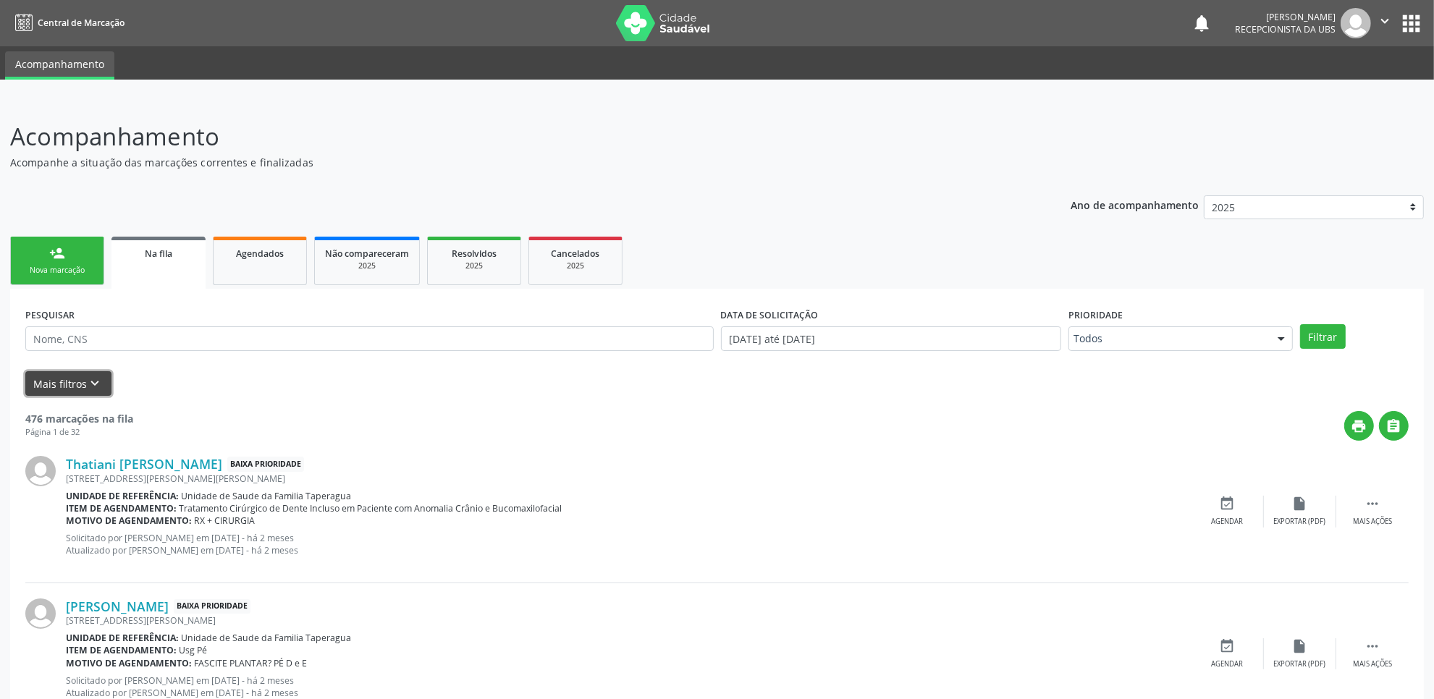
click at [96, 384] on icon "keyboard_arrow_down" at bounding box center [96, 384] width 16 height 16
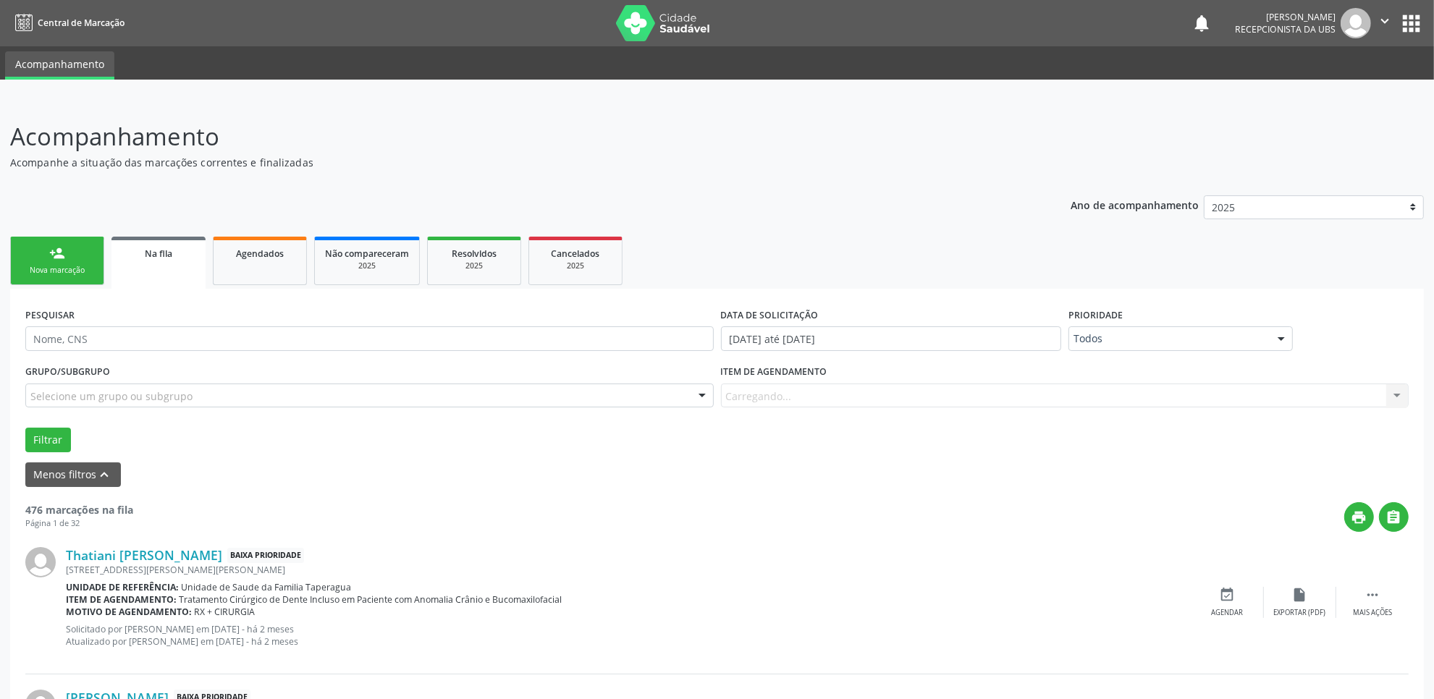
click at [413, 156] on p "Acompanhe a situação das marcações correntes e finalizadas" at bounding box center [504, 162] width 989 height 15
click at [69, 276] on link "person_add Nova marcação" at bounding box center [57, 261] width 94 height 48
